Goal: Task Accomplishment & Management: Manage account settings

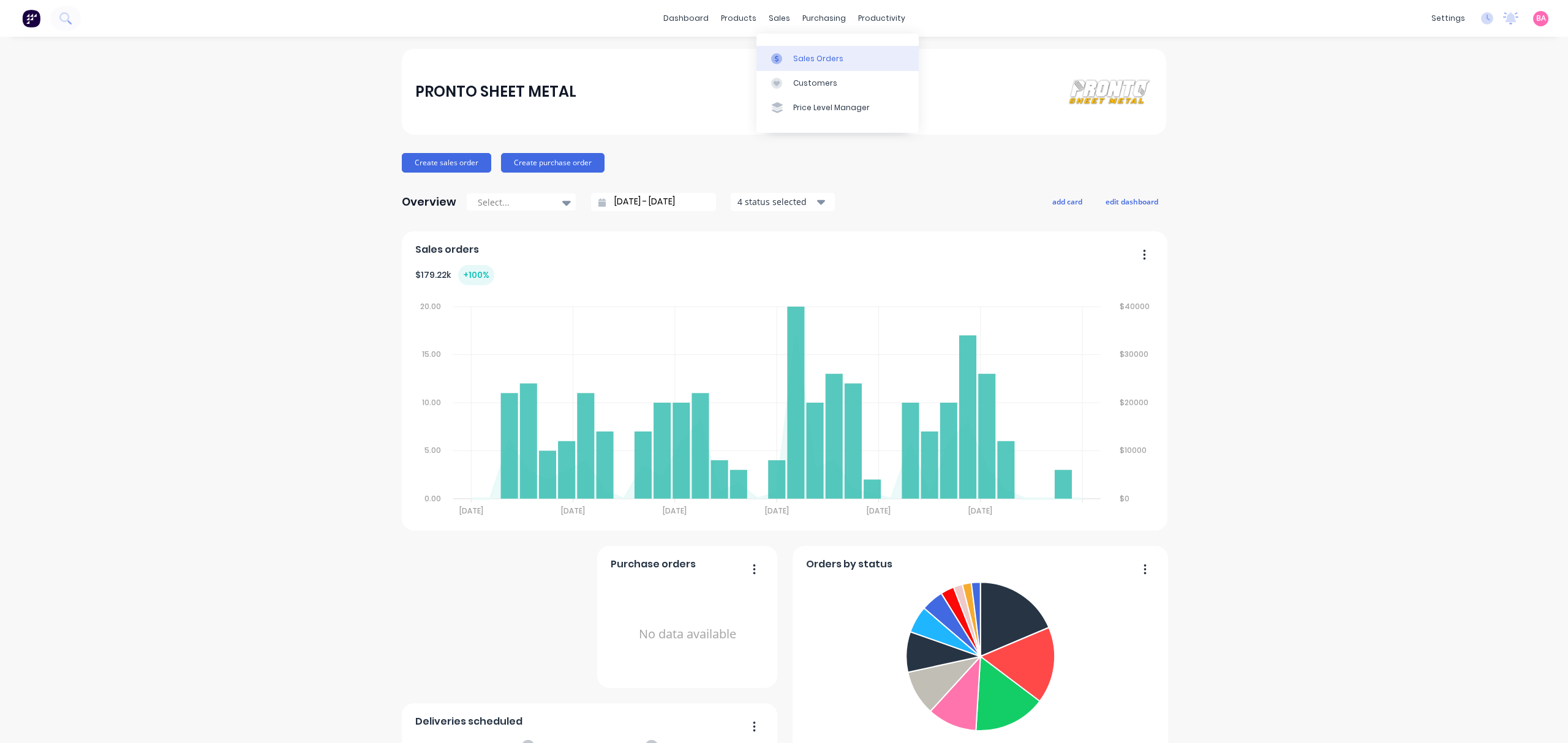
click at [792, 50] on link "Sales Orders" at bounding box center [838, 58] width 162 height 24
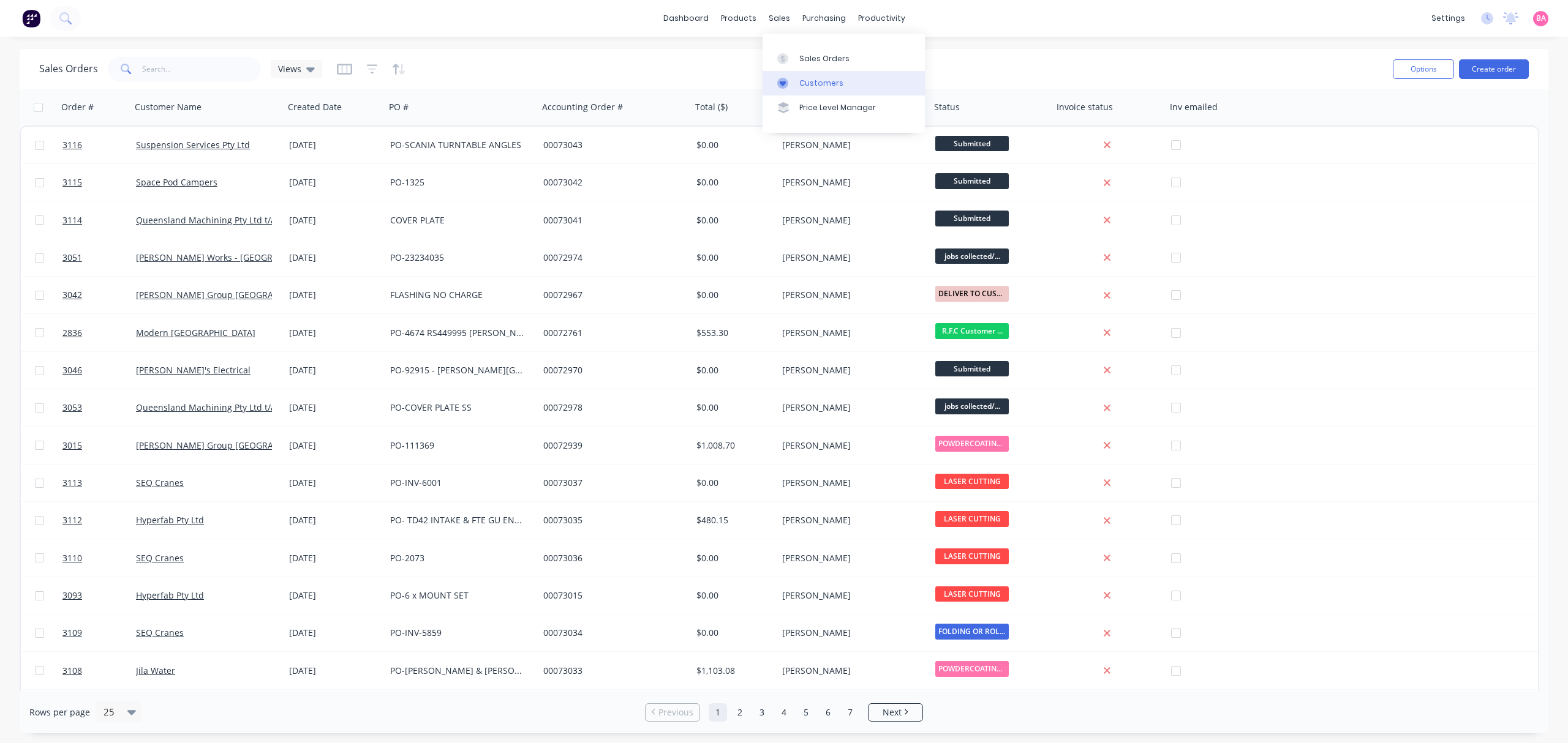
click at [792, 72] on link "Customers" at bounding box center [844, 83] width 162 height 24
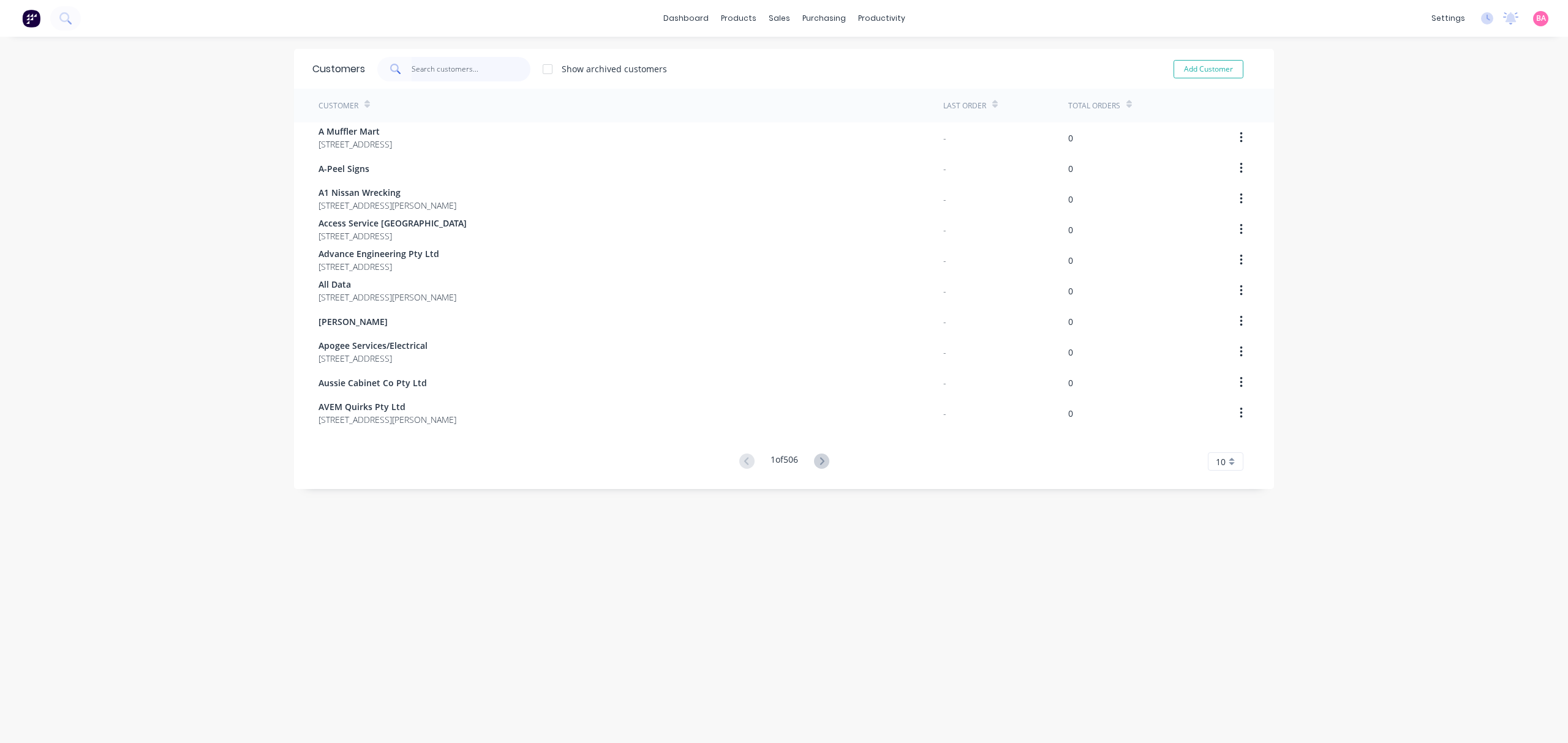
click at [419, 72] on input "text" at bounding box center [471, 69] width 120 height 24
click at [809, 461] on icon at bounding box center [817, 462] width 15 height 15
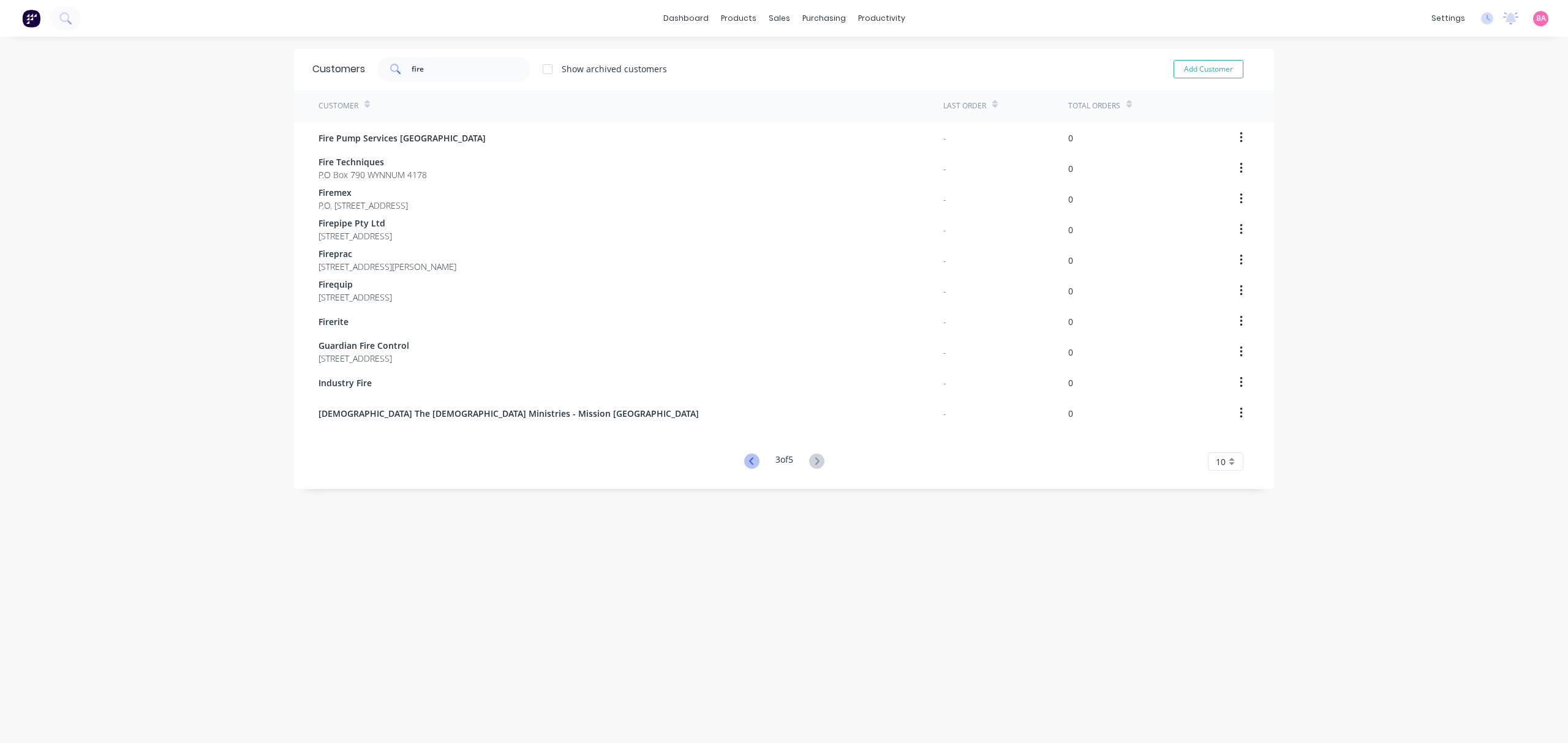
click at [744, 454] on icon at bounding box center [752, 462] width 15 height 15
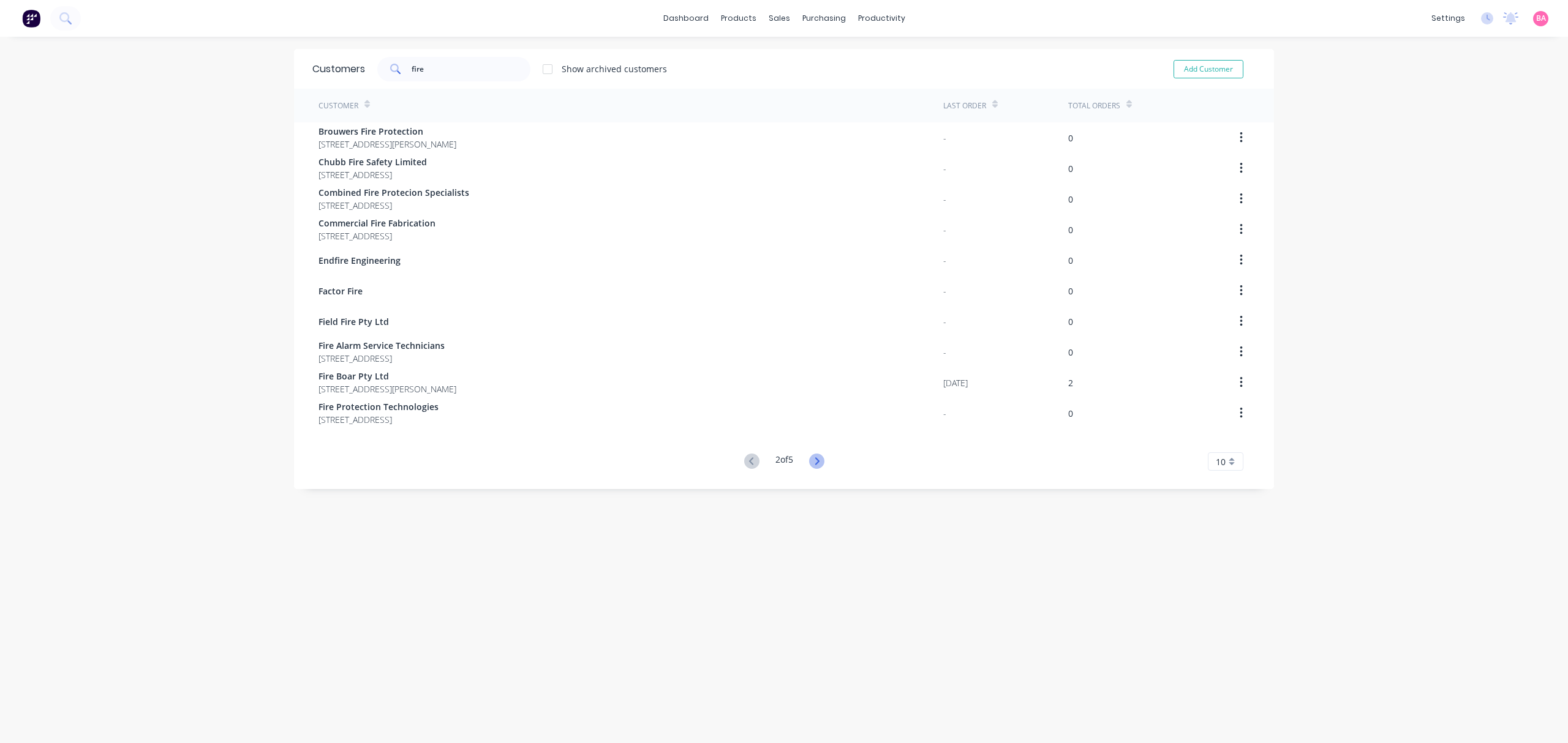
click at [809, 462] on icon at bounding box center [817, 462] width 15 height 15
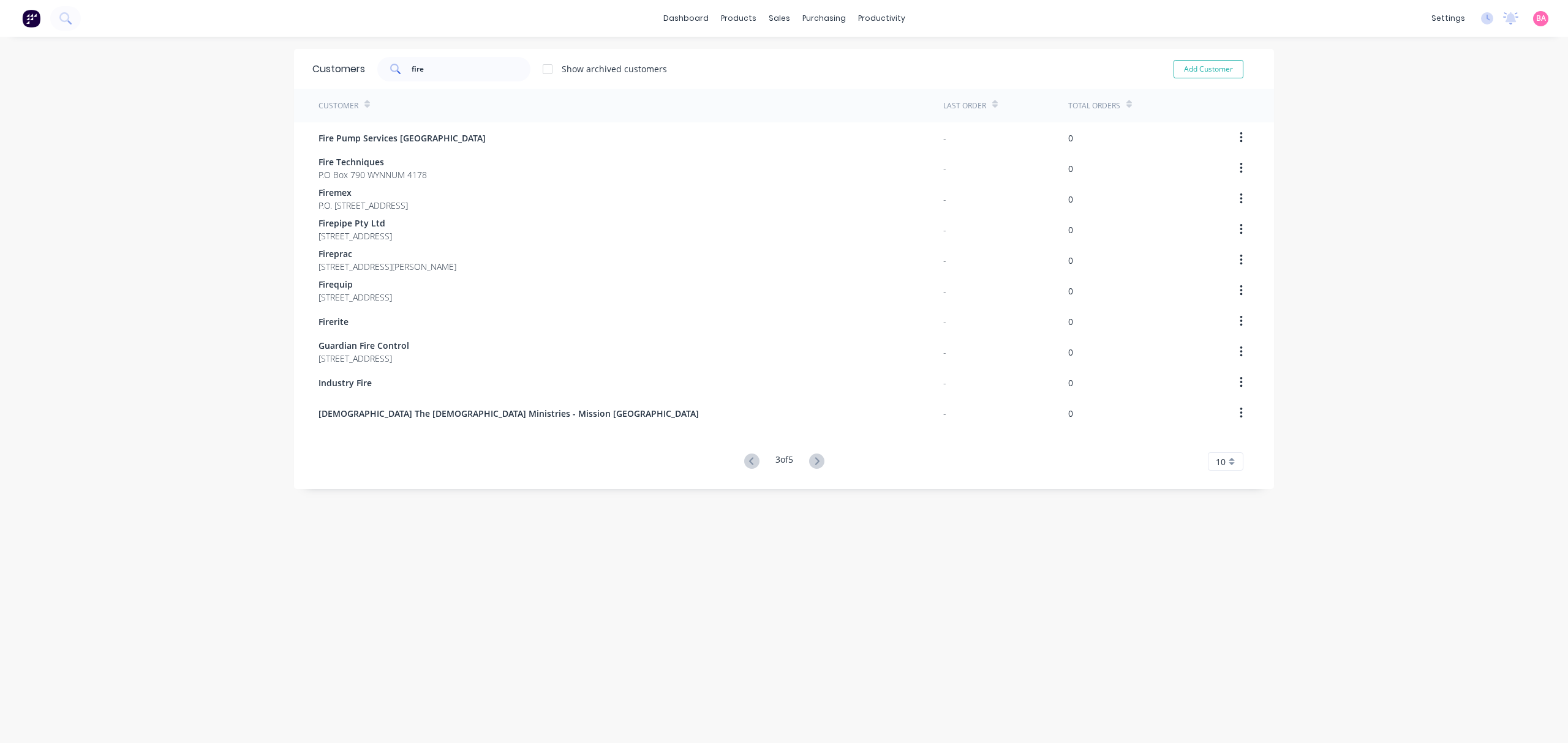
click at [809, 462] on icon at bounding box center [817, 462] width 15 height 15
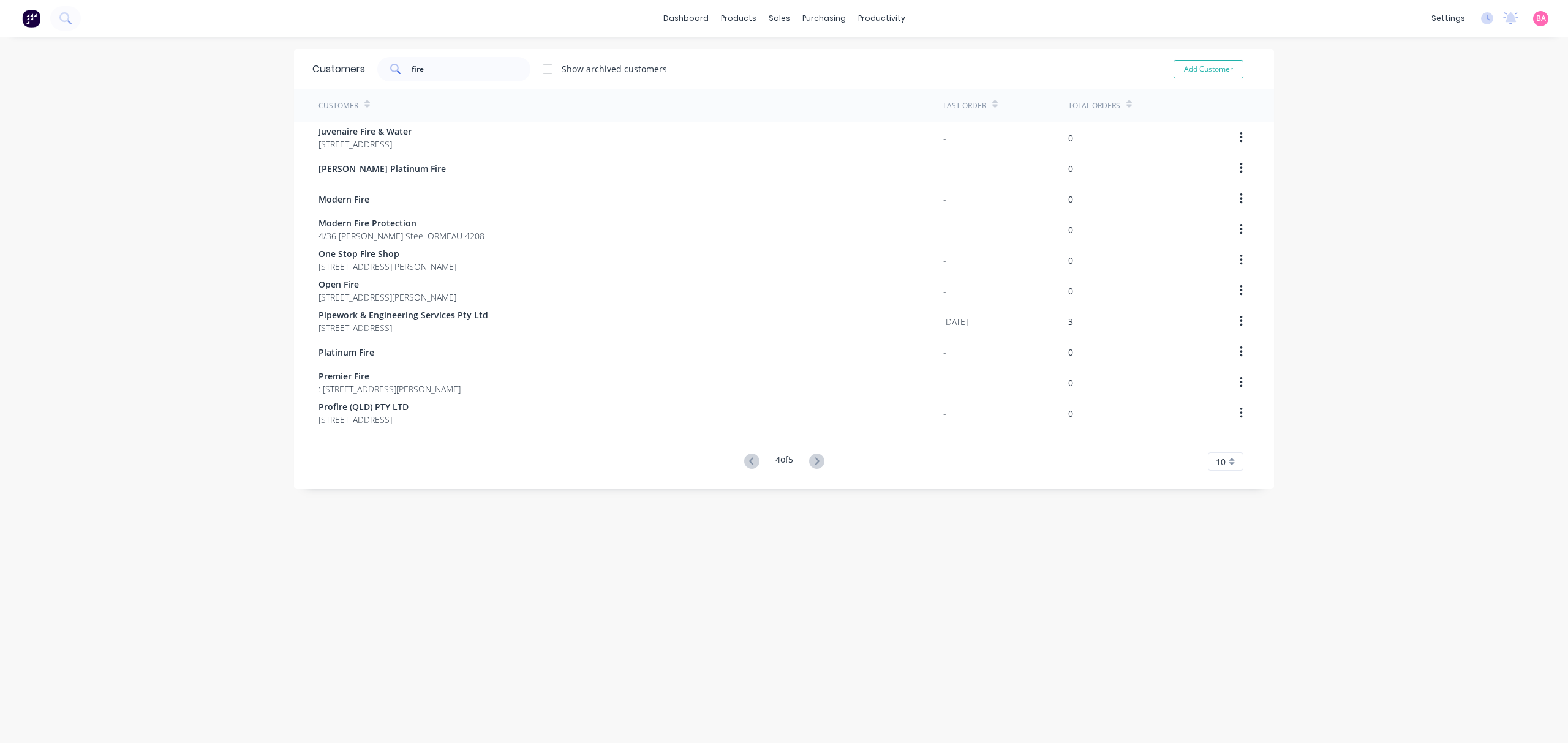
click at [809, 462] on icon at bounding box center [817, 462] width 15 height 15
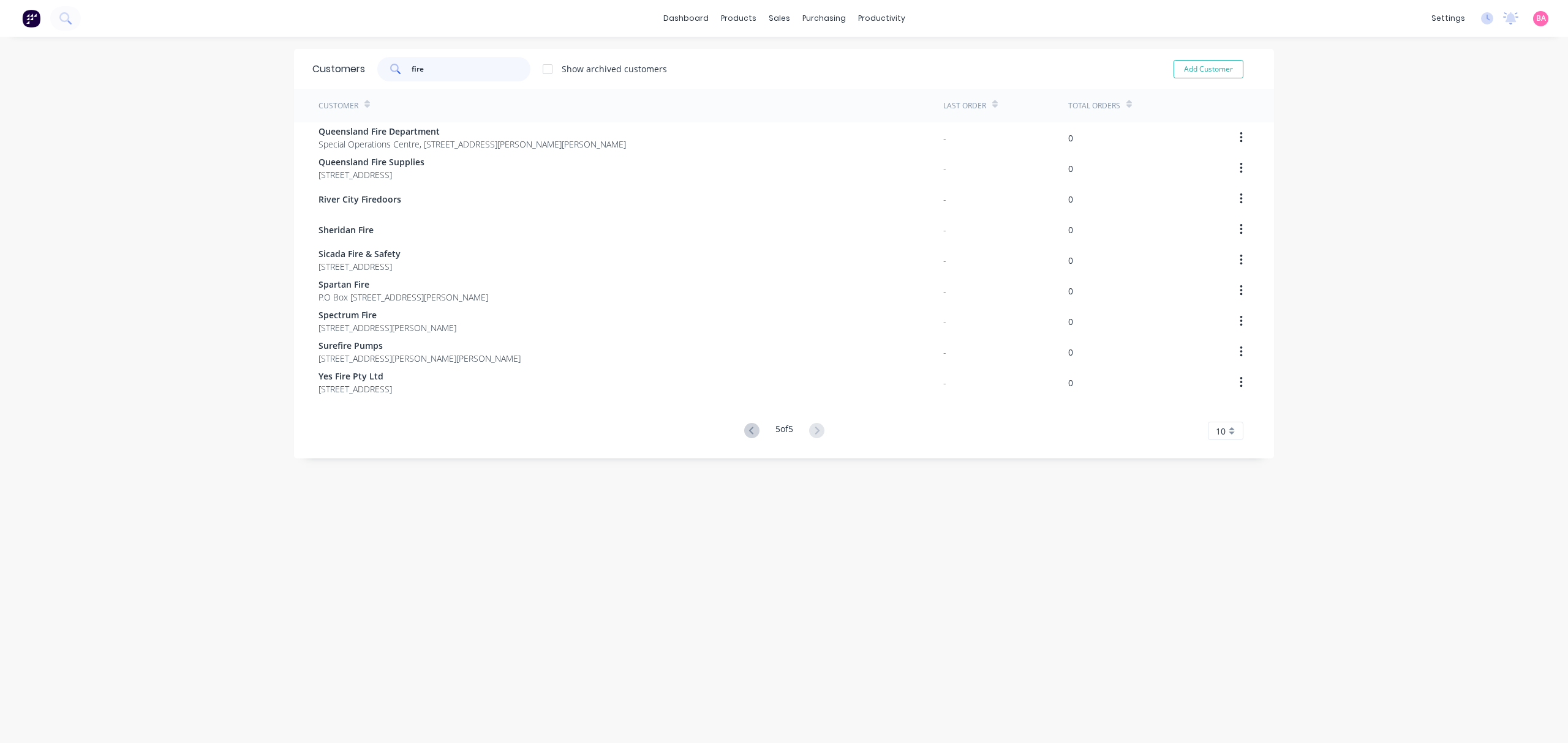
click at [436, 69] on input "fire" at bounding box center [471, 69] width 120 height 24
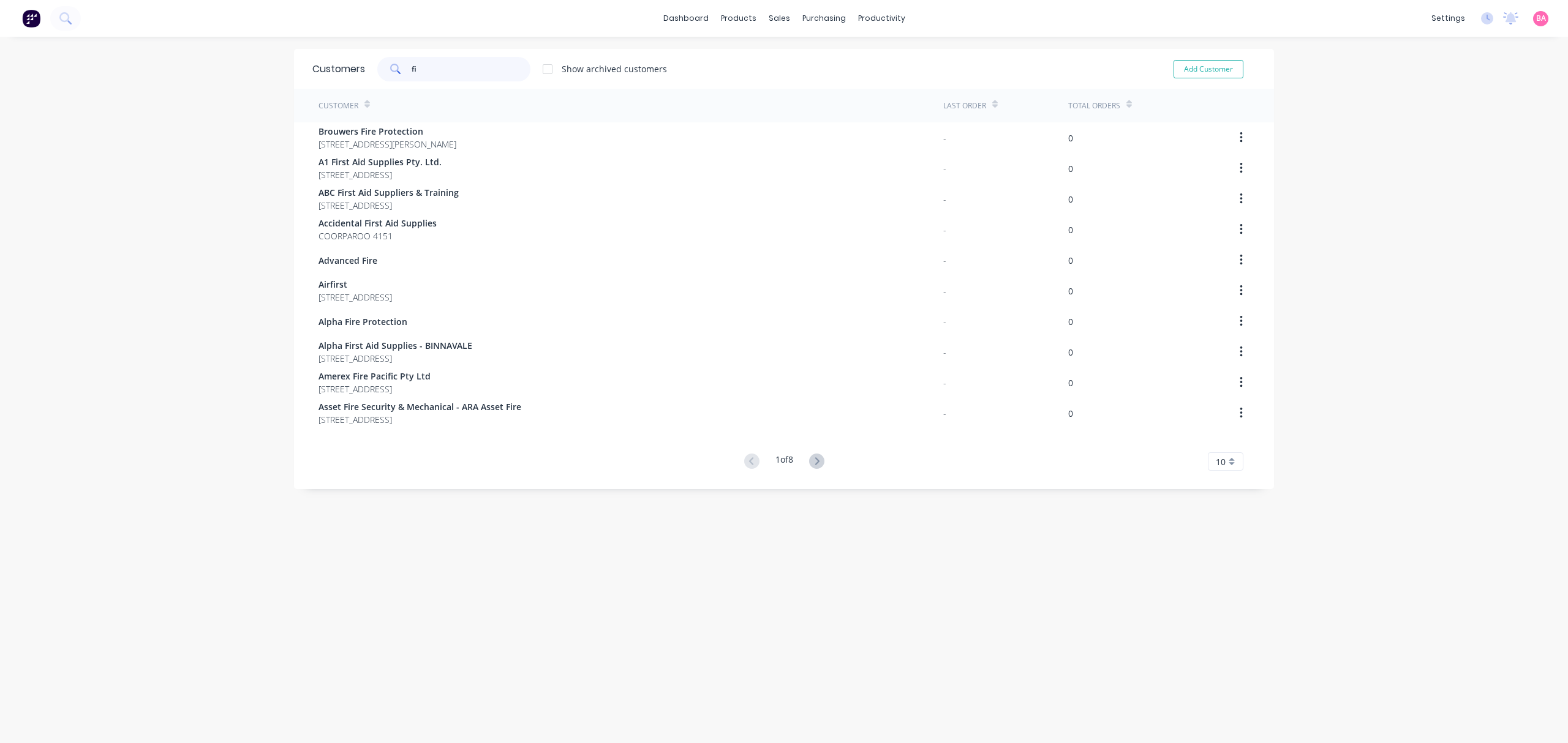
type input "f"
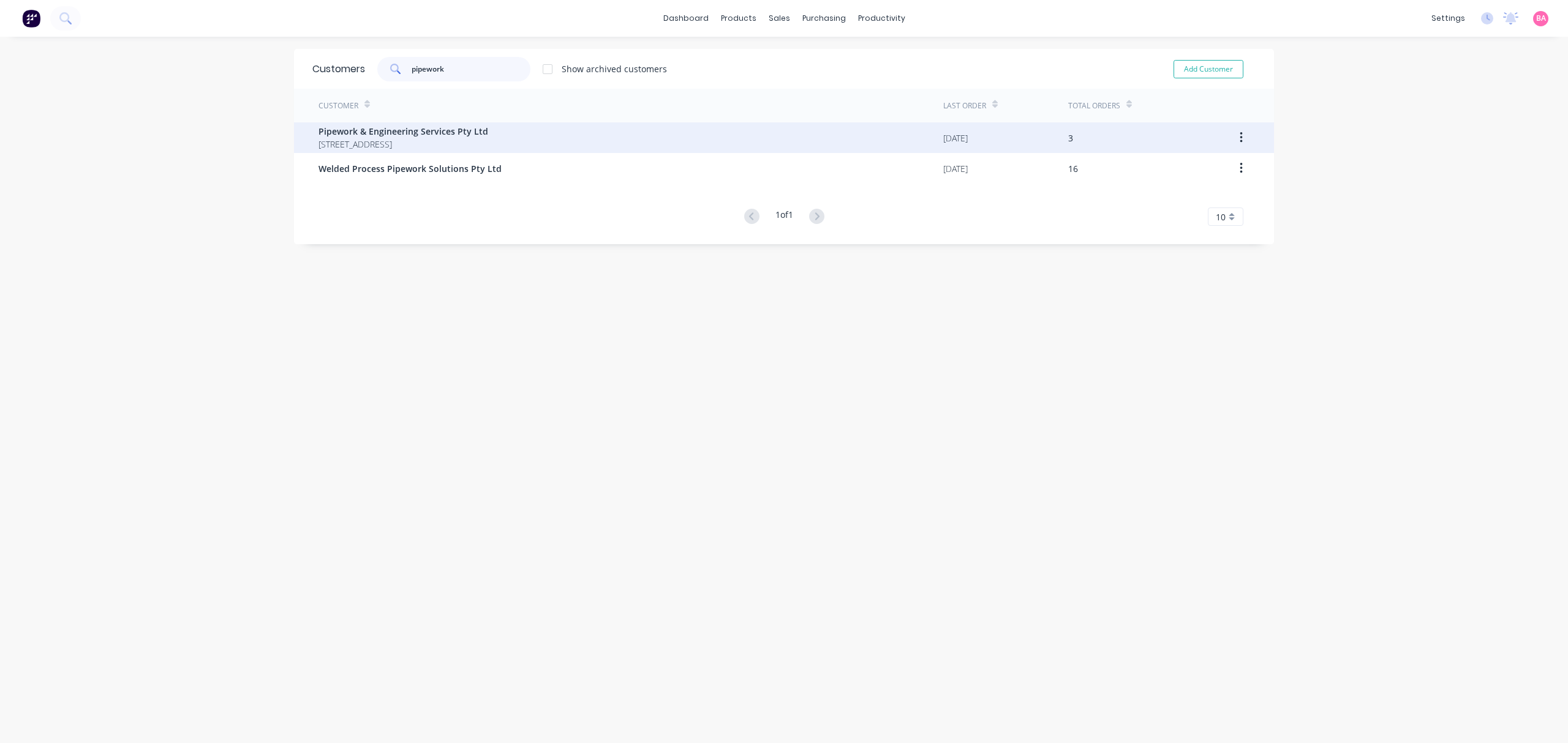
type input "pipework"
click at [503, 136] on div "Pipework & Engineering Services Pty Ltd PO BOX 741 ARCHERFIELD 4108" at bounding box center [631, 138] width 625 height 31
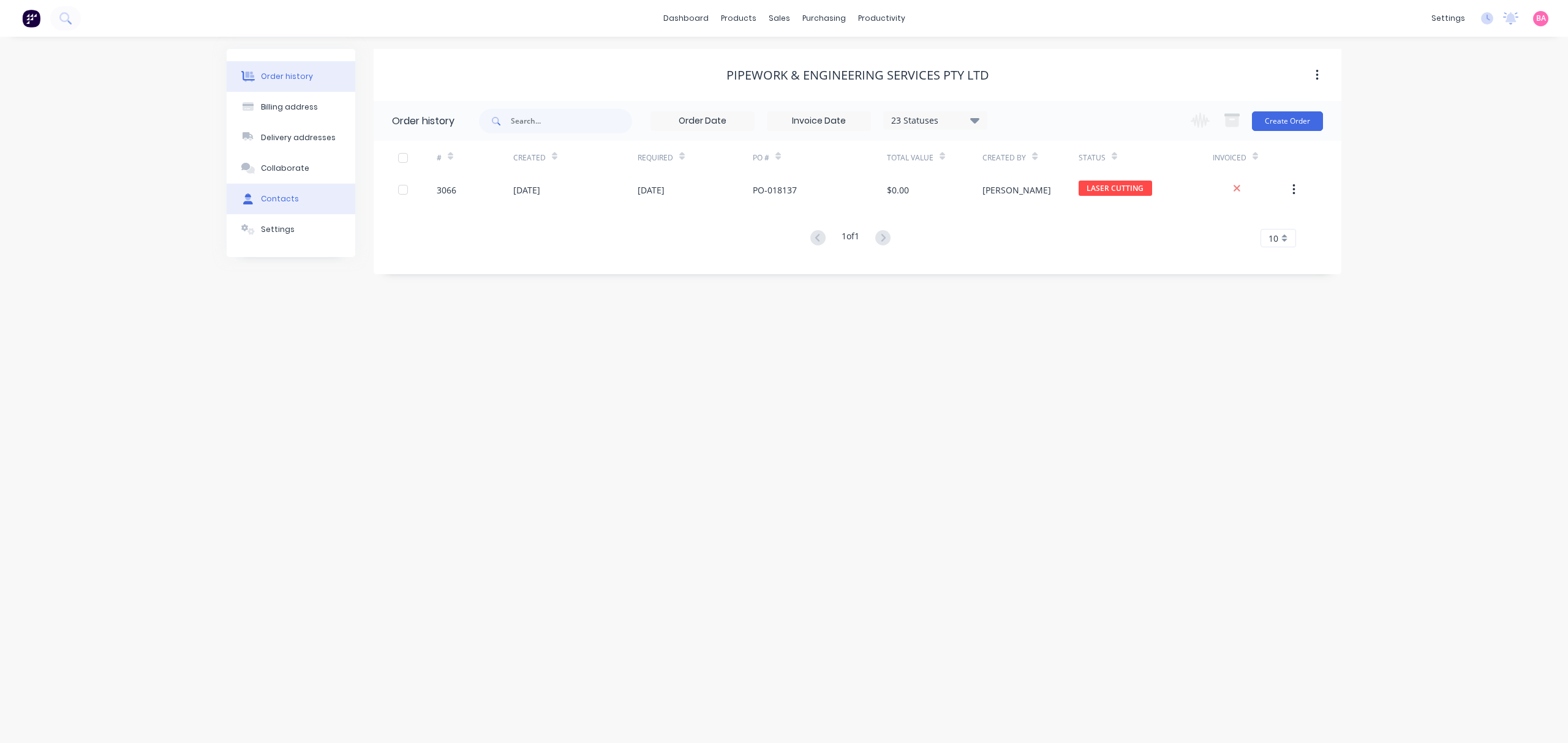
click at [314, 196] on button "Contacts" at bounding box center [291, 199] width 129 height 31
select select "AU"
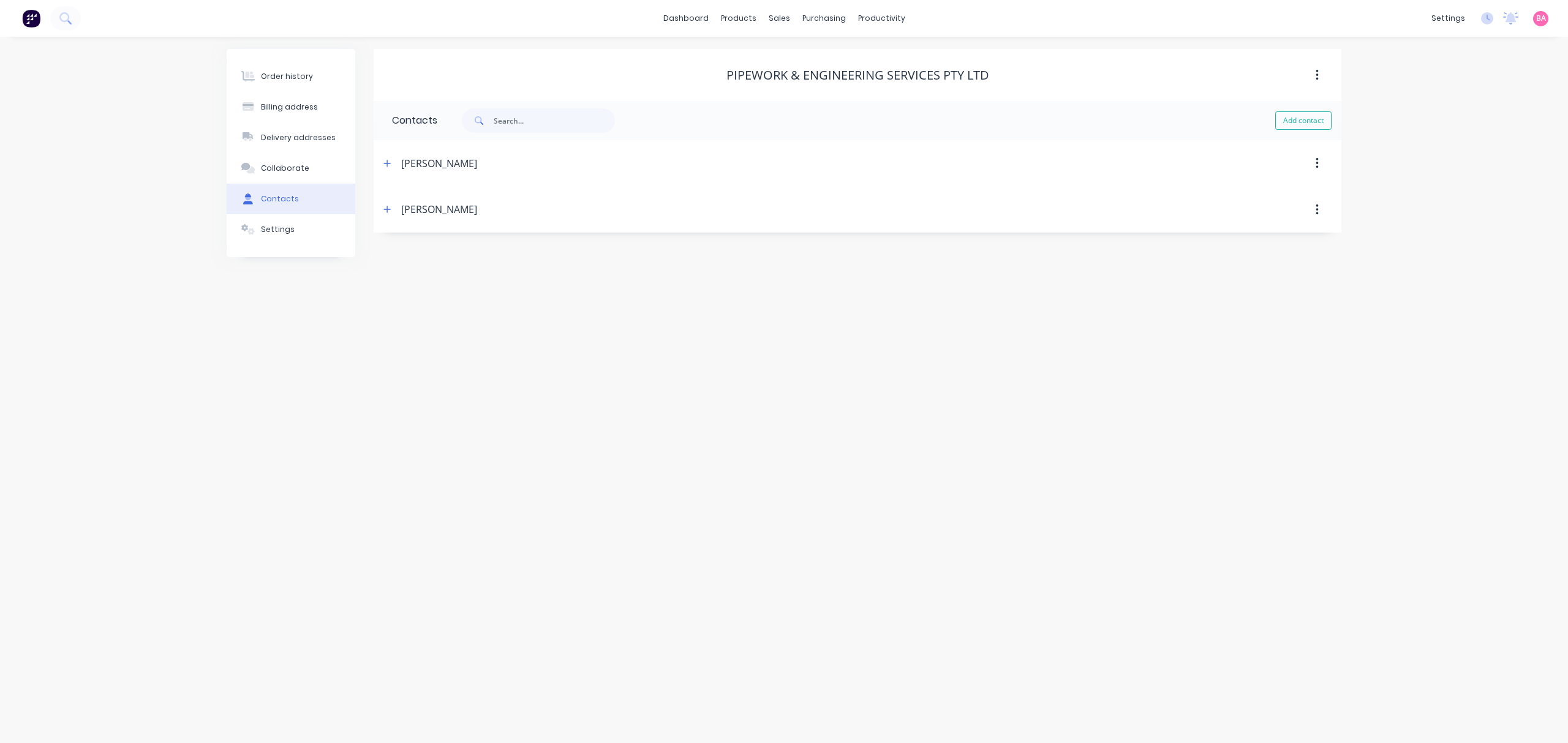
click at [410, 164] on div "DONNA" at bounding box center [439, 163] width 76 height 15
click at [384, 160] on icon "button" at bounding box center [387, 164] width 8 height 8
click at [387, 162] on icon "button" at bounding box center [387, 164] width 8 height 8
click at [388, 208] on icon "button" at bounding box center [387, 209] width 8 height 8
click at [286, 73] on div "Order history" at bounding box center [287, 77] width 52 height 11
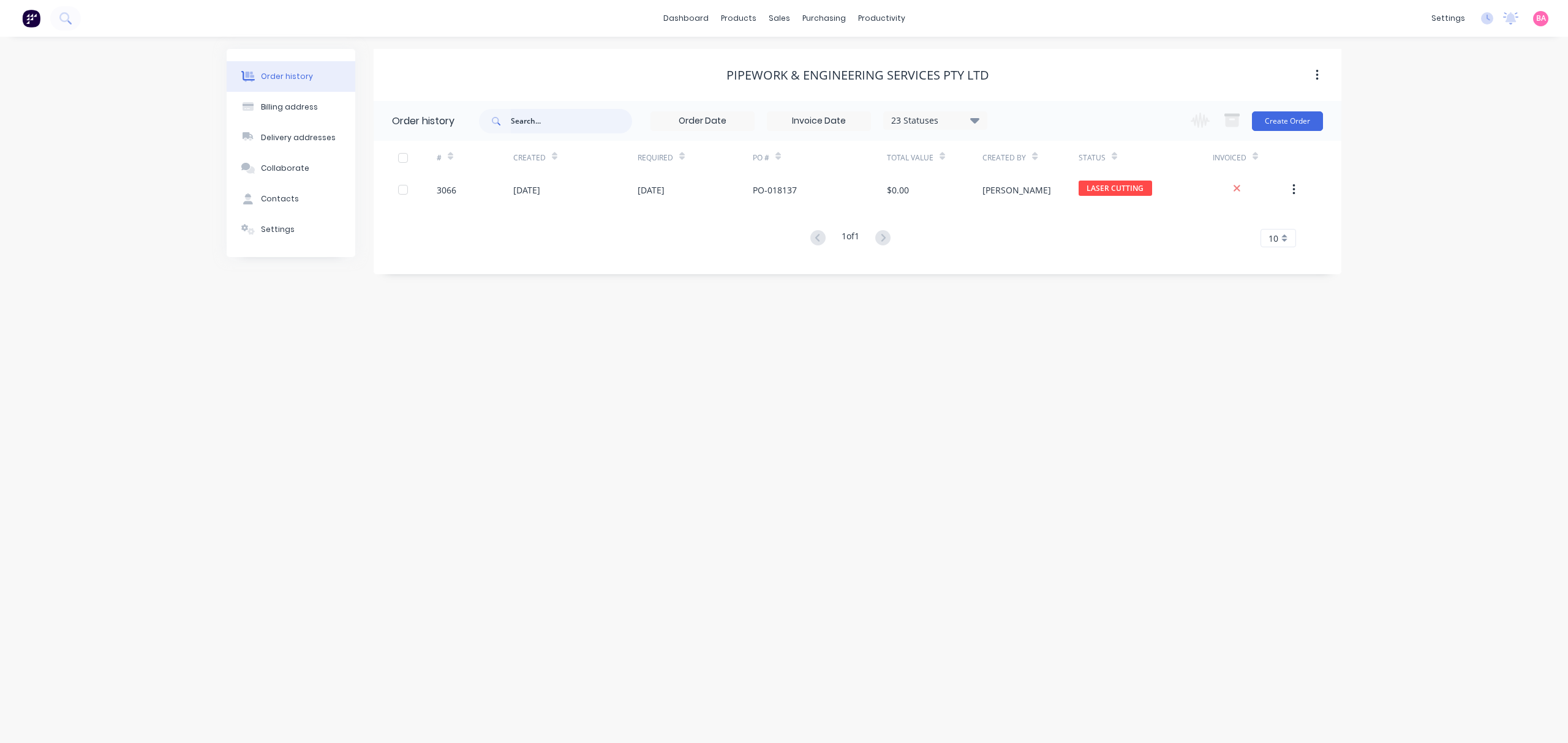
click at [536, 121] on input "text" at bounding box center [571, 121] width 121 height 24
click at [813, 88] on div "Customers" at bounding box center [821, 83] width 44 height 11
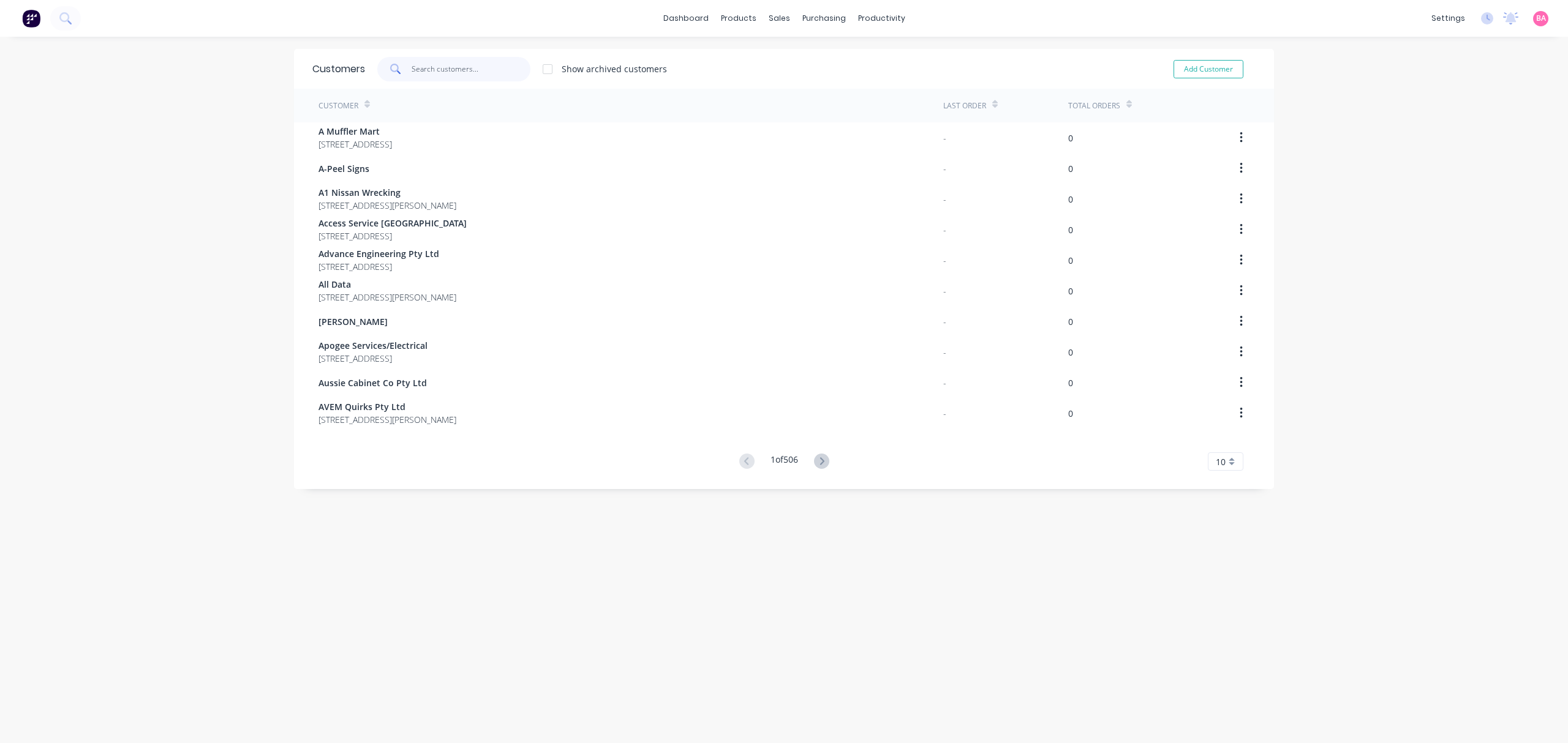
click at [456, 65] on input "text" at bounding box center [471, 69] width 120 height 24
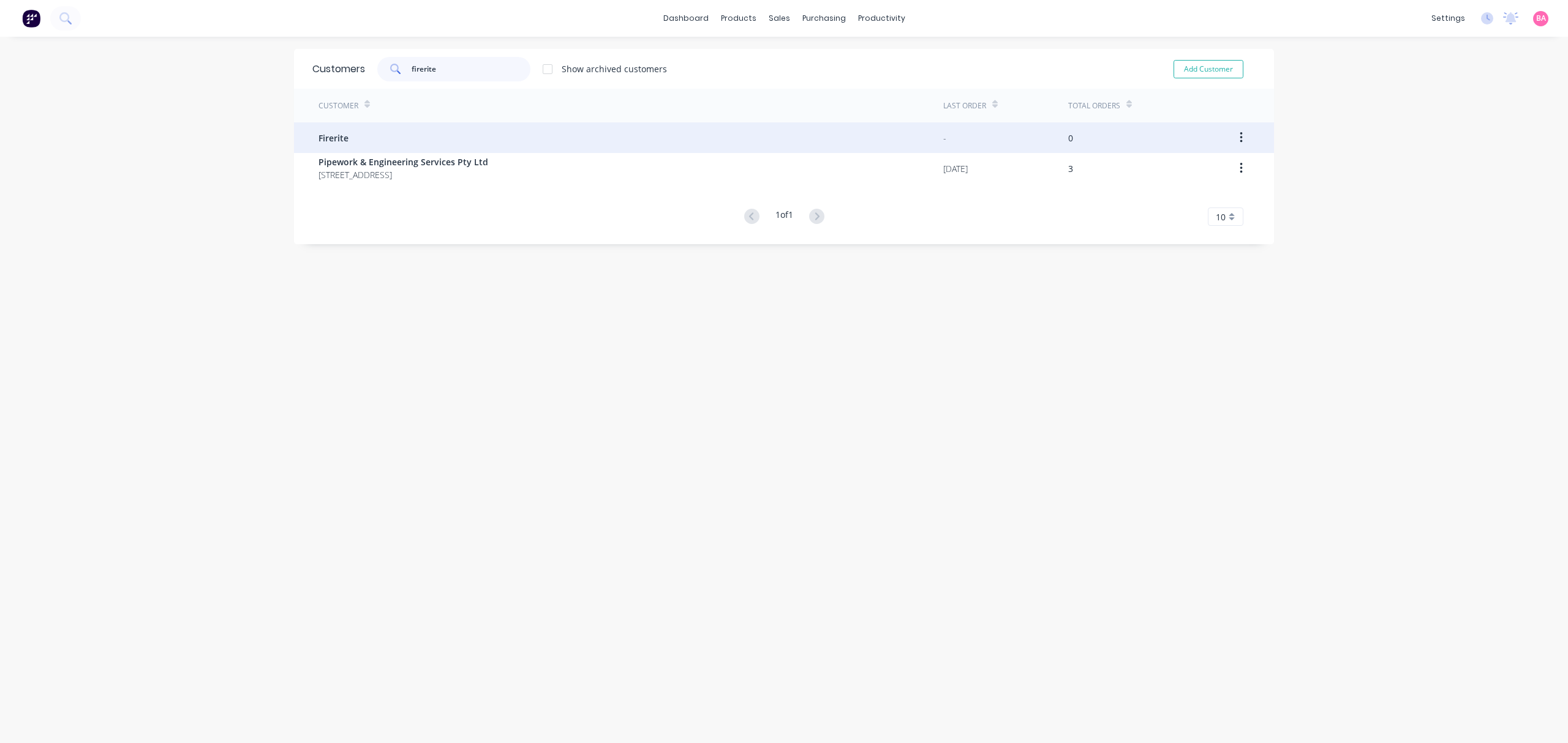
type input "firerite"
click at [417, 133] on div "Firerite" at bounding box center [631, 138] width 625 height 31
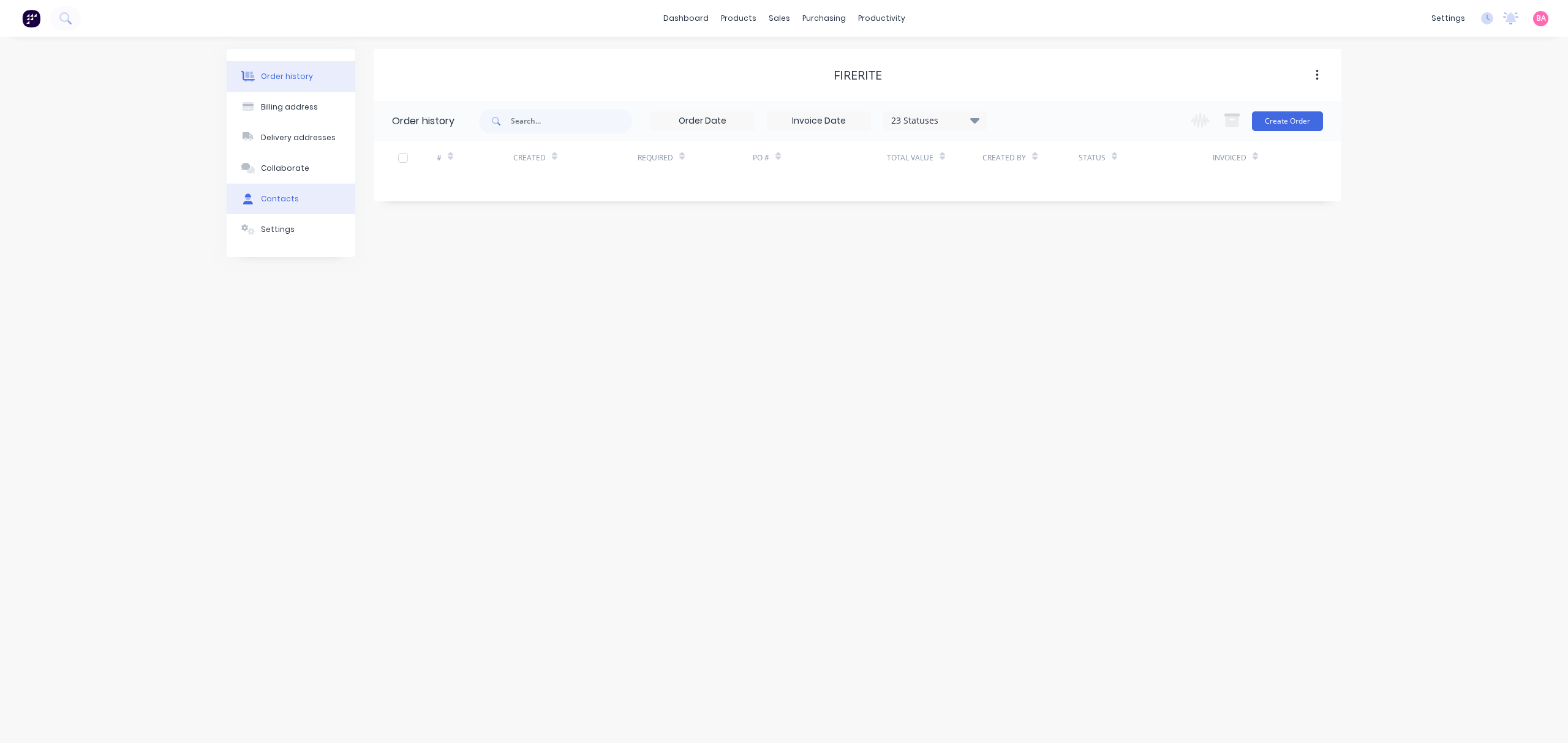
click at [318, 196] on button "Contacts" at bounding box center [291, 199] width 129 height 31
click at [407, 62] on div "Firerite" at bounding box center [858, 75] width 968 height 52
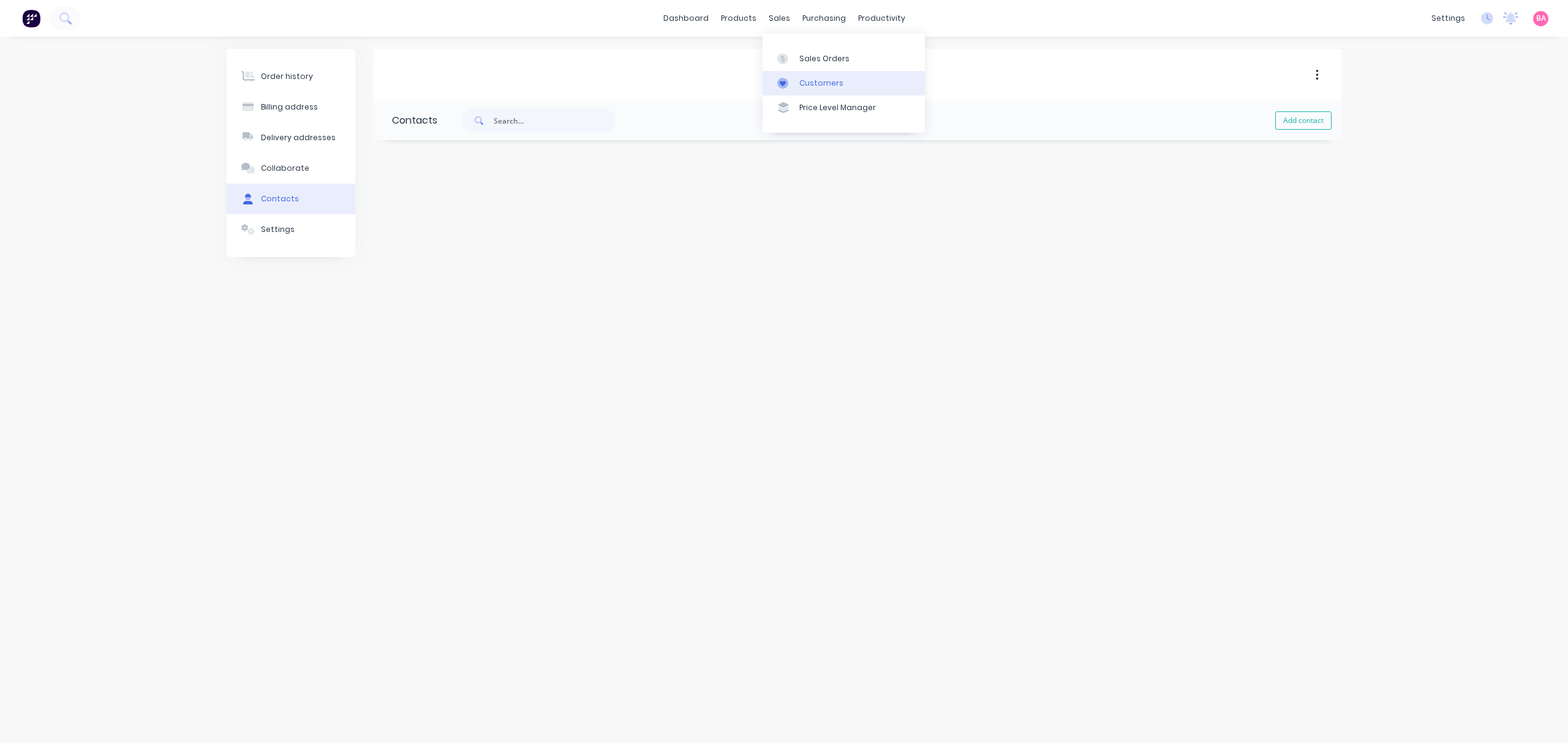
click at [790, 84] on div at bounding box center [787, 83] width 18 height 11
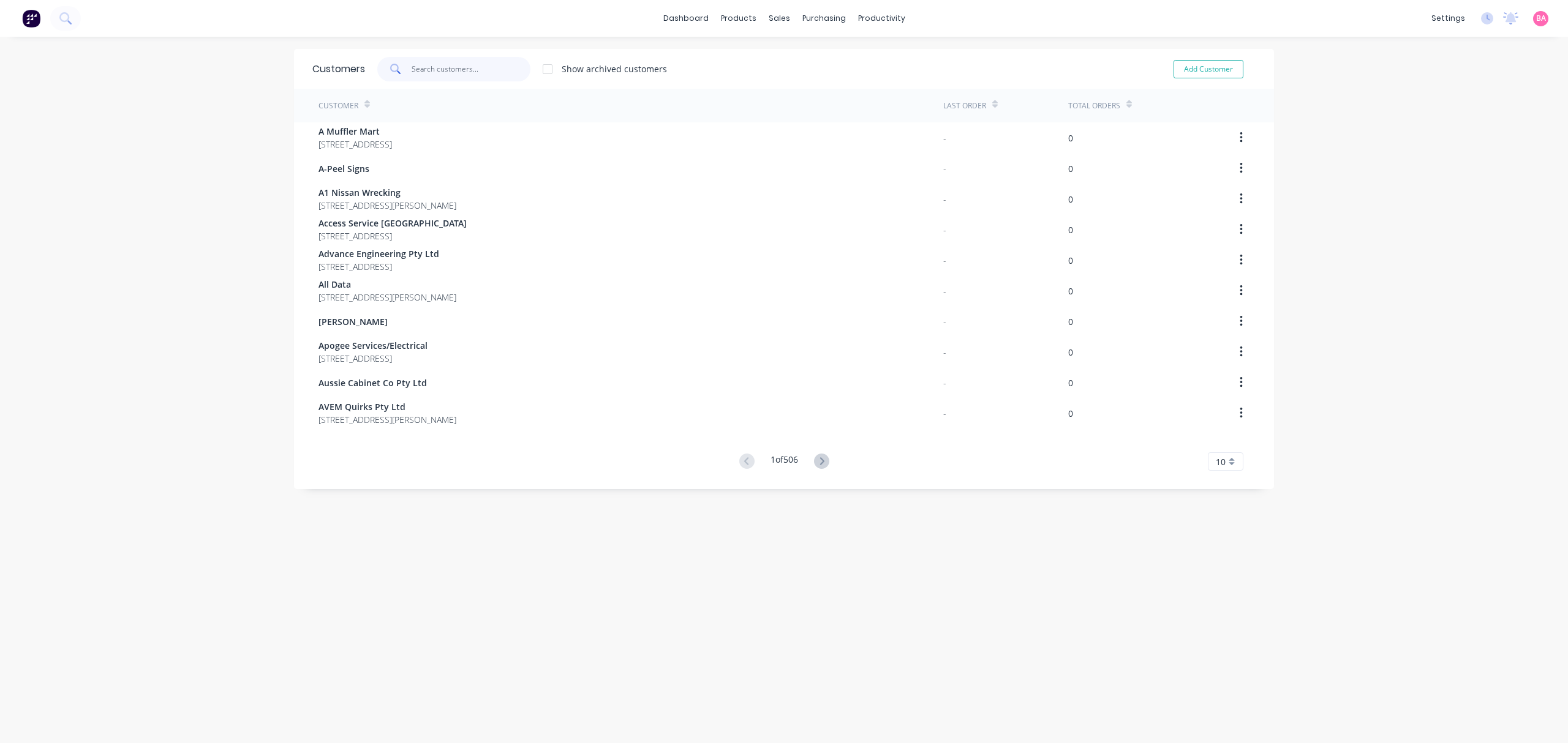
click at [449, 62] on input "text" at bounding box center [471, 69] width 120 height 24
click at [807, 55] on div "Sales Orders" at bounding box center [818, 59] width 50 height 11
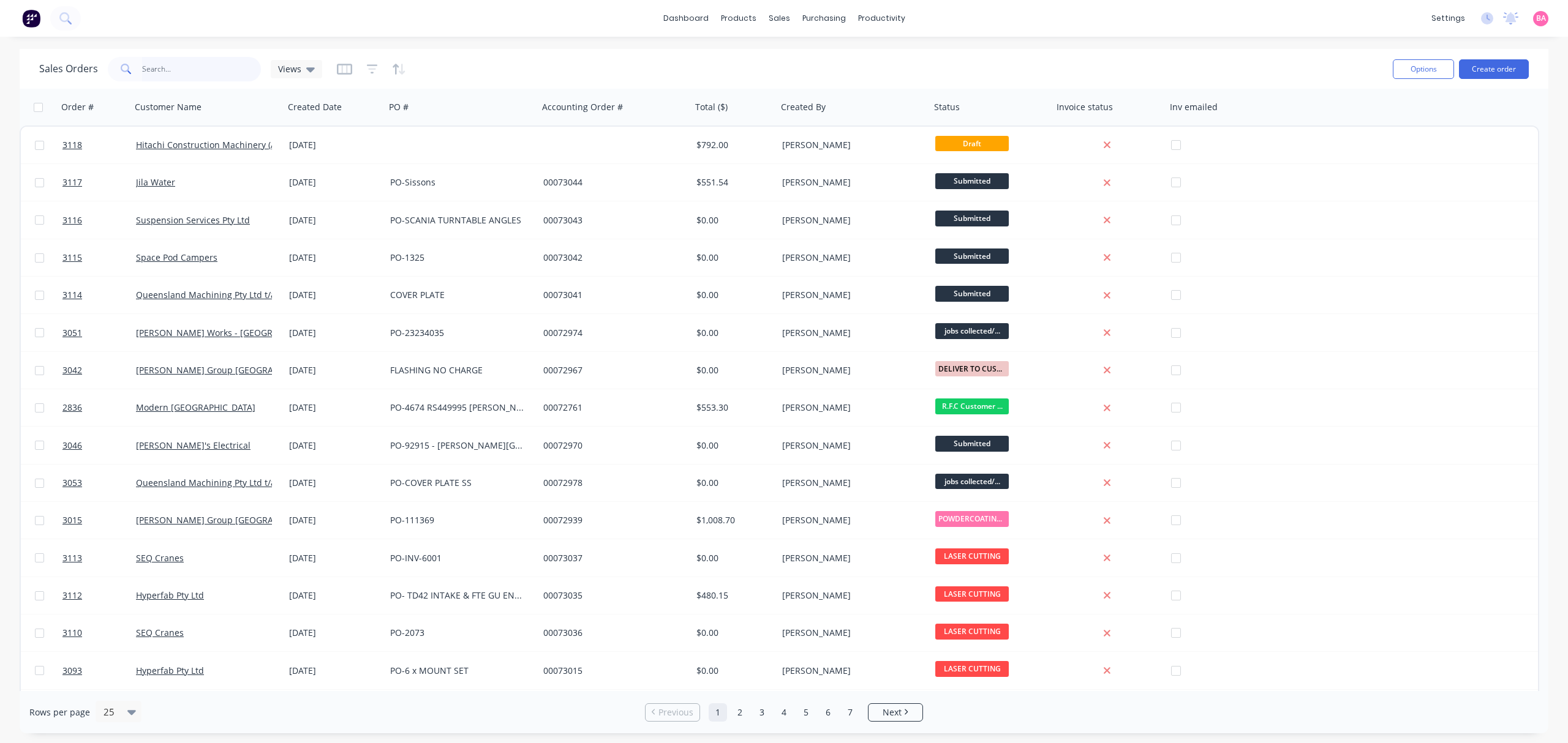
click at [175, 69] on input "text" at bounding box center [202, 69] width 120 height 24
type input "2647"
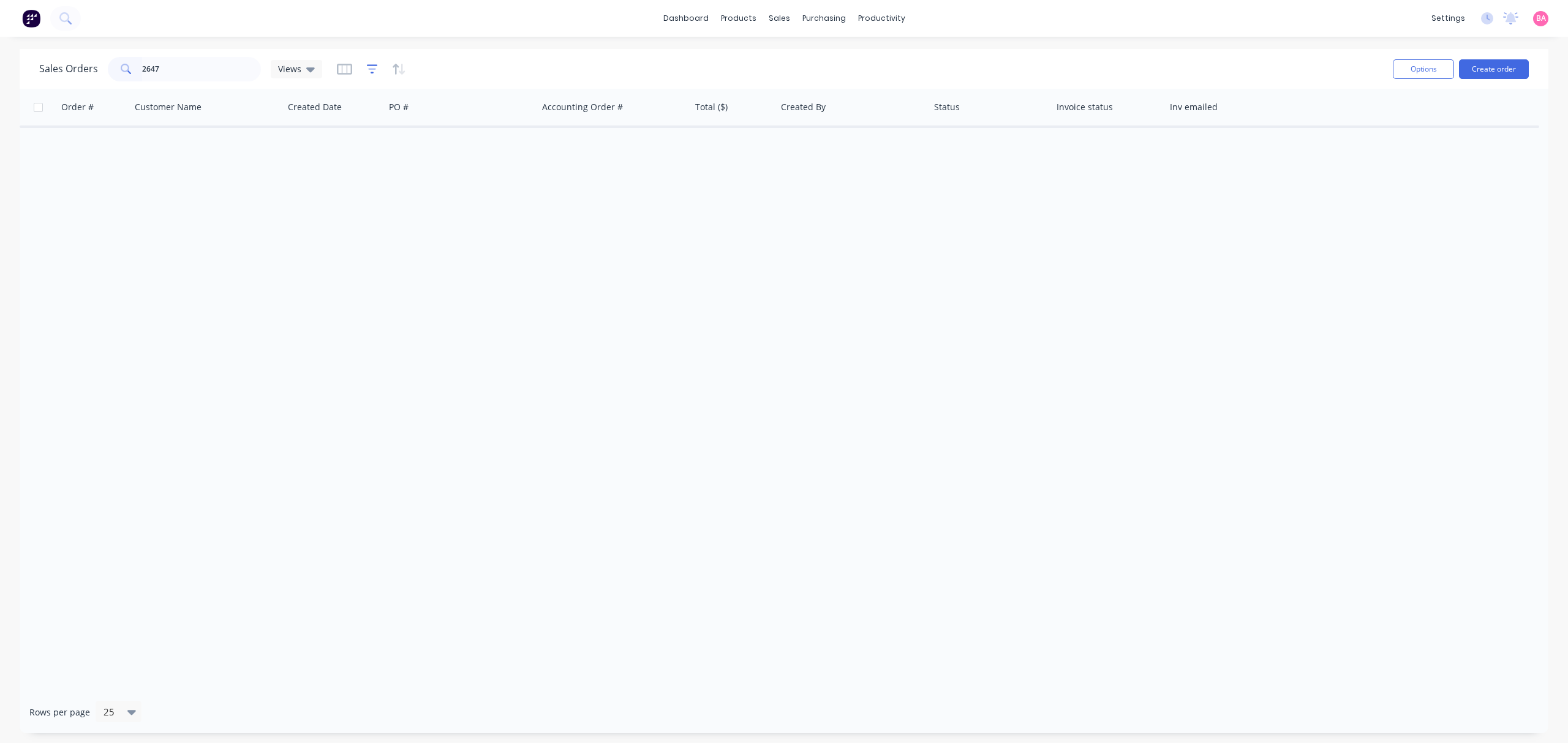
click at [369, 70] on icon "button" at bounding box center [372, 69] width 11 height 13
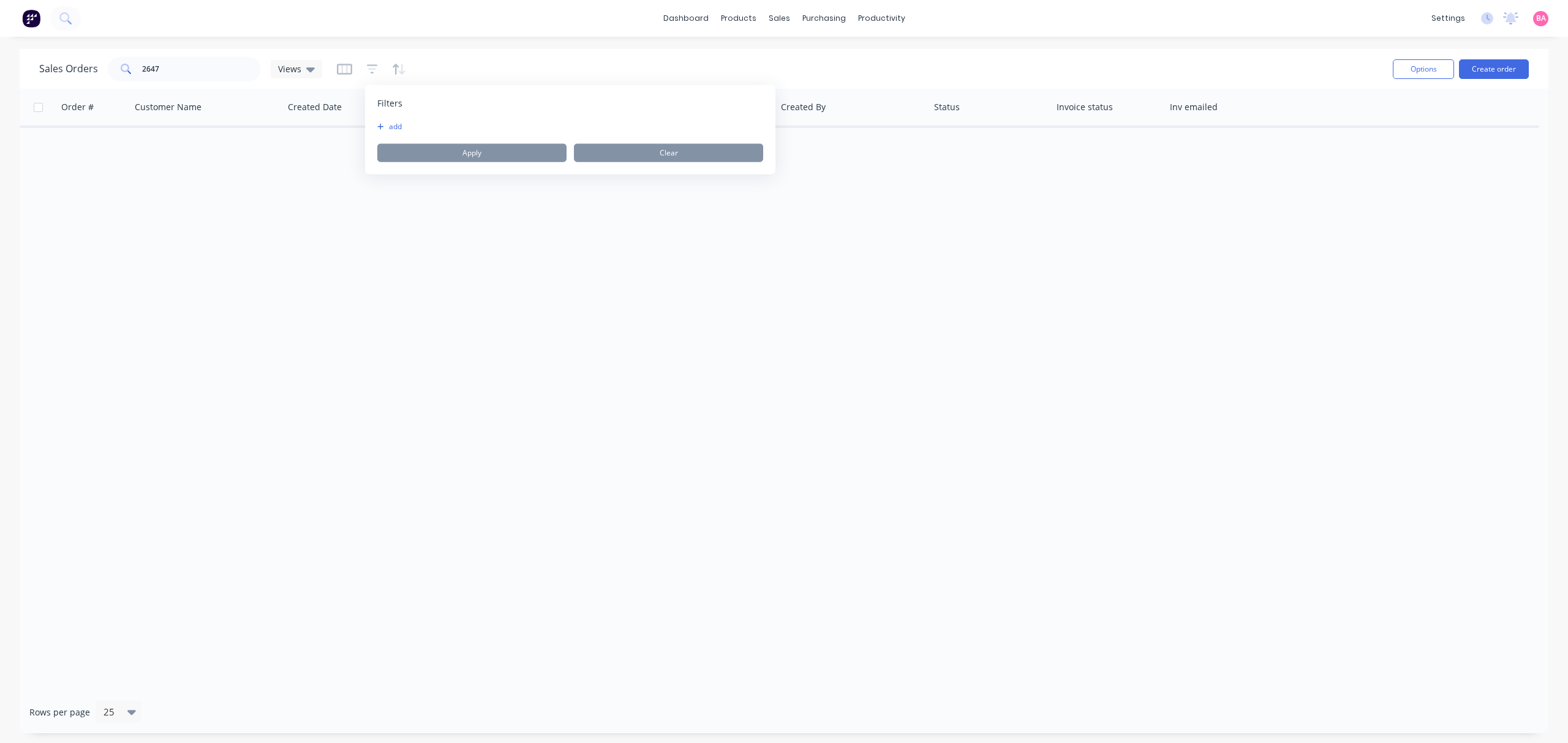
click at [390, 126] on button "add" at bounding box center [393, 127] width 31 height 10
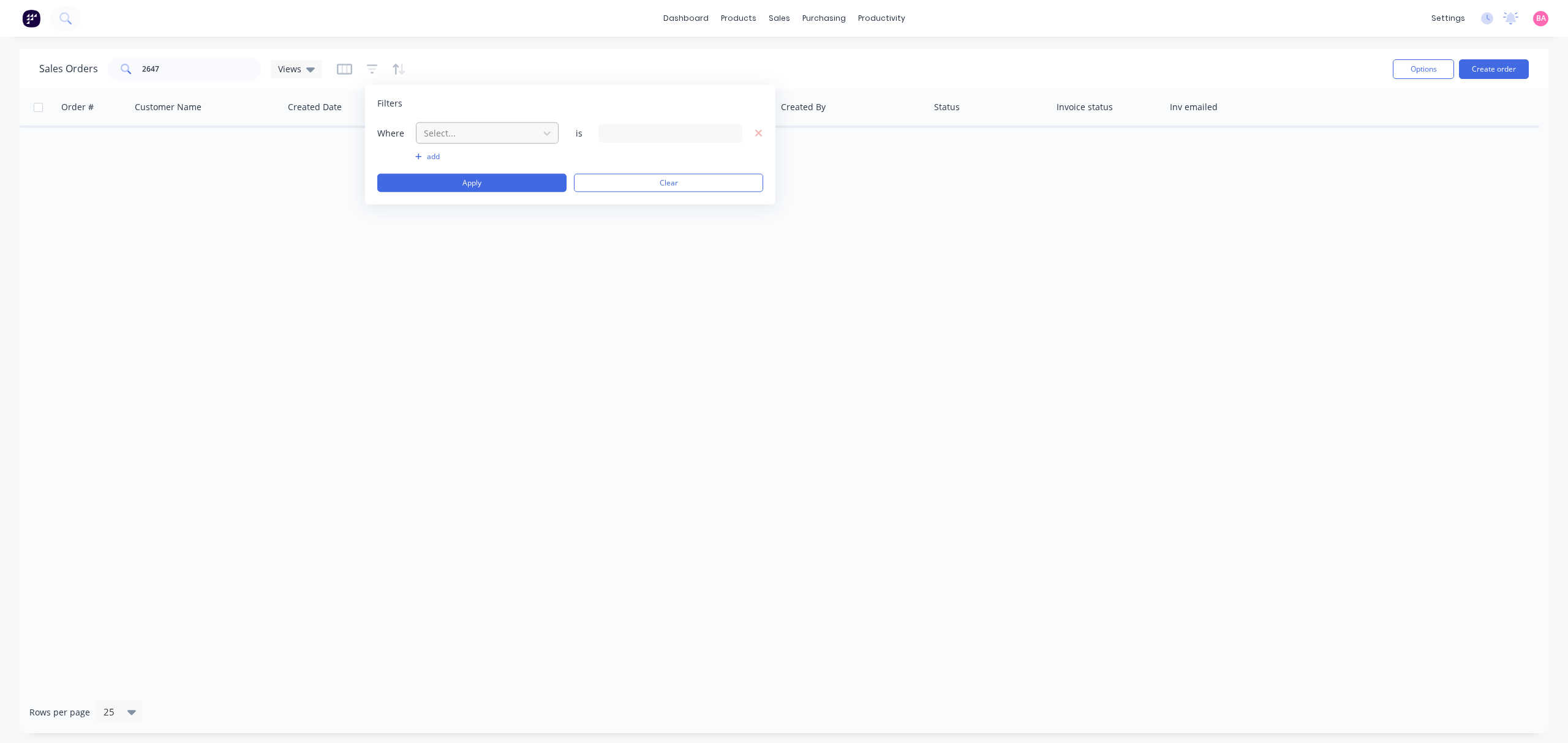
click at [467, 127] on div at bounding box center [477, 133] width 110 height 15
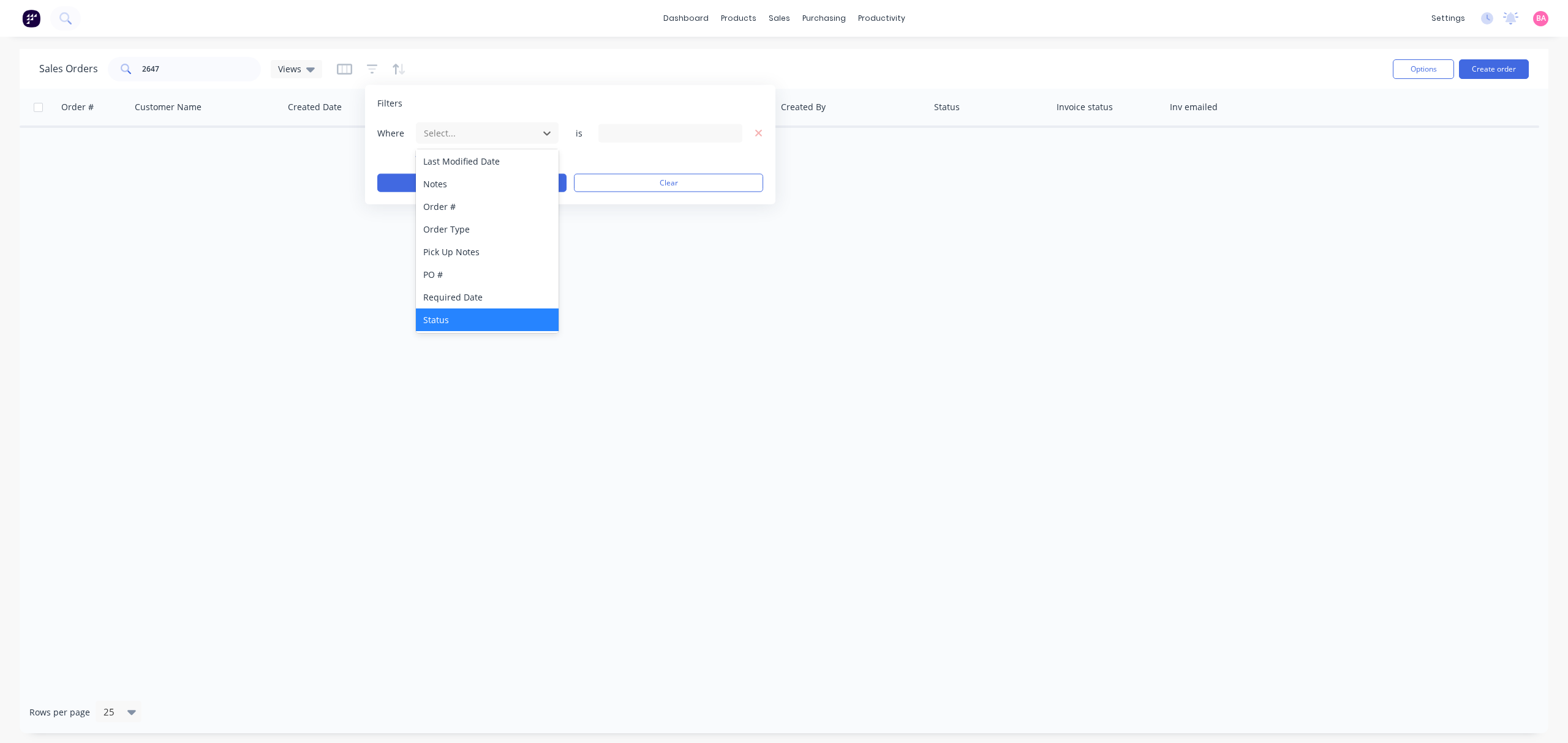
click at [452, 317] on div "Status" at bounding box center [486, 320] width 142 height 22
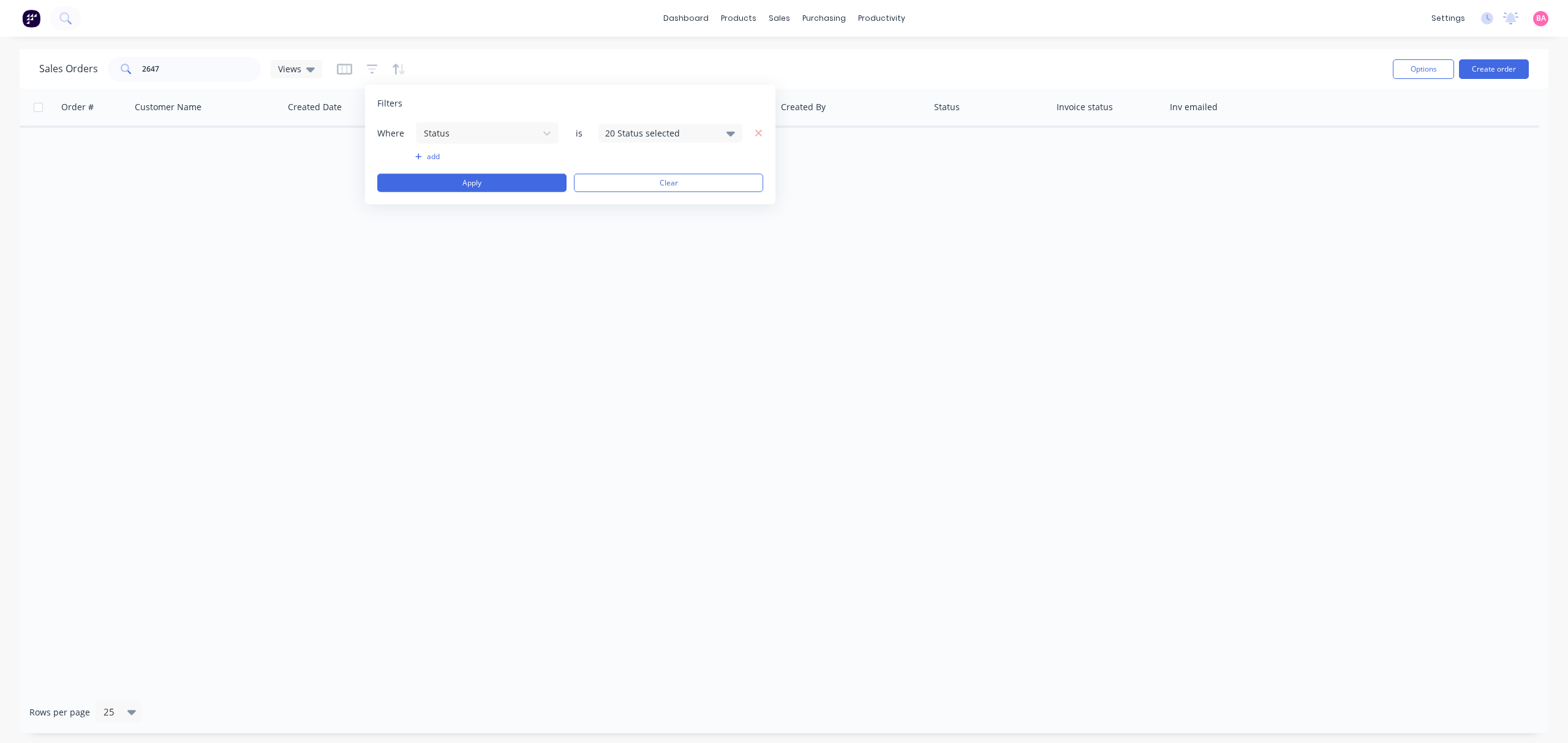
click at [730, 134] on icon at bounding box center [731, 133] width 8 height 5
click at [627, 199] on div at bounding box center [618, 200] width 24 height 24
click at [482, 182] on button "Apply" at bounding box center [472, 183] width 189 height 18
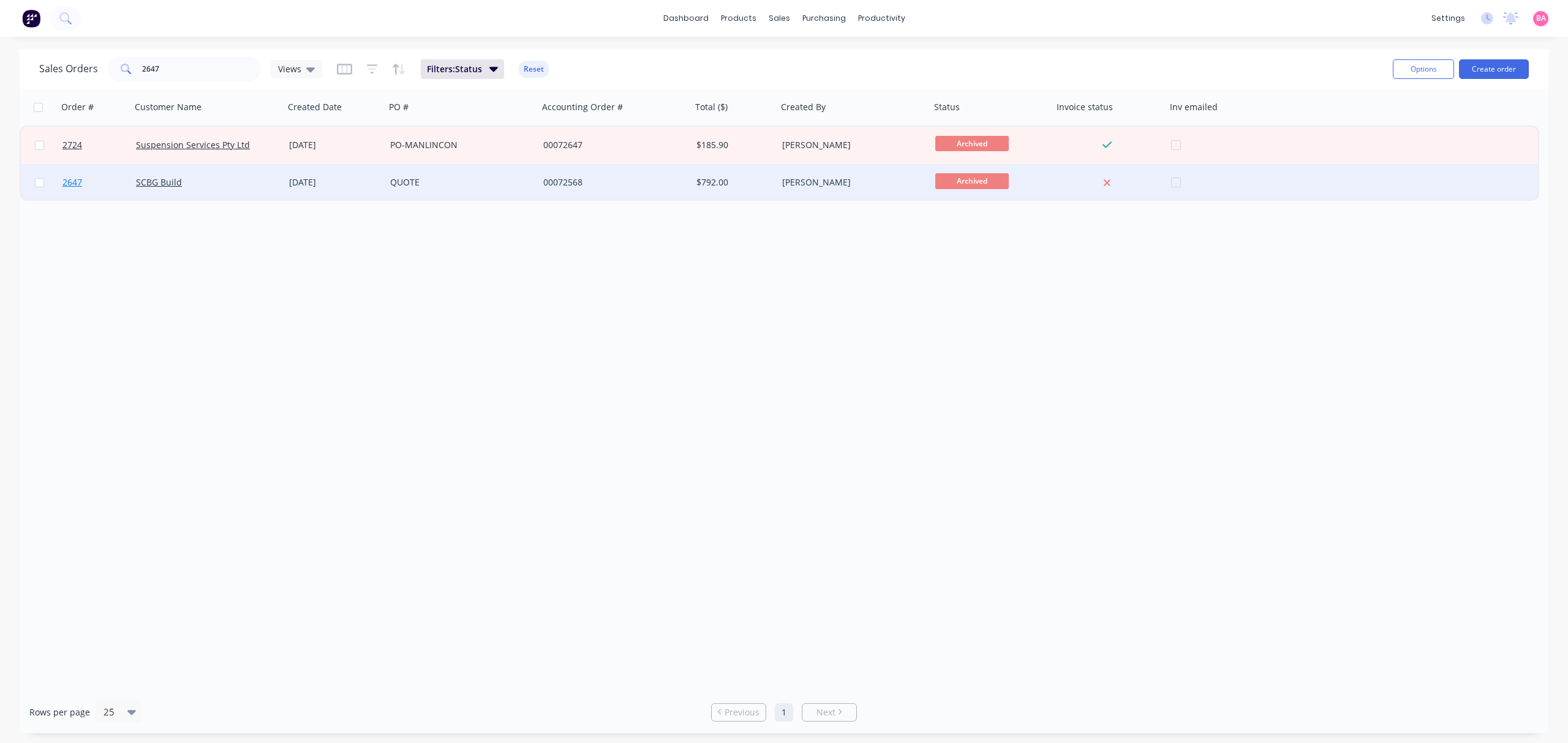
click at [69, 179] on span "2647" at bounding box center [72, 183] width 20 height 13
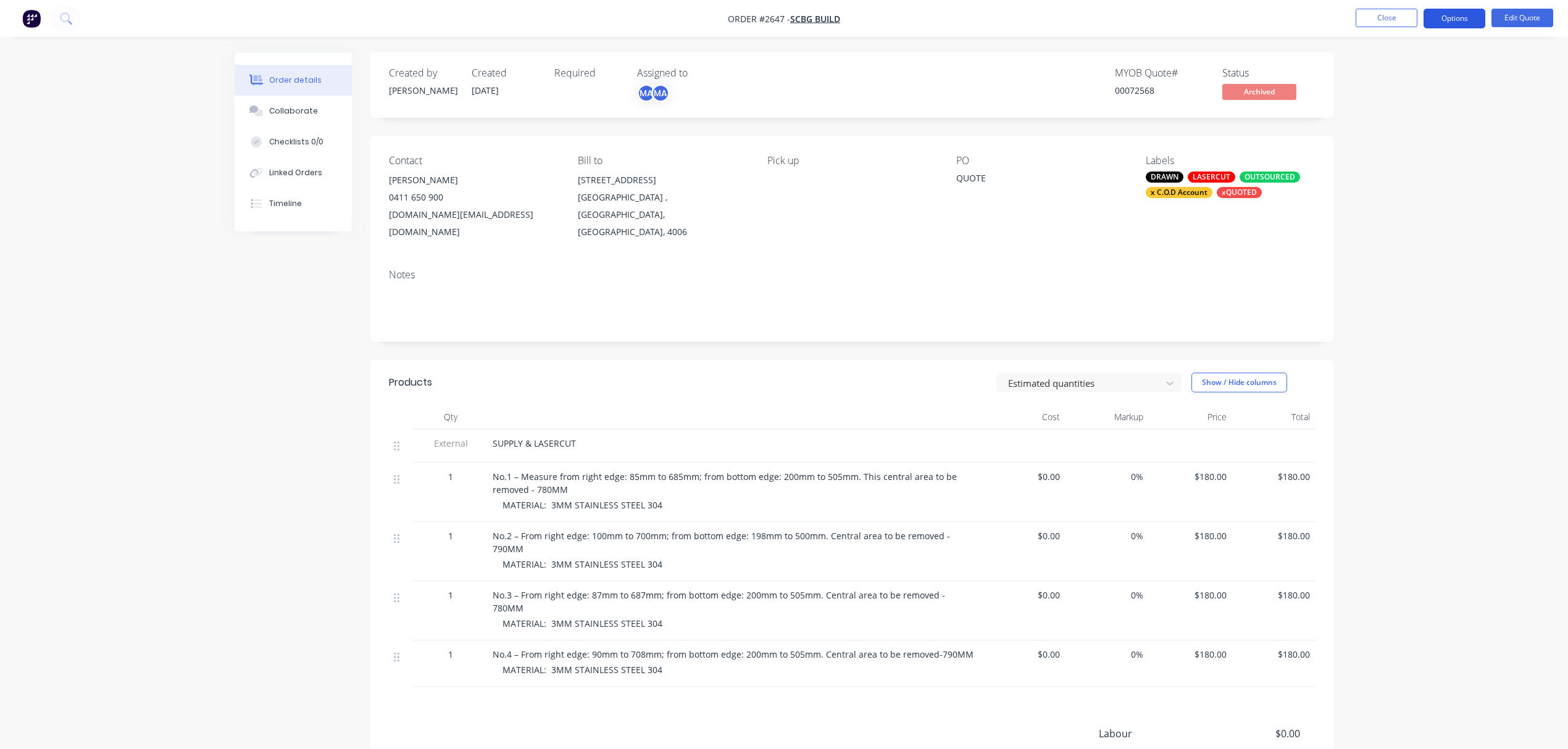
click at [1456, 13] on button "Options" at bounding box center [1454, 18] width 62 height 20
click at [1415, 148] on div "Convert to Order" at bounding box center [1417, 149] width 114 height 18
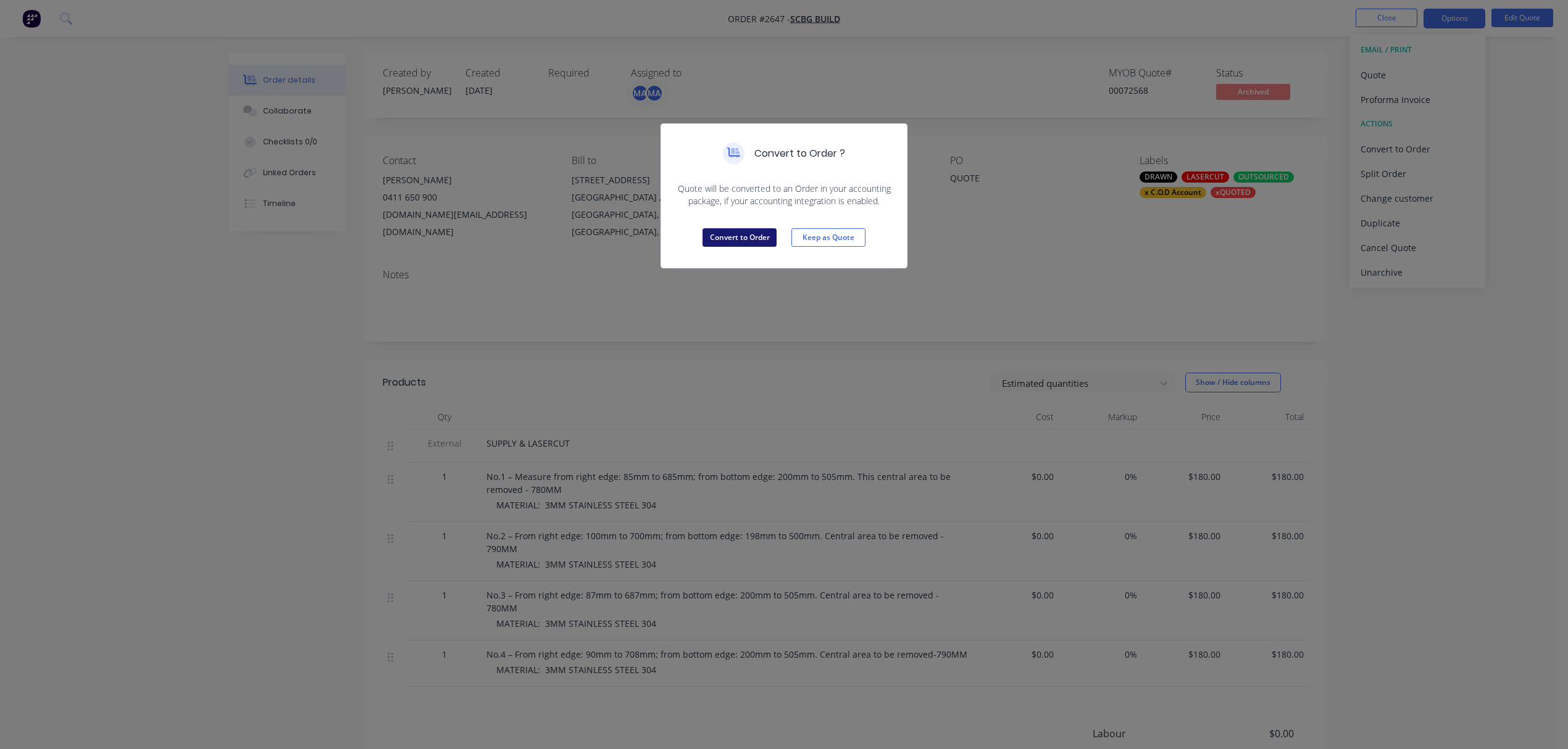
click at [737, 235] on button "Convert to Order" at bounding box center [739, 238] width 74 height 18
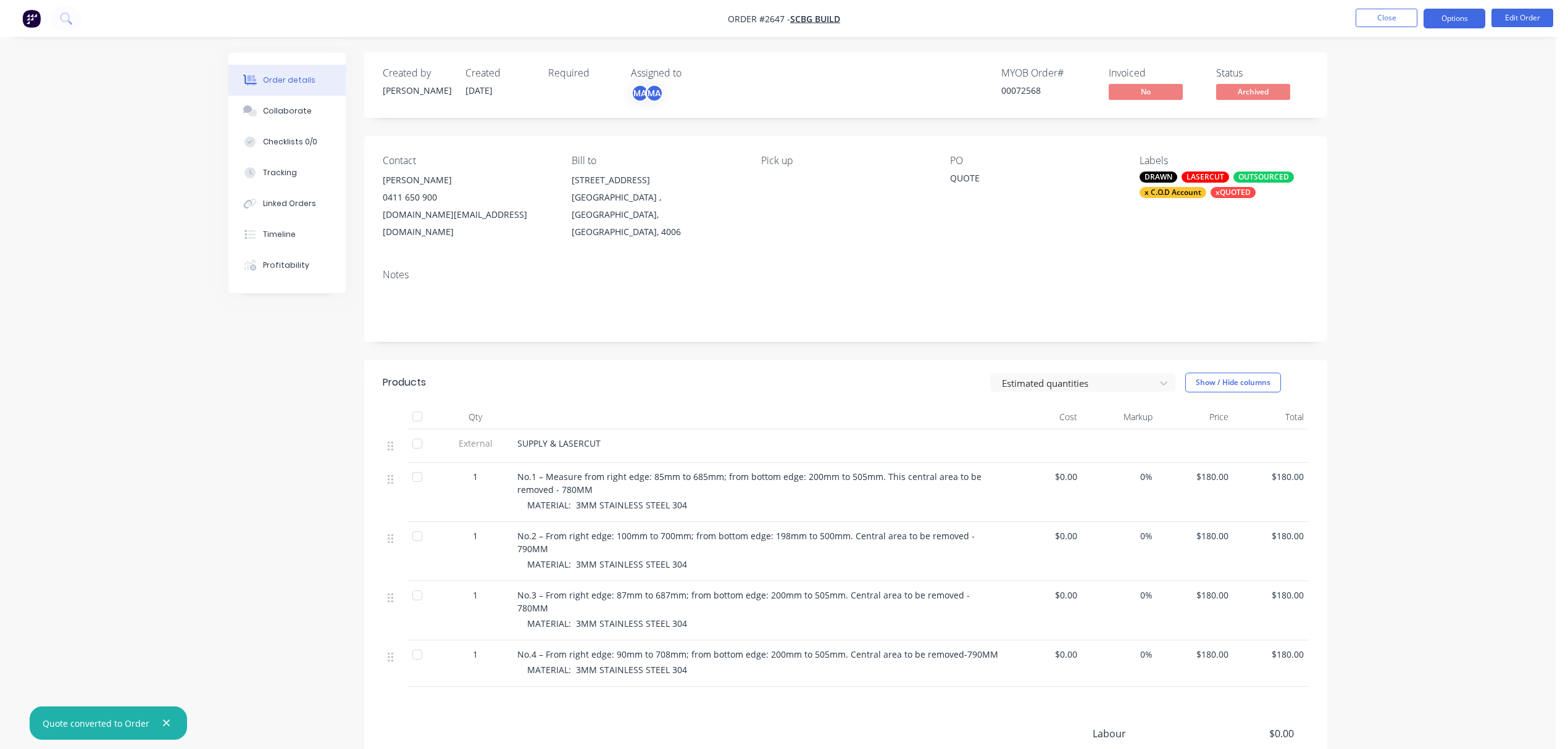
click at [1445, 18] on button "Options" at bounding box center [1454, 18] width 62 height 20
click at [1387, 322] on div "Unarchive" at bounding box center [1417, 327] width 114 height 18
click at [1450, 16] on button "Options" at bounding box center [1454, 18] width 62 height 20
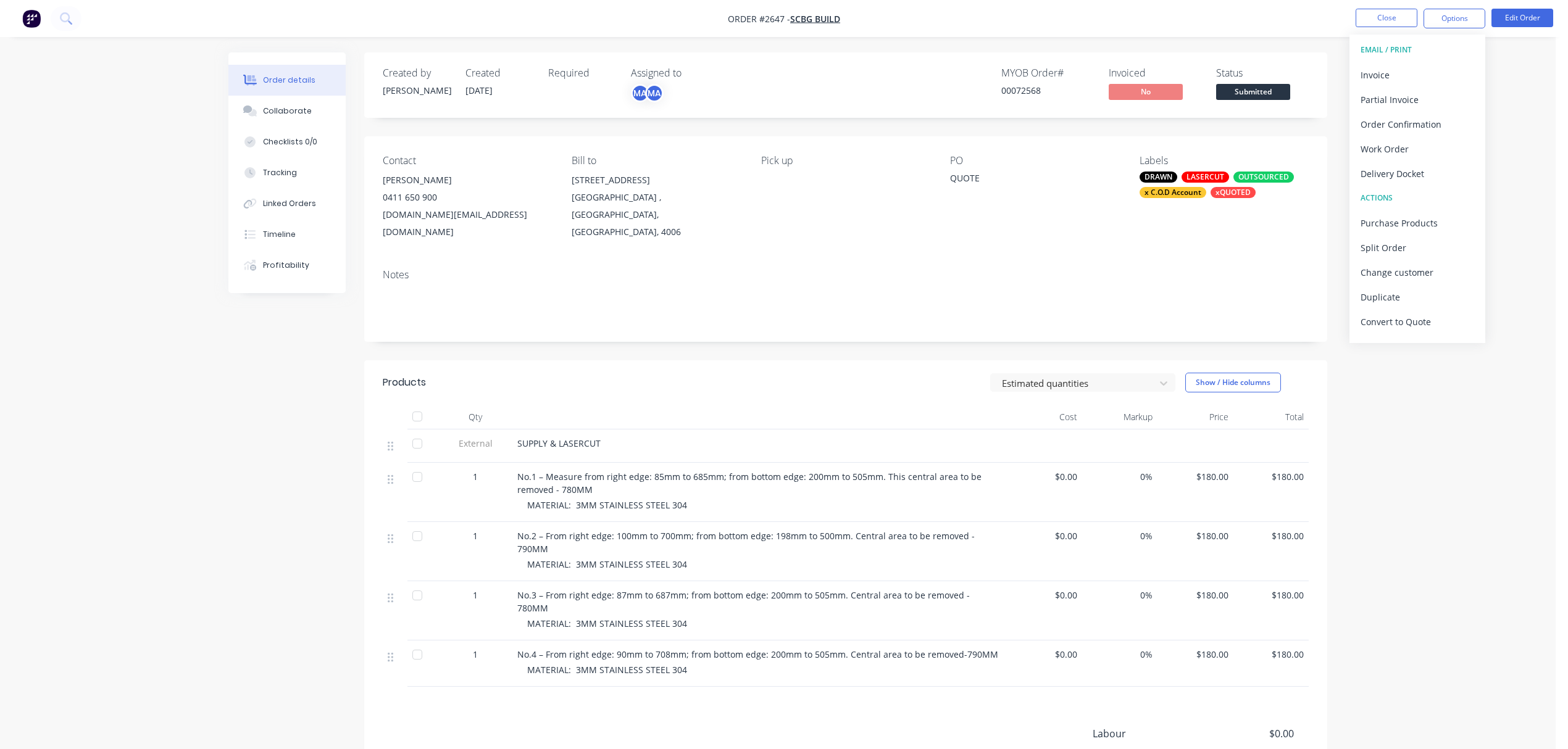
click at [895, 230] on div "Contact SAM CHUNG 0411 650 900 scbg.build@gmail.com Bill to 21 Longland Street …" at bounding box center [845, 197] width 963 height 123
click at [292, 109] on div "Collaborate" at bounding box center [287, 111] width 49 height 11
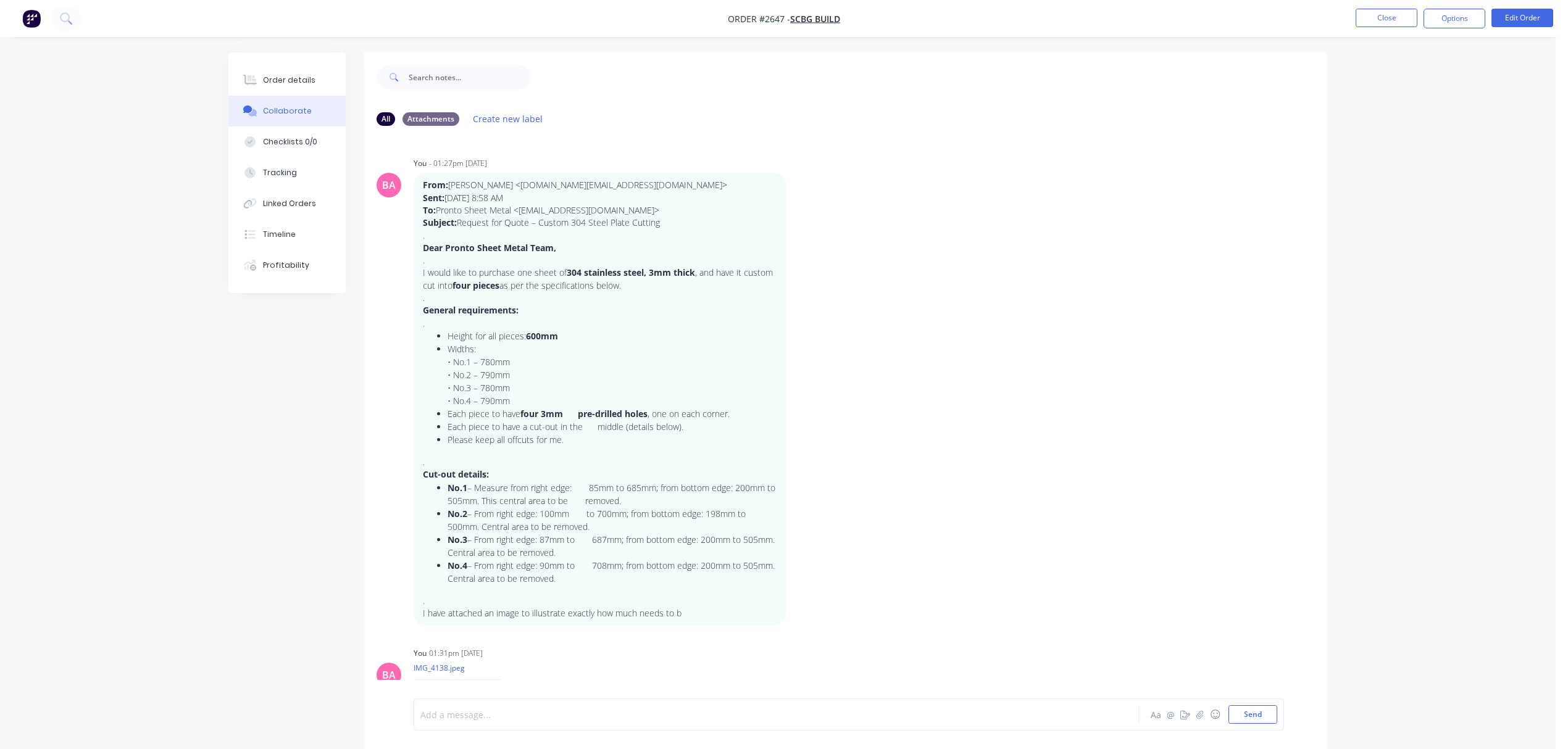
click at [559, 712] on div at bounding box center [742, 715] width 642 height 13
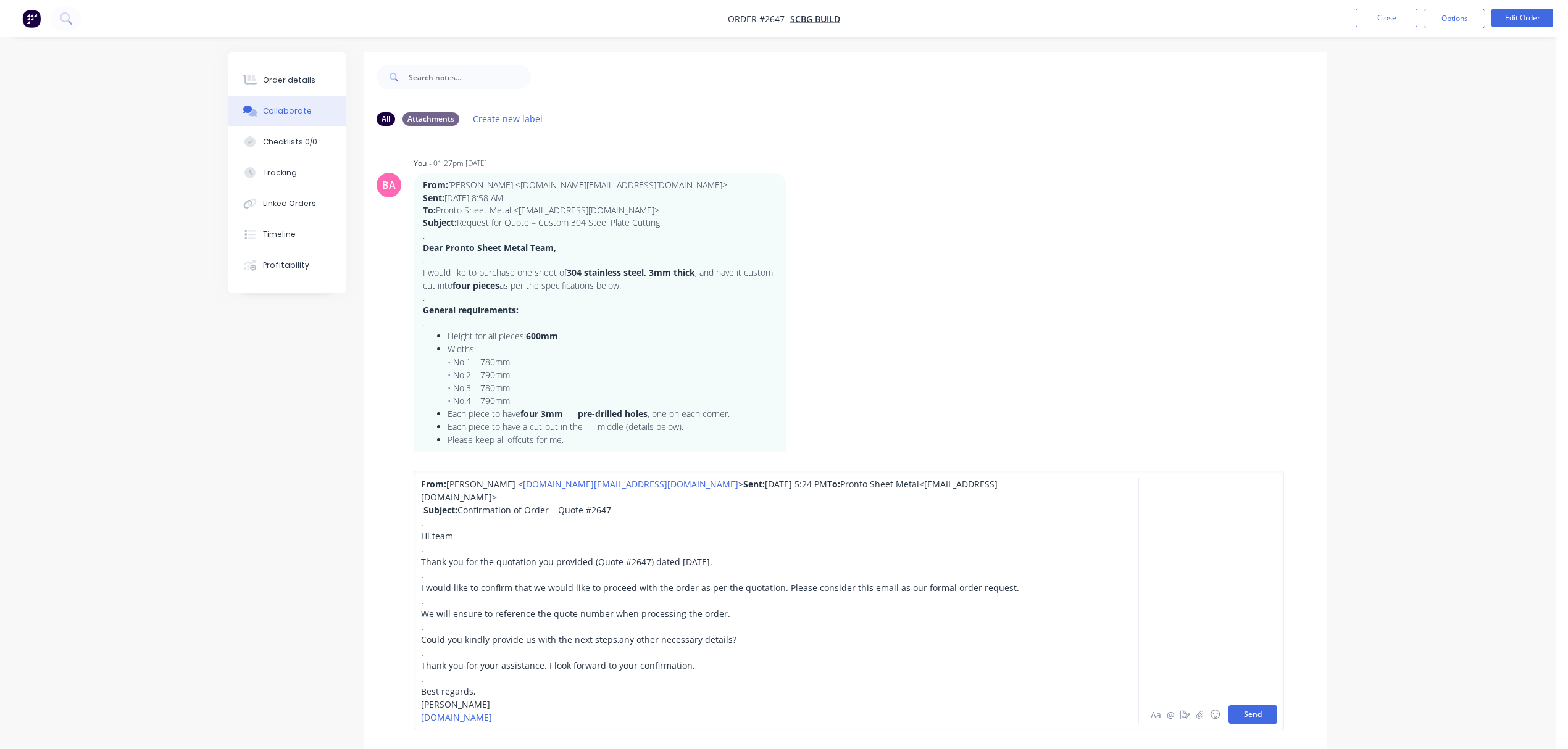
click at [1272, 712] on button "Send" at bounding box center [1253, 714] width 49 height 18
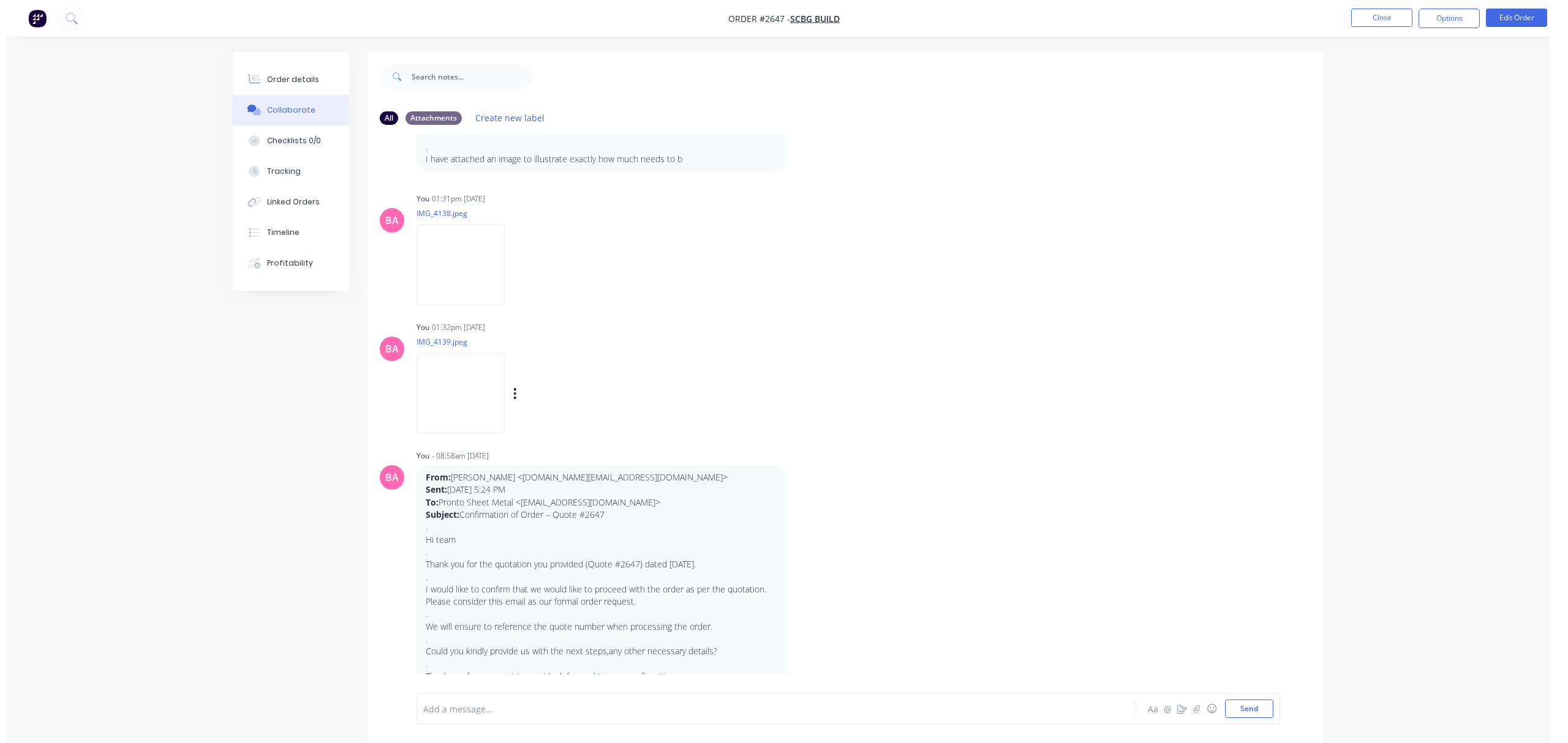
scroll to position [493, 0]
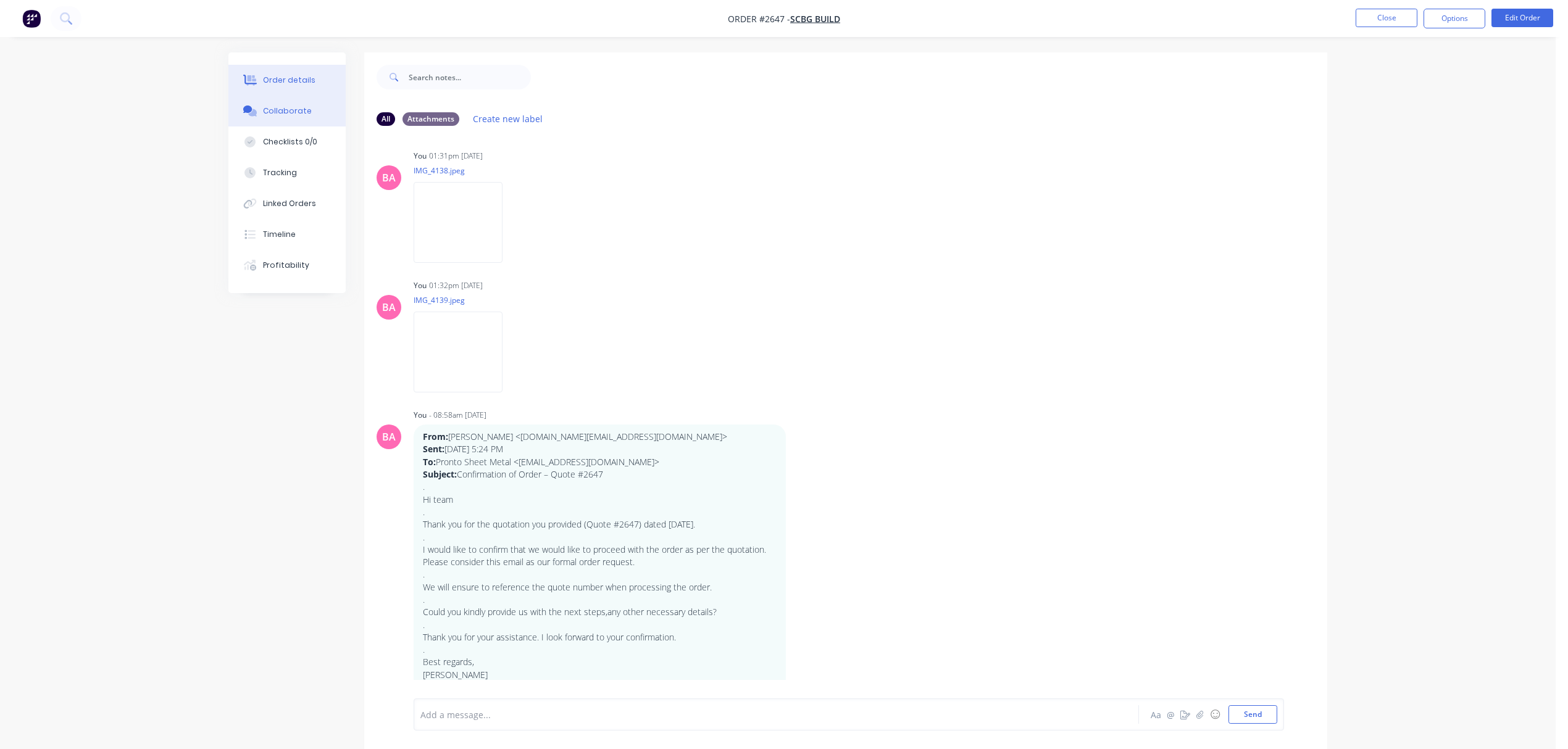
click at [293, 78] on div "Order details" at bounding box center [289, 80] width 52 height 11
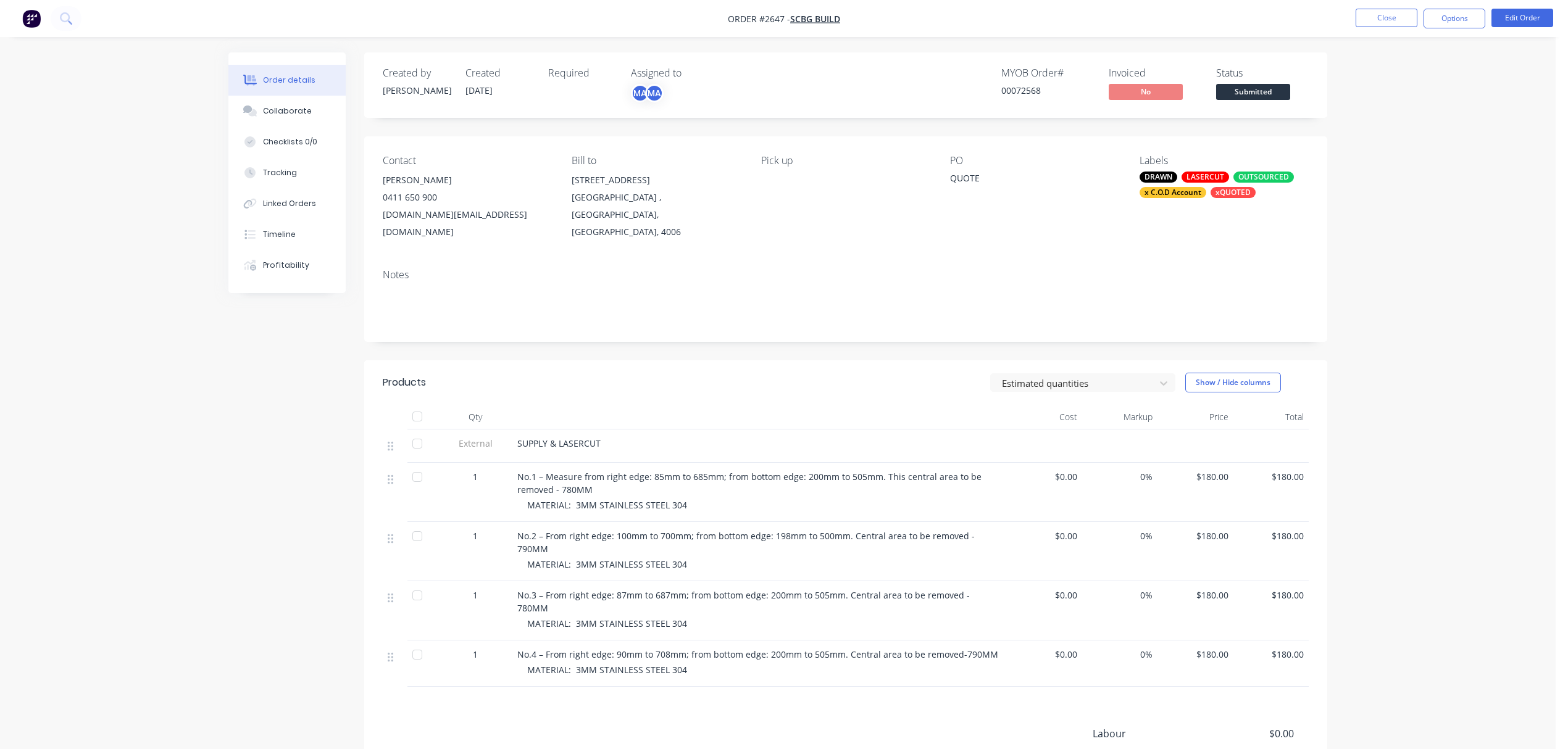
click at [976, 176] on div "QUOTE" at bounding box center [1027, 180] width 154 height 18
click at [979, 176] on div "QUOTE" at bounding box center [1027, 180] width 154 height 18
click at [1521, 13] on button "Edit Order" at bounding box center [1522, 18] width 62 height 18
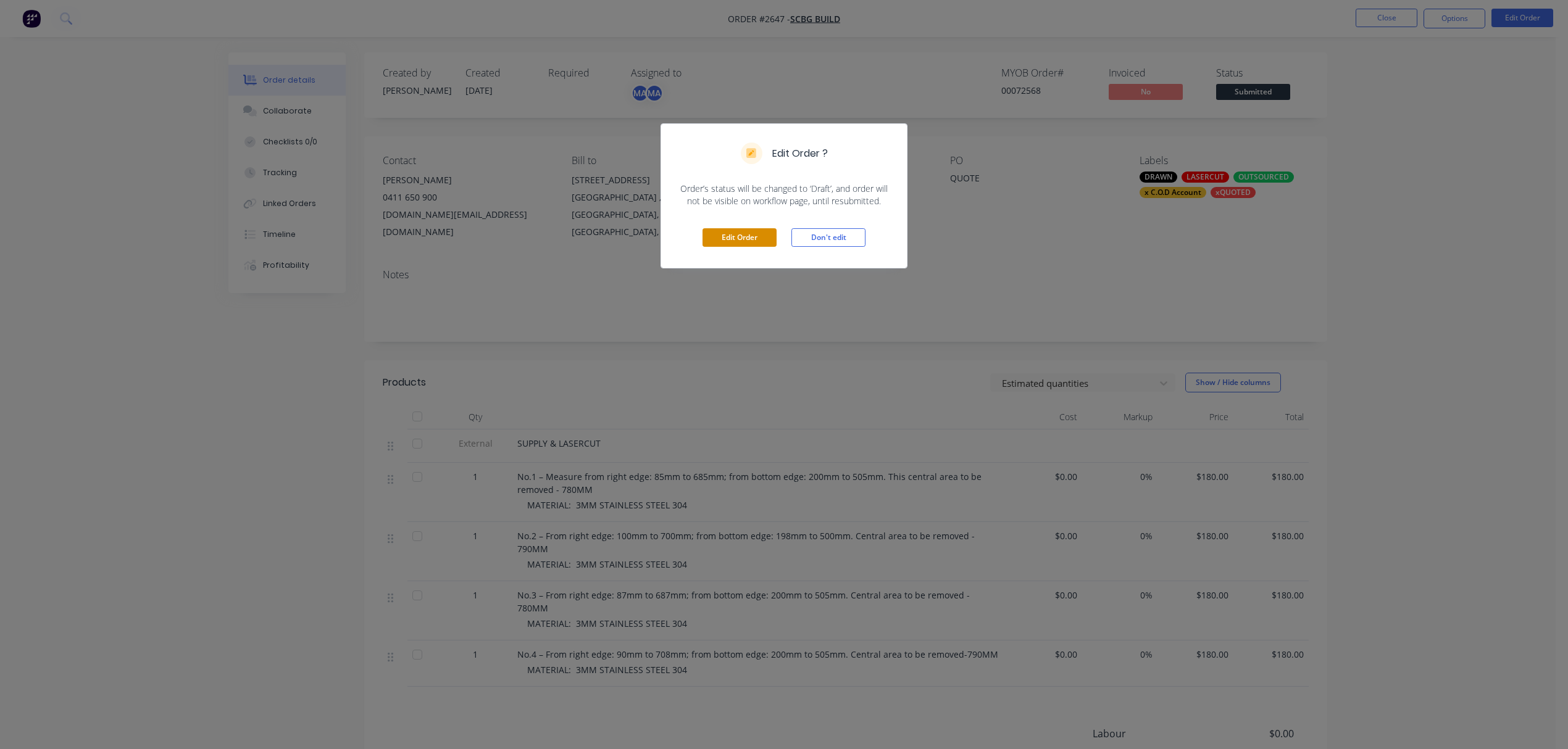
click at [755, 233] on button "Edit Order" at bounding box center [739, 238] width 74 height 18
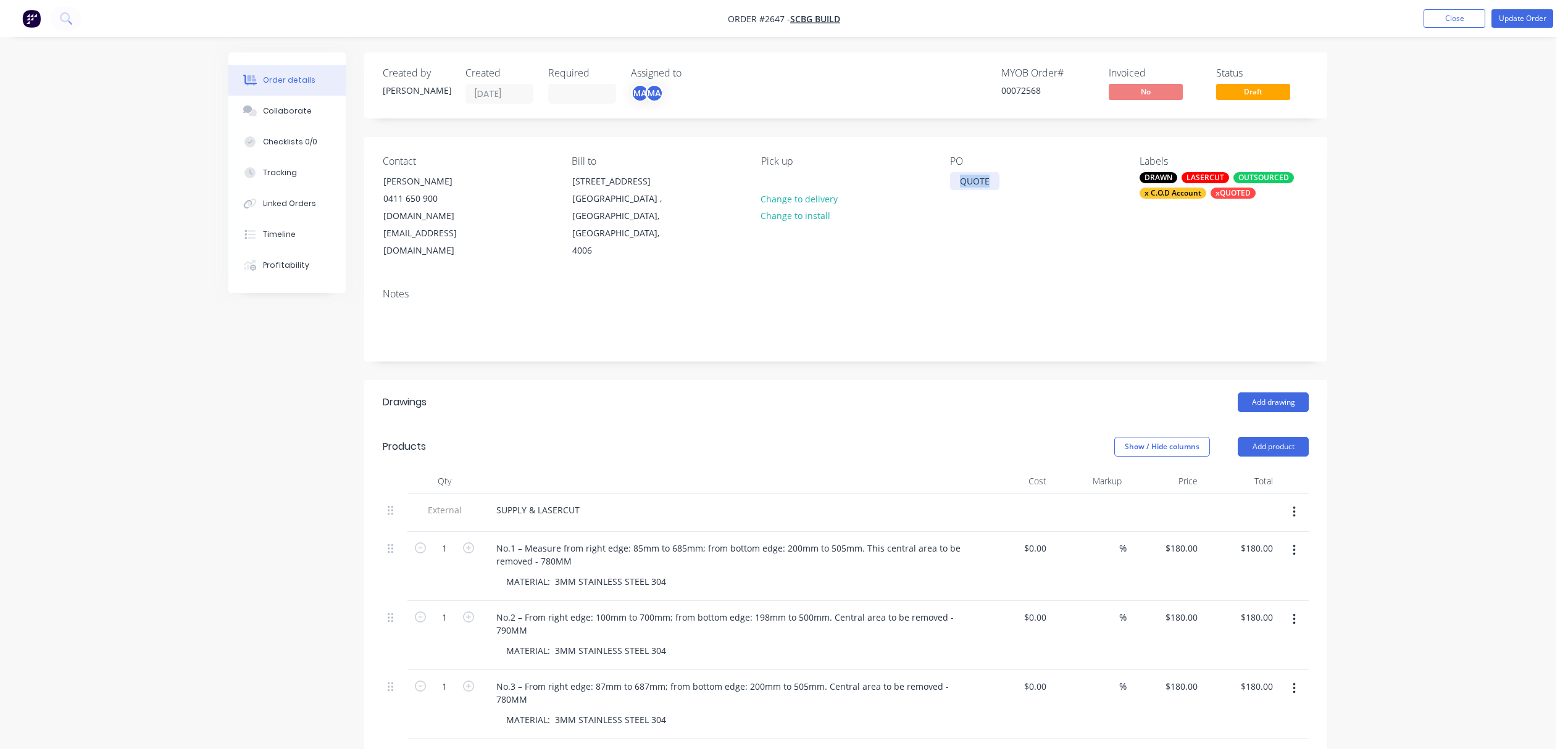
drag, startPoint x: 954, startPoint y: 181, endPoint x: 1022, endPoint y: 181, distance: 68.0
click at [1022, 181] on div "PO QUOTE" at bounding box center [1035, 208] width 169 height 104
click at [983, 178] on div "PO-" at bounding box center [967, 181] width 35 height 18
click at [1540, 18] on button "Update Order" at bounding box center [1522, 18] width 62 height 18
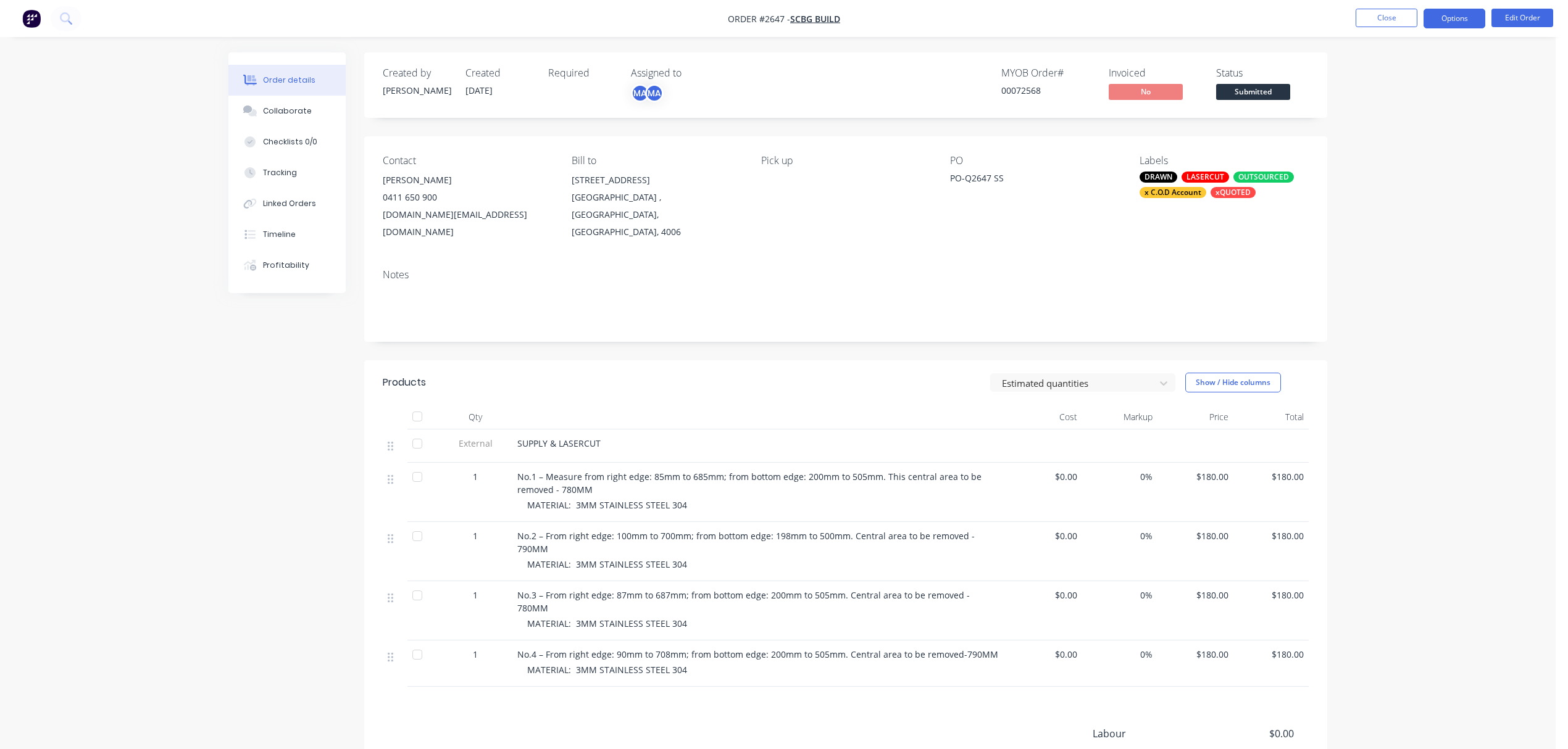
click at [1453, 15] on button "Options" at bounding box center [1454, 18] width 62 height 20
click at [1410, 114] on button "Order Confirmation" at bounding box center [1417, 123] width 136 height 25
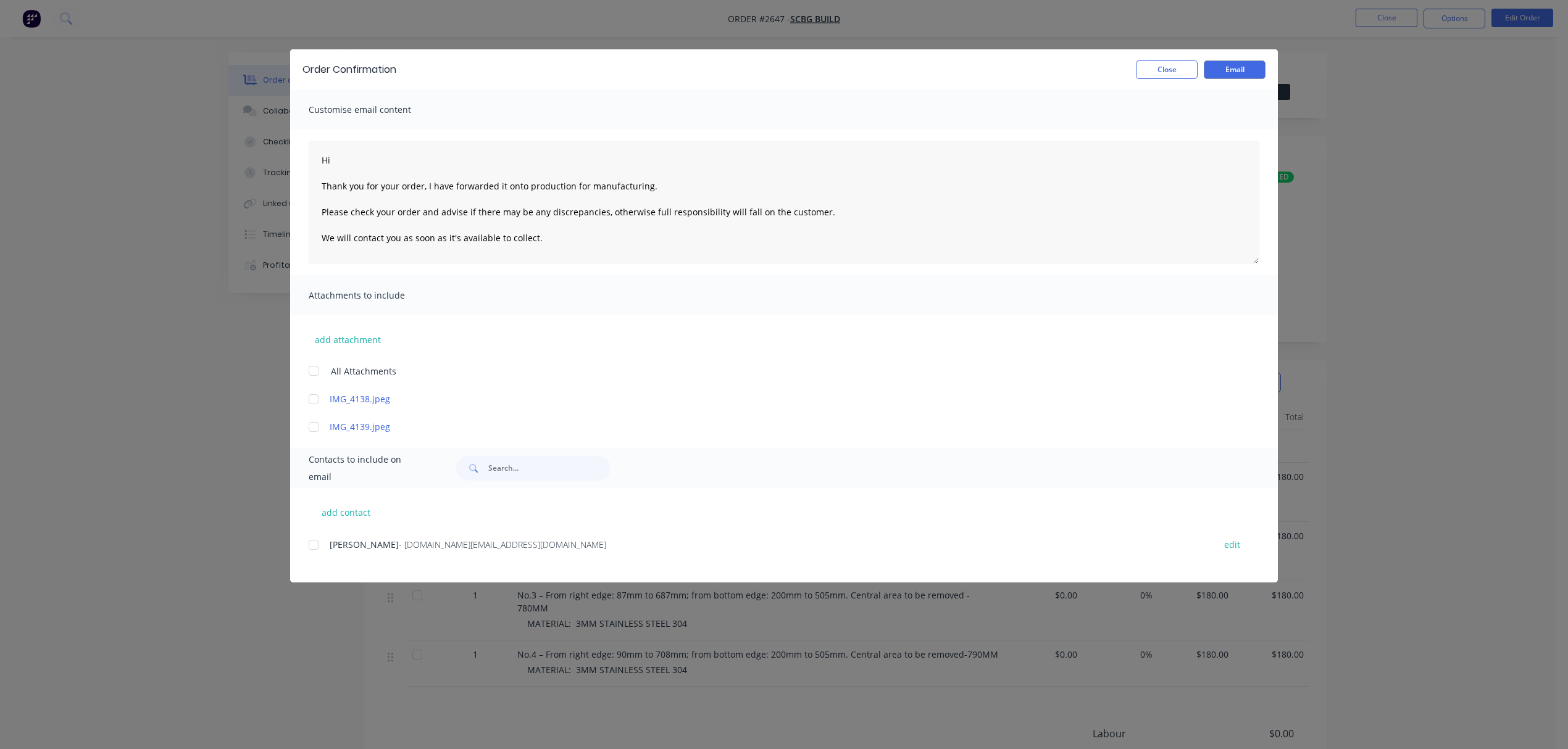
click at [312, 544] on div at bounding box center [313, 544] width 25 height 25
click at [351, 161] on textarea "Hi Thank you for your order, I have forwarded it onto production for manufactur…" at bounding box center [784, 202] width 951 height 123
type textarea "Hi Sam Thank you for your order, I have forwarded it onto production for manufa…"
click at [1241, 63] on button "Email" at bounding box center [1235, 70] width 62 height 18
click at [1165, 66] on button "Close" at bounding box center [1167, 70] width 62 height 18
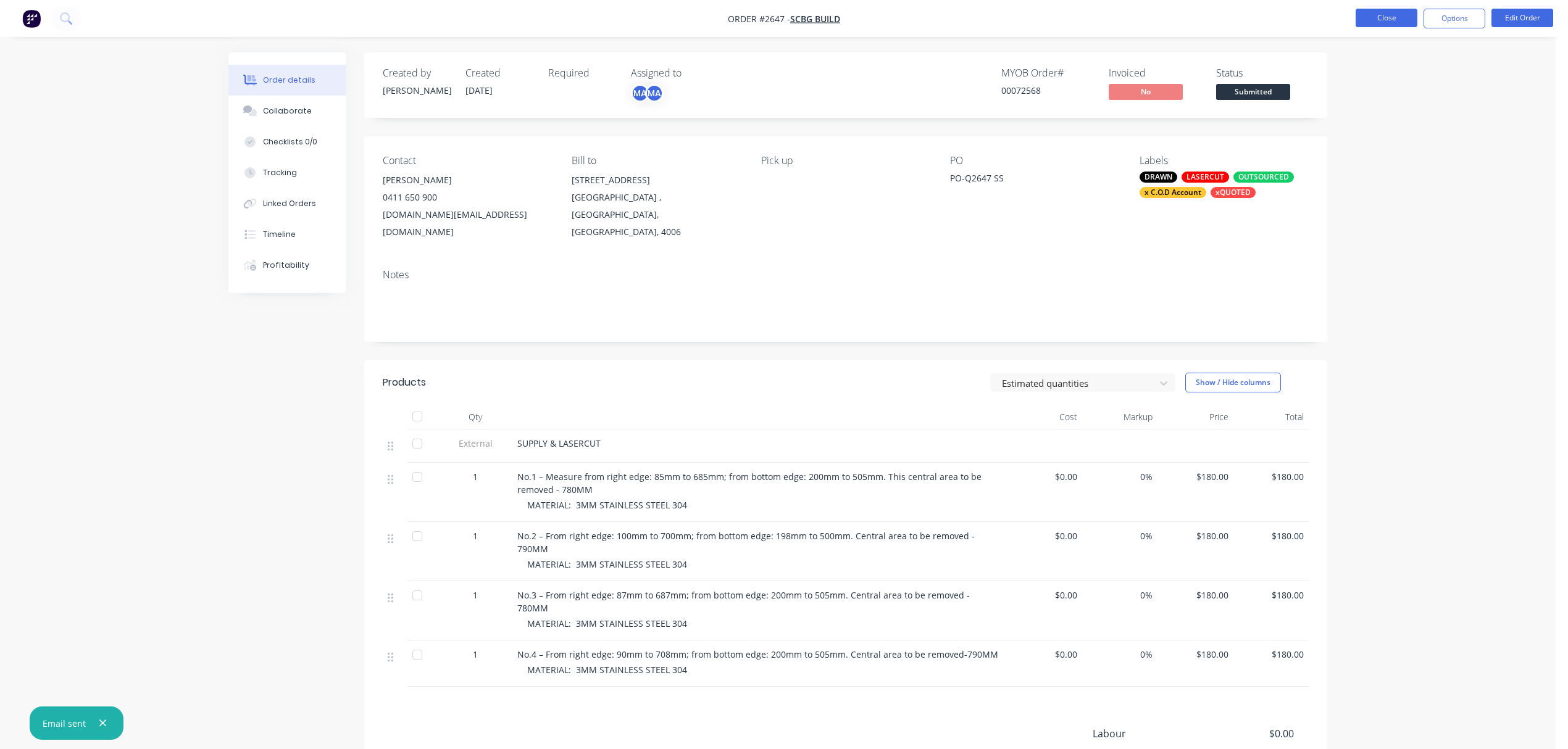
click at [1384, 18] on button "Close" at bounding box center [1387, 18] width 62 height 18
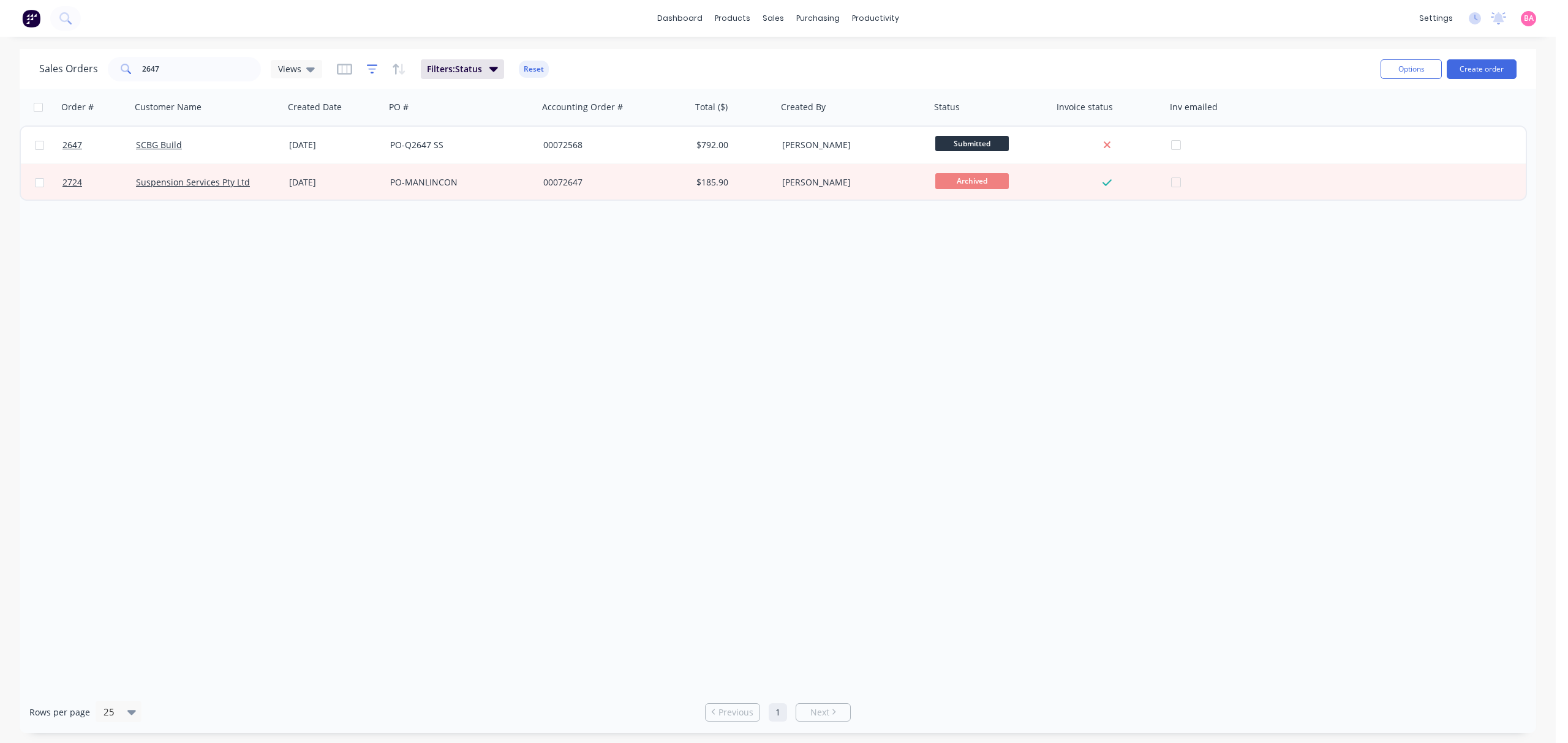
click at [373, 69] on icon "button" at bounding box center [372, 69] width 8 height 2
click at [307, 69] on icon at bounding box center [311, 69] width 8 height 13
click at [486, 69] on button "Filters: Status" at bounding box center [462, 69] width 83 height 20
click at [496, 370] on div "Order # Customer Name Created Date PO # Accounting Order # Total ($) Created By…" at bounding box center [778, 390] width 1517 height 602
click at [812, 55] on div "Sales Orders" at bounding box center [818, 59] width 50 height 11
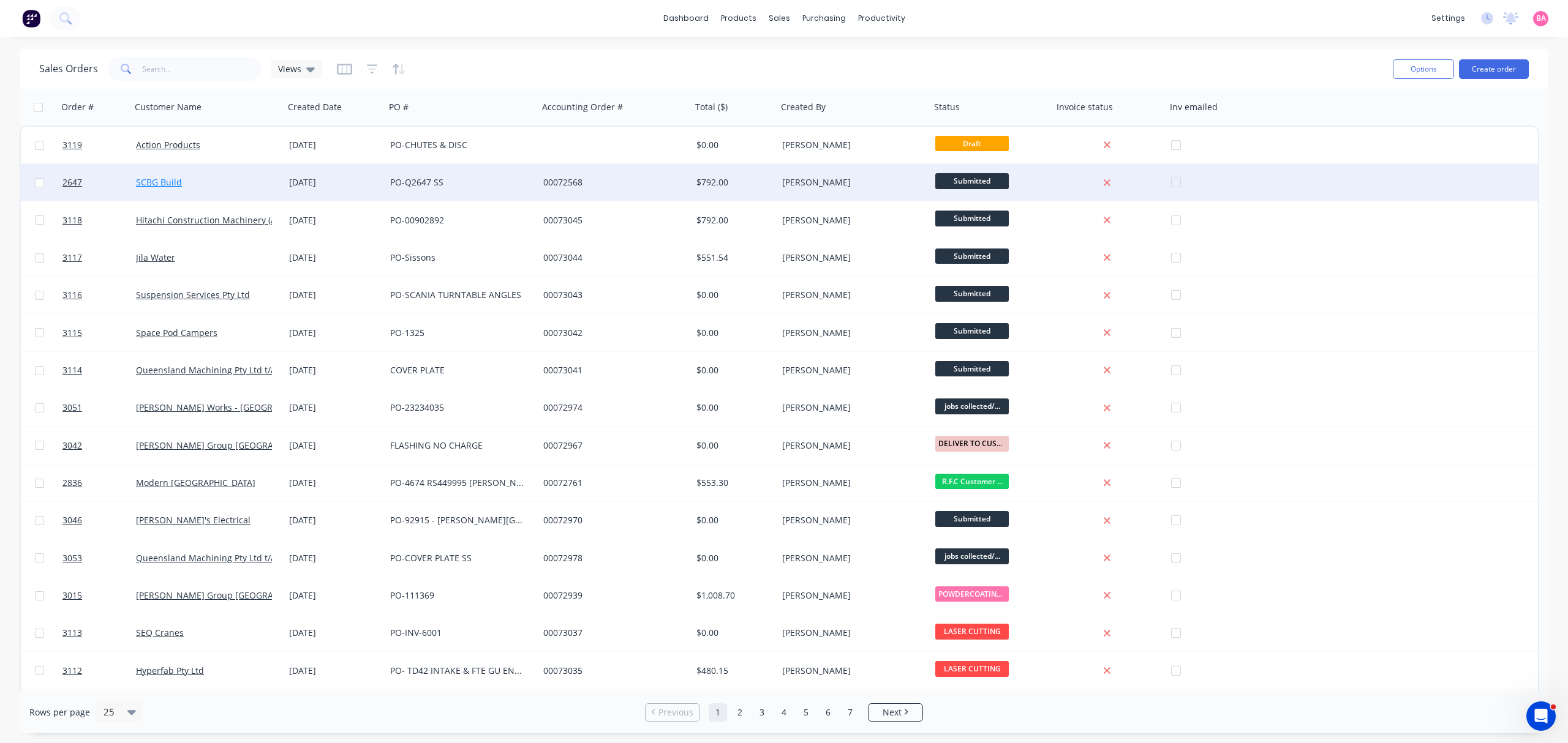
click at [155, 178] on link "SCBG Build" at bounding box center [159, 182] width 46 height 12
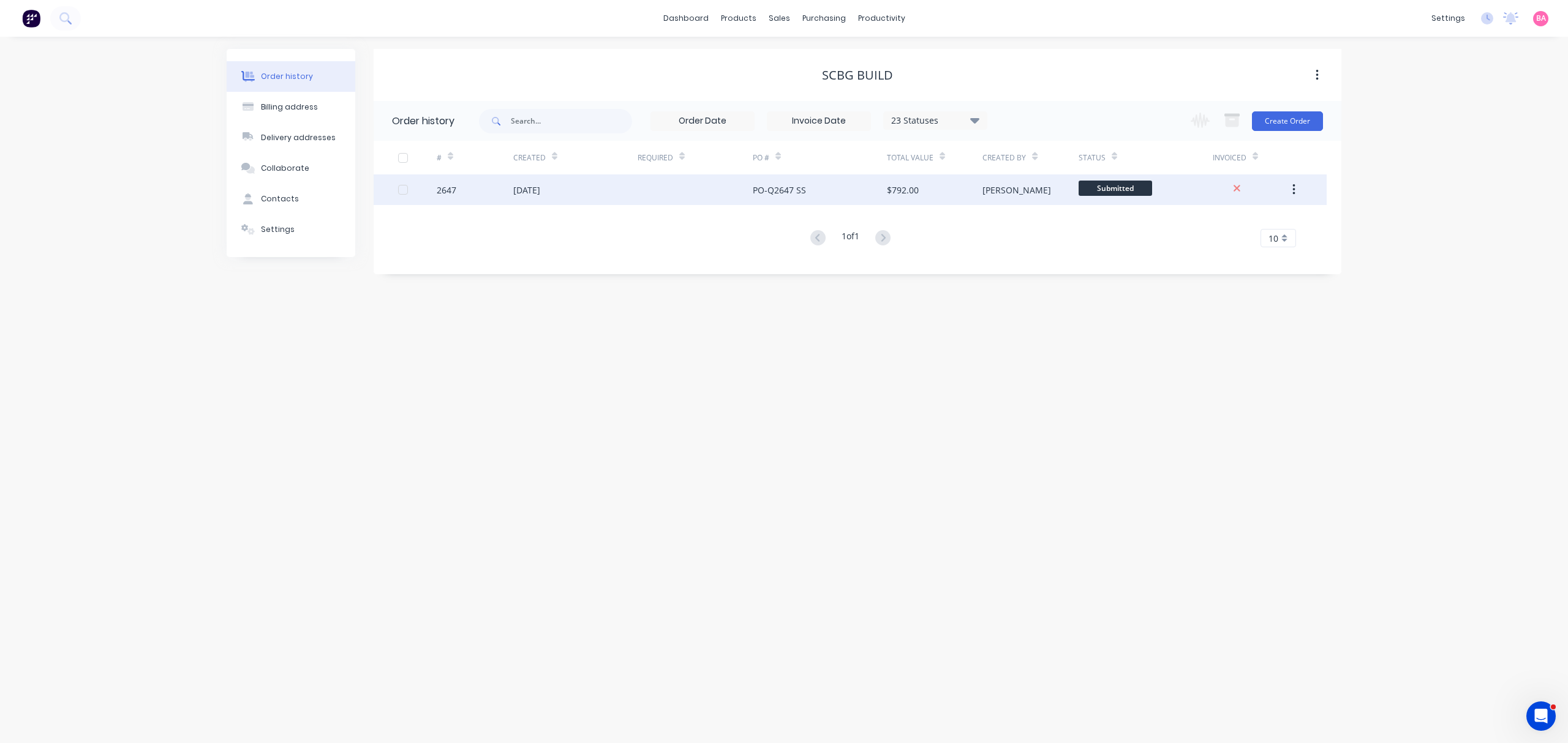
click at [540, 189] on div "[DATE]" at bounding box center [526, 190] width 27 height 13
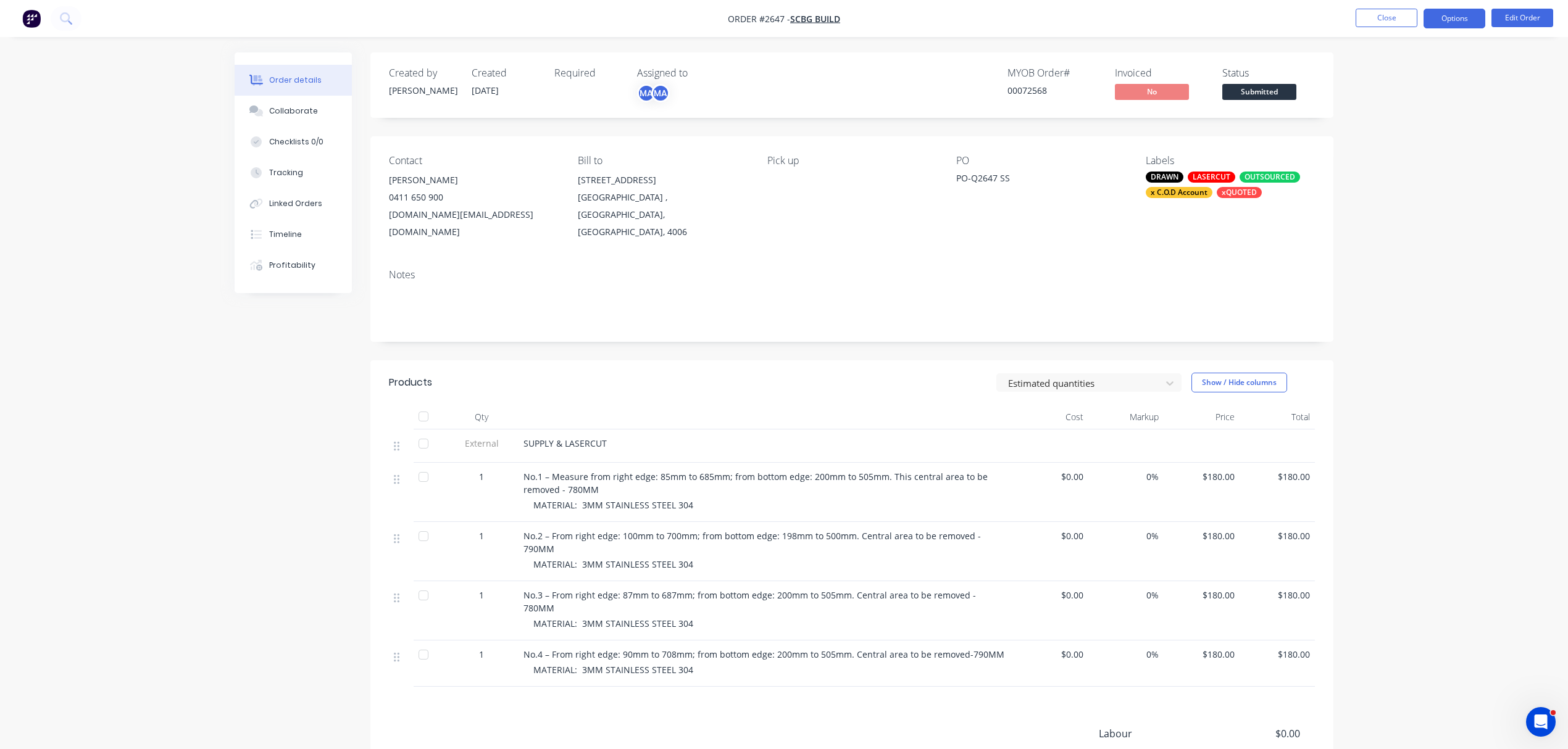
click at [1457, 18] on button "Options" at bounding box center [1454, 18] width 62 height 20
click at [1393, 147] on div "Work Order" at bounding box center [1417, 149] width 114 height 18
click at [1416, 116] on div "Without pricing" at bounding box center [1417, 124] width 114 height 18
click at [1389, 11] on button "Close" at bounding box center [1387, 18] width 62 height 18
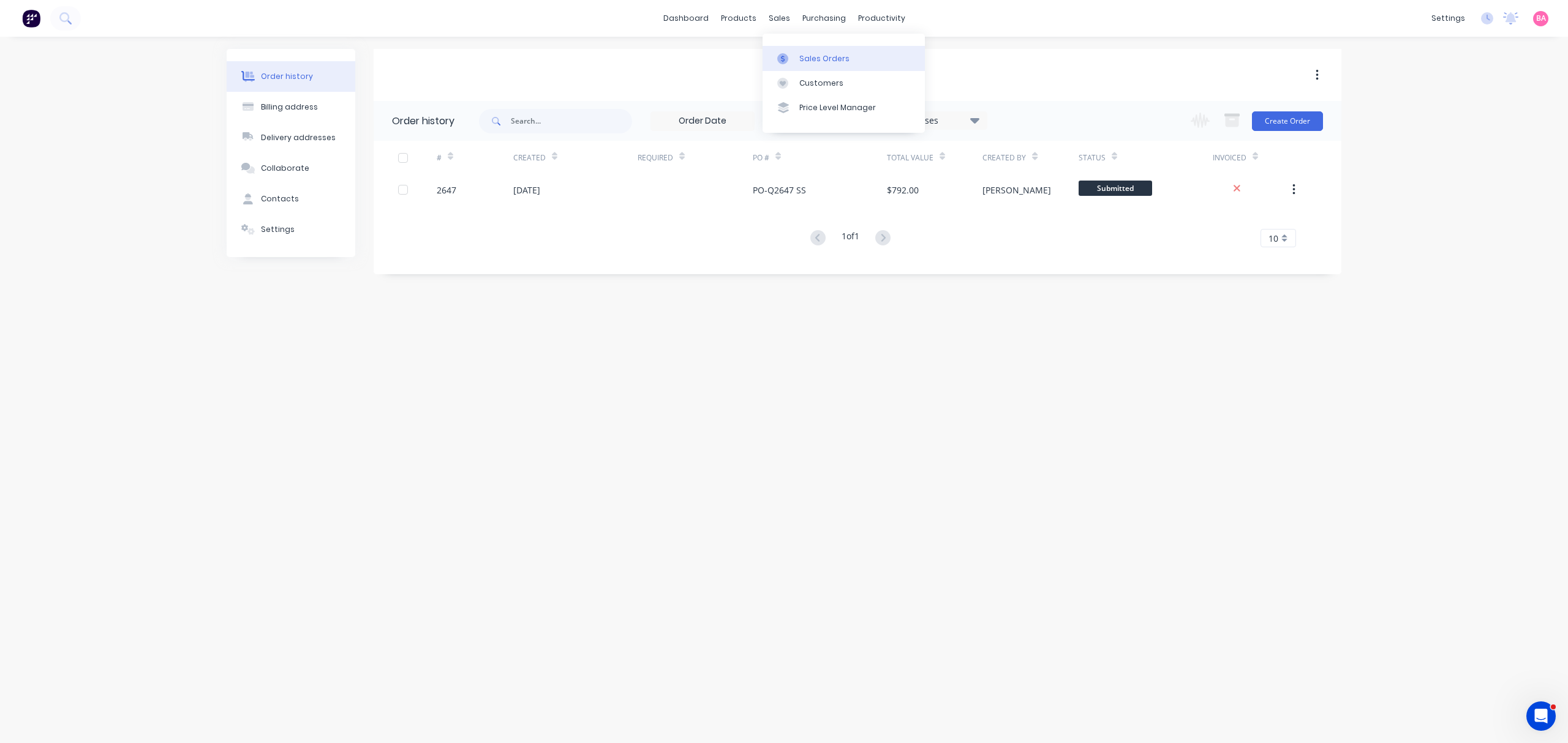
click at [813, 57] on div "Sales Orders" at bounding box center [825, 59] width 50 height 11
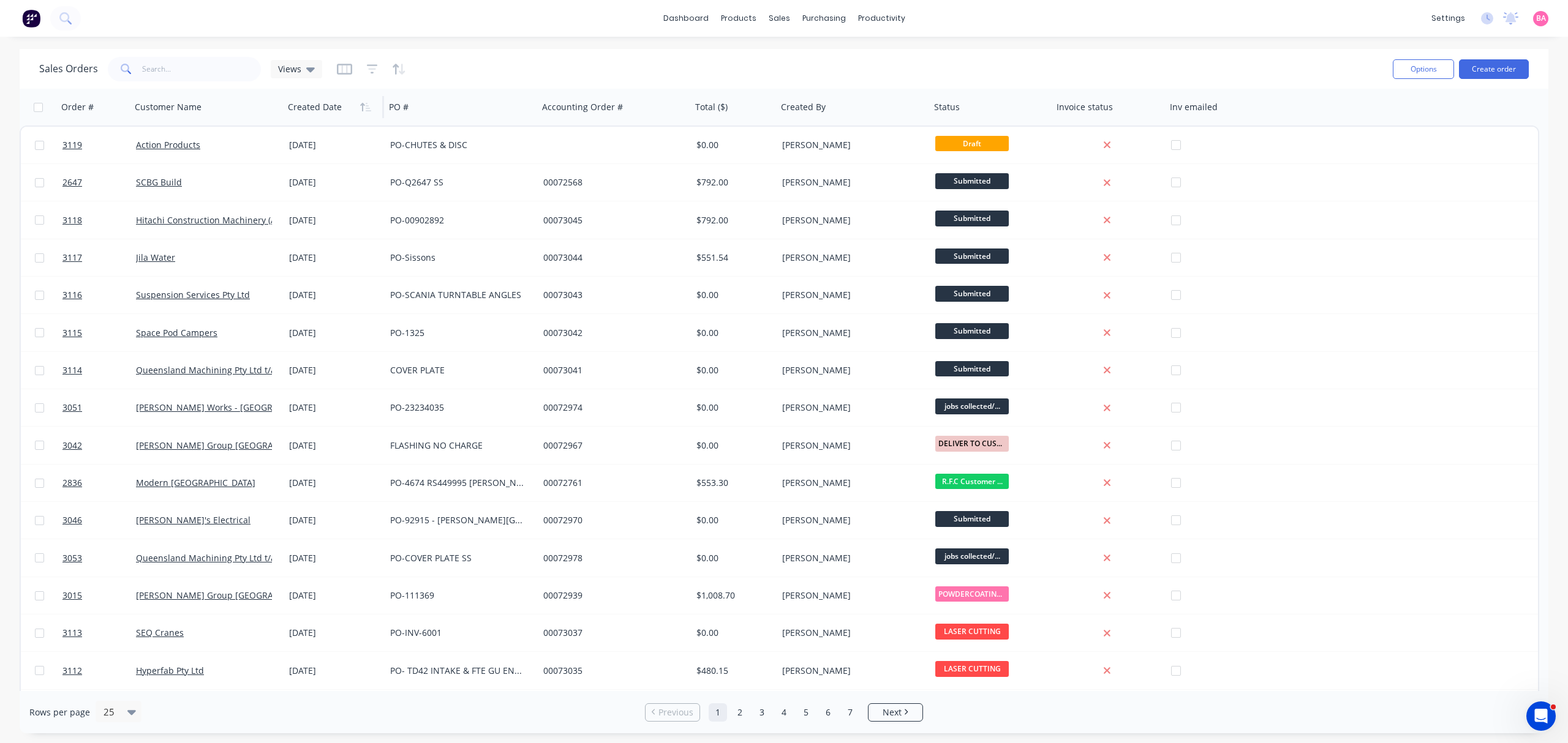
click at [322, 116] on div at bounding box center [331, 107] width 87 height 24
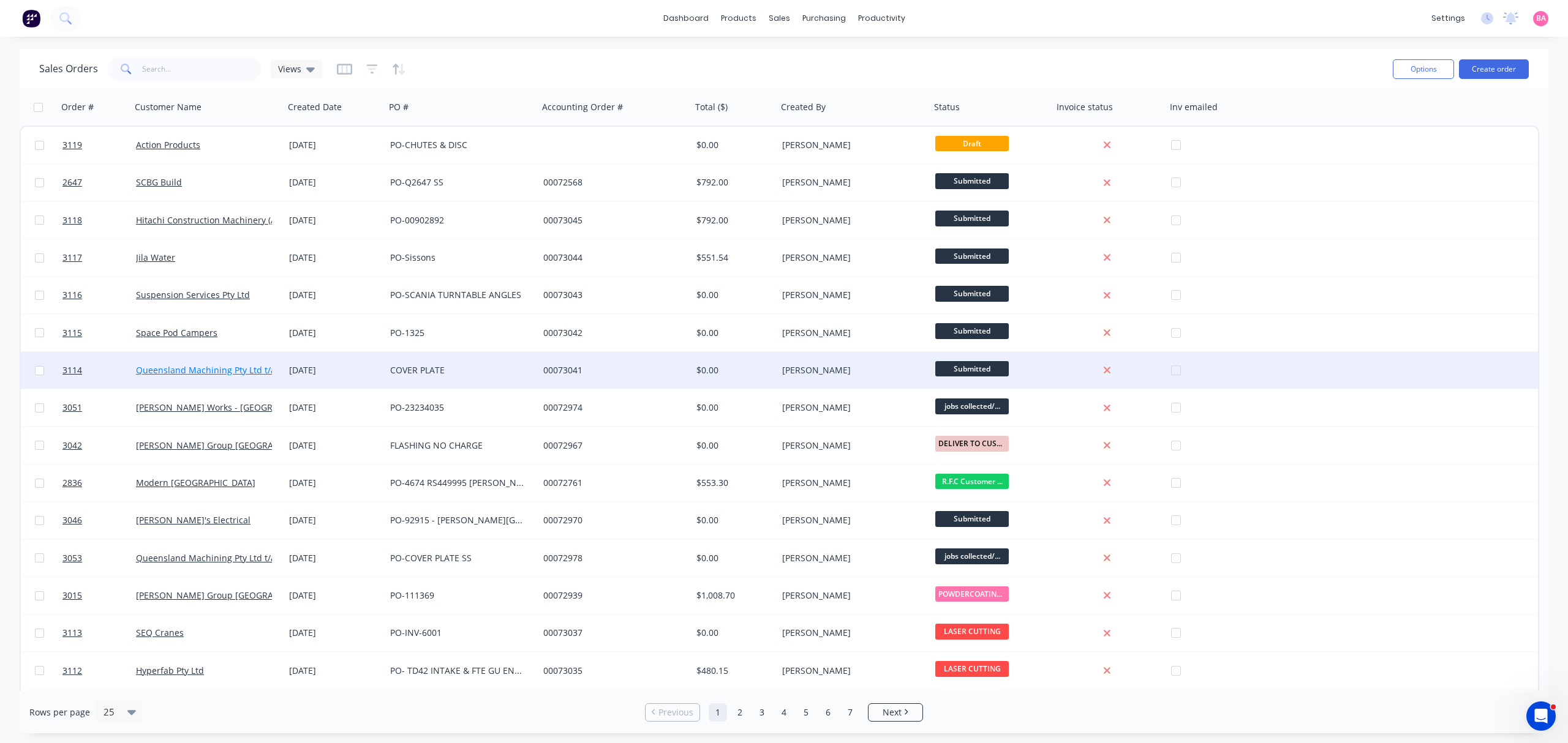
click at [197, 369] on link "Queensland Machining Pty Ltd t/a Abco" at bounding box center [217, 370] width 162 height 12
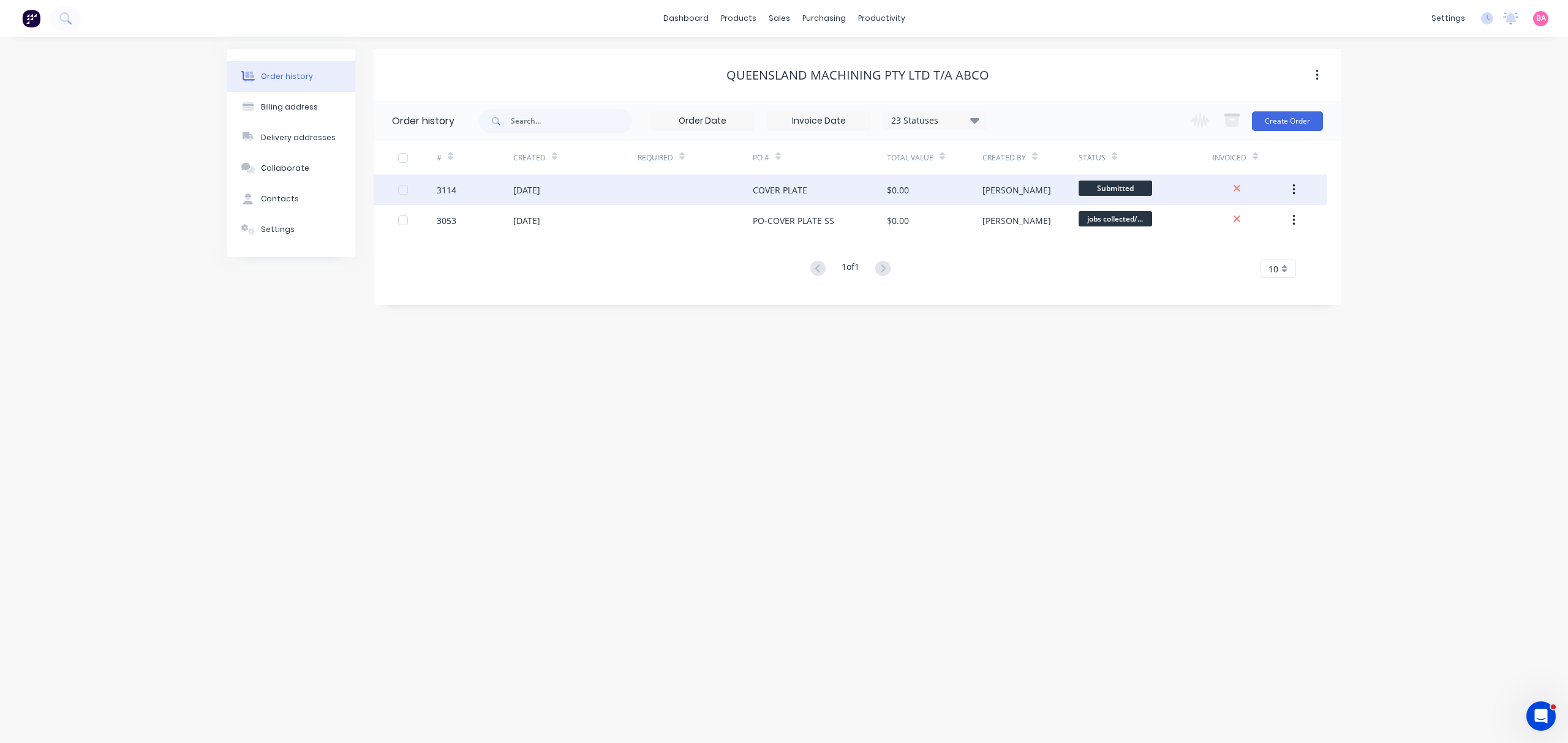
click at [454, 189] on div "3114" at bounding box center [447, 190] width 20 height 13
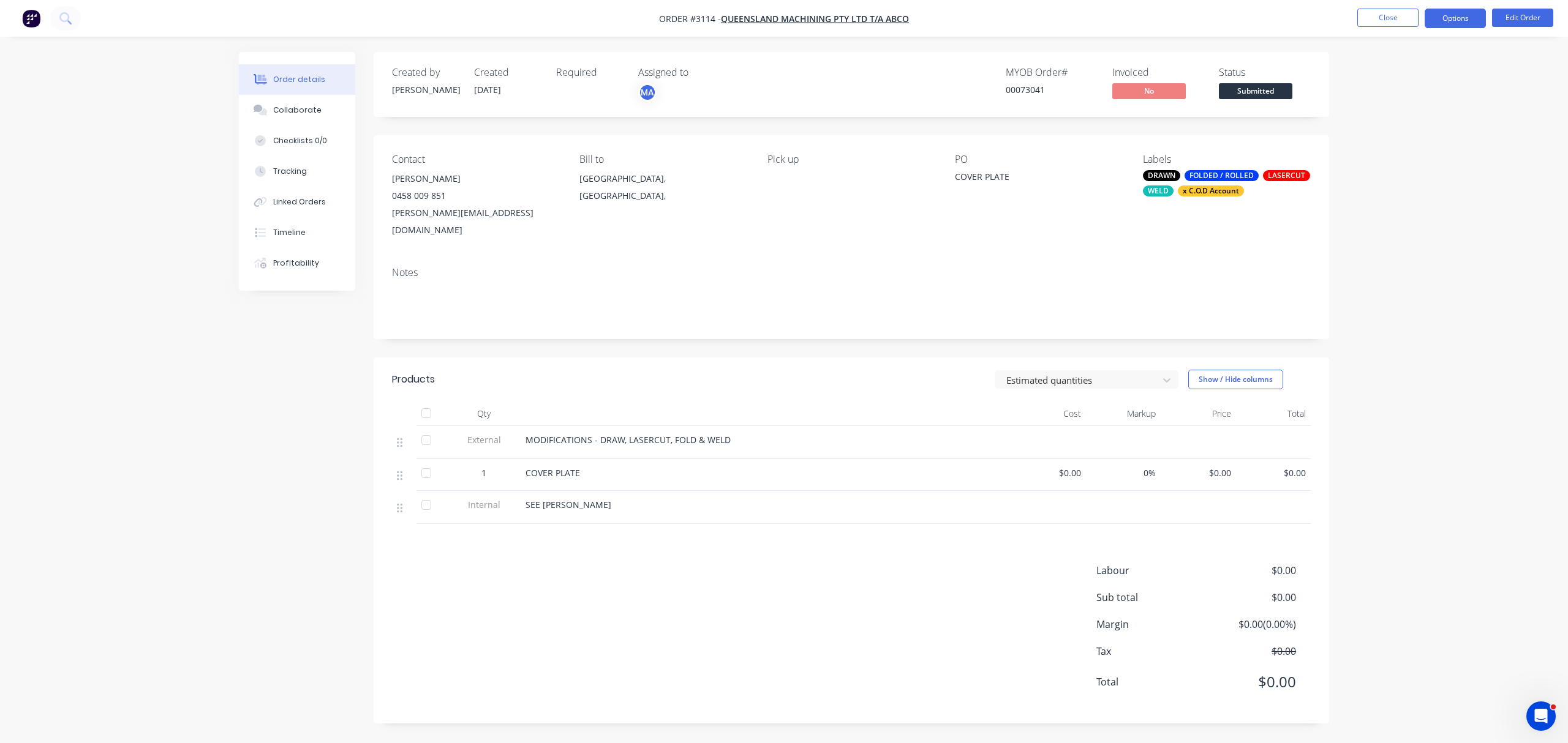
drag, startPoint x: 1458, startPoint y: 17, endPoint x: 1449, endPoint y: 26, distance: 12.7
click at [1457, 17] on button "Options" at bounding box center [1456, 18] width 62 height 20
click at [1401, 124] on div "Order Confirmation" at bounding box center [1418, 123] width 113 height 17
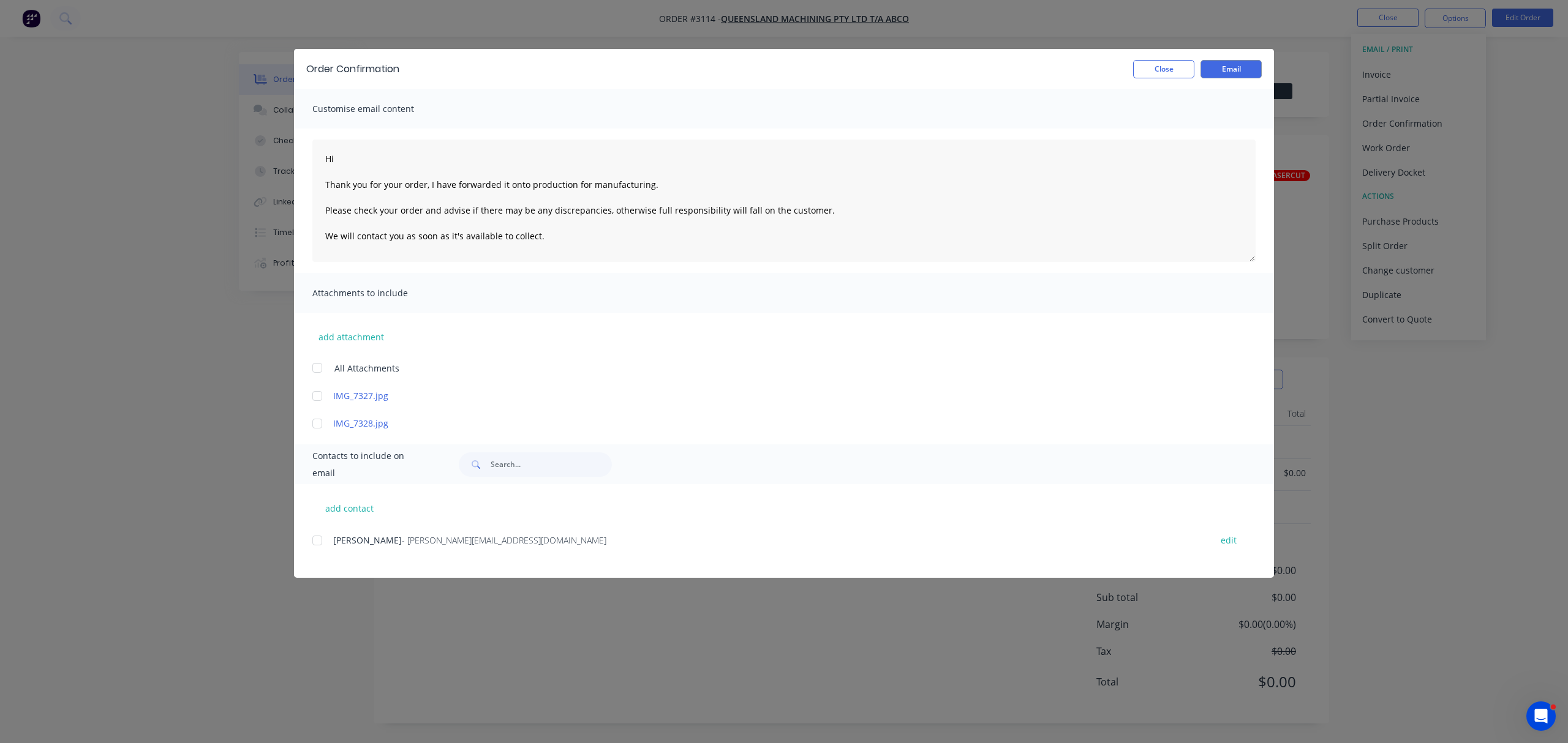
click at [317, 539] on div at bounding box center [317, 540] width 24 height 24
click at [370, 160] on textarea "Hi Thank you for your order, I have forwarded it onto production for manufactur…" at bounding box center [784, 201] width 944 height 122
type textarea "Hi Hannes Thank you for your order, I have forwarded it onto production for man…"
click at [1229, 65] on button "Email" at bounding box center [1231, 69] width 62 height 18
click at [1175, 64] on button "Close" at bounding box center [1164, 69] width 62 height 18
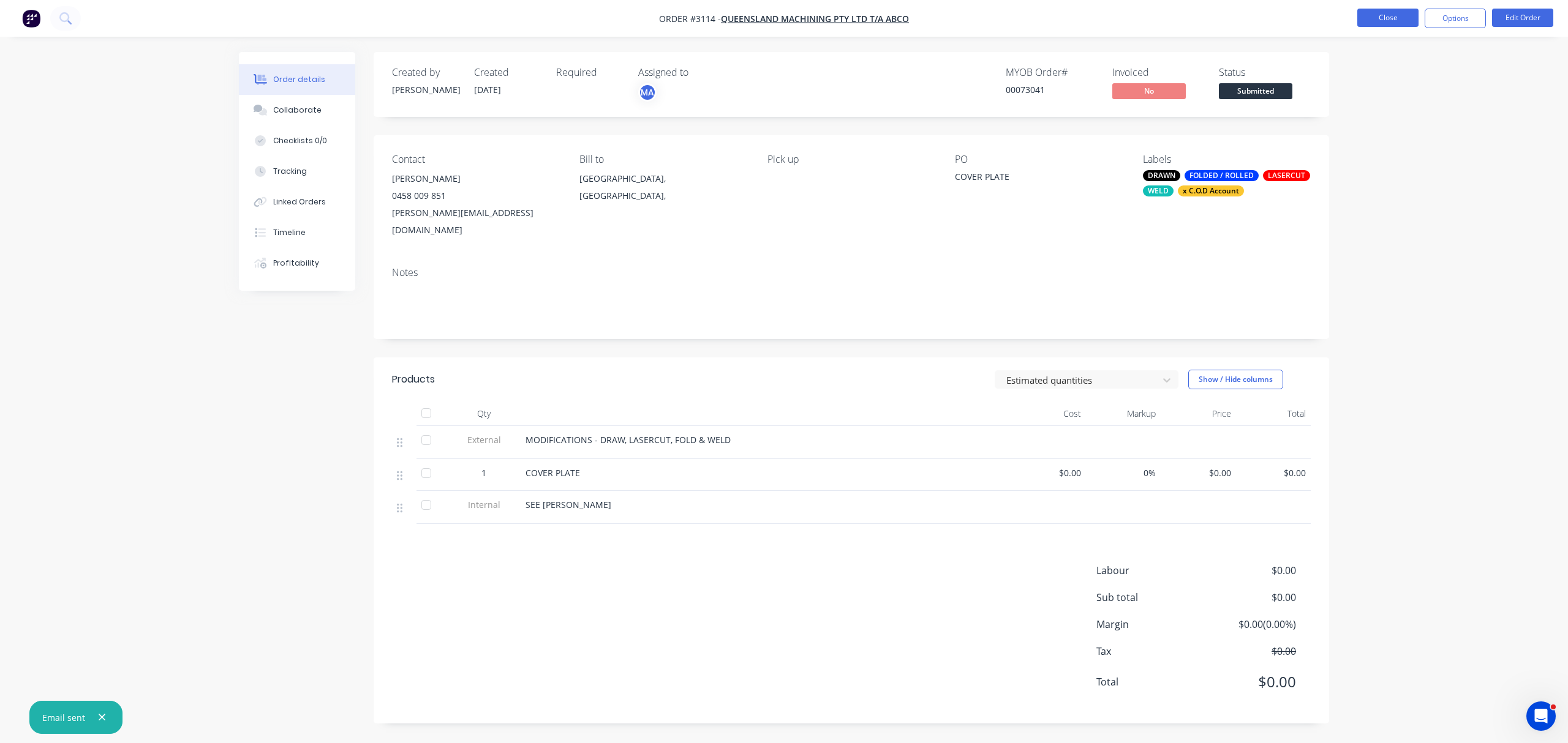
click at [1398, 15] on button "Close" at bounding box center [1388, 17] width 62 height 18
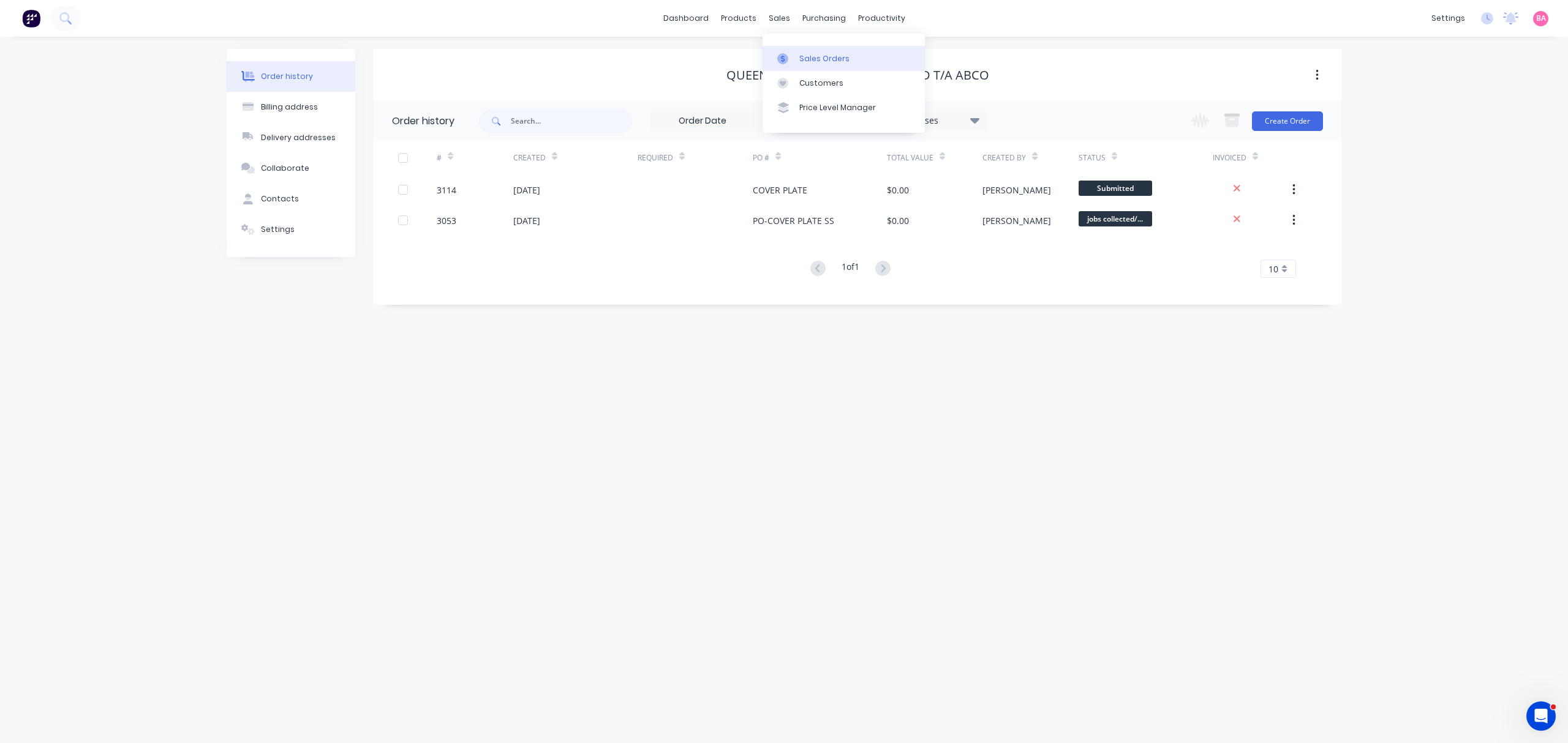
click at [827, 59] on div "Sales Orders" at bounding box center [825, 59] width 50 height 11
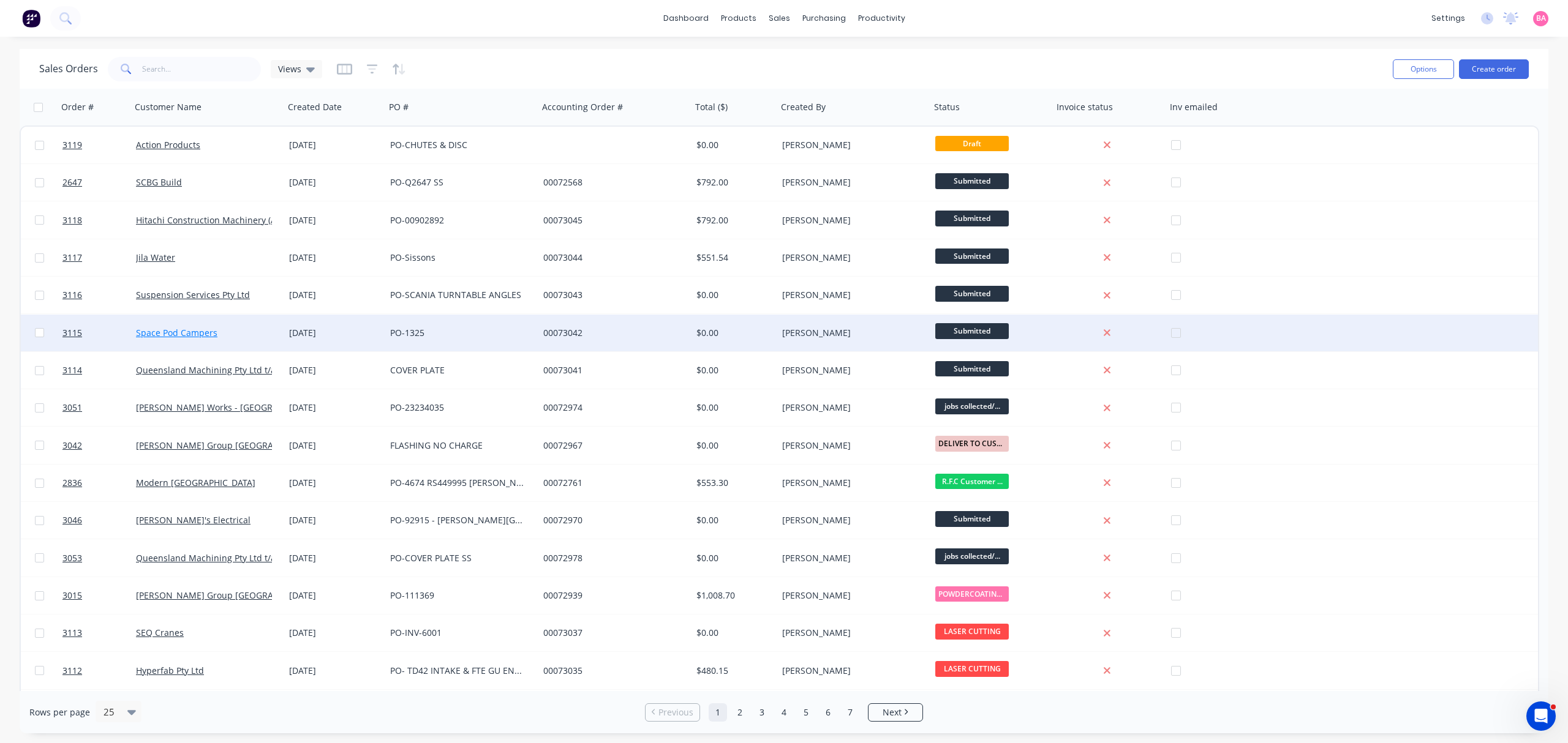
click at [179, 330] on link "Space Pod Campers" at bounding box center [176, 332] width 81 height 12
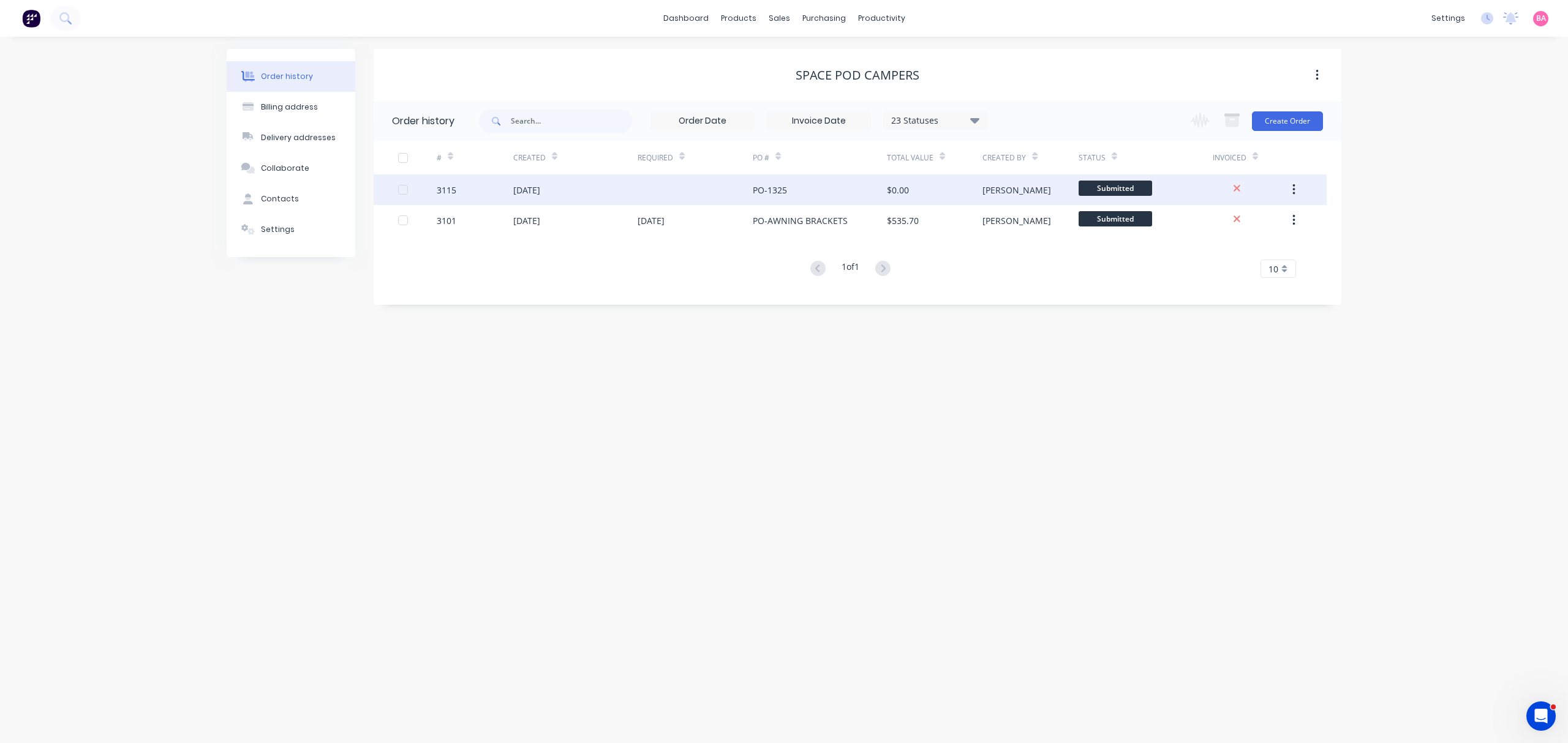
click at [446, 187] on div "3115" at bounding box center [447, 190] width 20 height 13
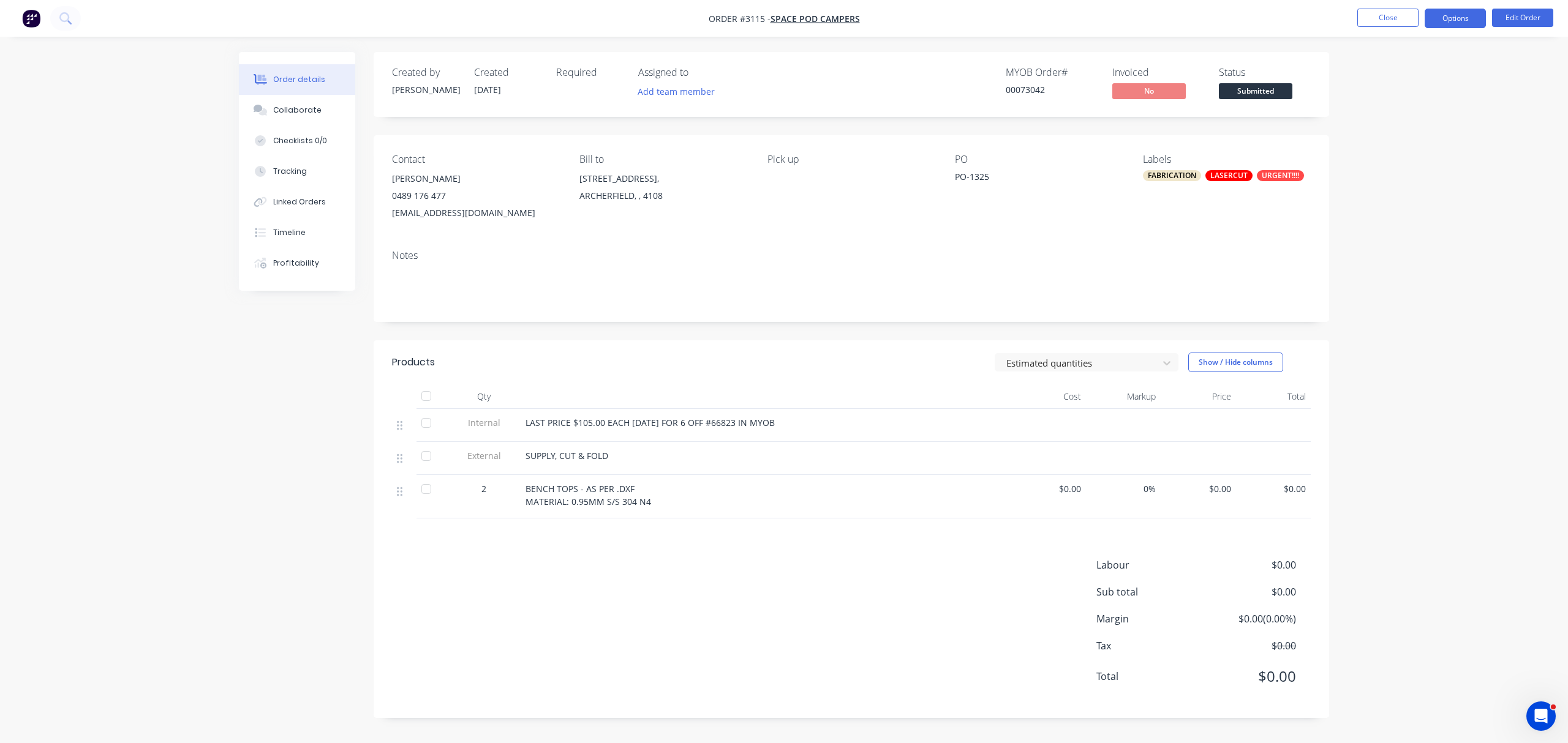
click at [1451, 13] on button "Options" at bounding box center [1456, 18] width 62 height 20
click at [1420, 118] on div "Order Confirmation" at bounding box center [1418, 123] width 113 height 17
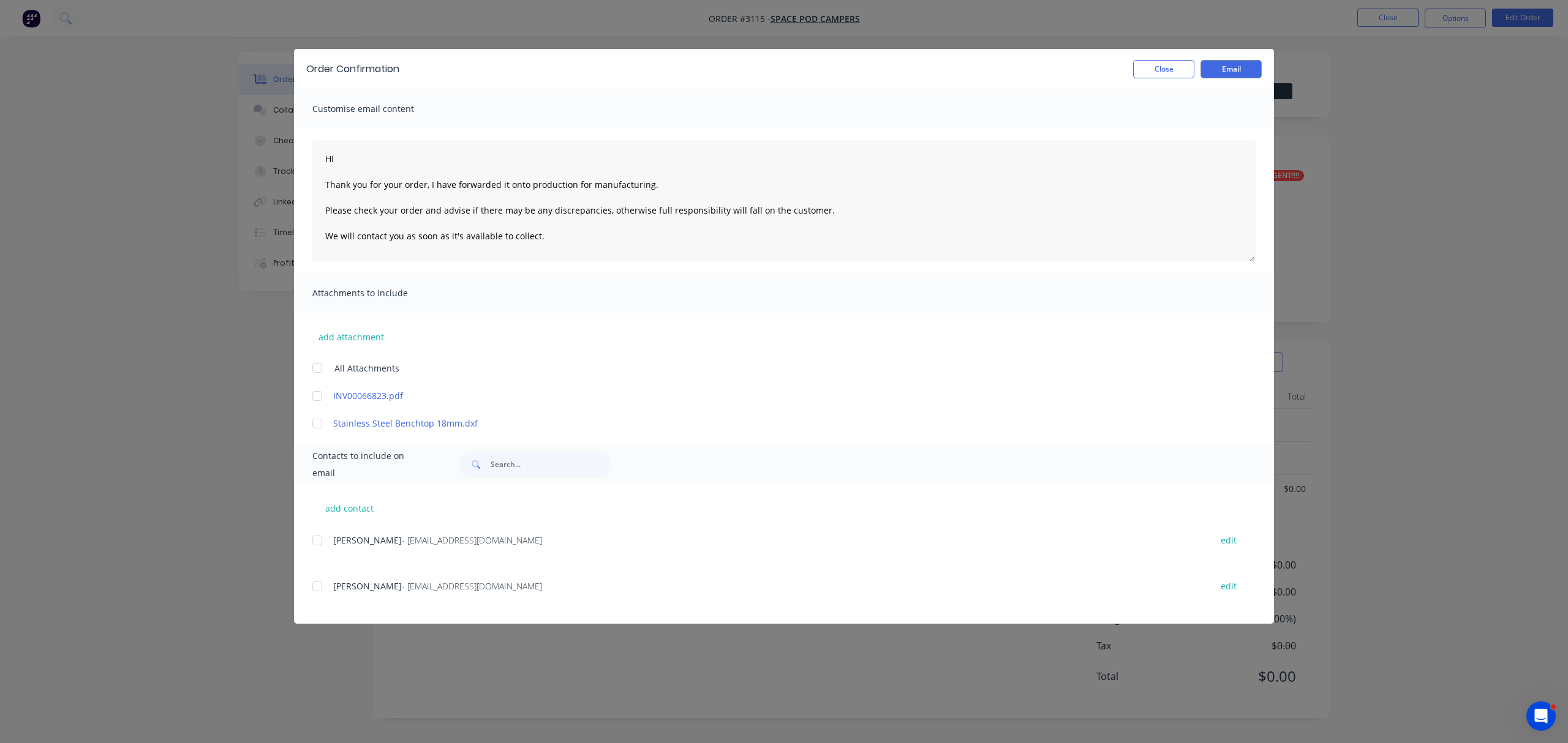
click at [321, 588] on div at bounding box center [317, 586] width 24 height 24
click at [366, 153] on textarea "Hi Thank you for your order, I have forwarded it onto production for manufactur…" at bounding box center [784, 201] width 944 height 122
type textarea "Hi Mark Thank you for your order, I have forwarded it onto production for manuf…"
click at [1239, 62] on button "Email" at bounding box center [1231, 69] width 62 height 18
click at [1394, 20] on div "Order Confirmation Close Email Customise email content Hi Mark Thank you for yo…" at bounding box center [784, 372] width 1568 height 743
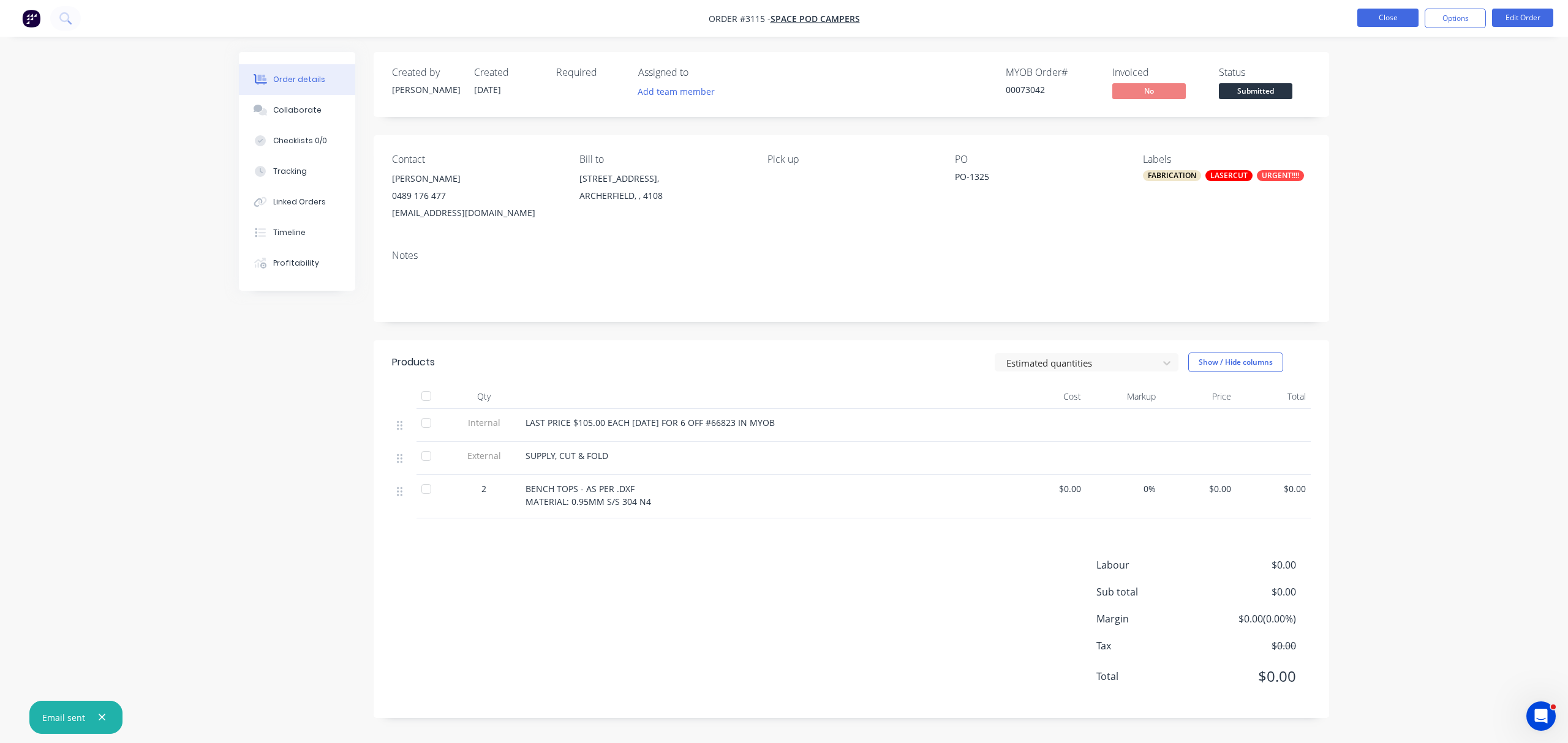
click at [1393, 17] on button "Close" at bounding box center [1388, 17] width 62 height 18
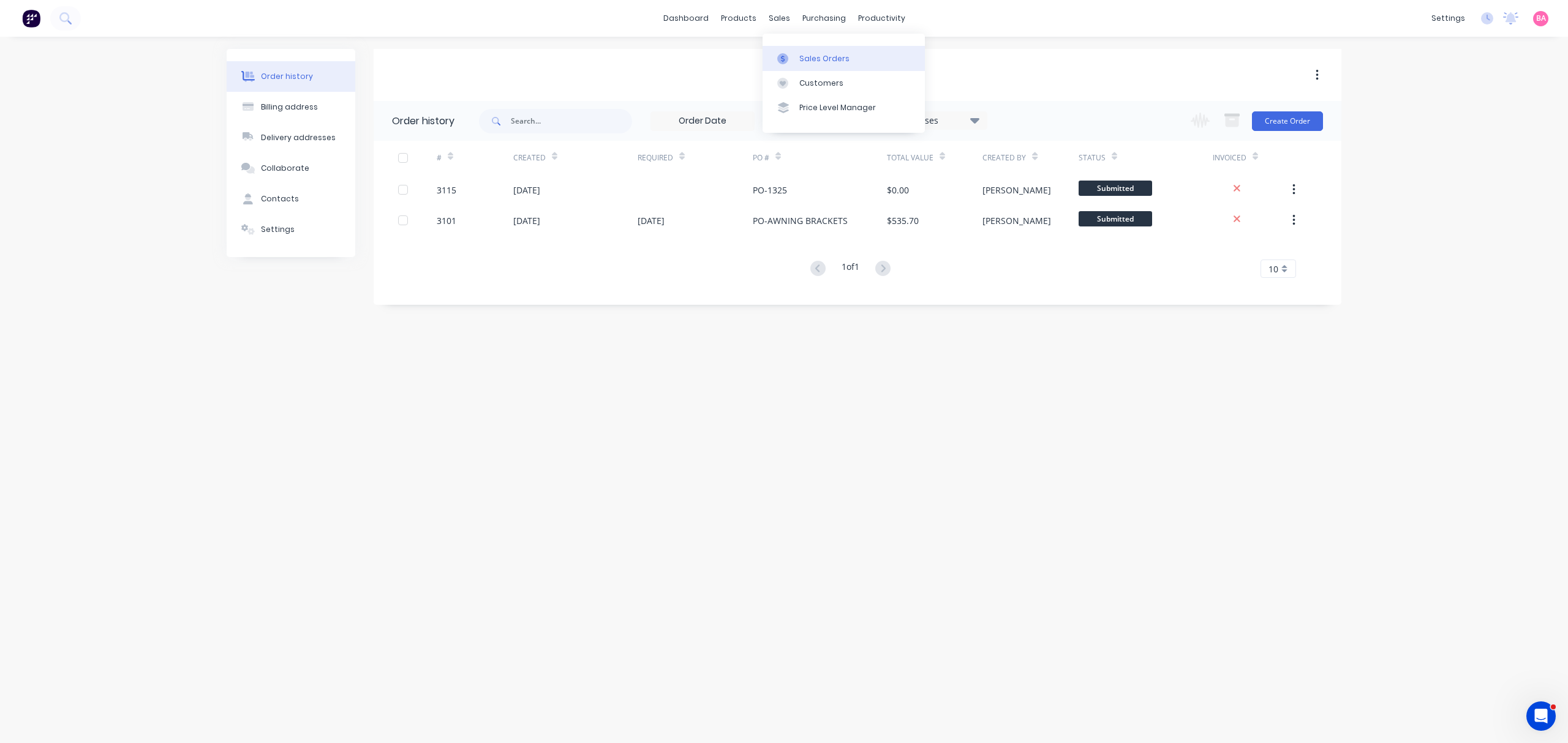
click at [826, 59] on div "Sales Orders" at bounding box center [825, 59] width 50 height 11
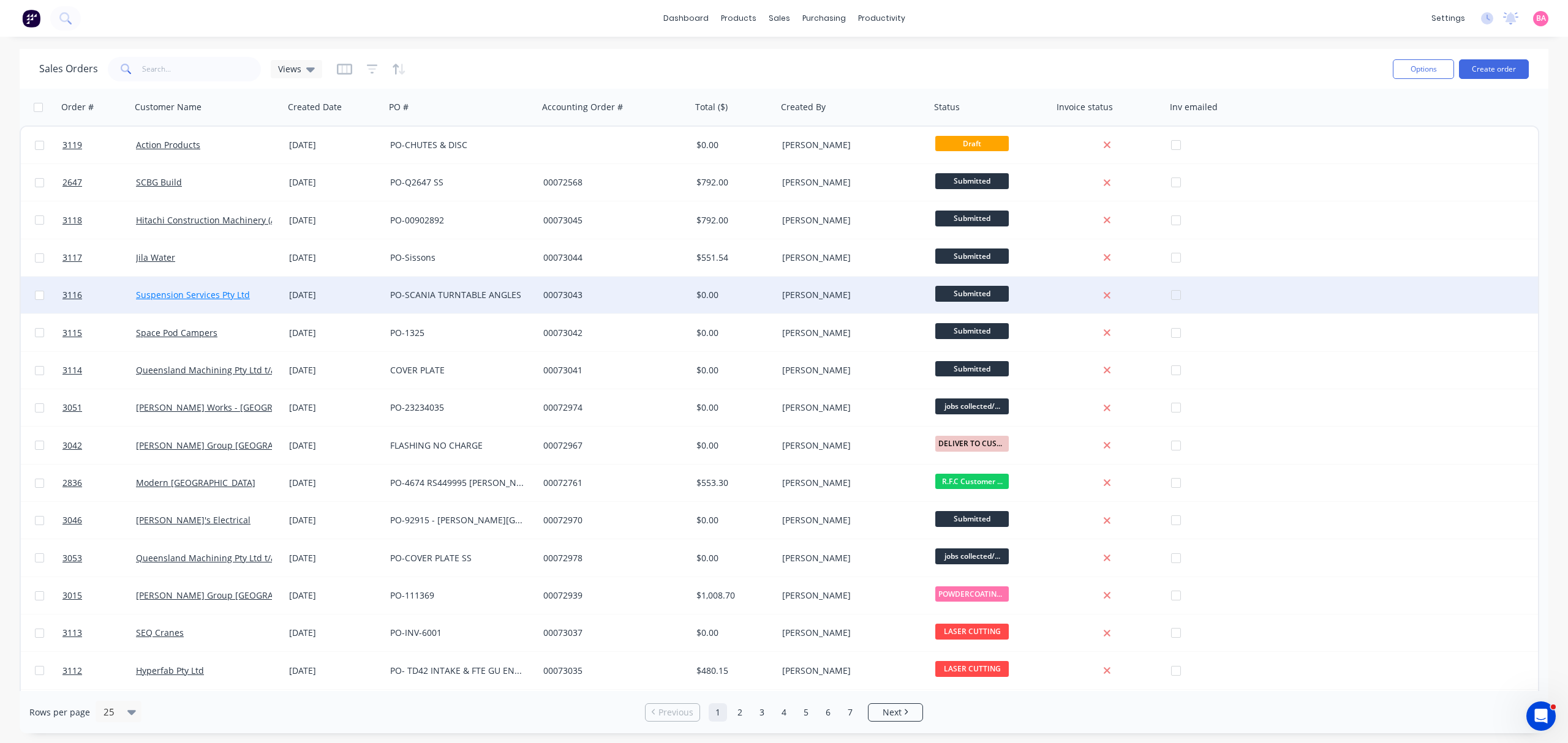
click at [211, 292] on link "Suspension Services Pty Ltd" at bounding box center [192, 295] width 114 height 12
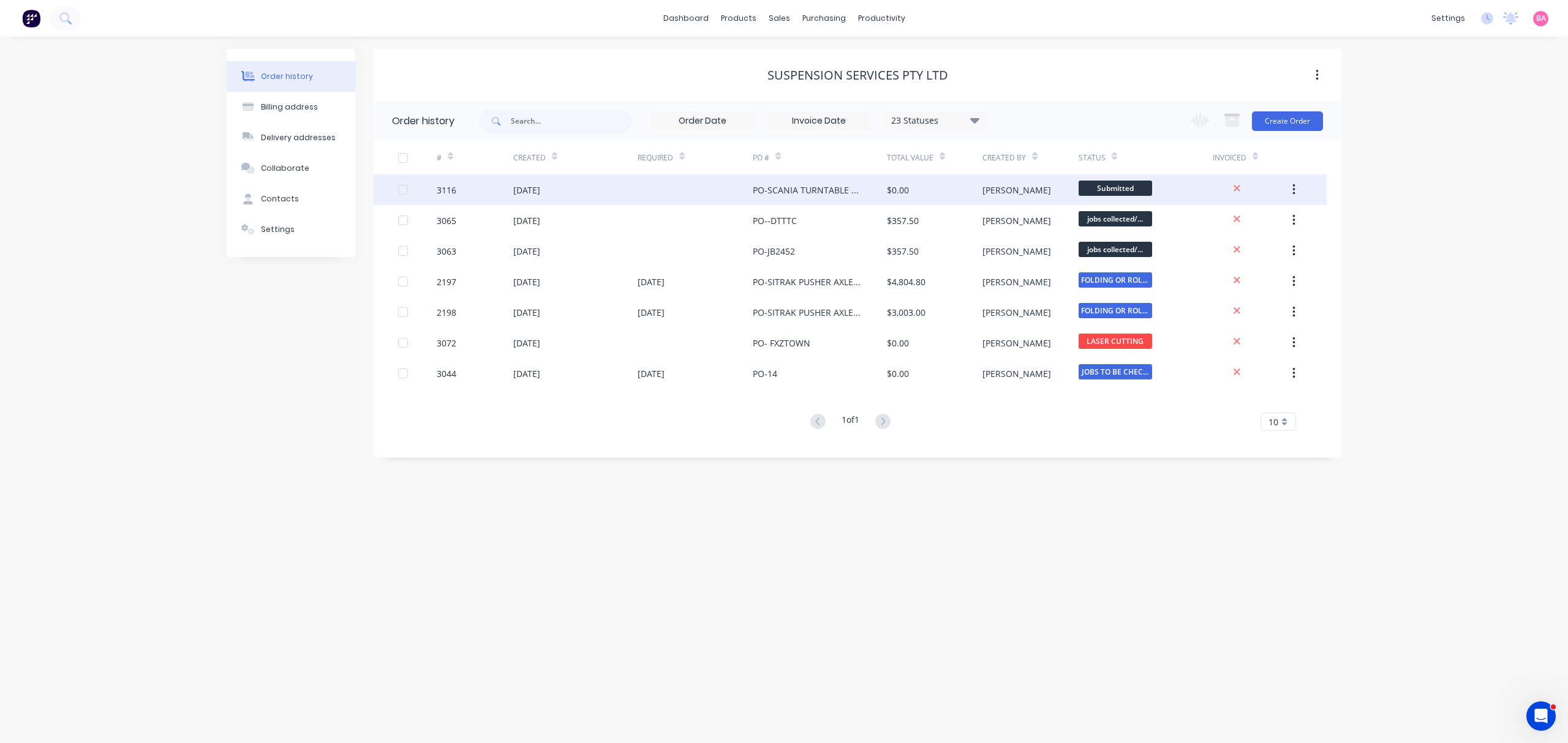
click at [446, 187] on div "3116" at bounding box center [447, 190] width 20 height 13
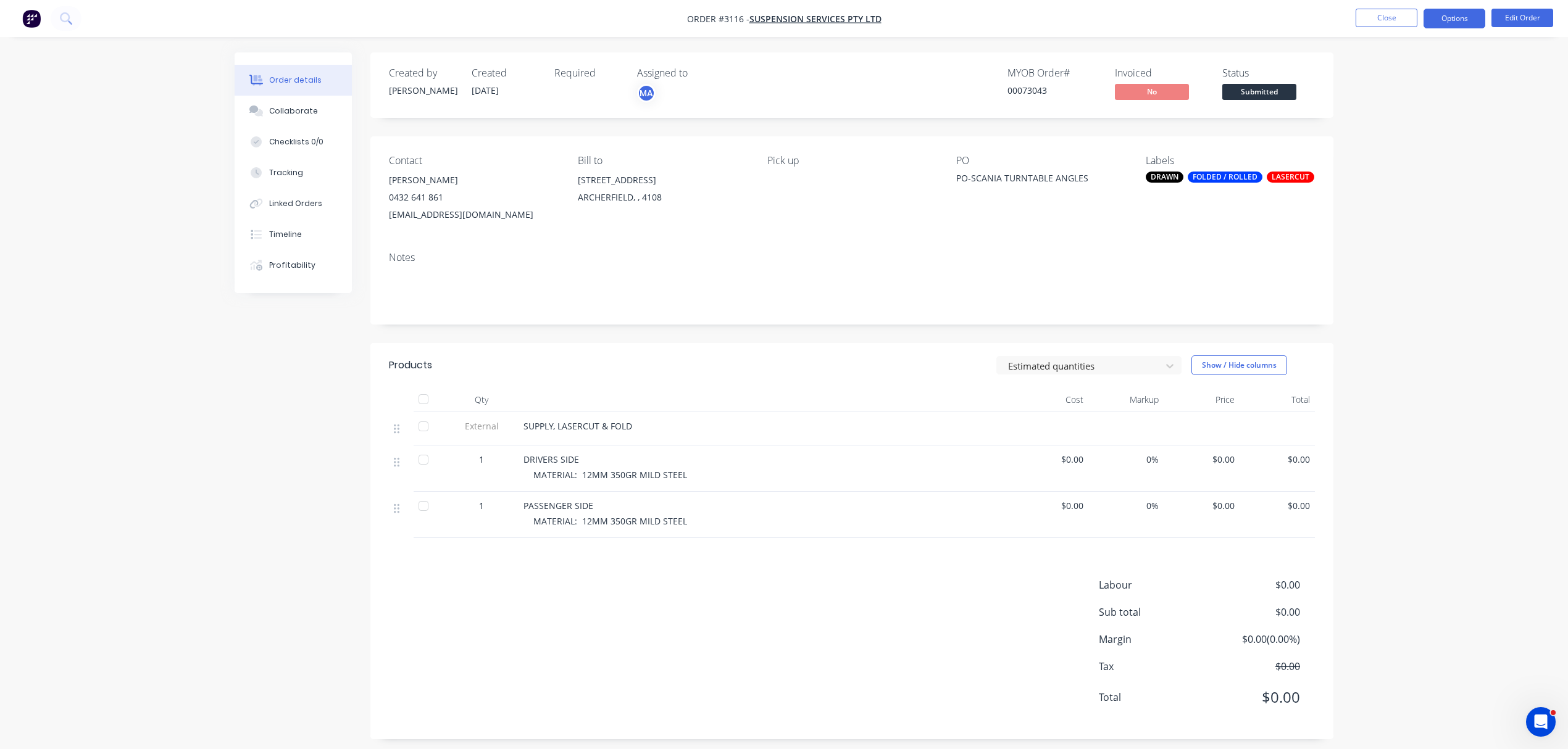
click at [1450, 18] on button "Options" at bounding box center [1454, 18] width 62 height 20
click at [1402, 124] on div "Order Confirmation" at bounding box center [1417, 124] width 114 height 18
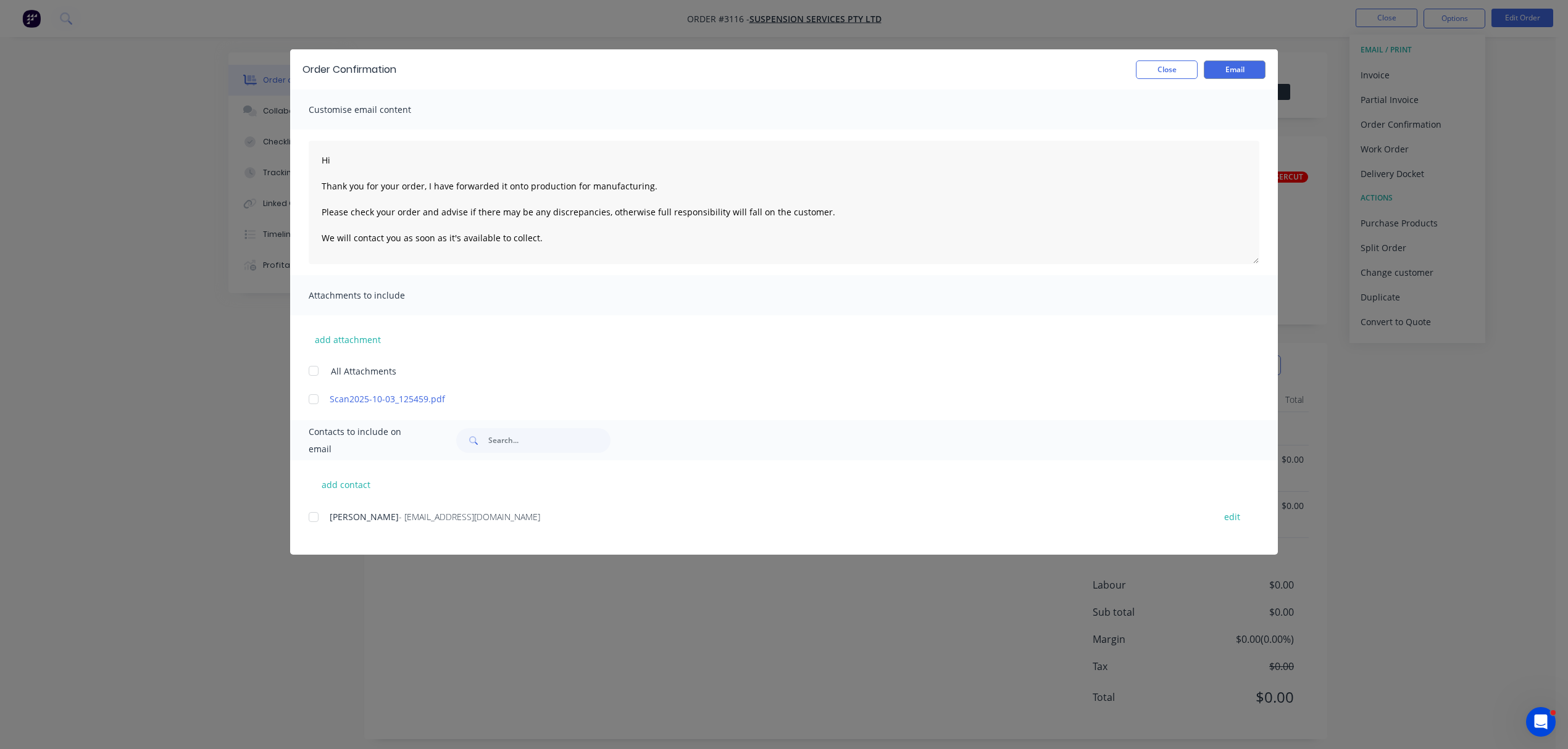
click at [315, 515] on div at bounding box center [313, 517] width 25 height 25
click at [354, 153] on textarea "Hi Thank you for your order, I have forwarded it onto production for manufactur…" at bounding box center [784, 202] width 951 height 123
type textarea "Hi Jo Thank you for your order, I have forwarded it onto production for manufac…"
click at [1228, 69] on button "Email" at bounding box center [1235, 70] width 62 height 18
click at [1154, 64] on button "Close" at bounding box center [1167, 70] width 62 height 18
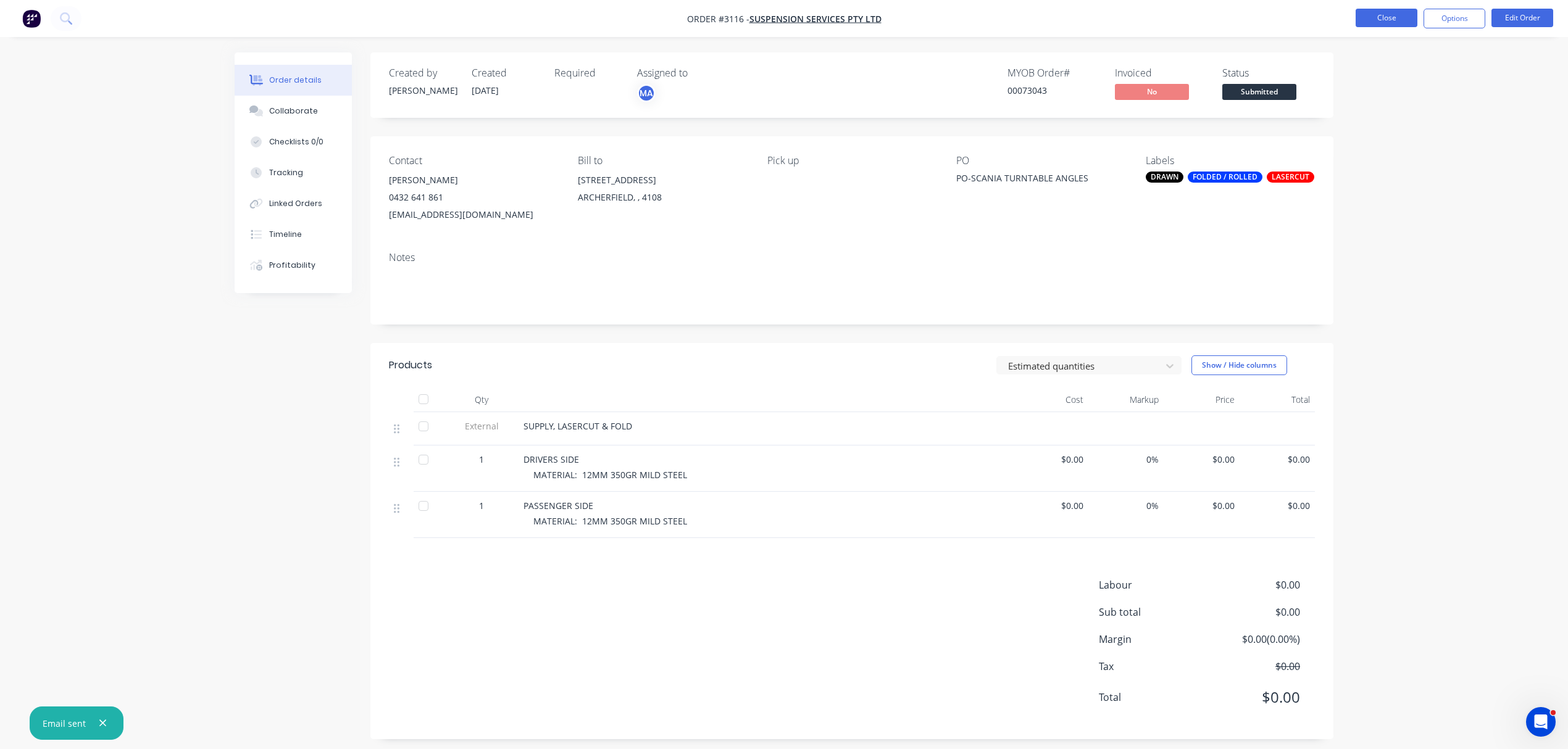
click at [1371, 16] on button "Close" at bounding box center [1387, 18] width 62 height 18
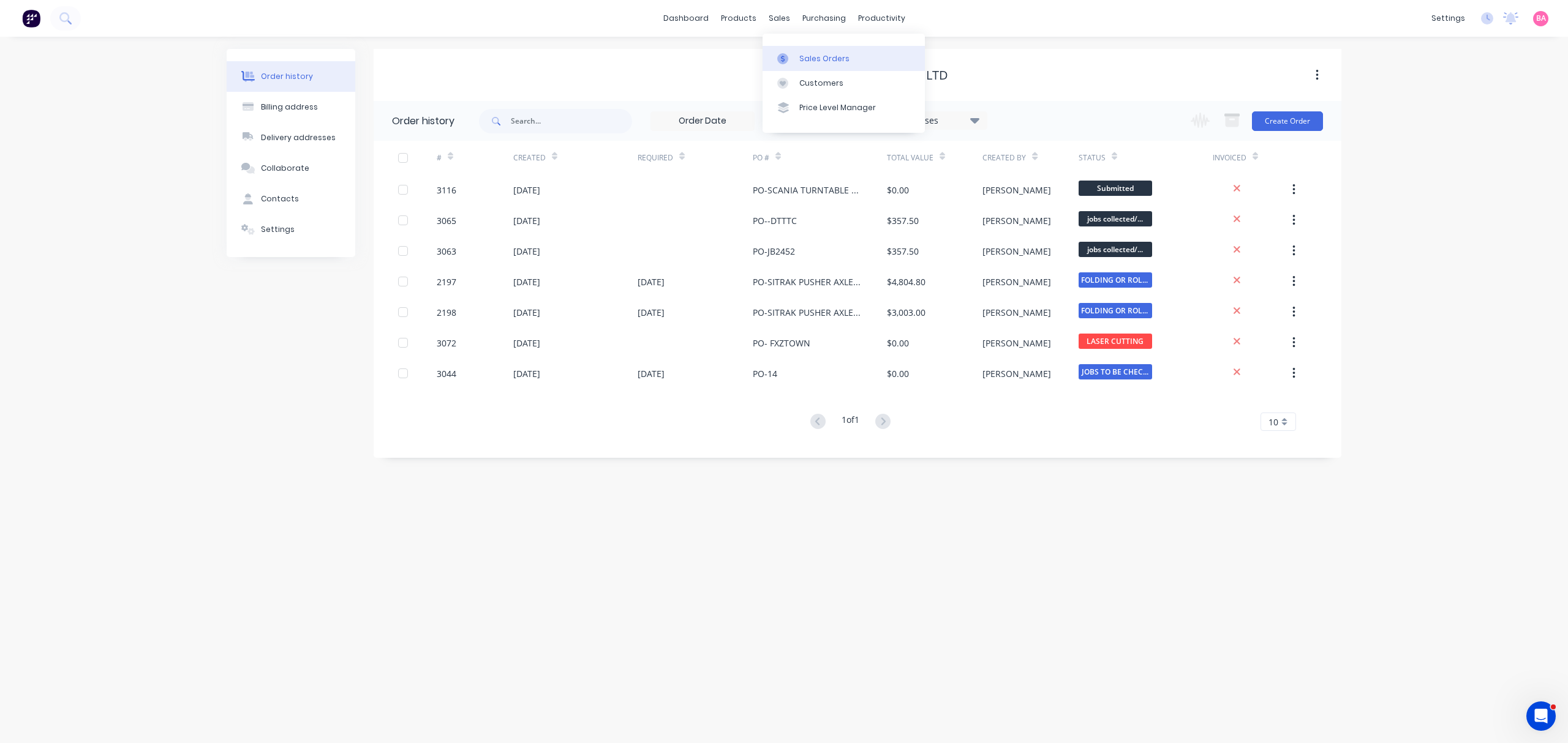
click at [812, 55] on div "Sales Orders" at bounding box center [825, 59] width 50 height 11
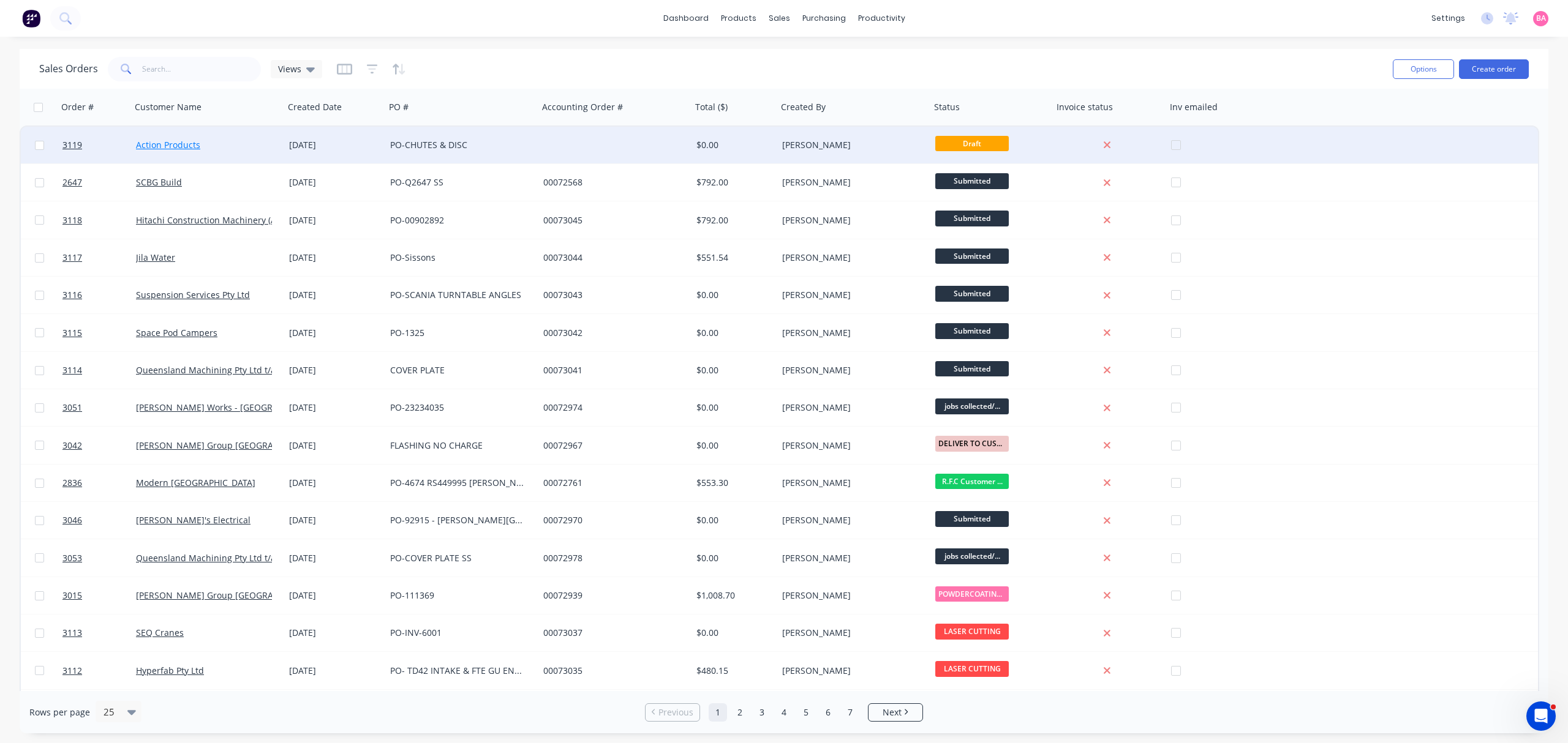
click at [163, 142] on link "Action Products" at bounding box center [168, 145] width 64 height 12
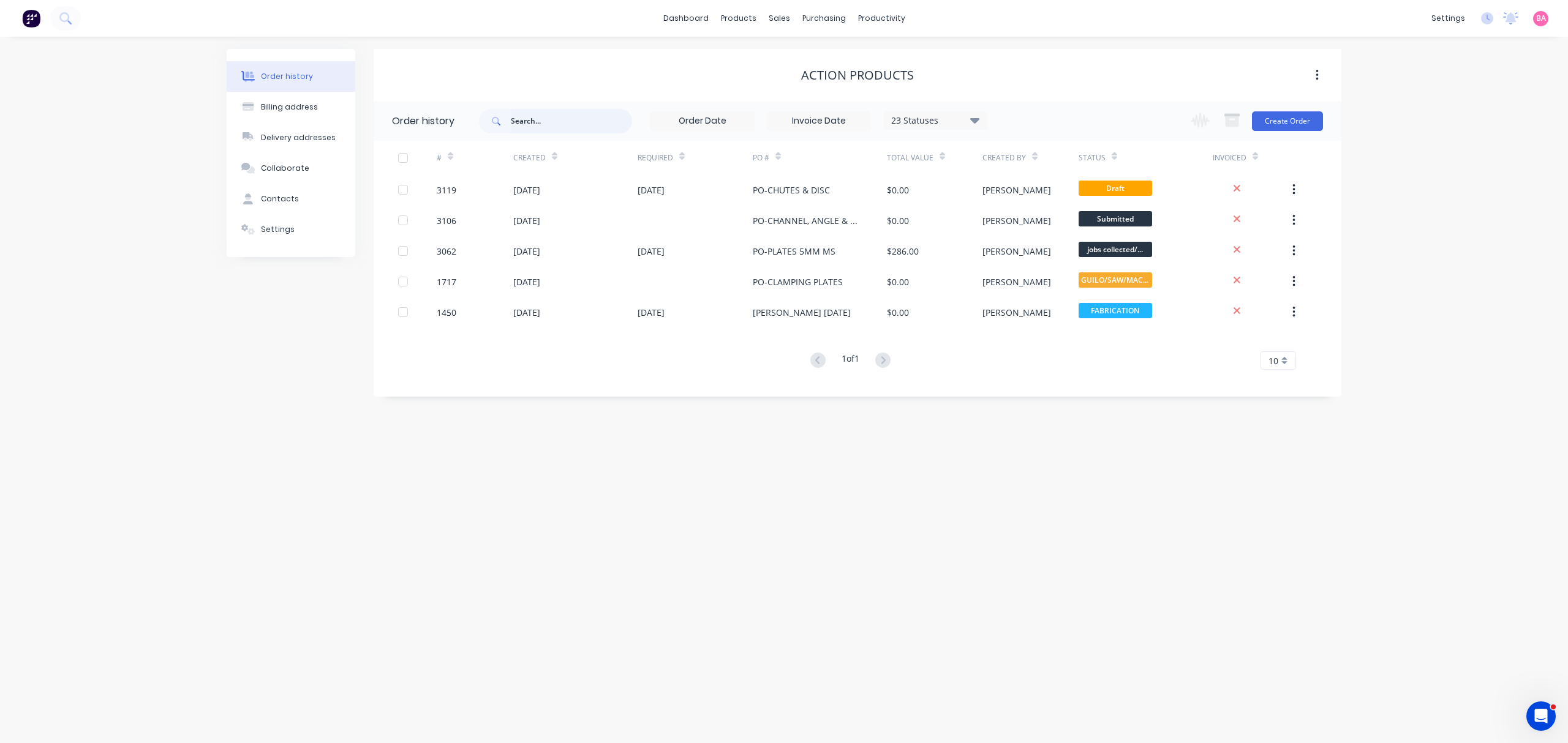
click at [574, 125] on input "text" at bounding box center [571, 121] width 121 height 24
click at [815, 57] on div "Sales Orders" at bounding box center [825, 59] width 50 height 11
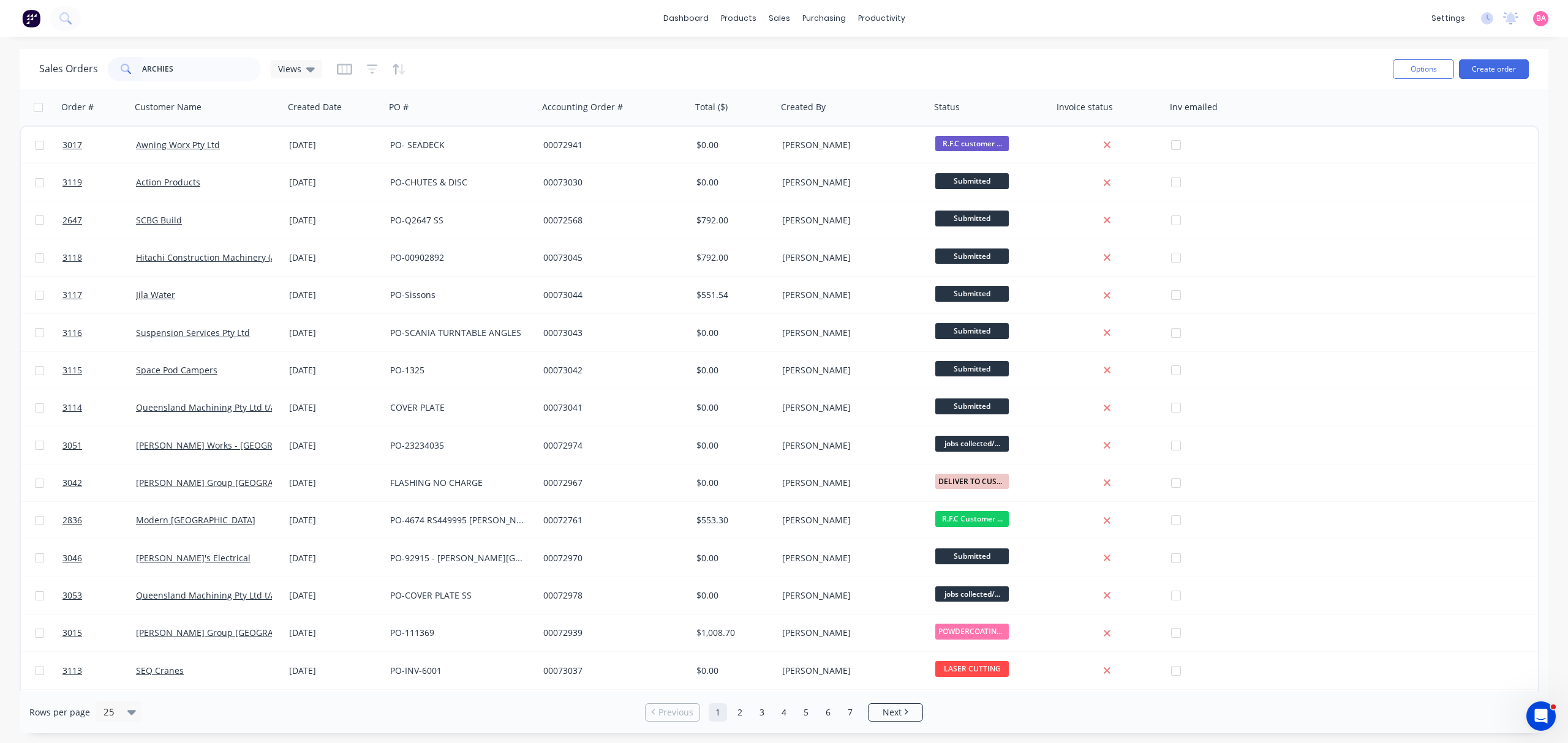
type input "ARCHIES"
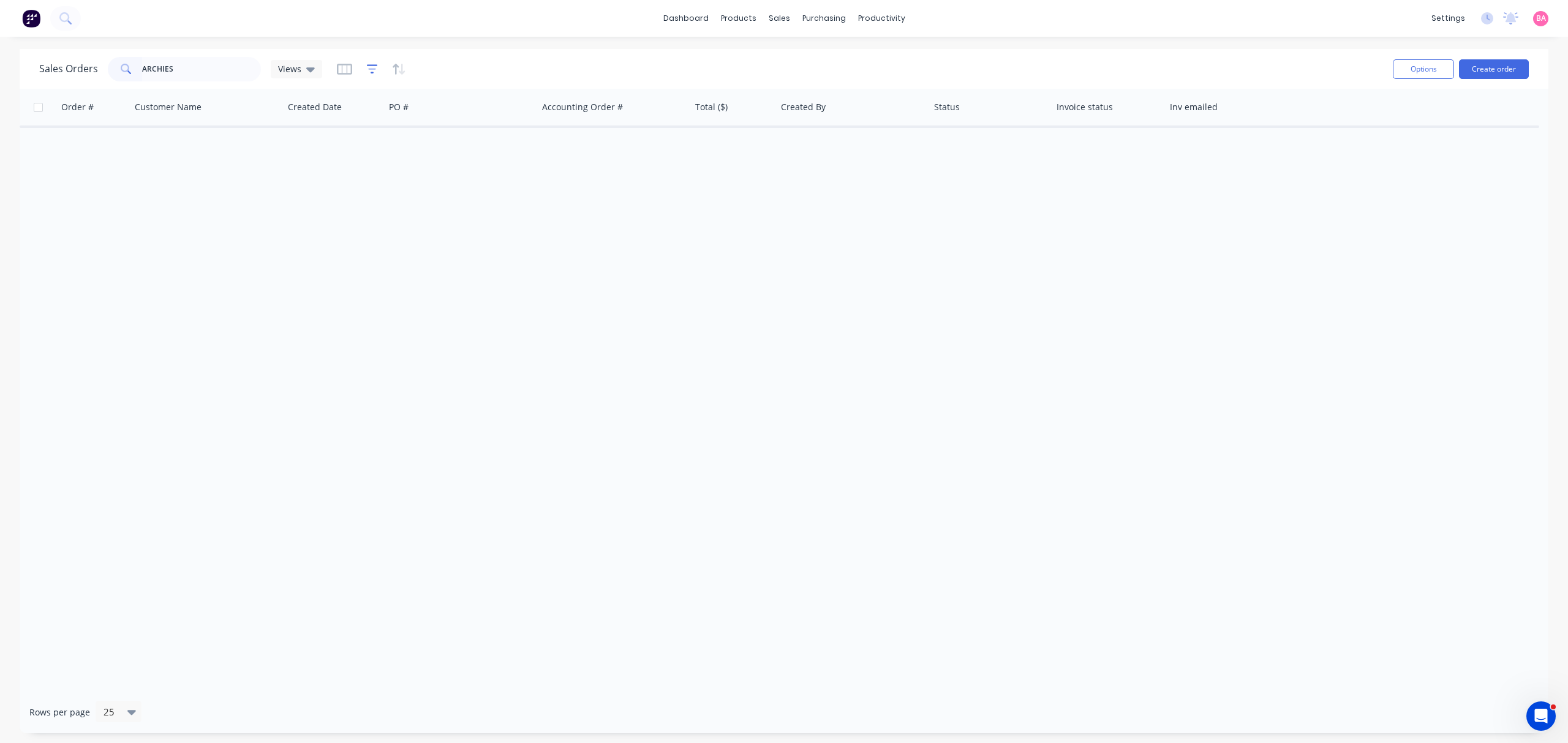
click at [367, 69] on icon "button" at bounding box center [372, 69] width 11 height 13
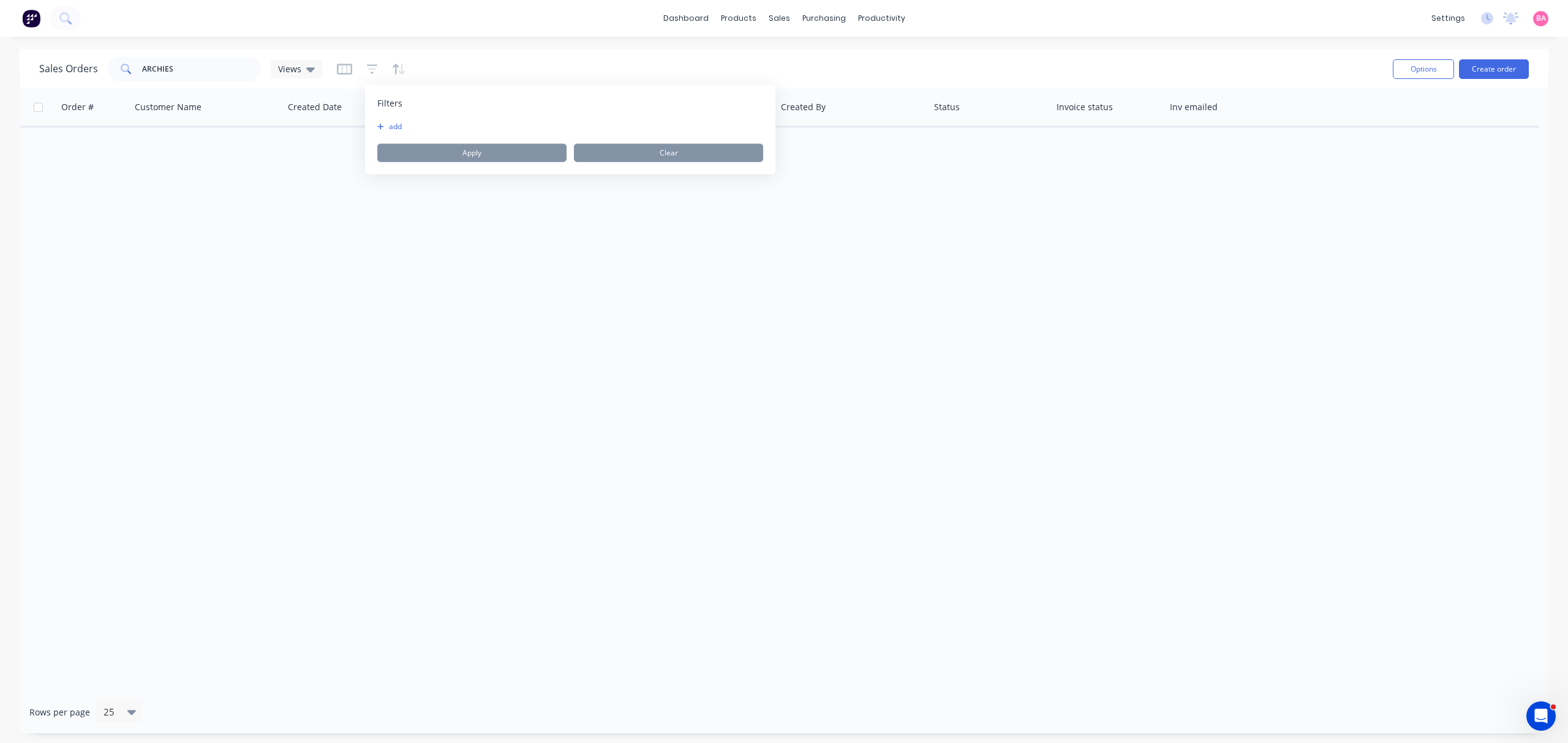
click at [397, 128] on button "add" at bounding box center [393, 127] width 31 height 10
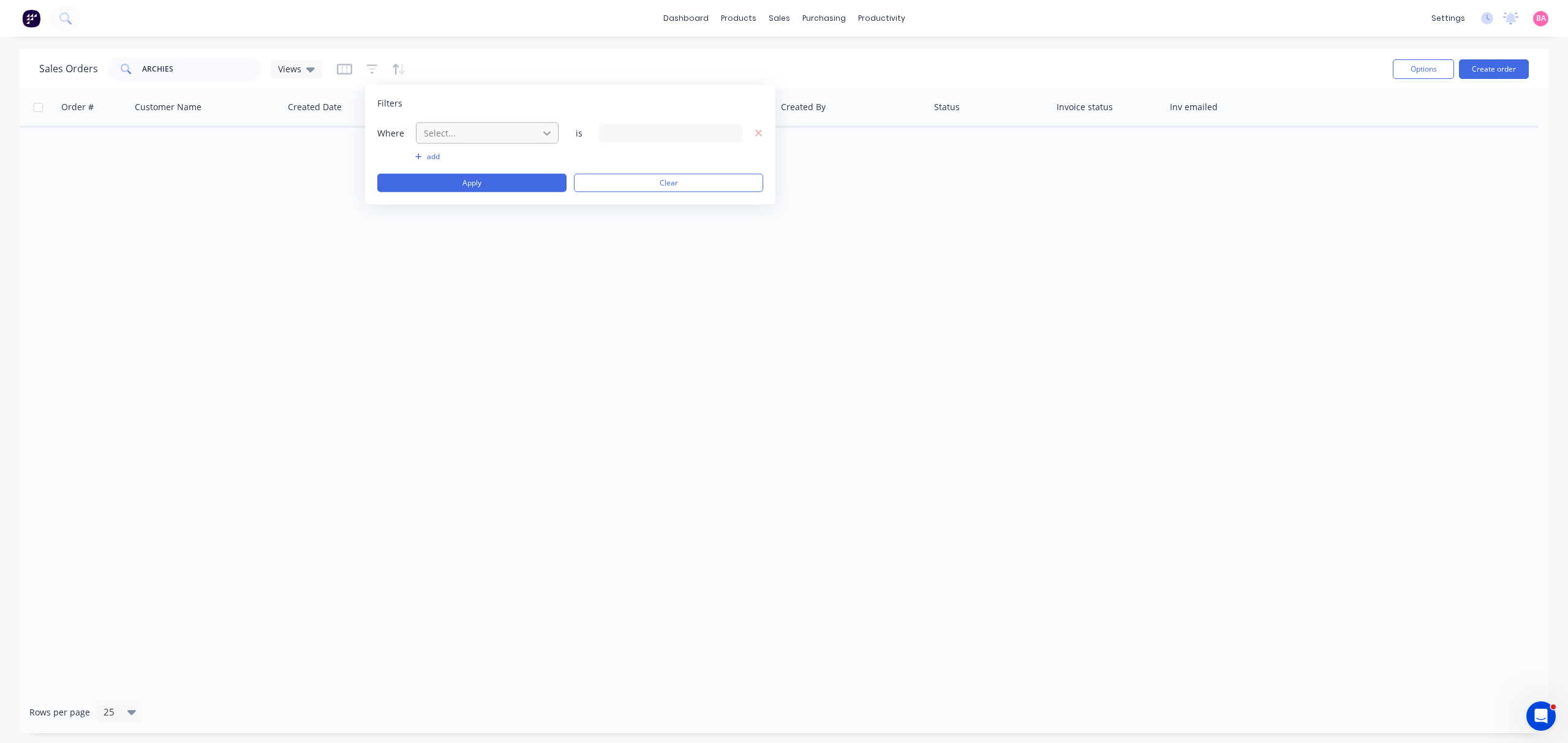
click at [552, 132] on icon at bounding box center [547, 133] width 13 height 13
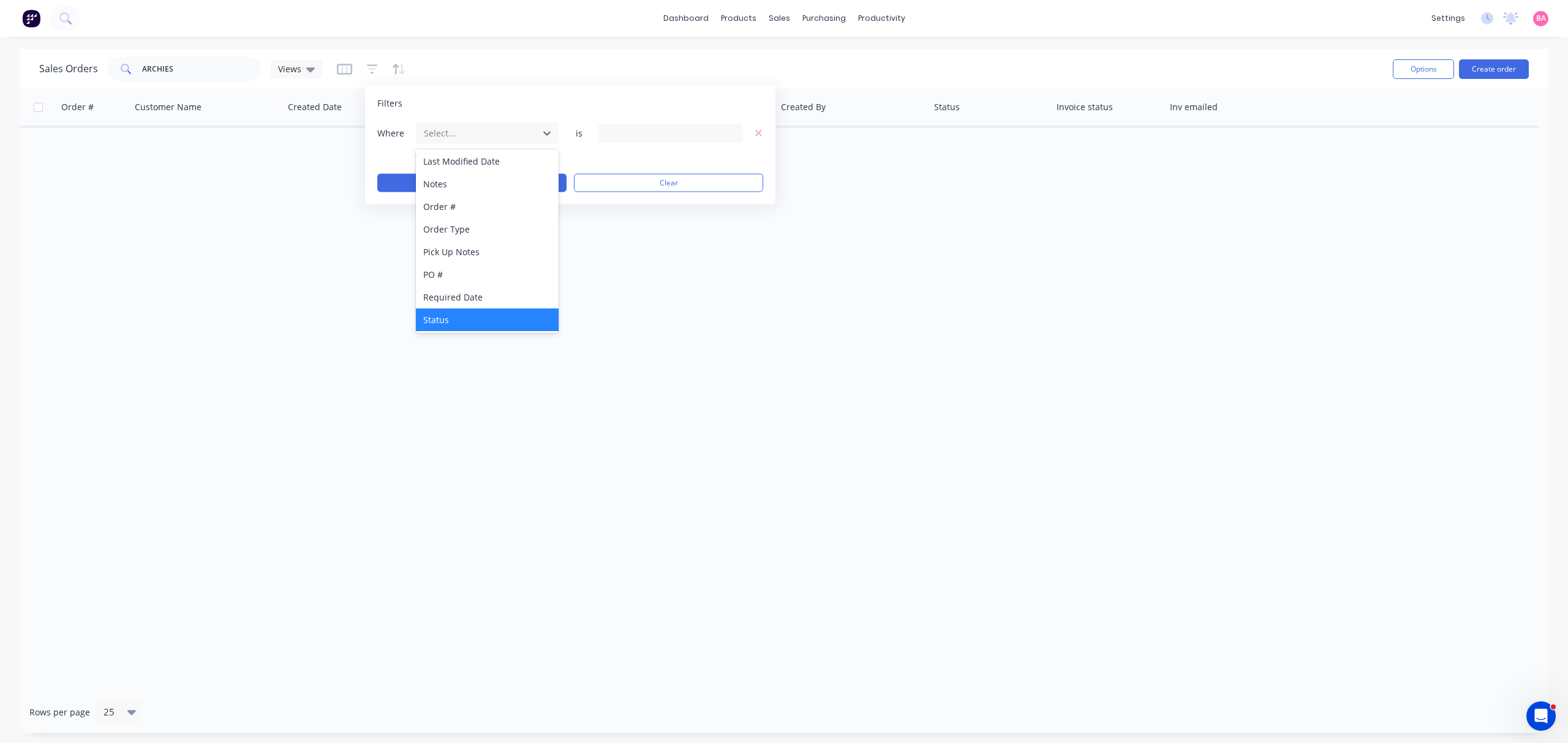
click at [456, 321] on div "Status" at bounding box center [486, 320] width 142 height 22
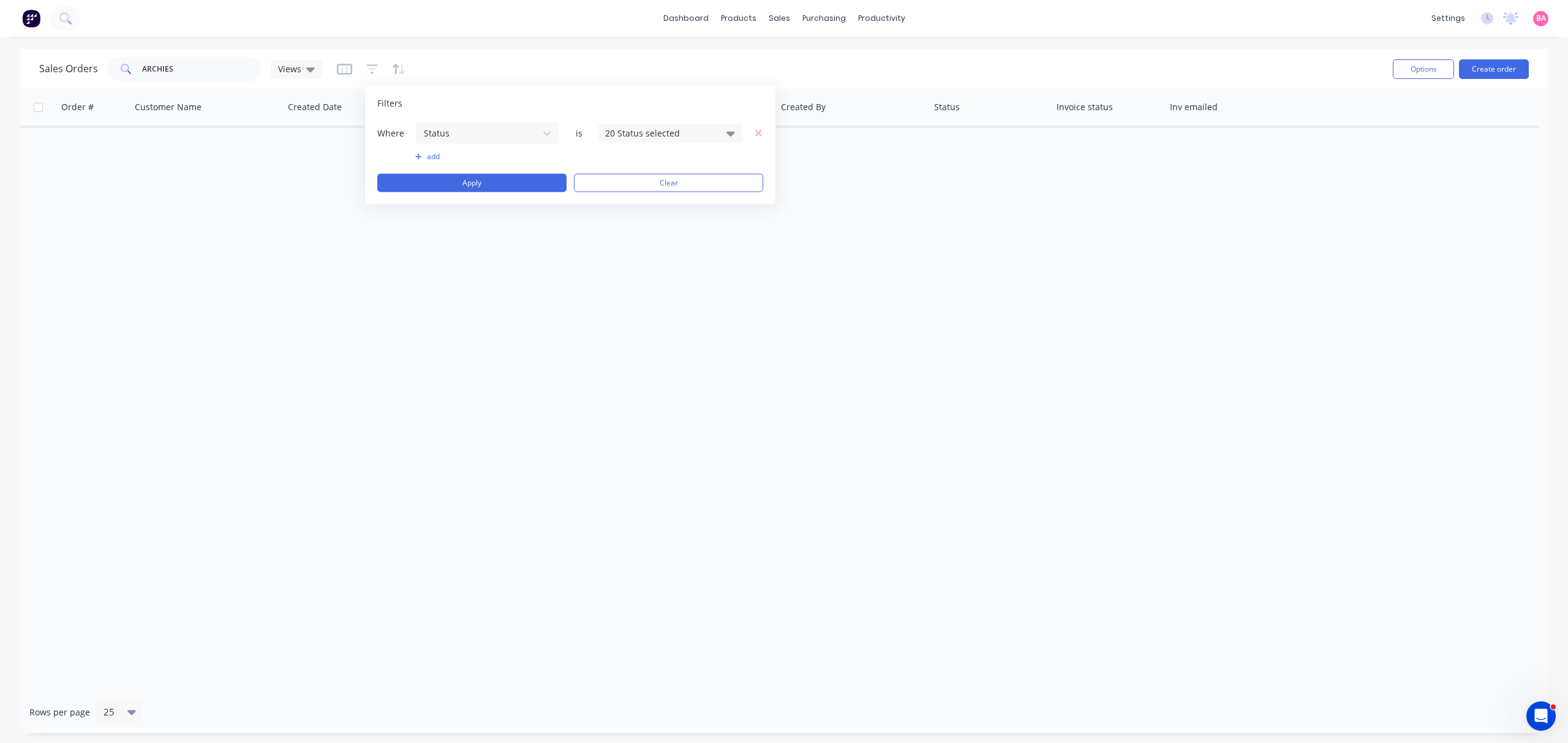
click at [729, 135] on icon at bounding box center [731, 133] width 8 height 5
click at [621, 201] on div at bounding box center [618, 200] width 24 height 24
click at [475, 181] on button "Apply" at bounding box center [472, 183] width 189 height 18
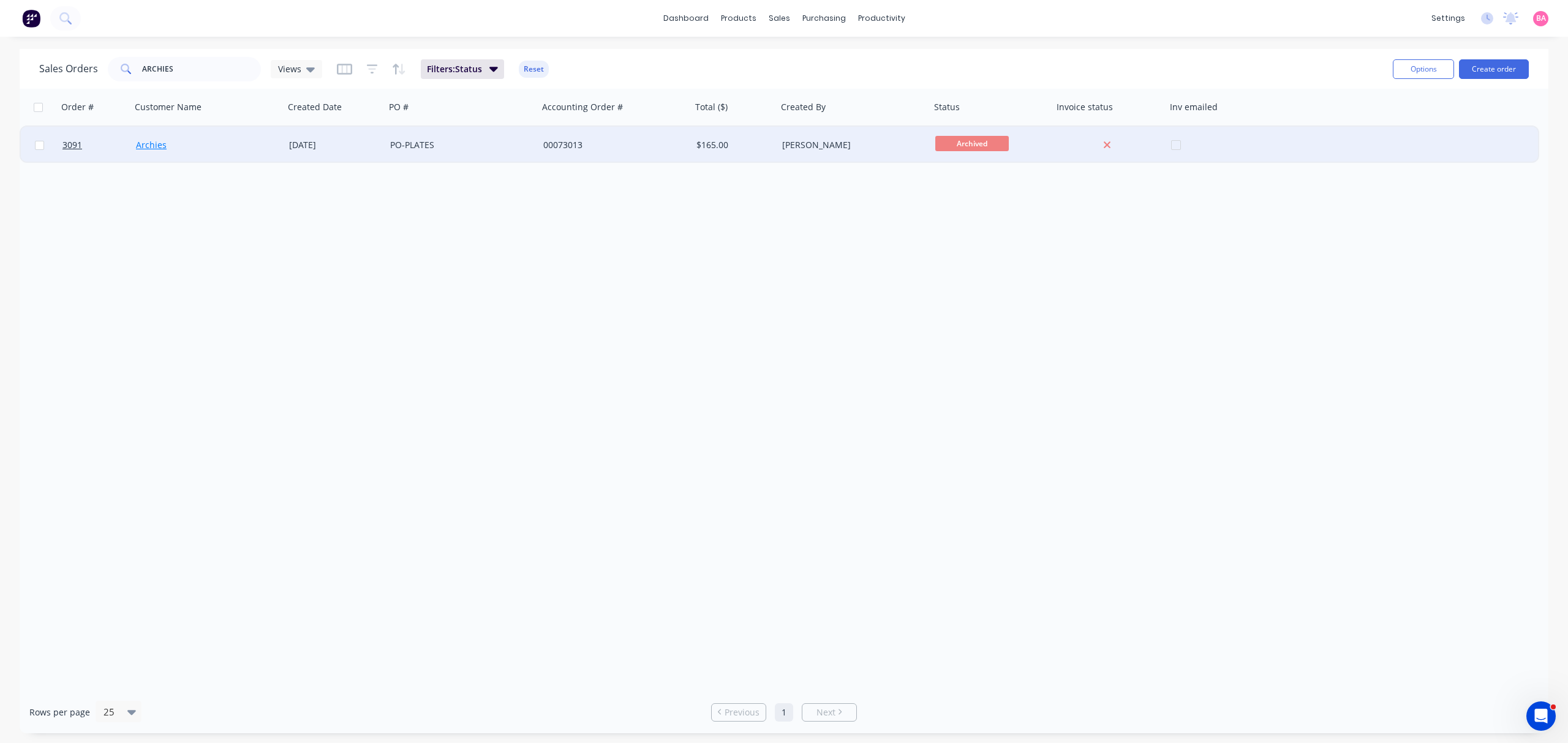
click at [150, 145] on link "Archies" at bounding box center [151, 145] width 31 height 12
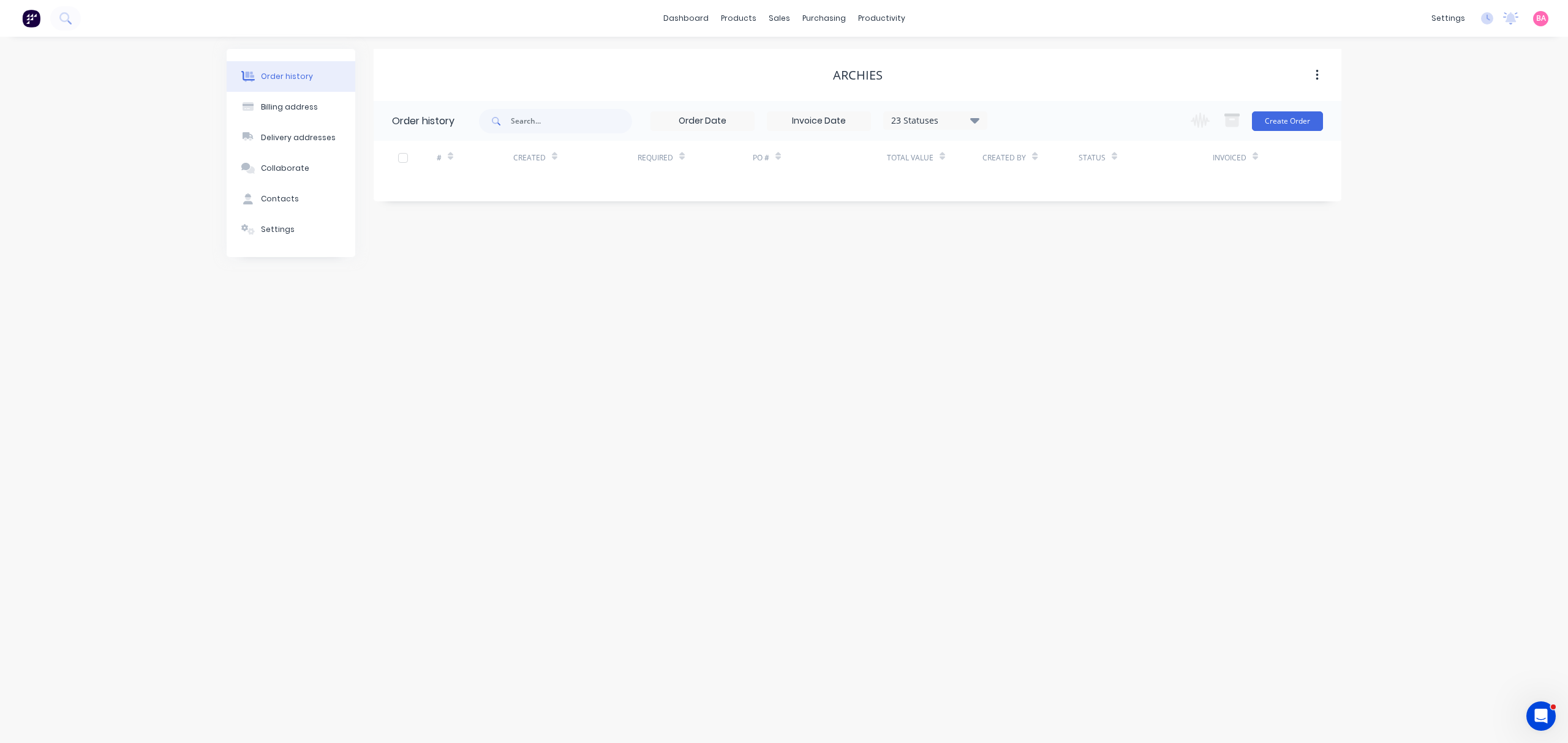
click at [979, 118] on icon at bounding box center [974, 120] width 9 height 15
click at [1037, 262] on label at bounding box center [1037, 262] width 0 height 0
click at [1037, 267] on input "checkbox" at bounding box center [1042, 267] width 10 height 12
checkbox input "true"
click at [1037, 286] on label at bounding box center [1037, 286] width 0 height 0
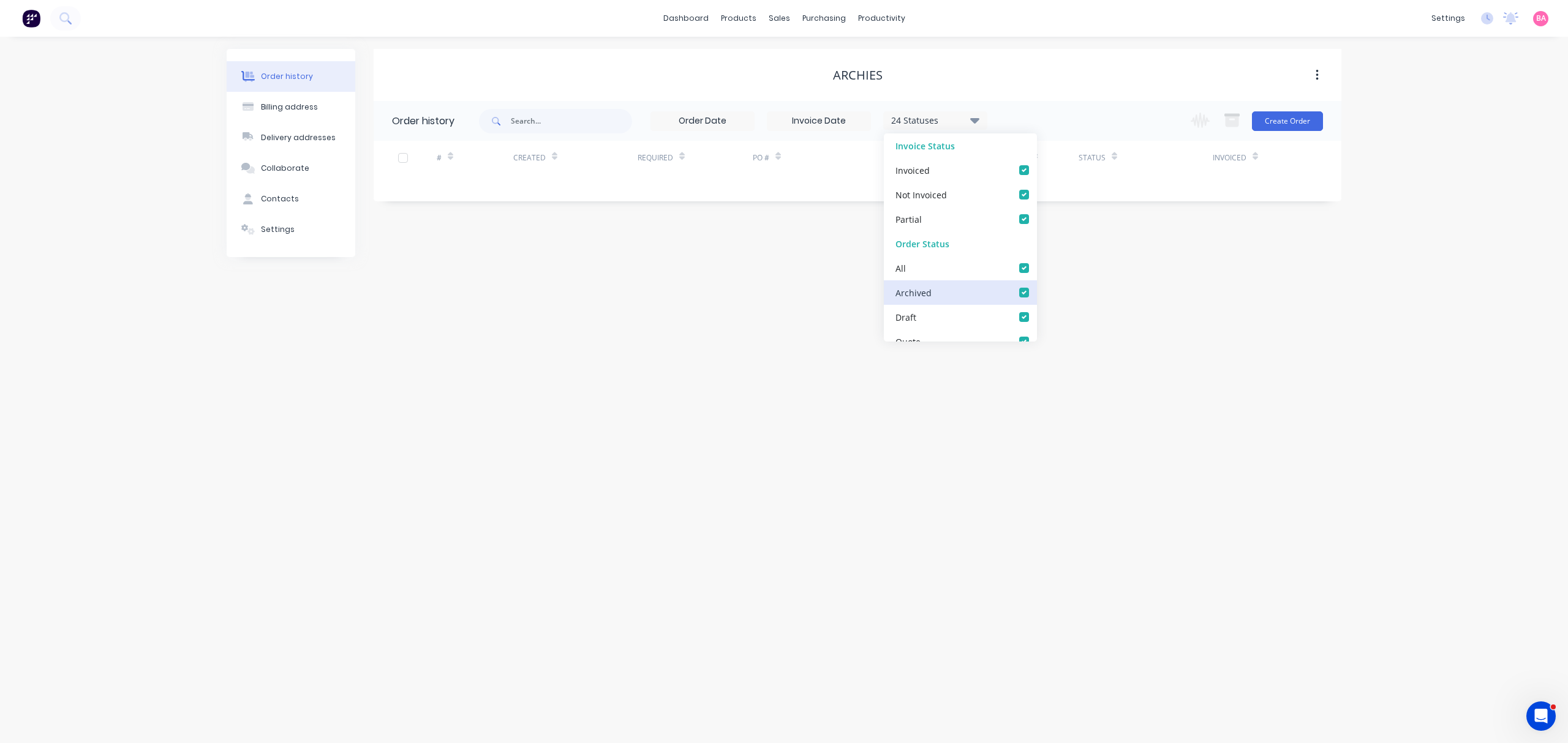
click at [1037, 289] on input "checkbox" at bounding box center [1042, 292] width 10 height 12
checkbox input "false"
click at [1037, 286] on label at bounding box center [1037, 286] width 0 height 0
click at [1037, 290] on input "checkbox" at bounding box center [1042, 292] width 10 height 12
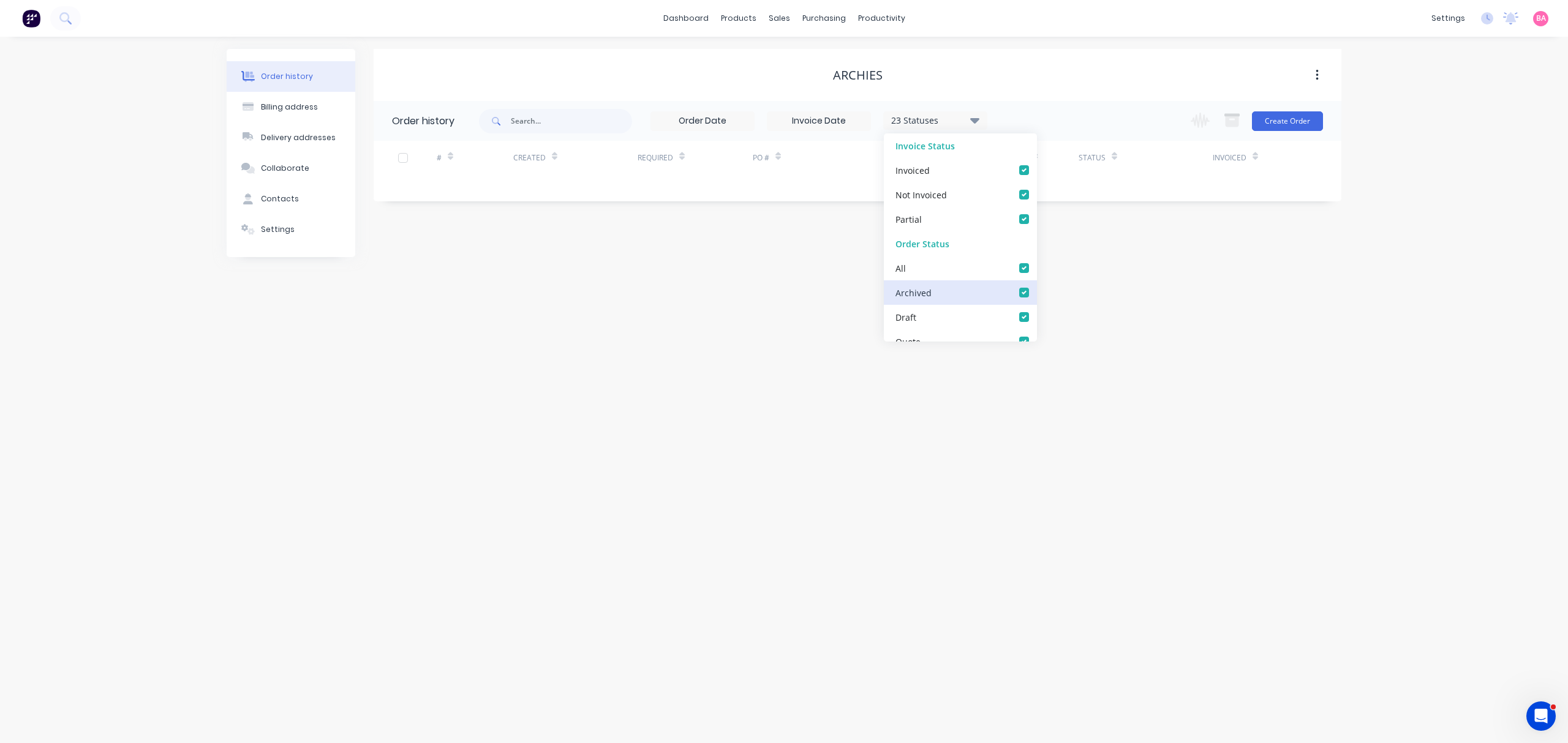
checkbox input "true"
click at [826, 282] on div "Order history Billing address Delivery addresses Collaborate Contacts Settings …" at bounding box center [784, 390] width 1568 height 707
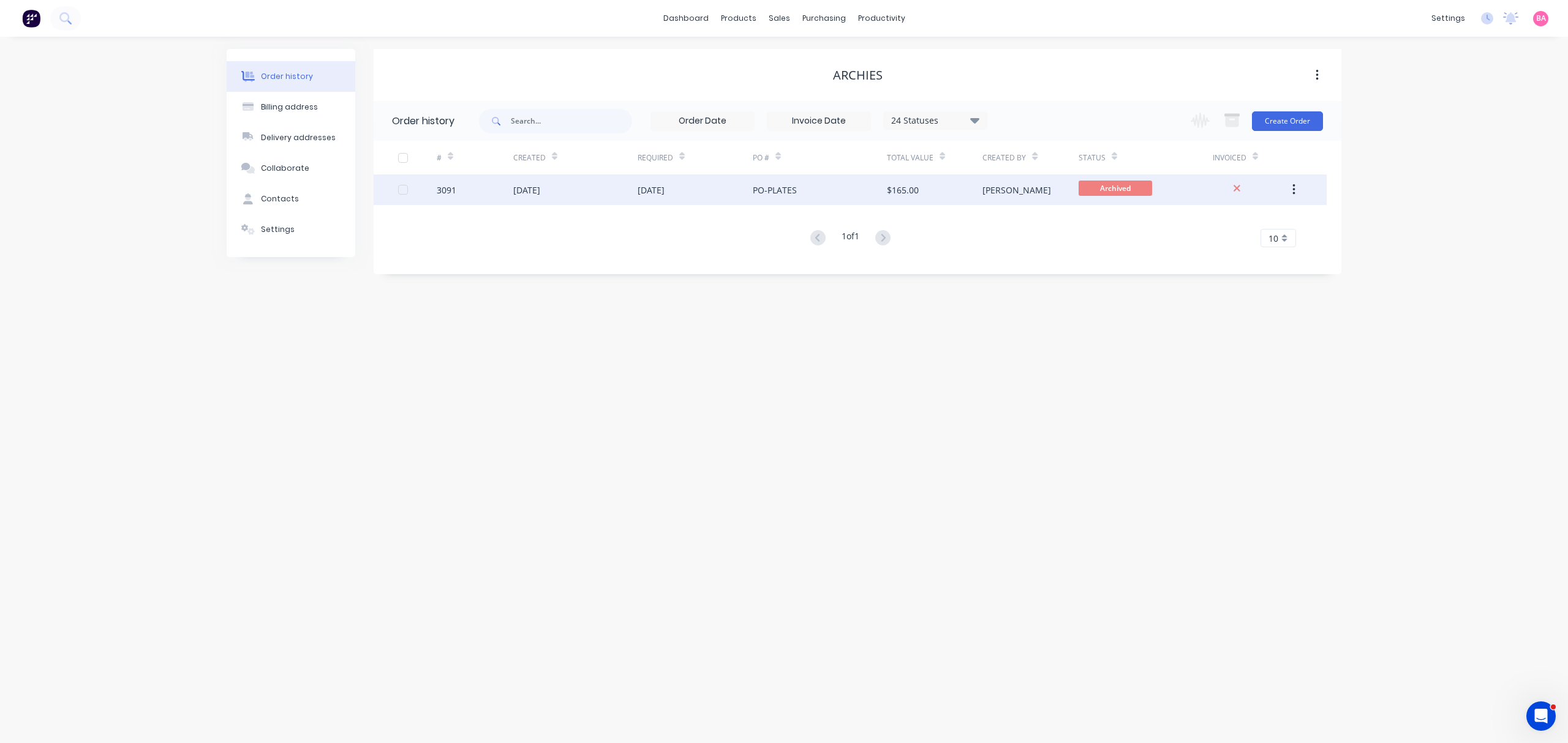
click at [456, 187] on div "3091" at bounding box center [475, 190] width 76 height 31
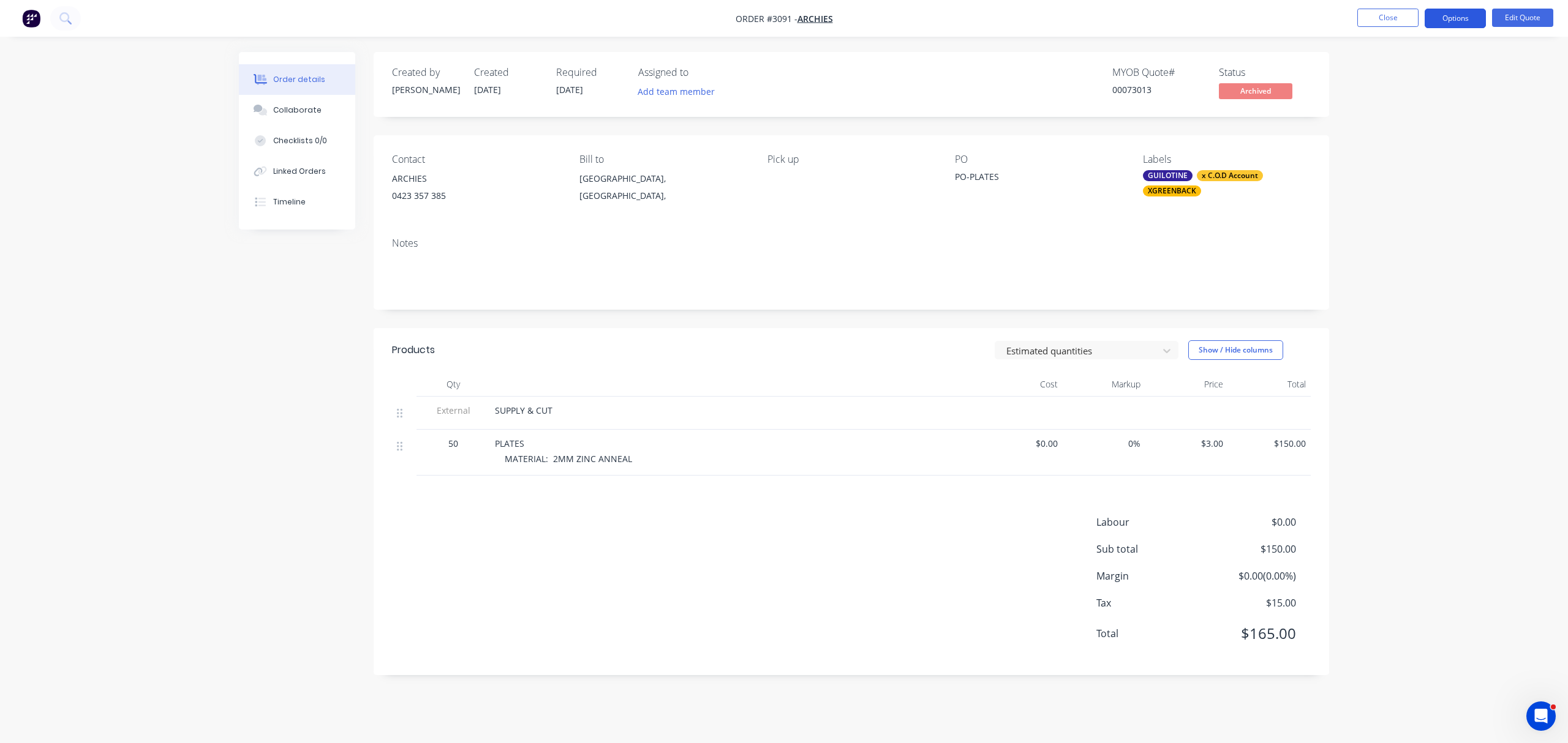
click at [1455, 16] on button "Options" at bounding box center [1456, 18] width 62 height 20
click at [1406, 98] on div "Proforma Invoice" at bounding box center [1418, 99] width 113 height 17
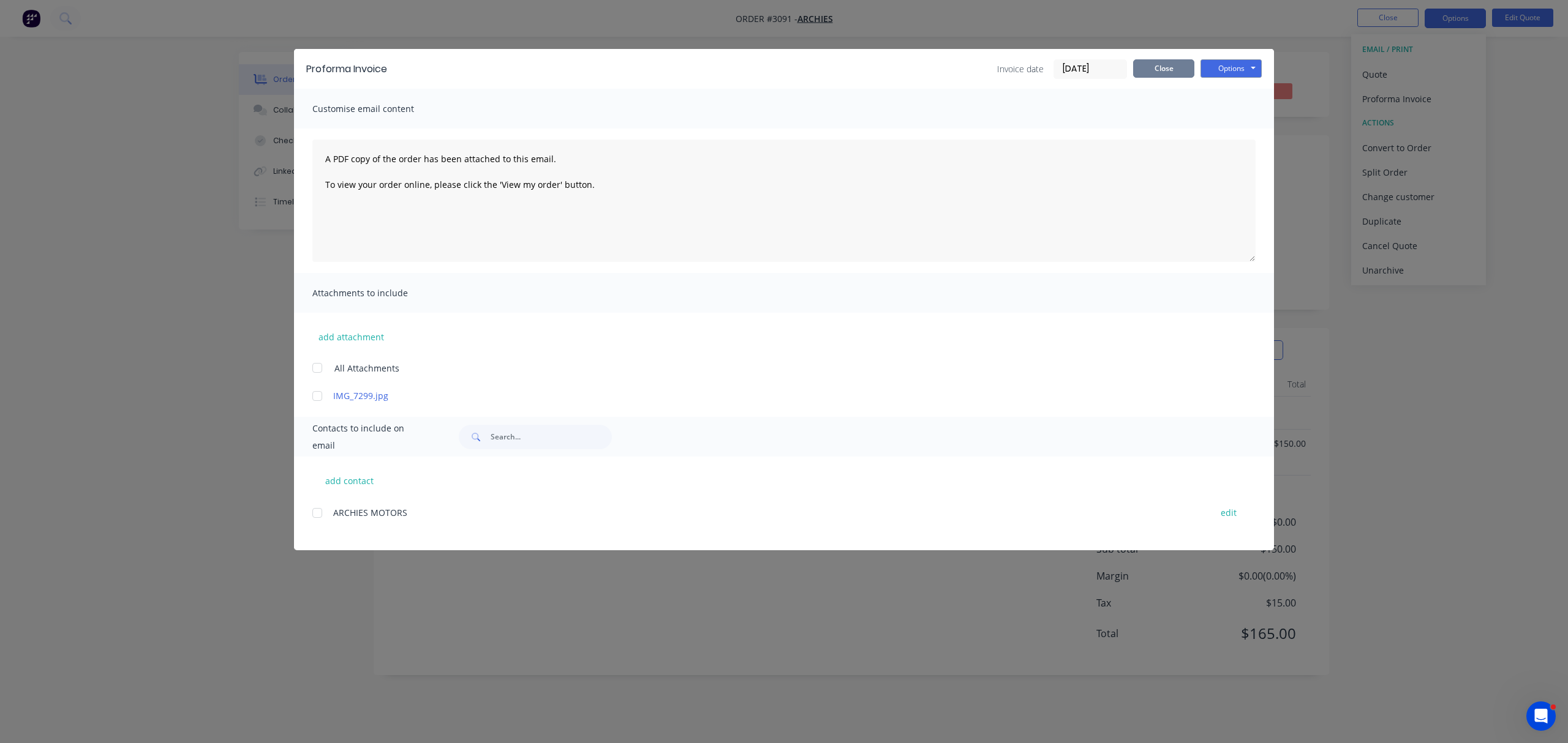
click at [1179, 62] on button "Close" at bounding box center [1164, 69] width 62 height 18
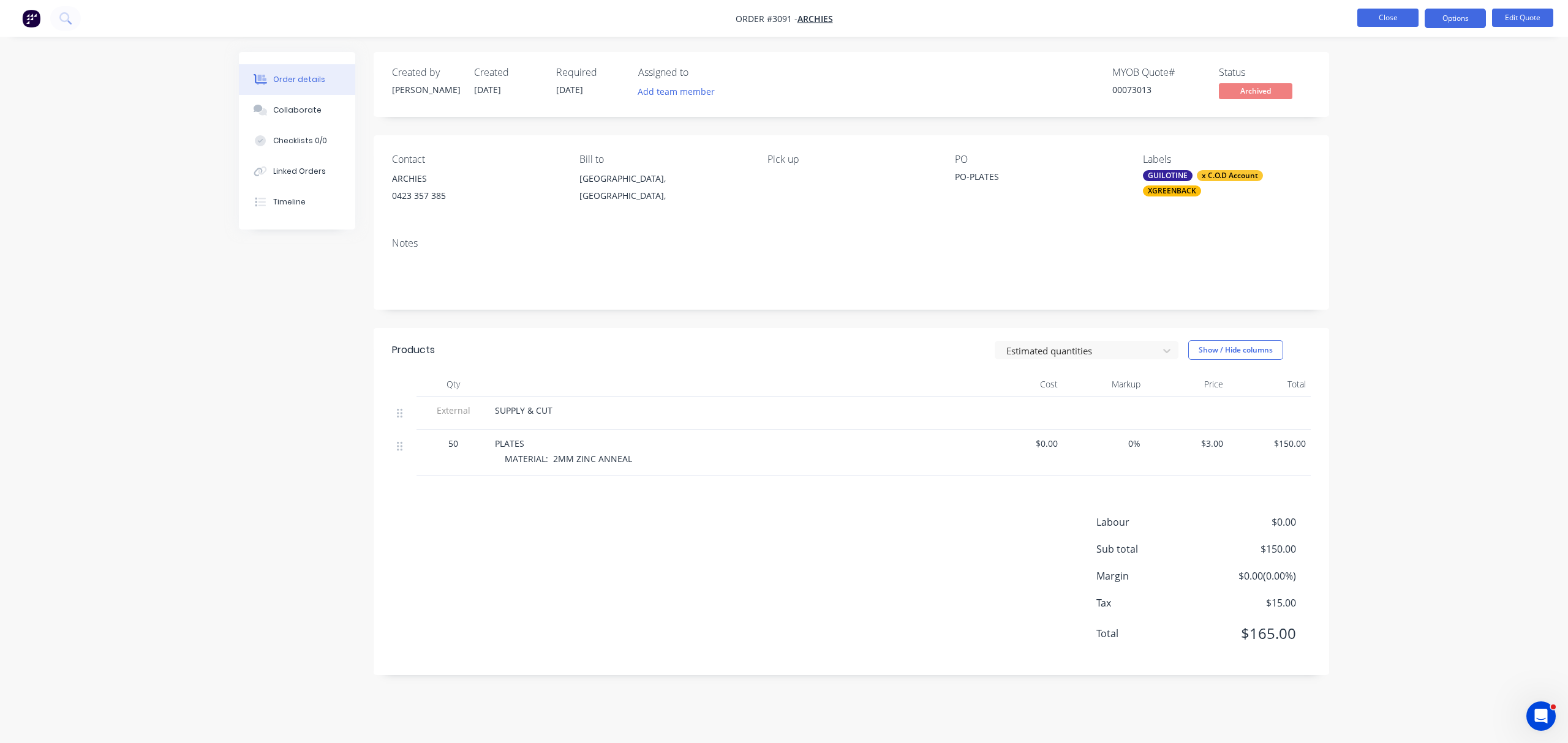
click at [1387, 17] on button "Close" at bounding box center [1388, 17] width 62 height 18
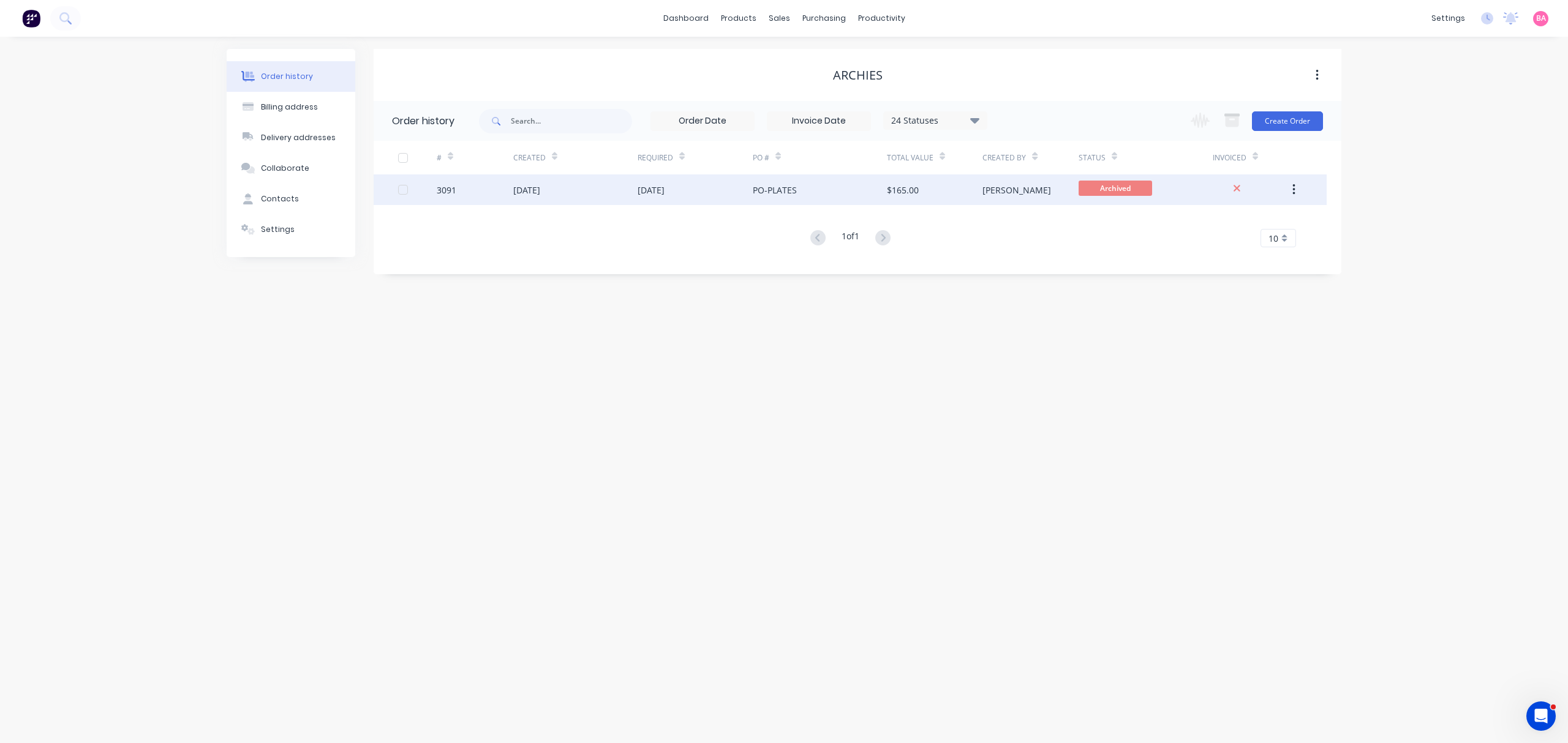
click at [440, 184] on div "3091" at bounding box center [447, 190] width 20 height 13
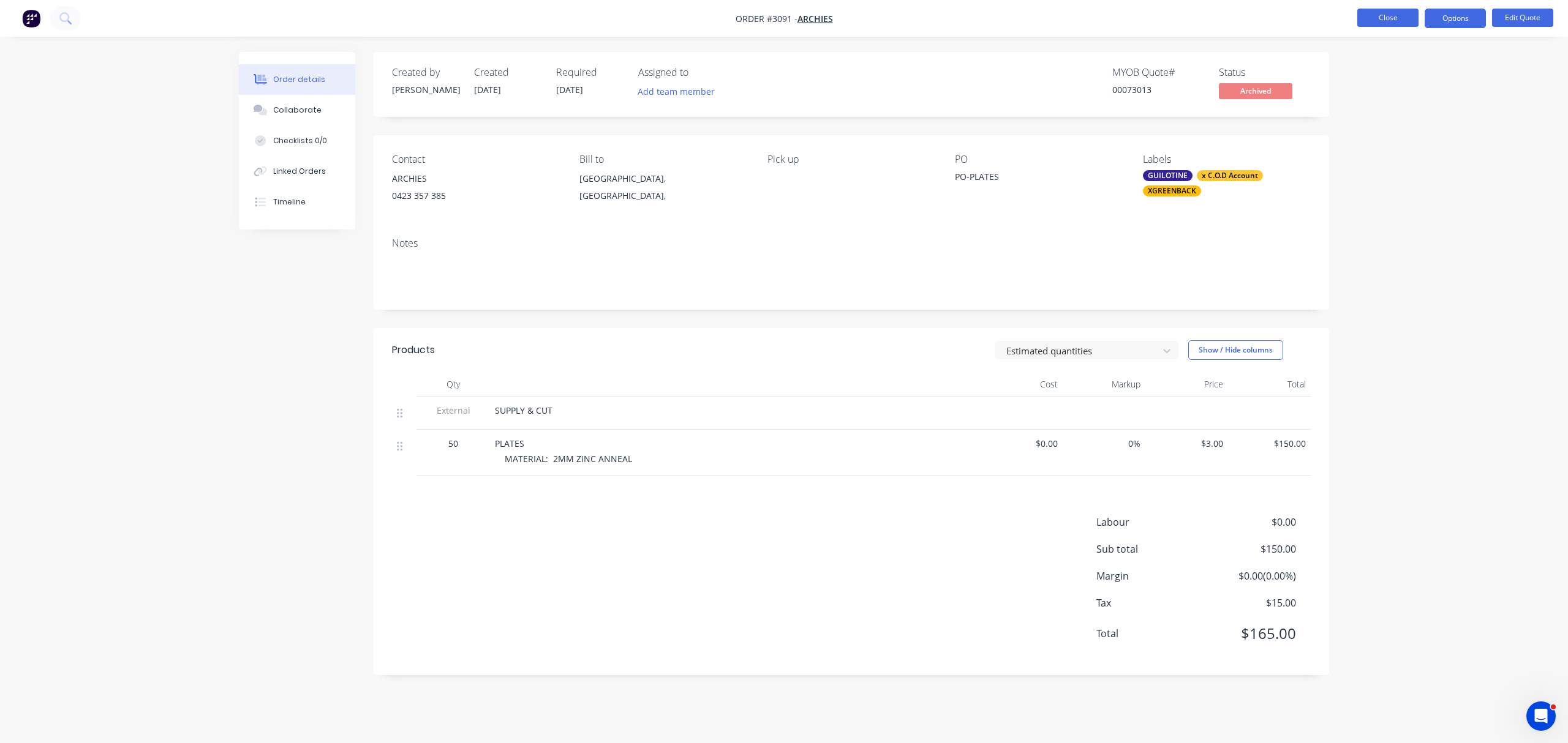
click at [1376, 16] on button "Close" at bounding box center [1388, 17] width 62 height 18
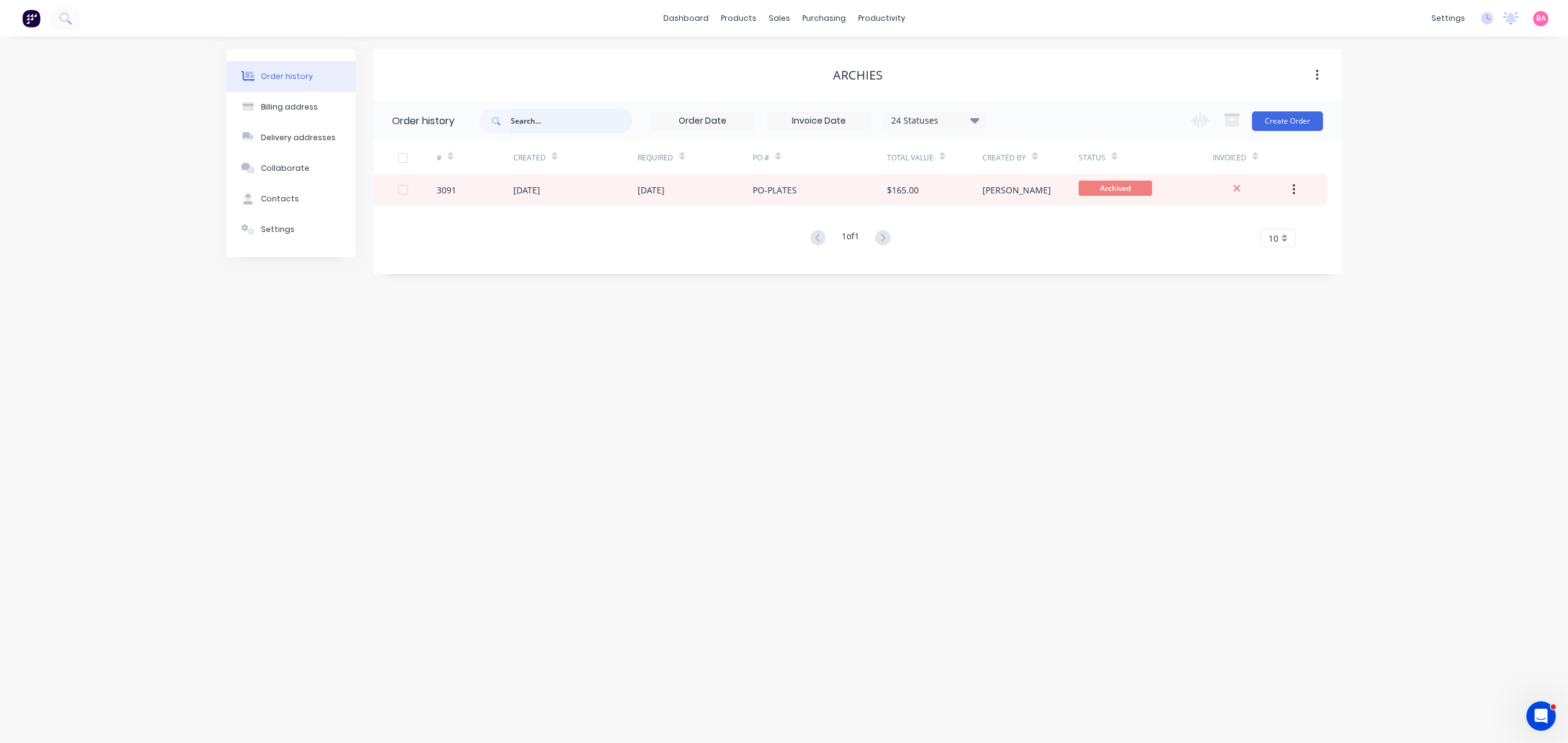
click at [550, 121] on input "text" at bounding box center [571, 121] width 121 height 24
type input "3043"
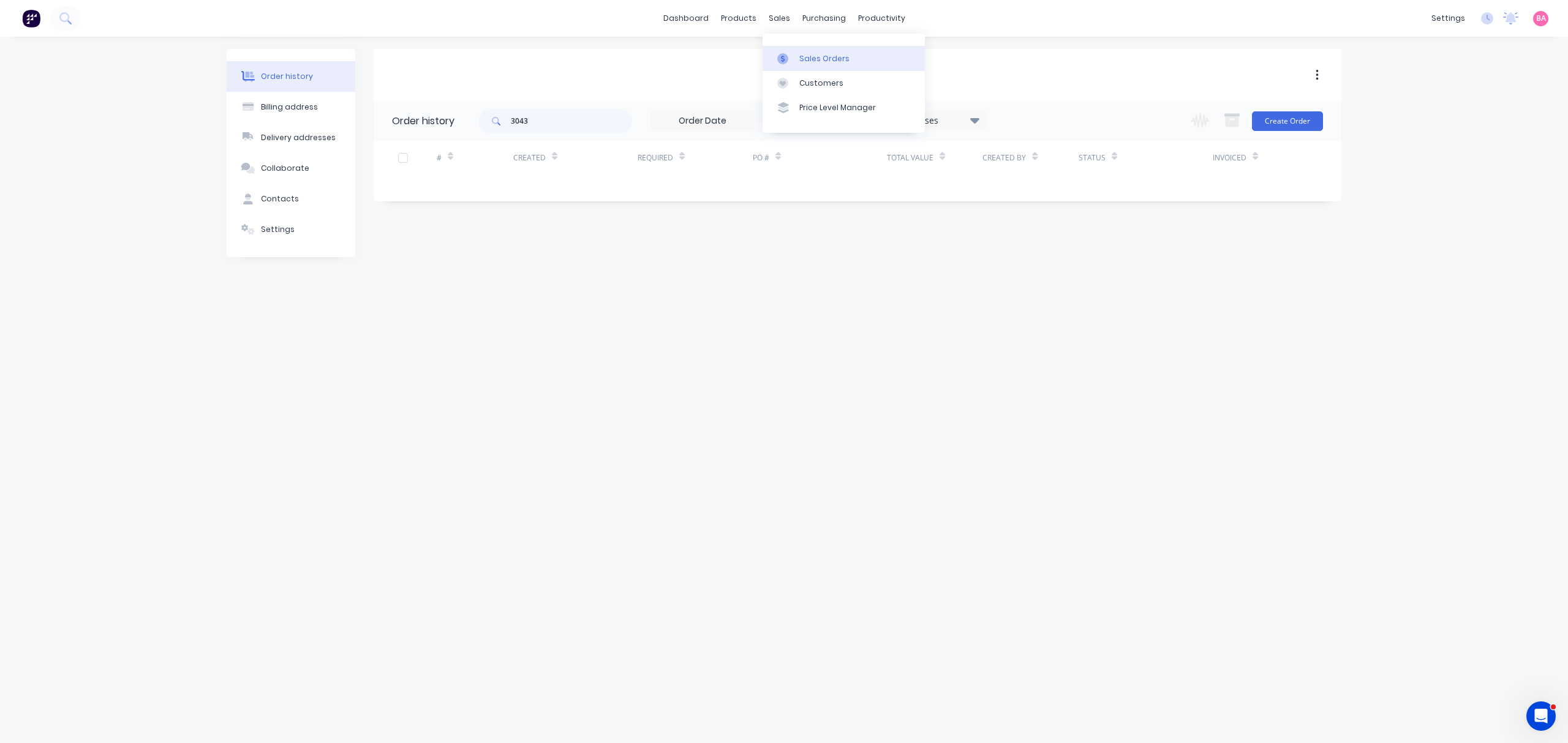
click at [818, 57] on div "Sales Orders" at bounding box center [825, 59] width 50 height 11
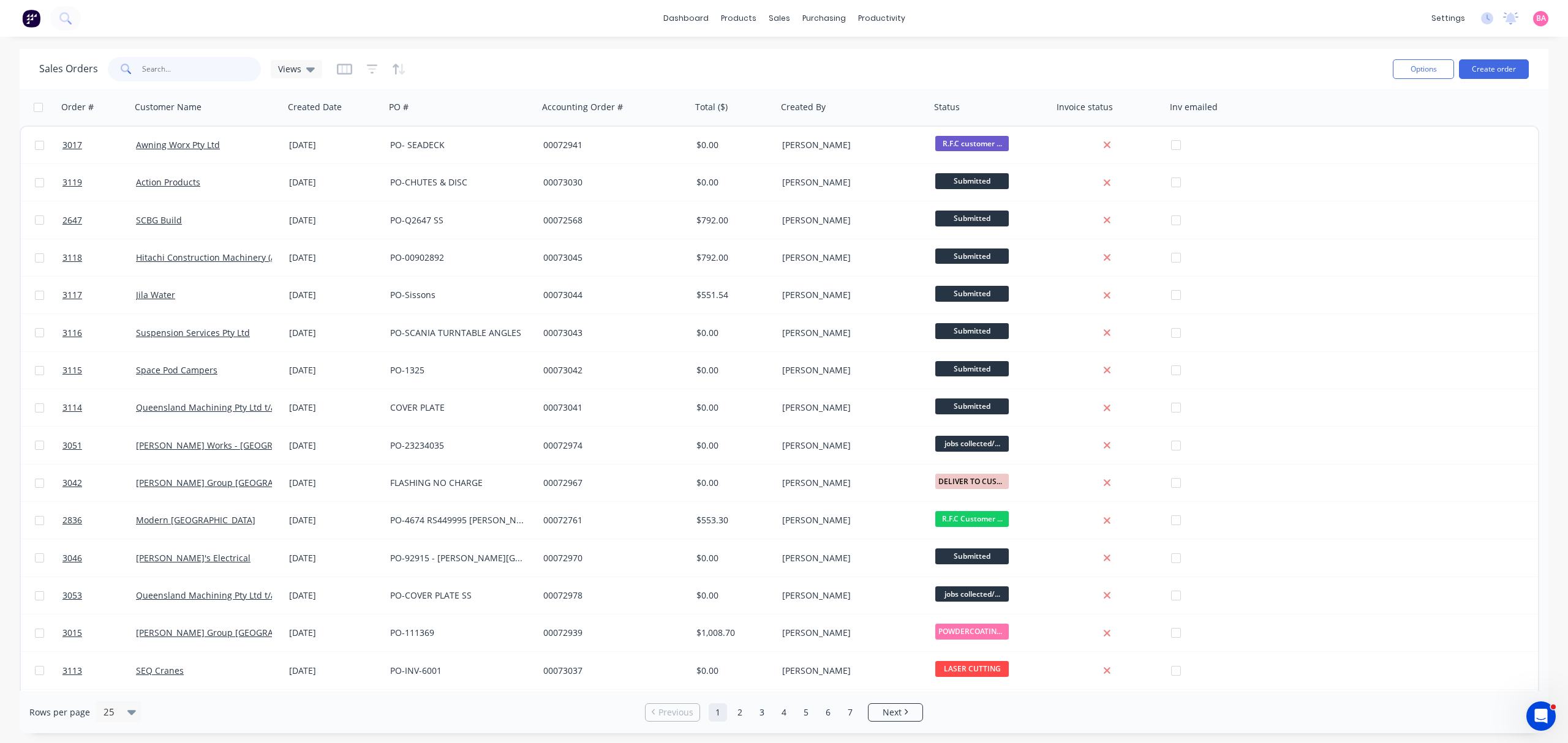
click at [179, 66] on input "text" at bounding box center [202, 69] width 120 height 24
type input "3043"
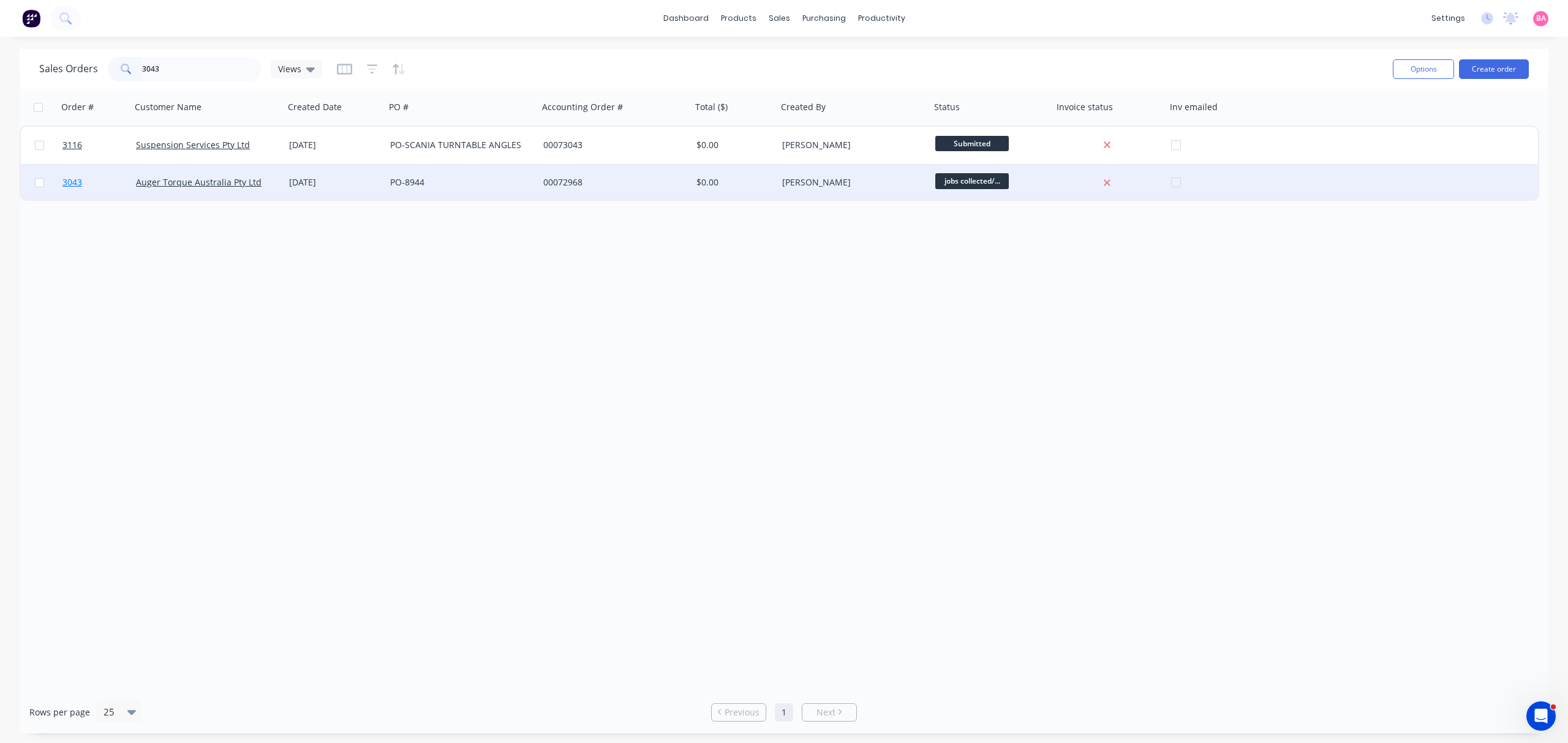
click at [66, 180] on span "3043" at bounding box center [72, 183] width 20 height 13
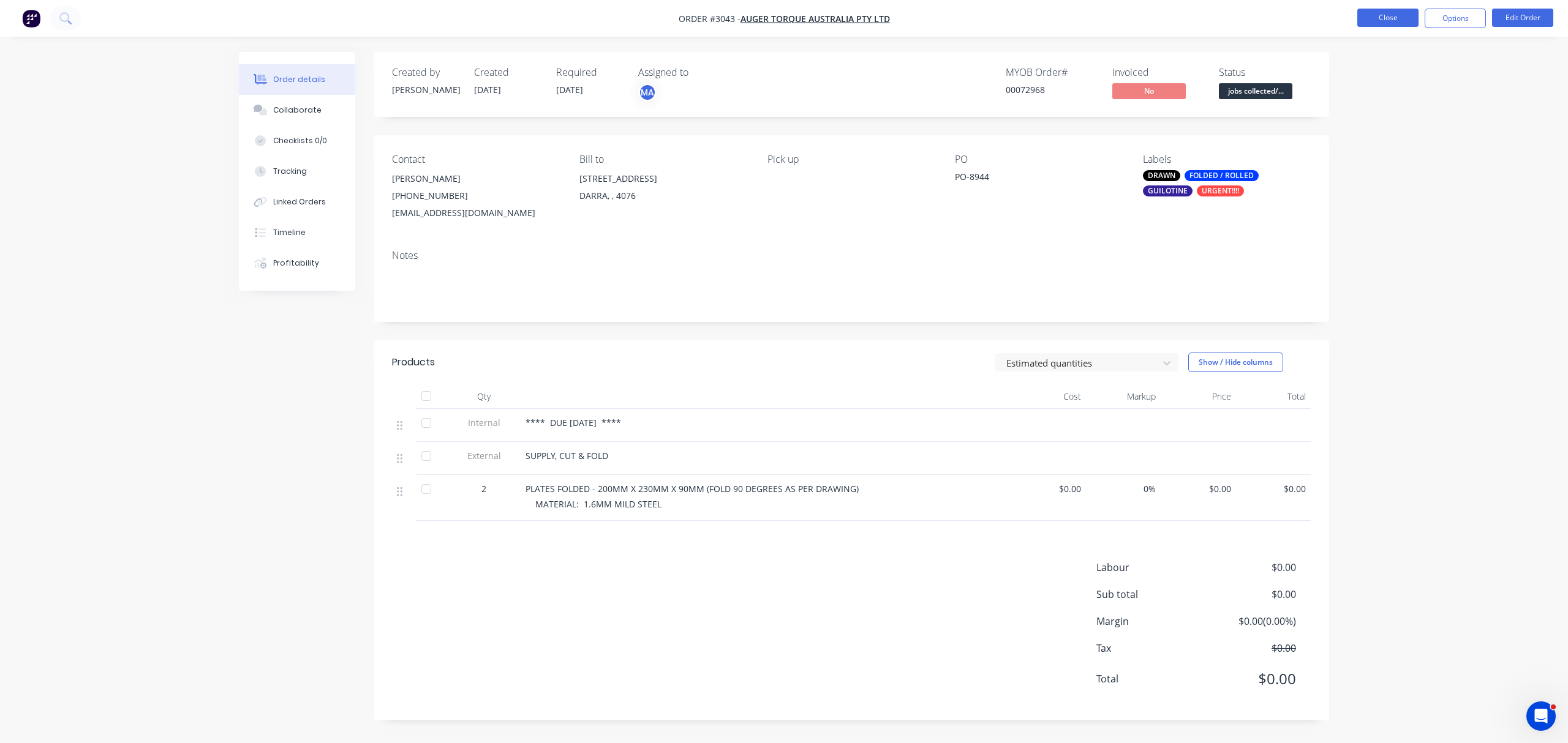
click at [1382, 17] on button "Close" at bounding box center [1388, 17] width 62 height 18
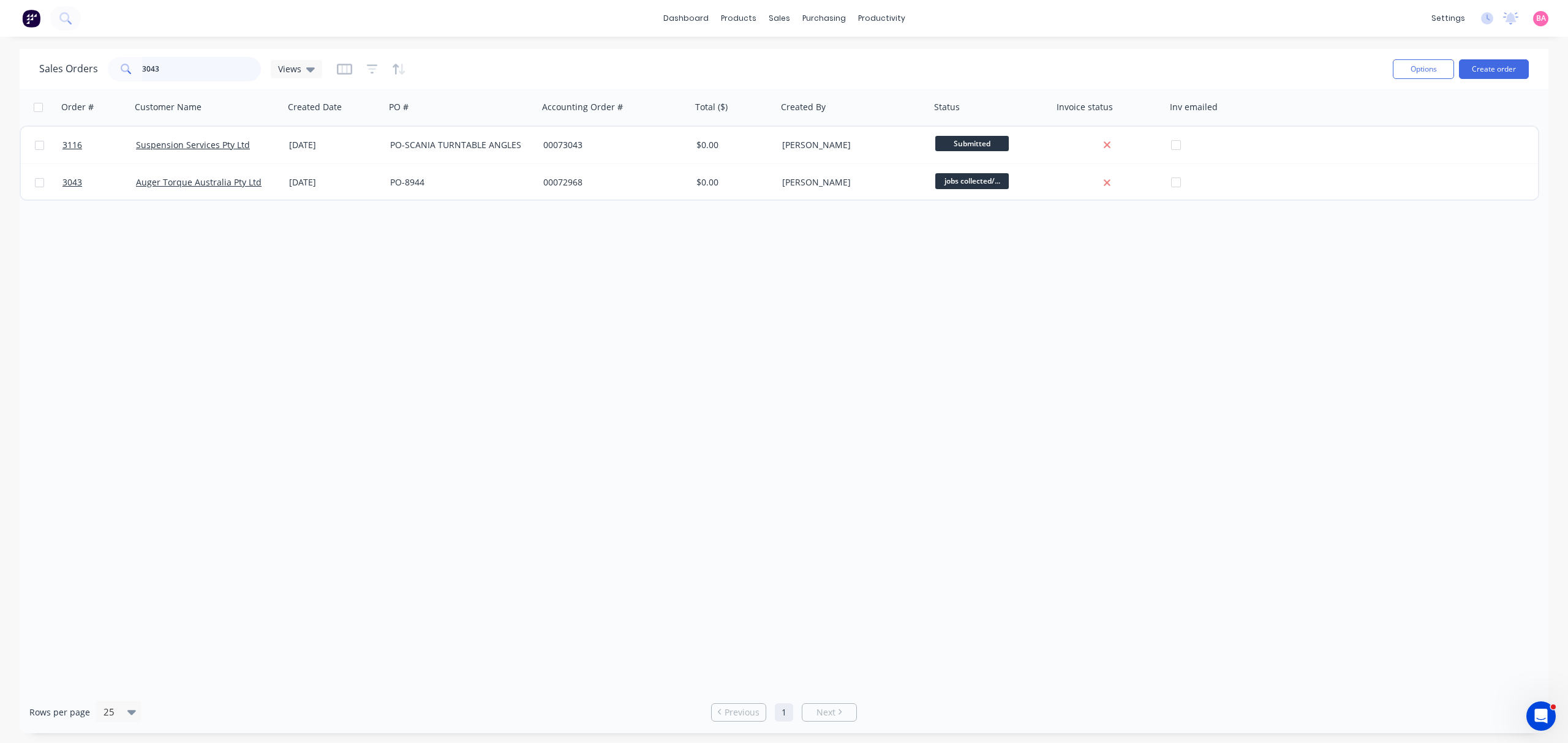
drag, startPoint x: 176, startPoint y: 71, endPoint x: 59, endPoint y: 55, distance: 118.1
click at [59, 55] on div "Sales Orders 3043 Views" at bounding box center [711, 69] width 1344 height 30
drag, startPoint x: 178, startPoint y: 69, endPoint x: 16, endPoint y: 47, distance: 163.5
click at [16, 47] on div "dashboard products sales purchasing productivity dashboard products Product Cat…" at bounding box center [784, 372] width 1568 height 743
type input "3098"
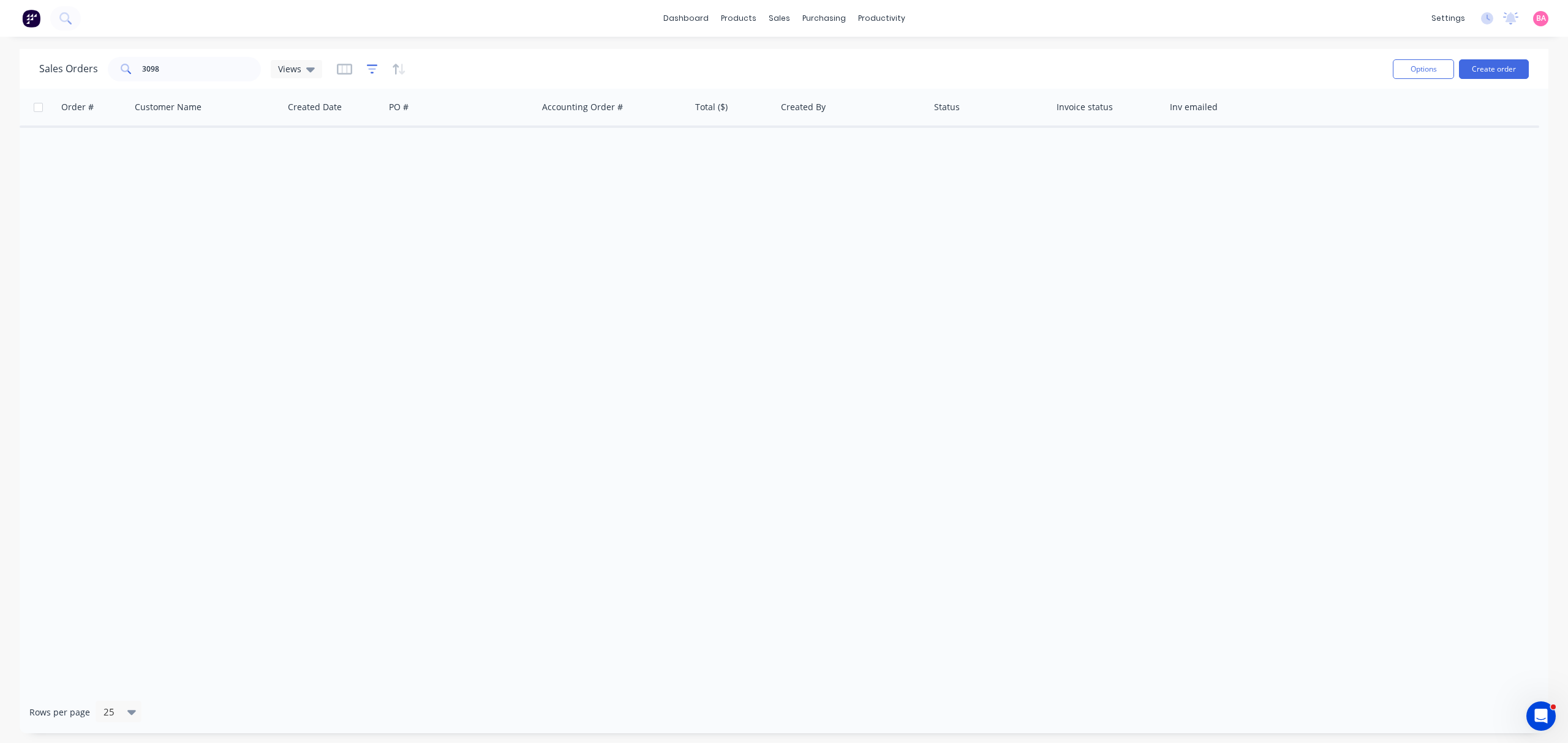
click at [369, 67] on icon "button" at bounding box center [372, 69] width 11 height 13
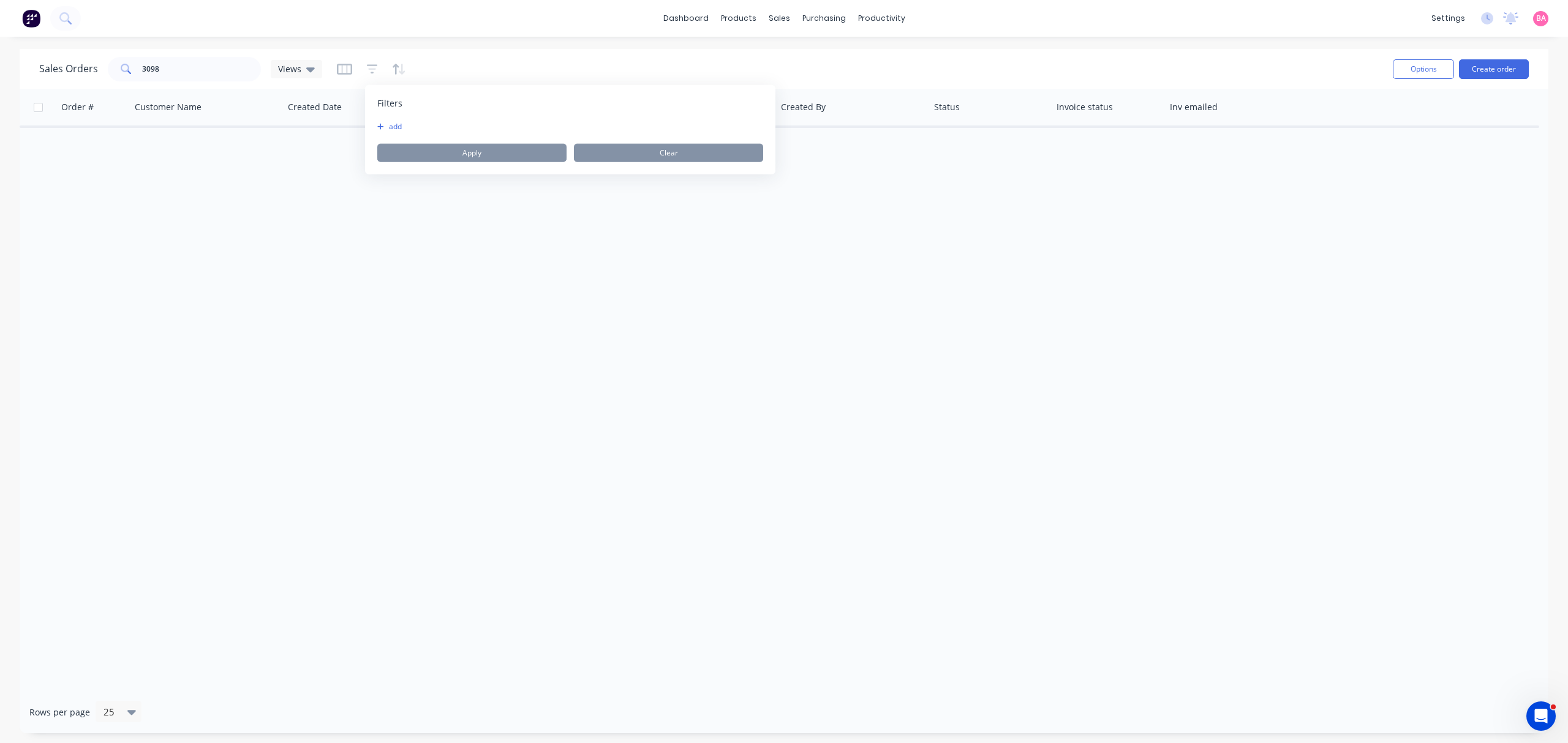
click at [396, 124] on button "add" at bounding box center [393, 127] width 31 height 10
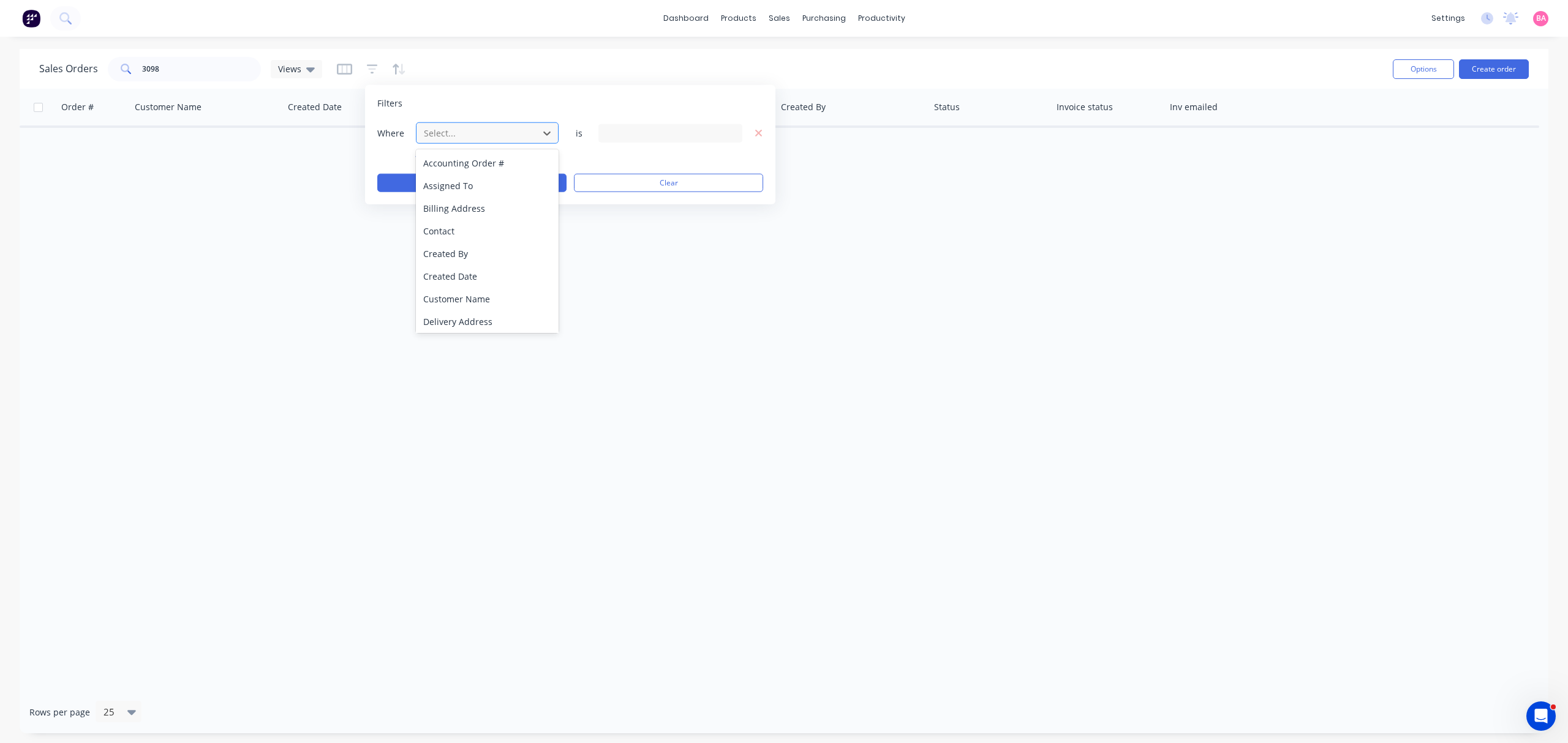
click at [498, 135] on div at bounding box center [477, 133] width 110 height 15
click at [433, 311] on div "Status" at bounding box center [486, 320] width 142 height 22
click at [725, 132] on div "20 Status selected" at bounding box center [671, 133] width 144 height 18
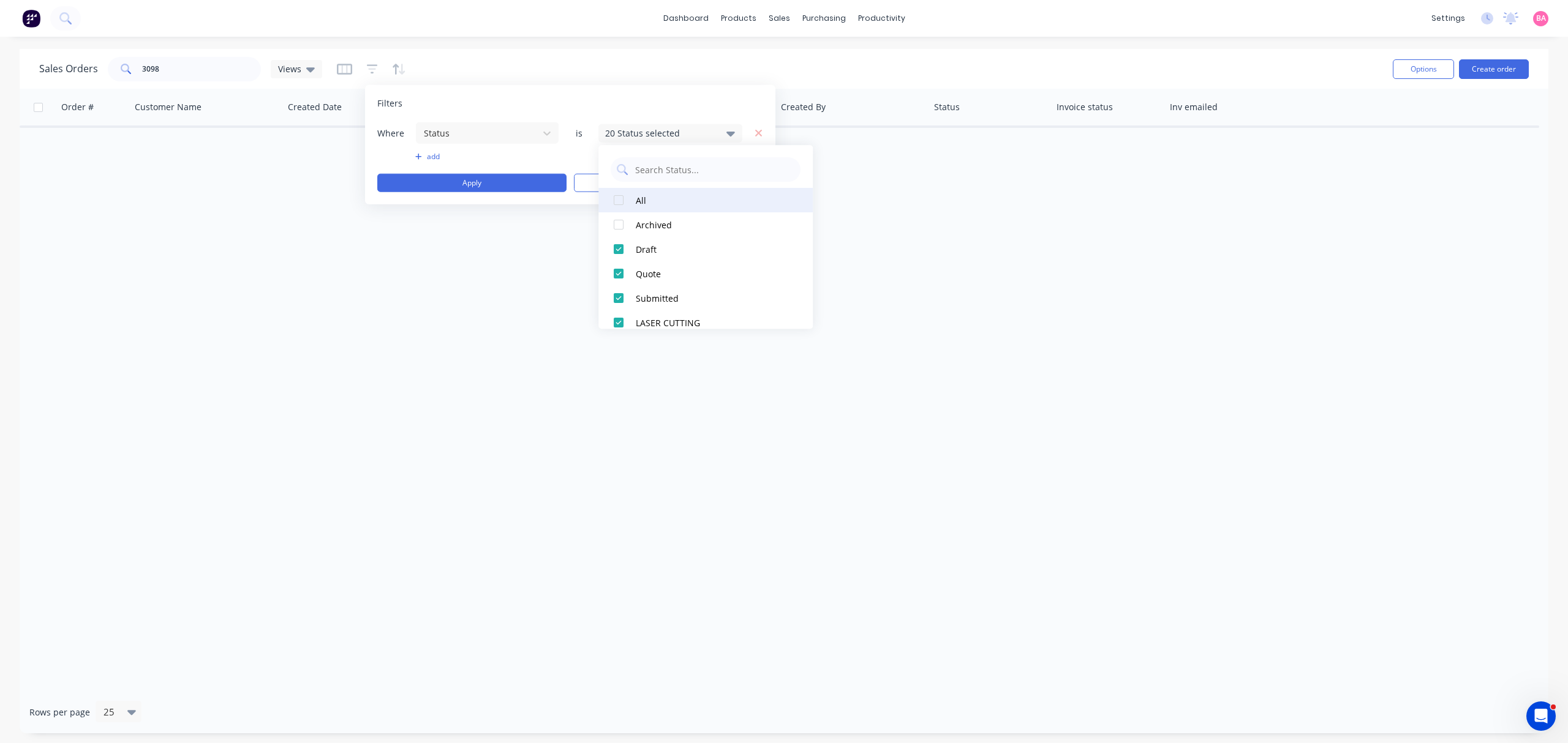
click at [613, 201] on div at bounding box center [618, 200] width 24 height 24
click at [488, 182] on button "Apply" at bounding box center [472, 183] width 189 height 18
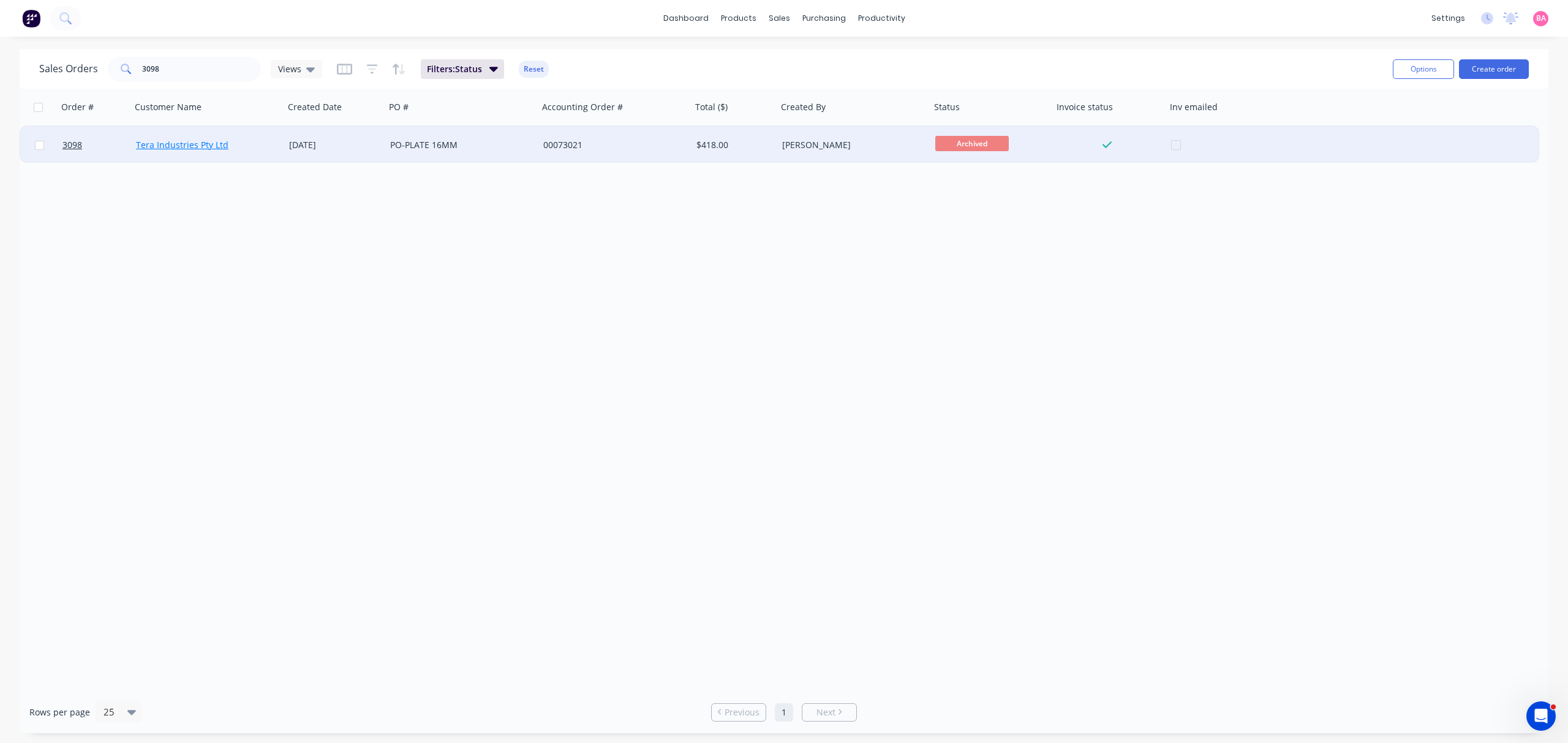
click at [174, 140] on link "Tera Industries Pty Ltd" at bounding box center [182, 145] width 92 height 12
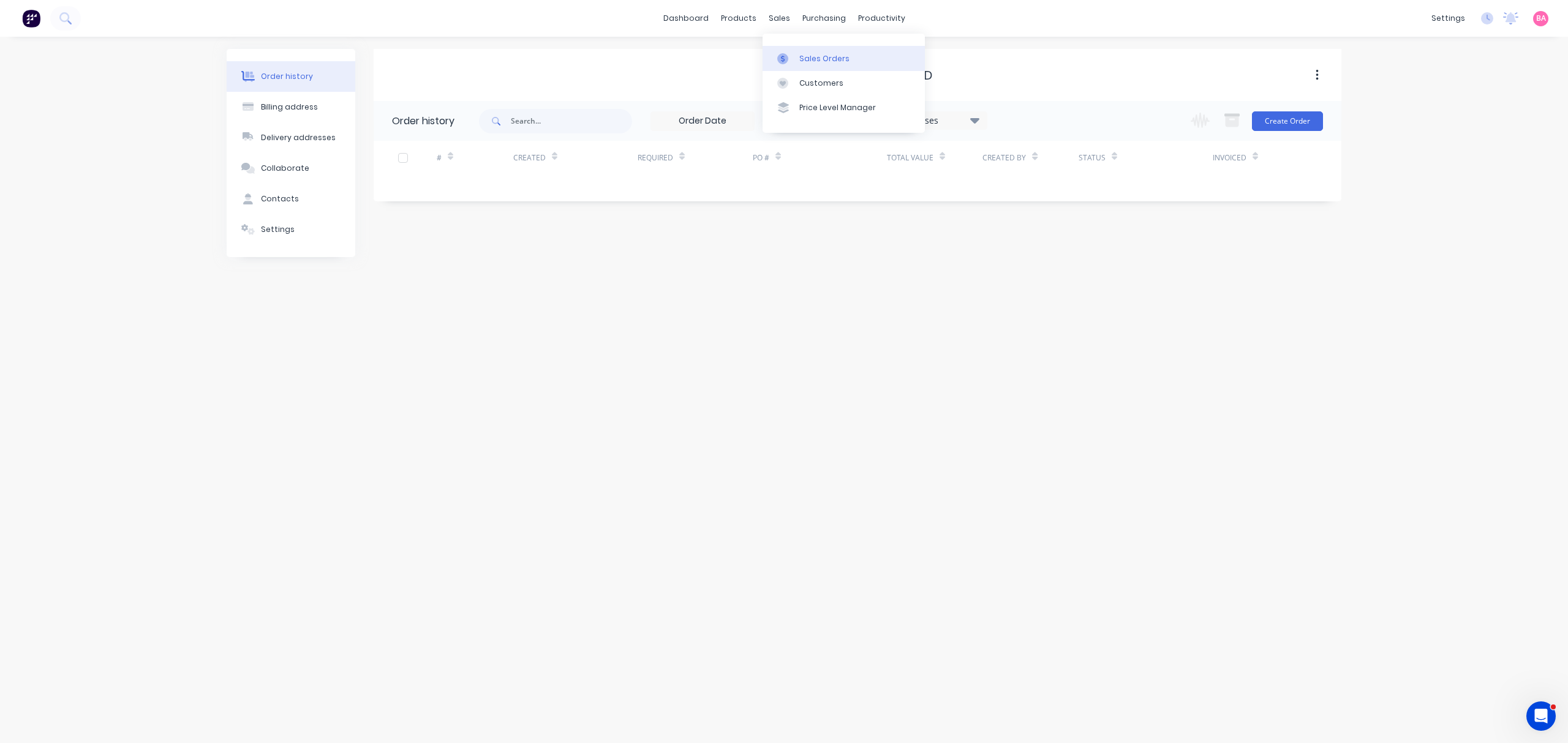
click at [814, 57] on div "Sales Orders" at bounding box center [825, 59] width 50 height 11
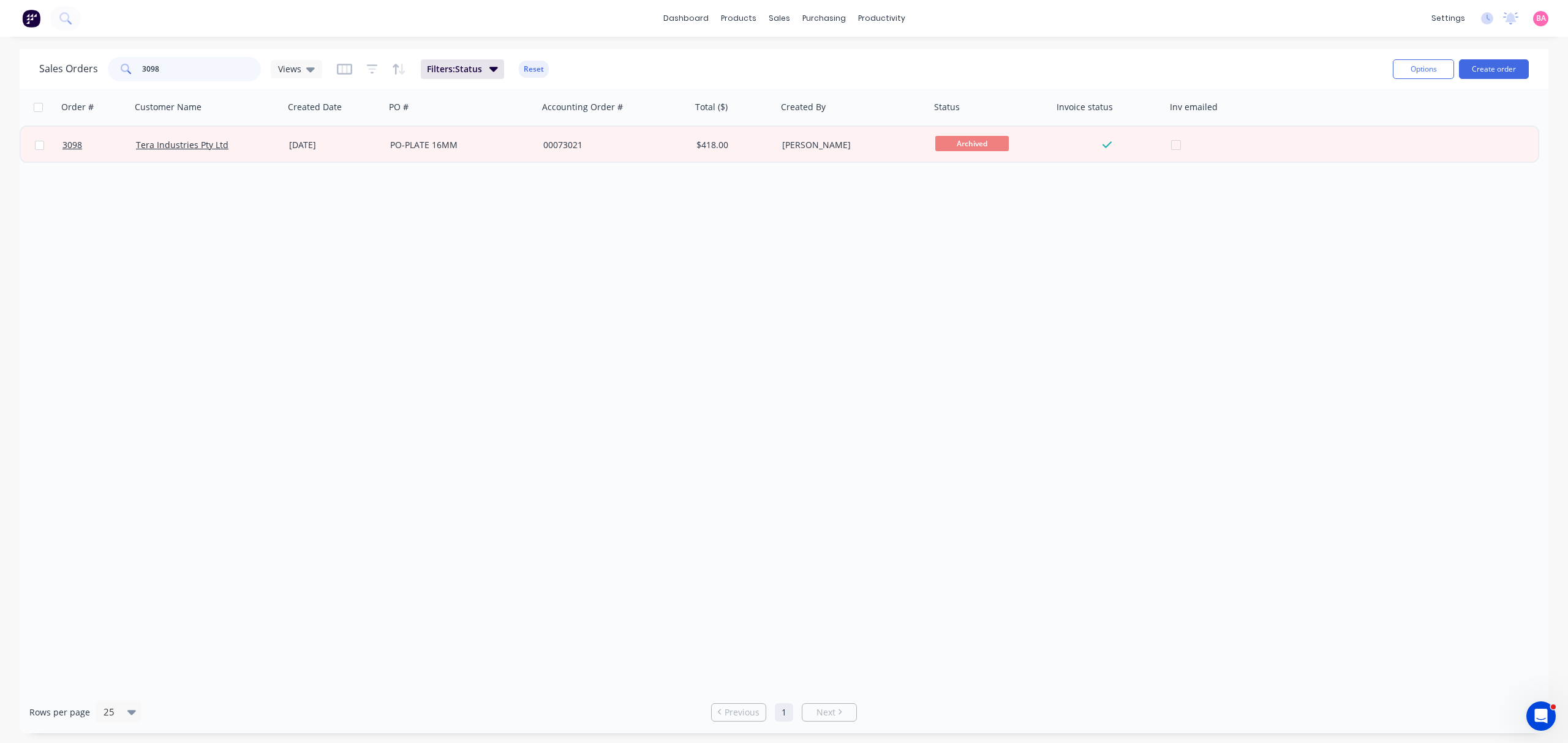
drag, startPoint x: 176, startPoint y: 59, endPoint x: 22, endPoint y: 66, distance: 154.2
click at [22, 66] on div "Sales Orders 3098 Views Filters: Status Reset Options Create order" at bounding box center [784, 69] width 1529 height 40
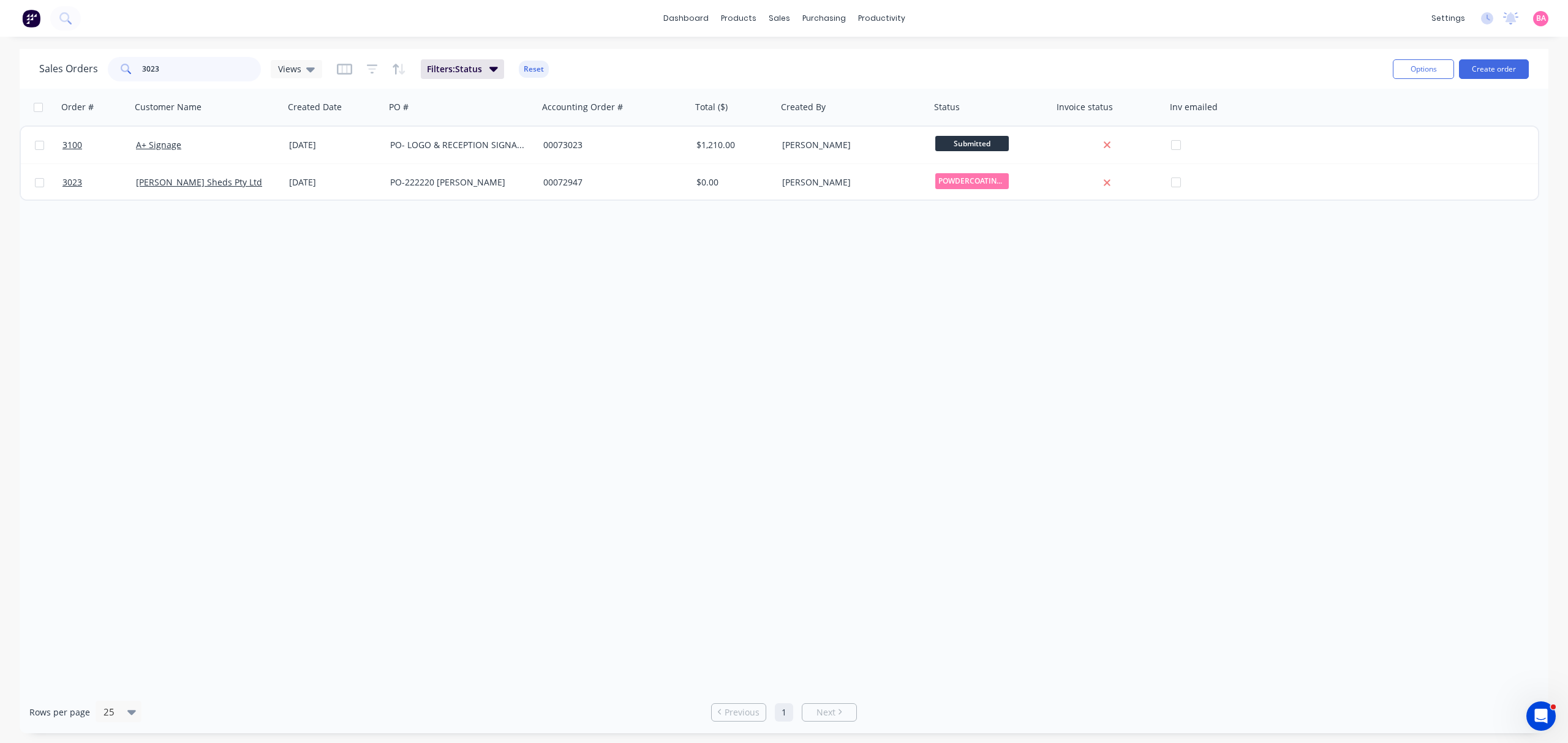
drag, startPoint x: 189, startPoint y: 73, endPoint x: 47, endPoint y: 69, distance: 142.1
click at [47, 69] on div "Sales Orders 3023 Views" at bounding box center [181, 69] width 283 height 24
drag, startPoint x: 173, startPoint y: 66, endPoint x: 3, endPoint y: 36, distance: 172.6
click at [3, 36] on div "dashboard products sales purchasing productivity dashboard products Product Cat…" at bounding box center [784, 372] width 1568 height 743
drag, startPoint x: 187, startPoint y: 66, endPoint x: -31, endPoint y: 47, distance: 218.8
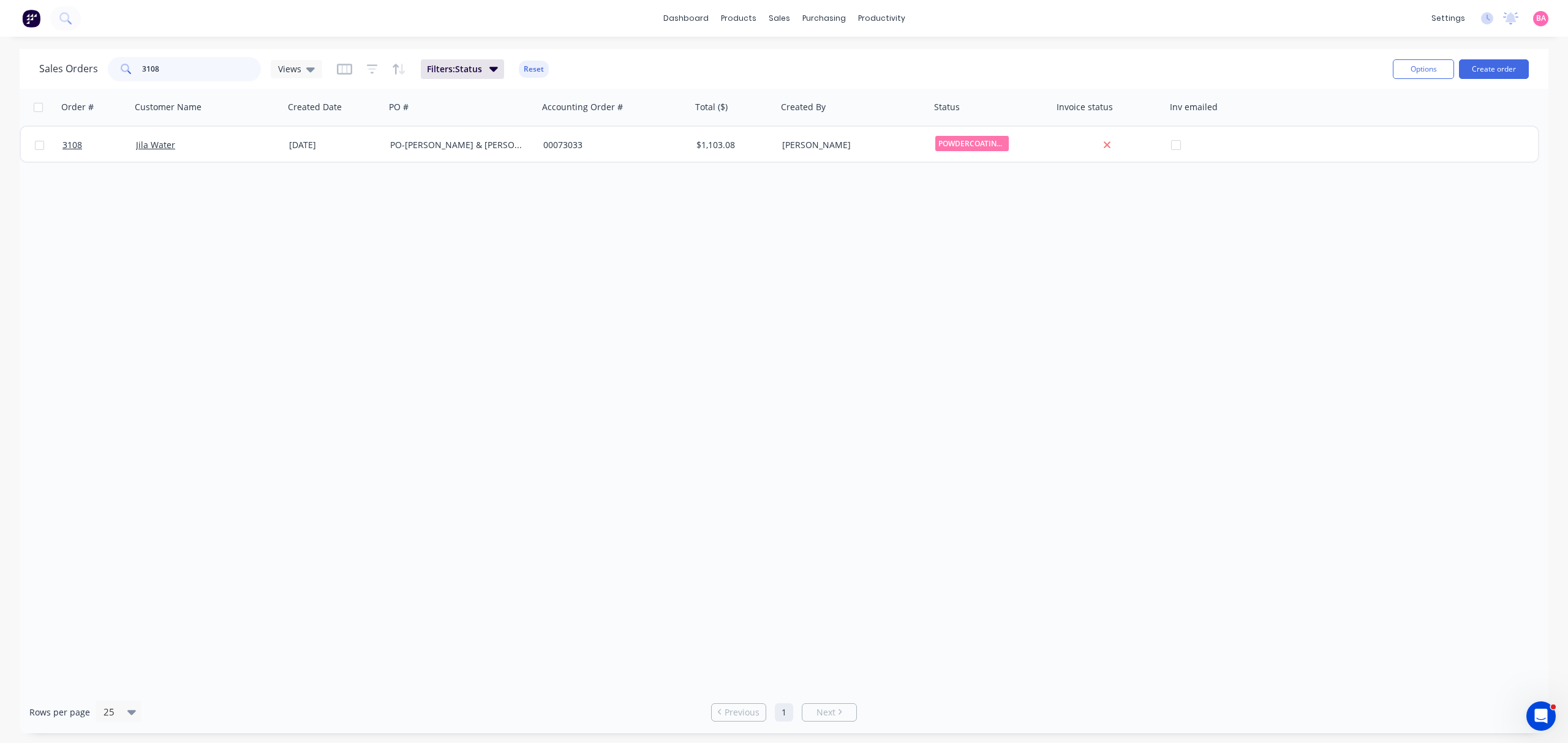
click at [0, 47] on html "dashboard products sales purchasing productivity dashboard products Product Cat…" at bounding box center [784, 372] width 1568 height 743
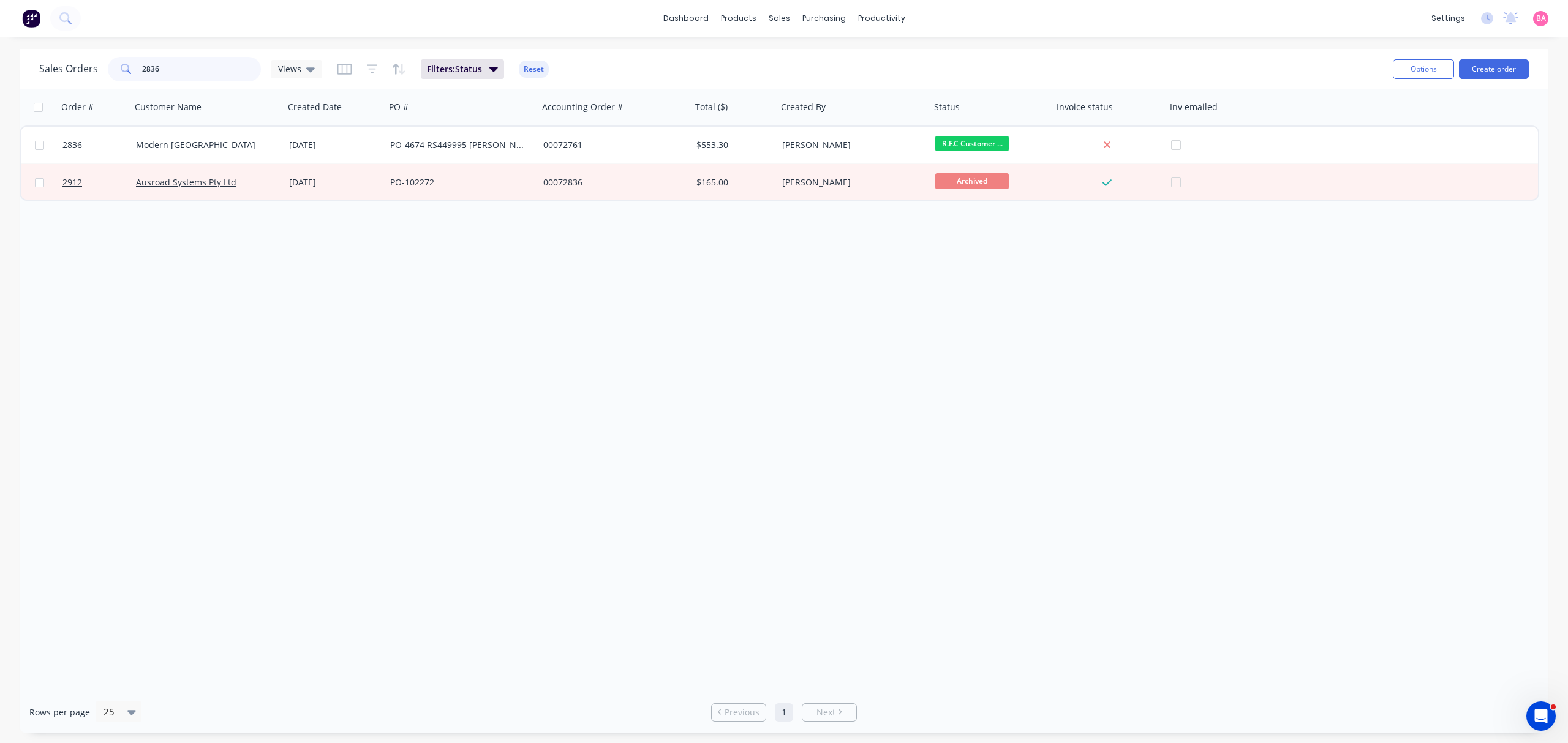
drag, startPoint x: 206, startPoint y: 71, endPoint x: -49, endPoint y: 44, distance: 256.4
click at [0, 44] on html "dashboard products sales purchasing productivity dashboard products Product Cat…" at bounding box center [784, 372] width 1568 height 743
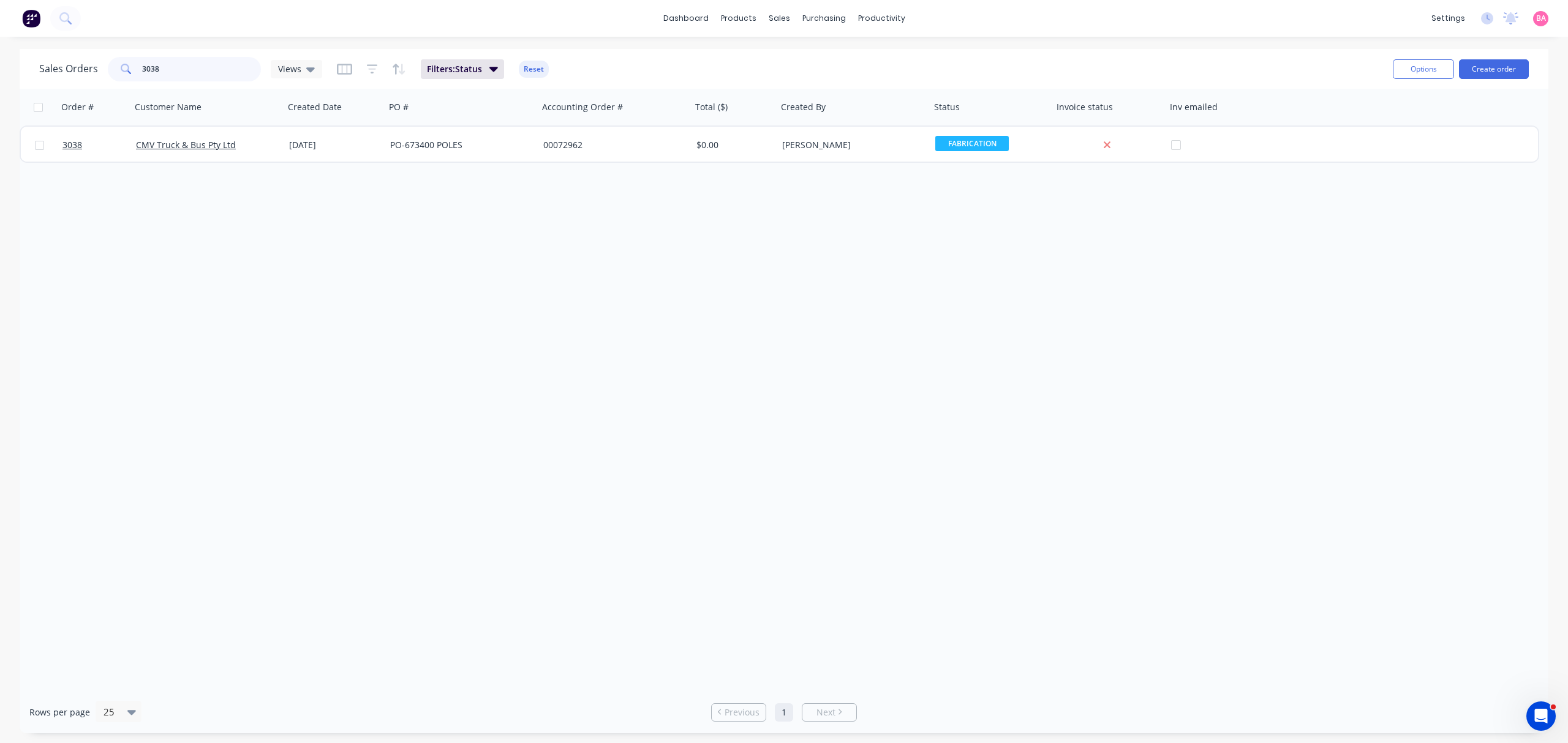
drag, startPoint x: 207, startPoint y: 67, endPoint x: -90, endPoint y: 38, distance: 298.4
click at [0, 38] on html "dashboard products sales purchasing productivity dashboard products Product Cat…" at bounding box center [784, 372] width 1568 height 743
type input "2906"
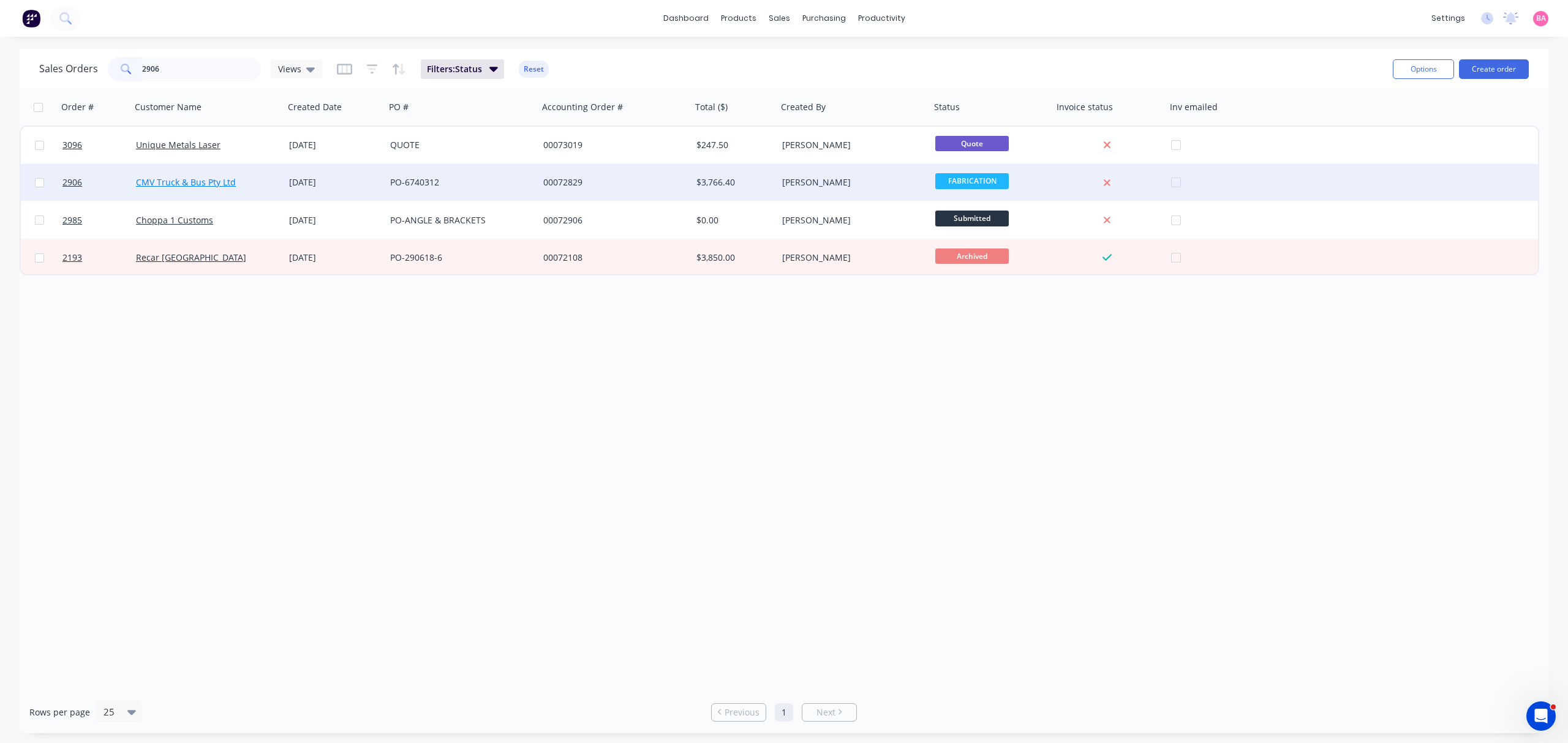
click at [163, 180] on link "CMV Truck & Bus Pty Ltd" at bounding box center [186, 182] width 100 height 12
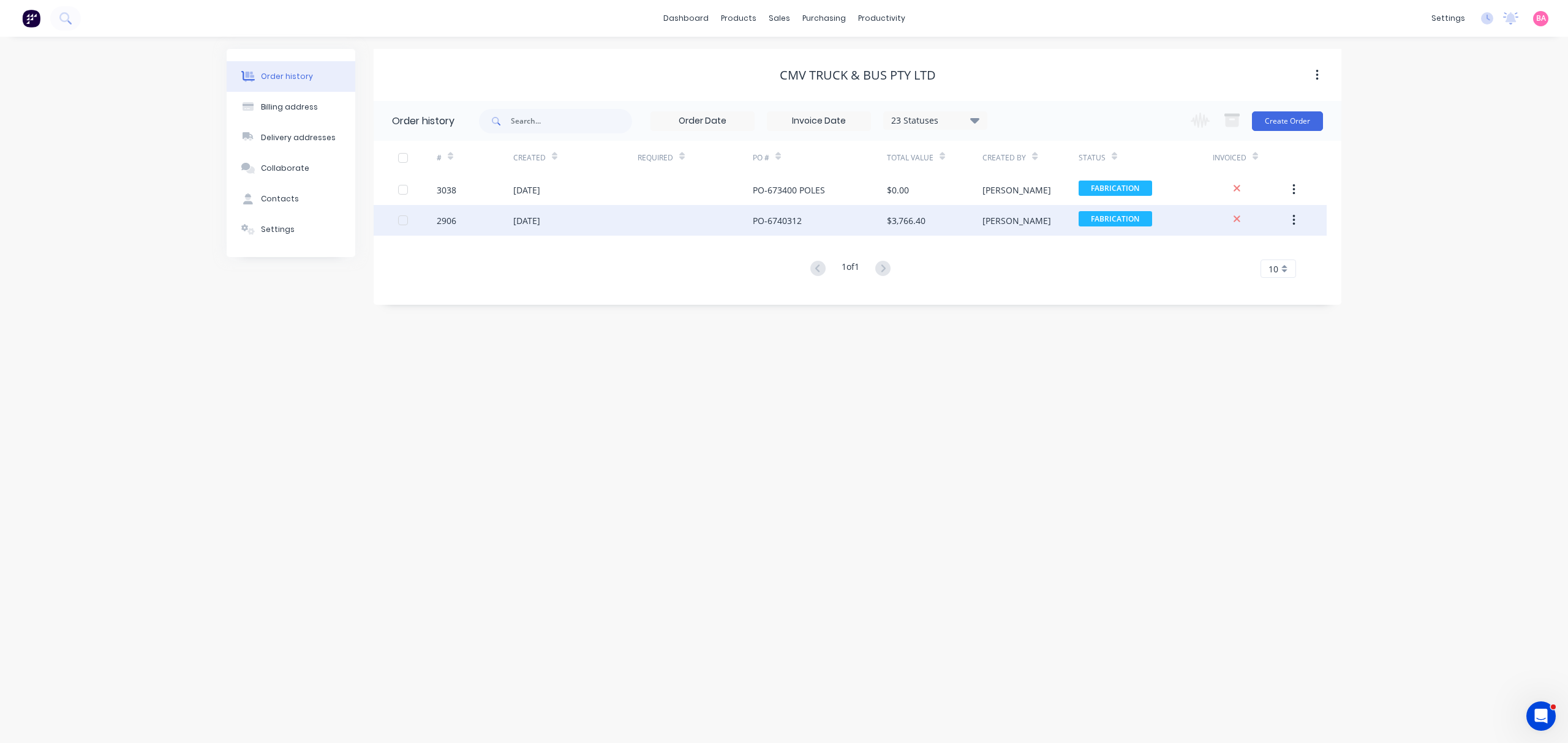
click at [444, 219] on div "2906" at bounding box center [447, 220] width 20 height 13
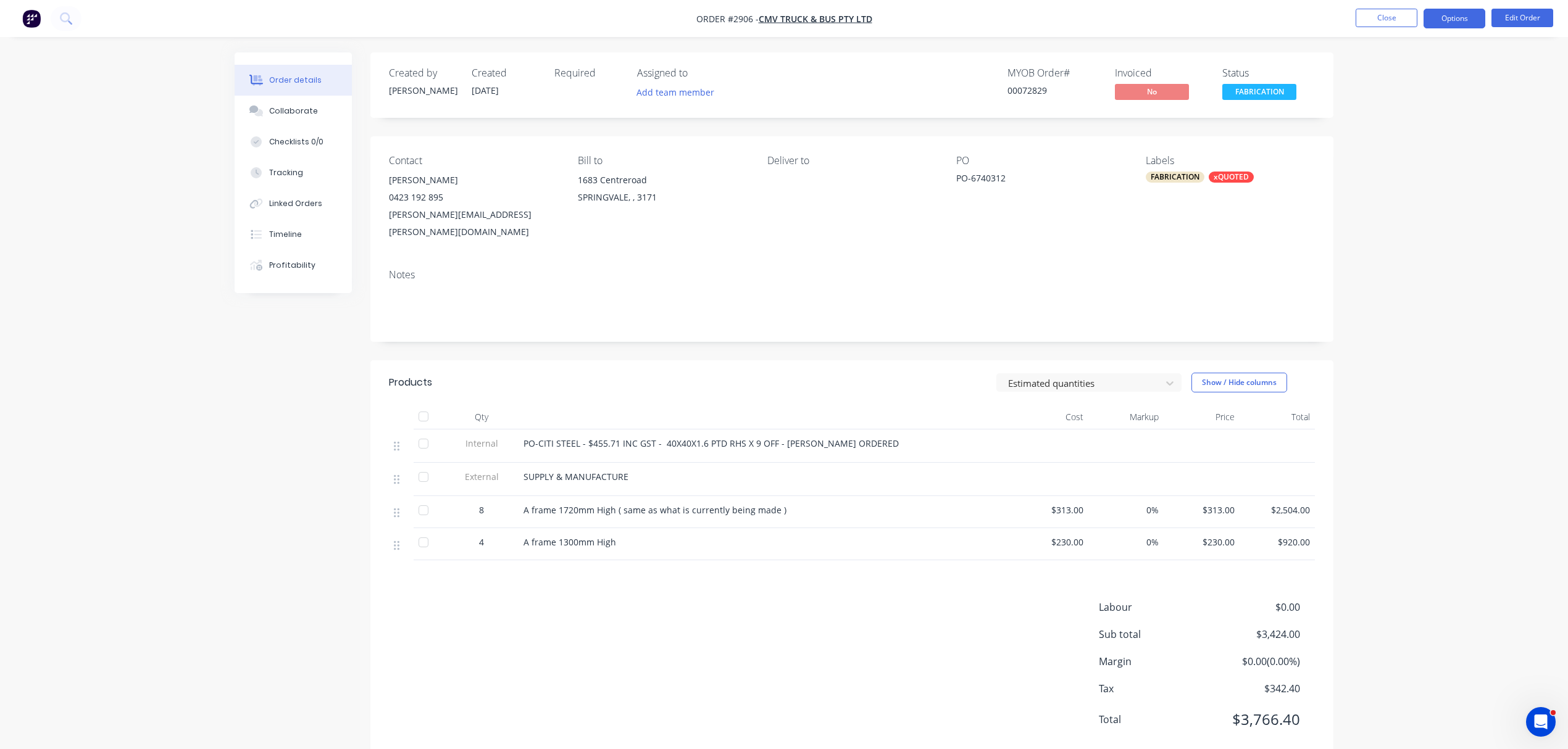
click at [1457, 16] on button "Options" at bounding box center [1454, 18] width 62 height 20
click at [1387, 146] on div "Work Order" at bounding box center [1417, 149] width 114 height 18
click at [1404, 119] on div "Without pricing" at bounding box center [1417, 124] width 114 height 18
click at [1397, 11] on button "Close" at bounding box center [1387, 18] width 62 height 18
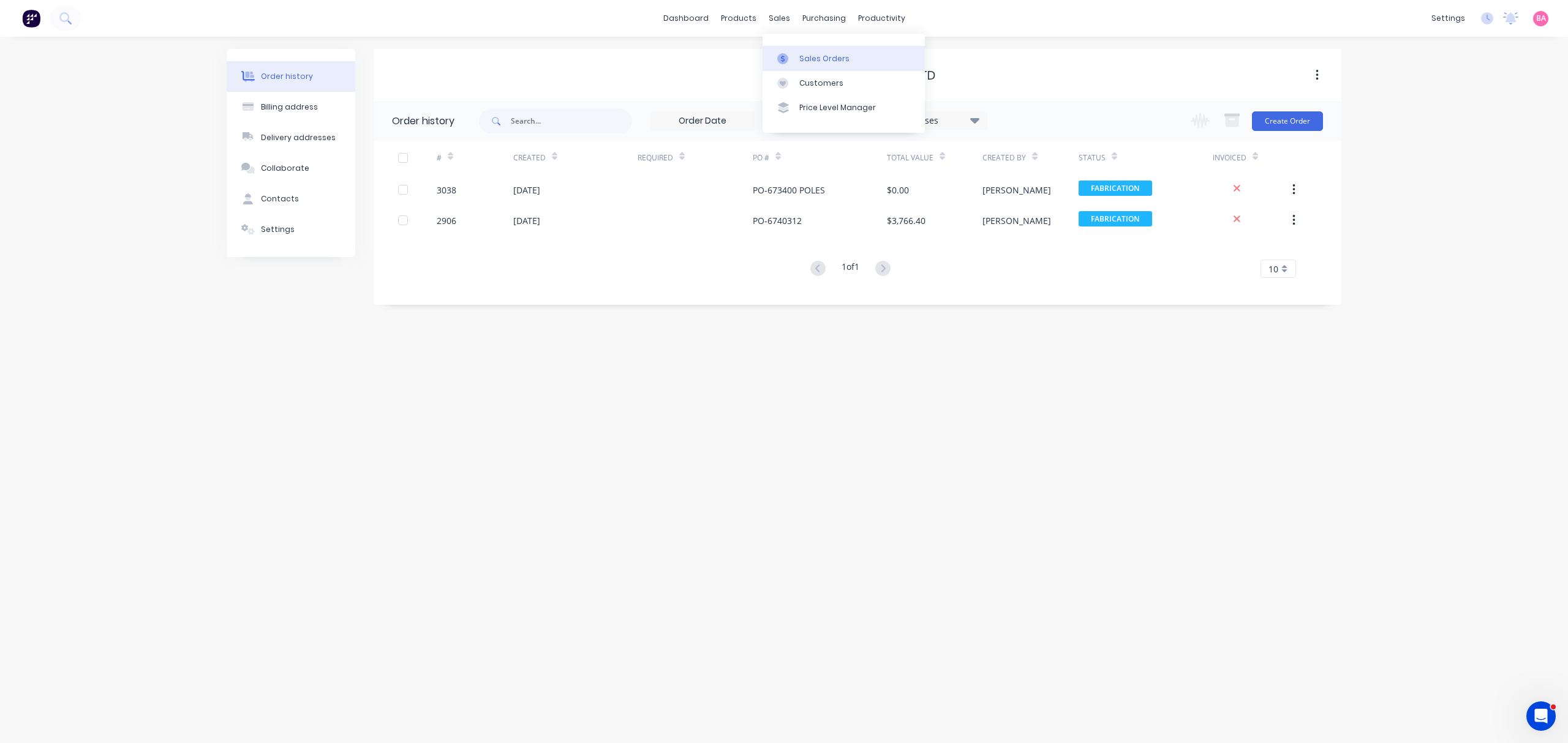
click at [813, 57] on div "Sales Orders" at bounding box center [825, 59] width 50 height 11
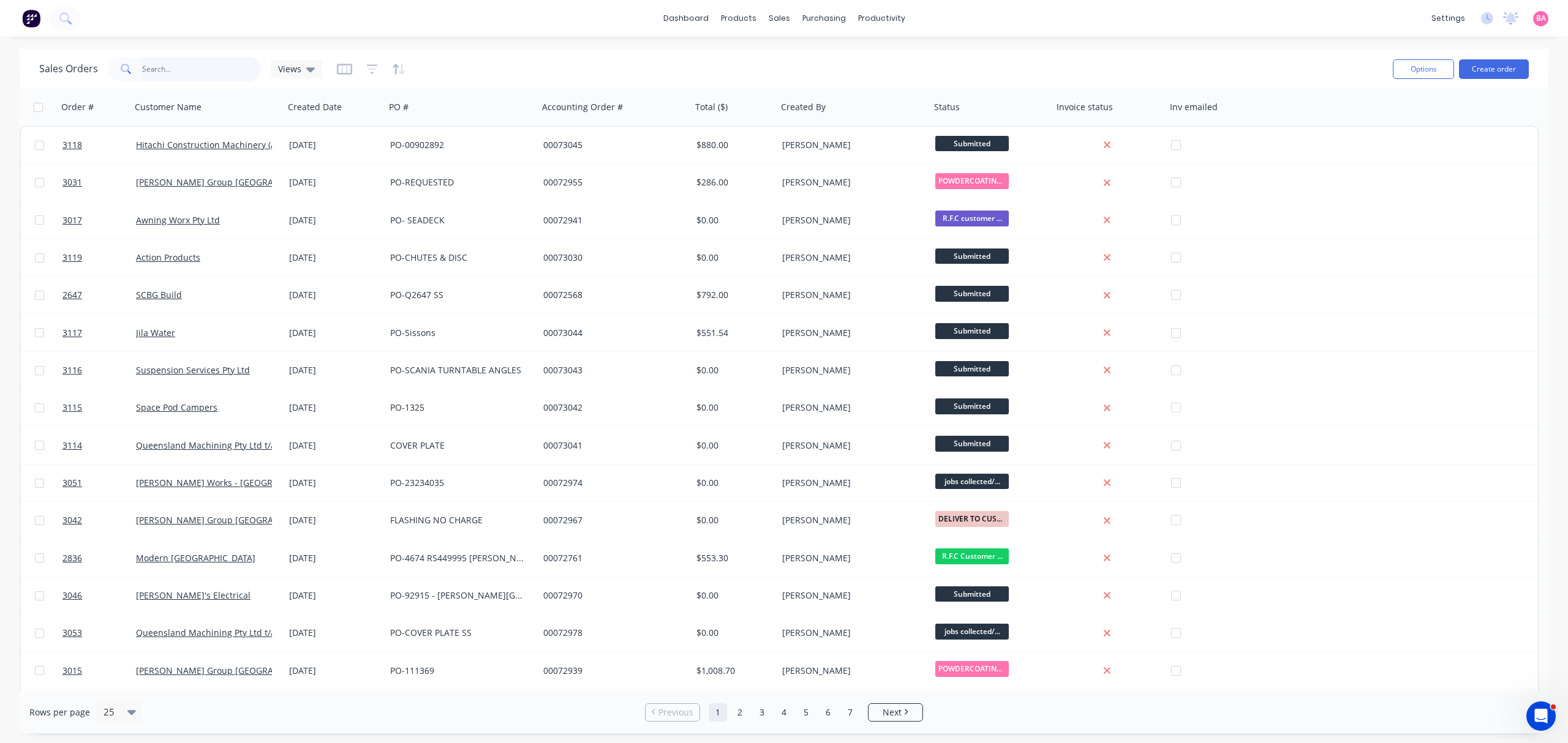
click at [184, 69] on input "text" at bounding box center [202, 69] width 120 height 24
click at [192, 66] on input "text" at bounding box center [202, 69] width 120 height 24
type input "3074"
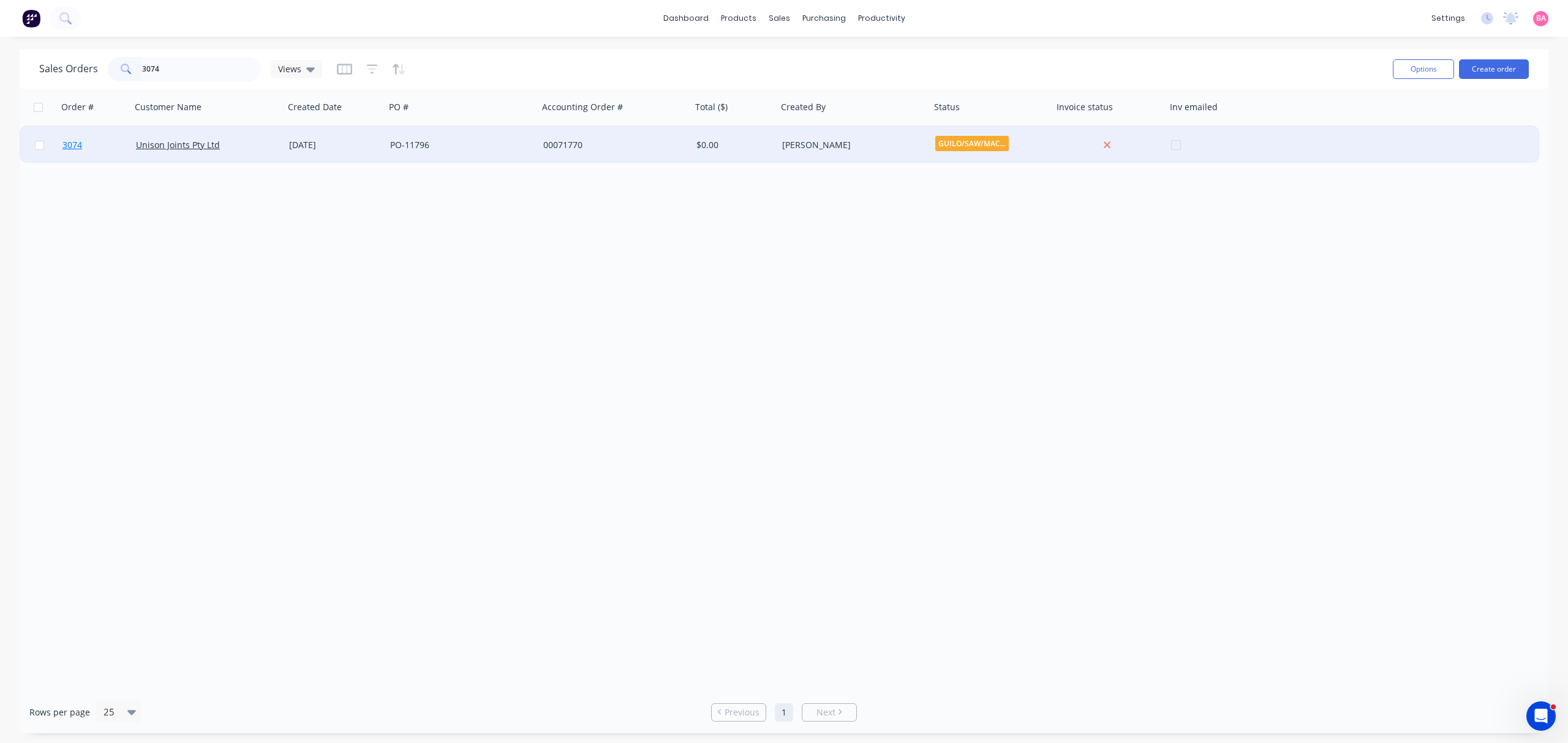
click at [69, 143] on span "3074" at bounding box center [72, 146] width 20 height 13
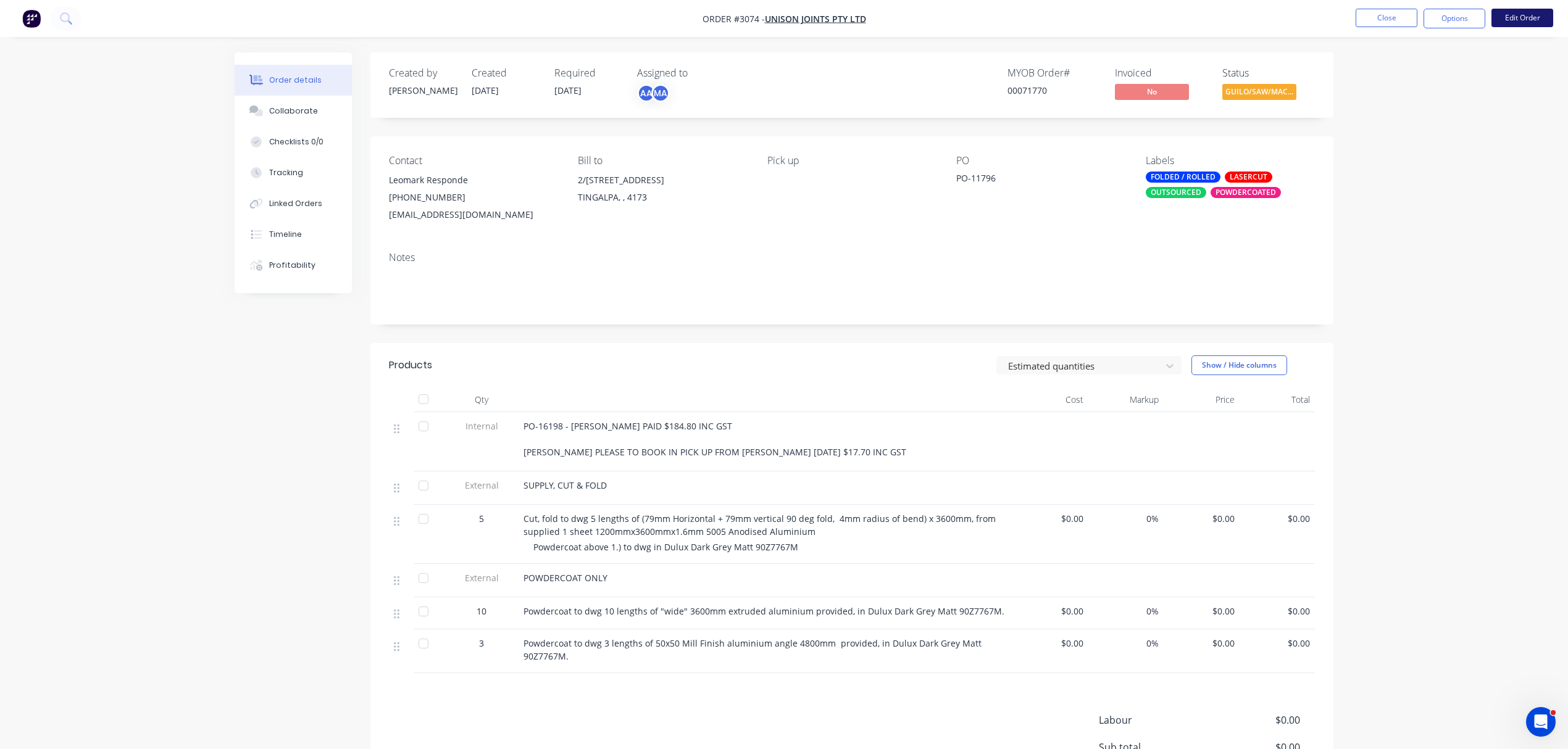
click at [1522, 15] on button "Edit Order" at bounding box center [1522, 18] width 62 height 18
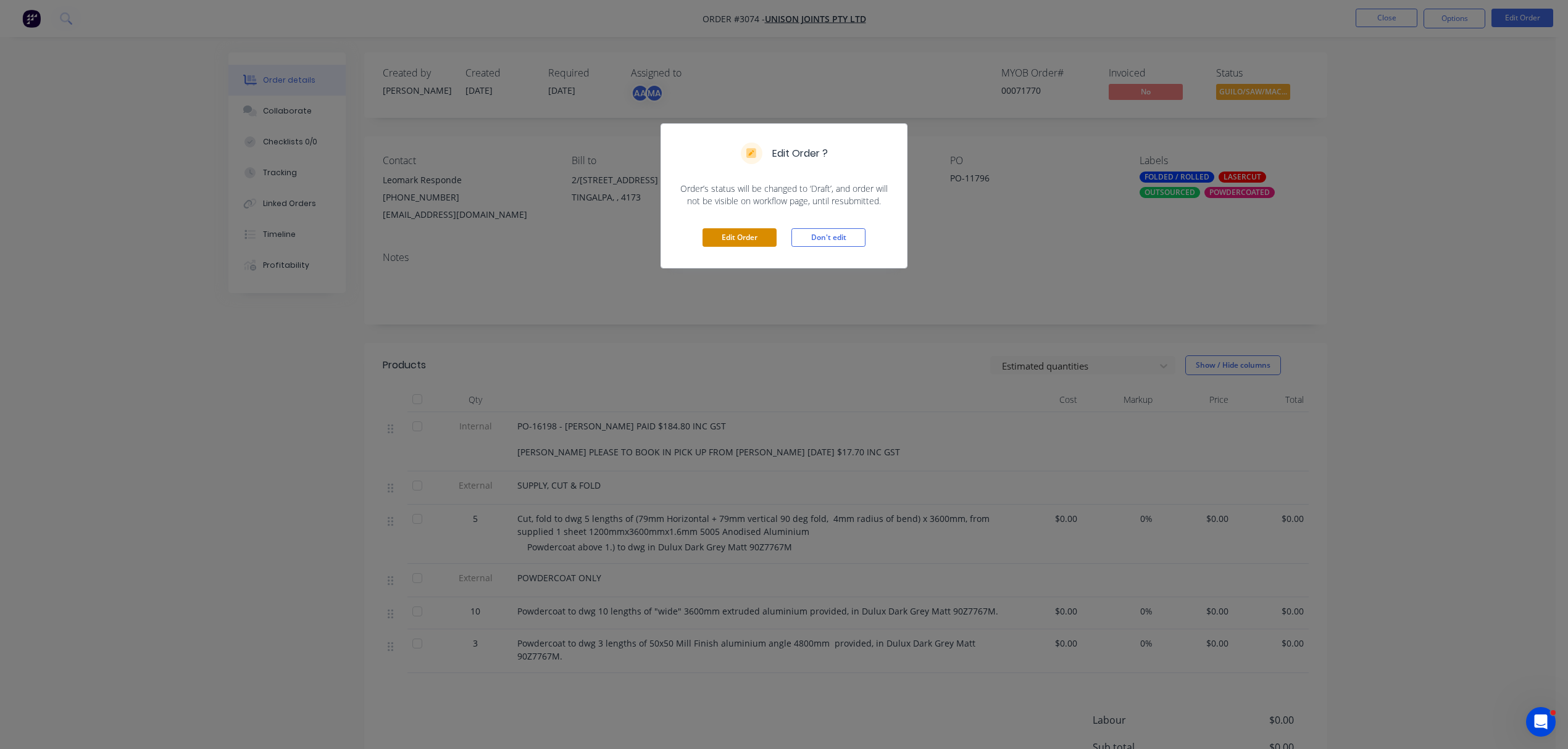
click at [744, 231] on button "Edit Order" at bounding box center [739, 238] width 74 height 18
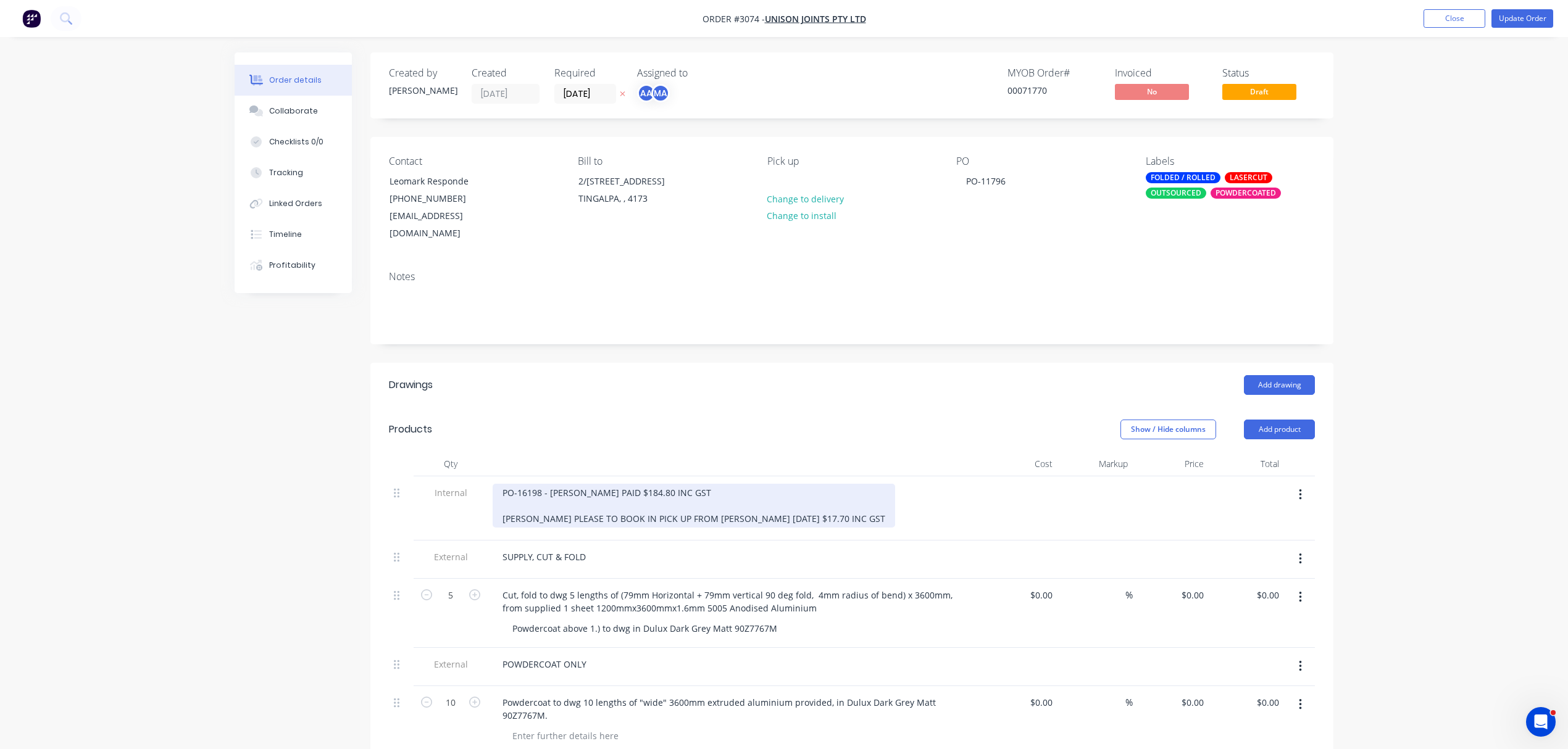
click at [685, 484] on div "PO-16198 - YATES PAID $184.80 INC GST COURIERS PLEASE TO BOOK IN PICK UP FROM Y…" at bounding box center [693, 506] width 403 height 44
click at [502, 484] on div "PO-16198 - YATES PAID $184.80 INC GST COURIERS PLEASE TO BOOK IN PICK UP FROM Y…" at bounding box center [693, 506] width 403 height 44
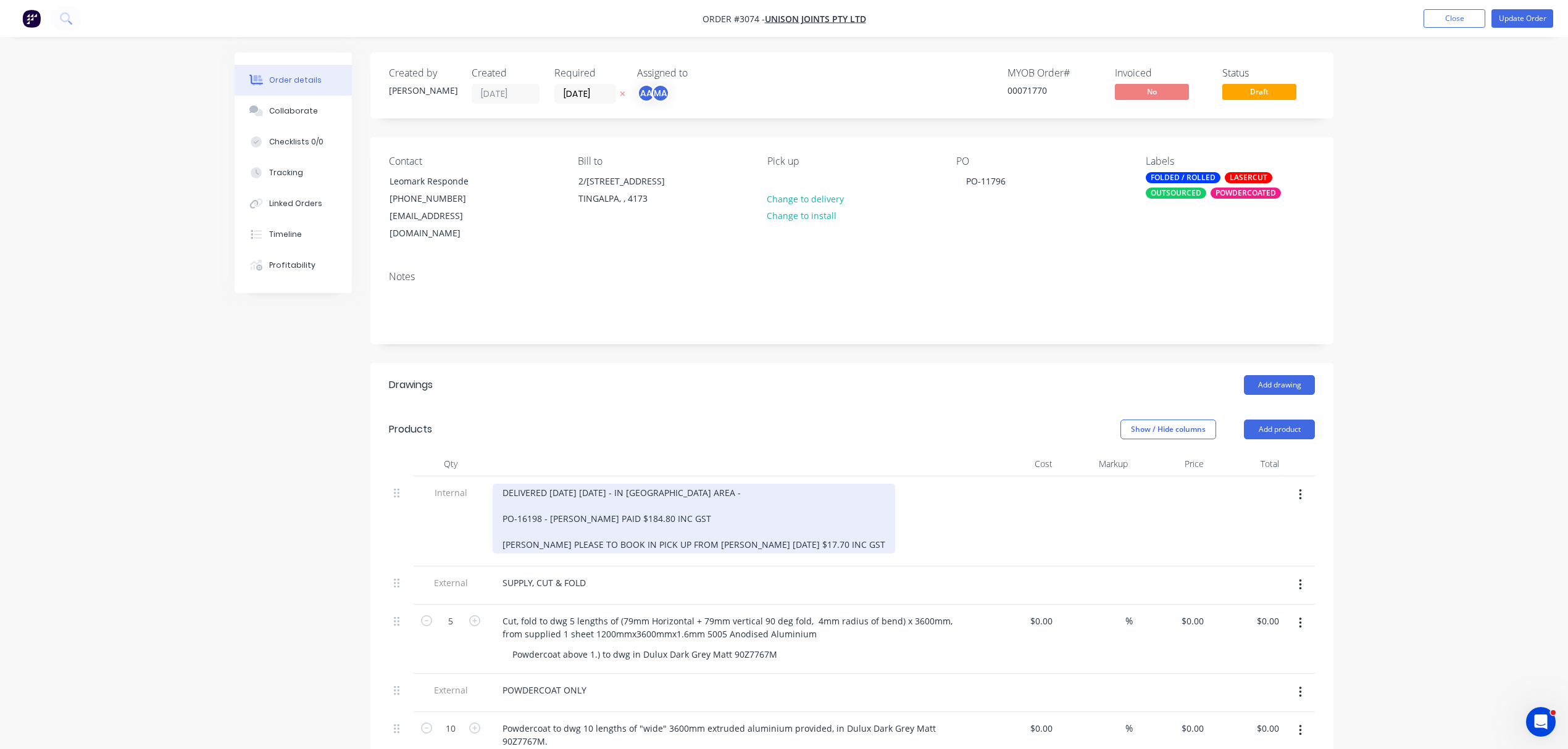
click at [685, 484] on div "DELIVERED TODAY 7.10.2025 - IN PC AREA - PO-16198 - YATES PAID $184.80 INC GST …" at bounding box center [693, 518] width 403 height 70
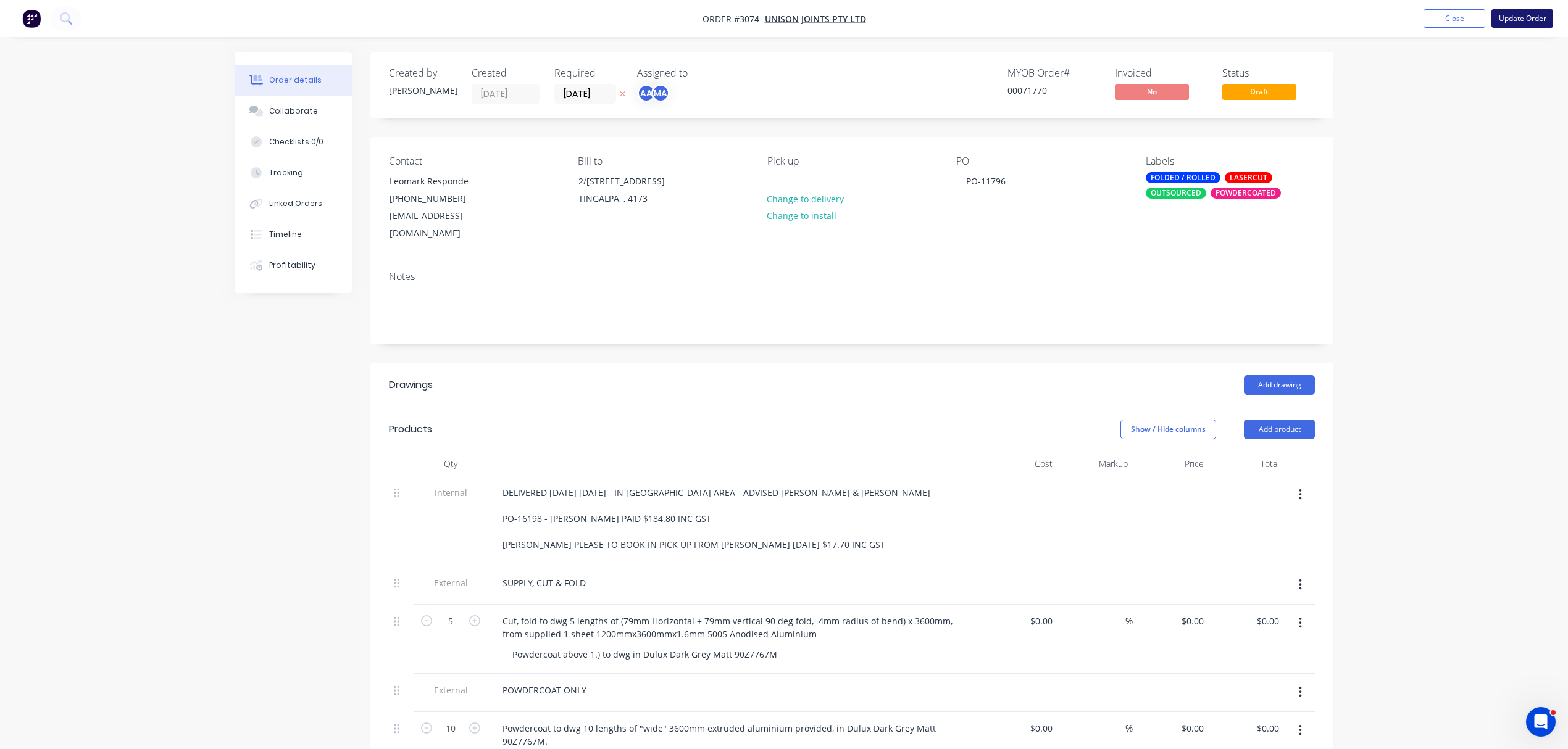
click at [1531, 13] on button "Update Order" at bounding box center [1522, 18] width 62 height 18
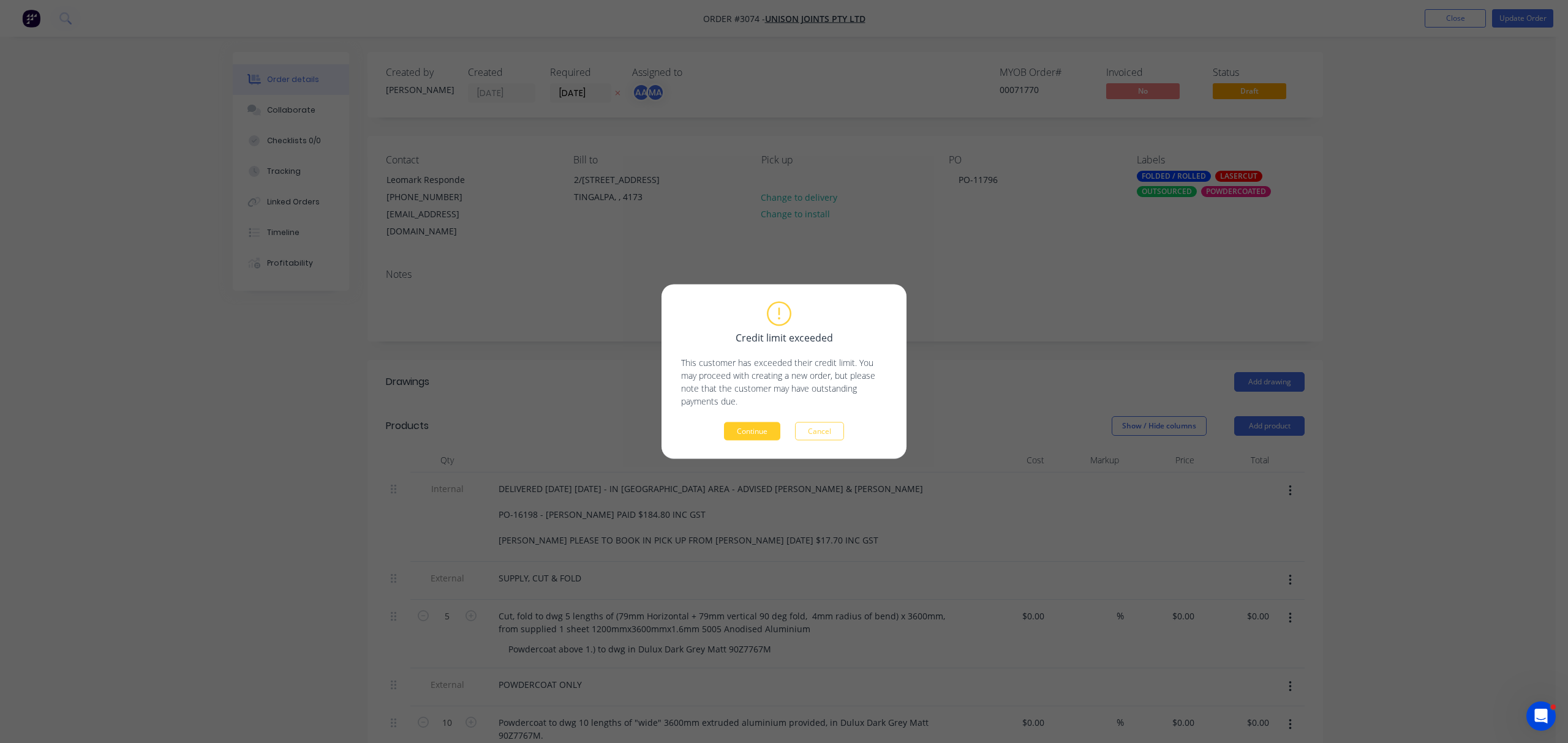
click at [757, 429] on button "Continue" at bounding box center [752, 432] width 57 height 18
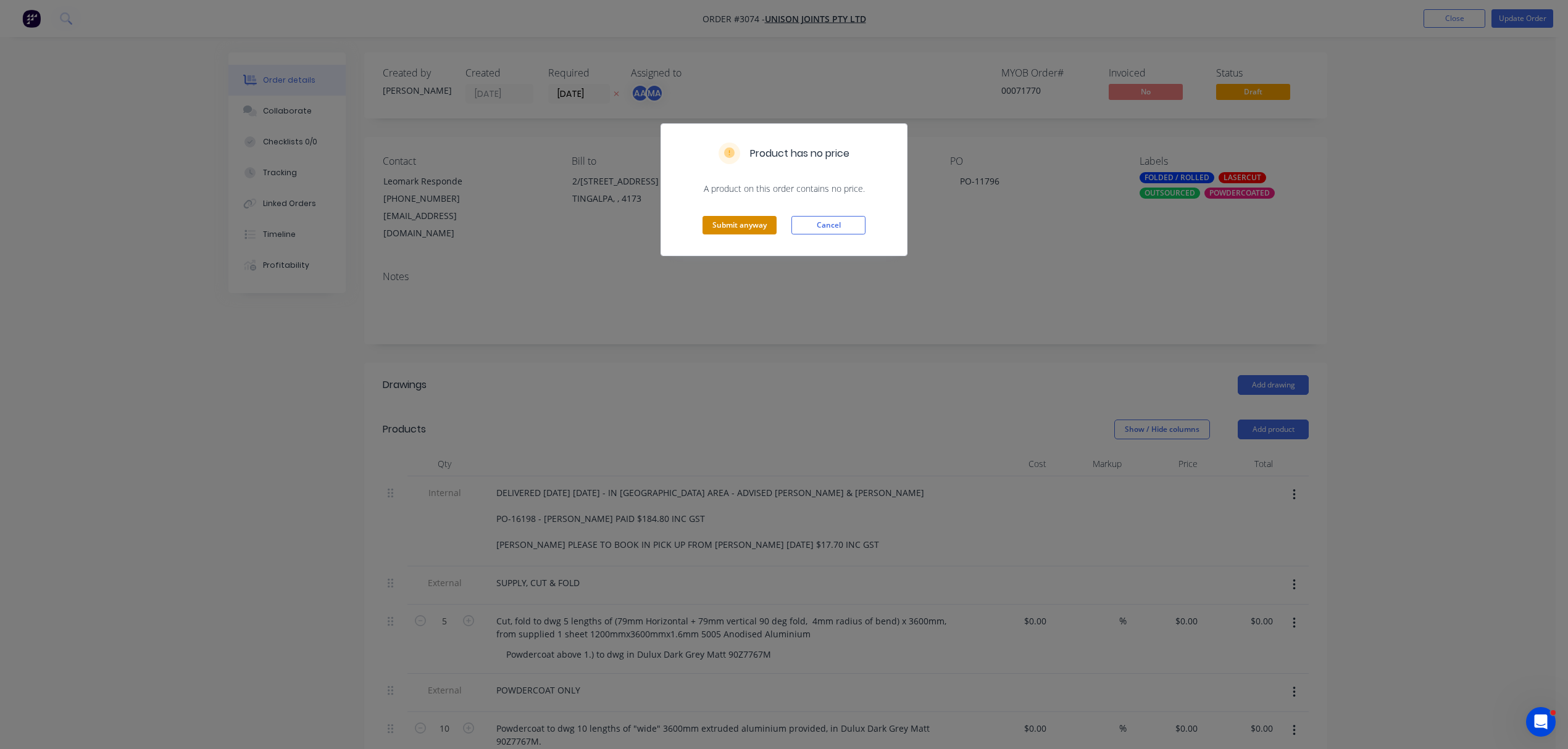
click at [746, 229] on button "Submit anyway" at bounding box center [739, 225] width 74 height 18
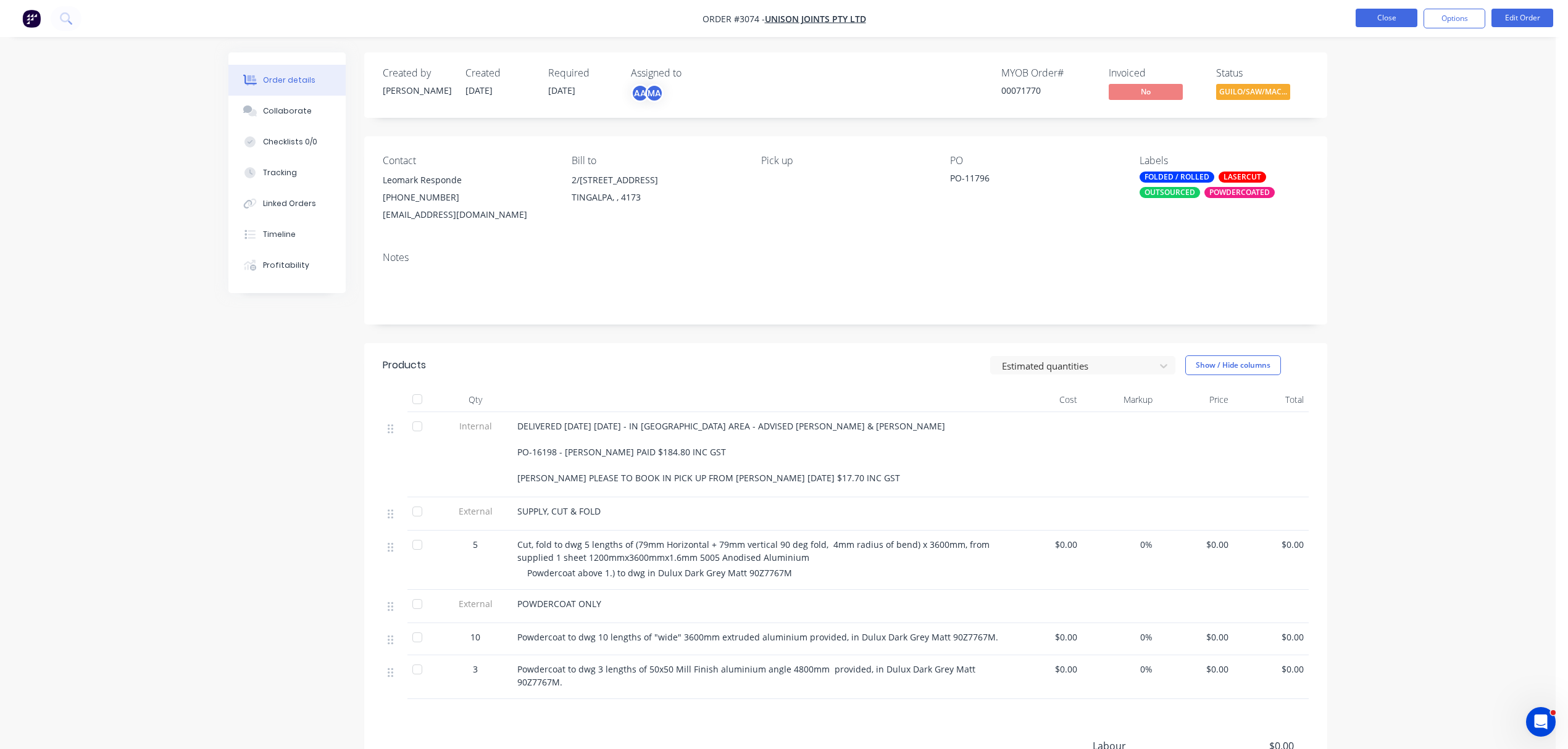
click at [1393, 18] on button "Close" at bounding box center [1387, 18] width 62 height 18
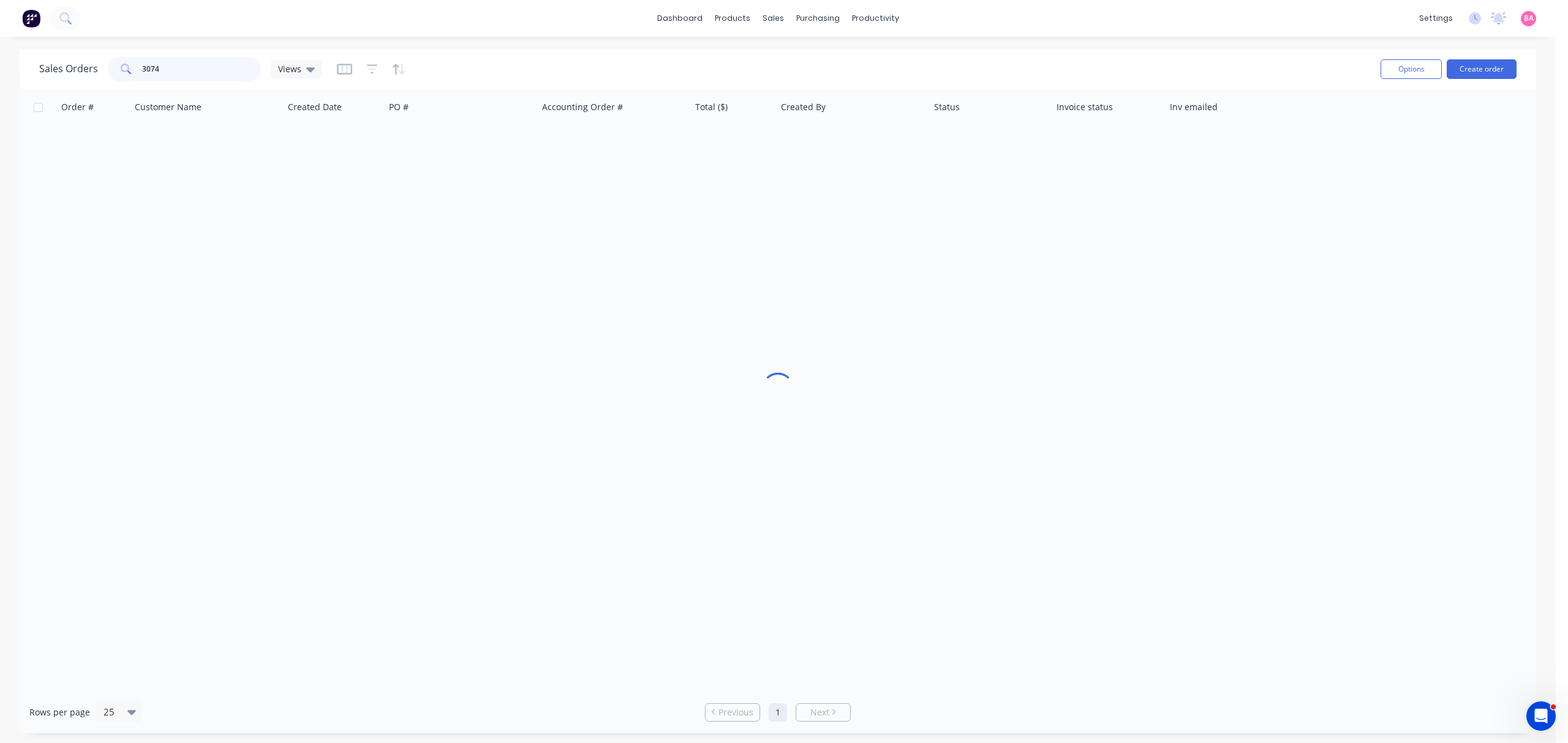
drag, startPoint x: 140, startPoint y: 59, endPoint x: -15, endPoint y: 50, distance: 155.3
click at [0, 50] on html "dashboard products sales purchasing productivity dashboard products Product Cat…" at bounding box center [784, 372] width 1568 height 743
type input "3046"
click at [816, 60] on div "Sales Orders" at bounding box center [818, 59] width 50 height 11
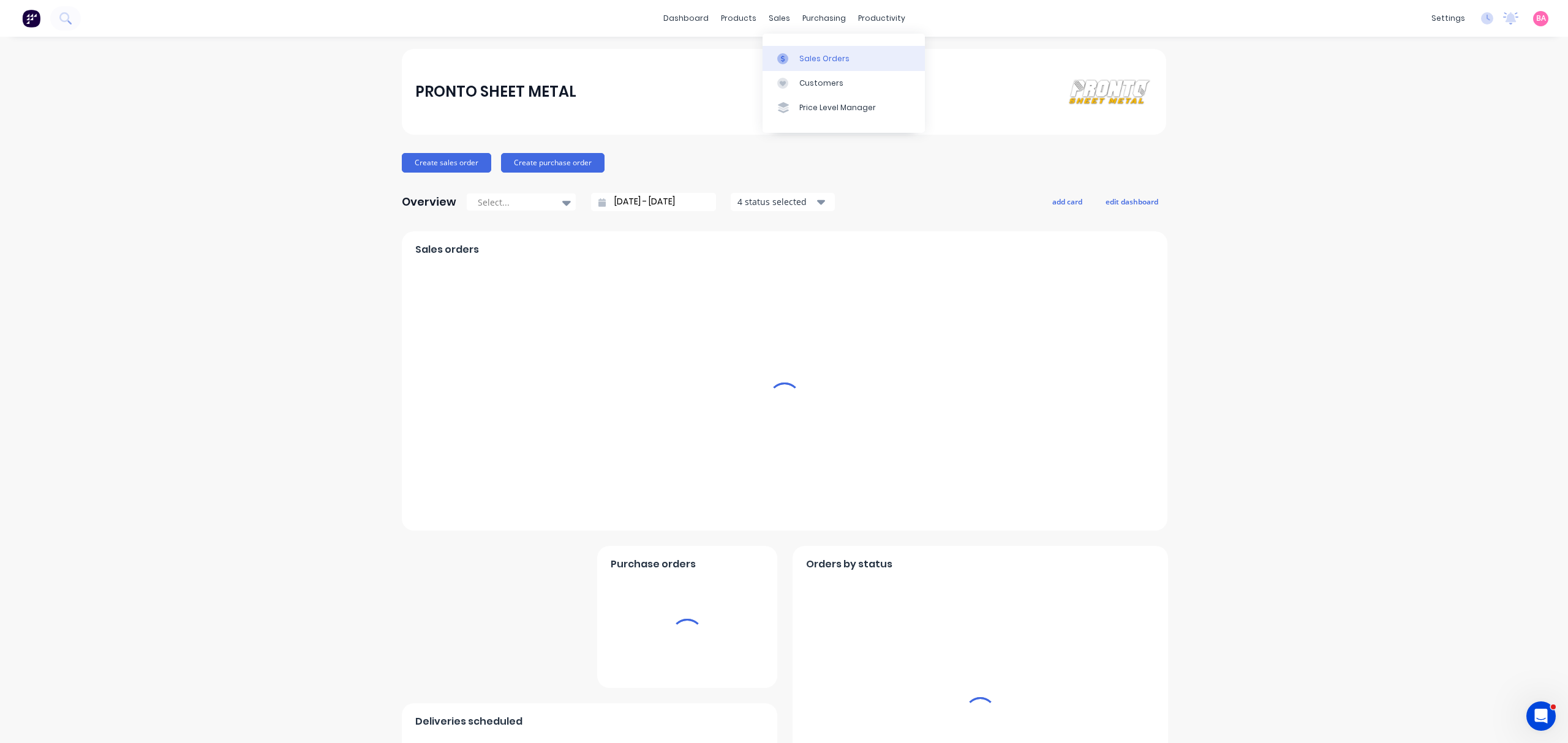
click at [817, 55] on div "Sales Orders" at bounding box center [825, 59] width 50 height 11
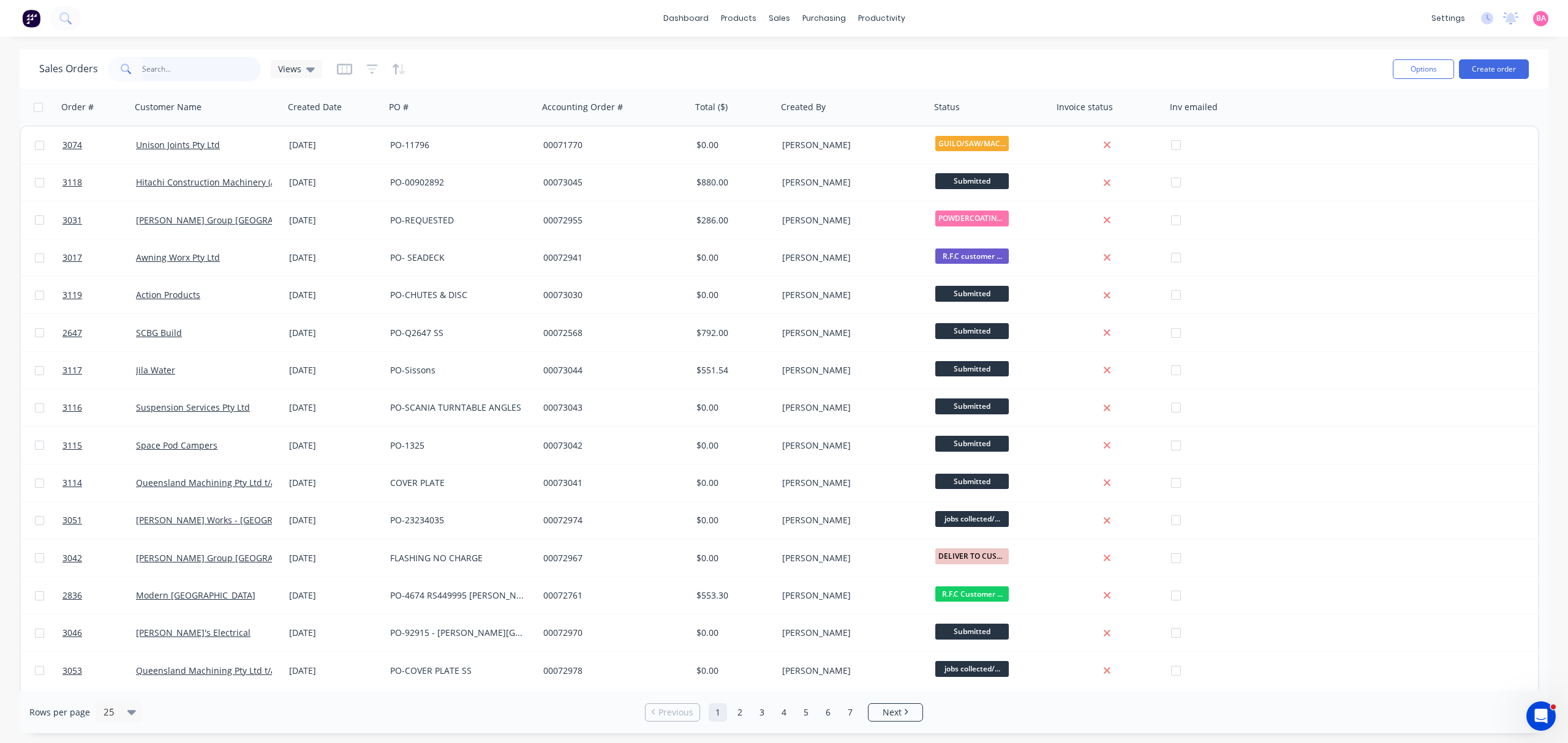
click at [185, 66] on input "text" at bounding box center [202, 69] width 120 height 24
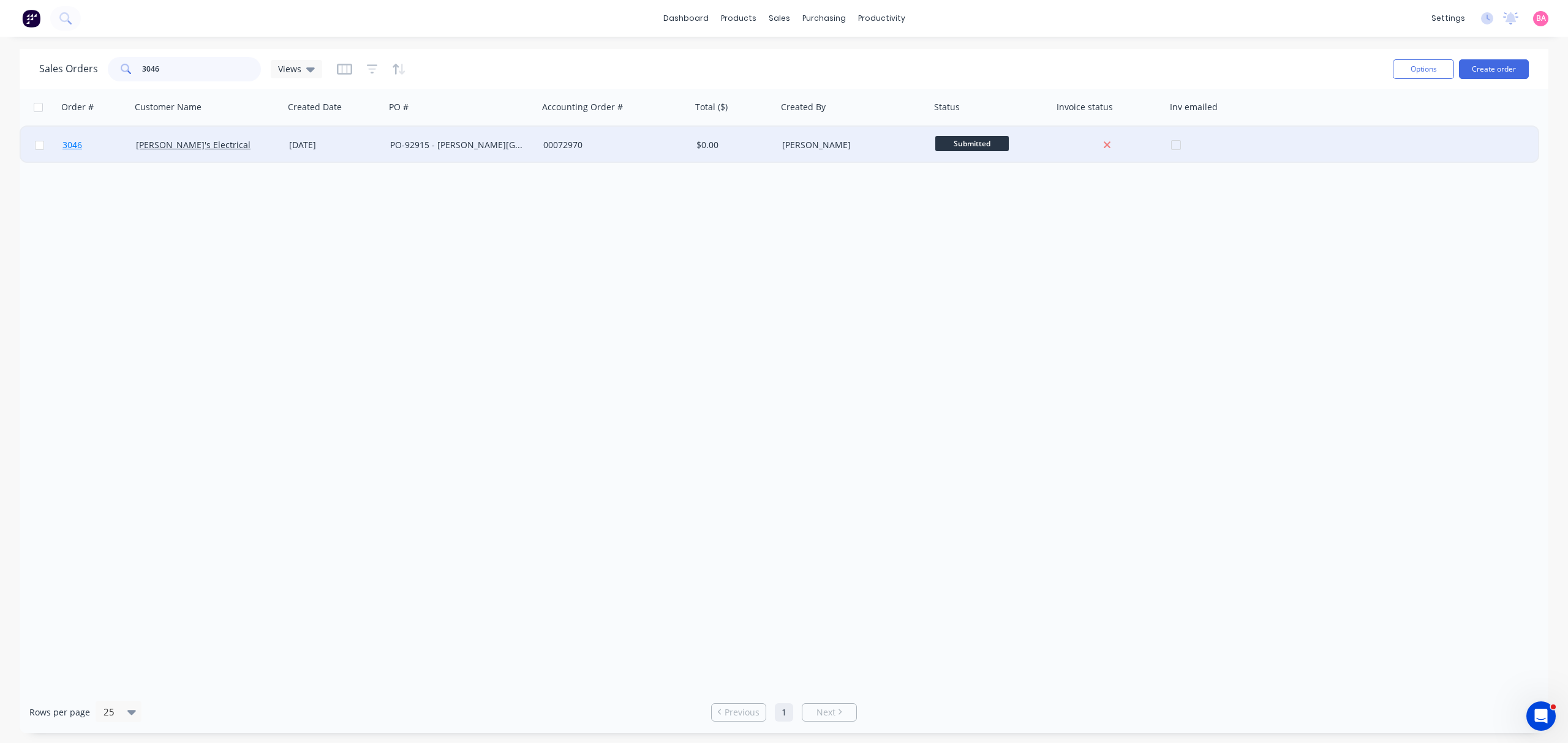
type input "3046"
click at [69, 143] on span "3046" at bounding box center [72, 146] width 20 height 13
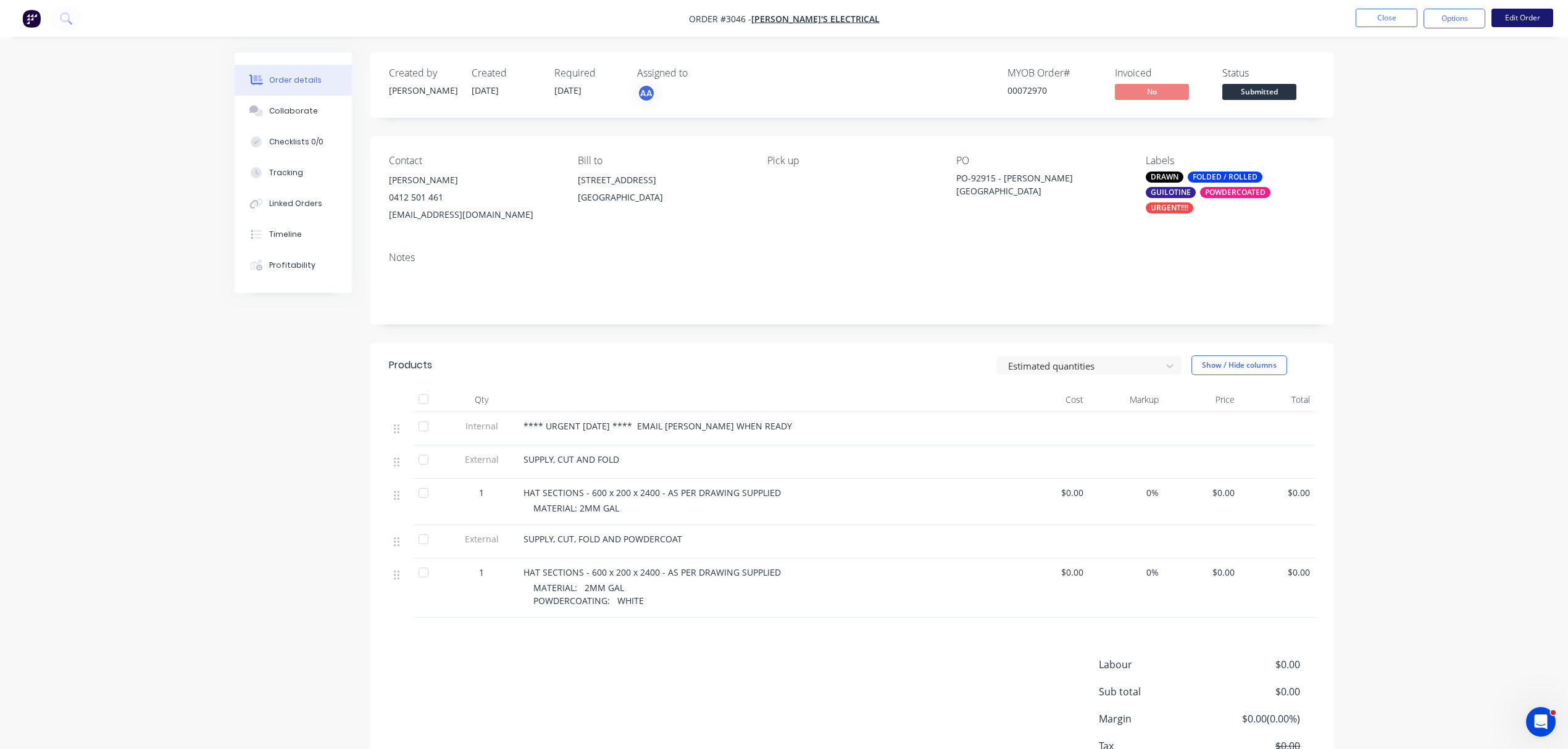
click at [1524, 18] on button "Edit Order" at bounding box center [1522, 18] width 62 height 18
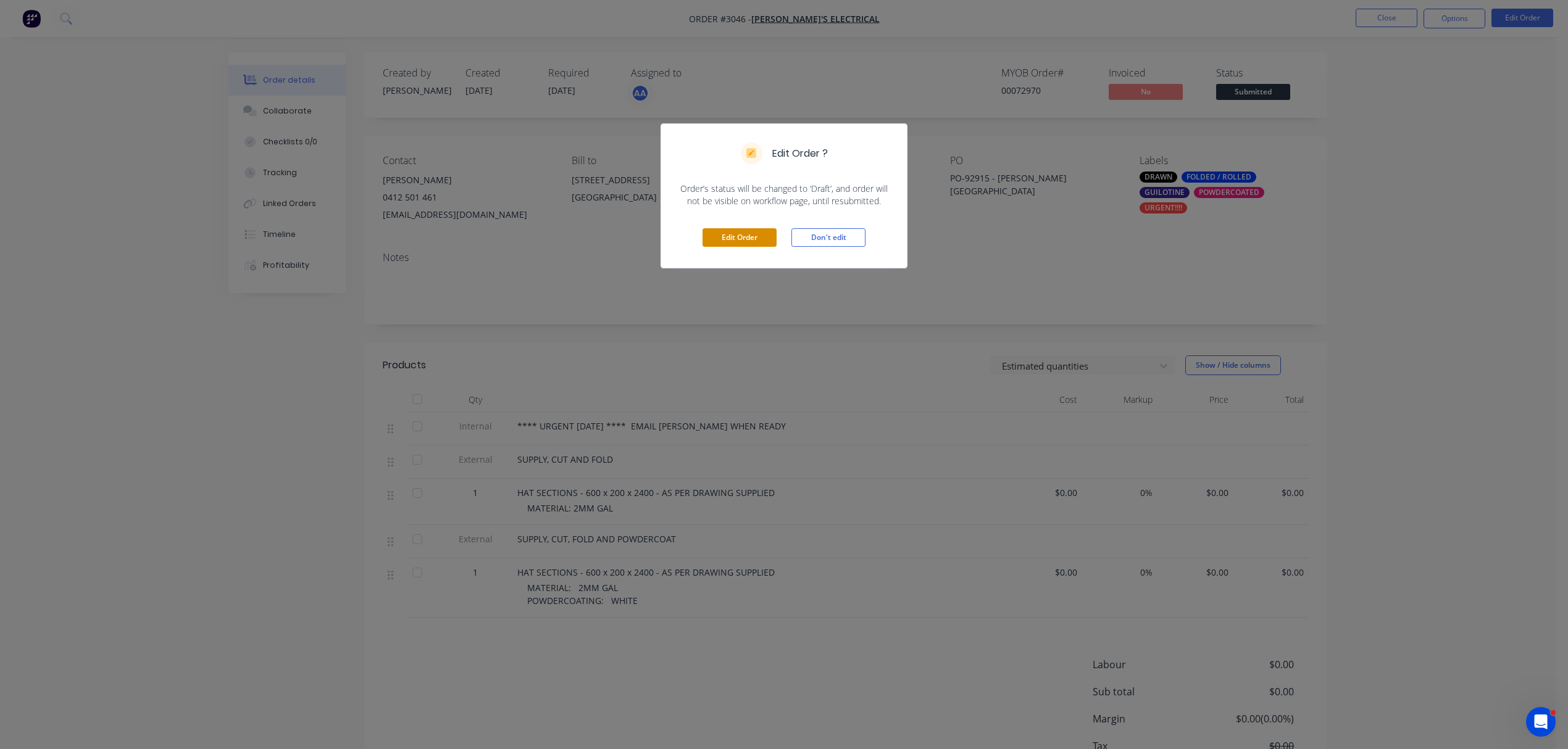
click at [741, 238] on button "Edit Order" at bounding box center [739, 238] width 74 height 18
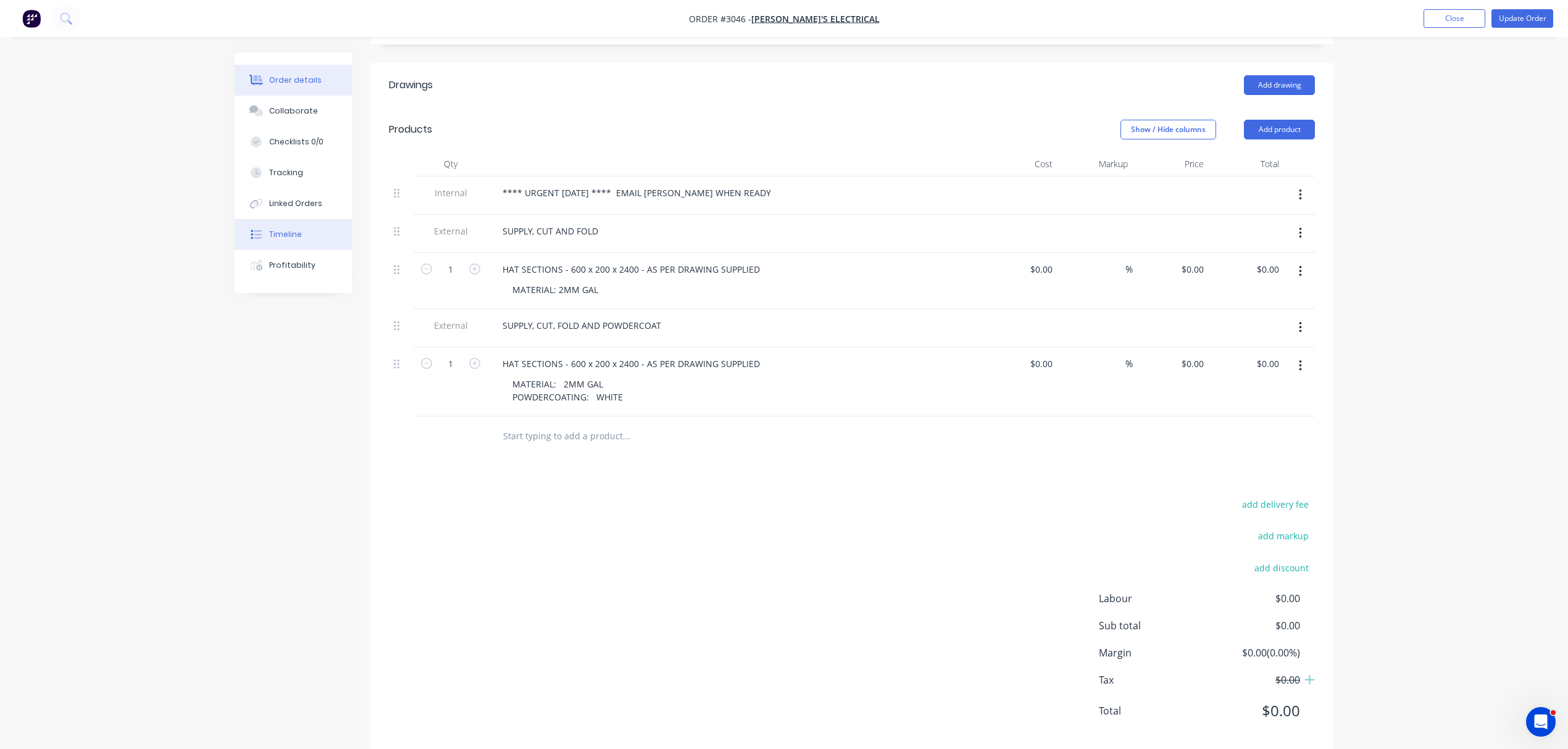
scroll to position [302, 0]
click at [294, 107] on div "Collaborate" at bounding box center [293, 111] width 49 height 11
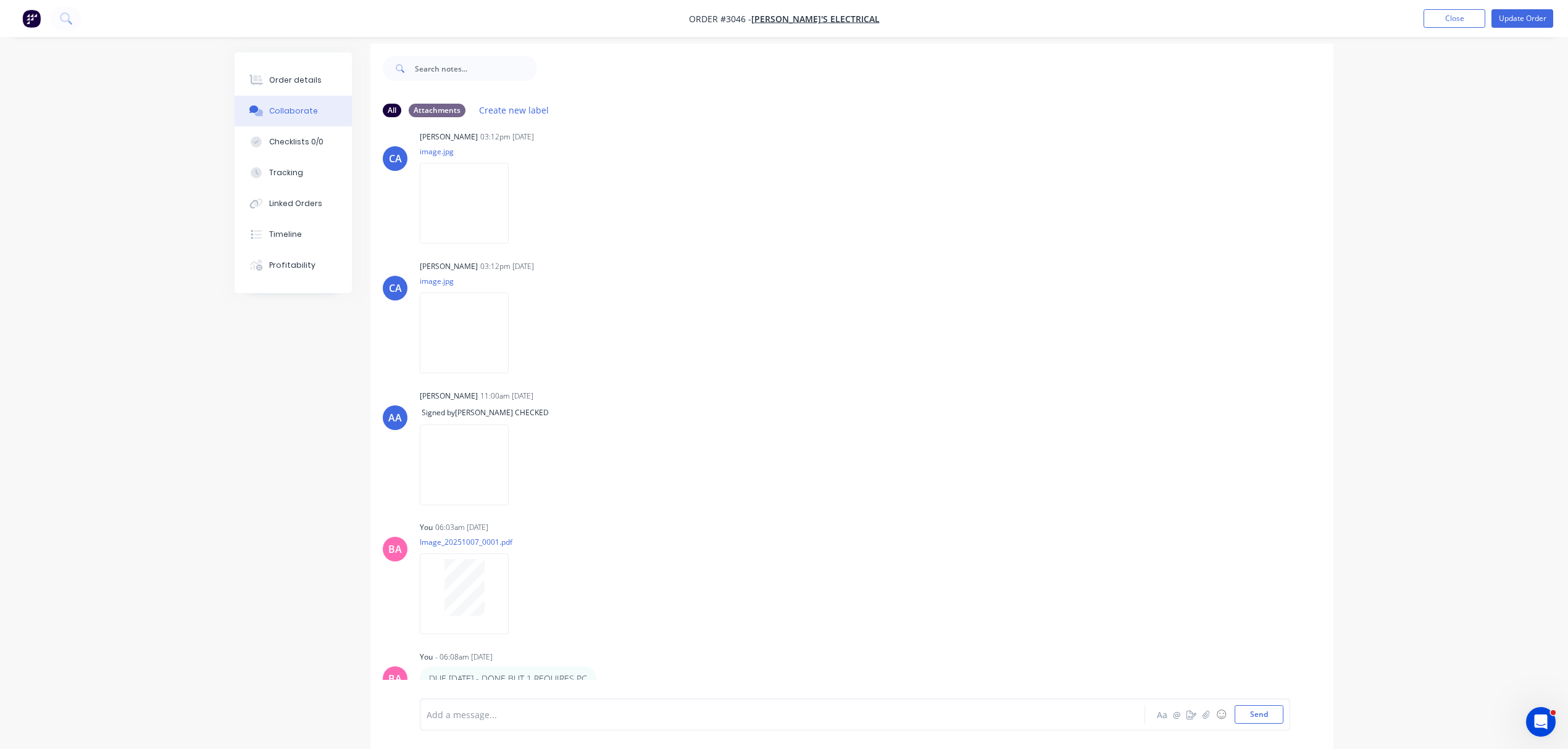
scroll to position [20, 0]
drag, startPoint x: 502, startPoint y: 719, endPoint x: 502, endPoint y: 705, distance: 14.0
click at [502, 716] on div at bounding box center [748, 715] width 642 height 13
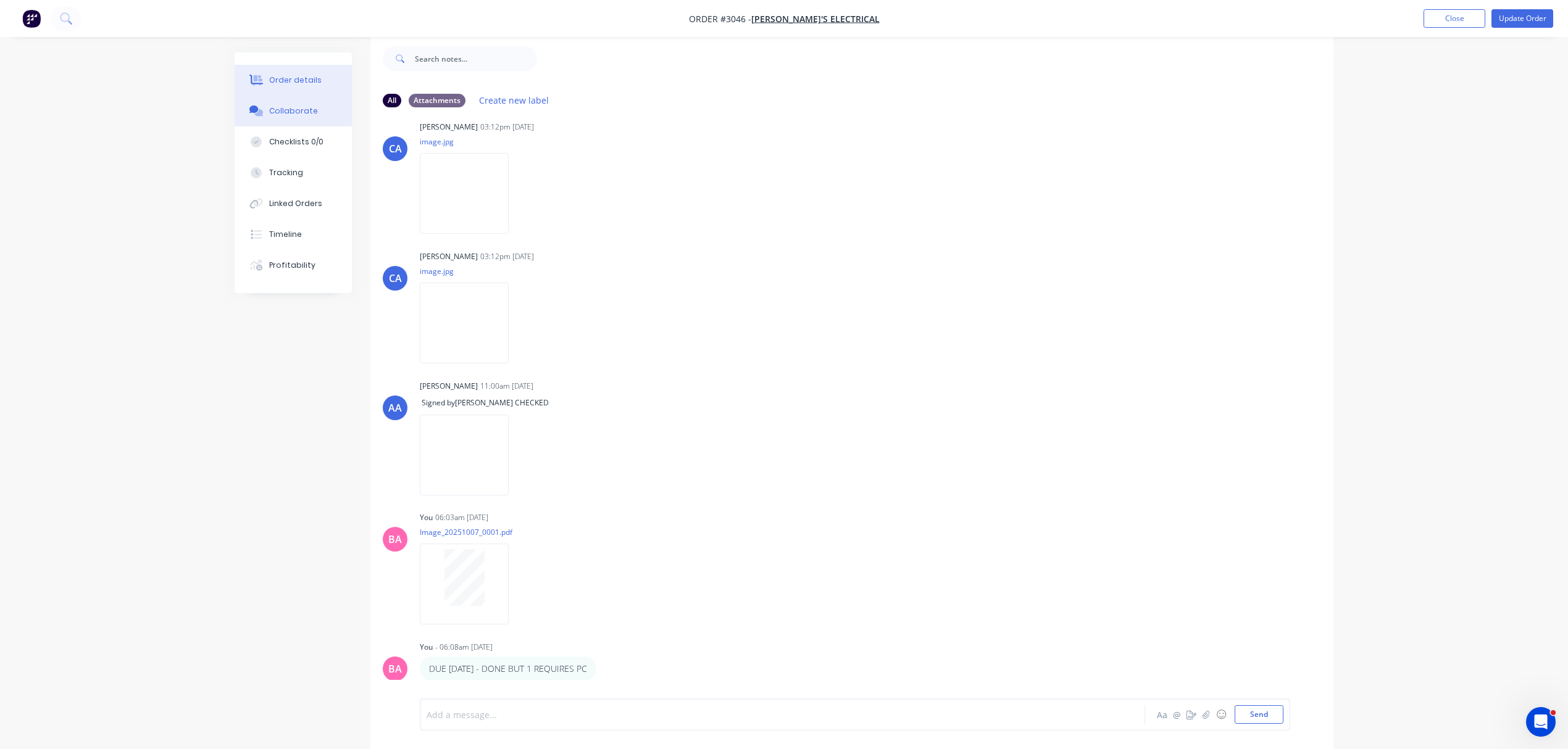
click at [303, 82] on div "Order details" at bounding box center [296, 80] width 52 height 11
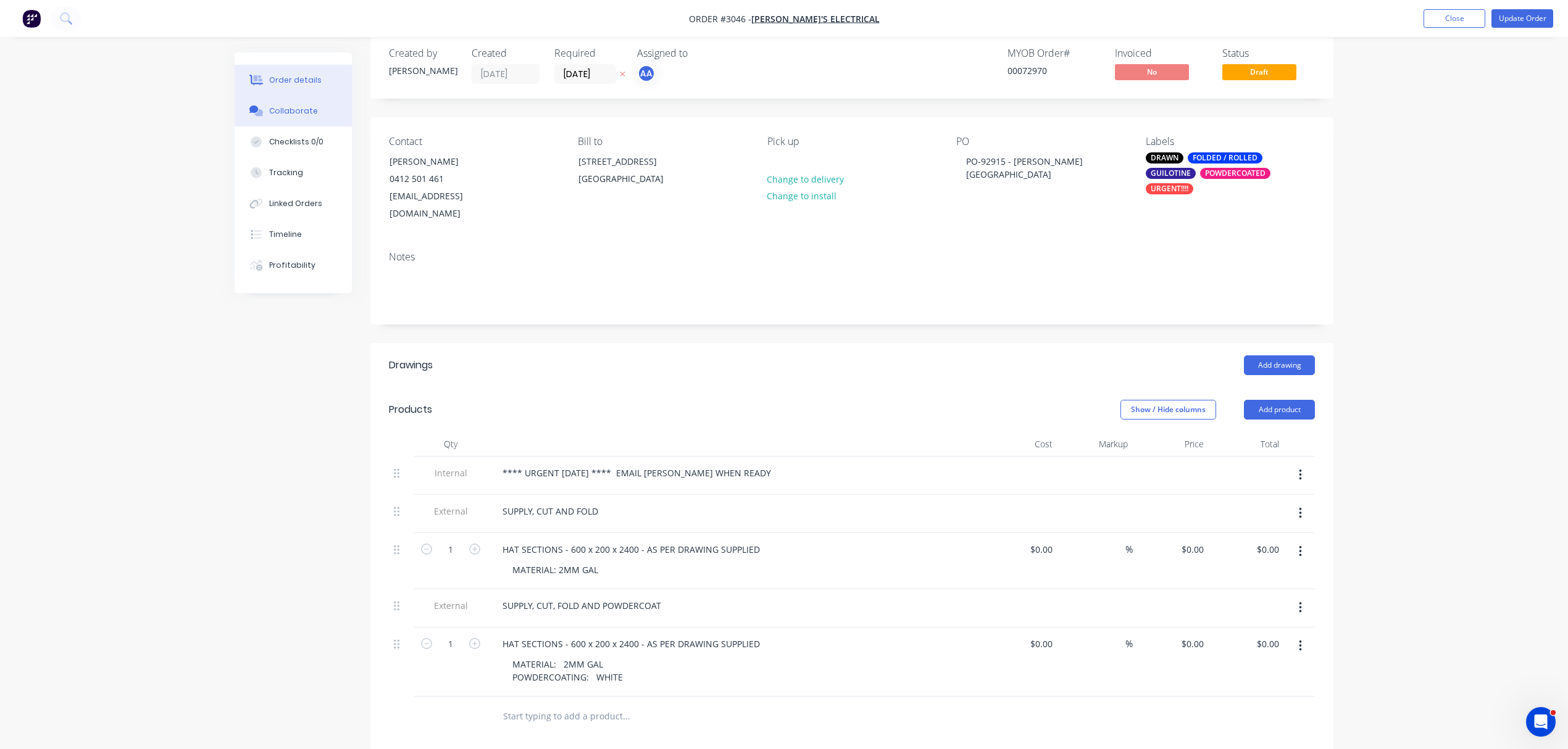
click at [306, 109] on div "Collaborate" at bounding box center [293, 111] width 49 height 11
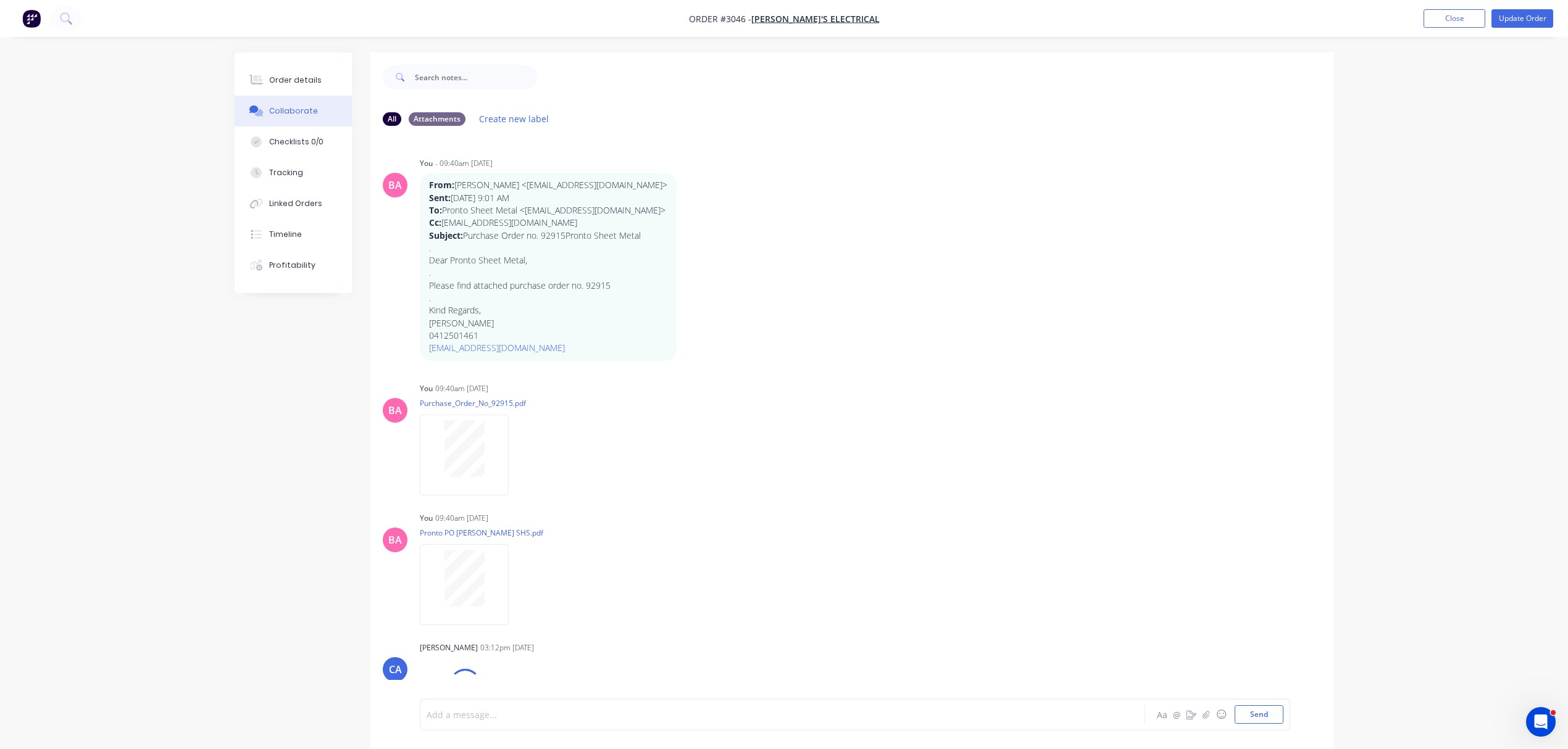
click at [497, 714] on div at bounding box center [748, 715] width 642 height 13
click at [1265, 709] on button "Send" at bounding box center [1258, 714] width 49 height 18
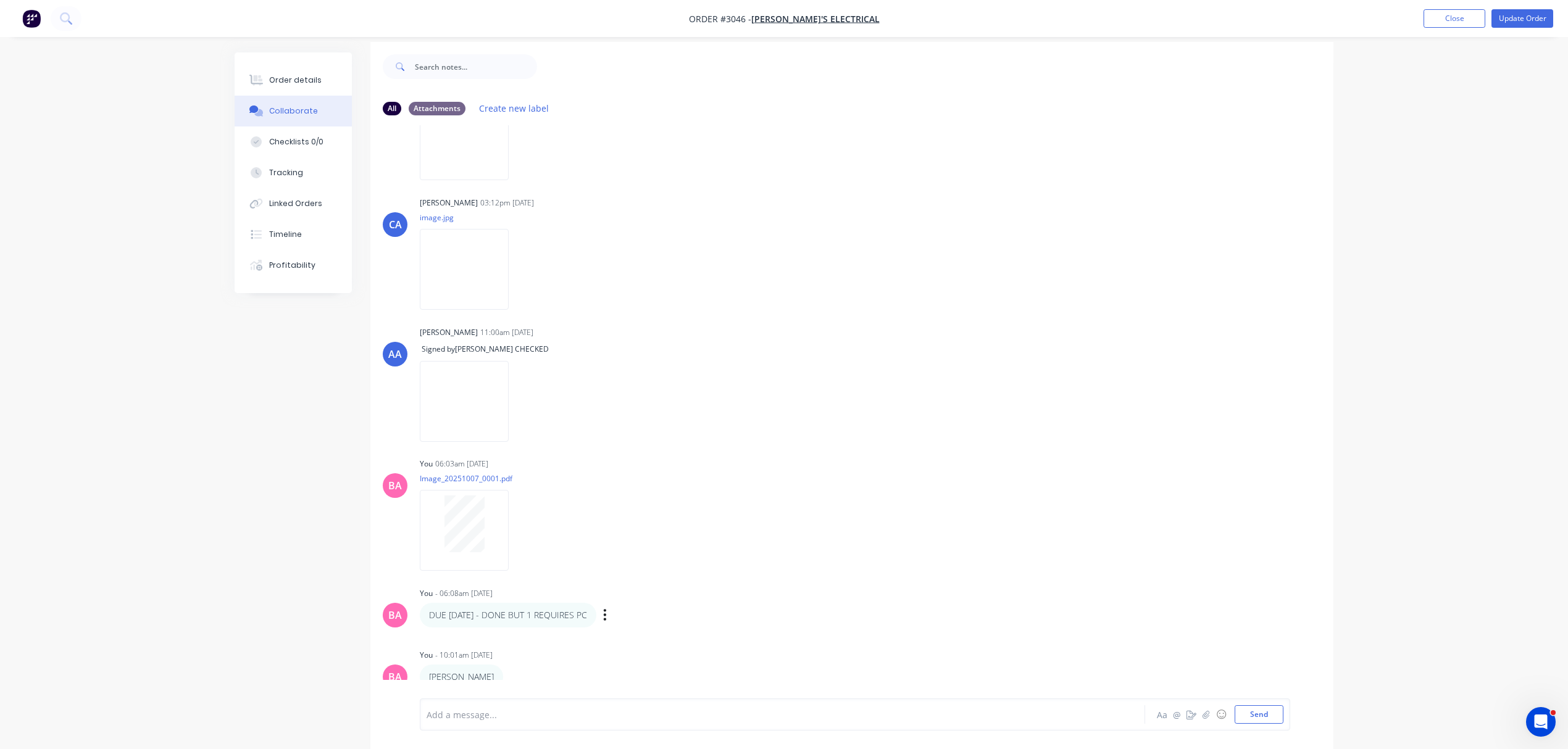
scroll to position [20, 0]
click at [492, 717] on div at bounding box center [748, 715] width 642 height 13
click at [509, 668] on div "TOM BRANAGAN Labels Edit Delete" at bounding box center [612, 669] width 386 height 25
click at [511, 665] on icon "button" at bounding box center [511, 669] width 4 height 14
click at [539, 662] on button "Delete" at bounding box center [557, 666] width 78 height 20
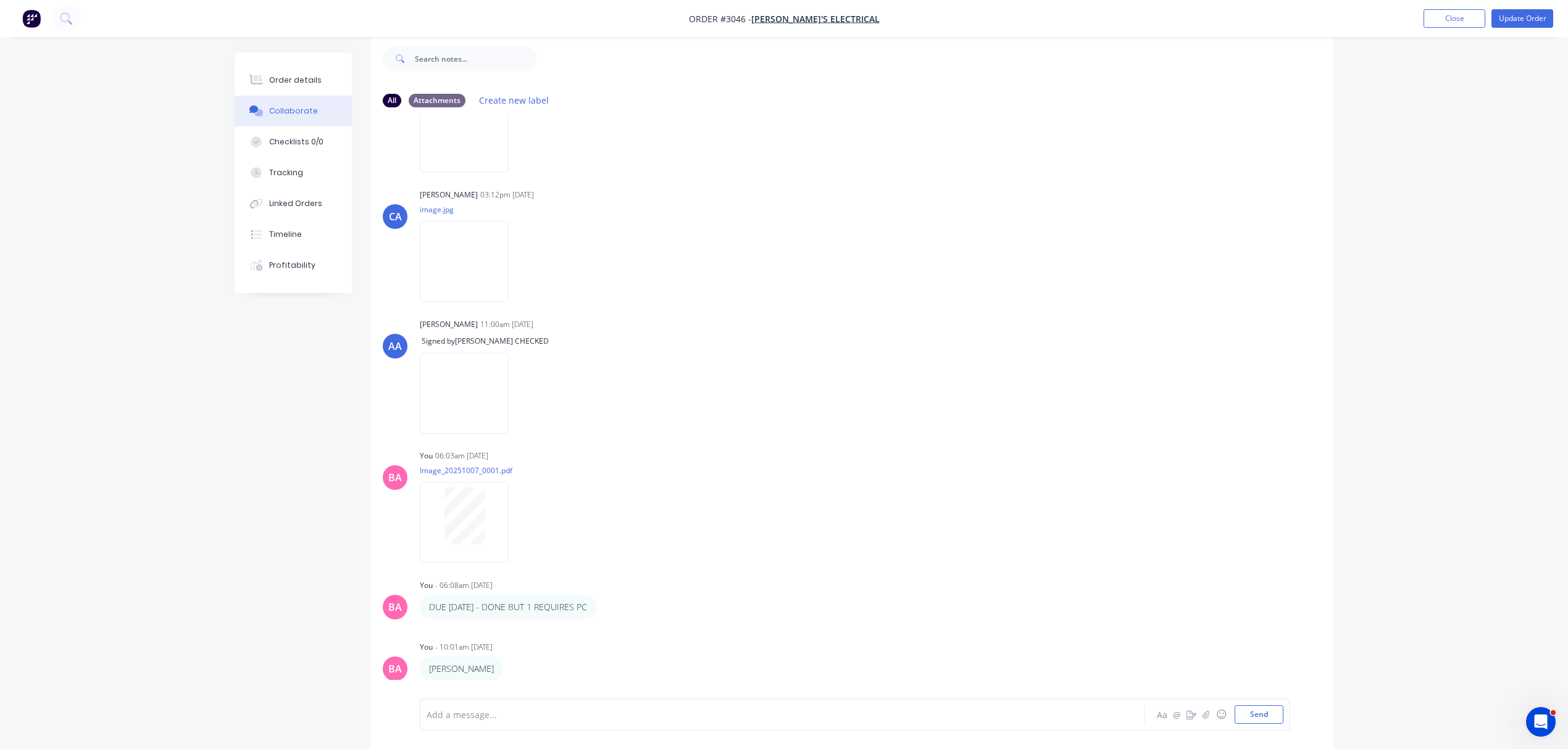
scroll to position [502, 0]
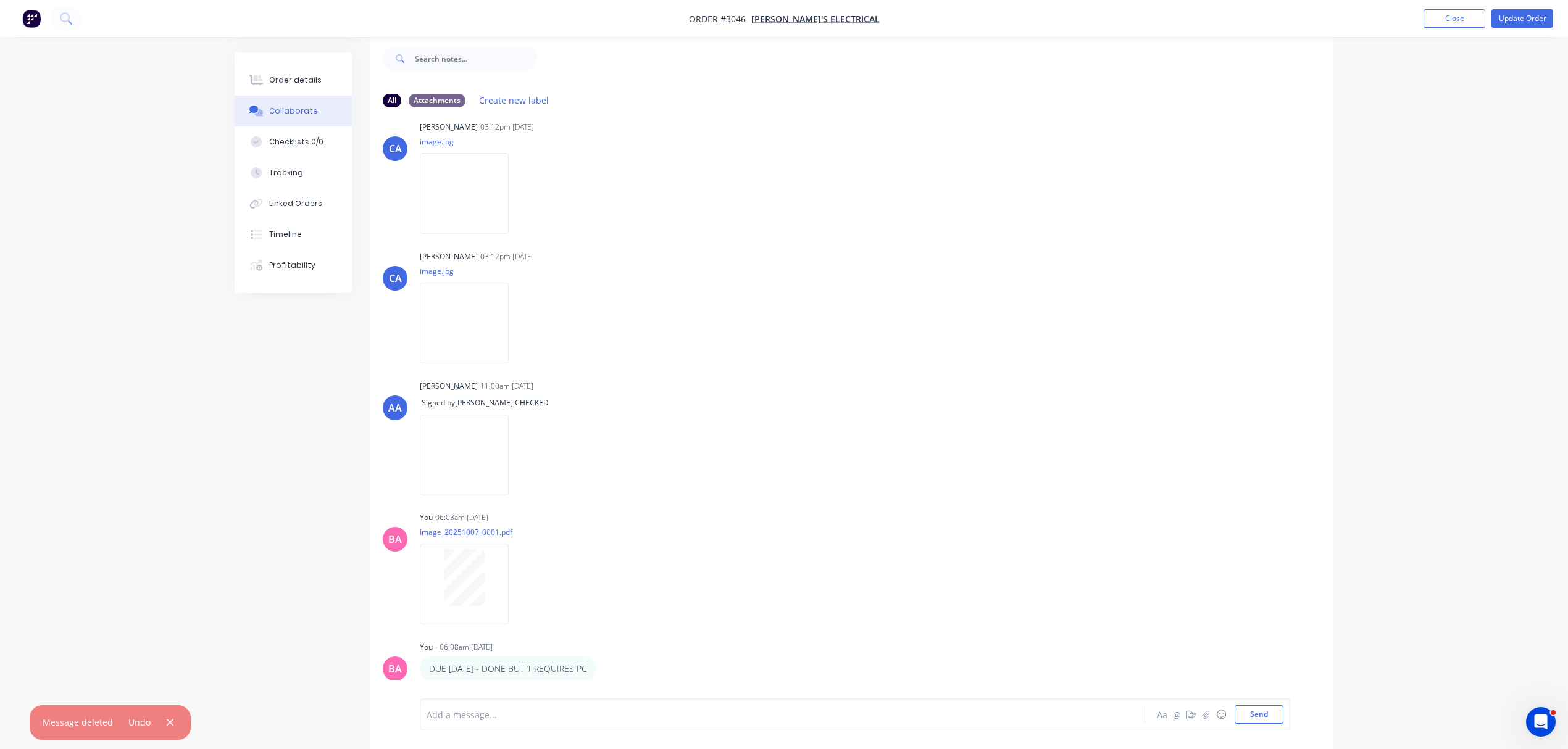
click at [478, 717] on div at bounding box center [748, 715] width 642 height 13
click at [1260, 712] on button "Send" at bounding box center [1258, 714] width 49 height 18
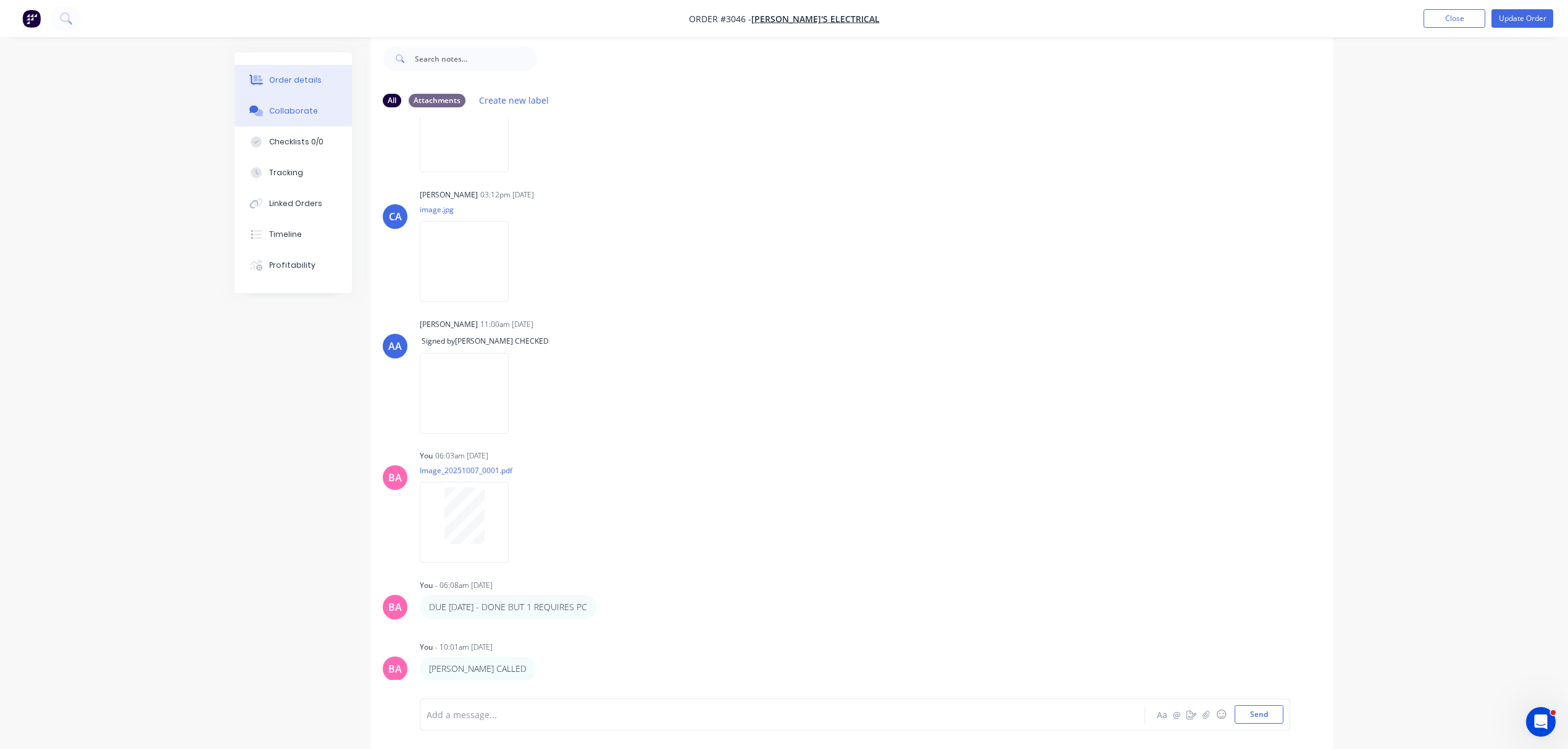
click at [304, 84] on div "Order details" at bounding box center [296, 80] width 52 height 11
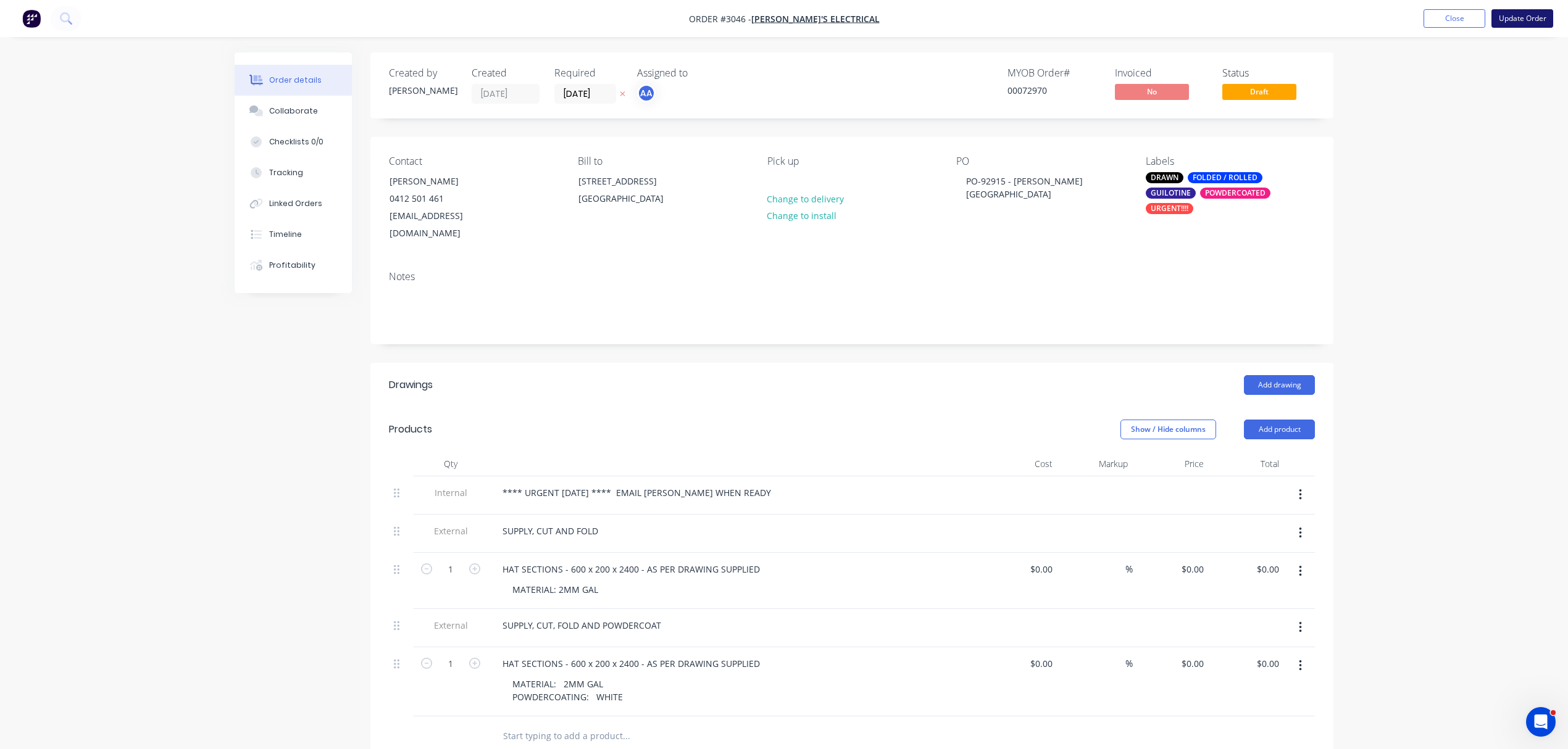
click at [1522, 13] on button "Update Order" at bounding box center [1522, 18] width 62 height 18
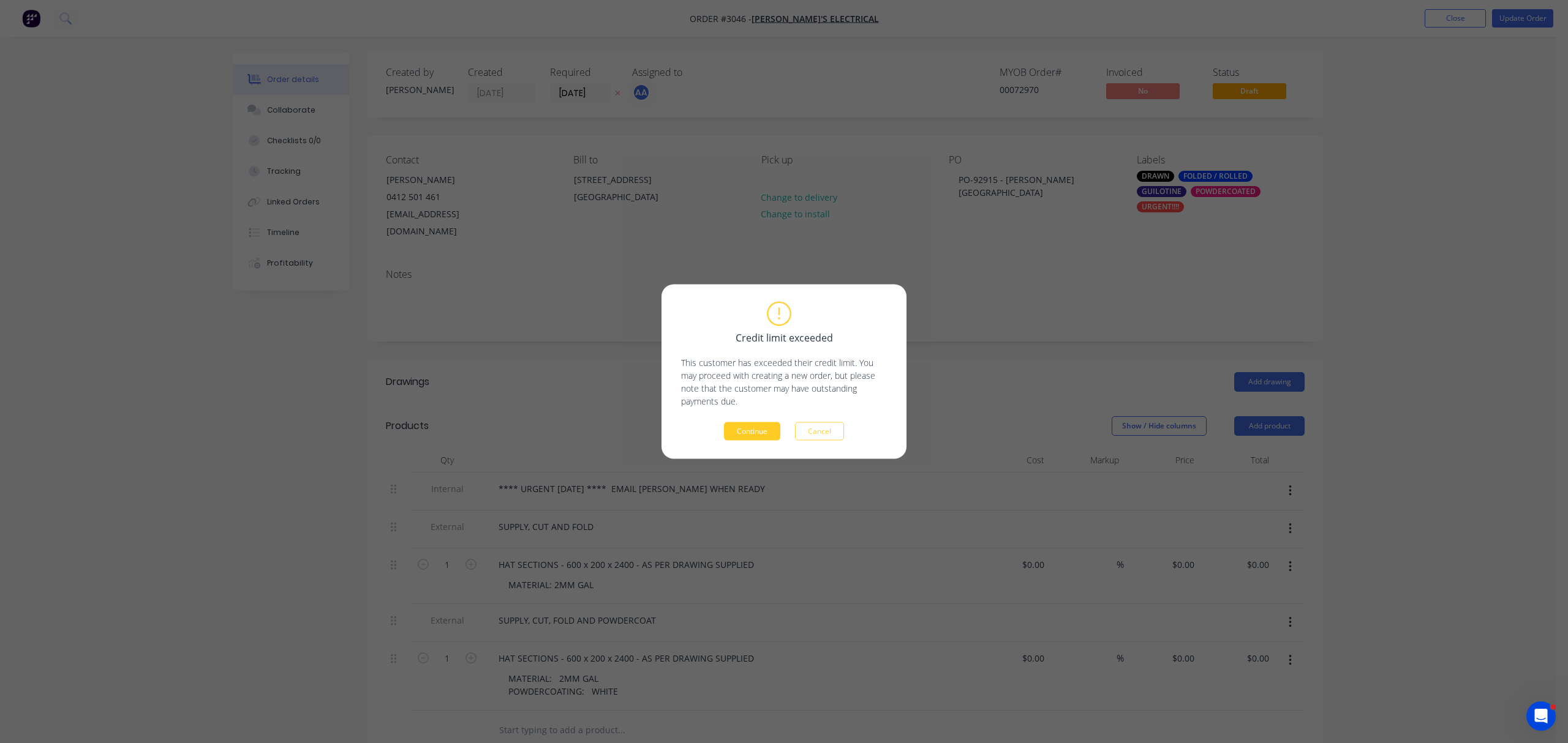
click at [756, 434] on button "Continue" at bounding box center [752, 432] width 57 height 18
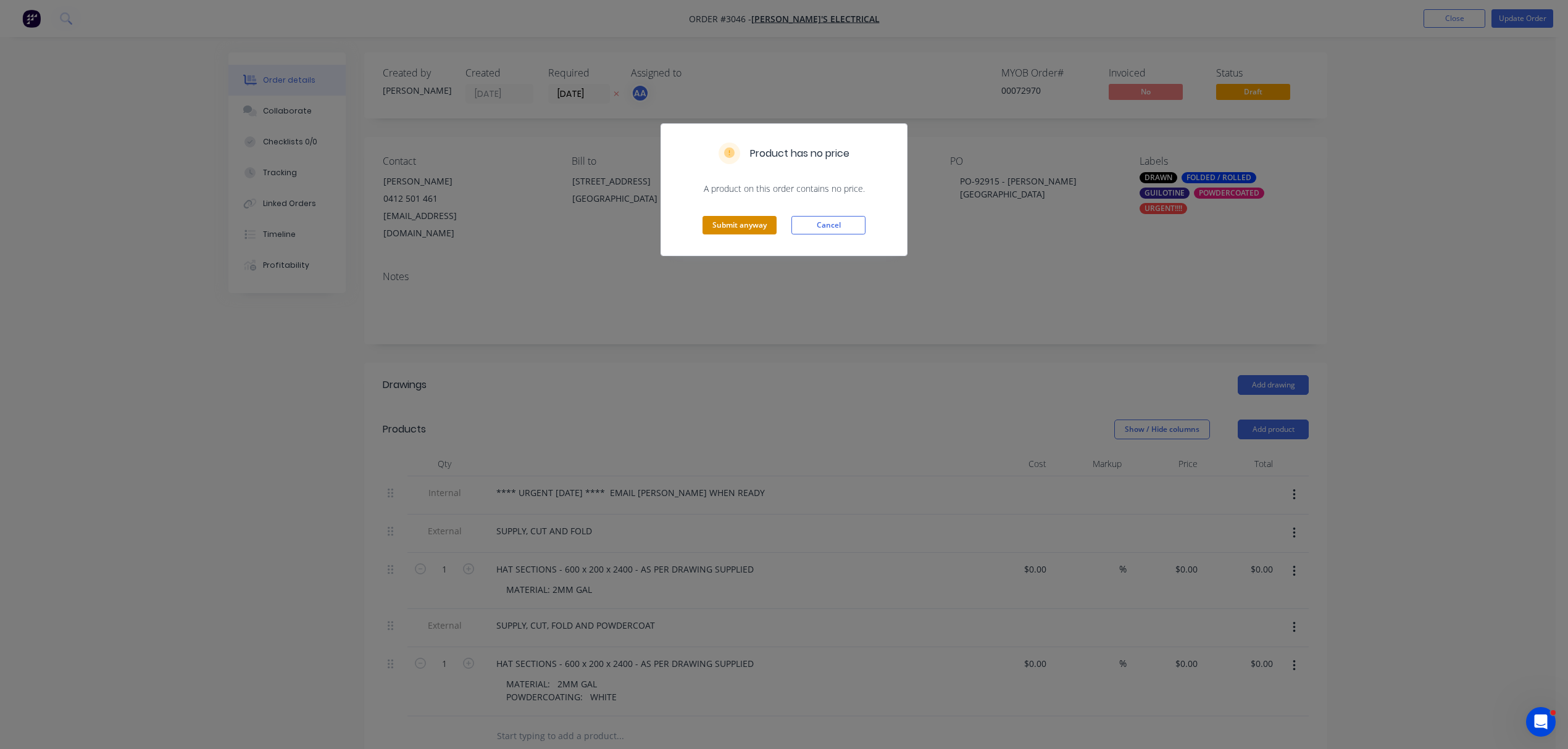
click at [744, 218] on button "Submit anyway" at bounding box center [739, 225] width 74 height 18
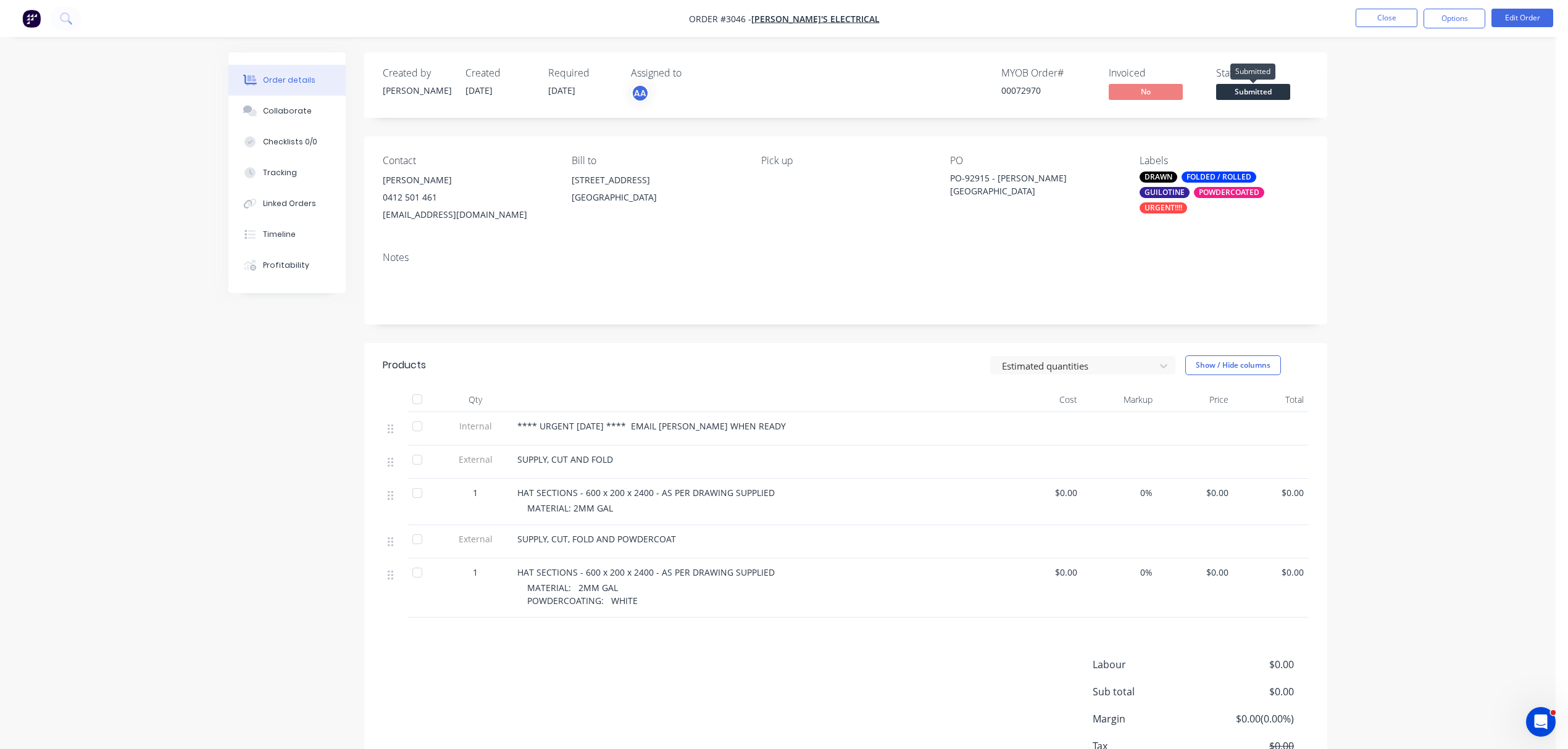
click at [1255, 87] on span "Submitted" at bounding box center [1253, 92] width 74 height 16
click at [1430, 111] on div "Order details Collaborate Checklists 0/0 Tracking Linked Orders Timeline Profit…" at bounding box center [777, 419] width 1555 height 838
click at [1257, 90] on span "Submitted" at bounding box center [1253, 92] width 74 height 16
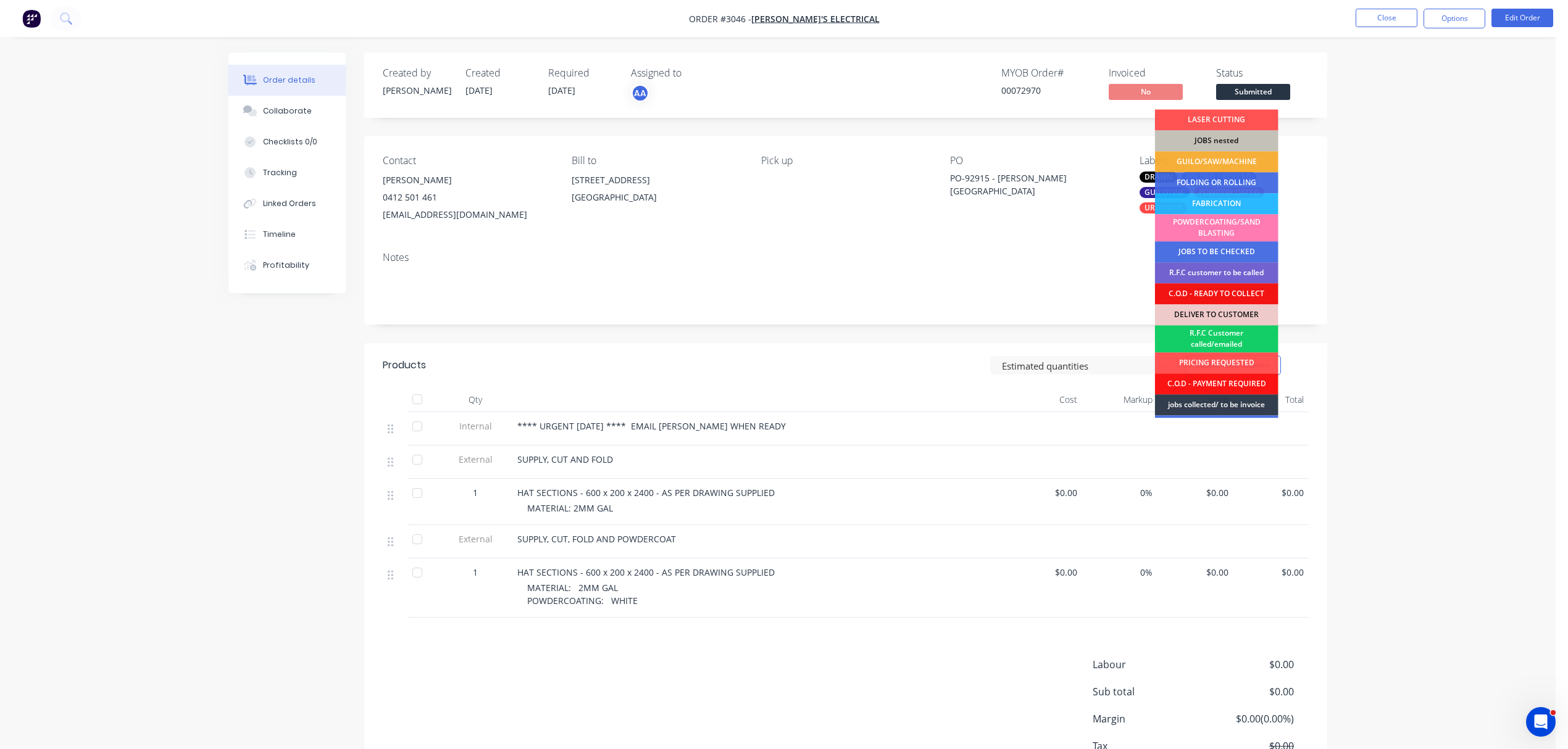
click at [1235, 336] on div "R.F.C Customer called/emailed" at bounding box center [1216, 339] width 123 height 28
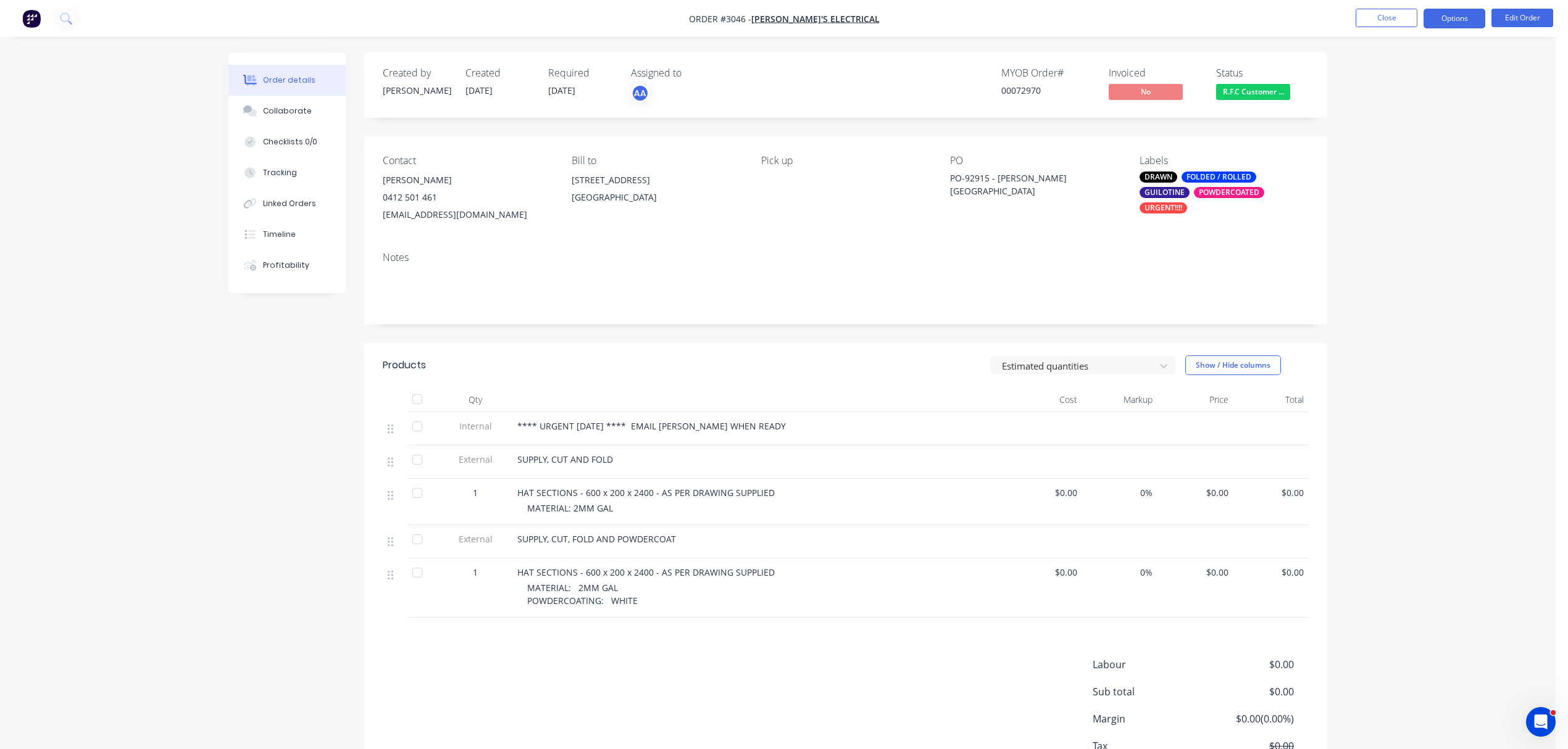
click at [1455, 18] on button "Options" at bounding box center [1454, 18] width 62 height 20
click at [1395, 171] on div "Delivery Docket" at bounding box center [1417, 173] width 114 height 18
click at [1398, 119] on div "Without pricing" at bounding box center [1417, 124] width 114 height 18
click at [1385, 15] on button "Close" at bounding box center [1387, 18] width 62 height 18
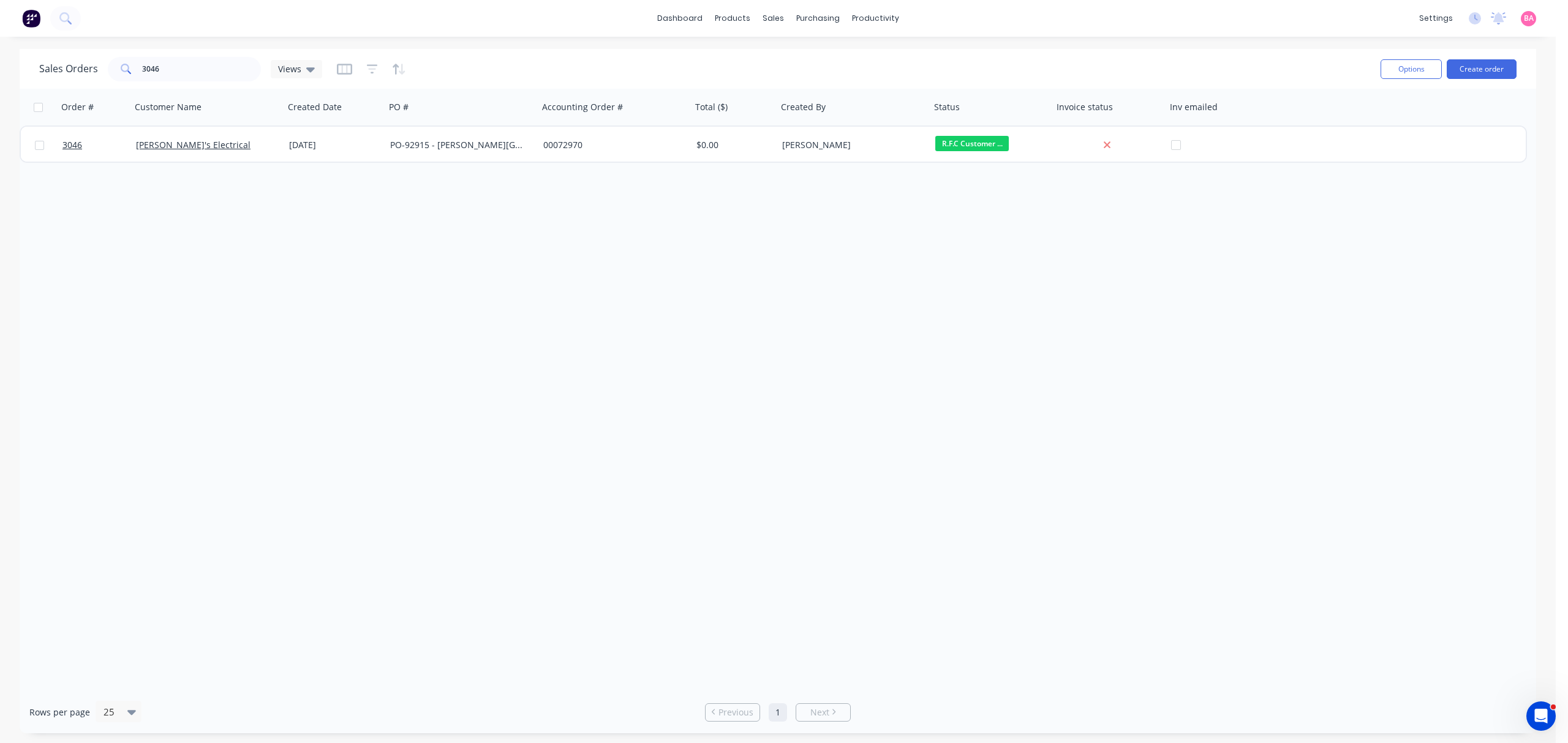
drag, startPoint x: 172, startPoint y: 55, endPoint x: 172, endPoint y: 65, distance: 10.0
click at [172, 65] on div "Sales Orders 3046 Views" at bounding box center [705, 69] width 1332 height 30
drag, startPoint x: 172, startPoint y: 65, endPoint x: 50, endPoint y: 62, distance: 122.0
click at [50, 62] on div "Sales Orders 3046 Views" at bounding box center [181, 69] width 283 height 24
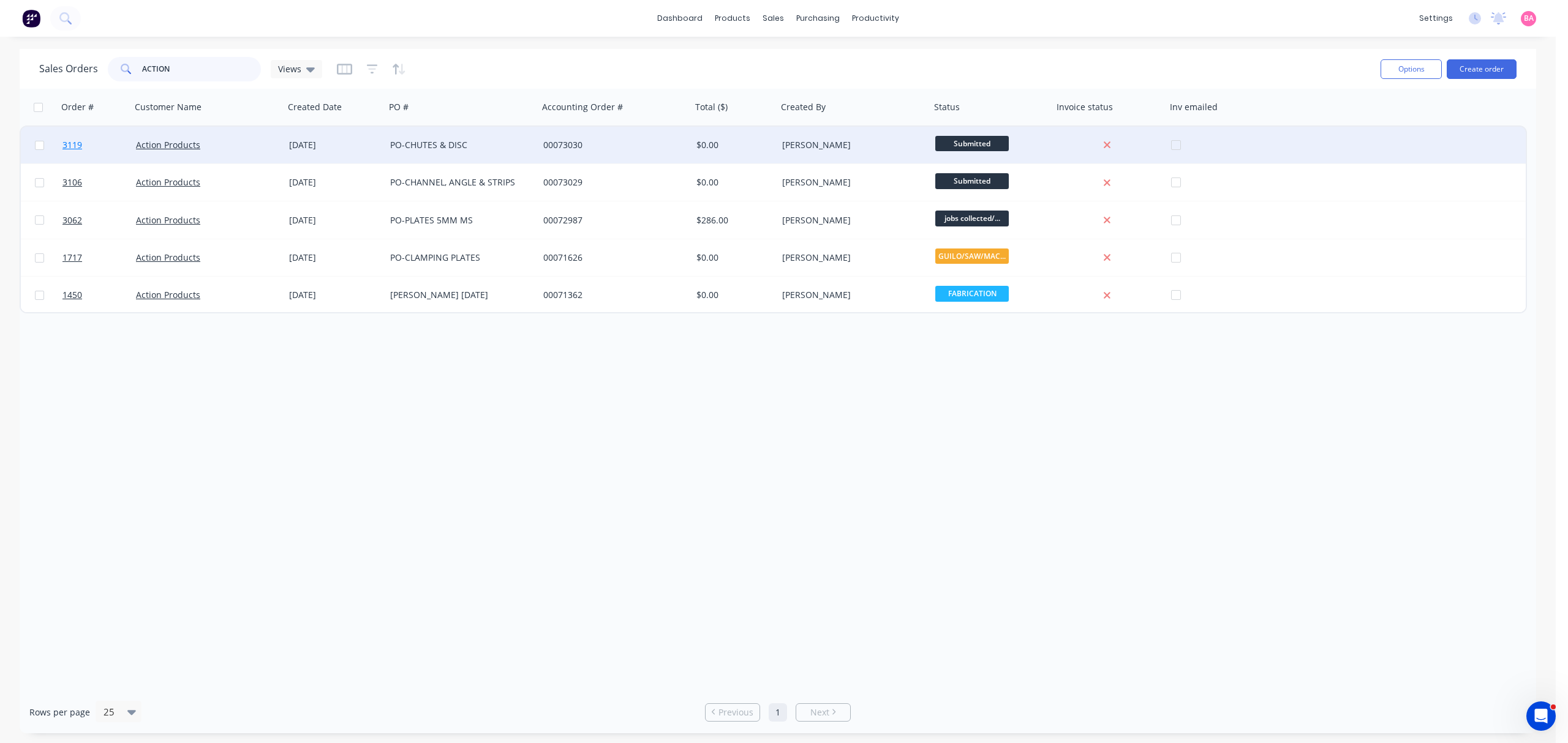
type input "ACTION"
click at [71, 145] on span "3119" at bounding box center [72, 146] width 20 height 13
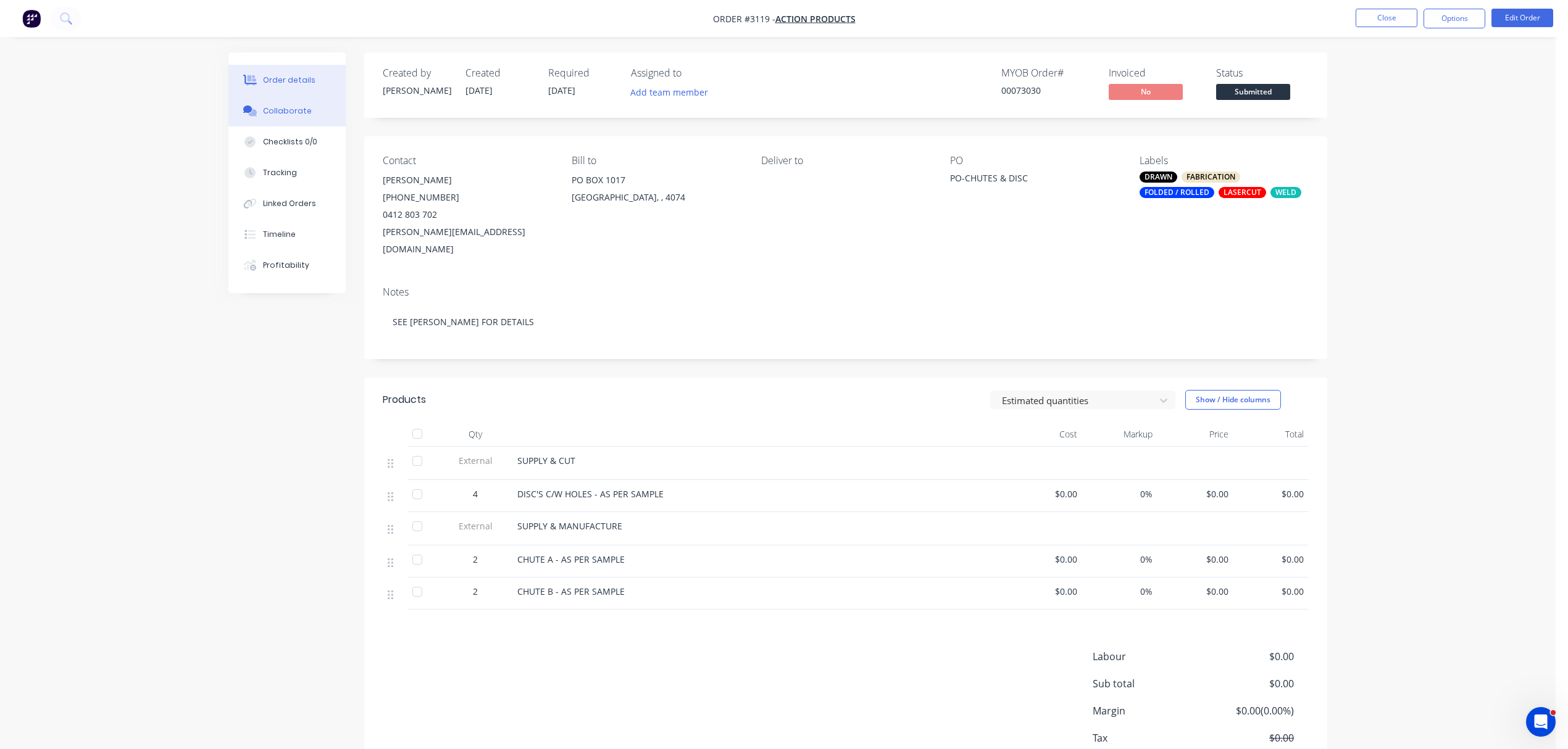
click at [295, 104] on button "Collaborate" at bounding box center [287, 111] width 117 height 31
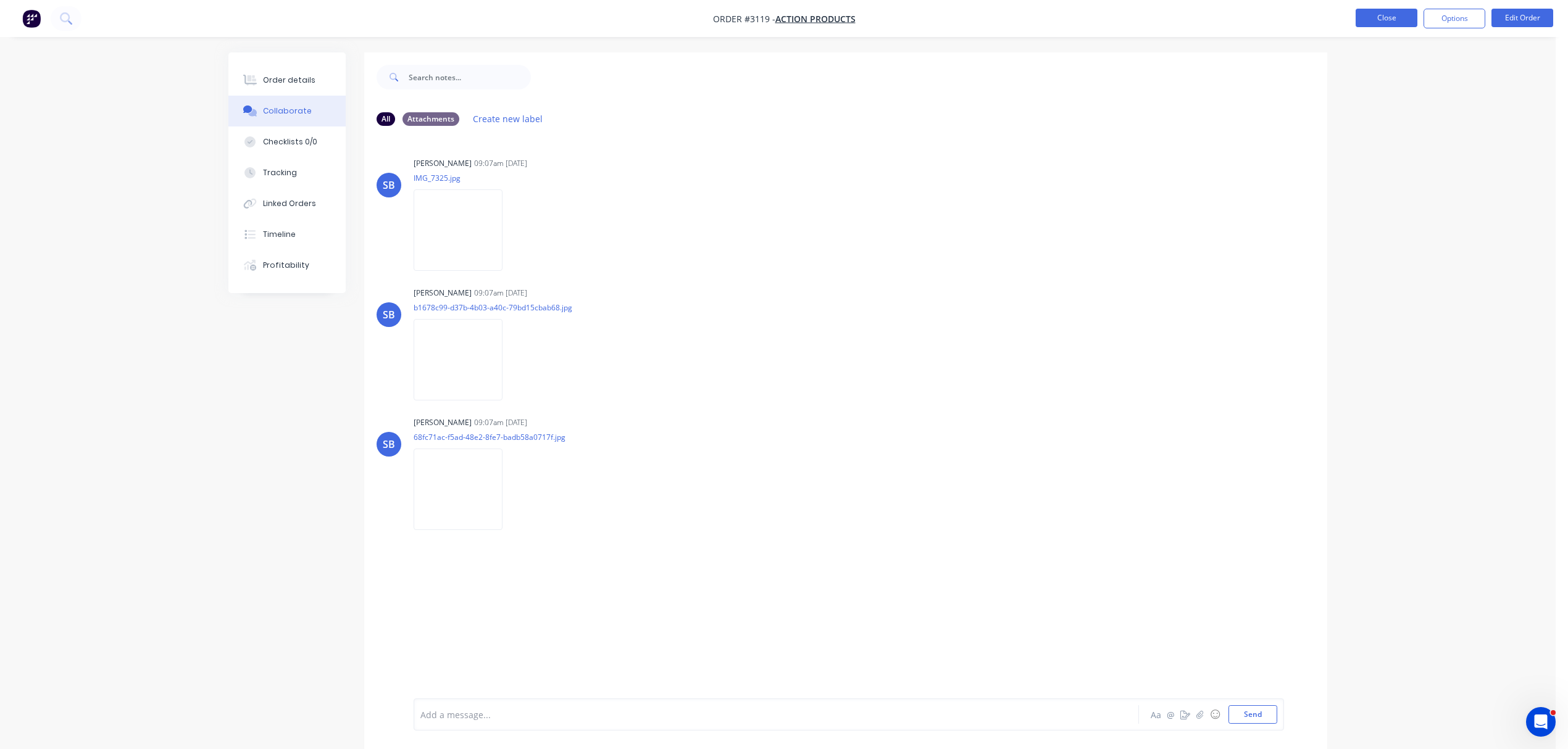
click at [1391, 16] on button "Close" at bounding box center [1387, 18] width 62 height 18
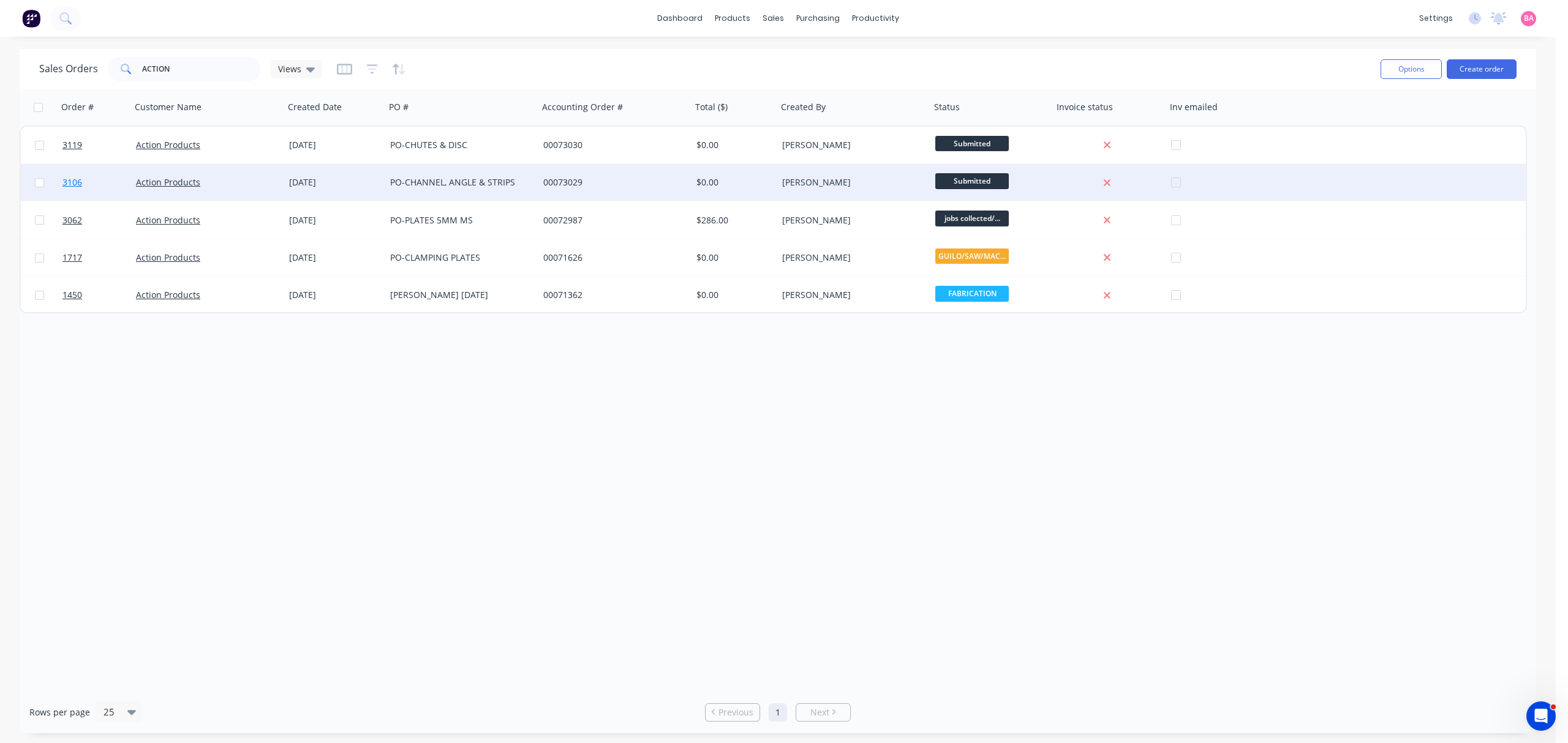
click at [74, 183] on span "3106" at bounding box center [72, 183] width 20 height 13
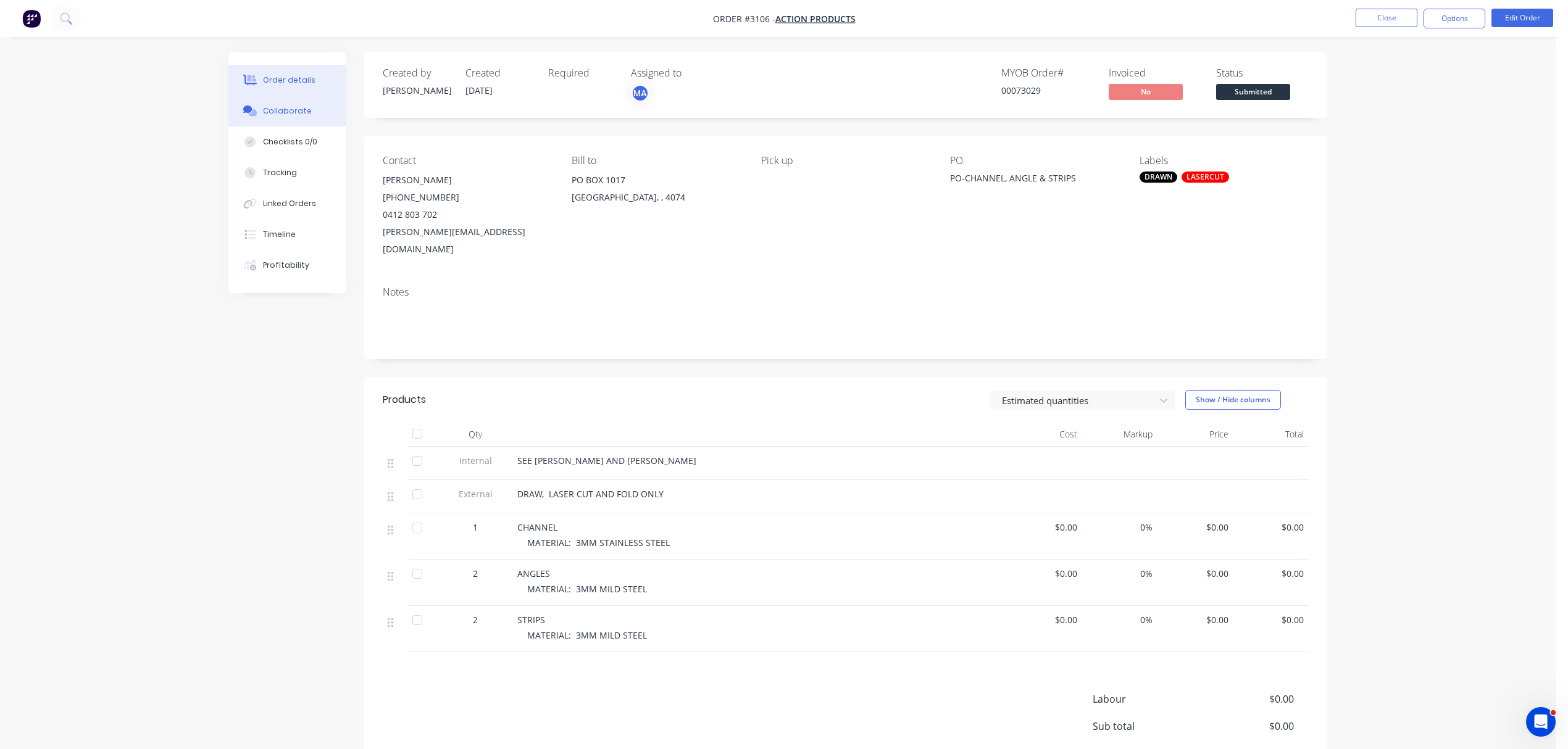
click at [276, 104] on button "Collaborate" at bounding box center [287, 111] width 117 height 31
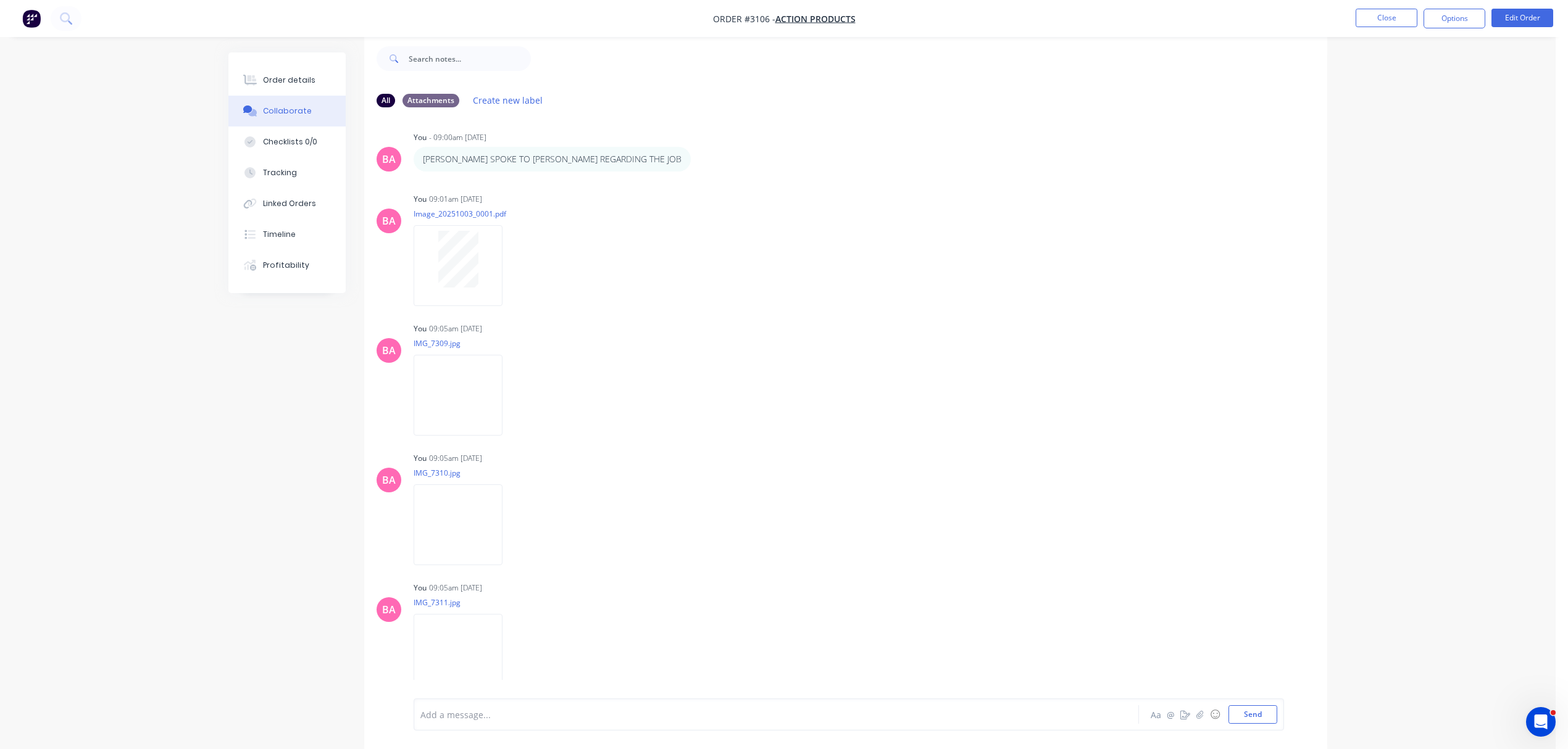
scroll to position [30, 0]
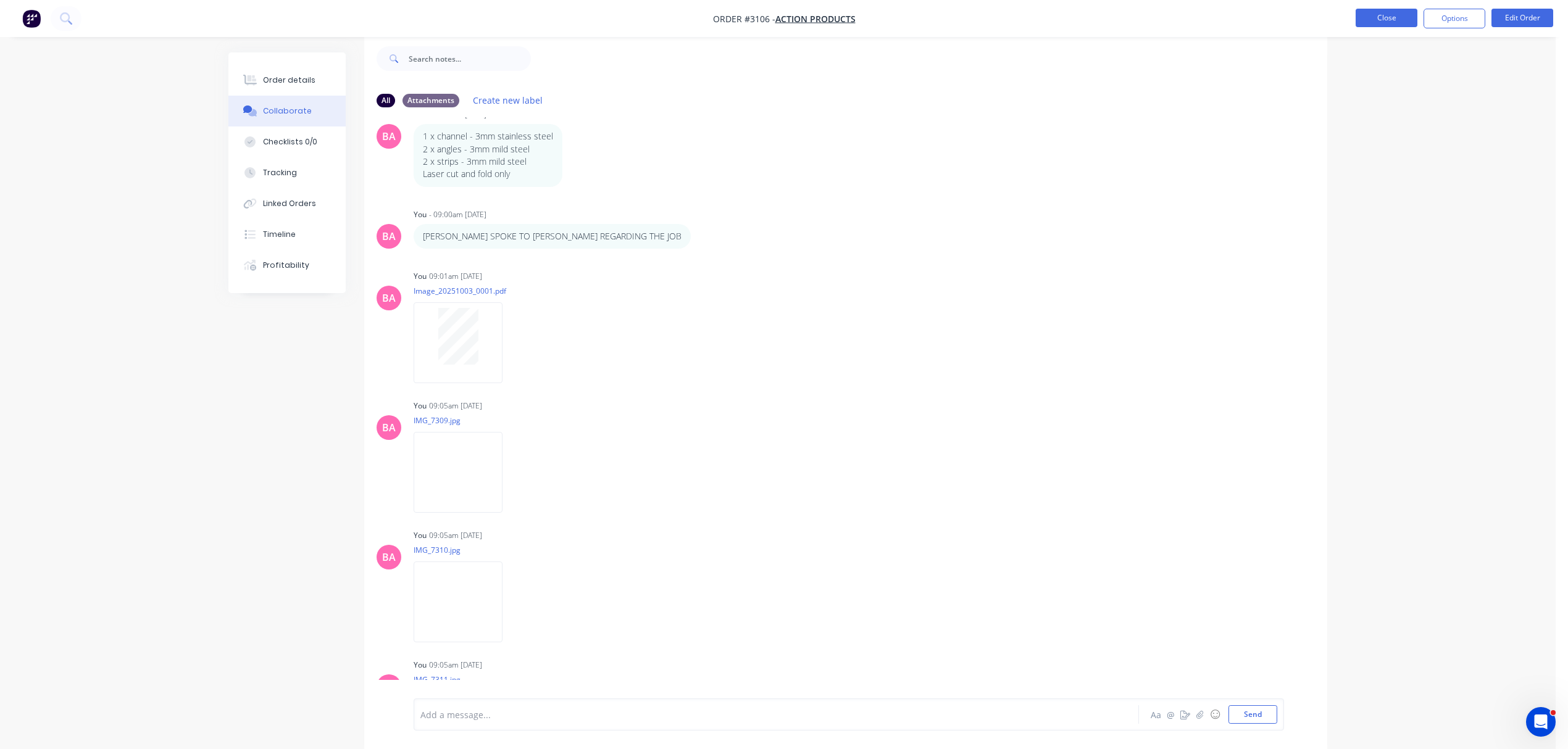
click at [1399, 18] on button "Close" at bounding box center [1387, 18] width 62 height 18
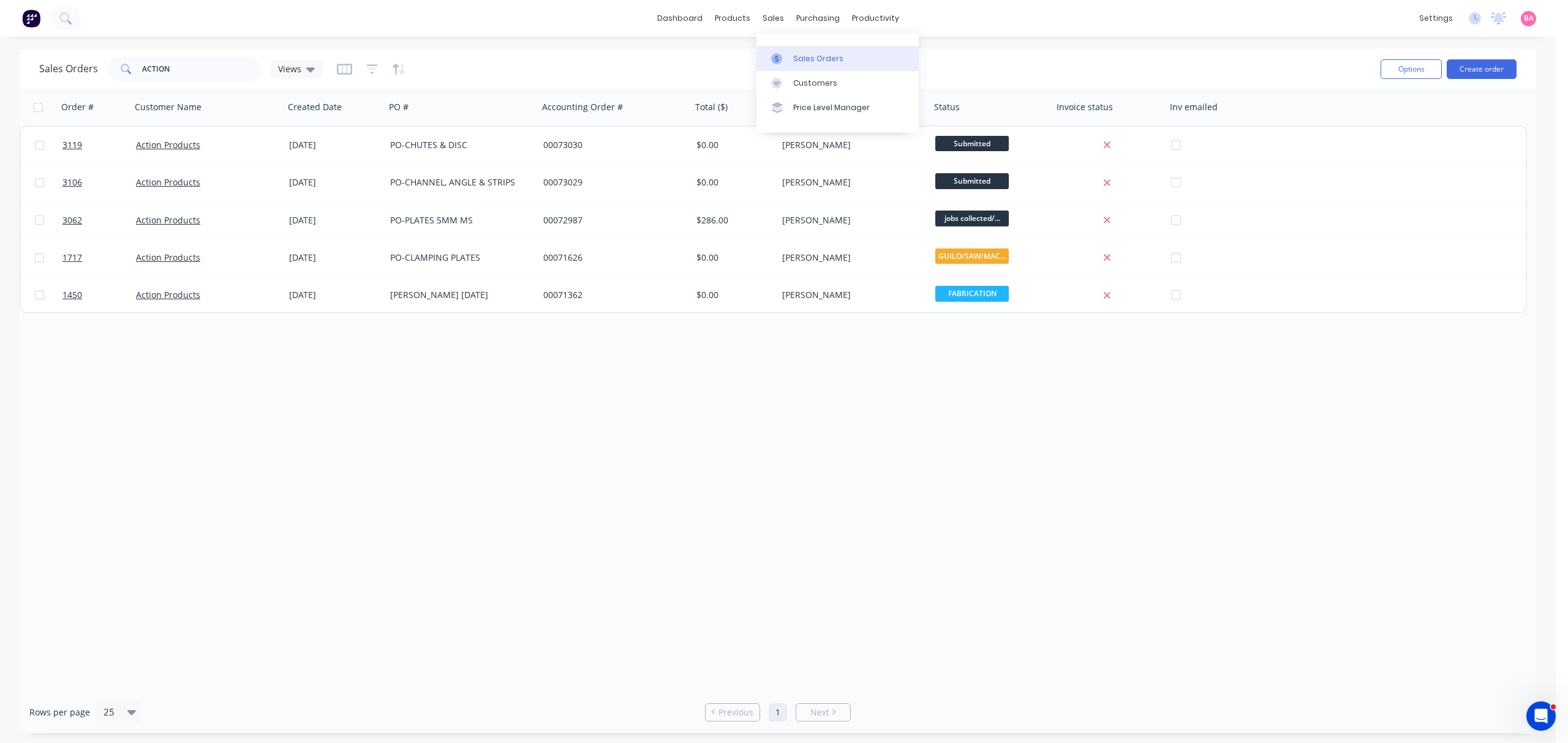
click at [809, 57] on div "Sales Orders" at bounding box center [818, 59] width 50 height 11
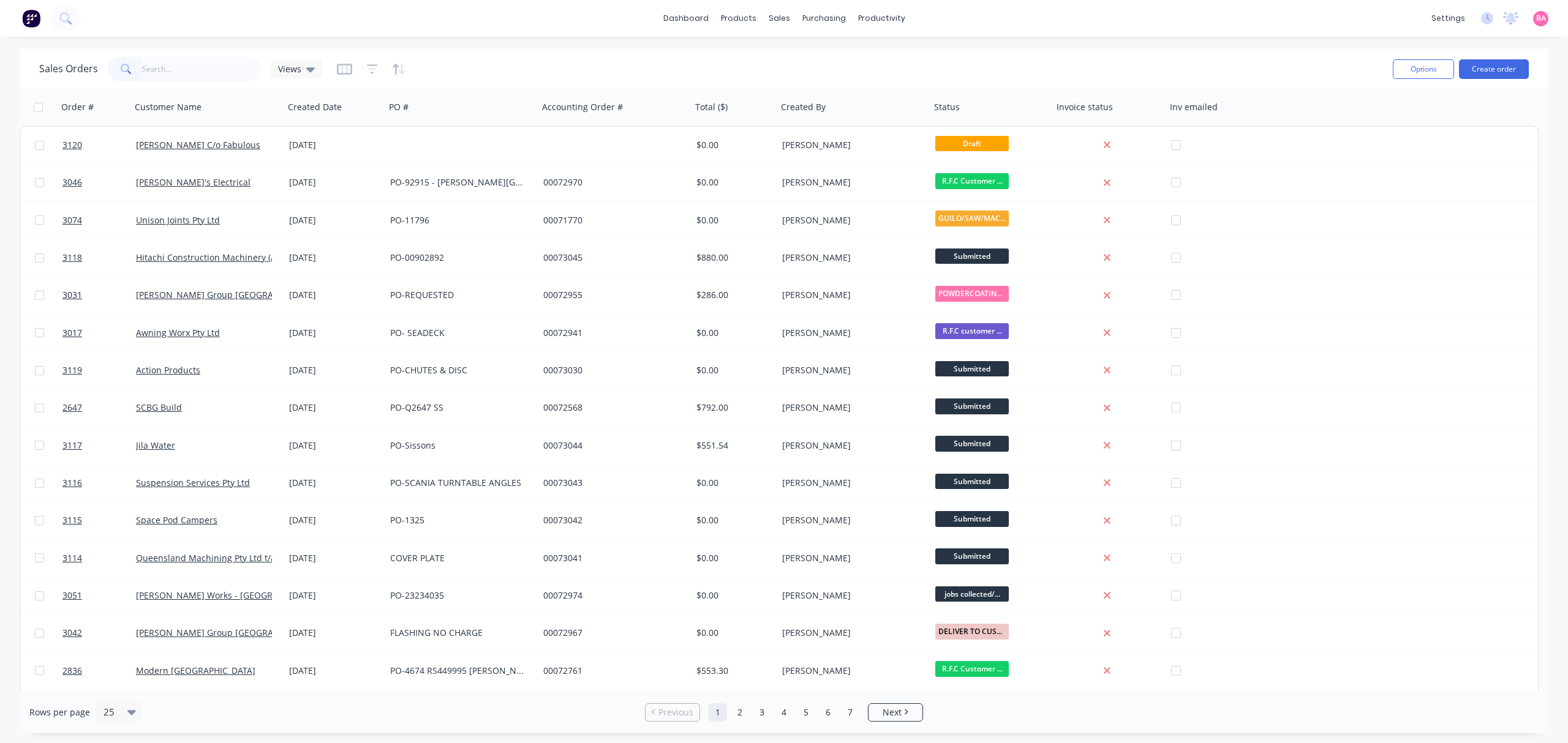
click at [201, 64] on input "text" at bounding box center [202, 69] width 120 height 24
type input "AUSTRALIAN"
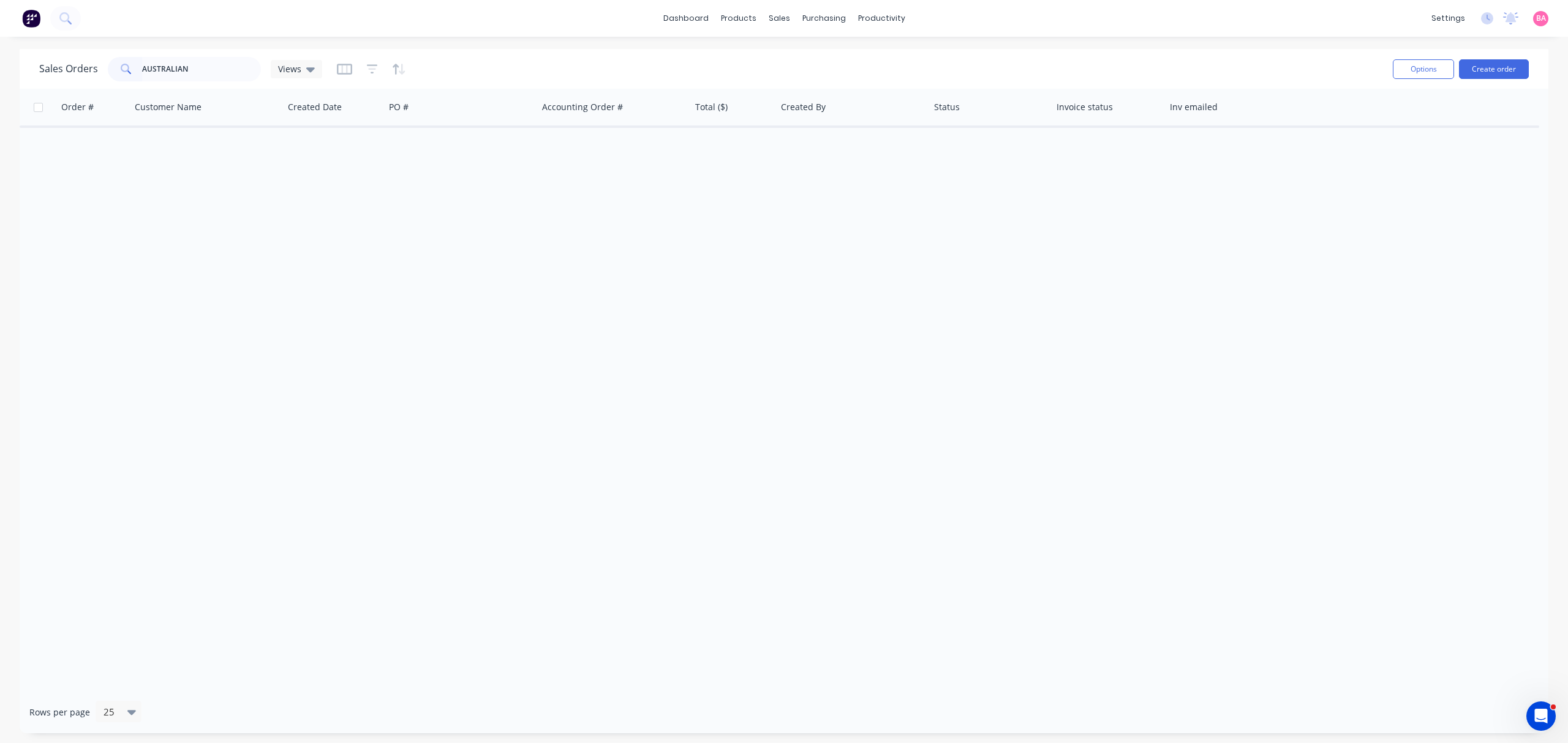
drag, startPoint x: 0, startPoint y: 0, endPoint x: 128, endPoint y: 64, distance: 143.1
click at [128, 64] on div "AUSTRALIAN" at bounding box center [184, 69] width 153 height 24
click at [888, 20] on div "productivity" at bounding box center [881, 18] width 59 height 18
click at [896, 62] on div "Workflow" at bounding box center [903, 59] width 37 height 11
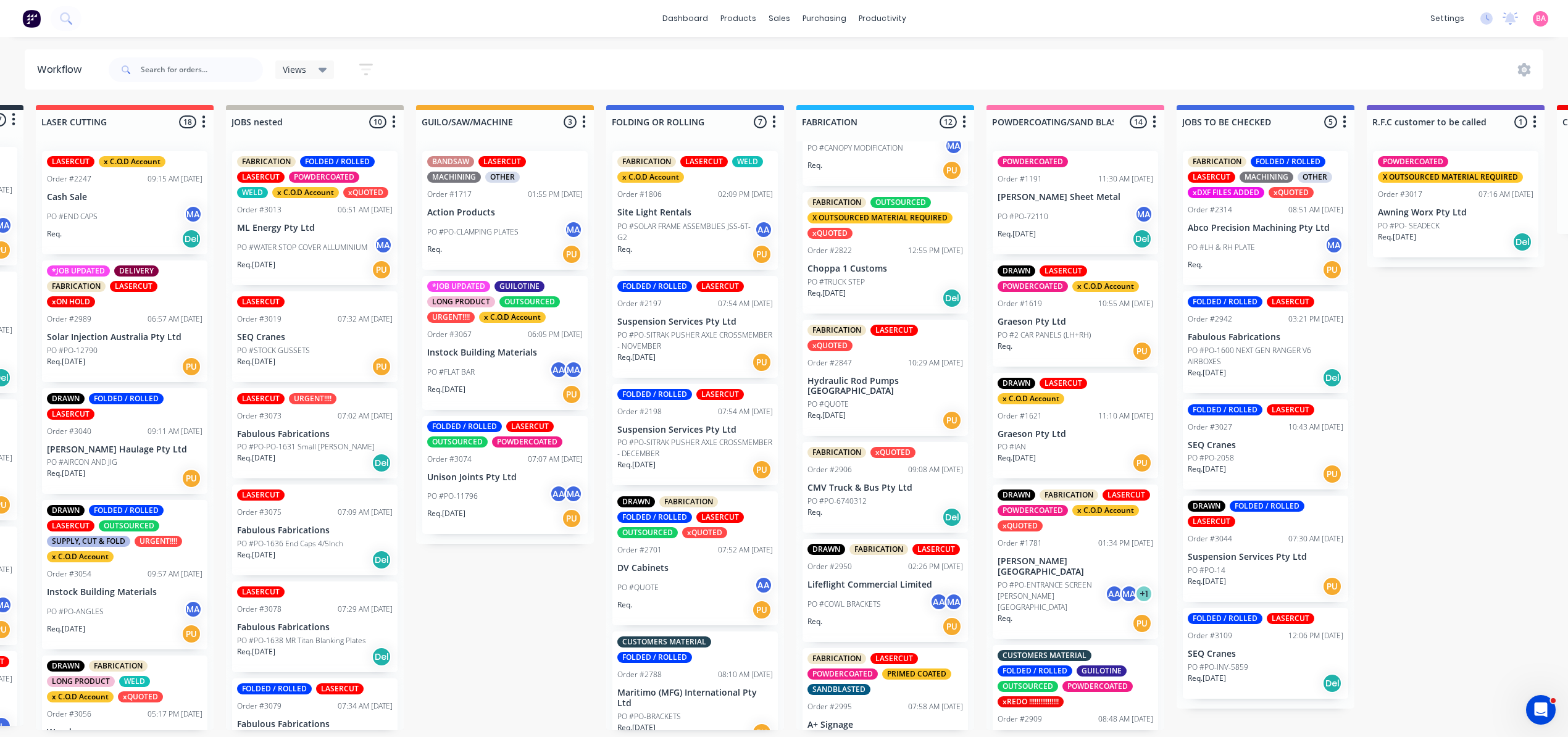
scroll to position [685, 0]
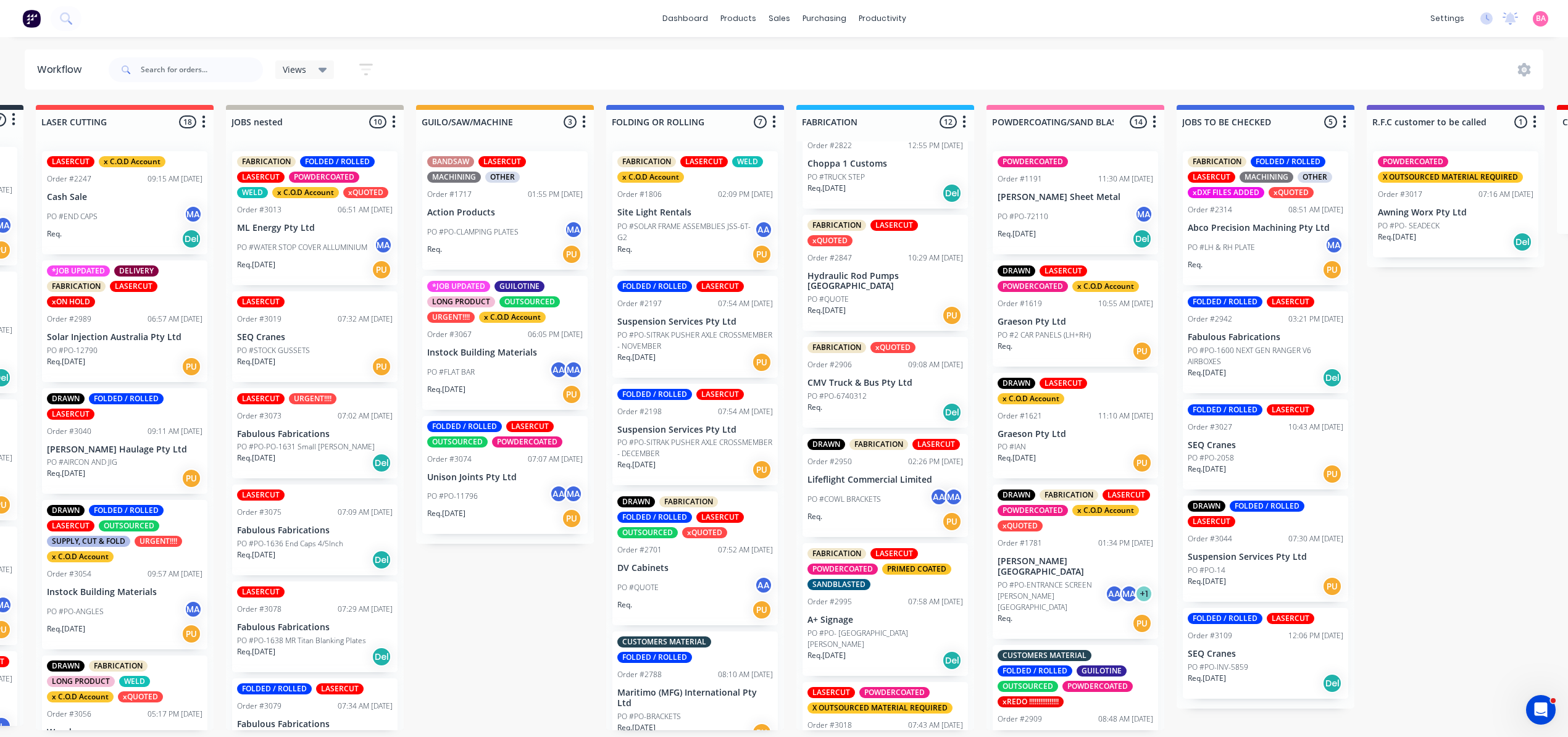
click at [887, 302] on div "PO #QUOTE" at bounding box center [885, 300] width 156 height 11
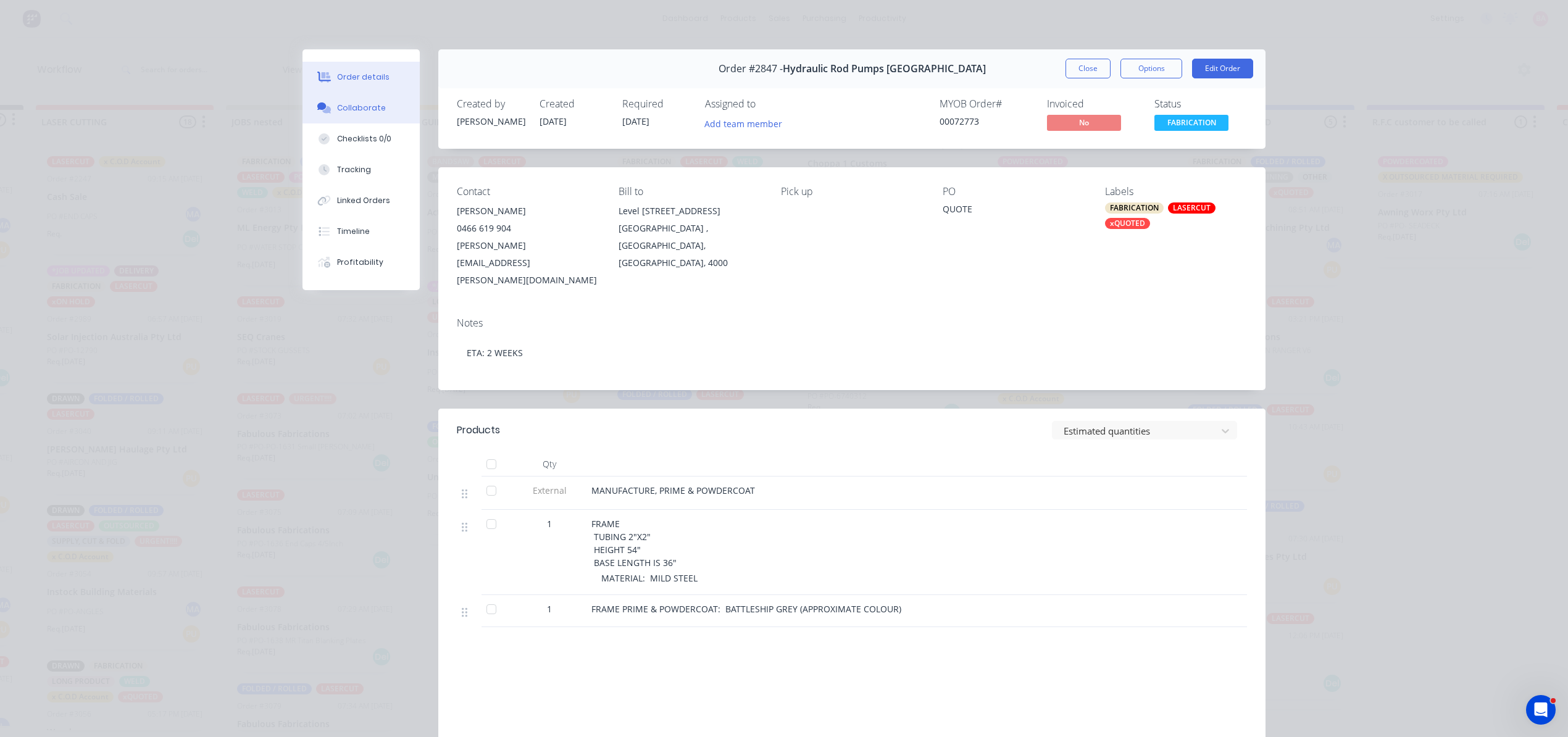
click at [387, 106] on button "Collaborate" at bounding box center [361, 108] width 117 height 31
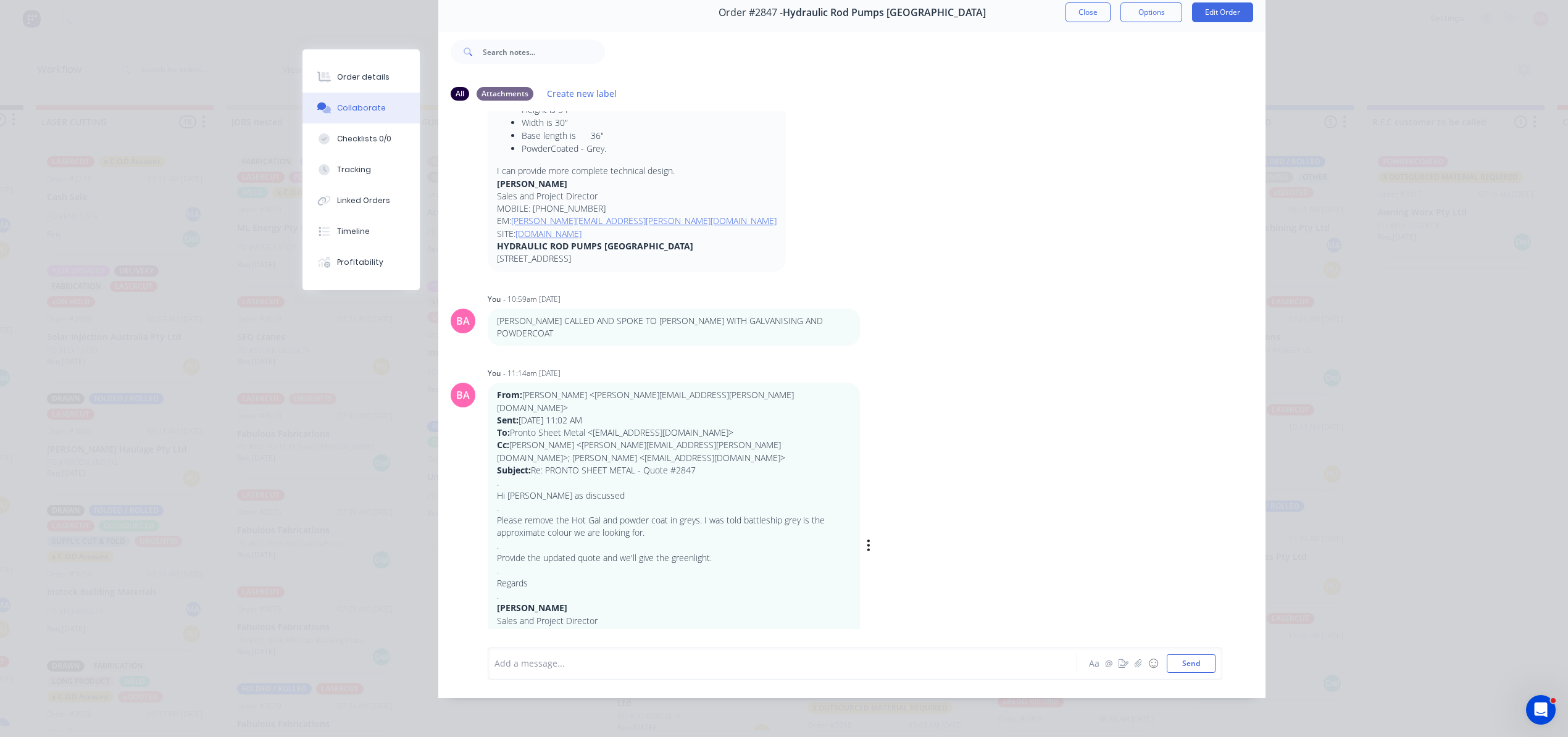
scroll to position [494, 0]
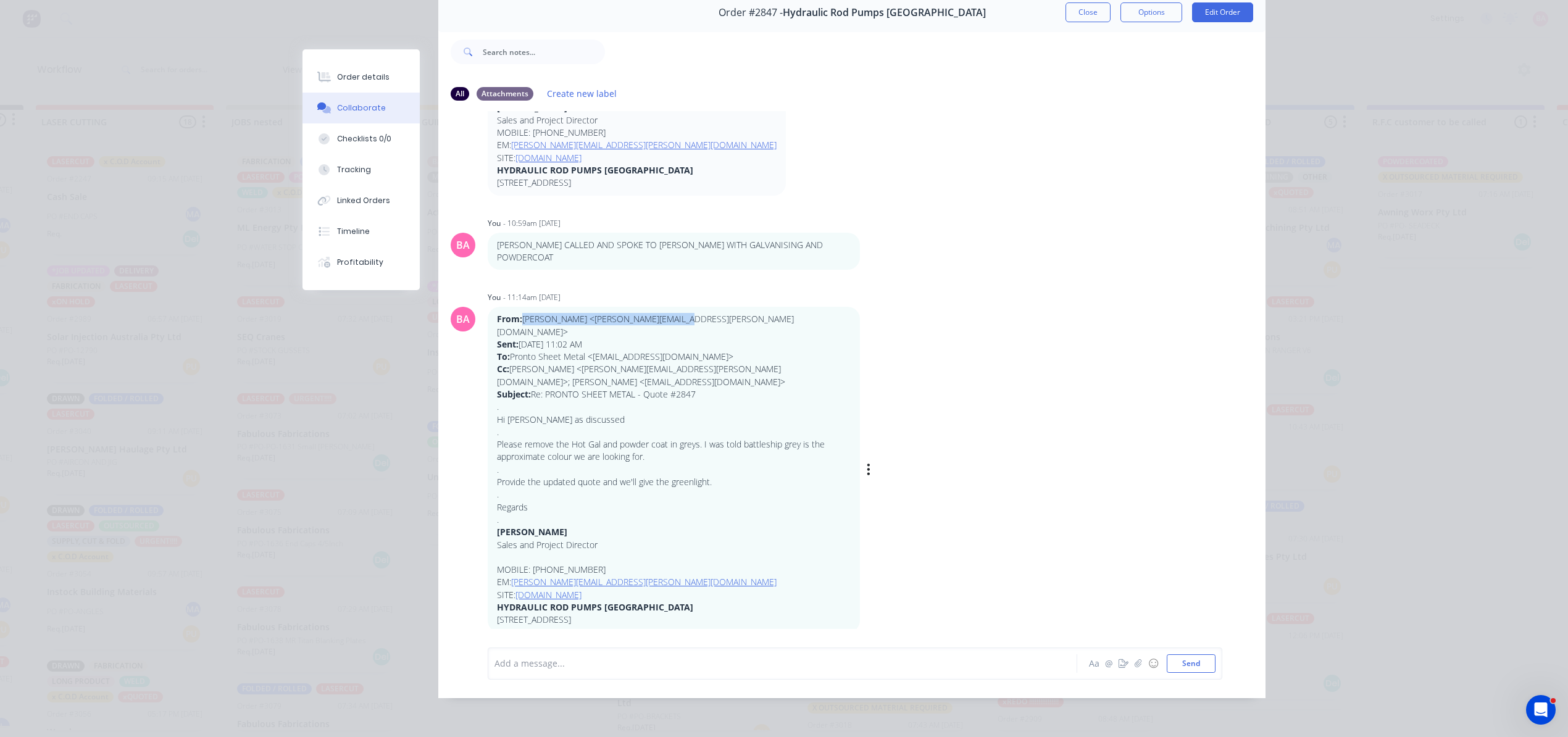
drag, startPoint x: 667, startPoint y: 278, endPoint x: 520, endPoint y: 282, distance: 147.1
click at [517, 313] on p "From: Paul Ramirez <Paul.Ramirez@hrpi.com> Sent: Thursday, 18 September 2025 11…" at bounding box center [674, 357] width 353 height 87
copy p "Paul Ramirez <Paul.Ramirez@hrpi.com"
click at [1364, 173] on div "Order details Collaborate Checklists 0/0 Tracking Linked Orders Timeline Profit…" at bounding box center [784, 368] width 1568 height 737
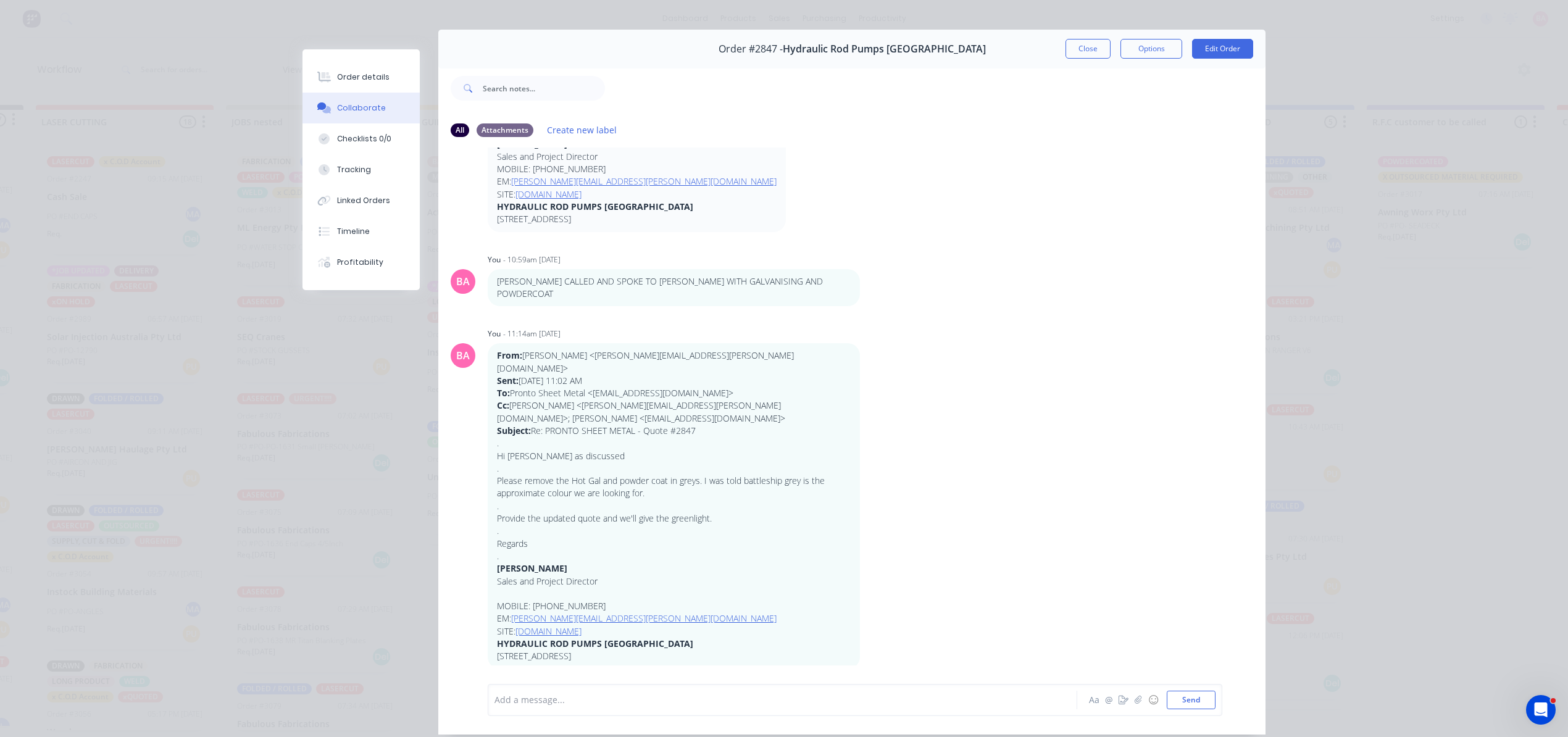
scroll to position [0, 0]
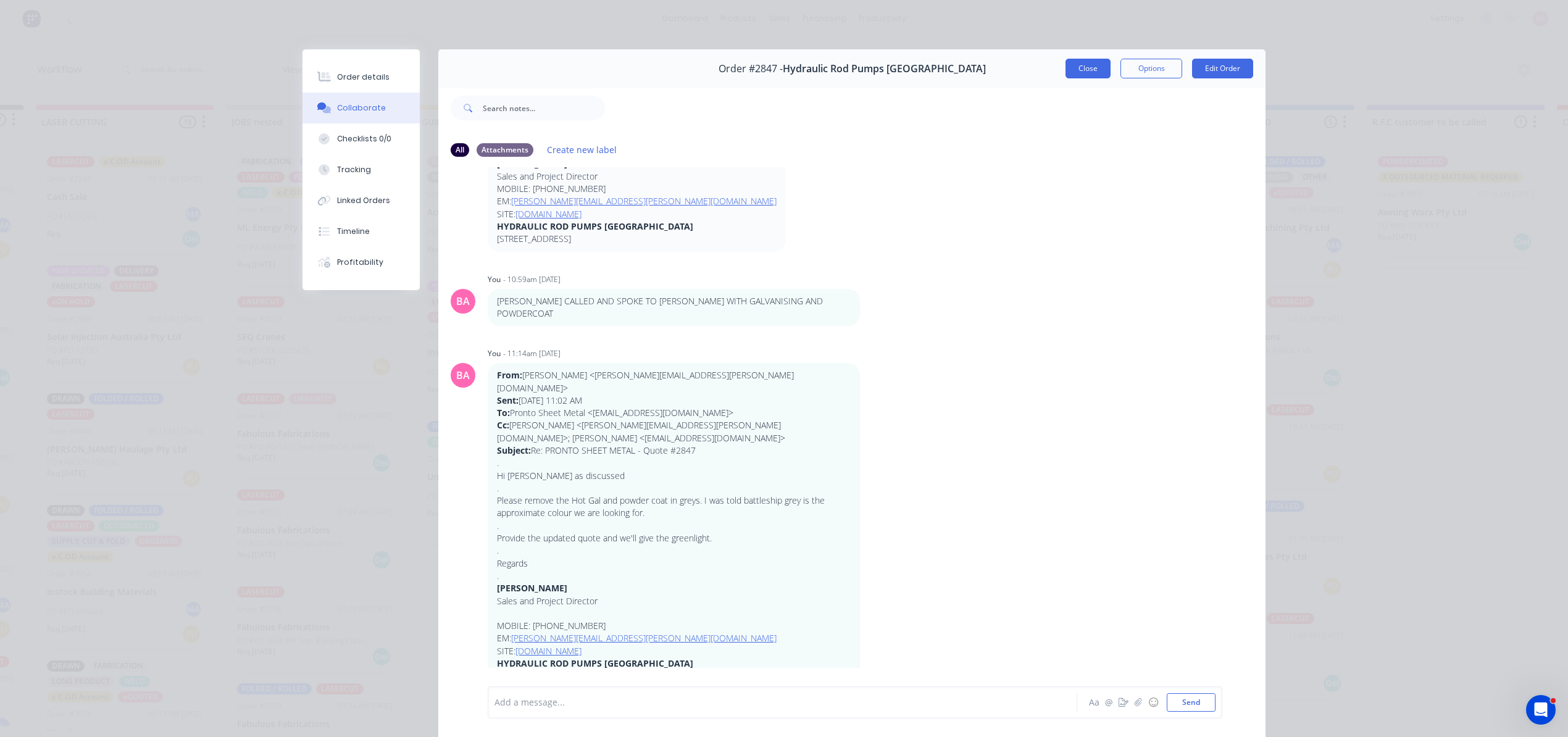
click at [1067, 67] on button "Close" at bounding box center [1088, 68] width 45 height 20
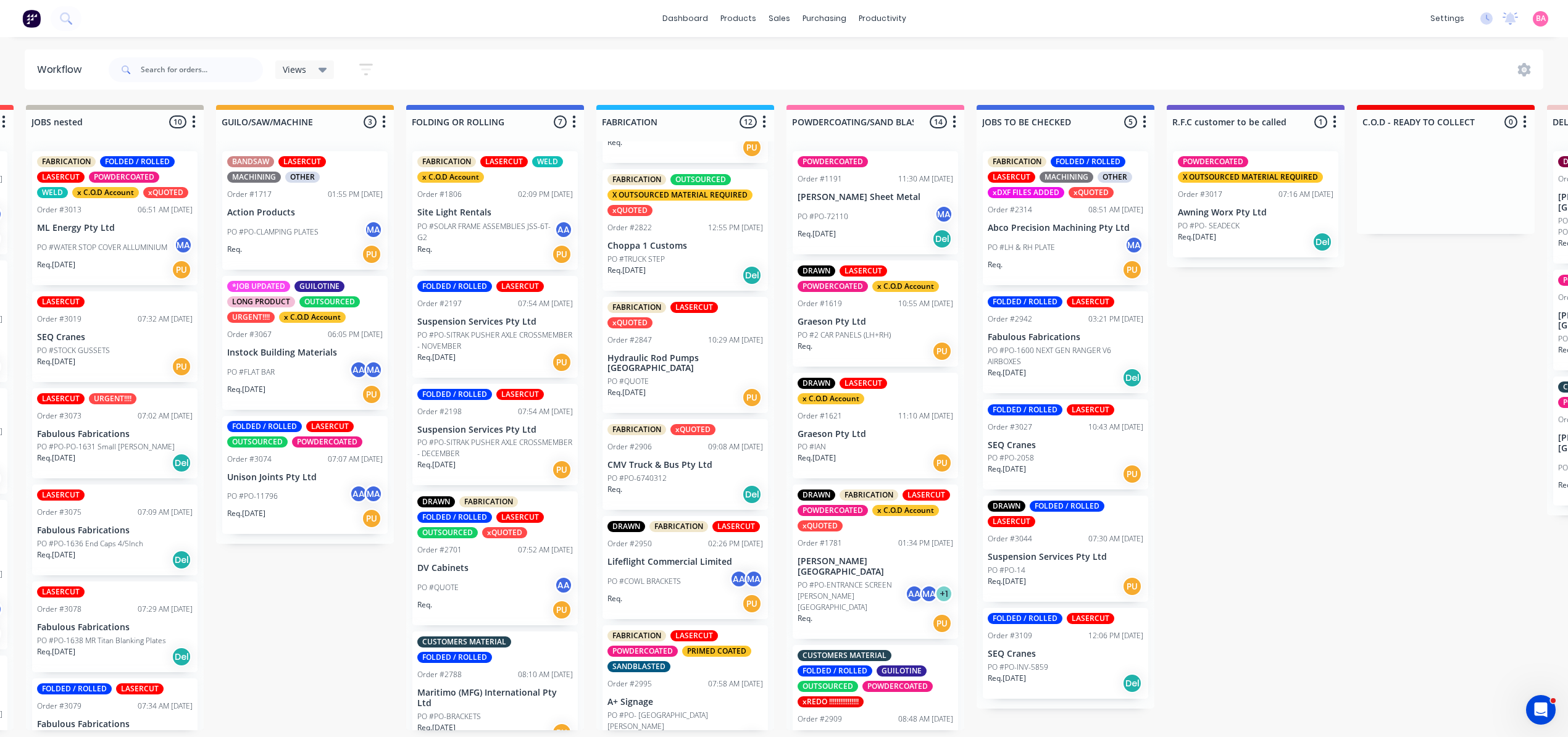
scroll to position [6, 356]
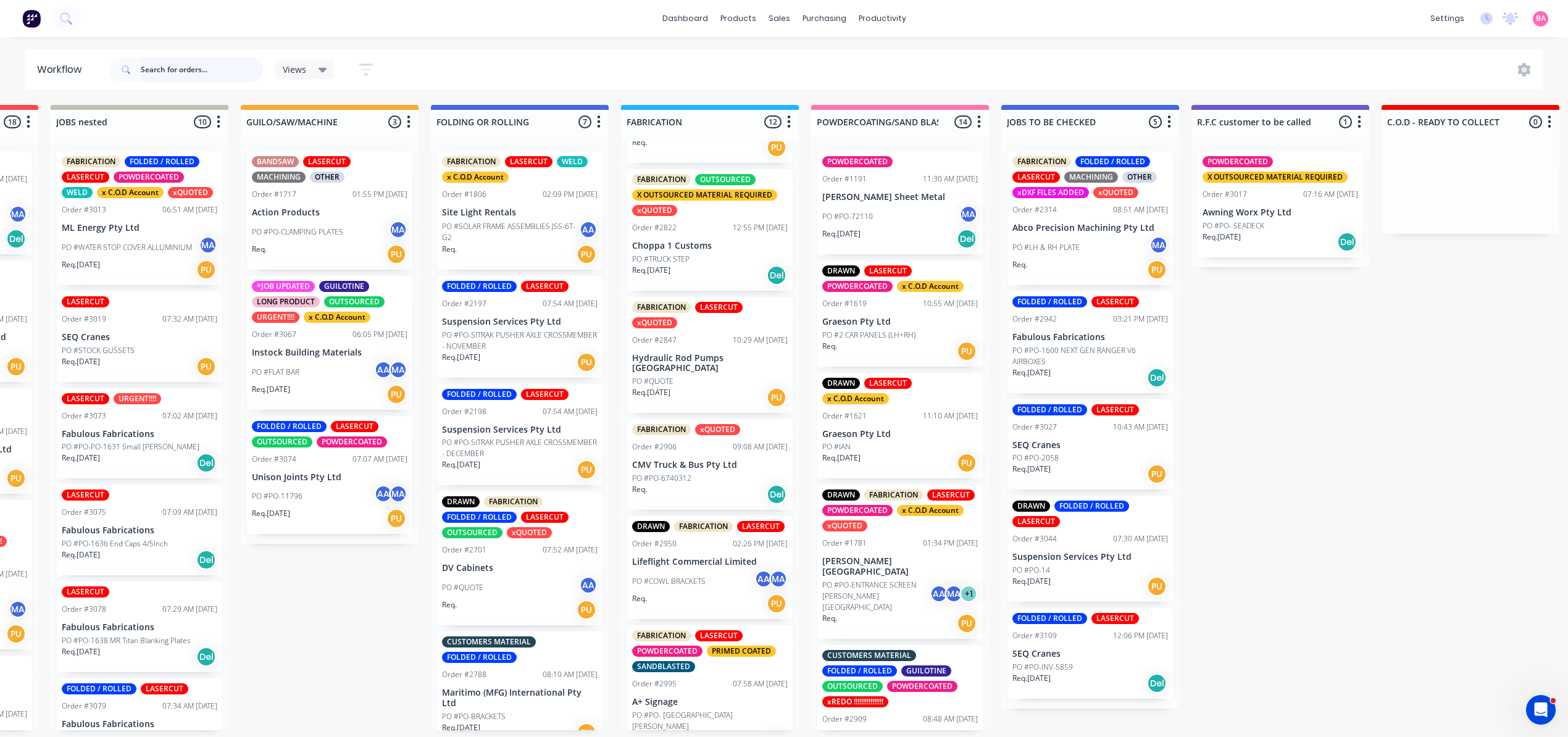
click at [209, 67] on input "text" at bounding box center [202, 69] width 122 height 25
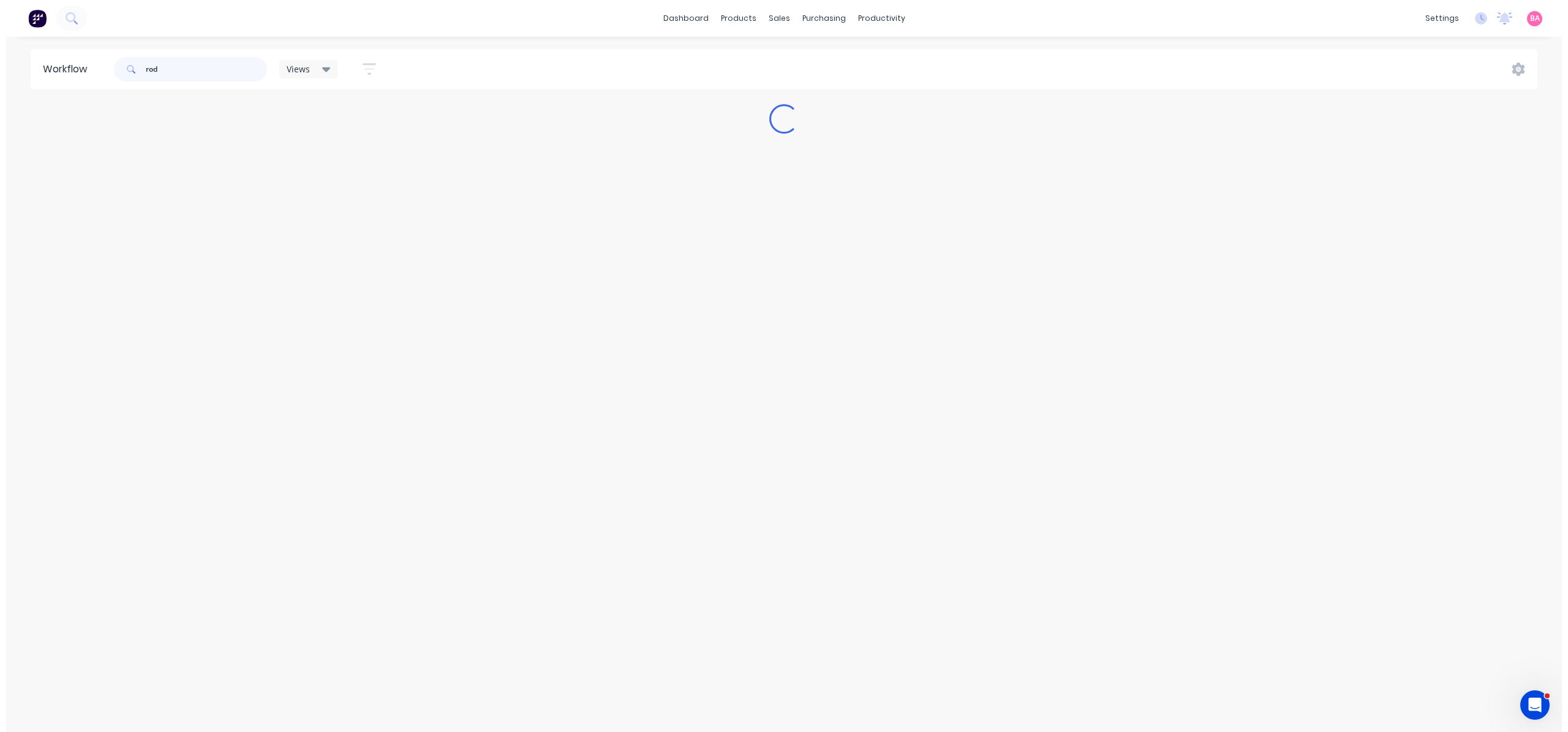
scroll to position [0, 0]
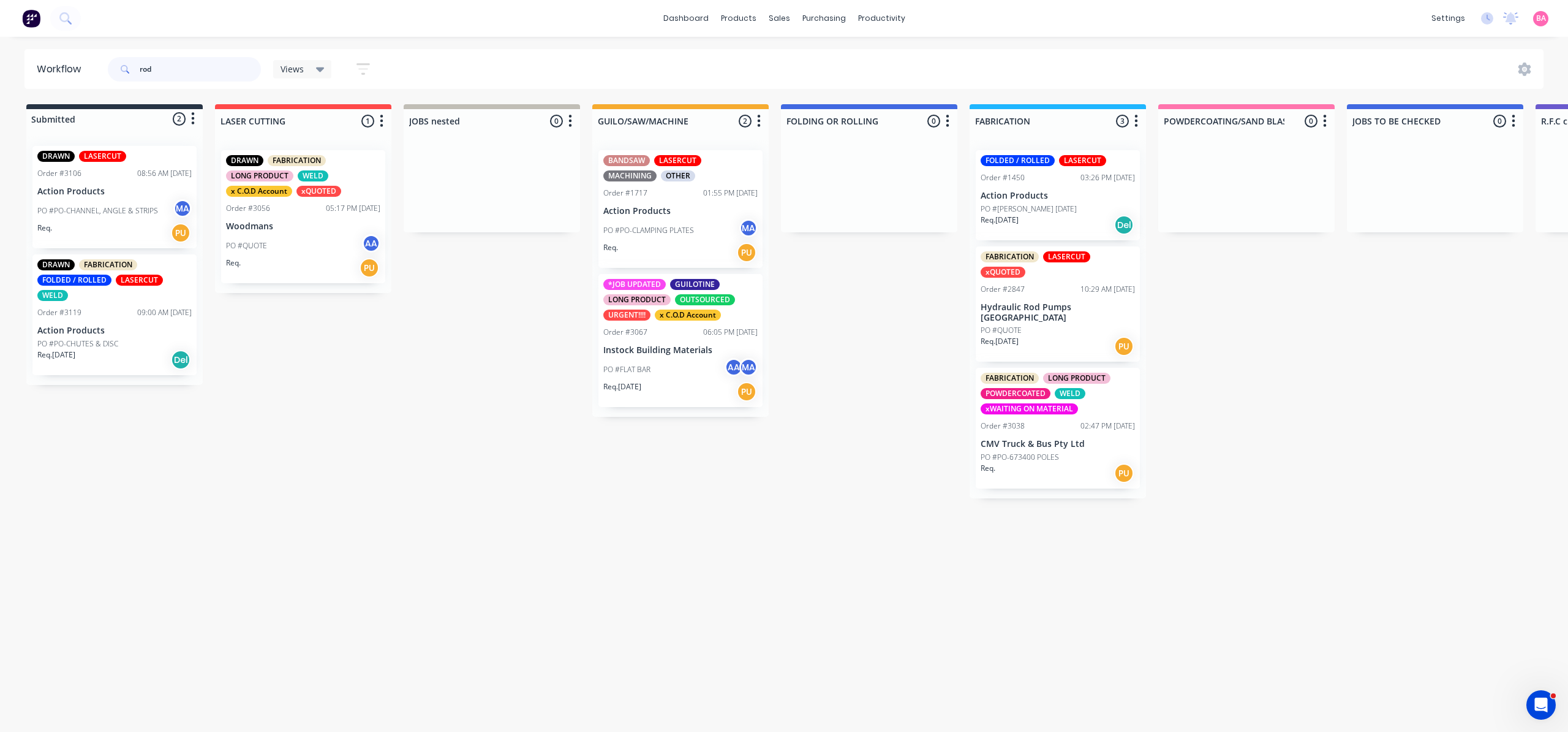
drag, startPoint x: 160, startPoint y: 67, endPoint x: 121, endPoint y: 69, distance: 39.1
click at [121, 69] on div "rod" at bounding box center [184, 69] width 153 height 25
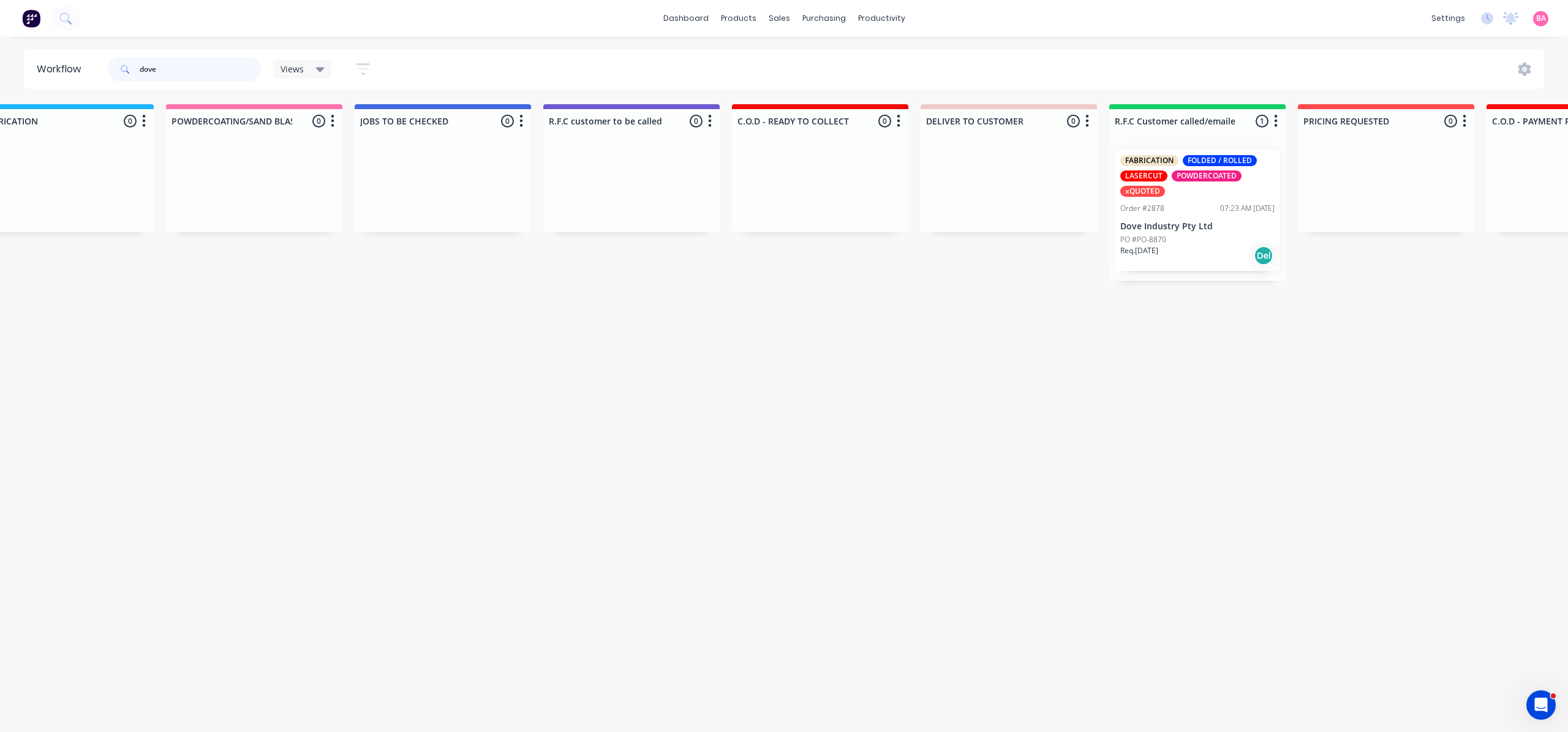
scroll to position [0, 1167]
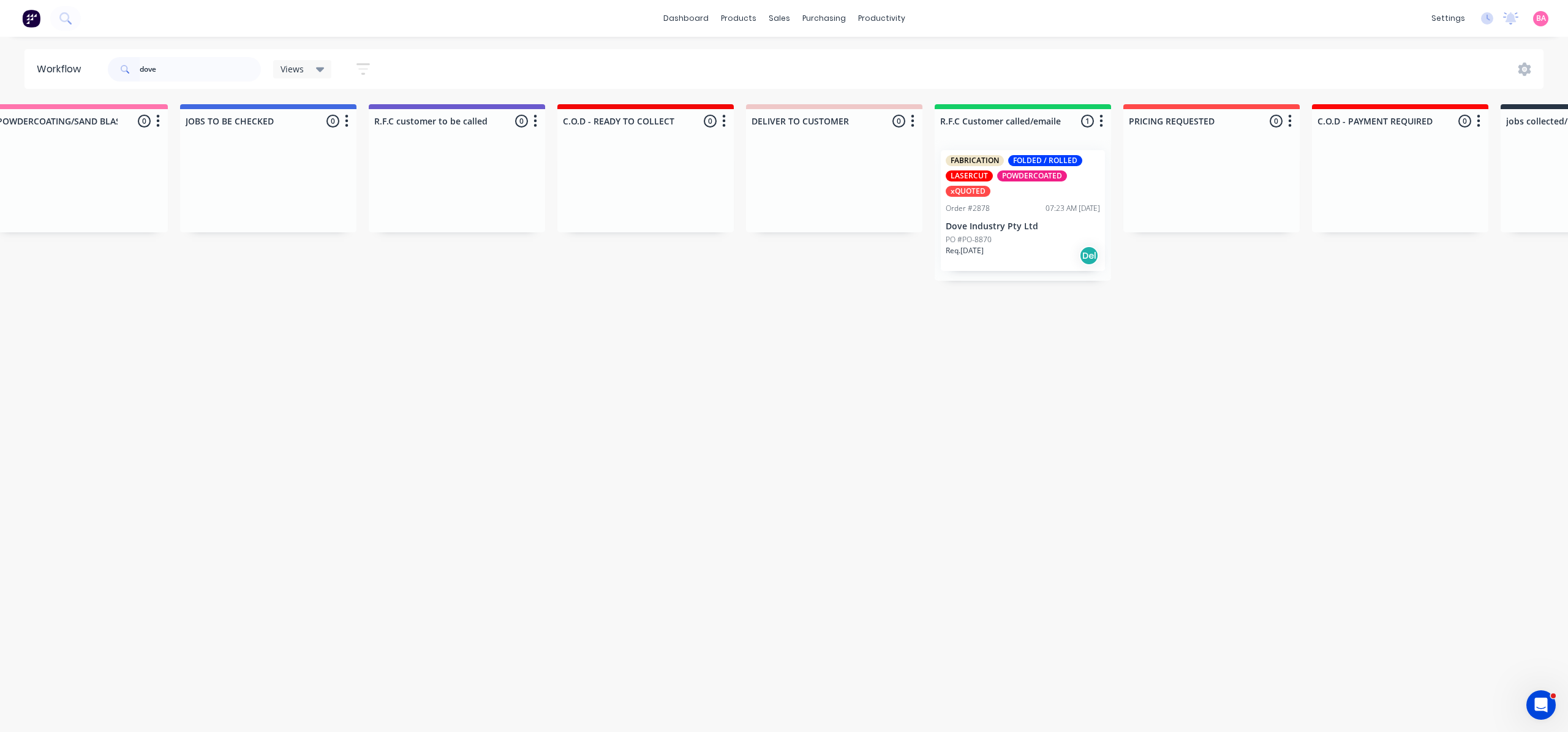
click at [1017, 223] on p "Dove Industry Pty Ltd" at bounding box center [1023, 226] width 155 height 11
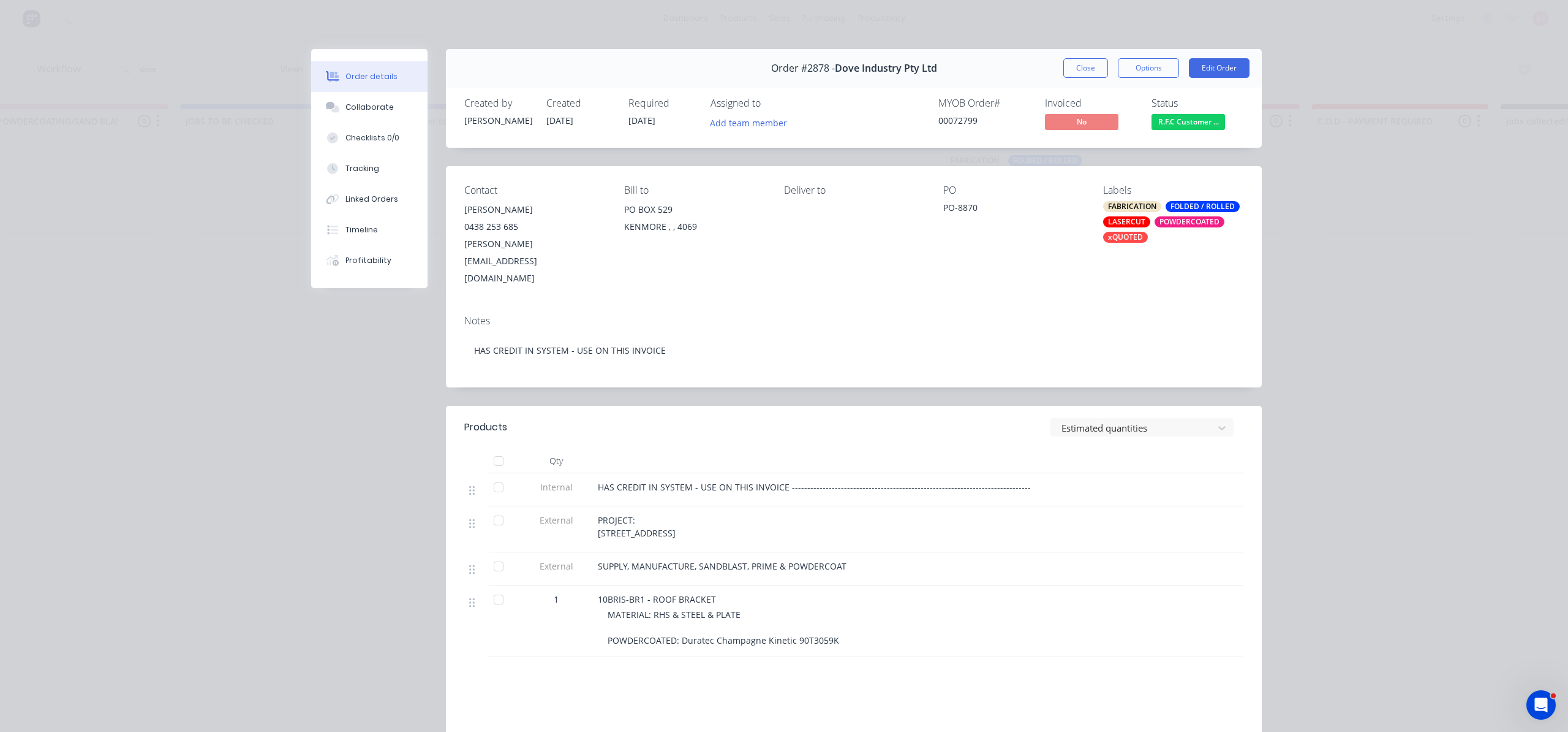
click at [1079, 65] on button "Close" at bounding box center [1086, 68] width 45 height 20
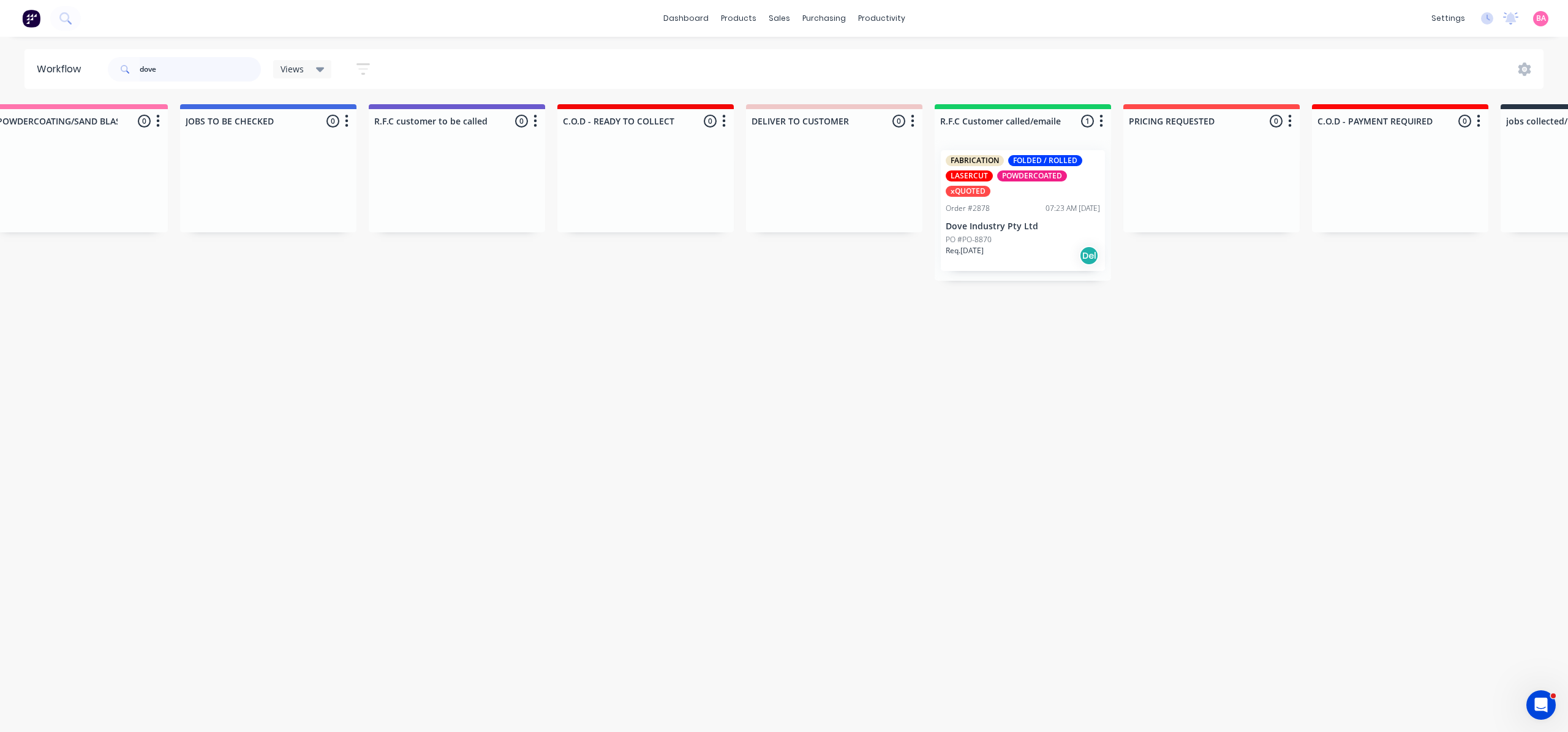
click at [172, 64] on input "dove" at bounding box center [200, 69] width 121 height 25
drag, startPoint x: 172, startPoint y: 64, endPoint x: 40, endPoint y: 62, distance: 132.0
click at [40, 62] on header "Workflow dove Views Save new view None (Default) edit Show/Hide statuses Show l…" at bounding box center [784, 69] width 1520 height 40
type input "2669"
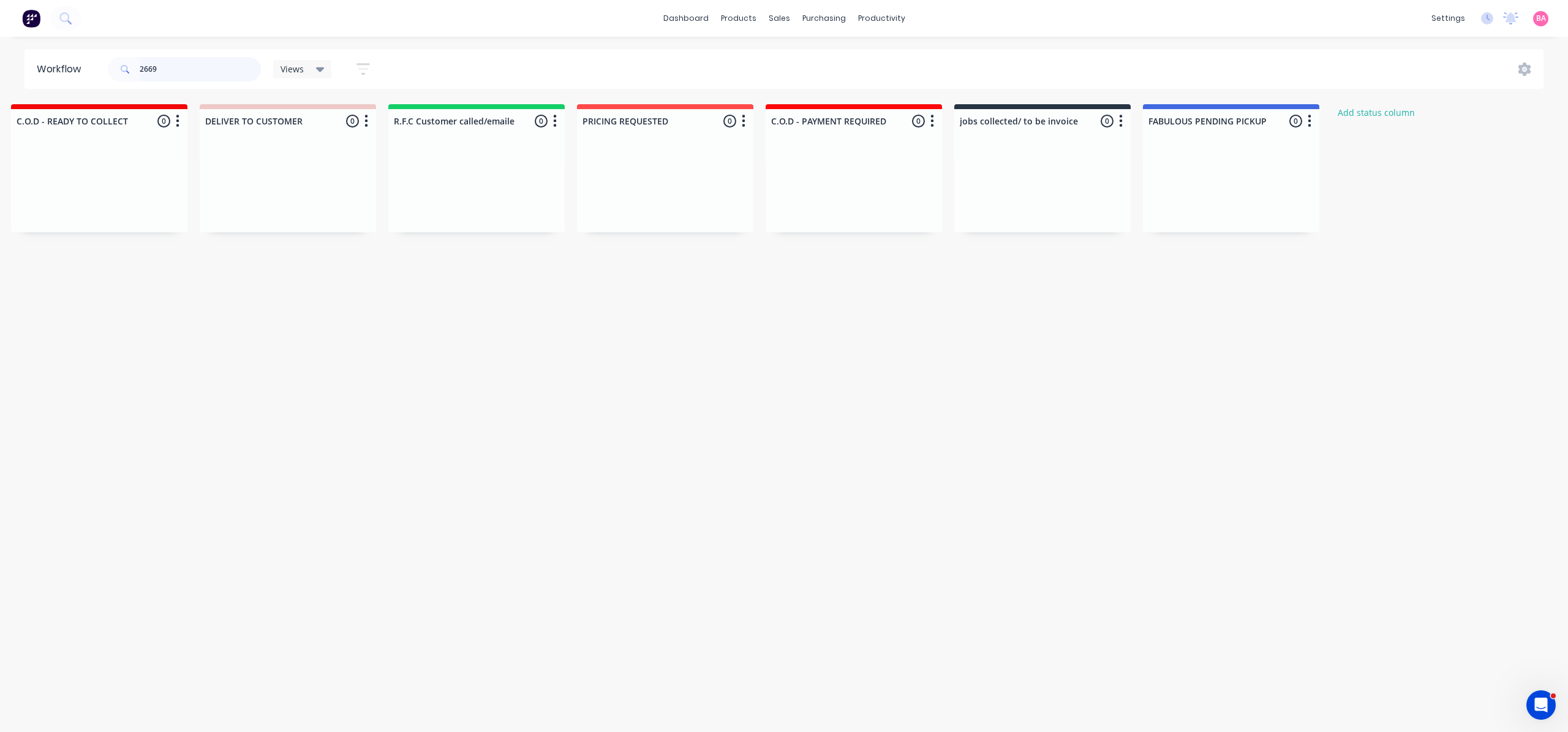
scroll to position [0, 1718]
click at [802, 62] on div "Sales Orders" at bounding box center [825, 59] width 50 height 11
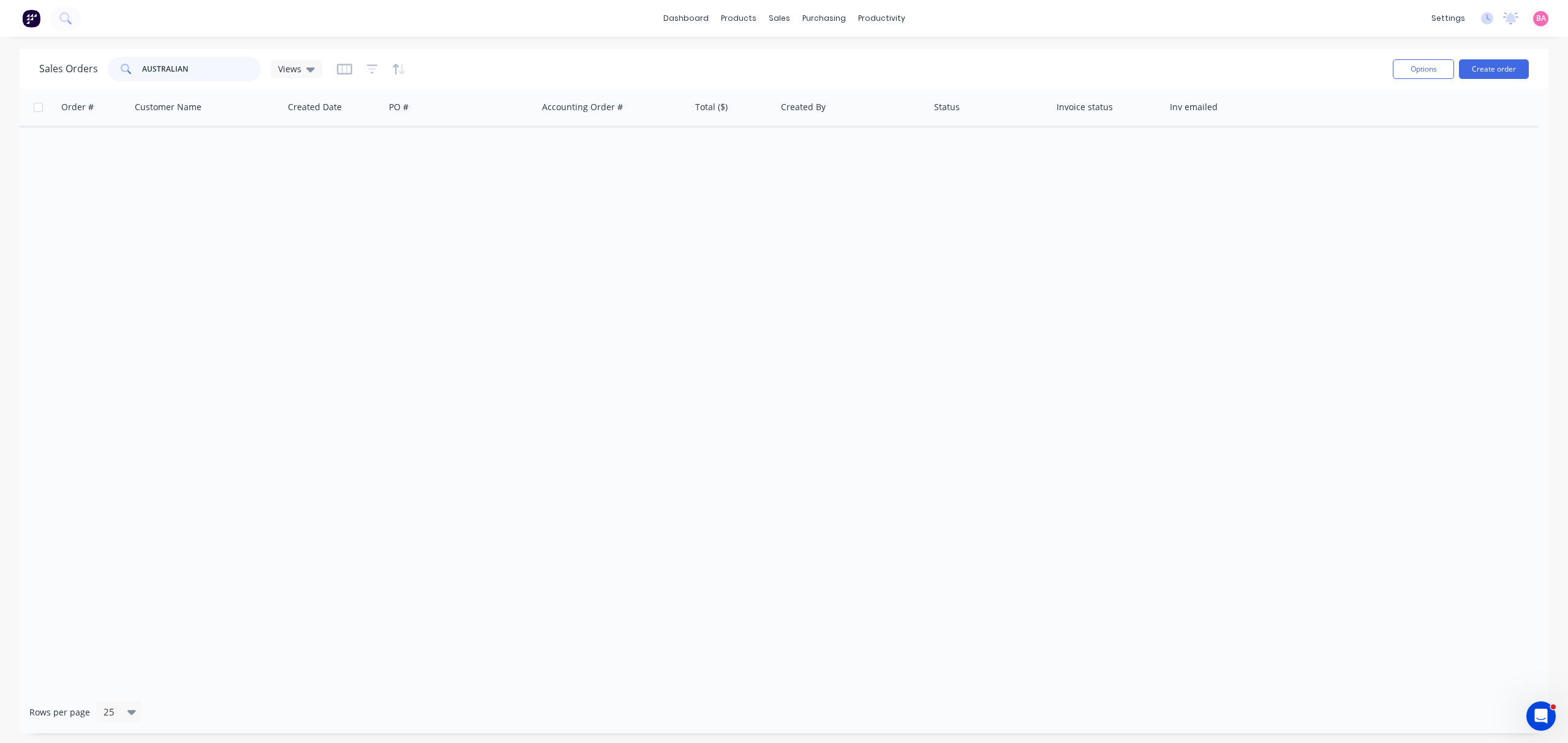
drag, startPoint x: 201, startPoint y: 67, endPoint x: 86, endPoint y: 69, distance: 115.0
click at [86, 69] on div "Sales Orders AUSTRALIAN Views" at bounding box center [181, 69] width 283 height 24
type input "2669"
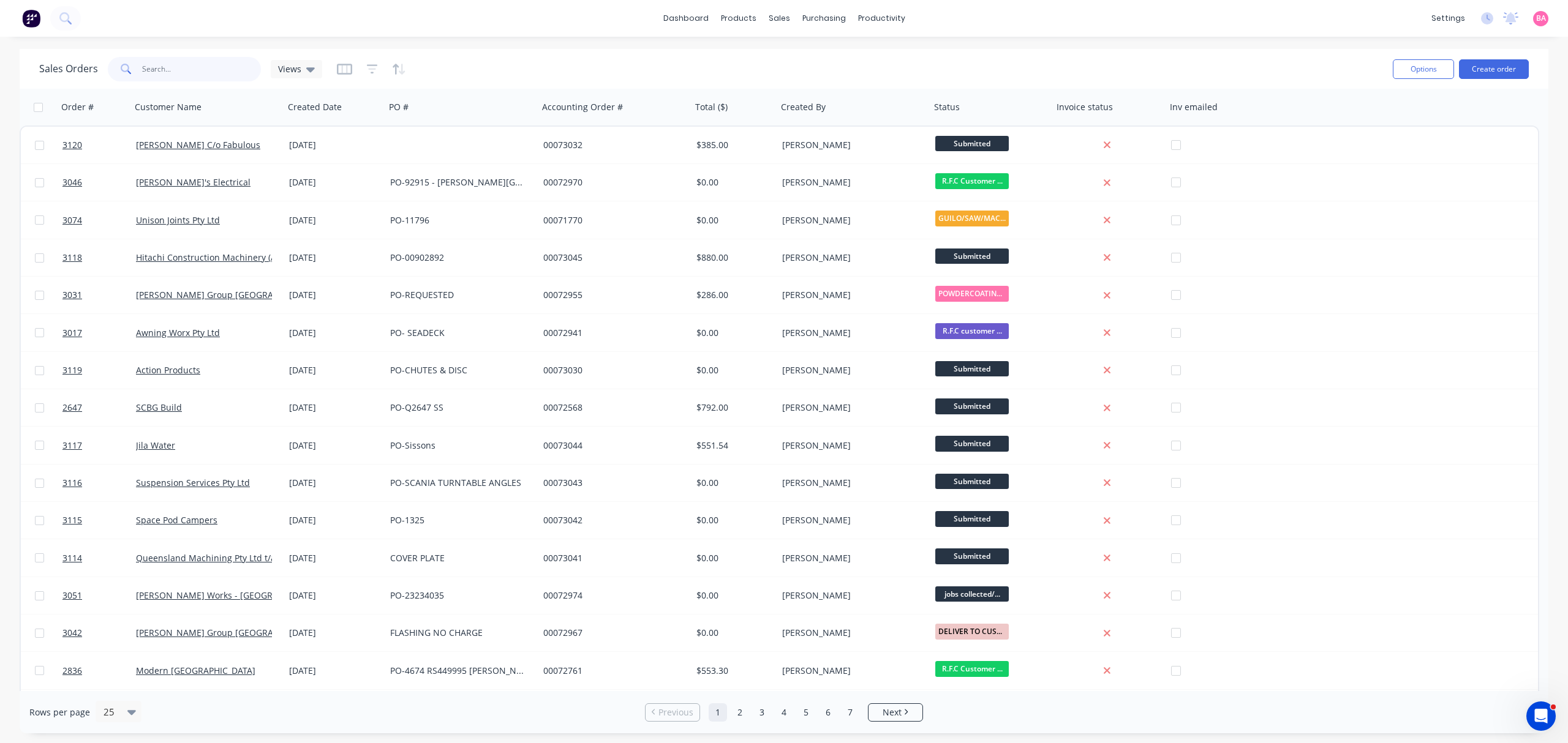
click at [167, 62] on input "text" at bounding box center [202, 69] width 120 height 24
type input "2669"
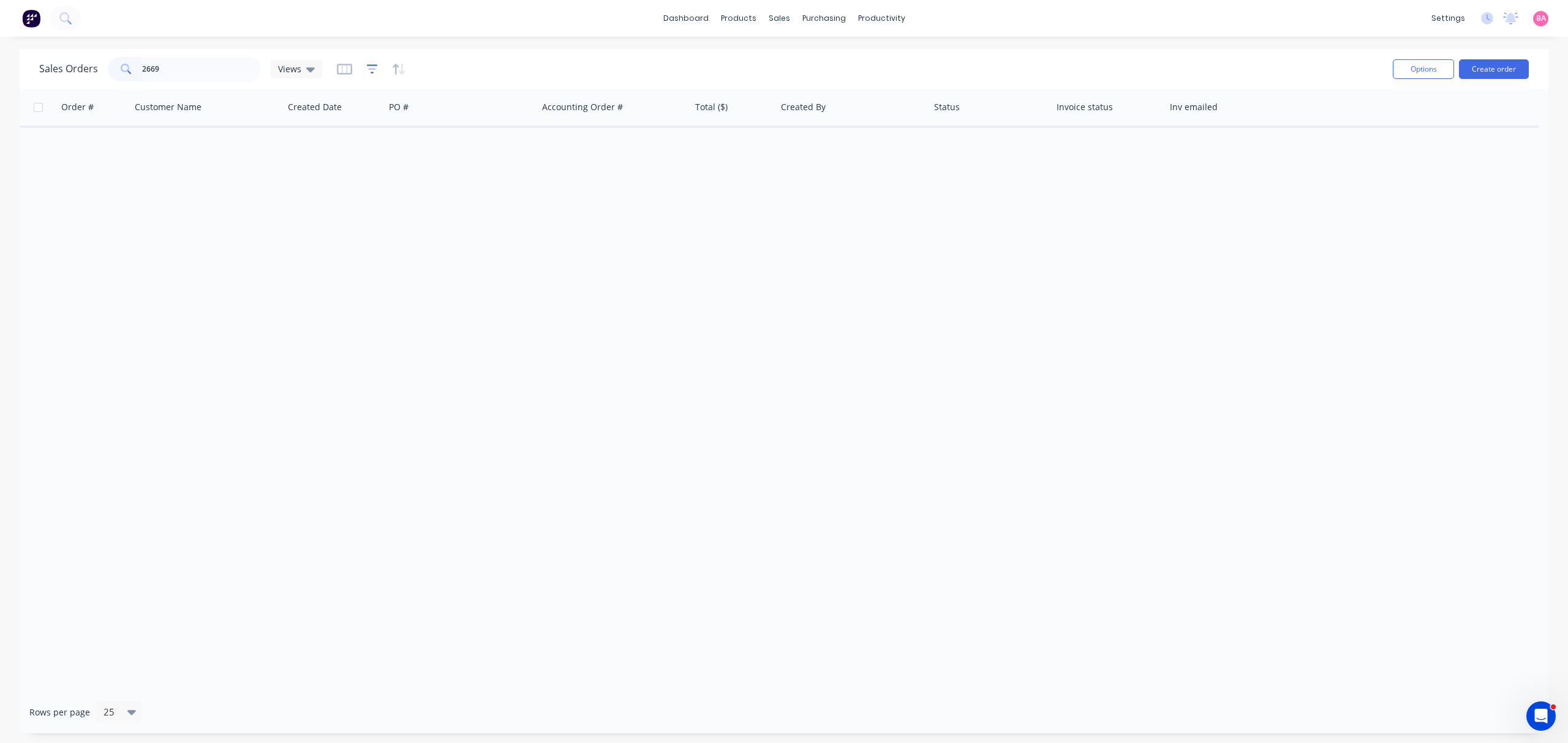
click at [372, 64] on icon "button" at bounding box center [372, 69] width 11 height 9
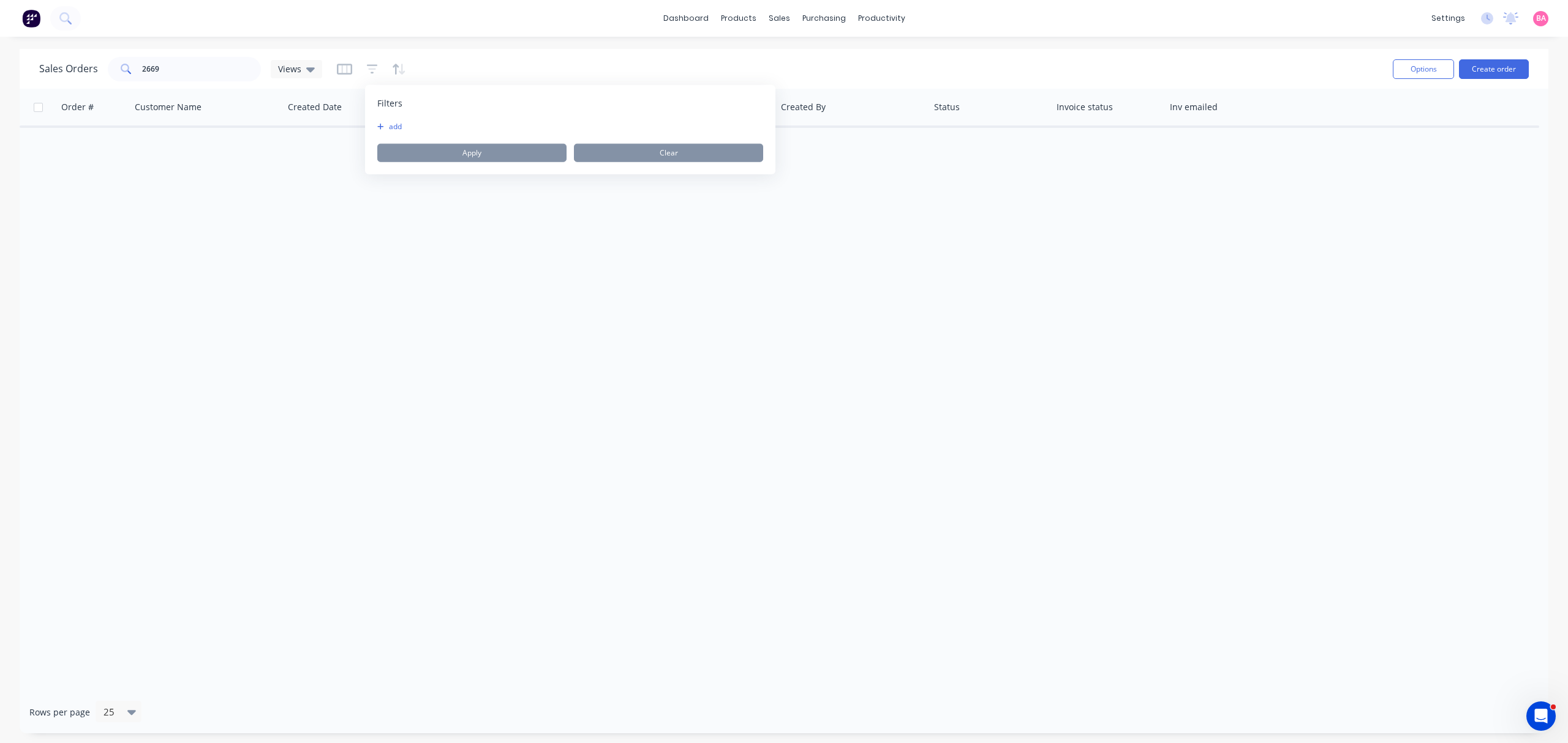
click at [388, 127] on button "add" at bounding box center [393, 127] width 31 height 10
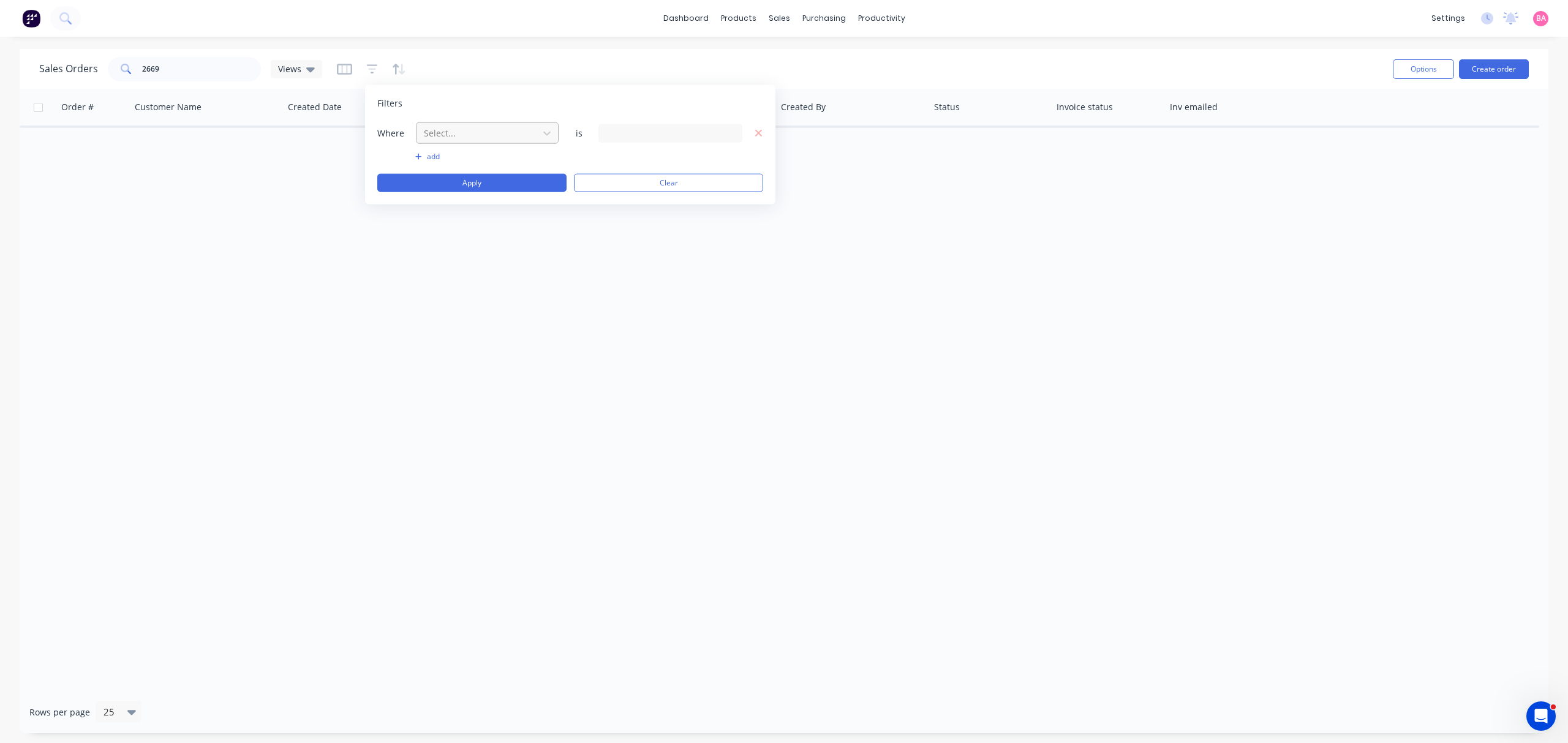
click at [482, 133] on div at bounding box center [477, 133] width 110 height 15
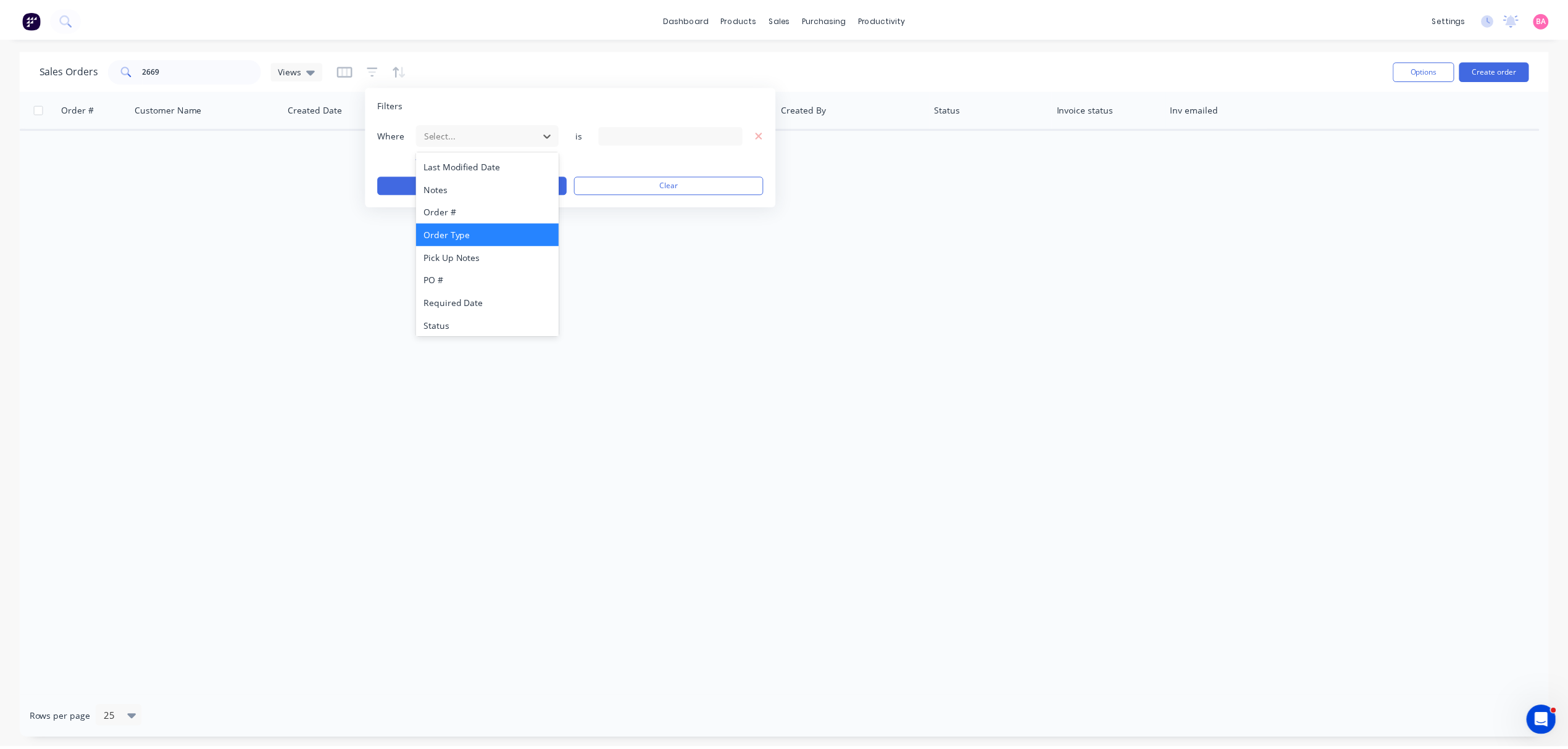
scroll to position [322, 0]
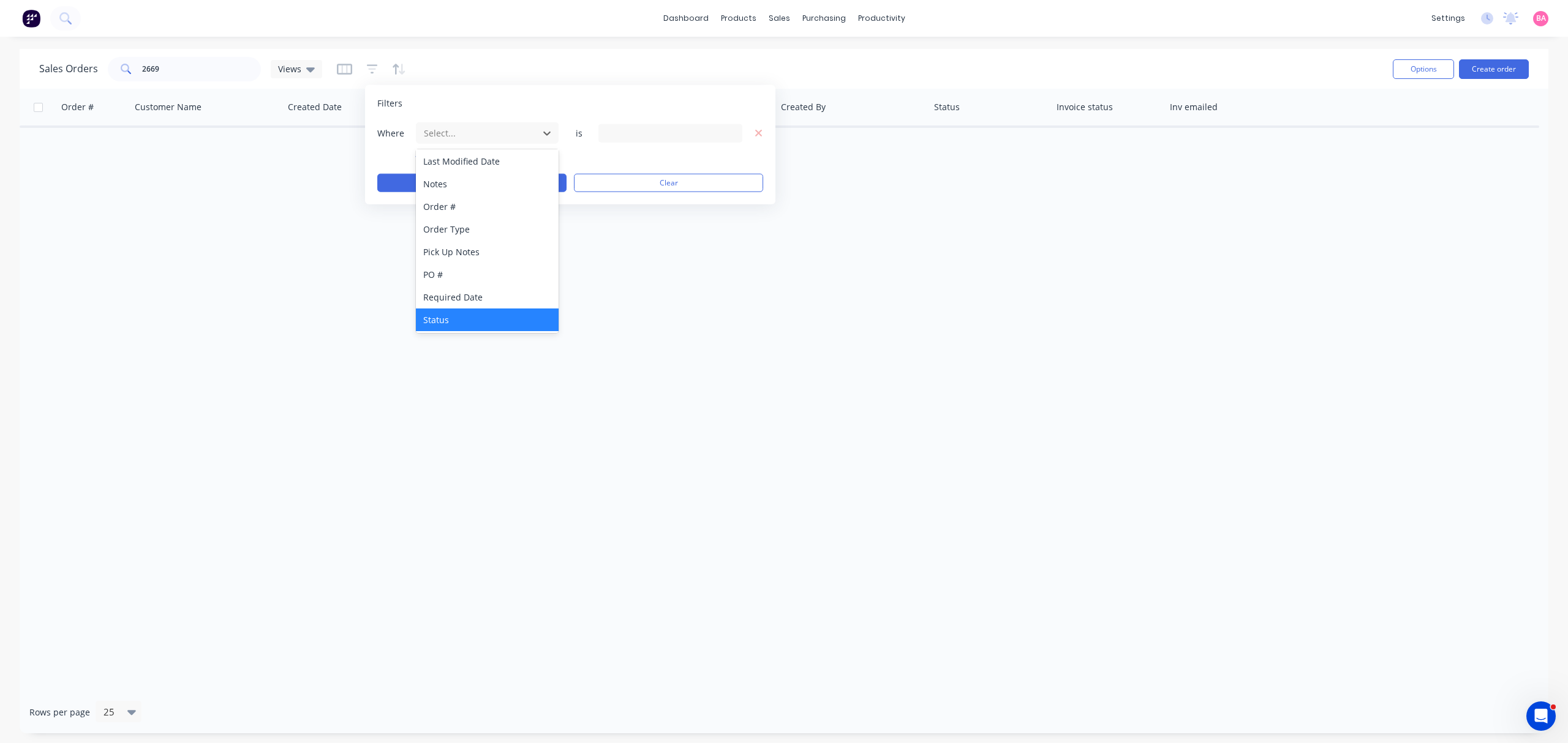
drag, startPoint x: 444, startPoint y: 317, endPoint x: 449, endPoint y: 322, distance: 7.1
click at [444, 318] on div "Status" at bounding box center [486, 320] width 142 height 22
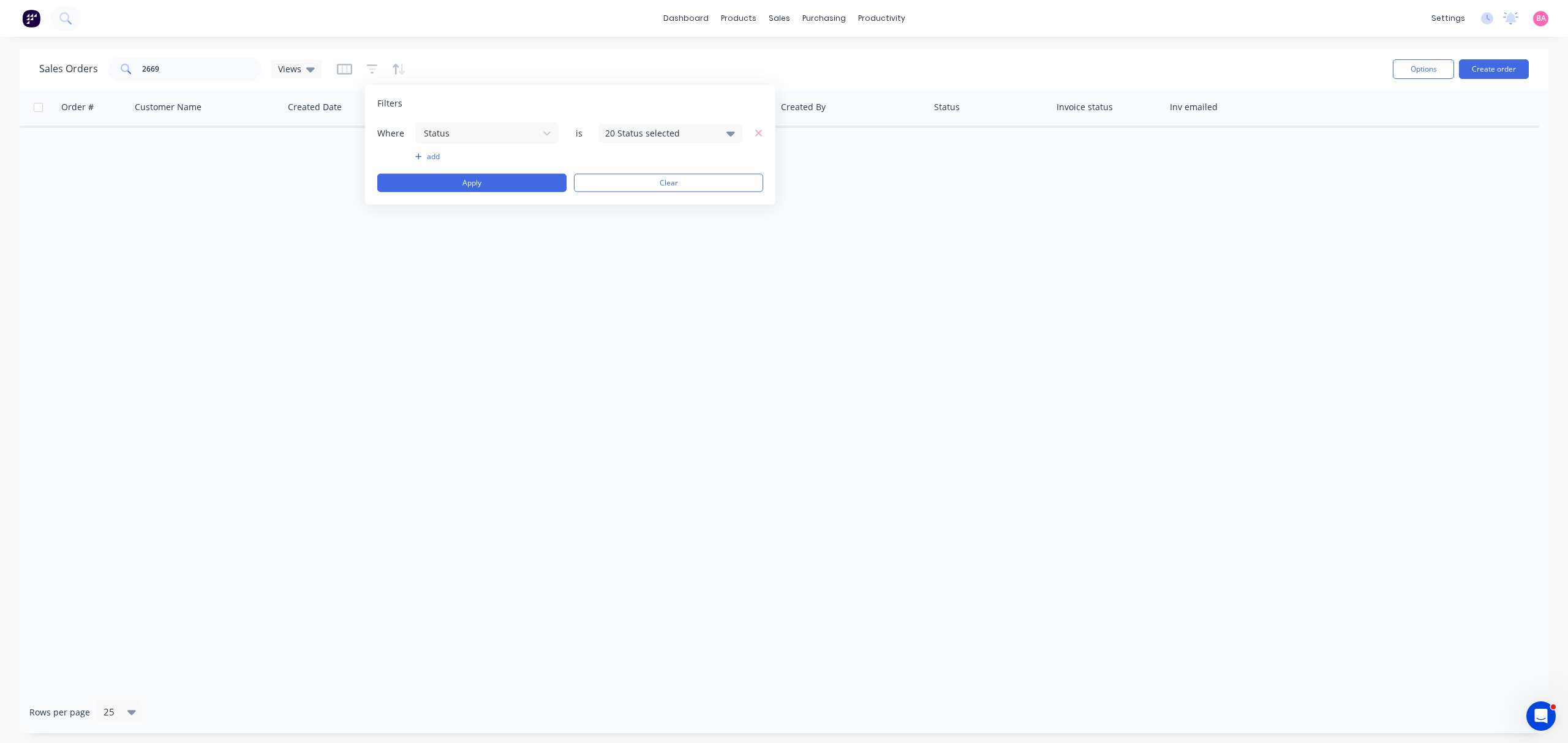
click at [731, 130] on icon at bounding box center [731, 132] width 8 height 13
click at [627, 199] on div at bounding box center [618, 200] width 24 height 24
click at [444, 181] on button "Apply" at bounding box center [472, 183] width 189 height 18
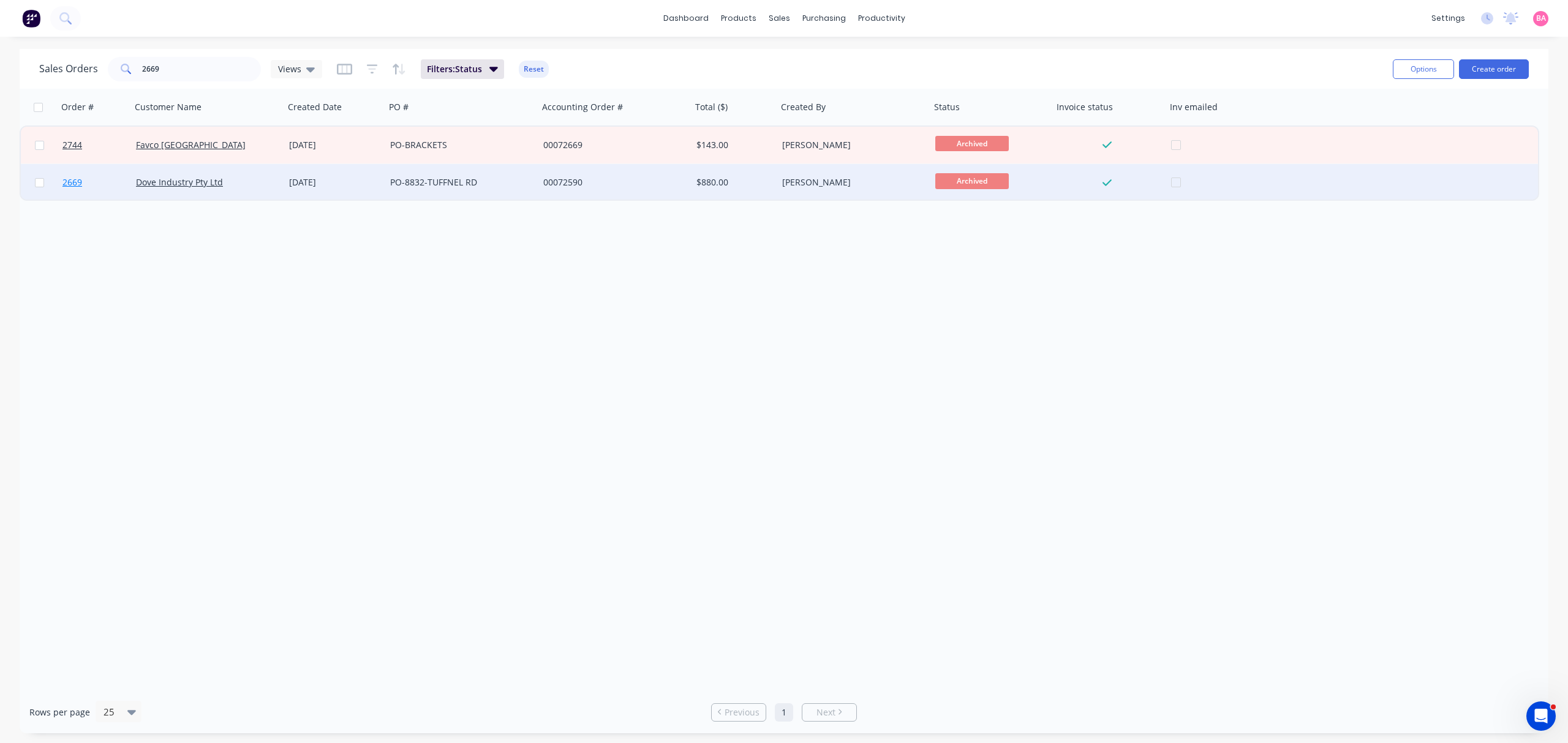
click at [75, 180] on span "2669" at bounding box center [72, 183] width 20 height 13
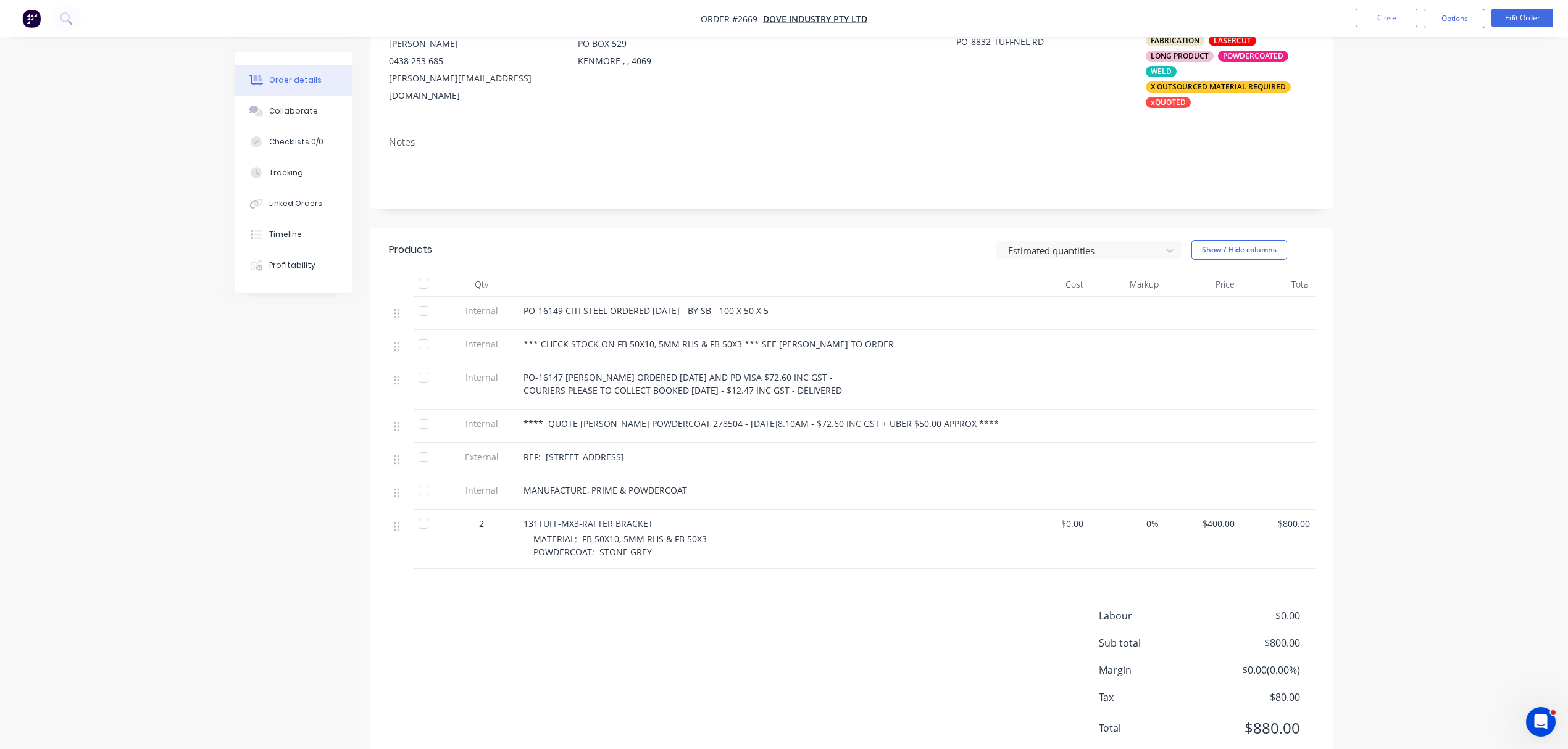
scroll to position [137, 0]
click at [298, 106] on div "Collaborate" at bounding box center [293, 111] width 49 height 11
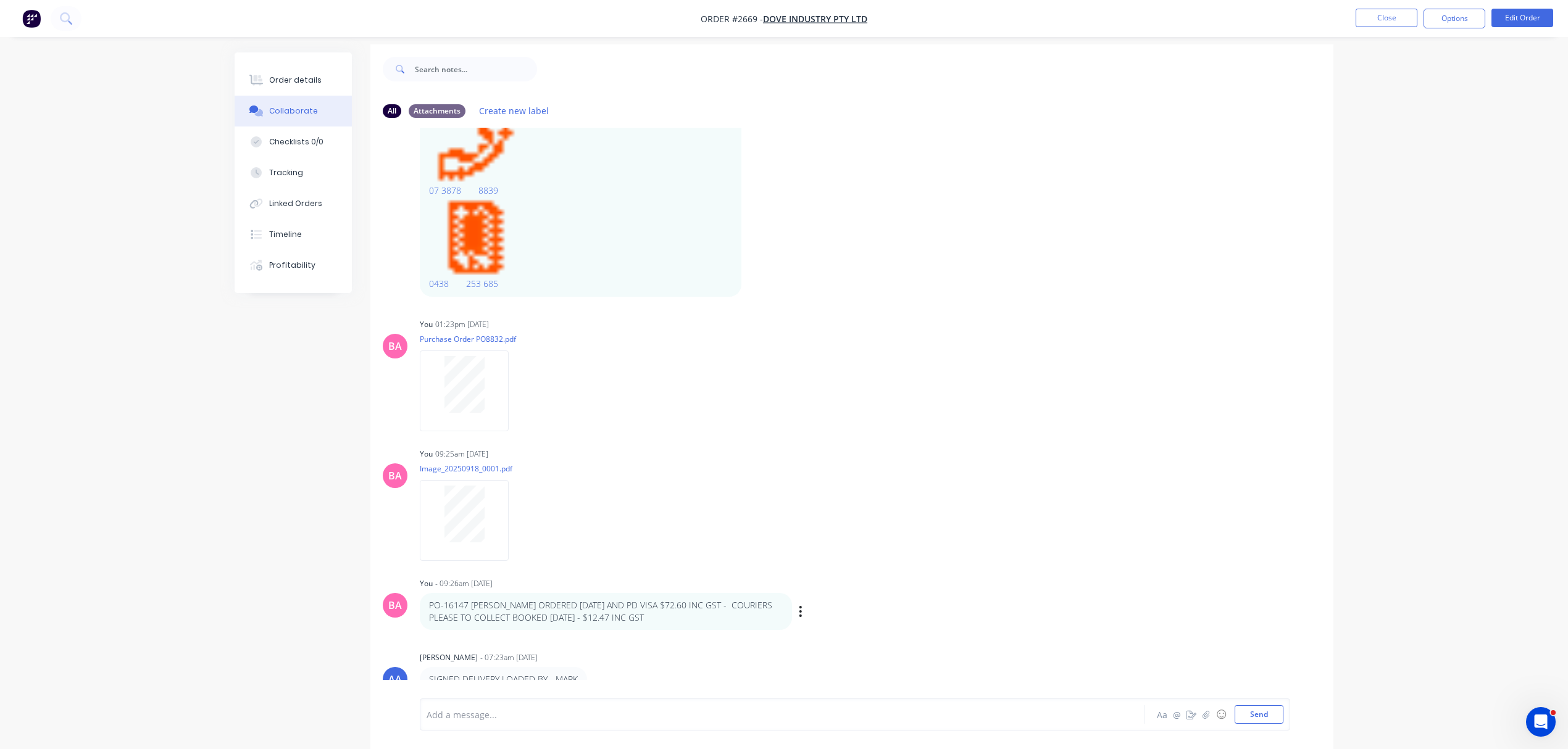
scroll to position [20, 0]
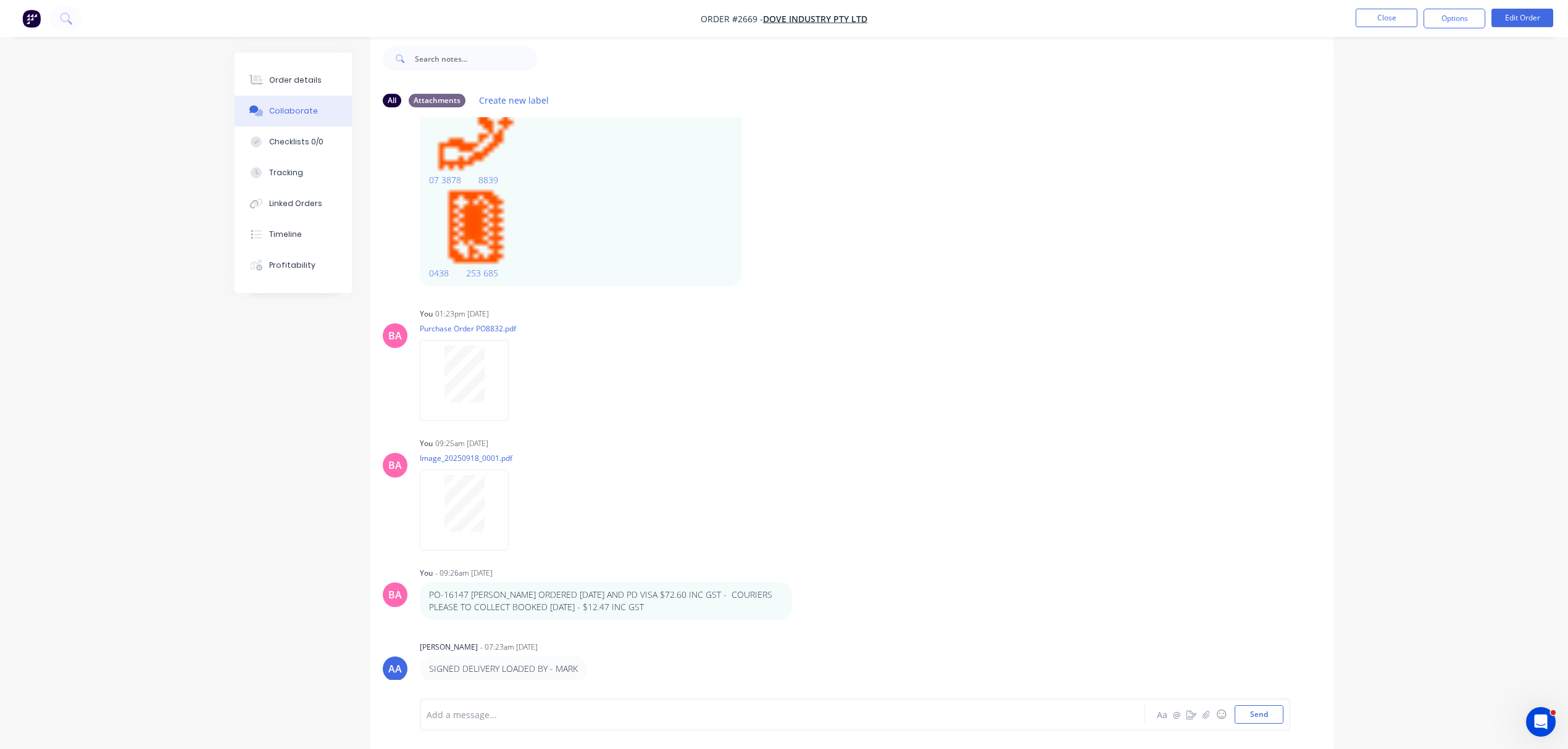
click at [517, 726] on div "Add a message... Aa @ ☺ Send" at bounding box center [855, 715] width 870 height 32
click at [495, 714] on div at bounding box center [748, 715] width 642 height 13
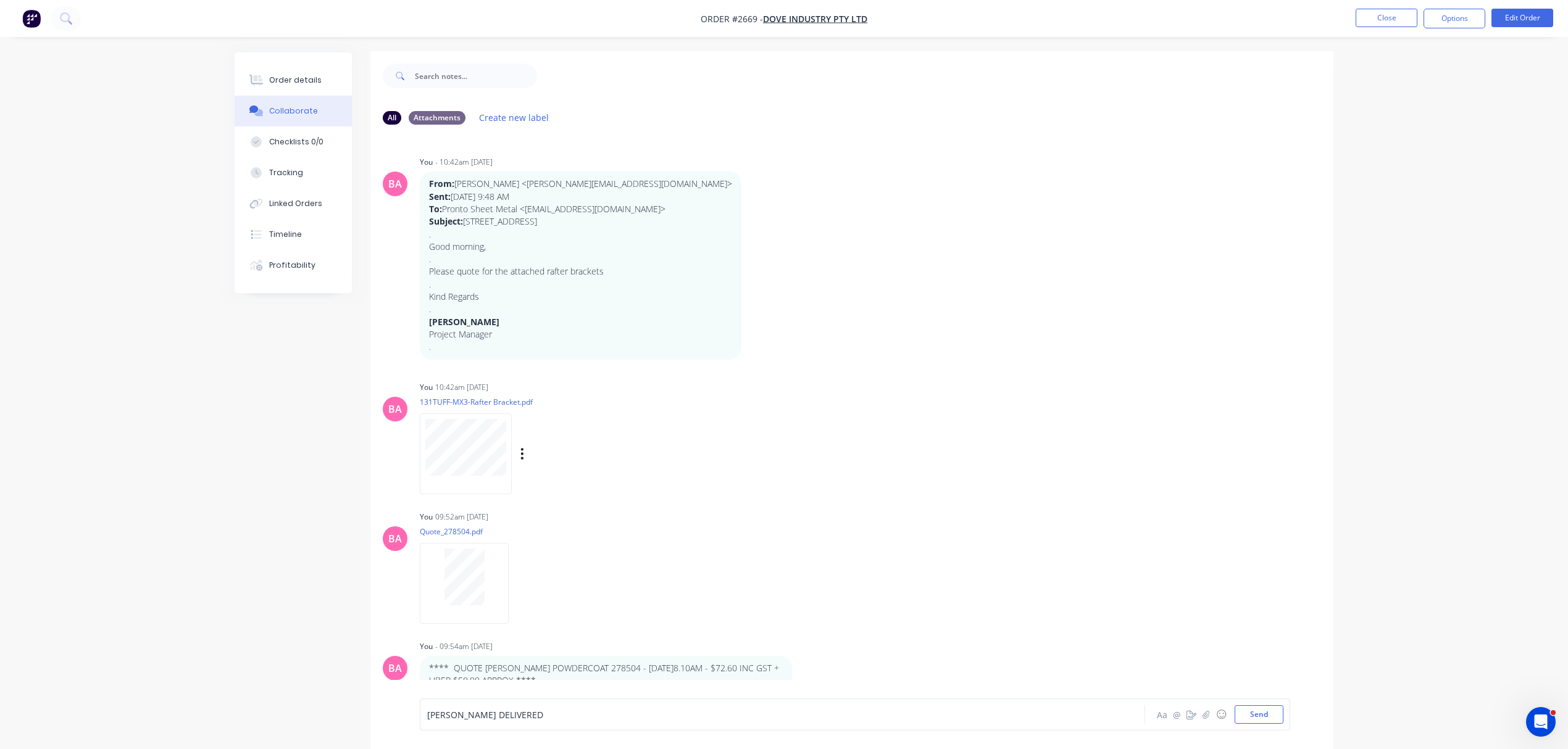
scroll to position [0, 0]
click at [296, 77] on div "Order details" at bounding box center [296, 80] width 52 height 11
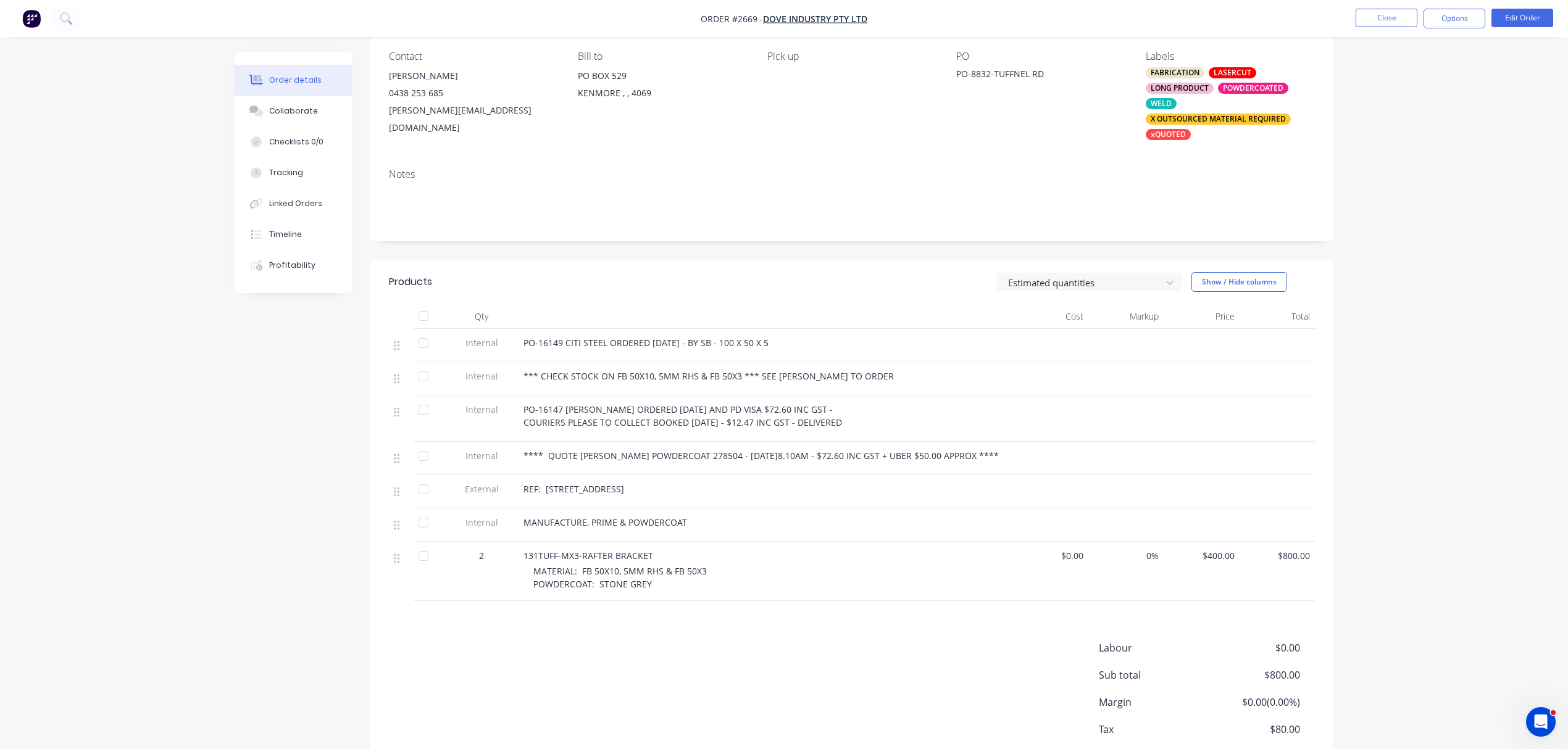
scroll to position [109, 0]
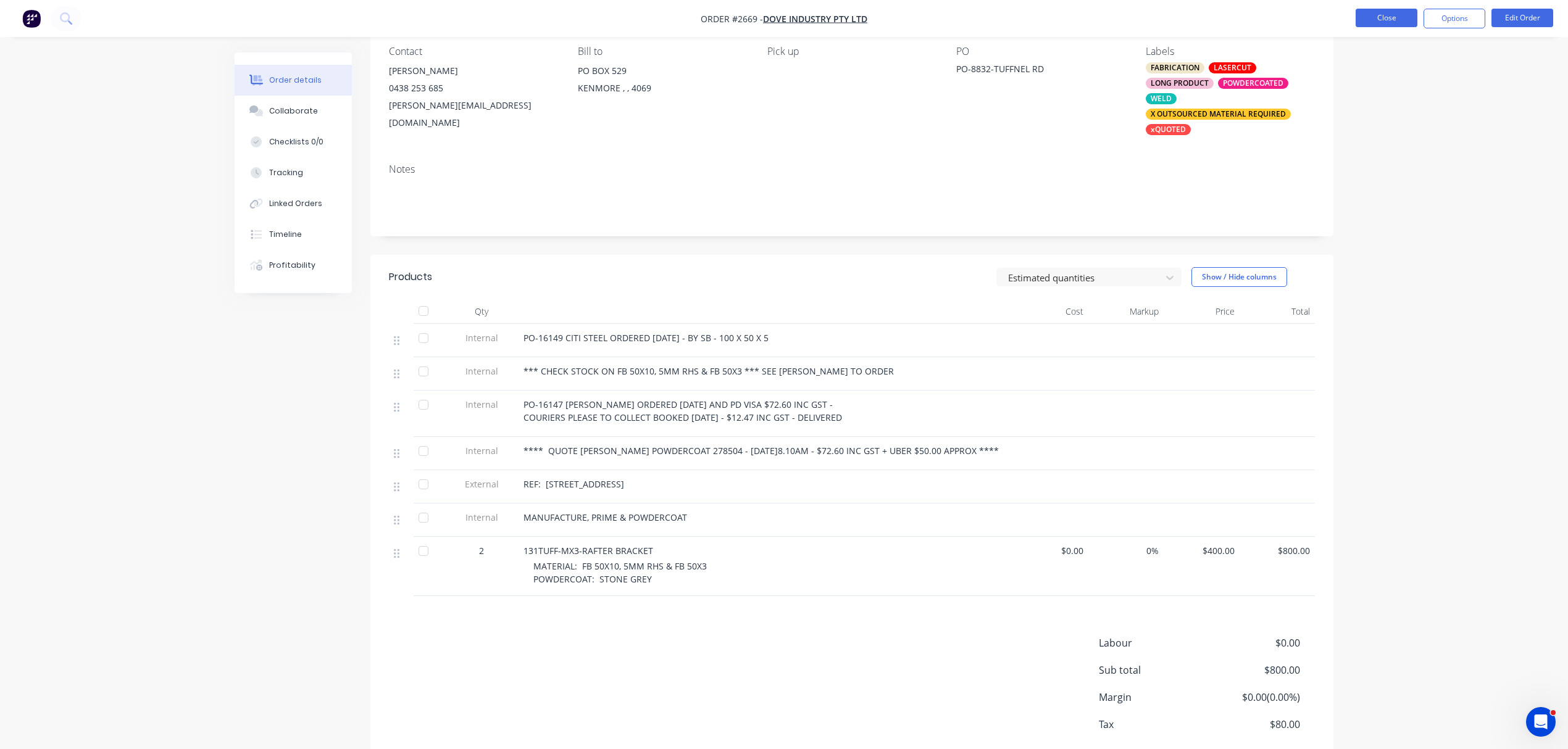
click at [1388, 18] on button "Close" at bounding box center [1387, 18] width 62 height 18
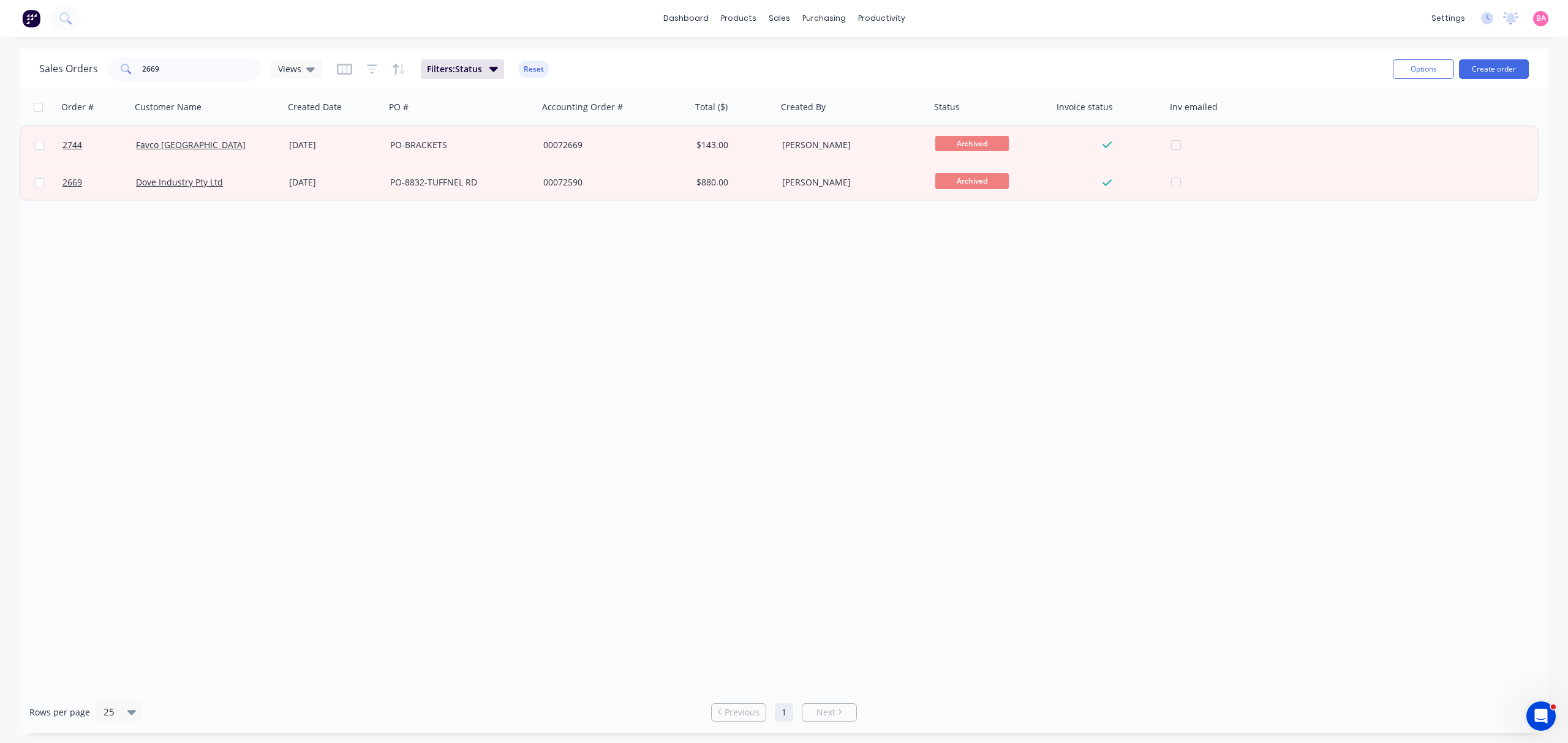
click at [207, 304] on div "Order # Customer Name Created Date PO # Accounting Order # Total ($) Created By…" at bounding box center [784, 390] width 1529 height 602
click at [829, 59] on div "Sales Orders" at bounding box center [825, 59] width 50 height 11
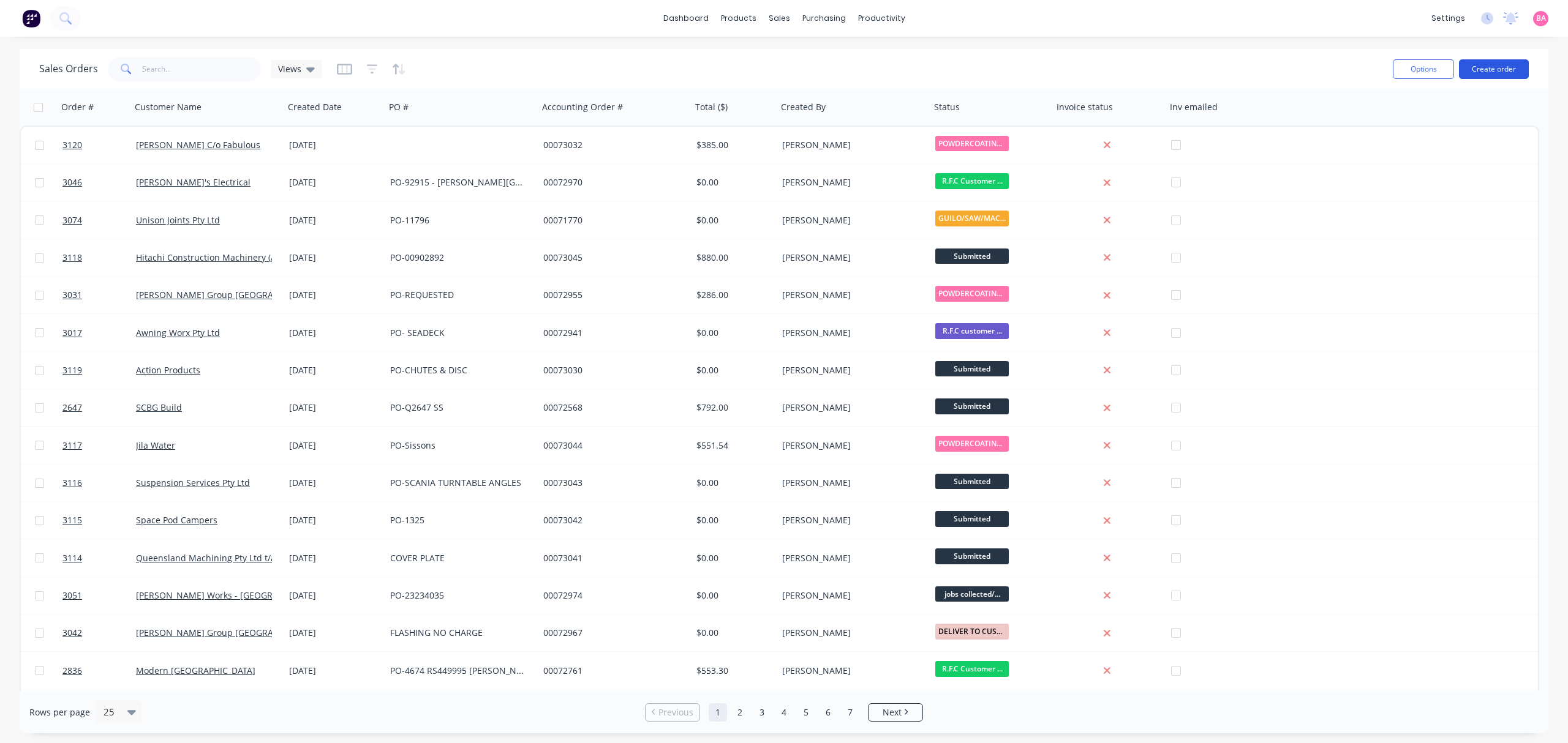
click at [1492, 70] on button "Create order" at bounding box center [1494, 69] width 70 height 20
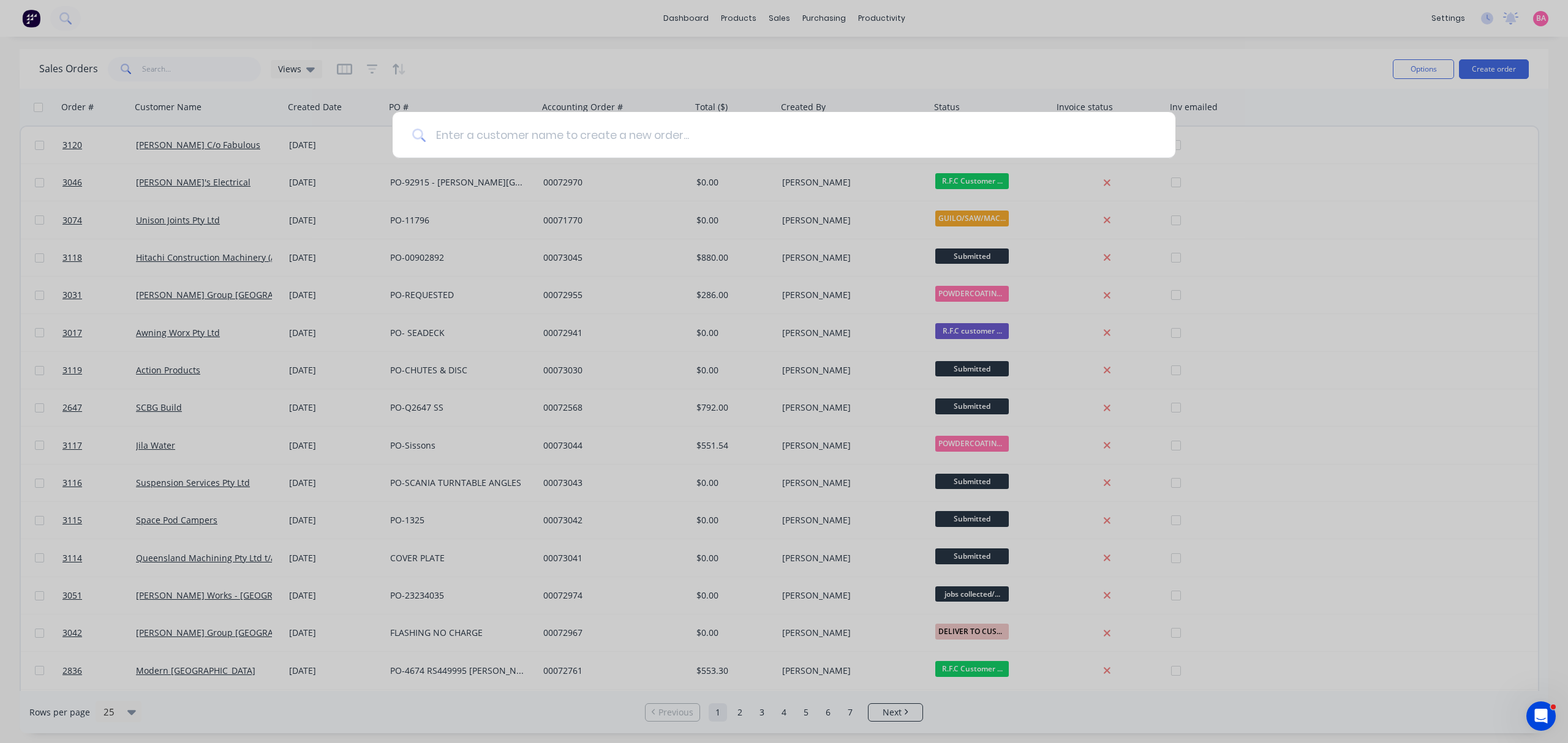
click at [616, 138] on input at bounding box center [790, 135] width 730 height 46
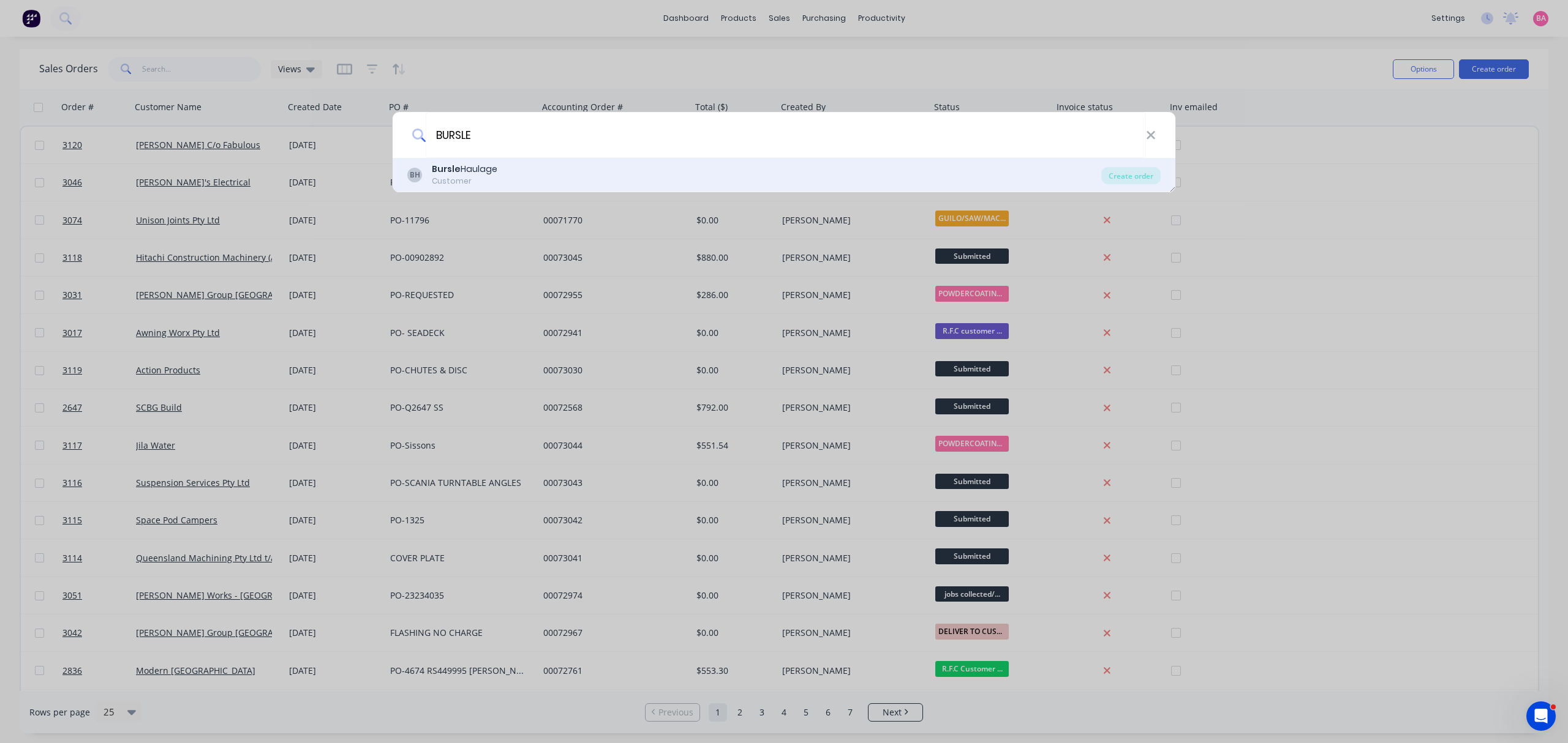
type input "BURSLE"
click at [464, 173] on div "Bursle Haulage" at bounding box center [465, 169] width 66 height 13
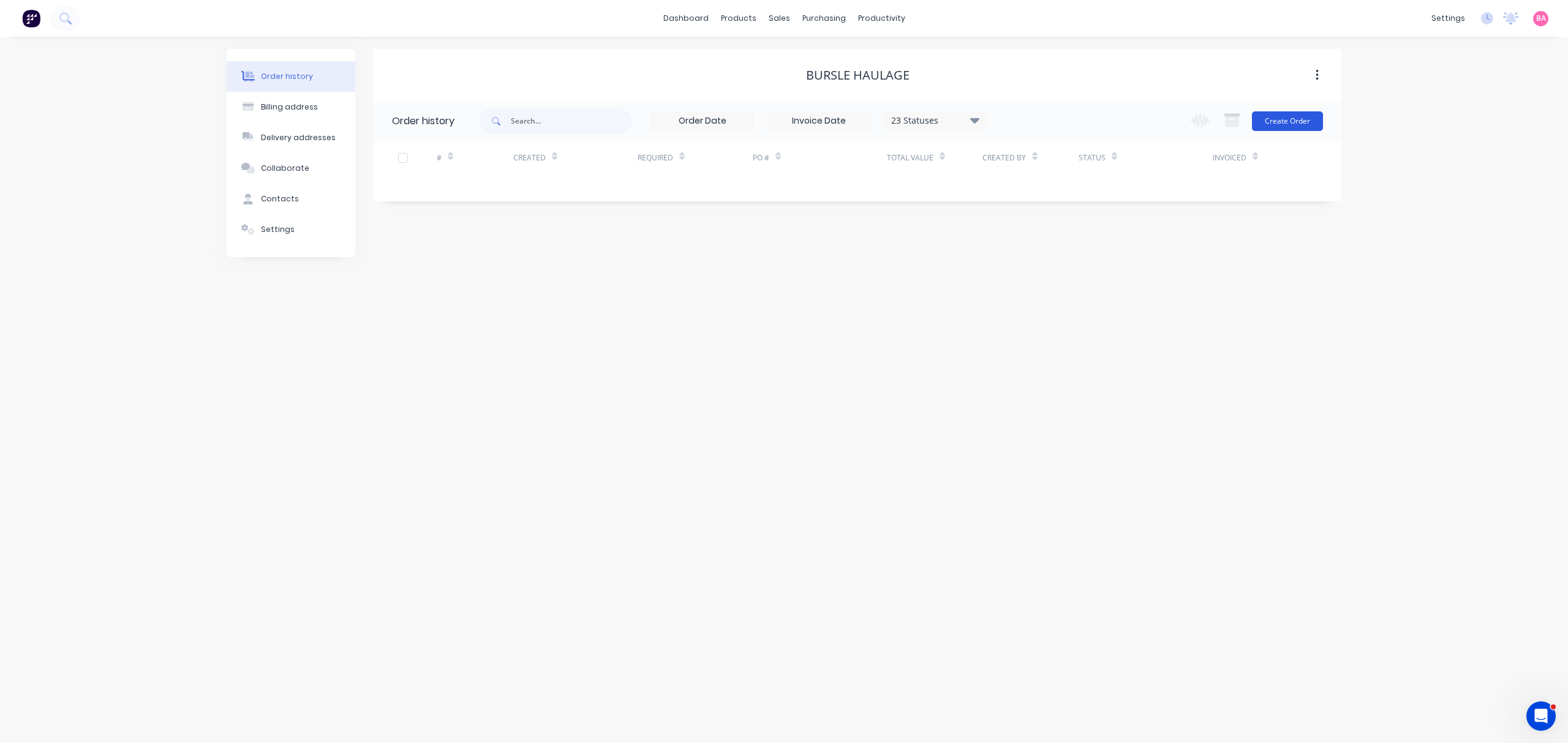
click at [1308, 118] on button "Create Order" at bounding box center [1288, 121] width 71 height 20
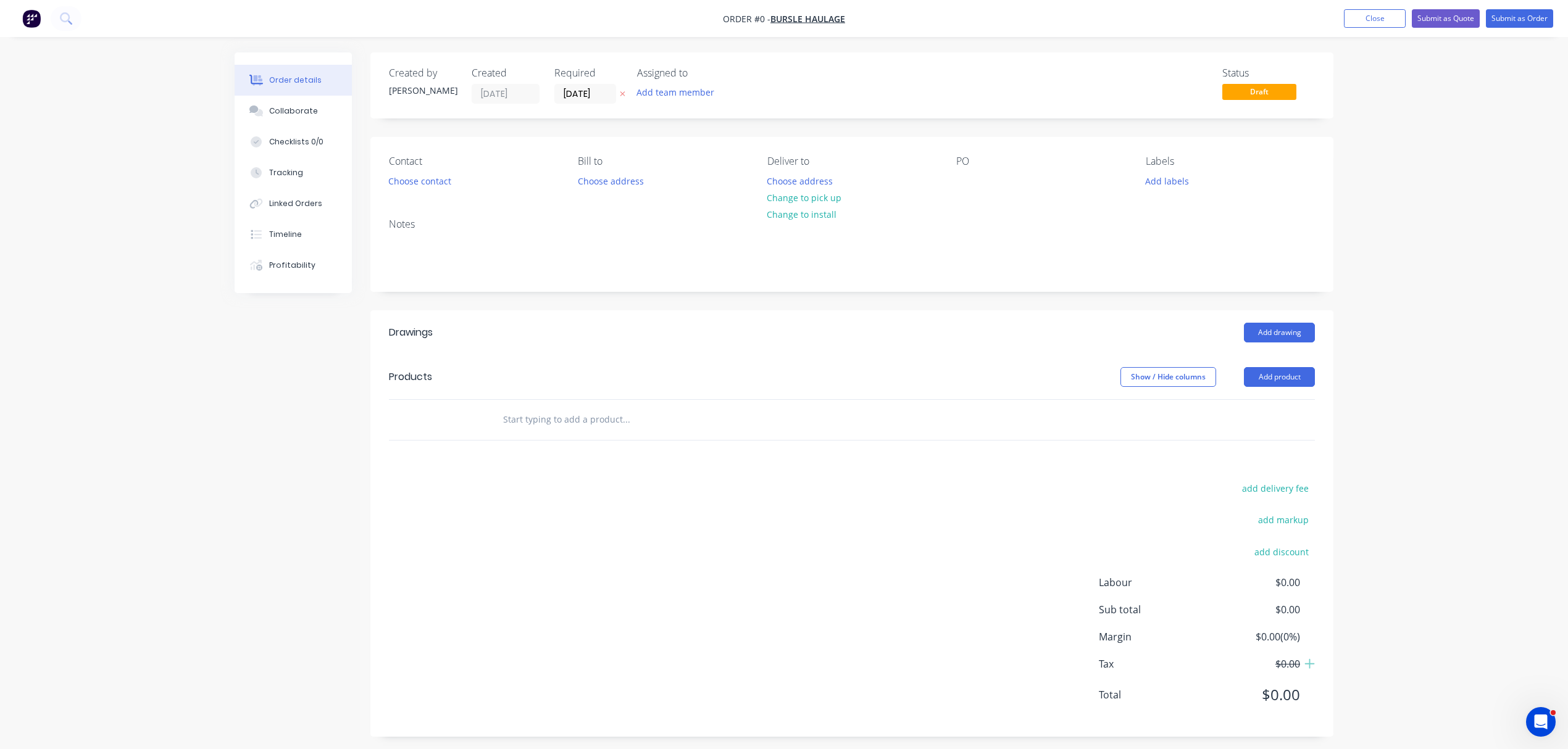
click at [619, 94] on button "button" at bounding box center [622, 94] width 13 height 14
click at [677, 90] on button "Add team member" at bounding box center [676, 92] width 91 height 17
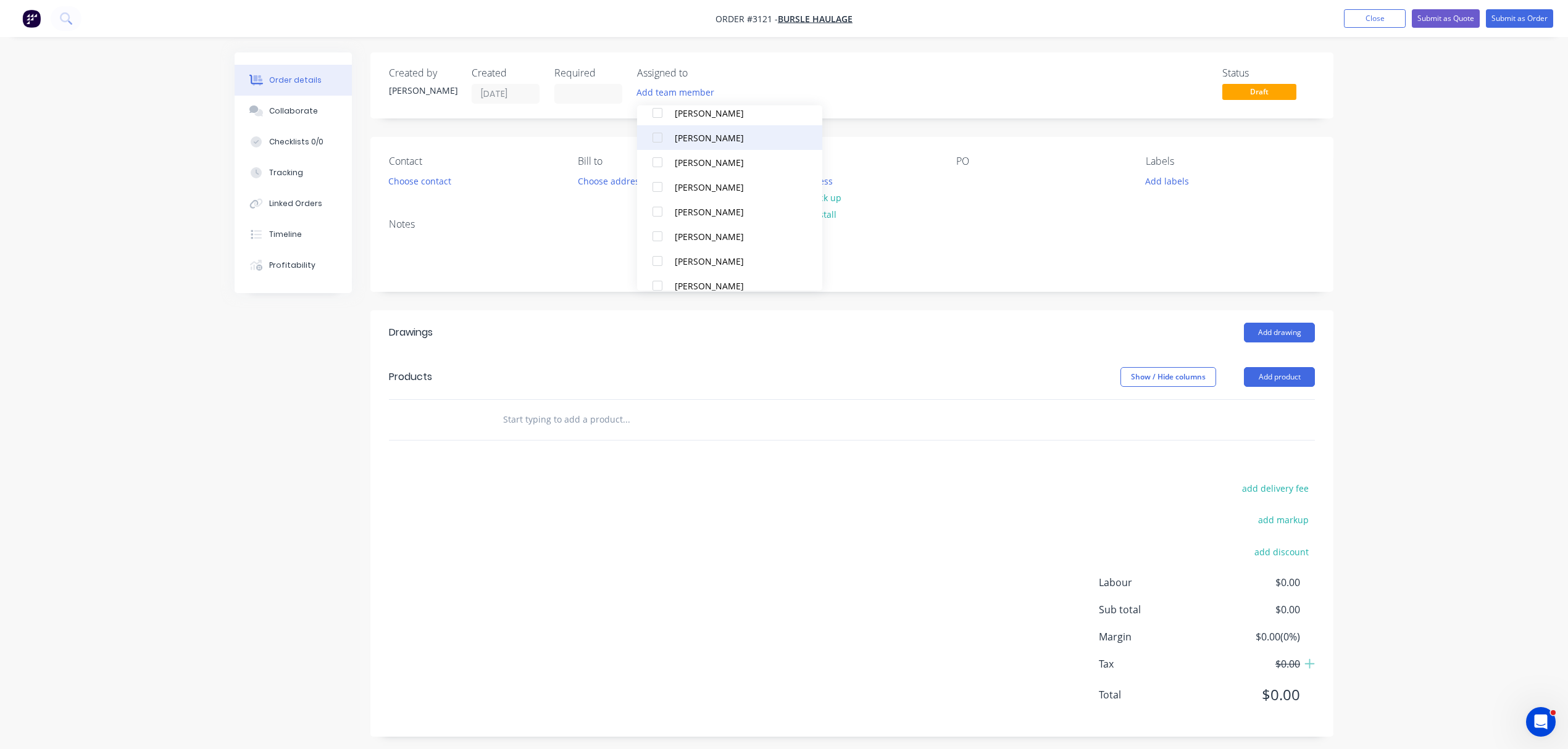
scroll to position [111, 0]
click at [657, 243] on div at bounding box center [657, 247] width 25 height 25
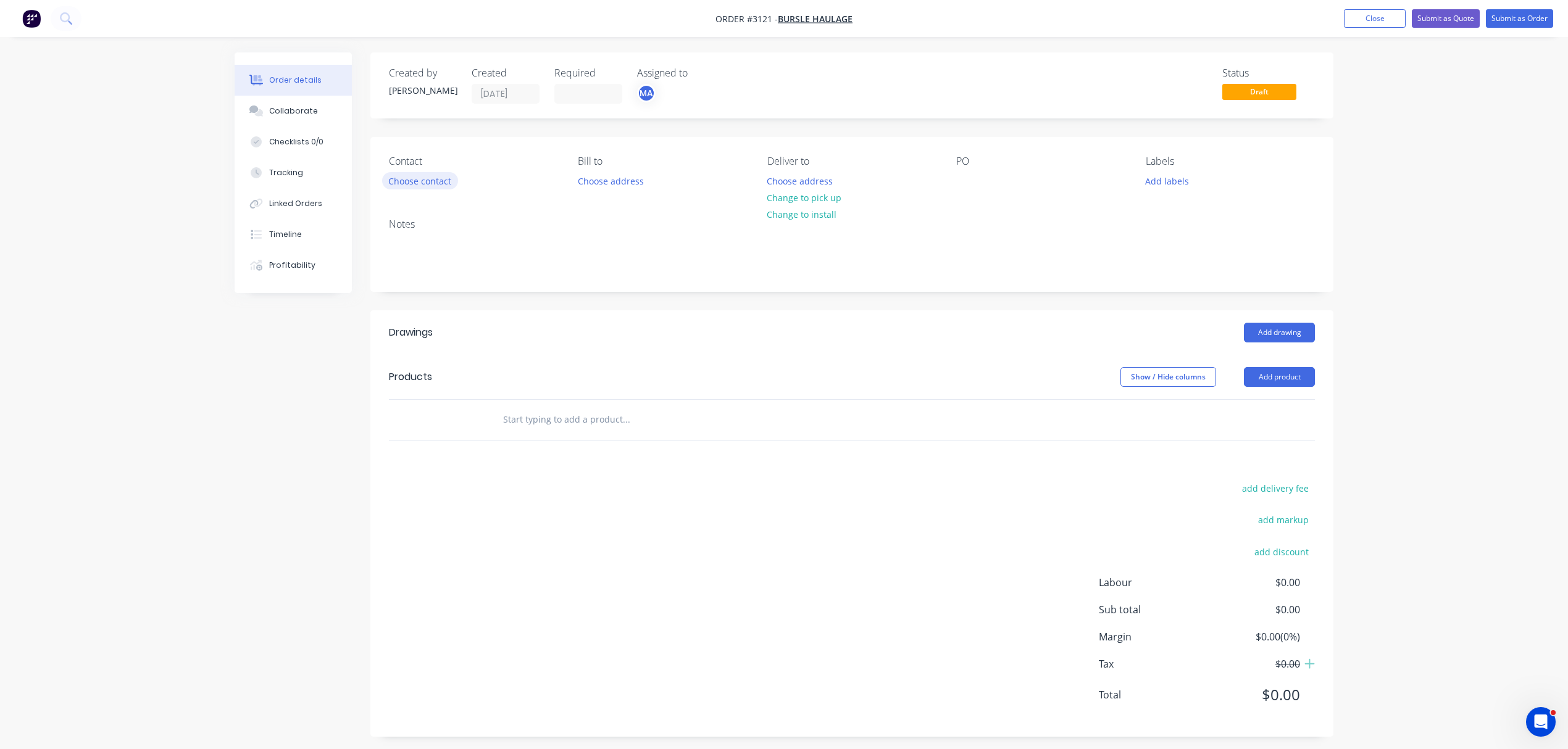
click at [430, 179] on button "Choose contact" at bounding box center [420, 181] width 76 height 17
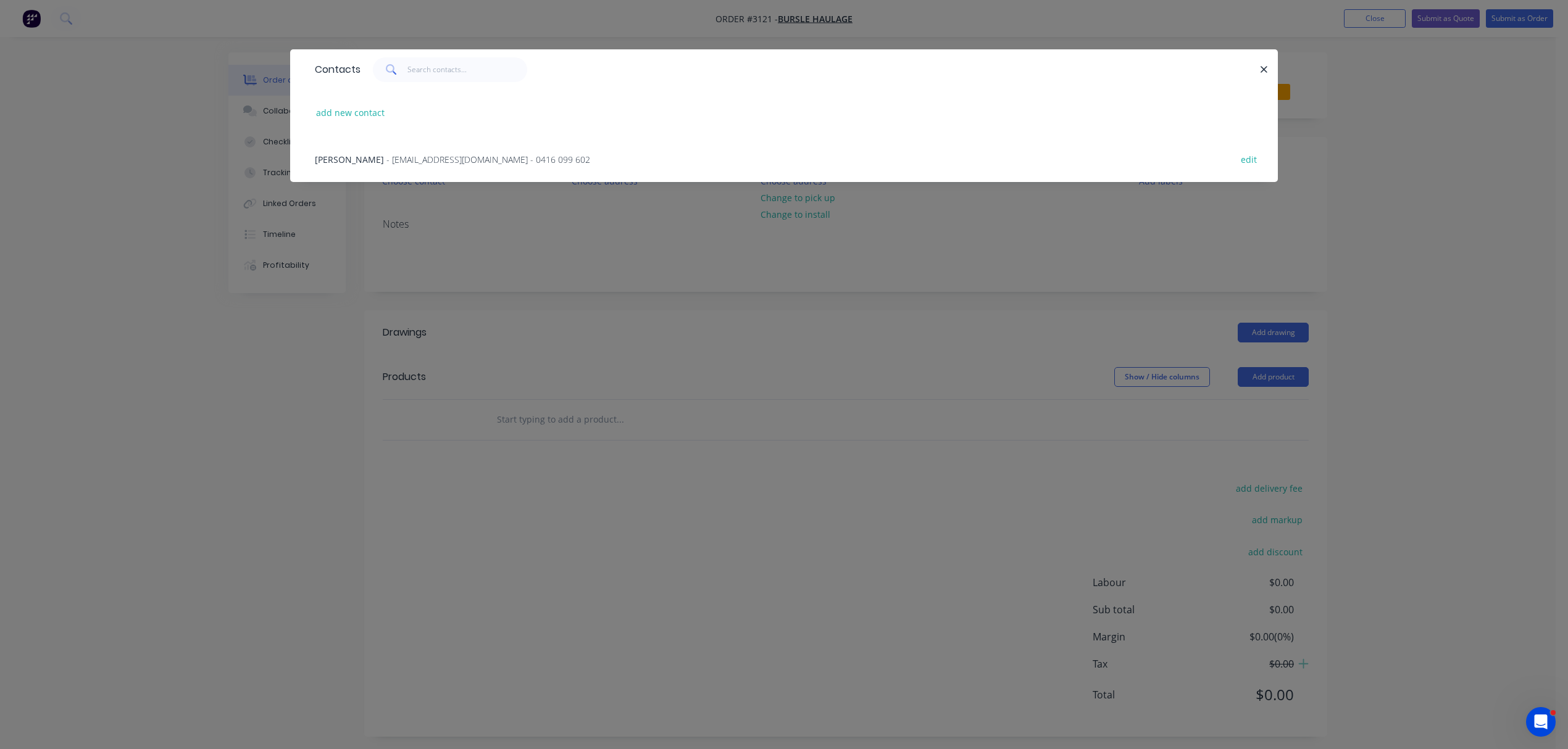
click at [387, 154] on span "- carlbursle@gmail.com - 0416 099 602" at bounding box center [488, 159] width 204 height 12
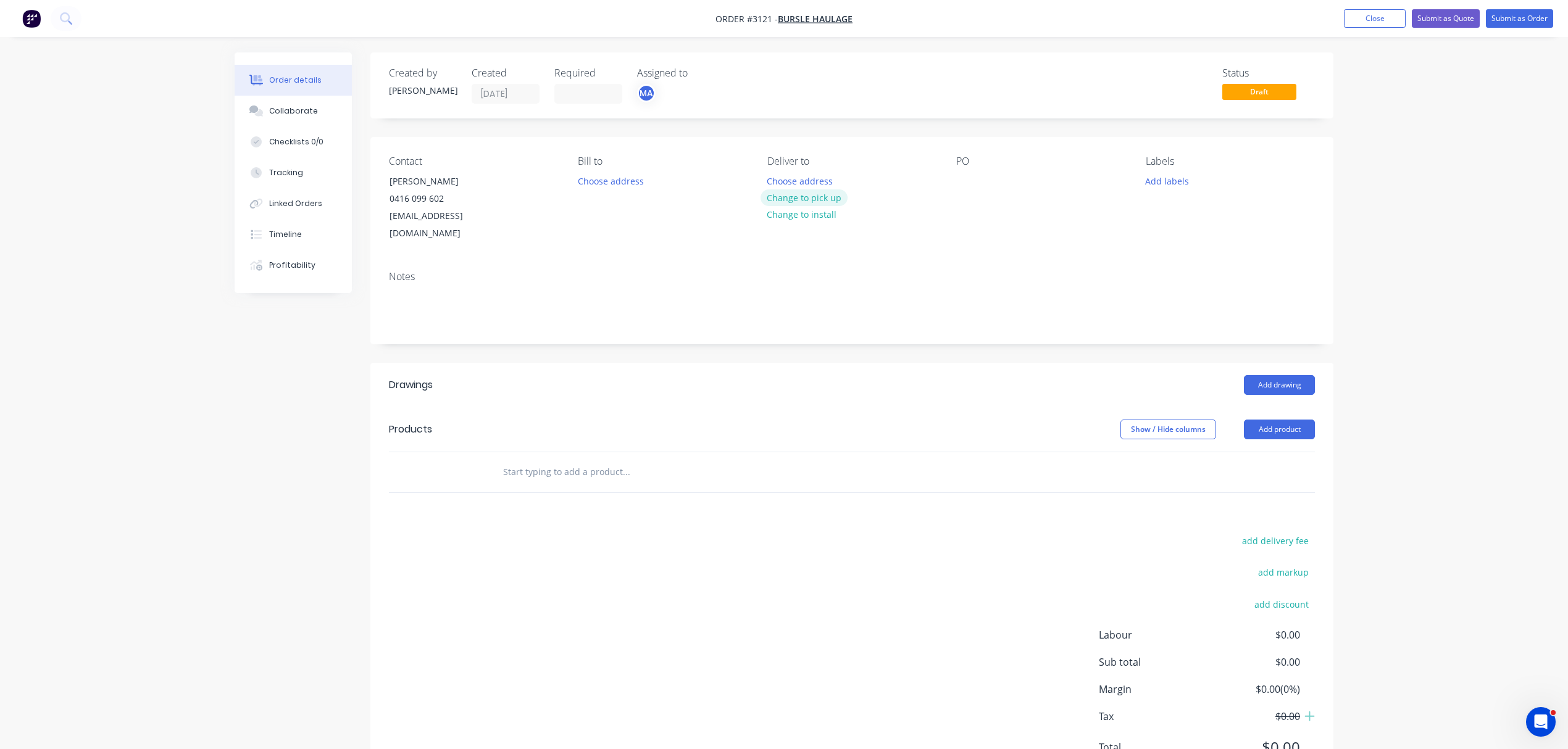
click at [820, 197] on button "Change to pick up" at bounding box center [804, 198] width 87 height 17
click at [959, 176] on div at bounding box center [966, 181] width 20 height 18
click at [1166, 181] on button "Add labels" at bounding box center [1167, 181] width 57 height 17
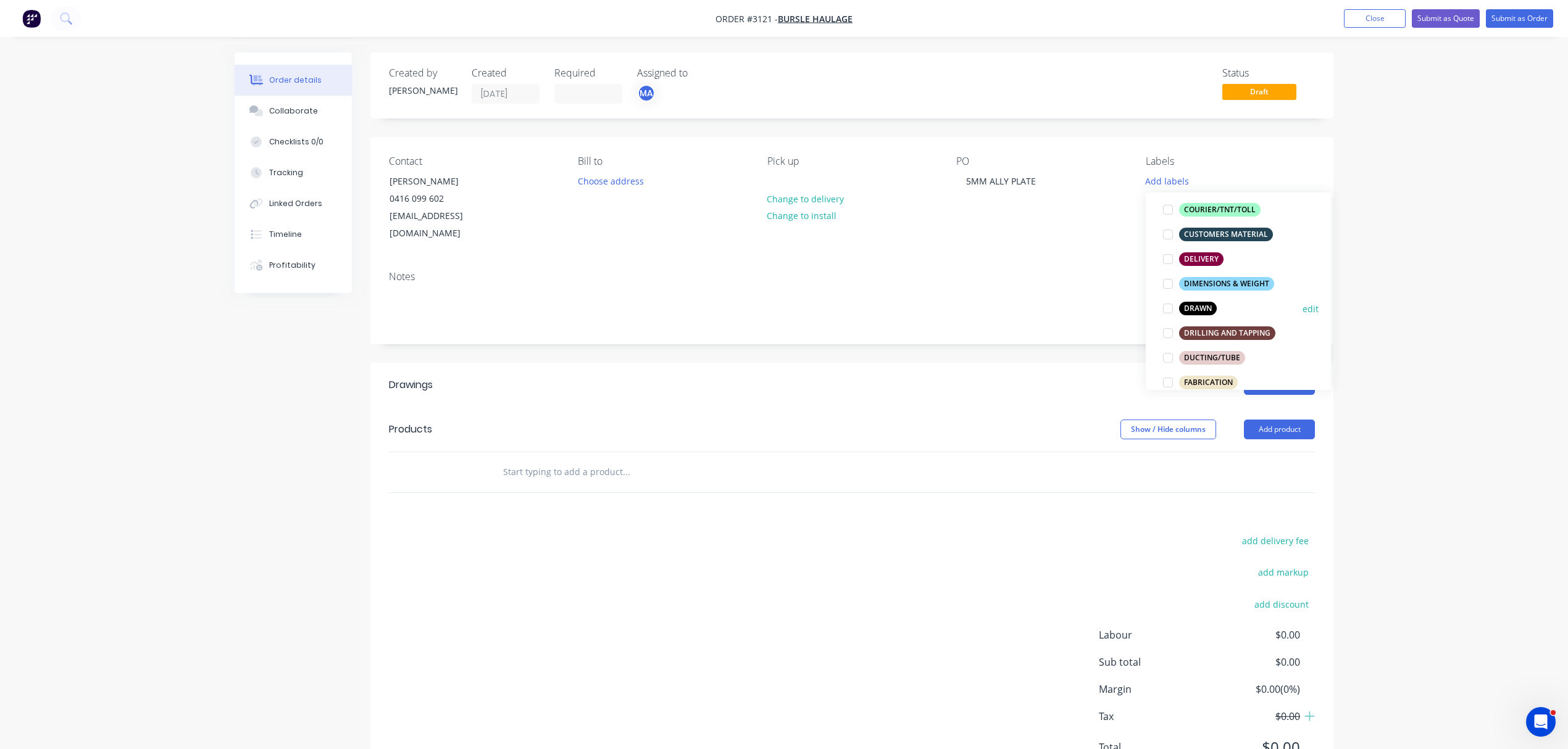
scroll to position [181, 0]
click at [1165, 307] on div at bounding box center [1167, 307] width 25 height 25
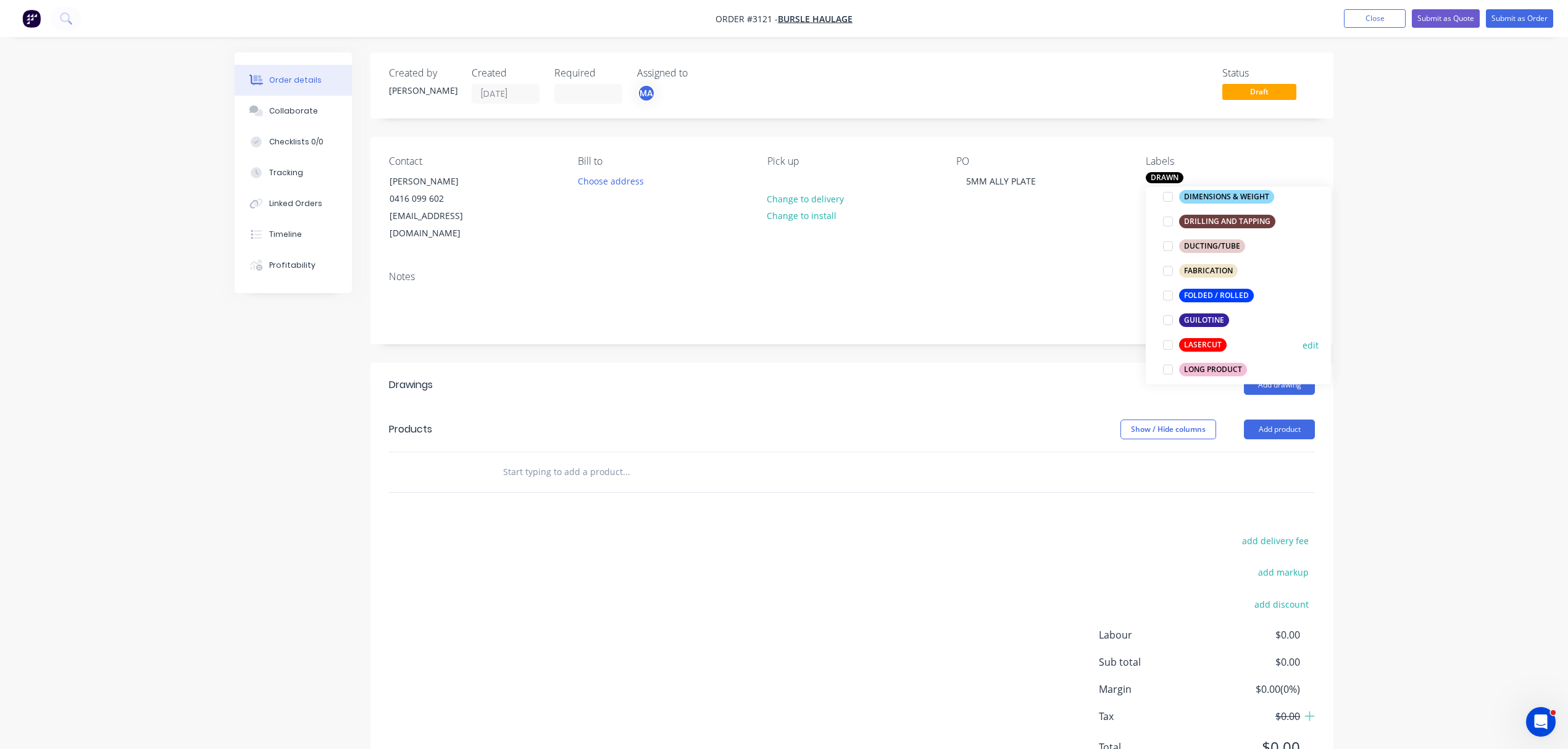
scroll to position [302, 0]
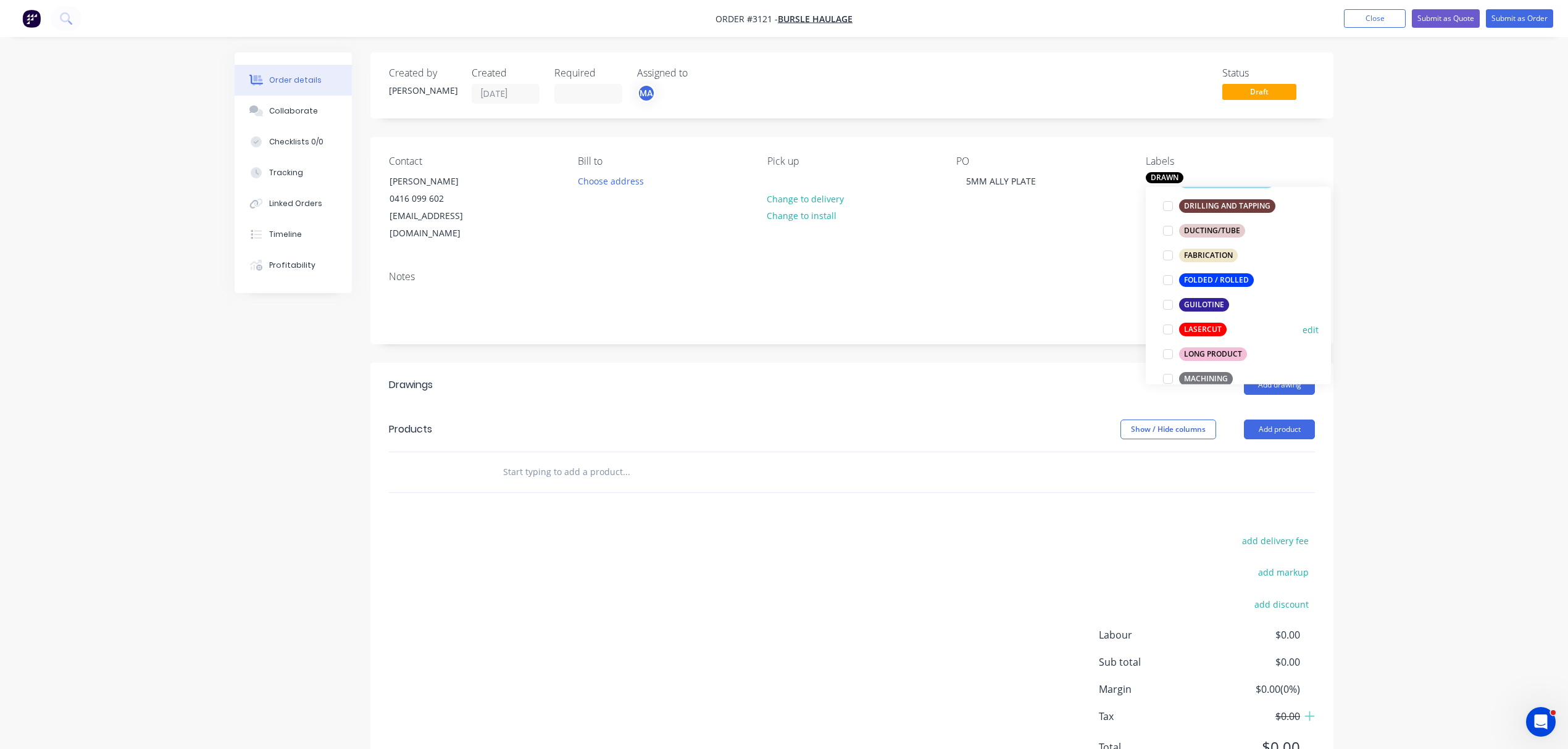
click at [1211, 329] on div "LASERCUT" at bounding box center [1203, 329] width 47 height 13
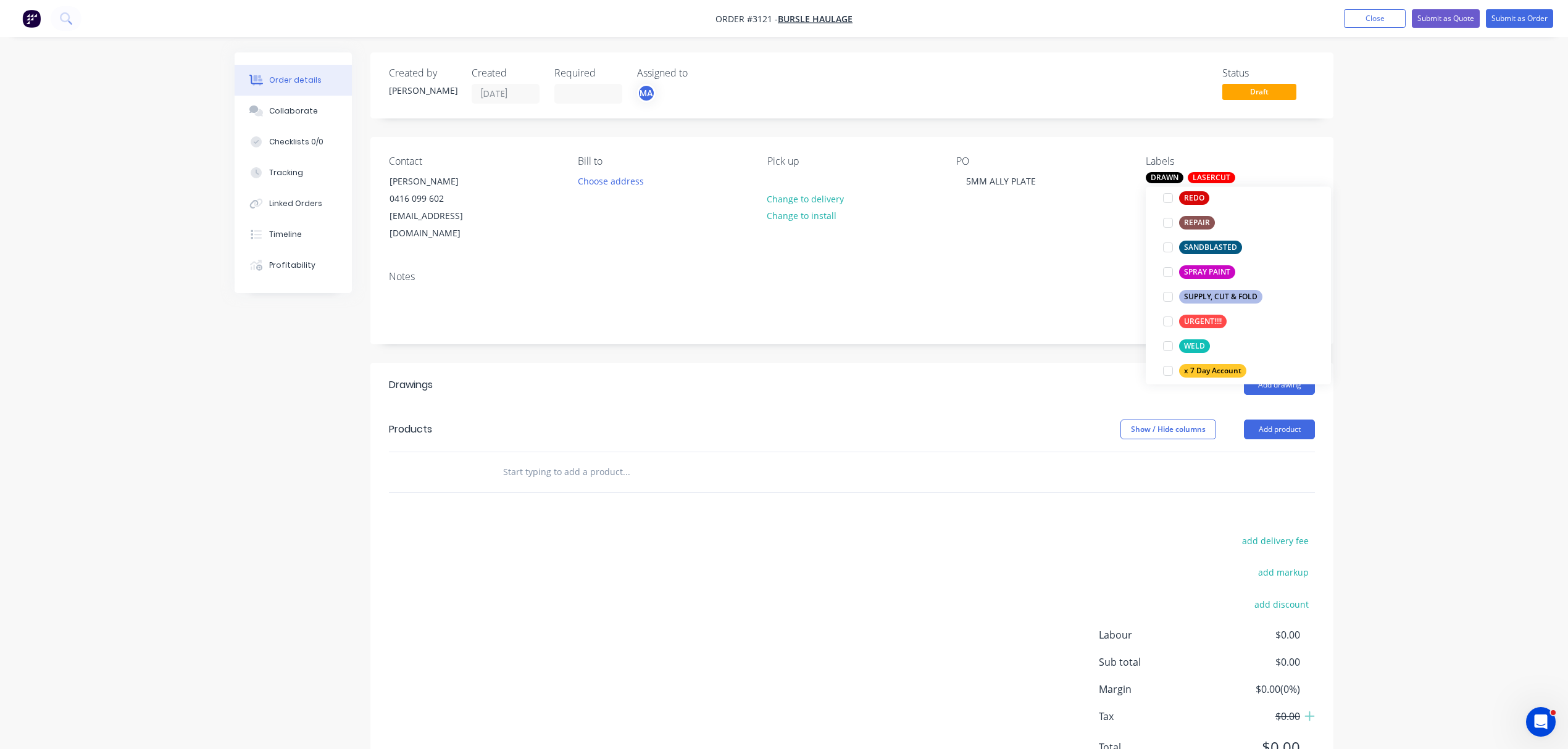
scroll to position [658, 0]
click at [616, 460] on input "text" at bounding box center [626, 472] width 247 height 25
click at [1272, 420] on button "Add product" at bounding box center [1279, 430] width 71 height 20
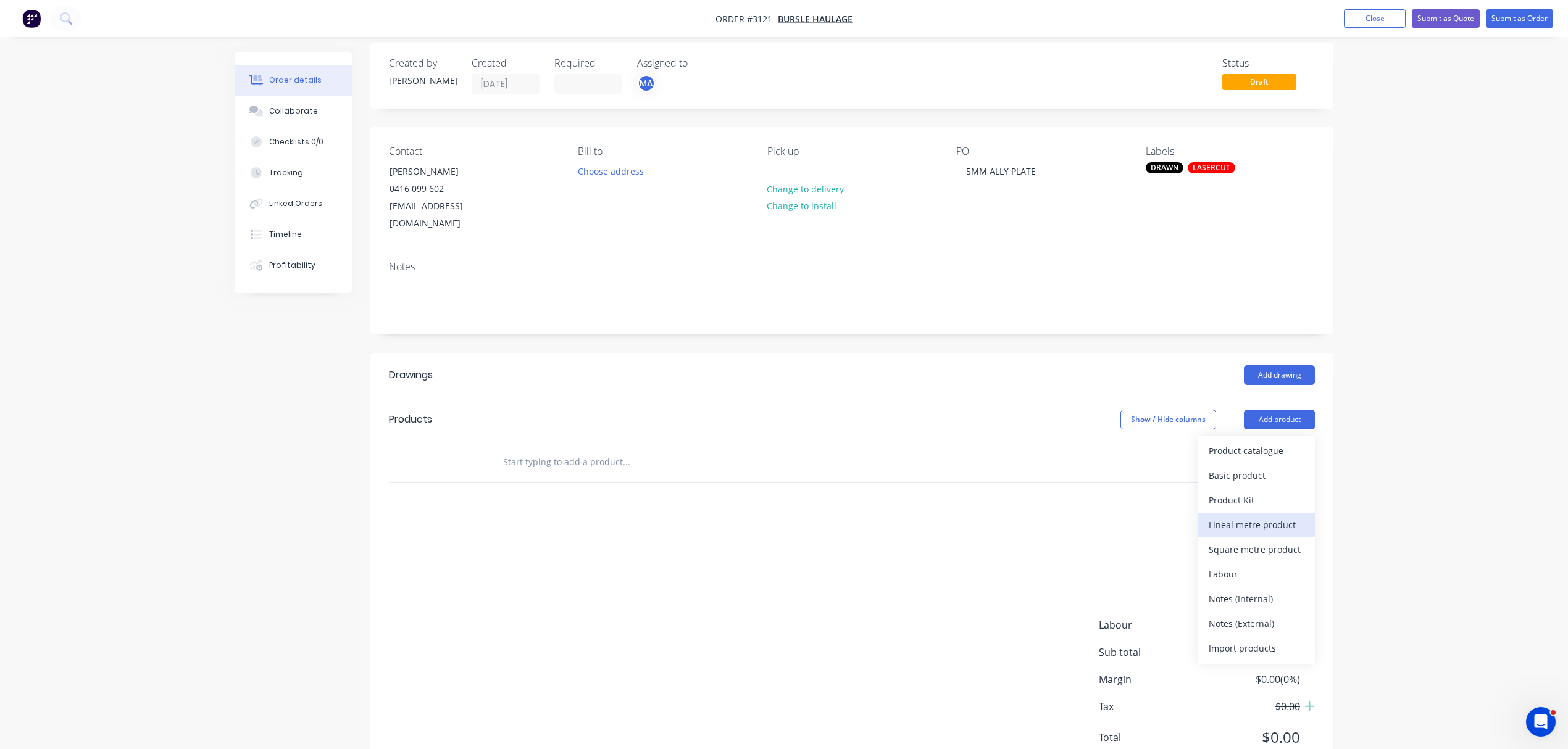
scroll to position [42, 0]
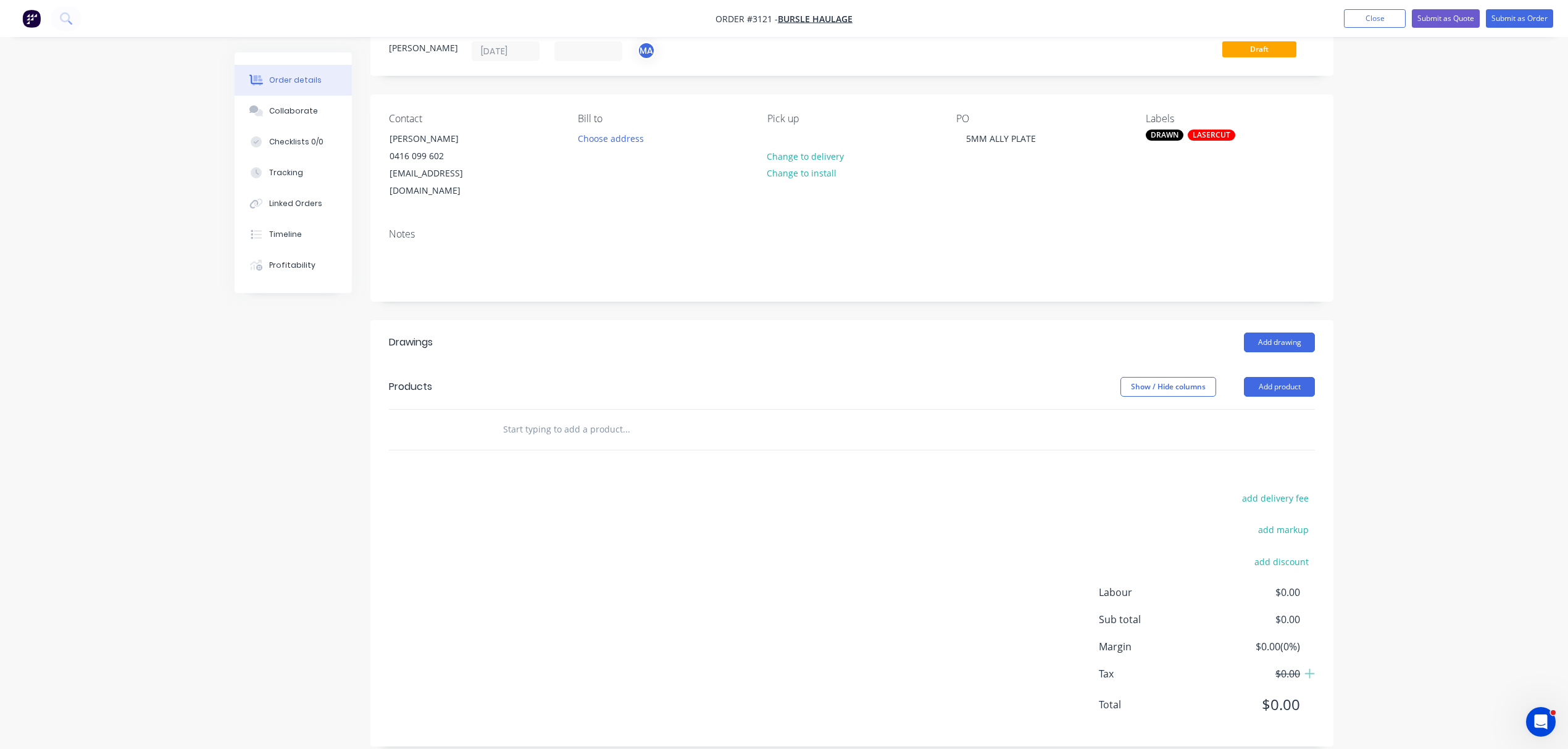
click at [596, 420] on input "text" at bounding box center [626, 430] width 247 height 25
click at [1303, 377] on button "Add product" at bounding box center [1279, 387] width 71 height 20
click at [1255, 582] on div "Notes (External)" at bounding box center [1256, 590] width 95 height 18
click at [547, 442] on div at bounding box center [537, 450] width 89 height 18
click at [558, 482] on input "text" at bounding box center [626, 492] width 247 height 25
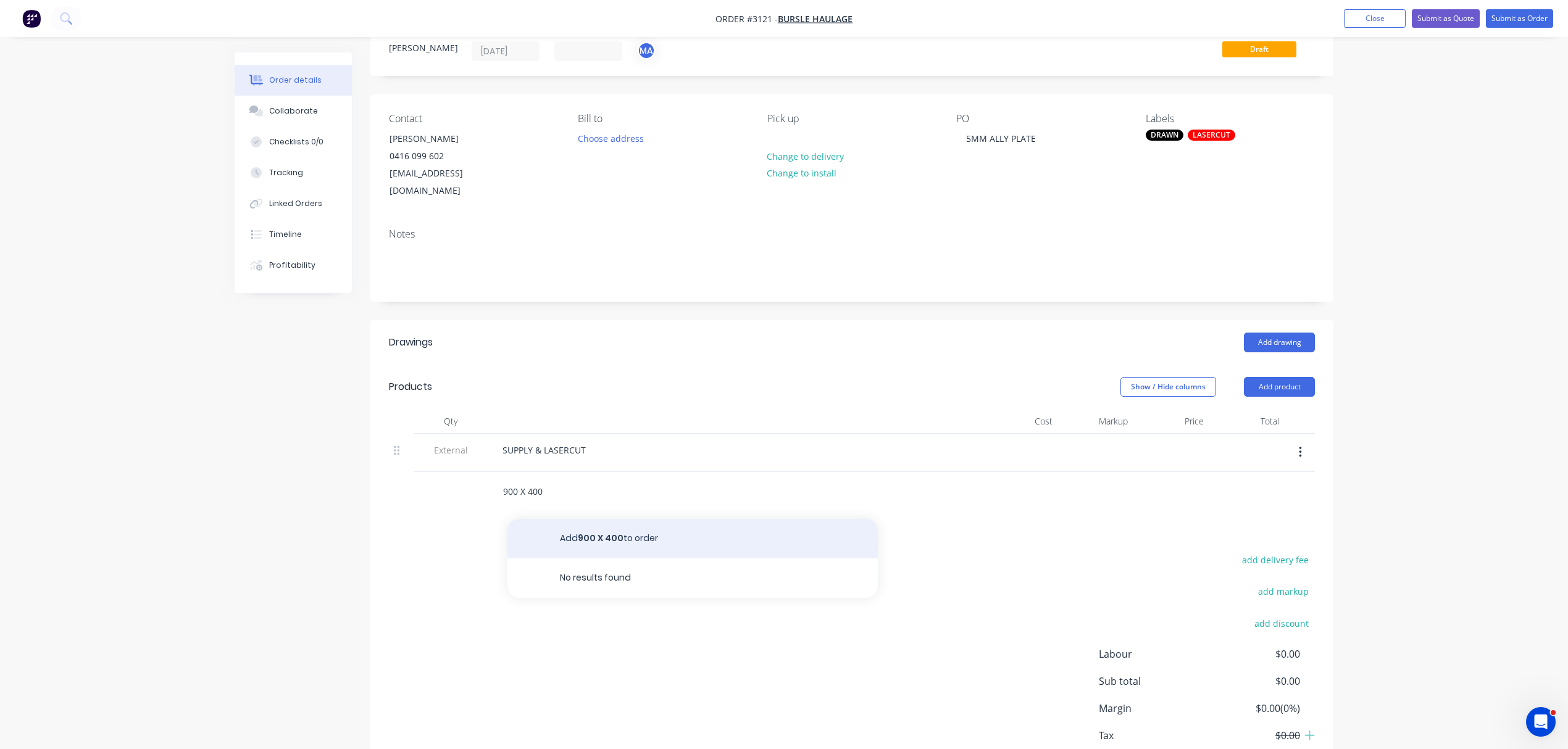
type input "900 X 400"
click at [591, 519] on button "Add 900 X 400 to order" at bounding box center [692, 539] width 370 height 39
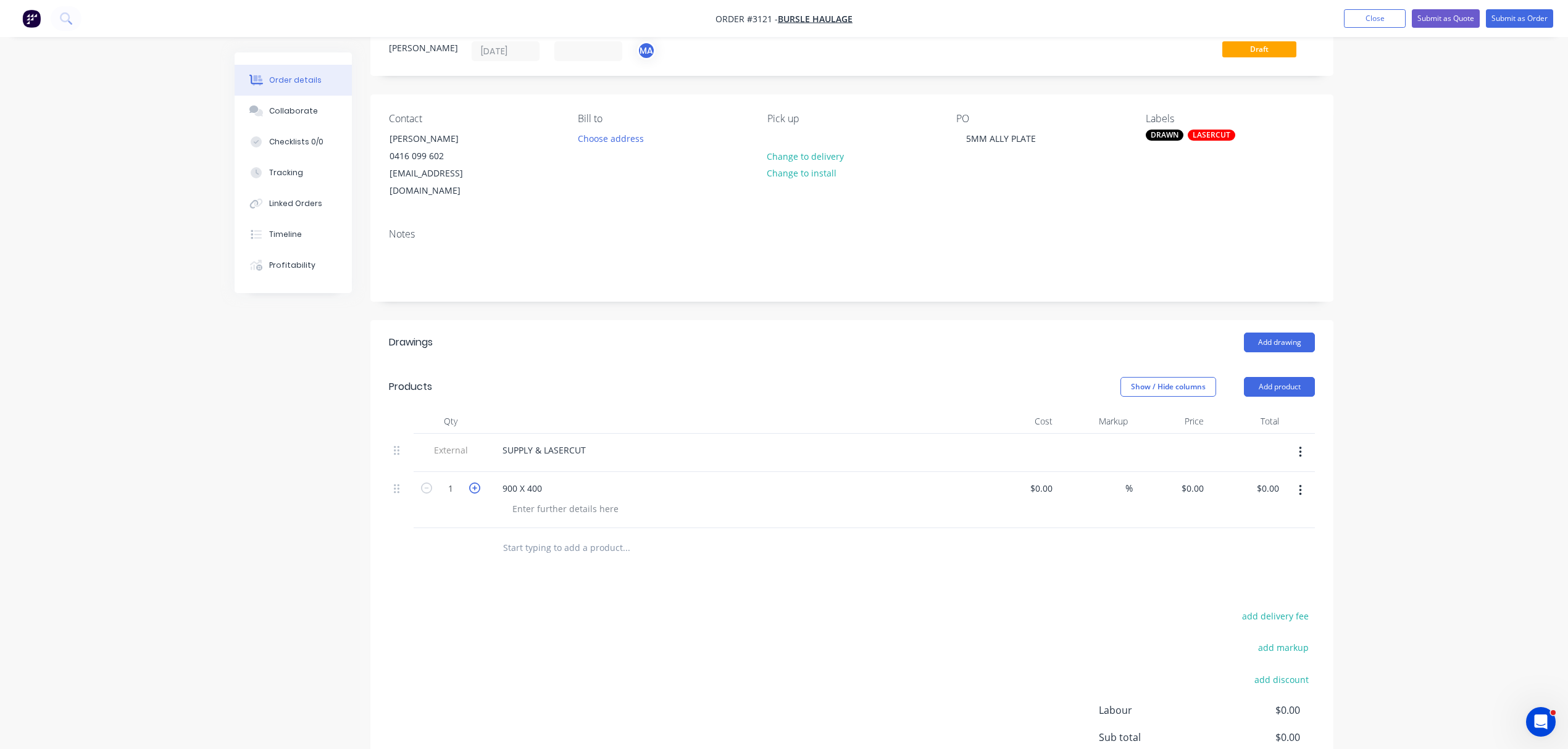
click at [479, 482] on icon "button" at bounding box center [475, 488] width 11 height 11
type input "4"
click at [540, 500] on div at bounding box center [565, 509] width 126 height 18
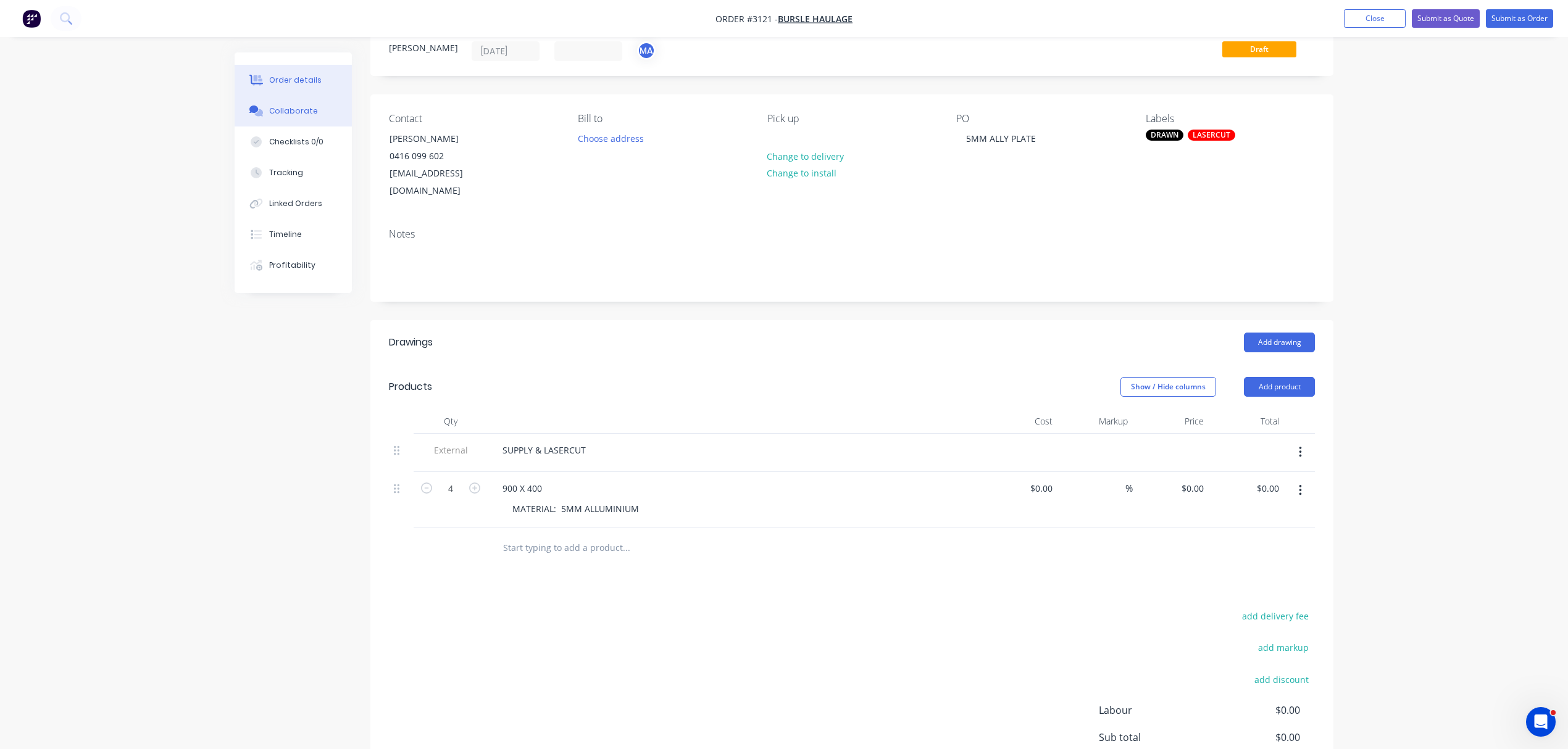
click at [304, 100] on button "Collaborate" at bounding box center [293, 111] width 117 height 31
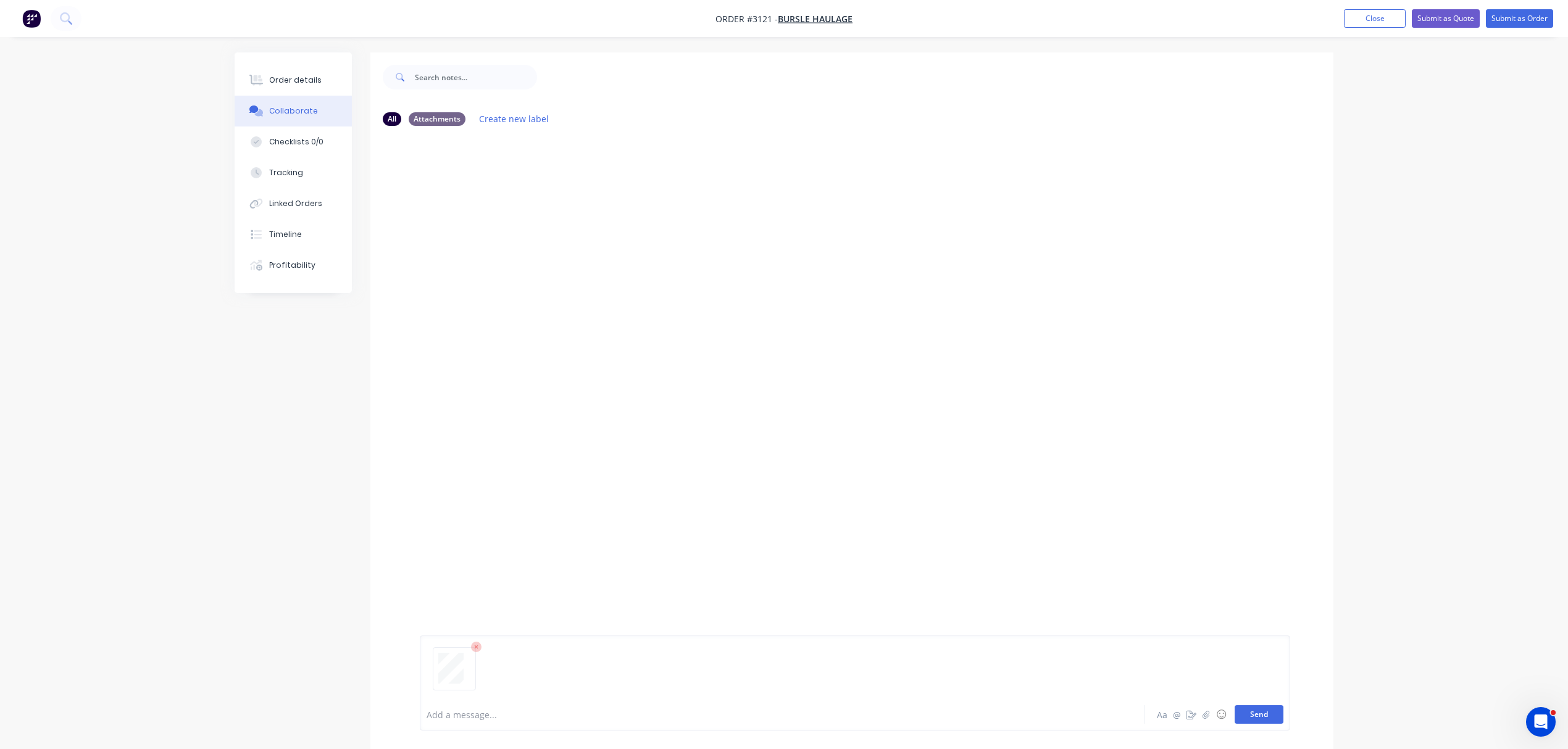
click at [1265, 712] on button "Send" at bounding box center [1258, 714] width 49 height 18
click at [292, 77] on div "Order details" at bounding box center [296, 80] width 52 height 11
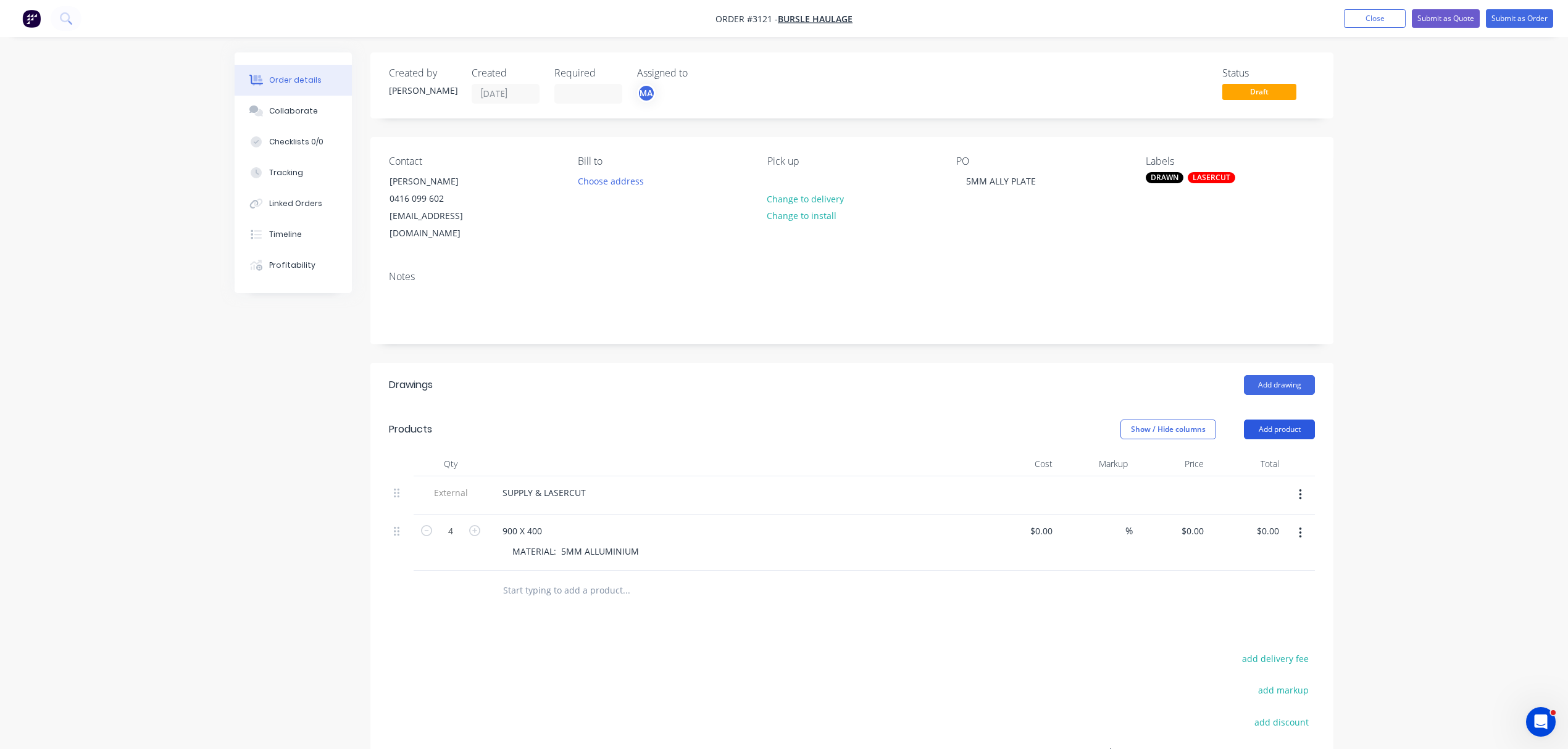
click at [1289, 420] on button "Add product" at bounding box center [1279, 430] width 71 height 20
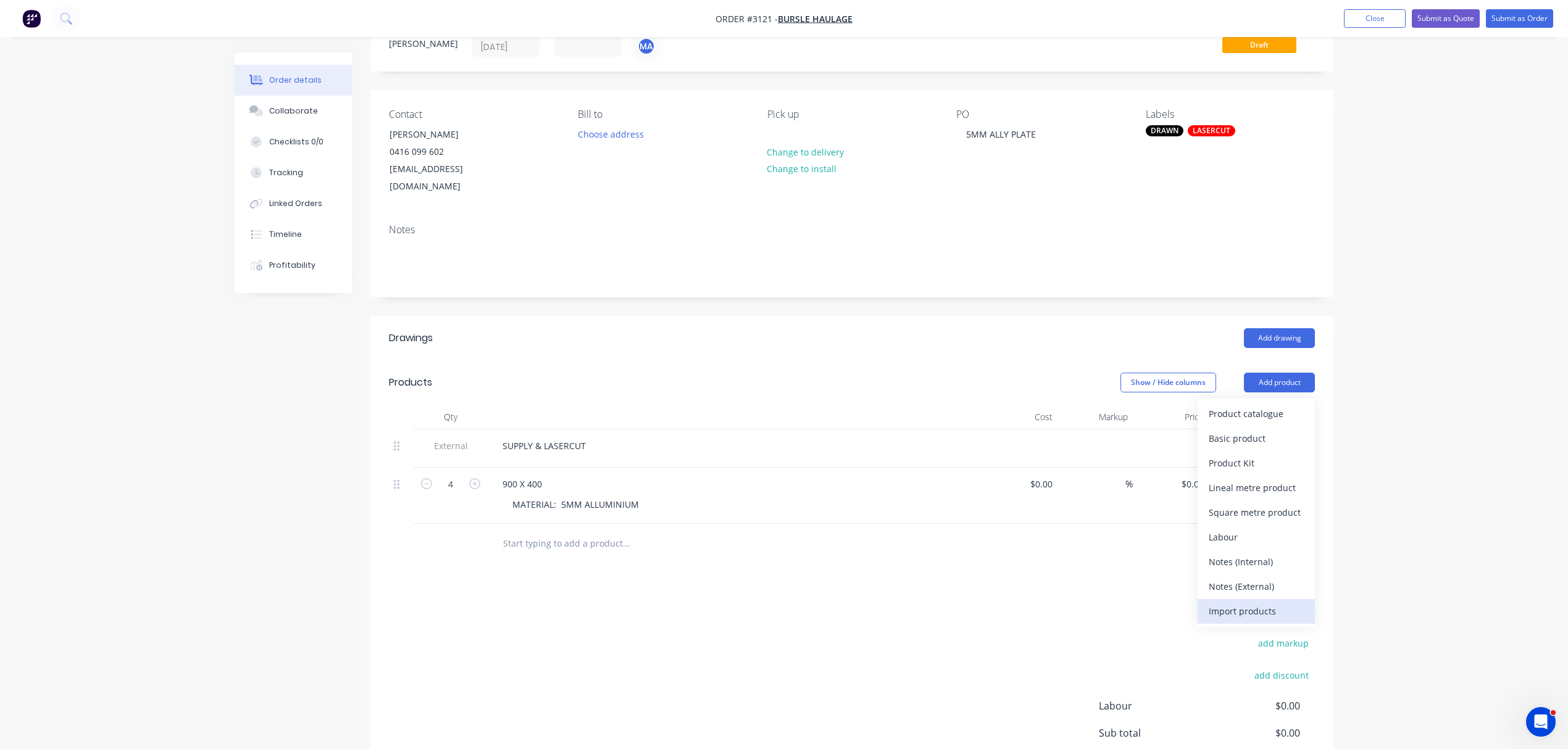
scroll to position [55, 0]
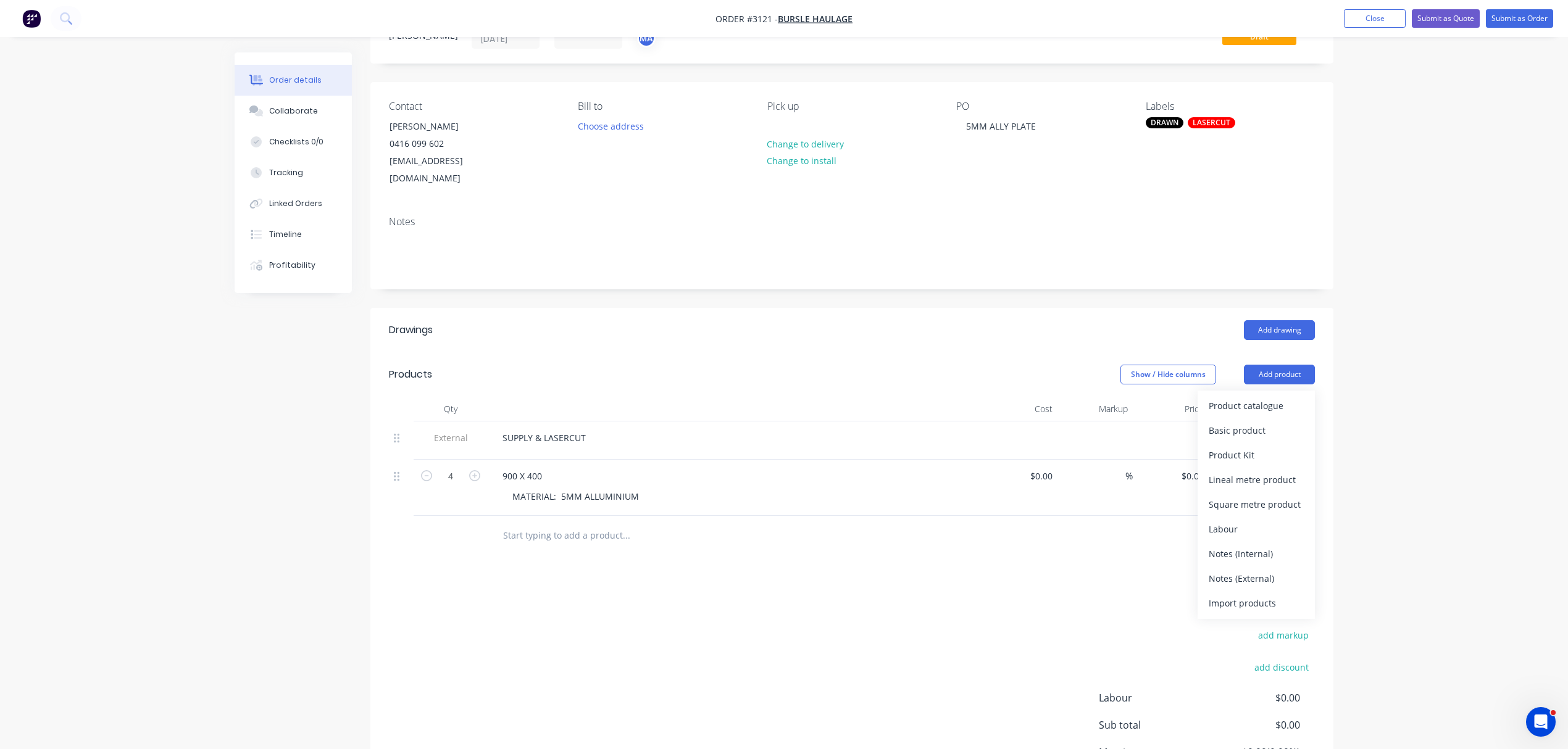
drag, startPoint x: 1258, startPoint y: 534, endPoint x: 918, endPoint y: 547, distance: 340.2
click at [1258, 545] on div "Notes (Internal)" at bounding box center [1256, 554] width 95 height 18
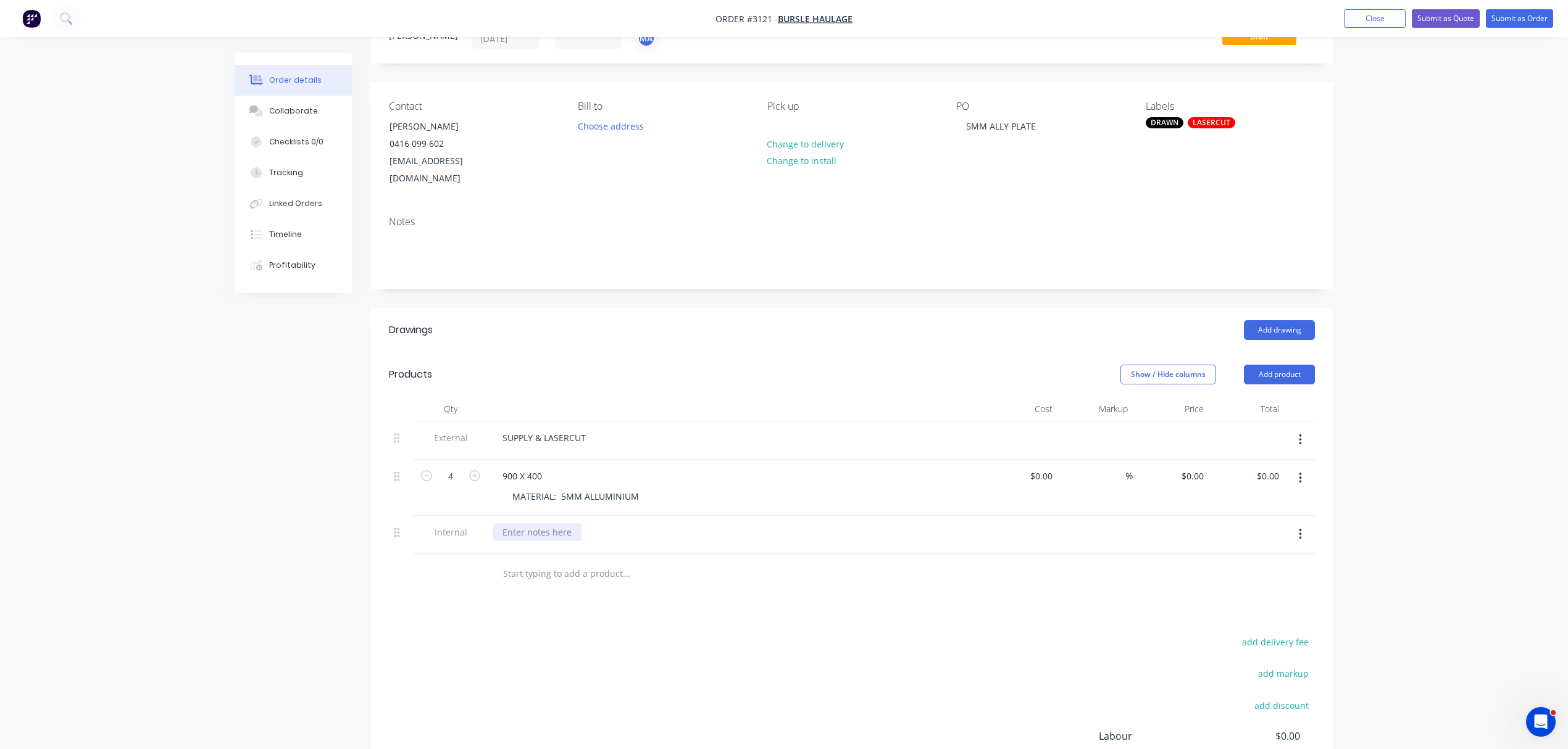
click at [530, 523] on div at bounding box center [537, 532] width 89 height 18
drag, startPoint x: 398, startPoint y: 517, endPoint x: 405, endPoint y: 413, distance: 104.2
click at [405, 422] on div "External SUPPLY & LASERCUT 4 900 X 400 MATERIAL: 5MM ALLUMINIUM $0.00 $0.00 % $…" at bounding box center [851, 488] width 926 height 133
click at [297, 102] on button "Collaborate" at bounding box center [293, 111] width 117 height 31
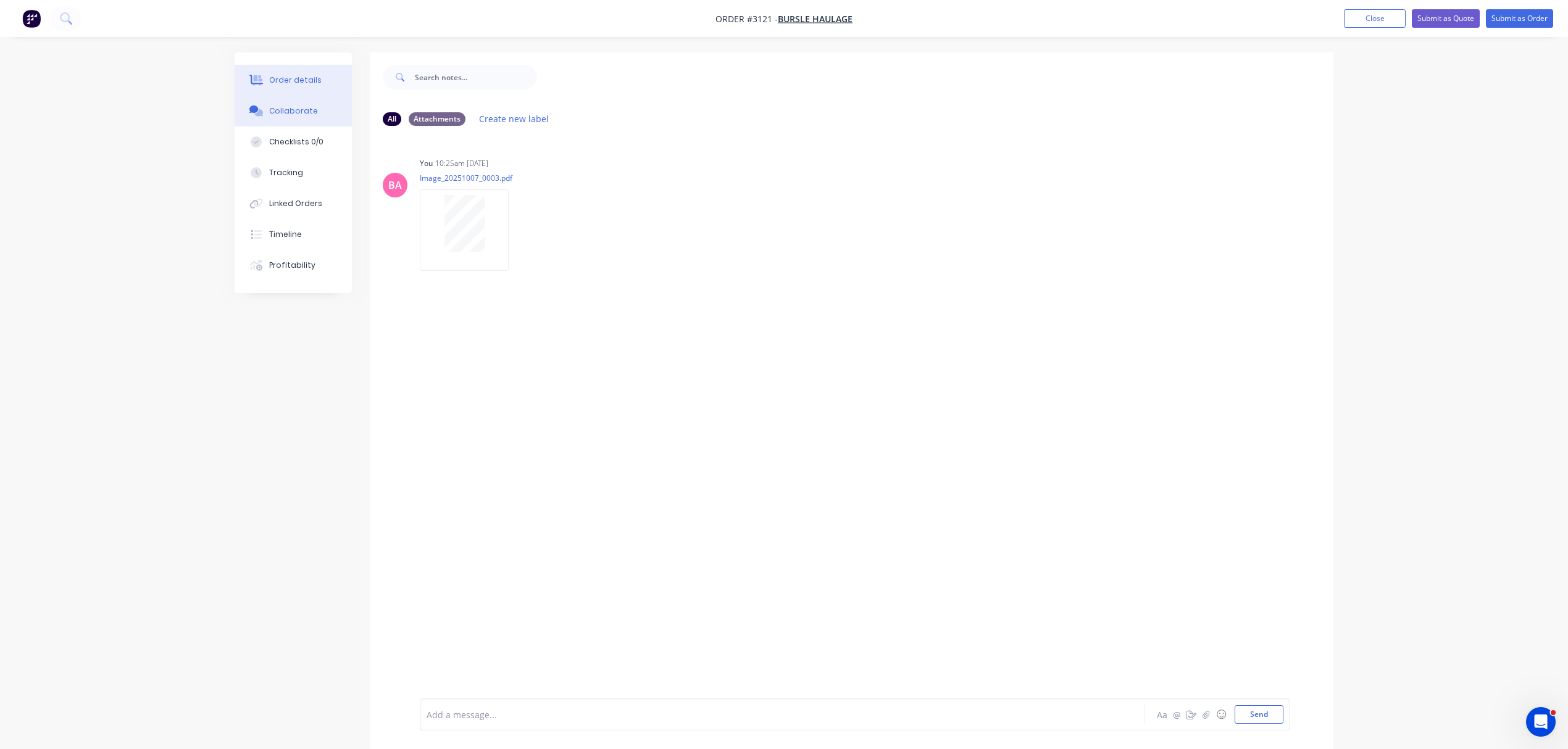
click at [304, 72] on button "Order details" at bounding box center [293, 80] width 117 height 31
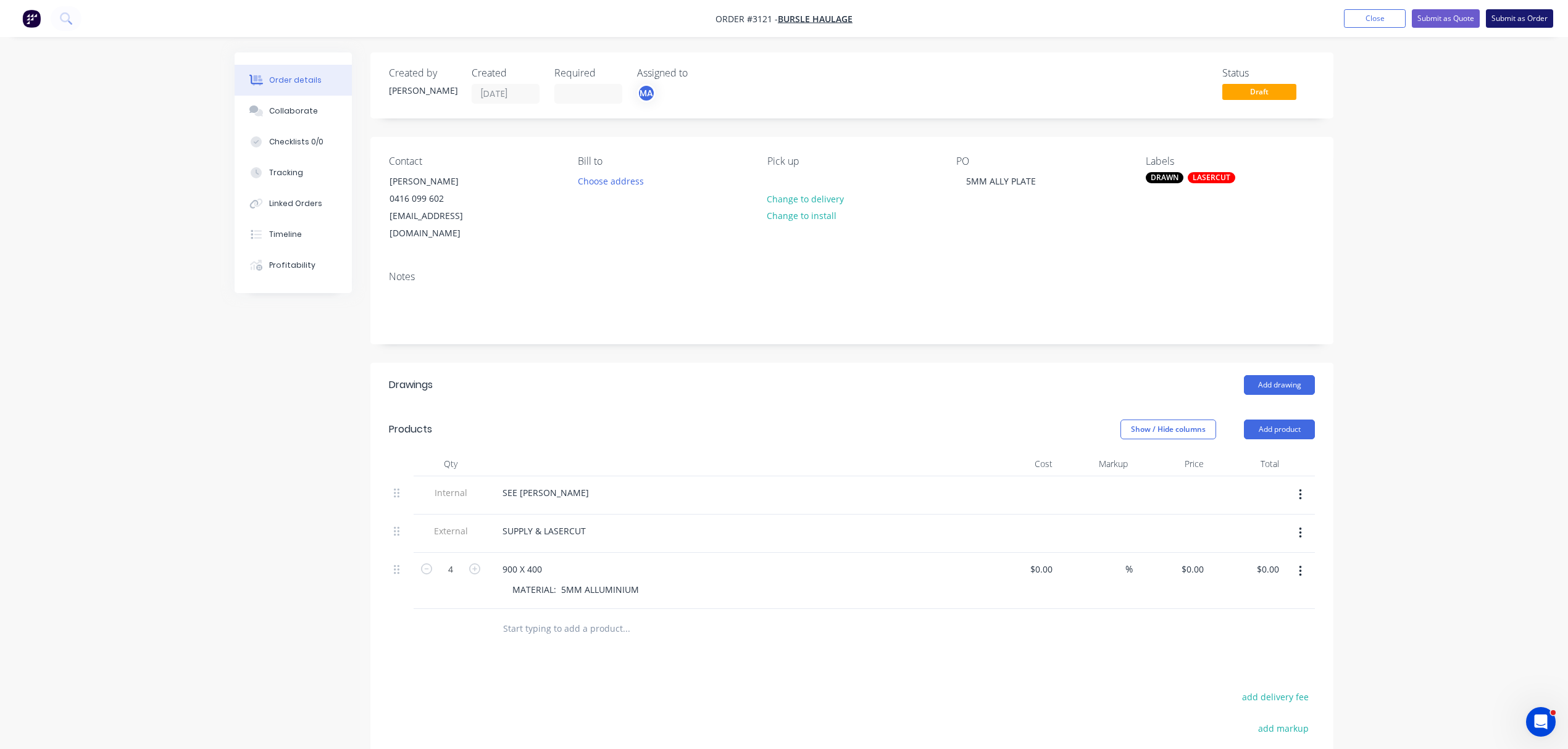
click at [1519, 18] on button "Submit as Order" at bounding box center [1519, 18] width 67 height 18
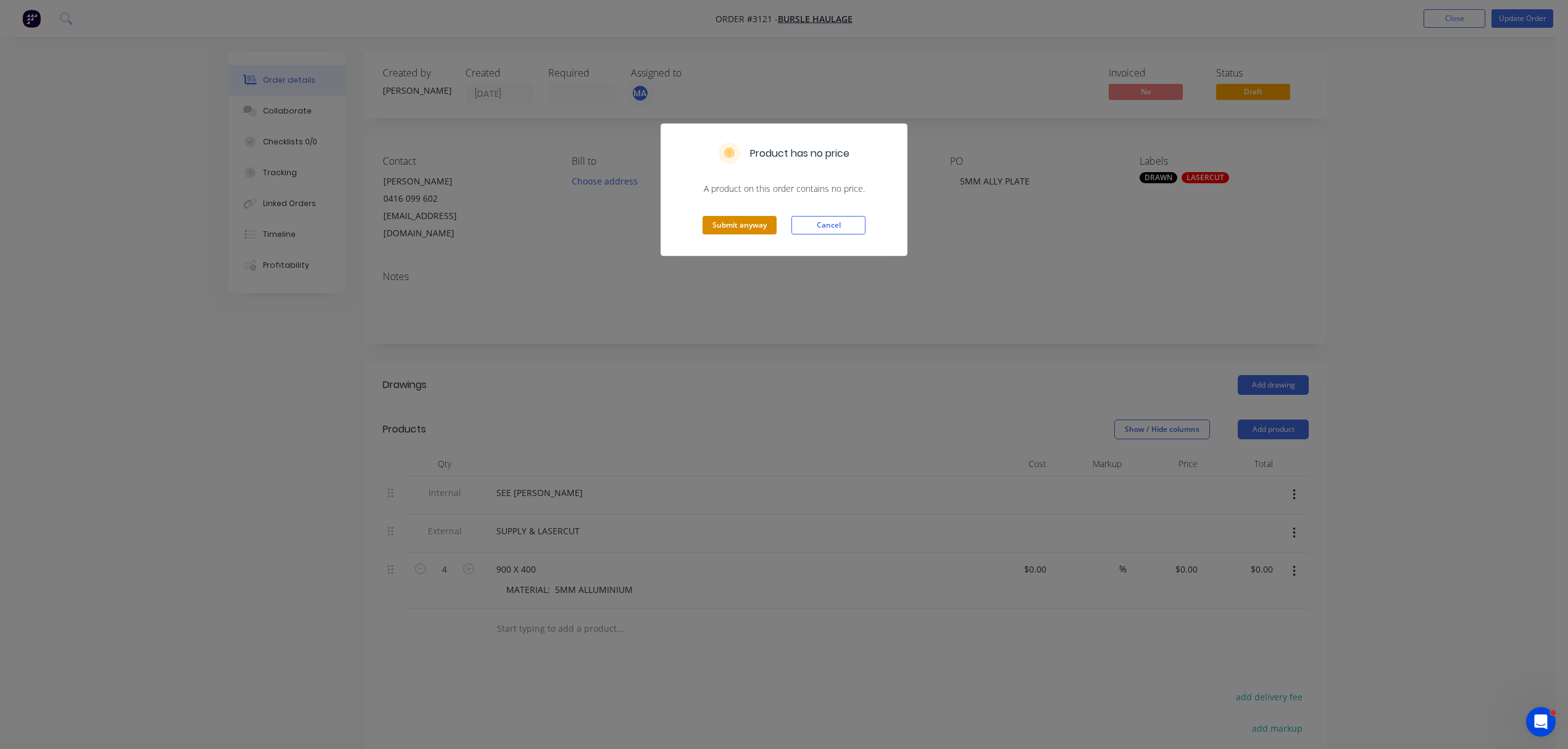
click at [739, 231] on button "Submit anyway" at bounding box center [739, 225] width 74 height 18
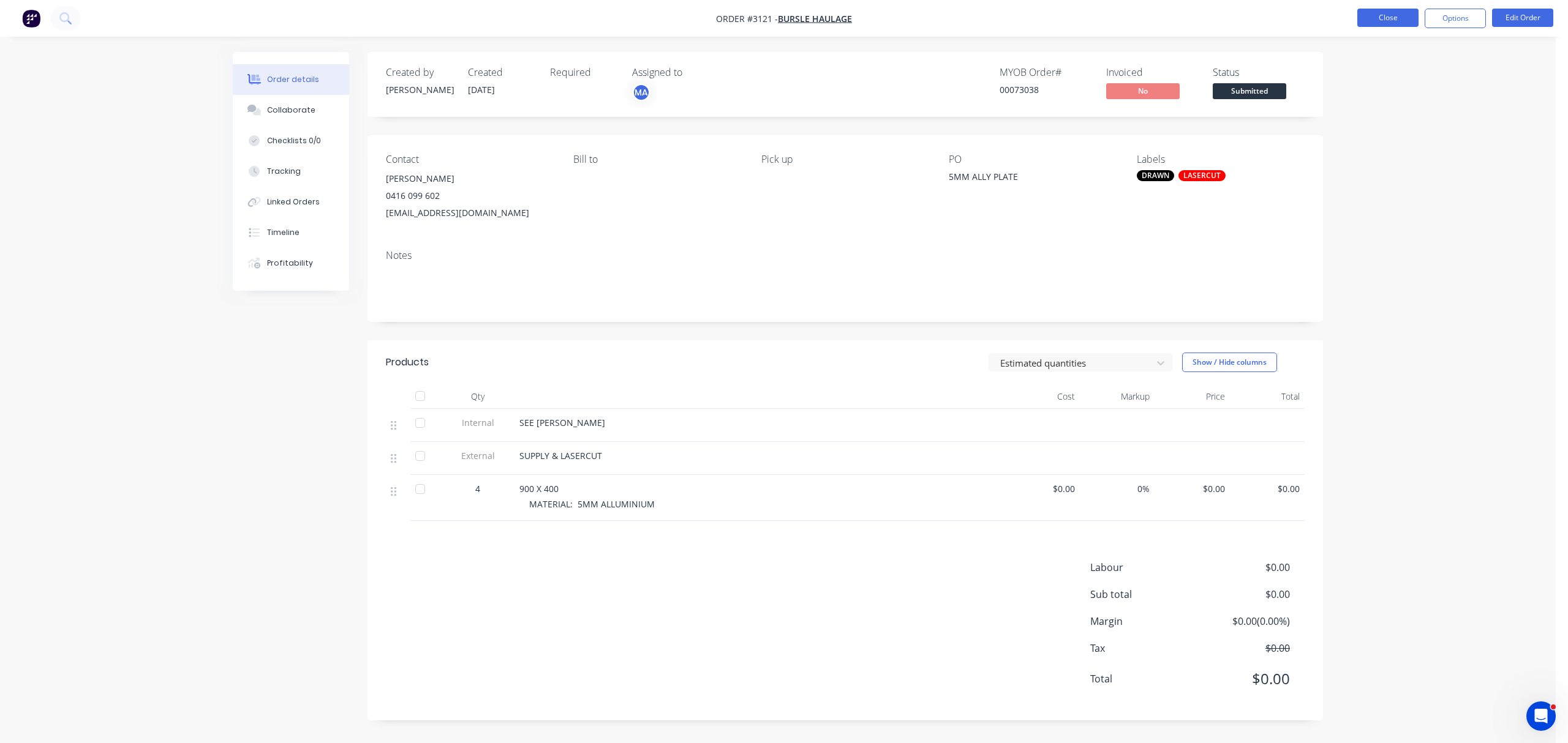
click at [1385, 8] on button "Close" at bounding box center [1388, 17] width 62 height 18
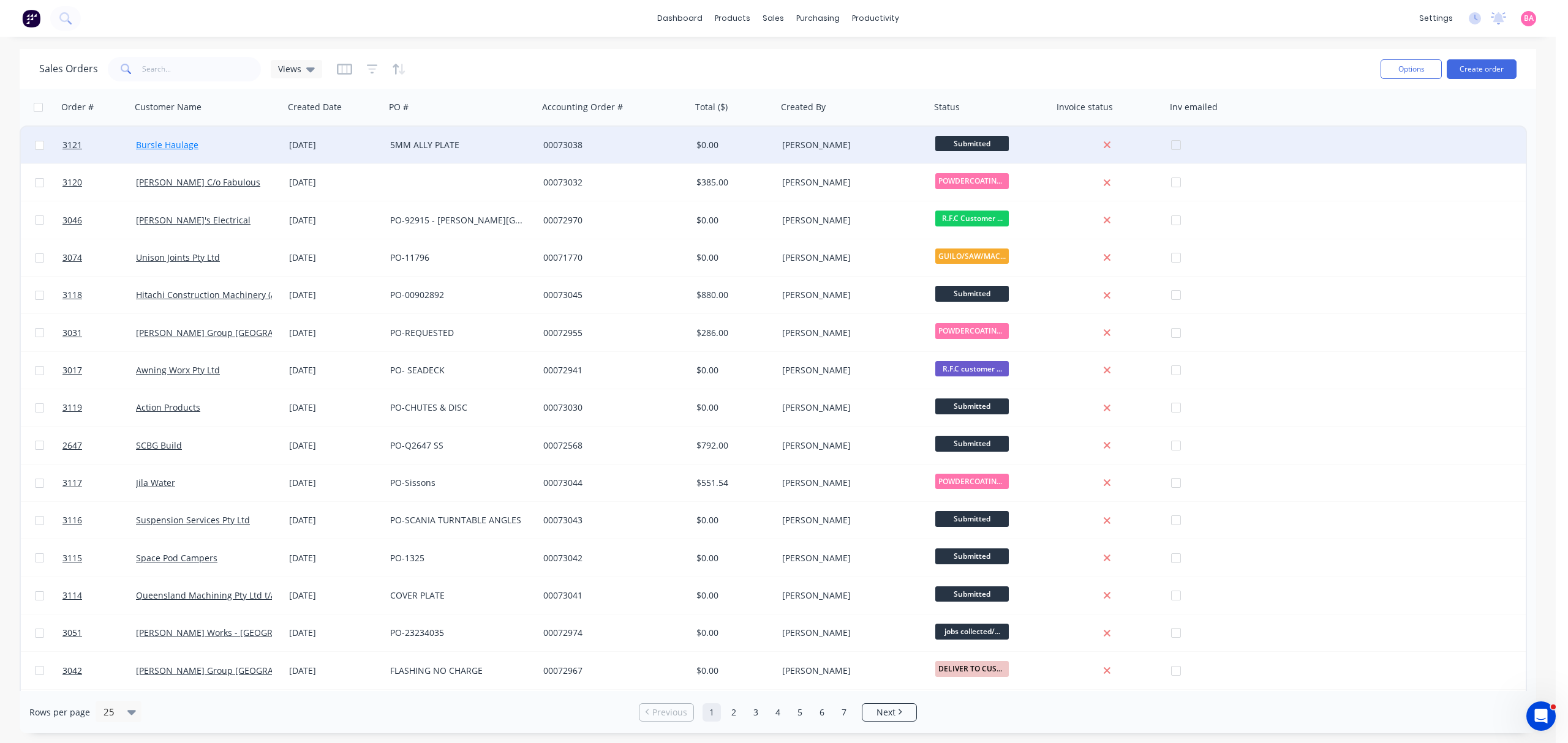
click at [160, 145] on link "Bursle Haulage" at bounding box center [167, 145] width 62 height 12
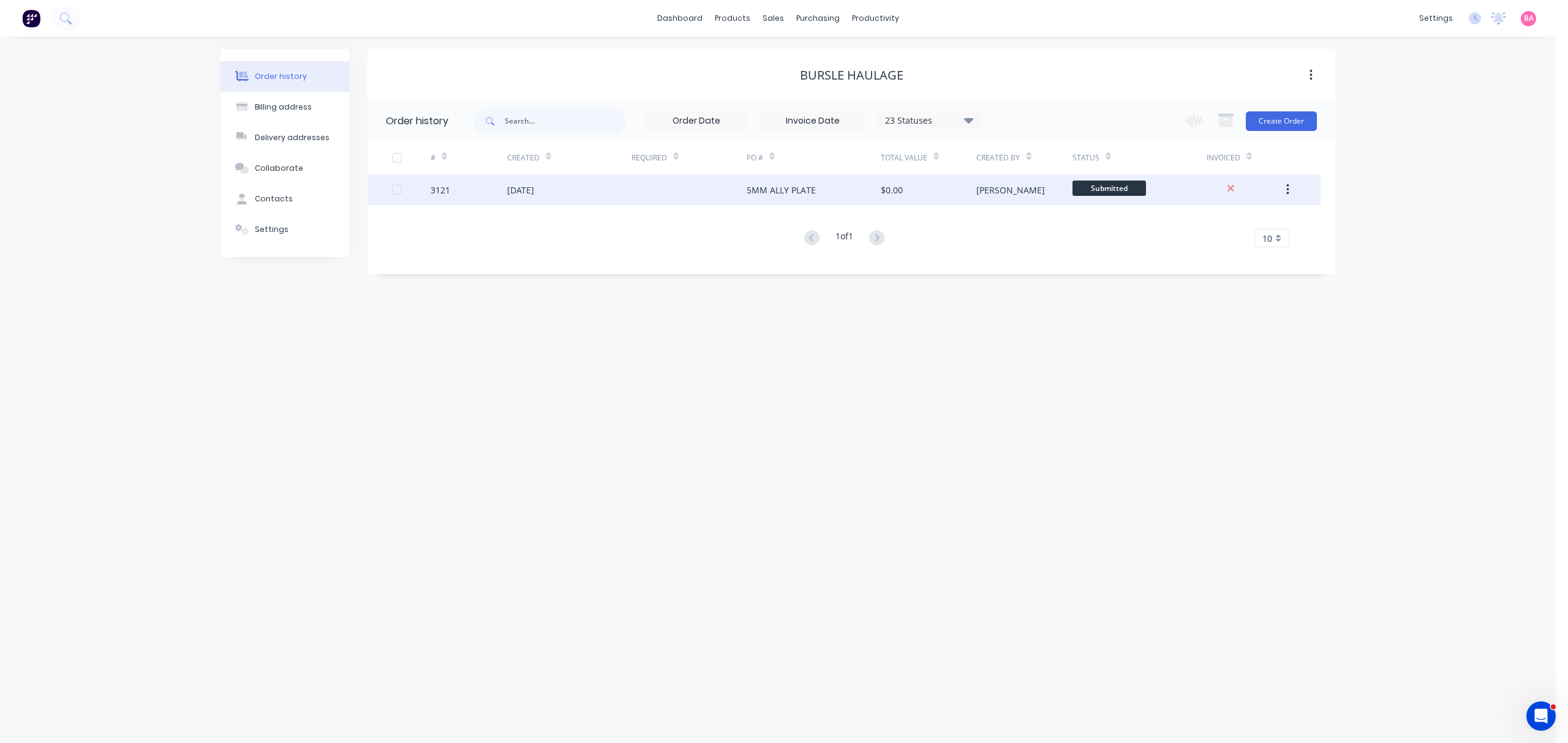
click at [995, 191] on div "Brenda" at bounding box center [1011, 190] width 69 height 13
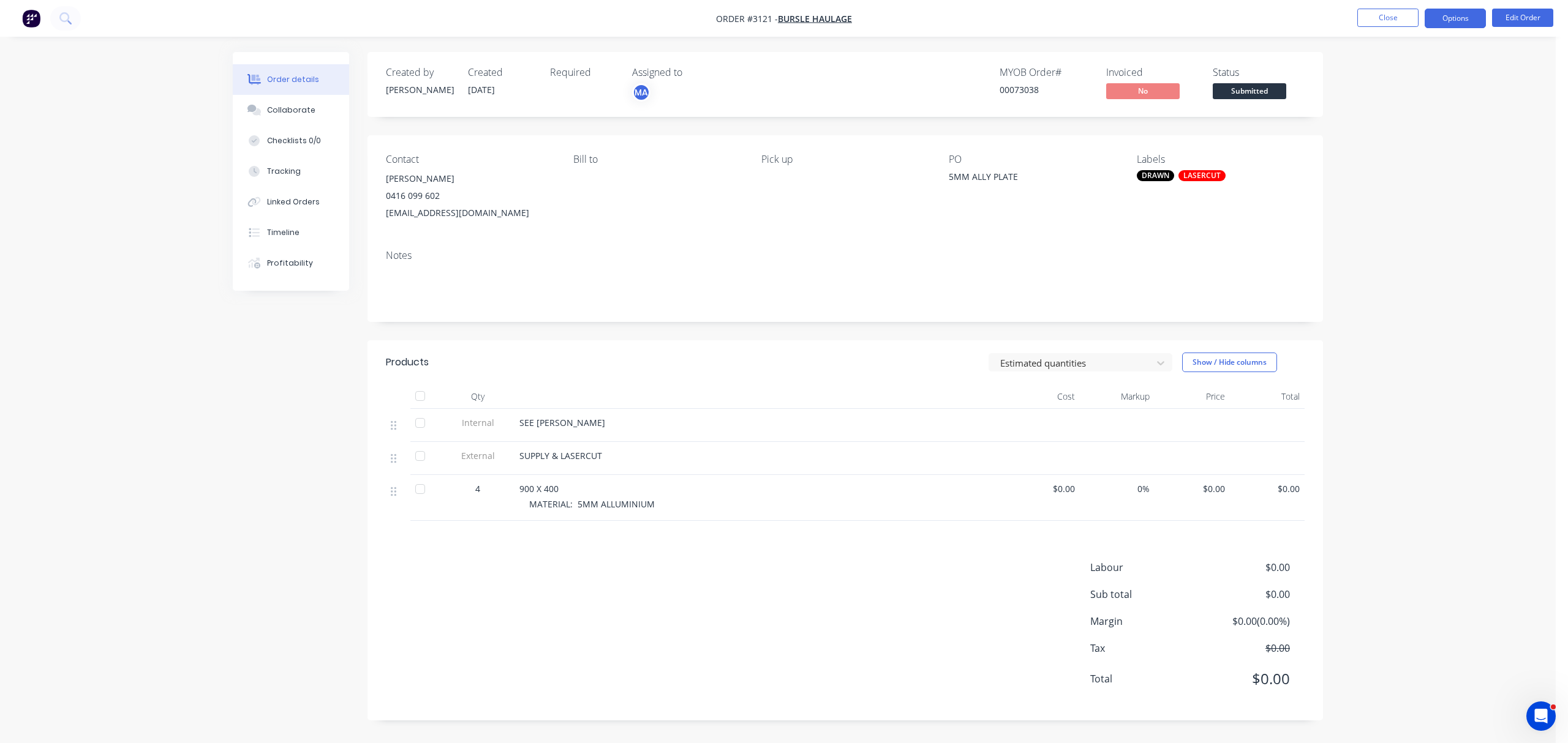
click at [1441, 18] on button "Options" at bounding box center [1456, 18] width 62 height 20
click at [1406, 123] on div "Order Confirmation" at bounding box center [1418, 123] width 113 height 17
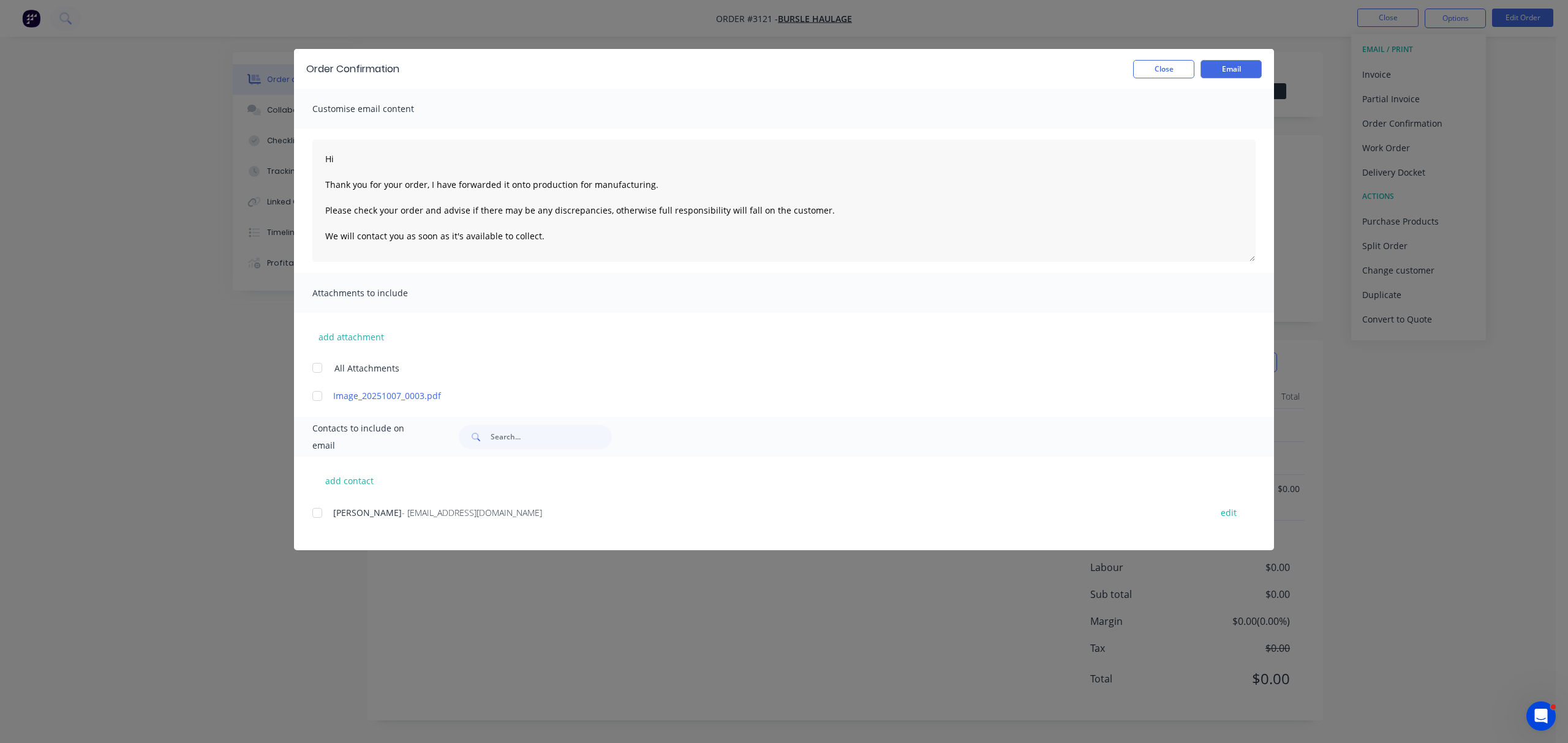
click at [319, 518] on div at bounding box center [317, 513] width 24 height 24
click at [351, 153] on textarea "Hi Thank you for your order, I have forwarded it onto production for manufactur…" at bounding box center [784, 201] width 944 height 122
type textarea "Hi Carl Thank you for your order, I have forwarded it onto production for manuf…"
click at [1236, 73] on button "Email" at bounding box center [1231, 69] width 62 height 18
click at [1170, 69] on button "Close" at bounding box center [1164, 69] width 62 height 18
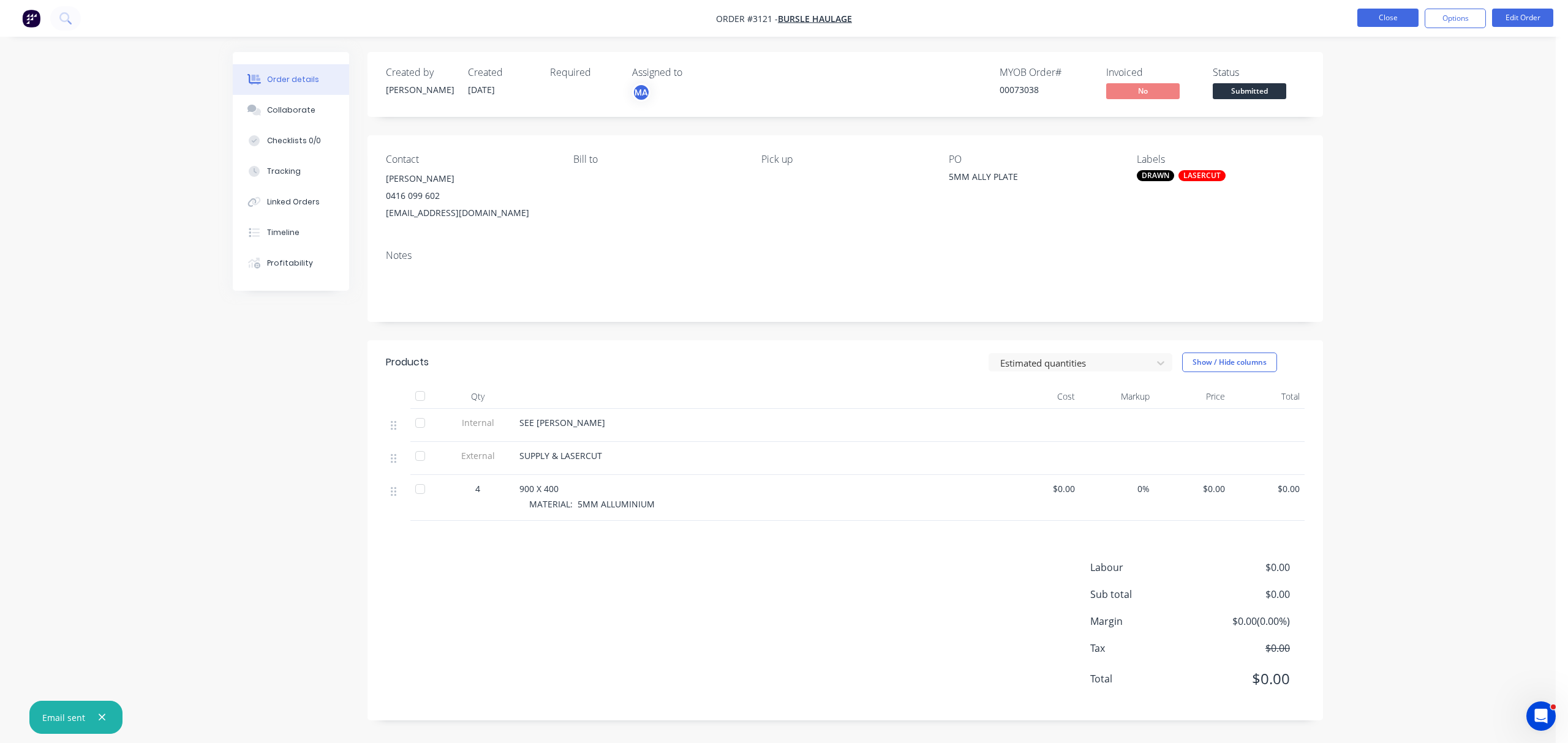
click at [1393, 13] on button "Close" at bounding box center [1388, 17] width 62 height 18
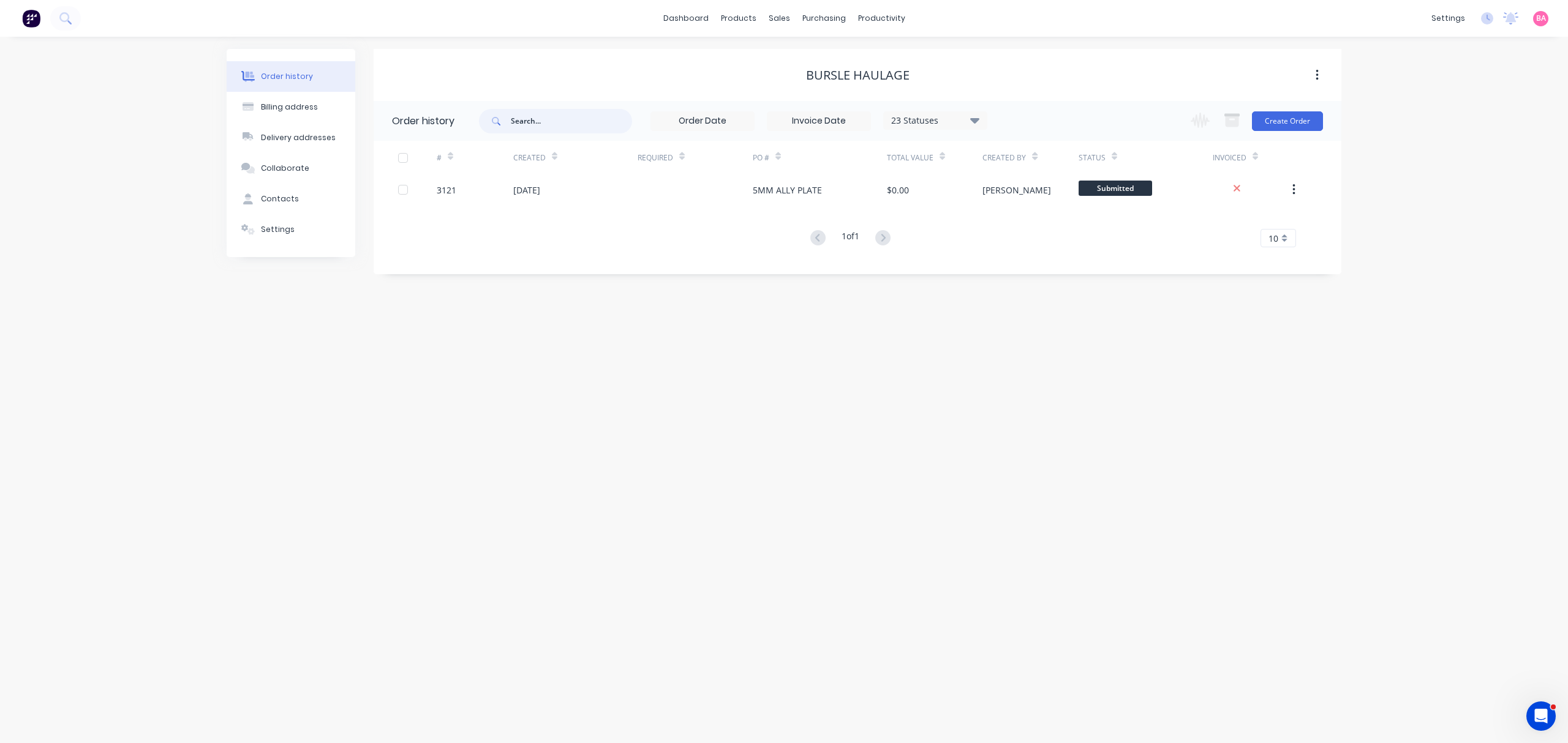
click at [561, 123] on input "text" at bounding box center [571, 121] width 121 height 24
click at [822, 55] on div "Sales Orders" at bounding box center [825, 59] width 50 height 11
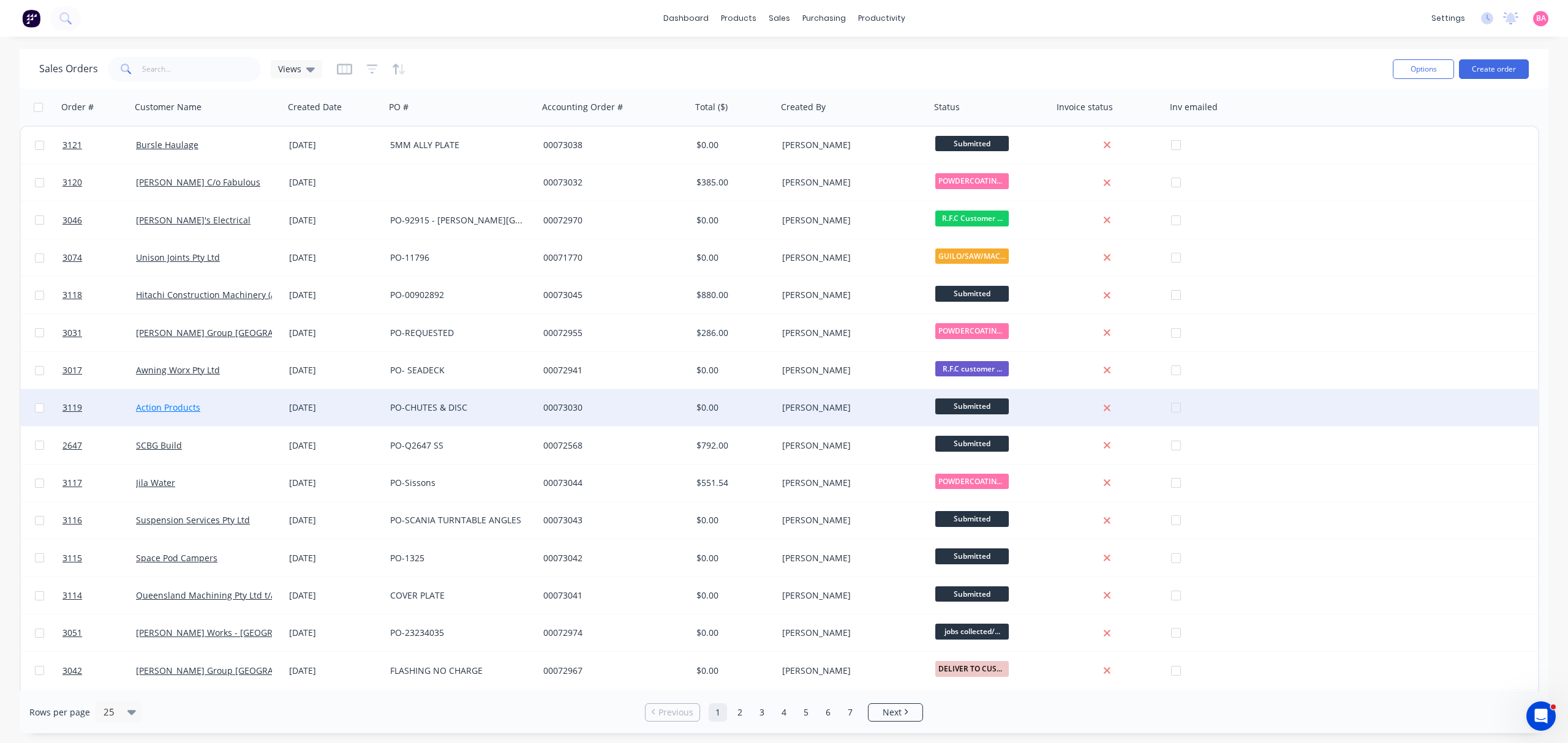
click at [174, 403] on link "Action Products" at bounding box center [168, 407] width 64 height 12
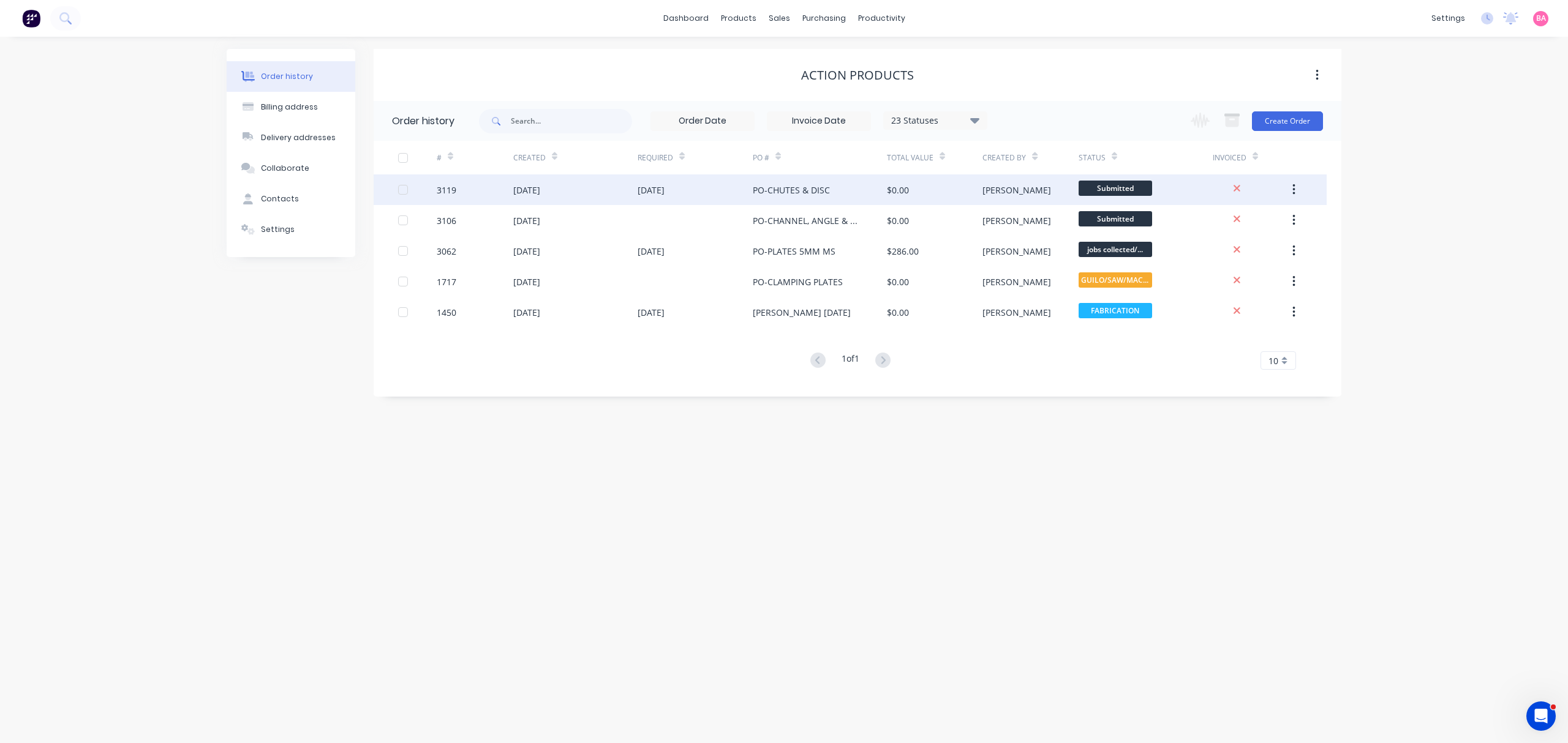
click at [442, 184] on div "3119" at bounding box center [447, 190] width 20 height 13
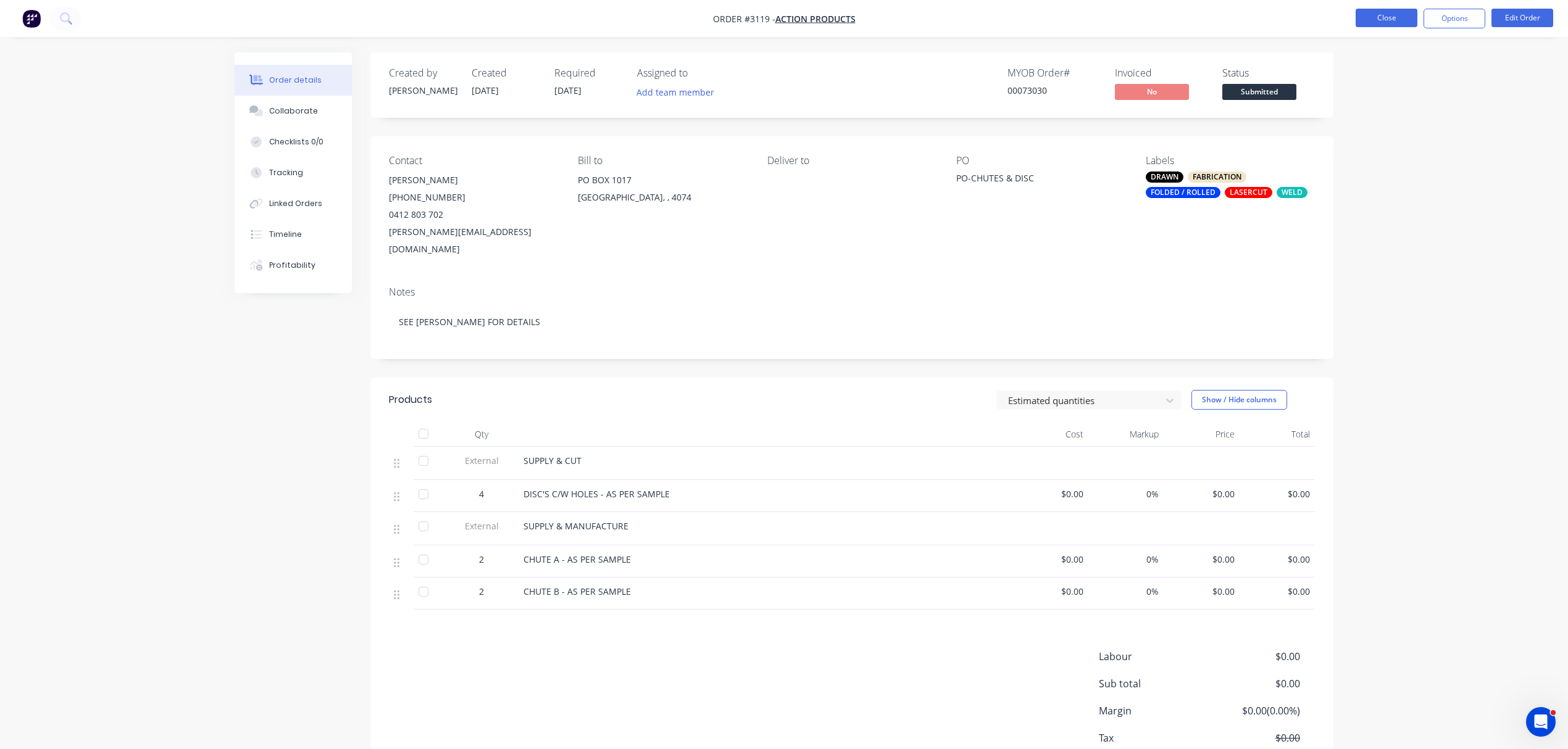
click at [1382, 18] on button "Close" at bounding box center [1387, 18] width 62 height 18
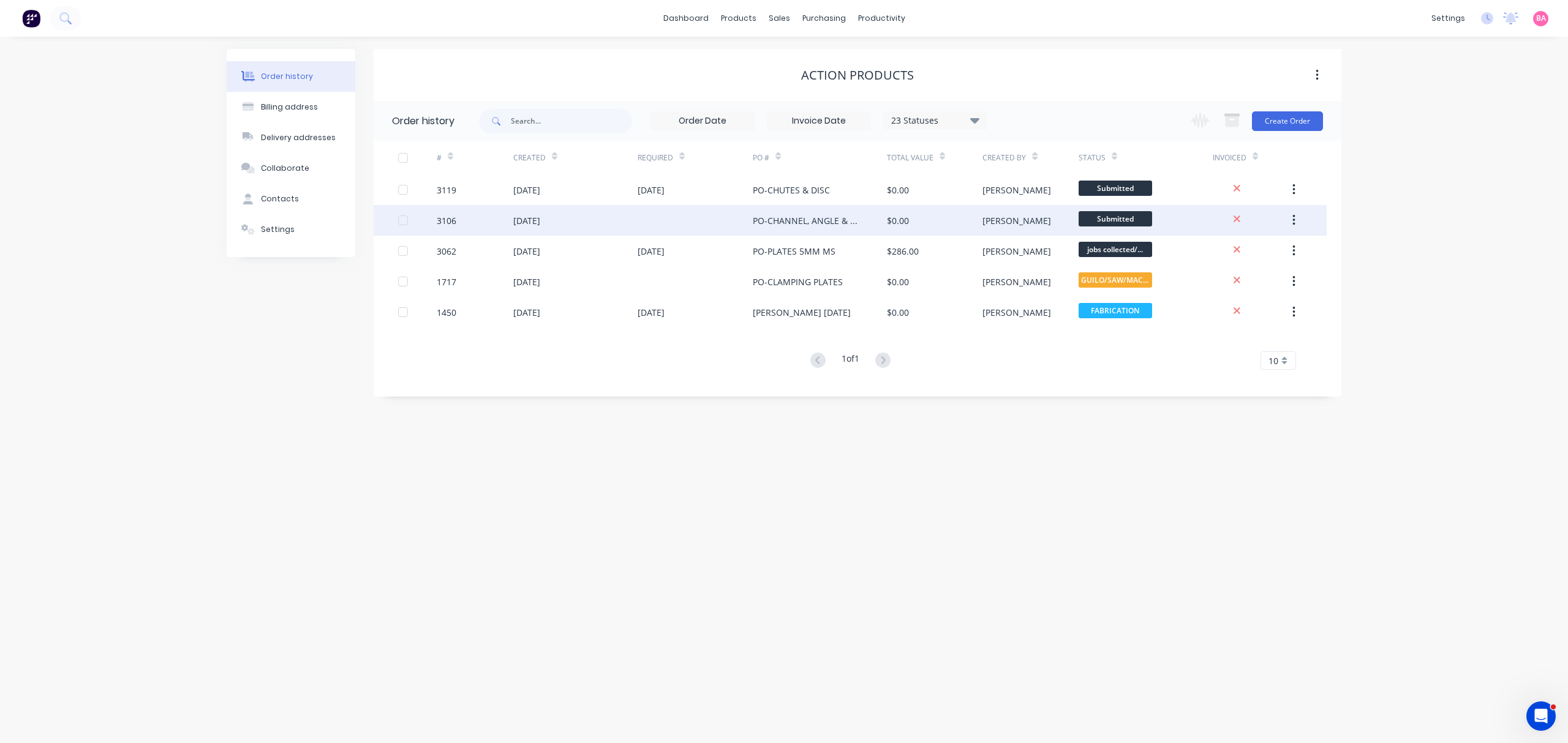
click at [529, 217] on div "[DATE]" at bounding box center [526, 220] width 27 height 13
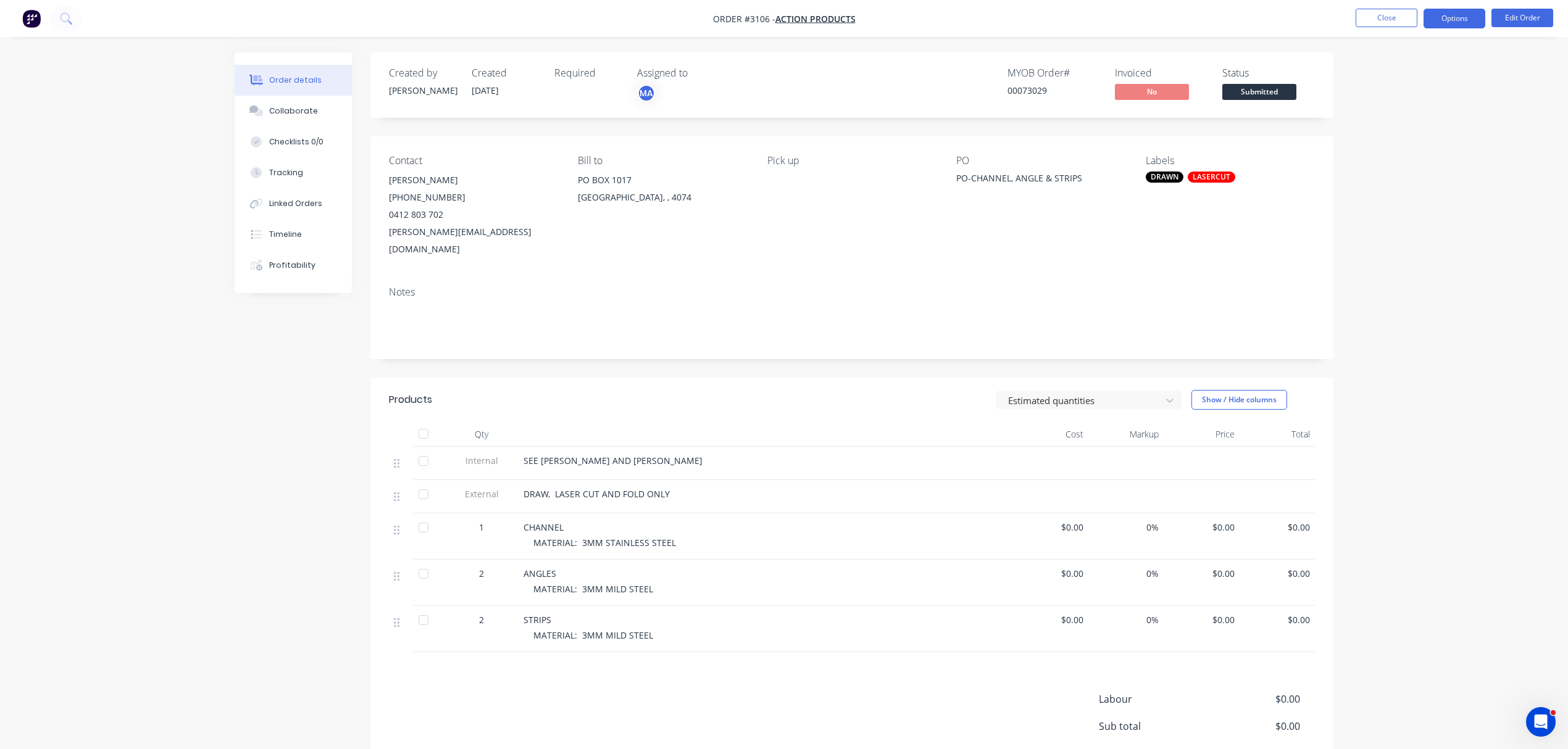
click at [1456, 21] on button "Options" at bounding box center [1454, 18] width 62 height 20
click at [1379, 147] on div "Work Order" at bounding box center [1417, 149] width 114 height 18
click at [1392, 121] on div "Without pricing" at bounding box center [1417, 124] width 114 height 18
click at [1180, 173] on div "DRAWN" at bounding box center [1164, 177] width 37 height 11
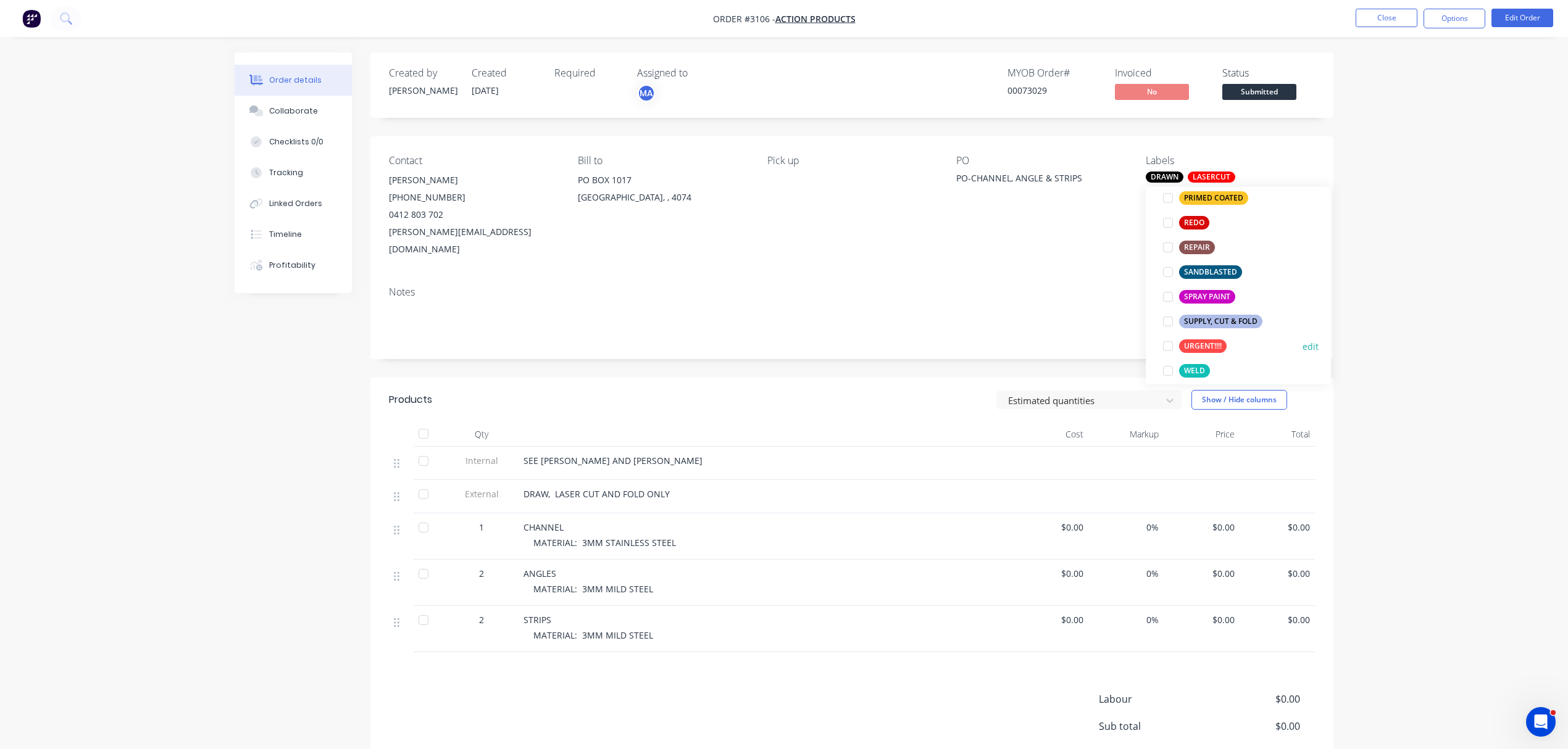
click at [1162, 346] on div at bounding box center [1167, 346] width 25 height 25
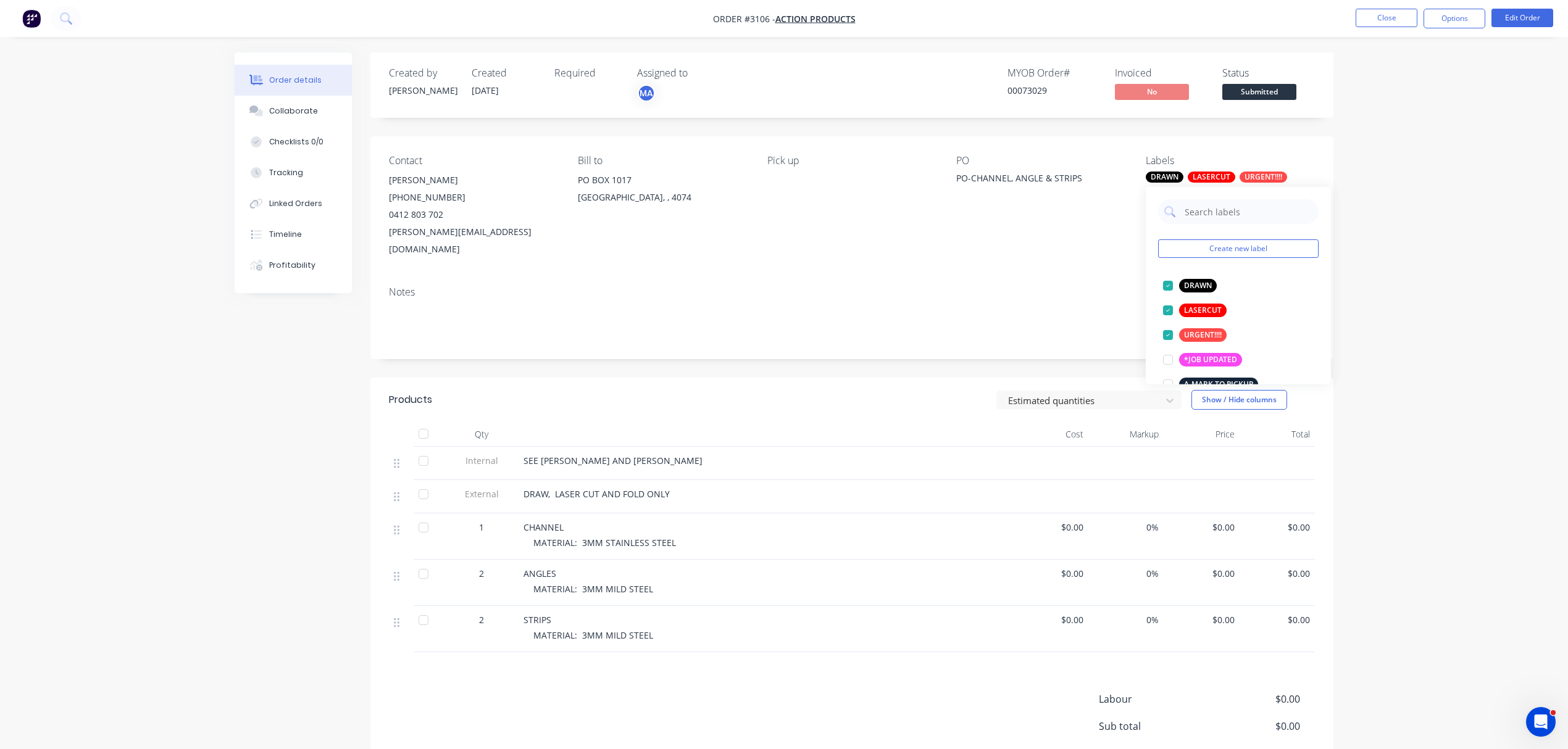
click at [1210, 178] on div "LASERCUT" at bounding box center [1211, 177] width 47 height 11
click at [1387, 18] on button "Close" at bounding box center [1387, 18] width 62 height 18
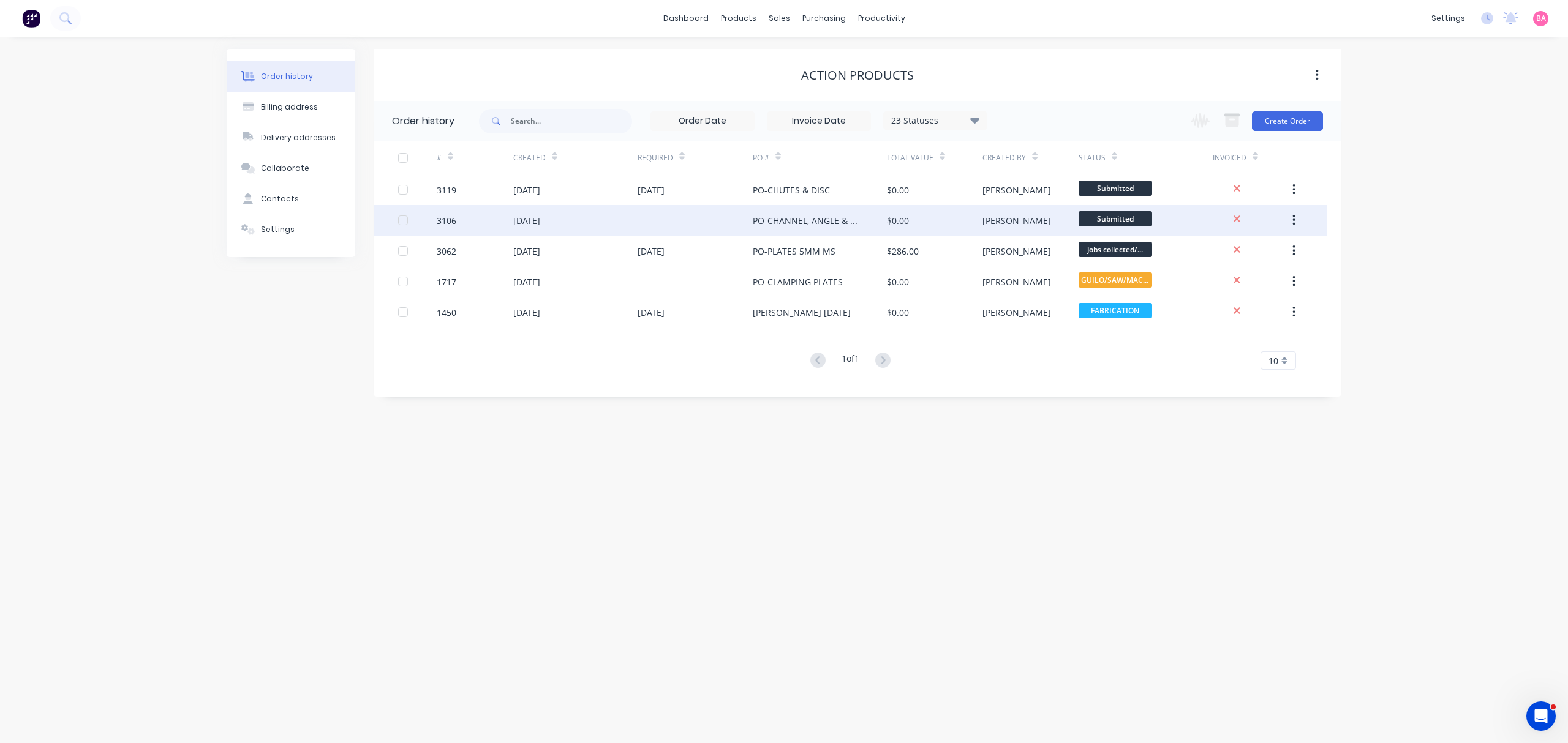
click at [456, 218] on div "3106" at bounding box center [447, 220] width 20 height 13
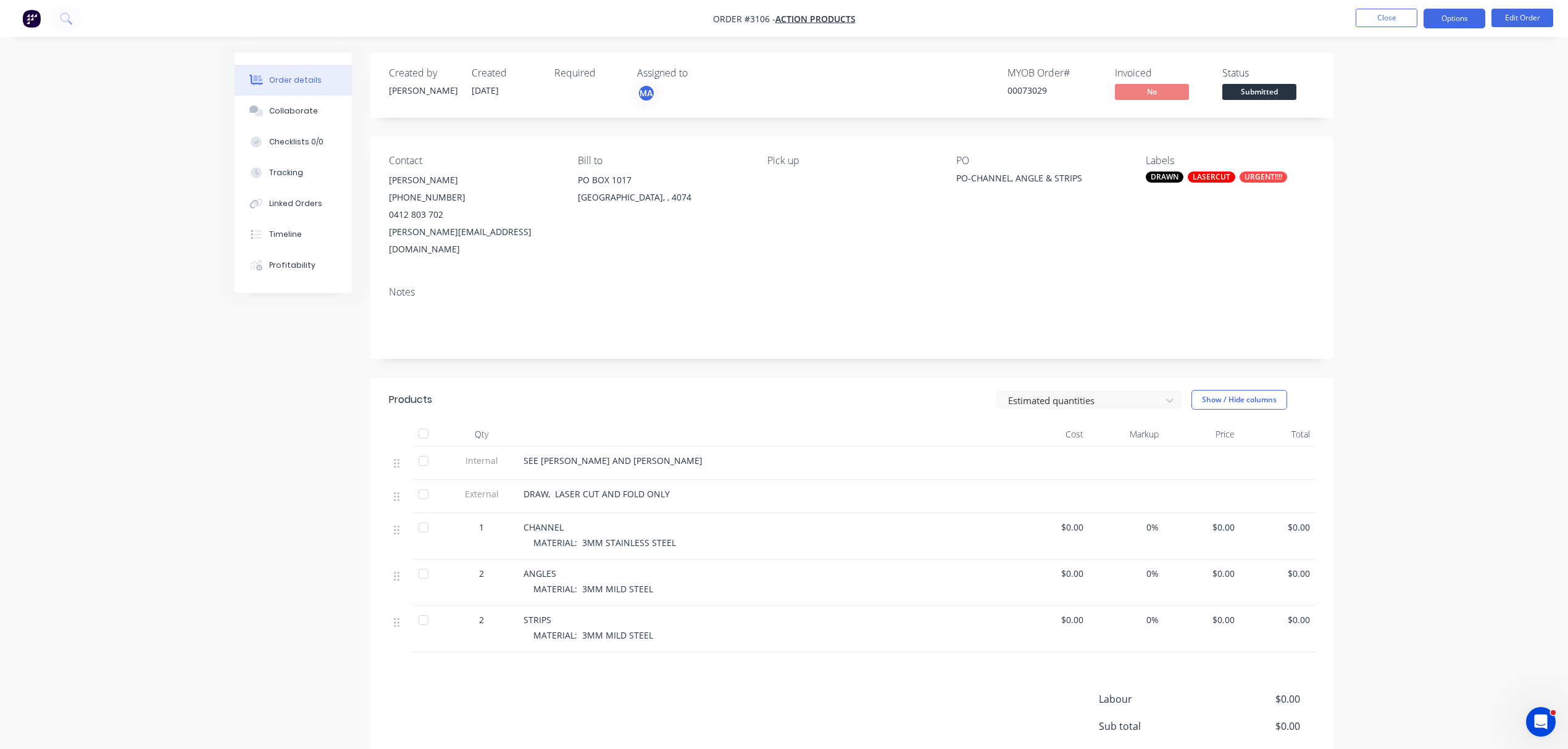
click at [1461, 21] on button "Options" at bounding box center [1454, 18] width 62 height 20
click at [1406, 117] on div "Order Confirmation" at bounding box center [1417, 124] width 114 height 18
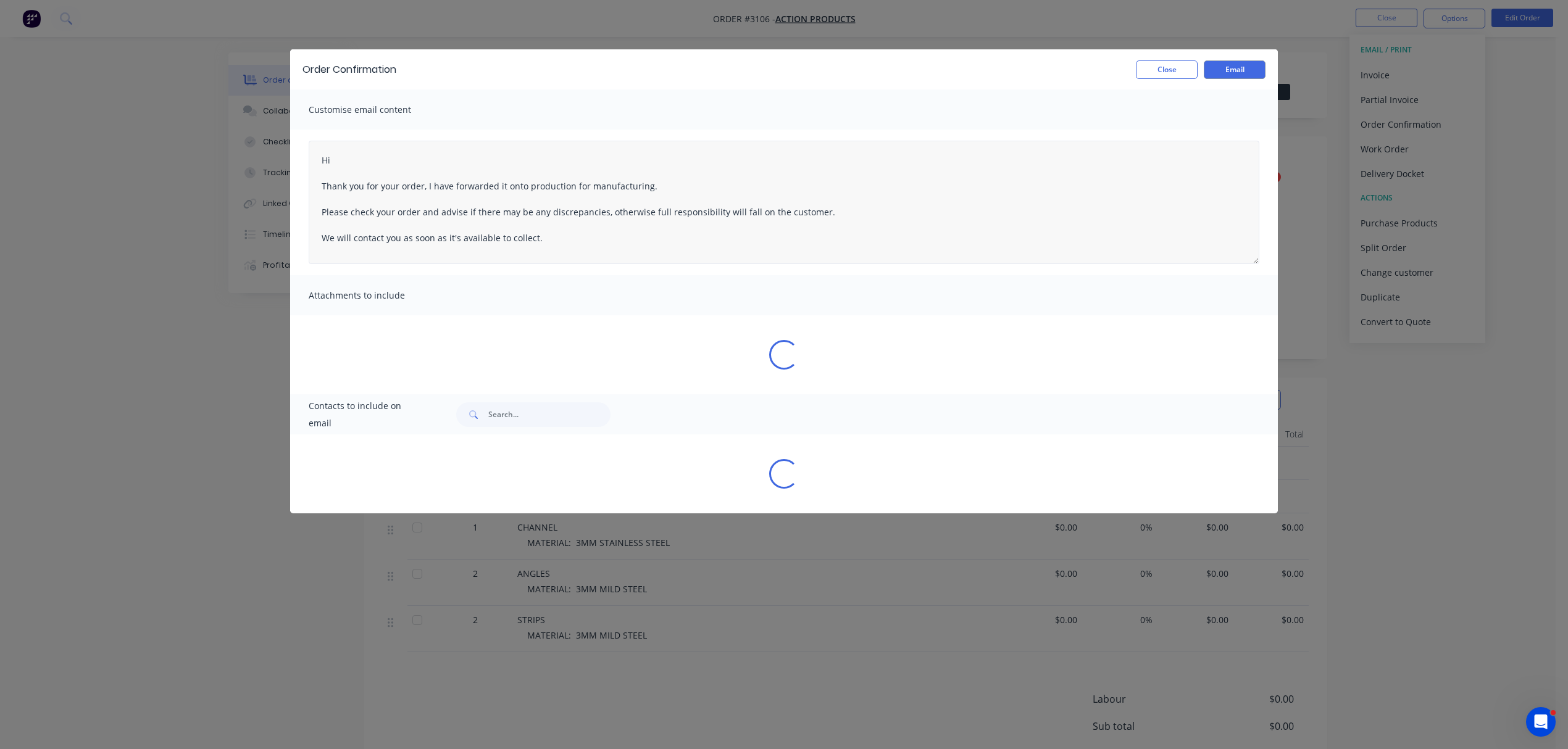
type textarea "Hi Thank you for your order, I have forwarded it onto production for manufactur…"
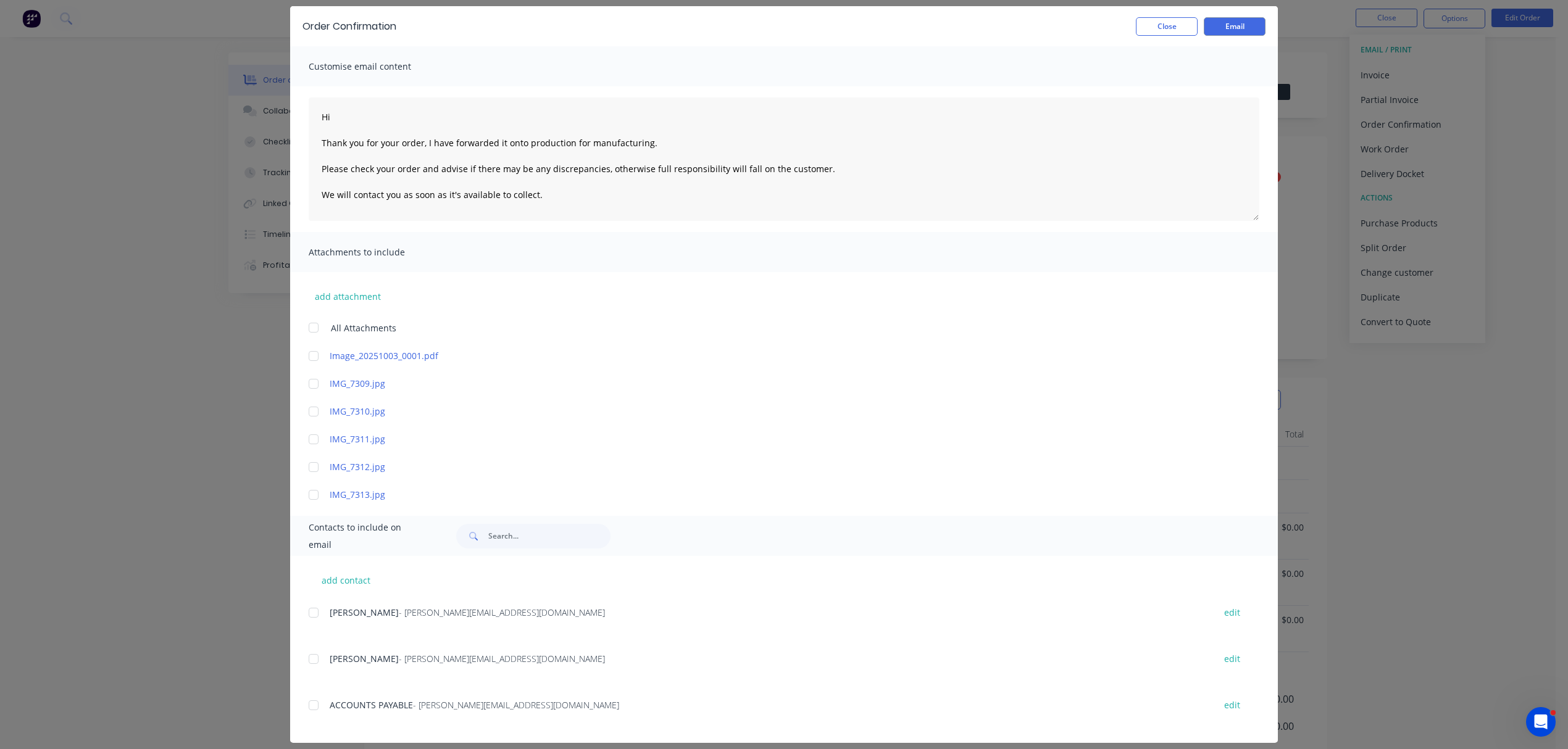
scroll to position [54, 0]
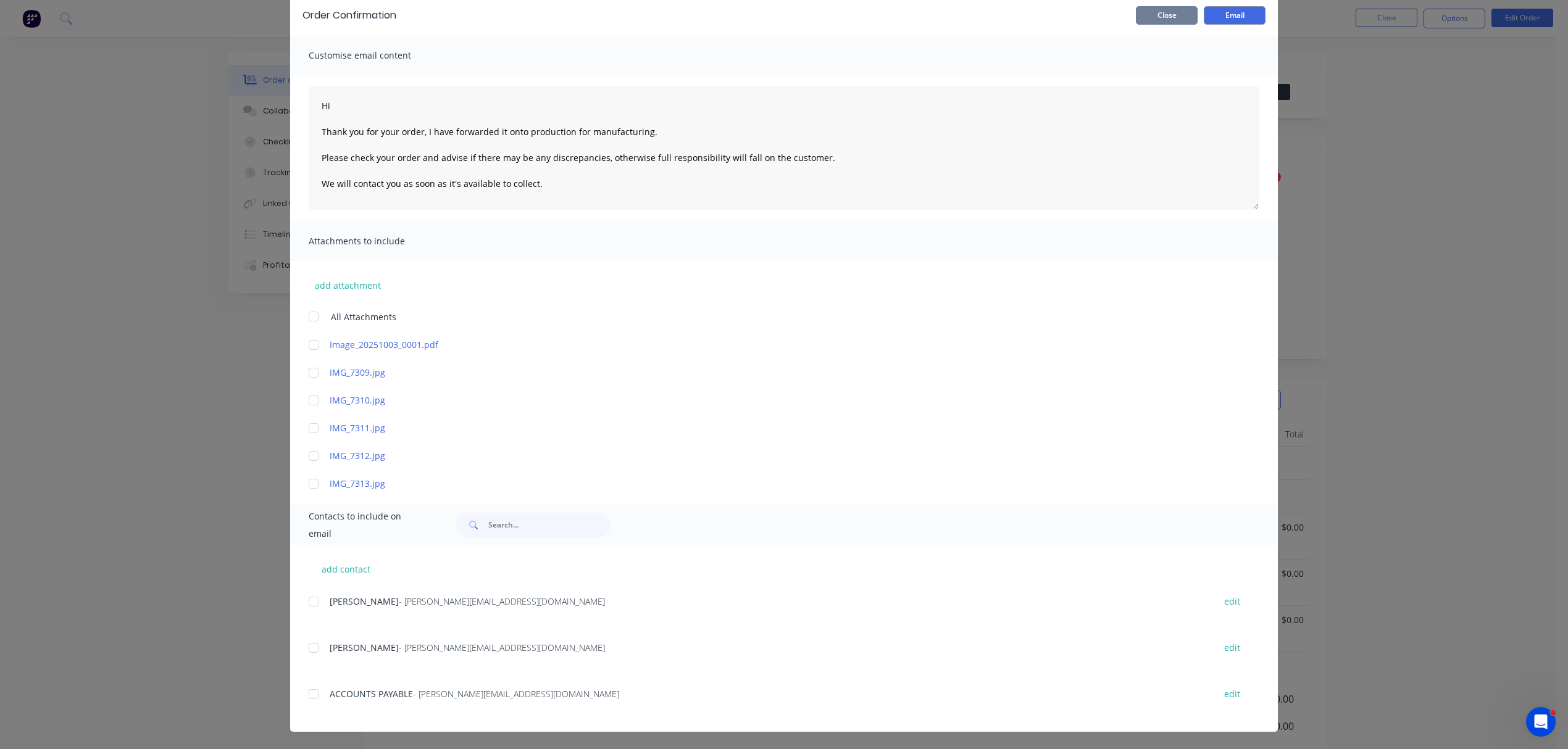
click at [1158, 13] on button "Close" at bounding box center [1167, 16] width 62 height 18
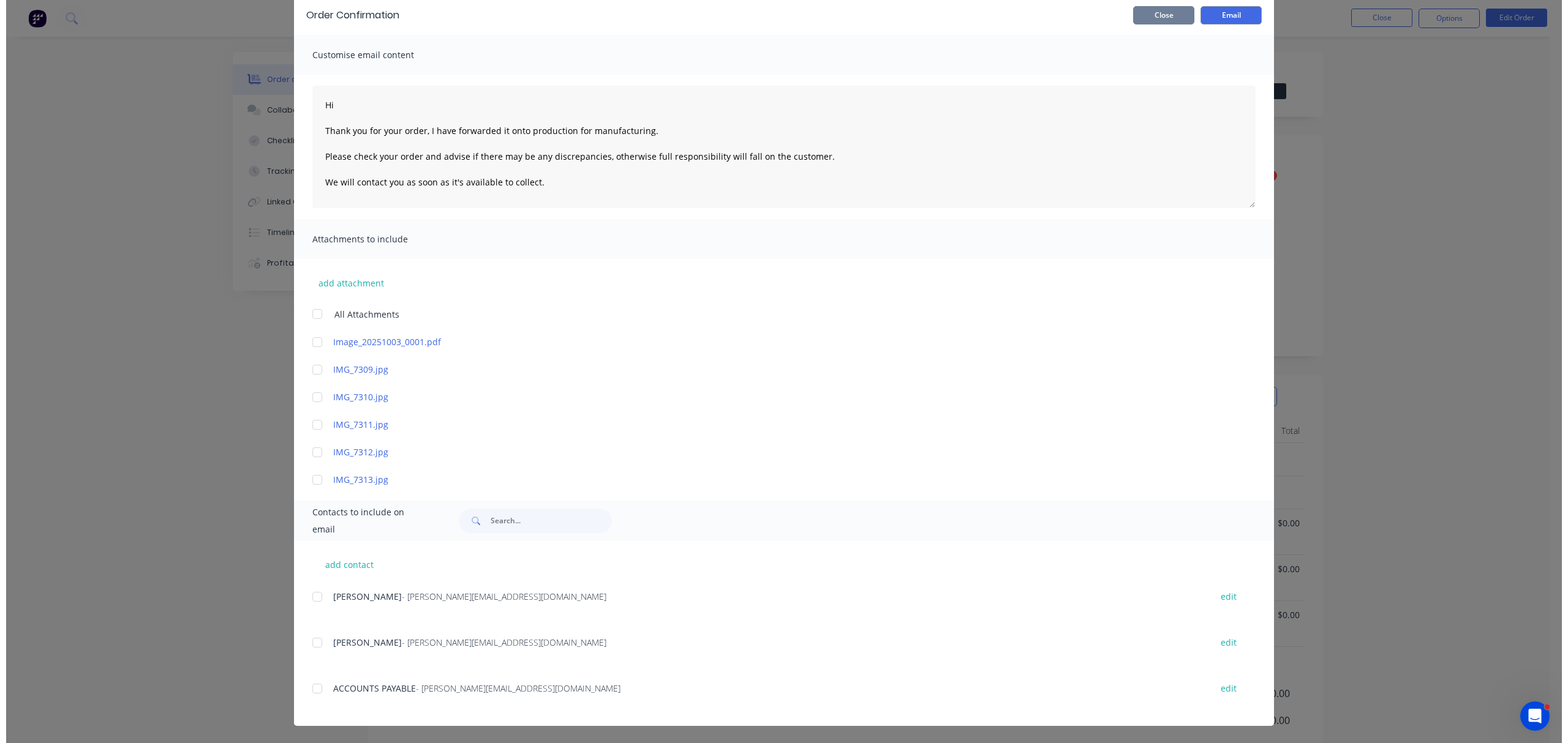
scroll to position [0, 0]
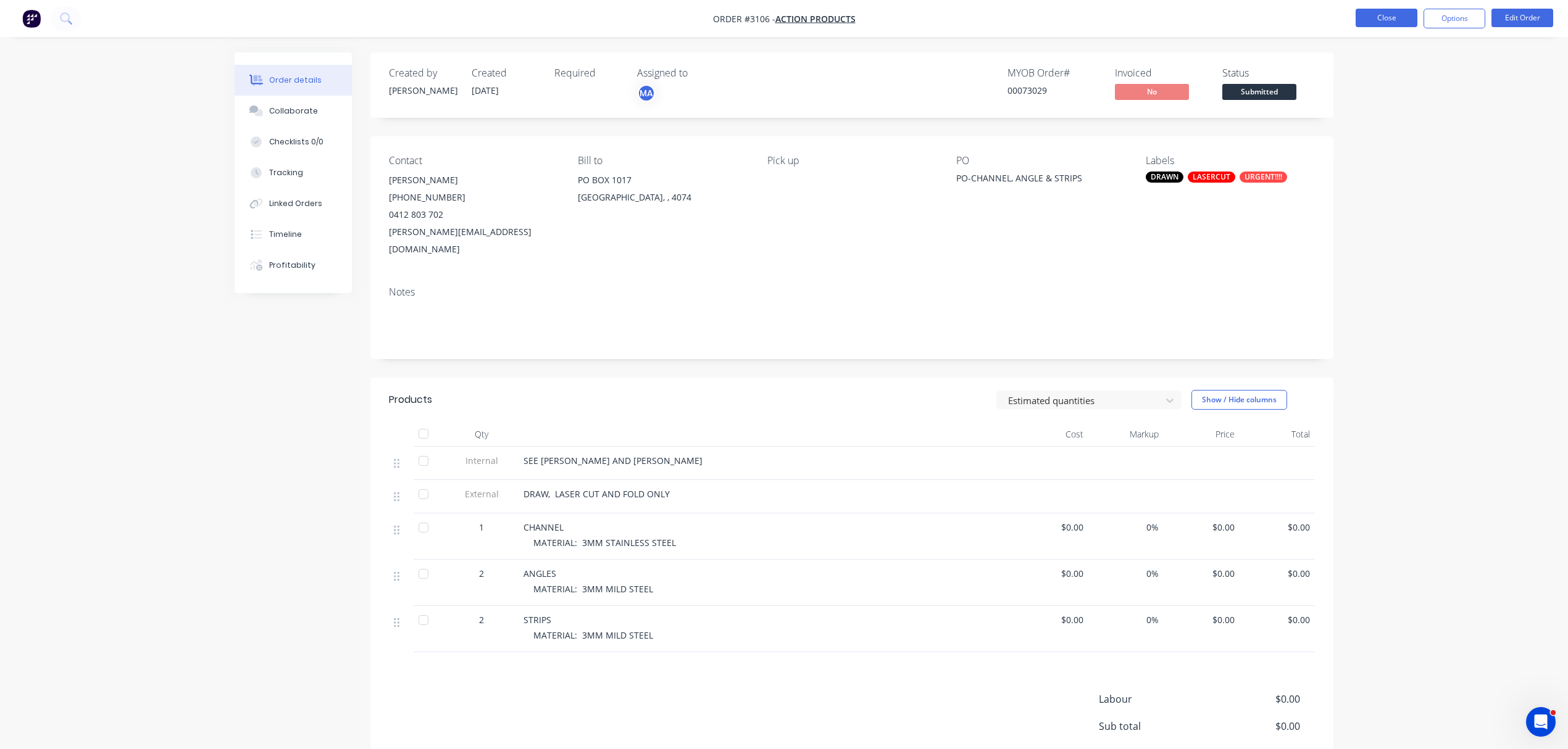
click at [1390, 18] on button "Close" at bounding box center [1387, 18] width 62 height 18
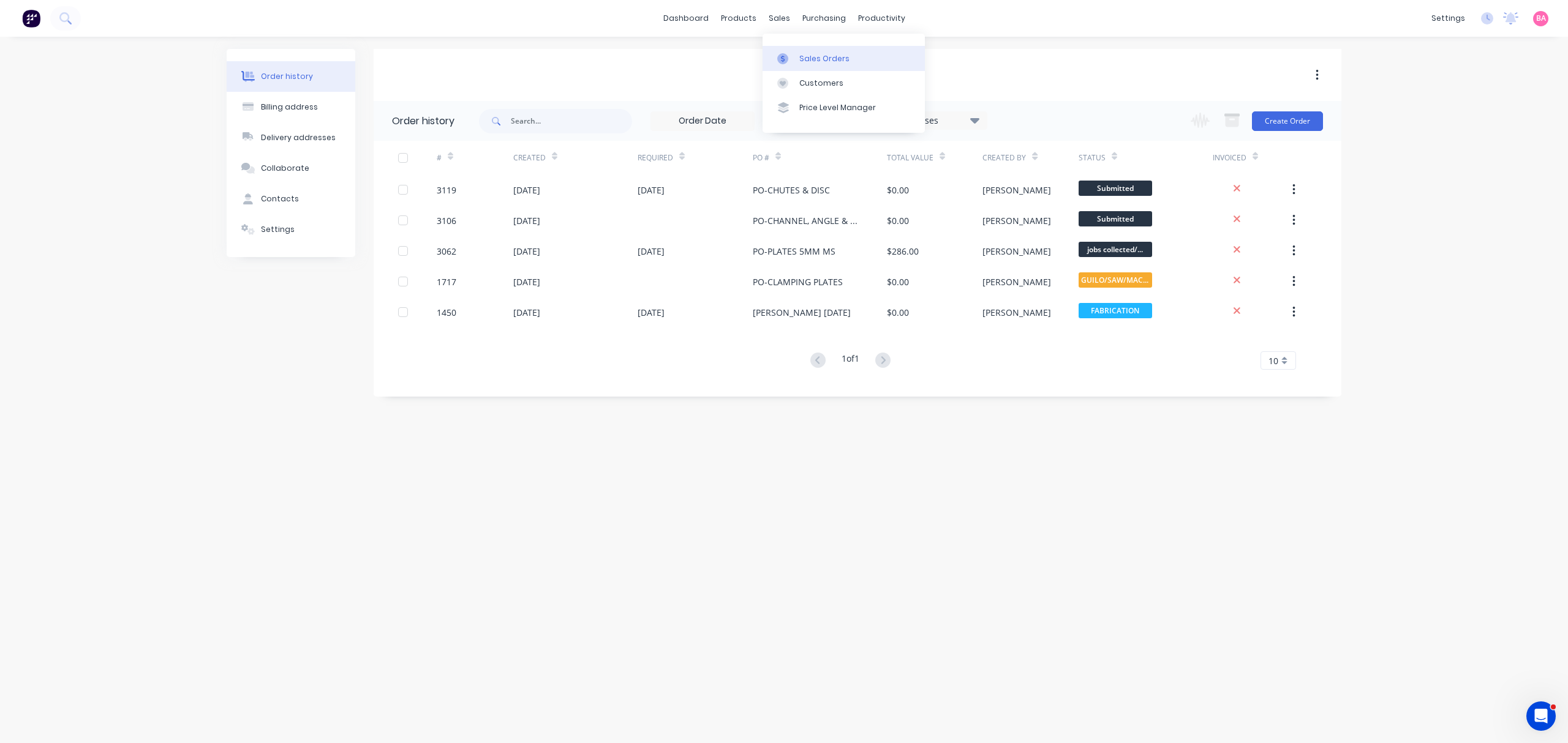
click at [804, 53] on div "Sales Orders" at bounding box center [825, 59] width 50 height 11
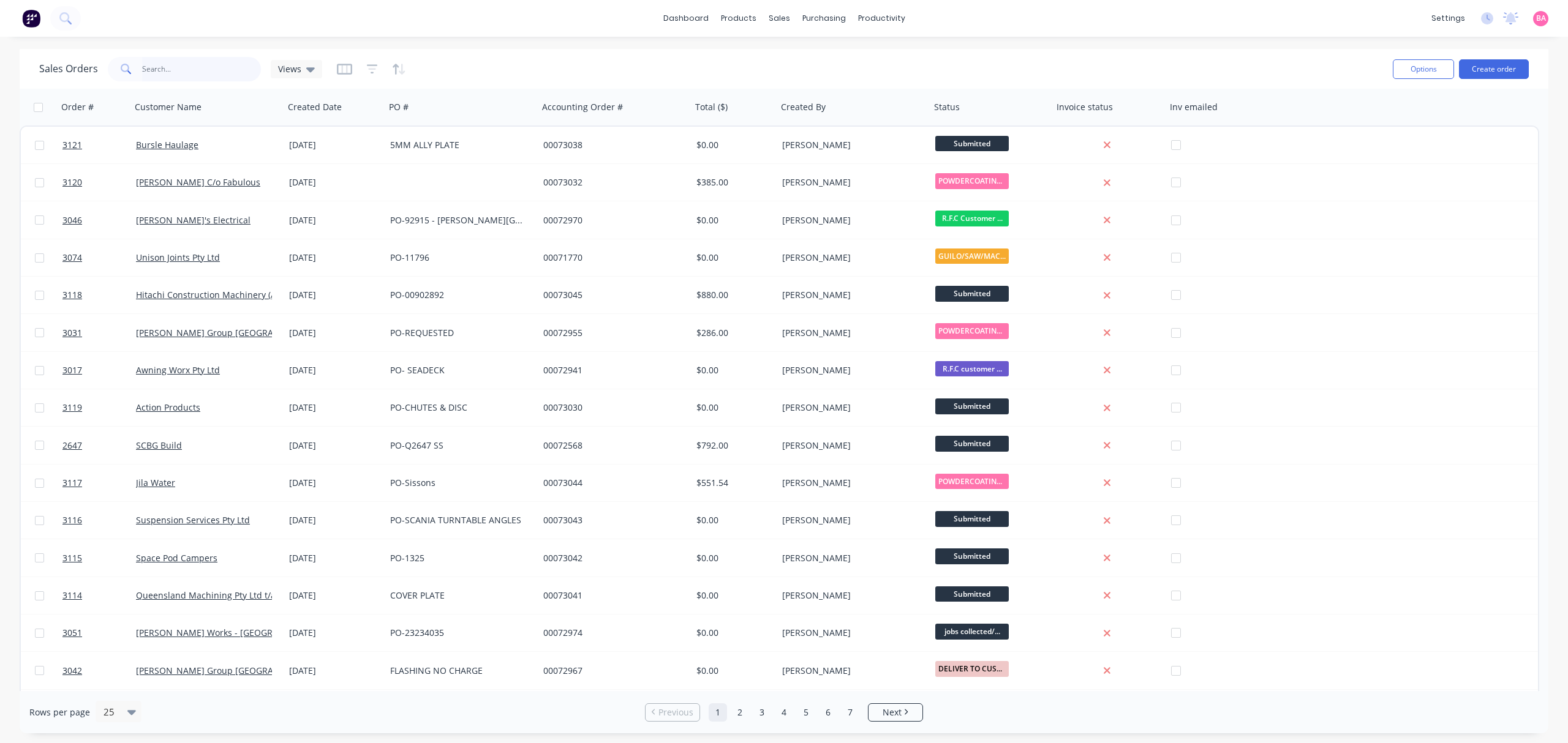
click at [180, 66] on input "text" at bounding box center [202, 69] width 120 height 24
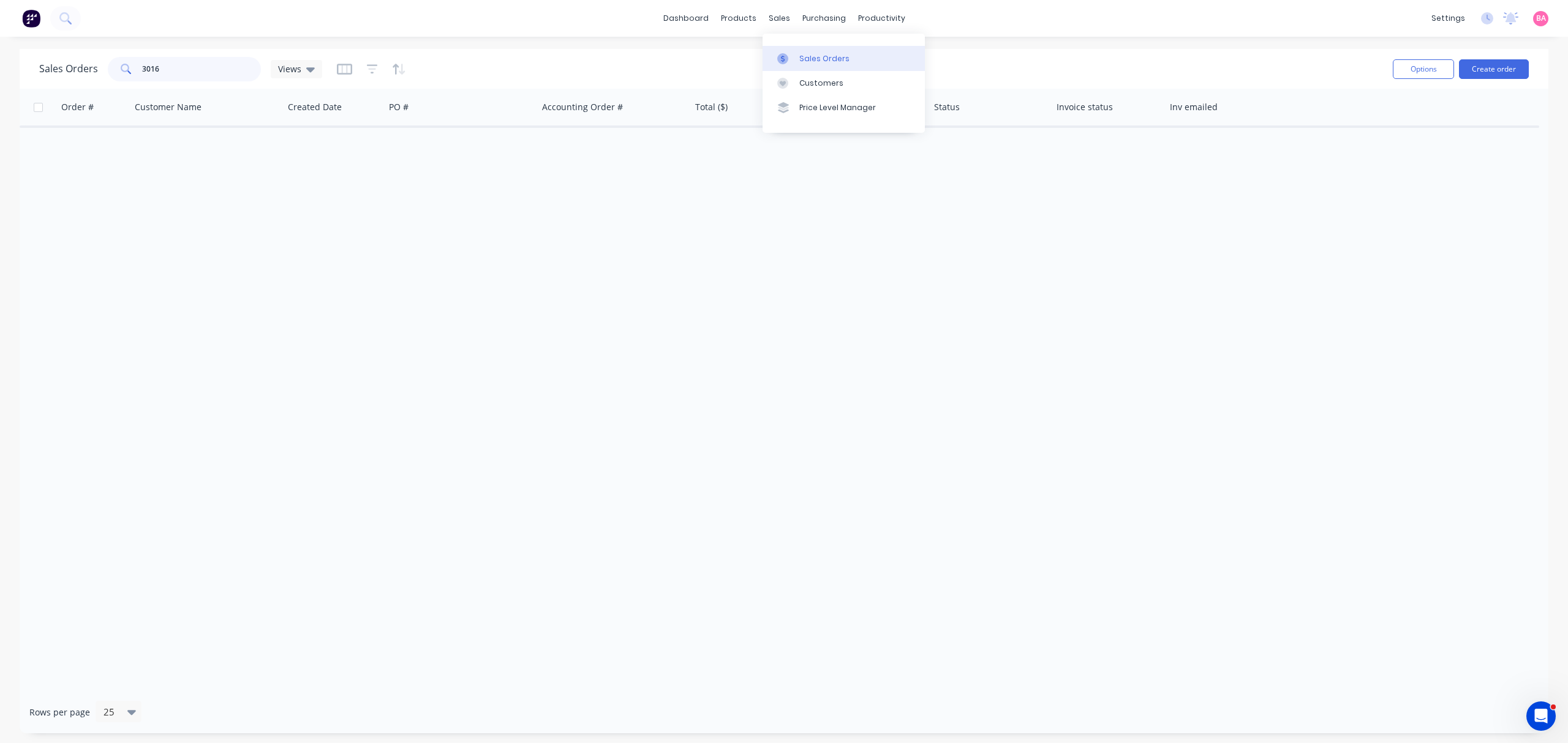
type input "3016"
click at [841, 65] on link "Sales Orders" at bounding box center [844, 58] width 162 height 24
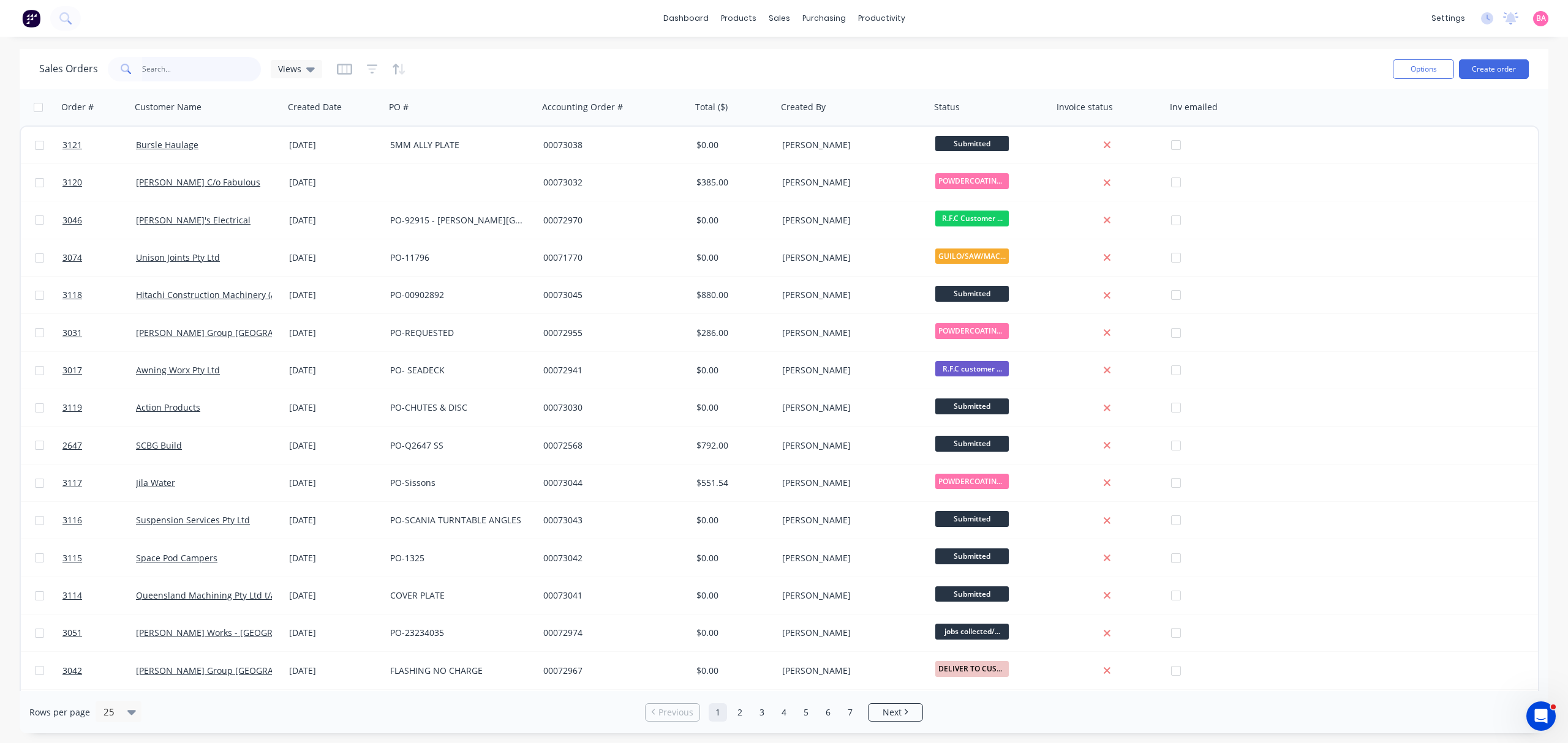
click at [181, 64] on input "text" at bounding box center [202, 69] width 120 height 24
type input "3016"
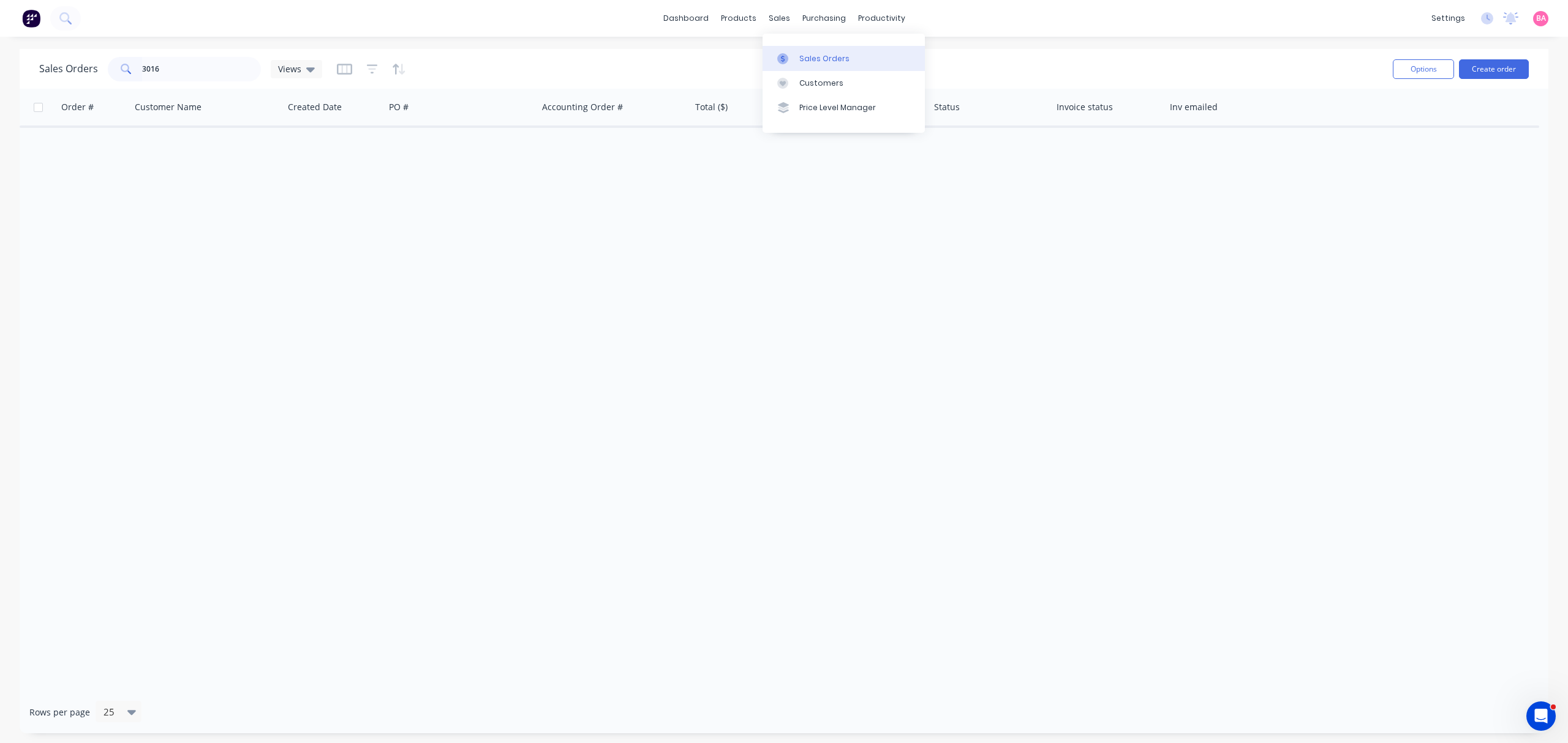
click at [820, 57] on div "Sales Orders" at bounding box center [825, 59] width 50 height 11
click at [373, 66] on icon "button" at bounding box center [372, 69] width 11 height 13
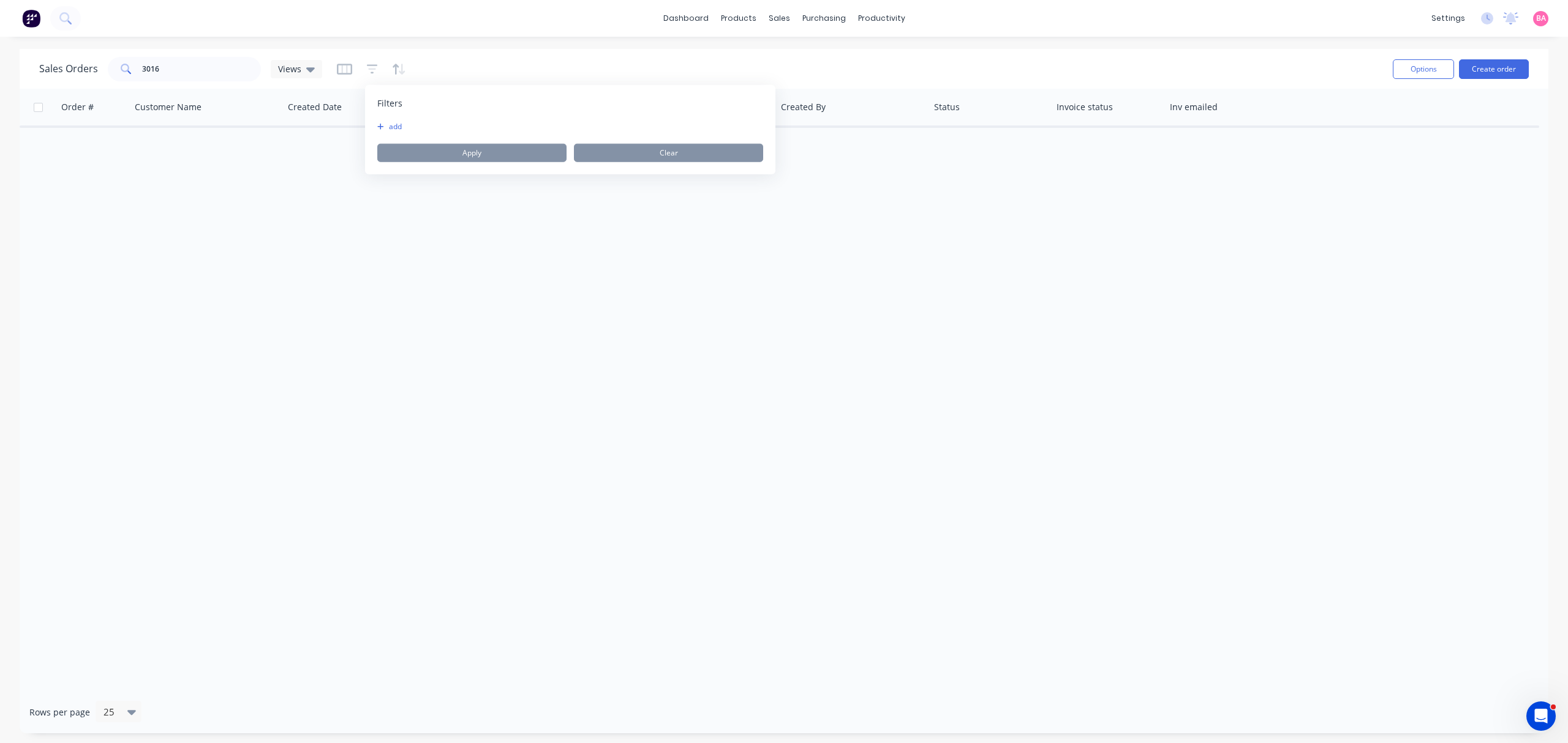
click at [398, 126] on button "add" at bounding box center [393, 127] width 31 height 10
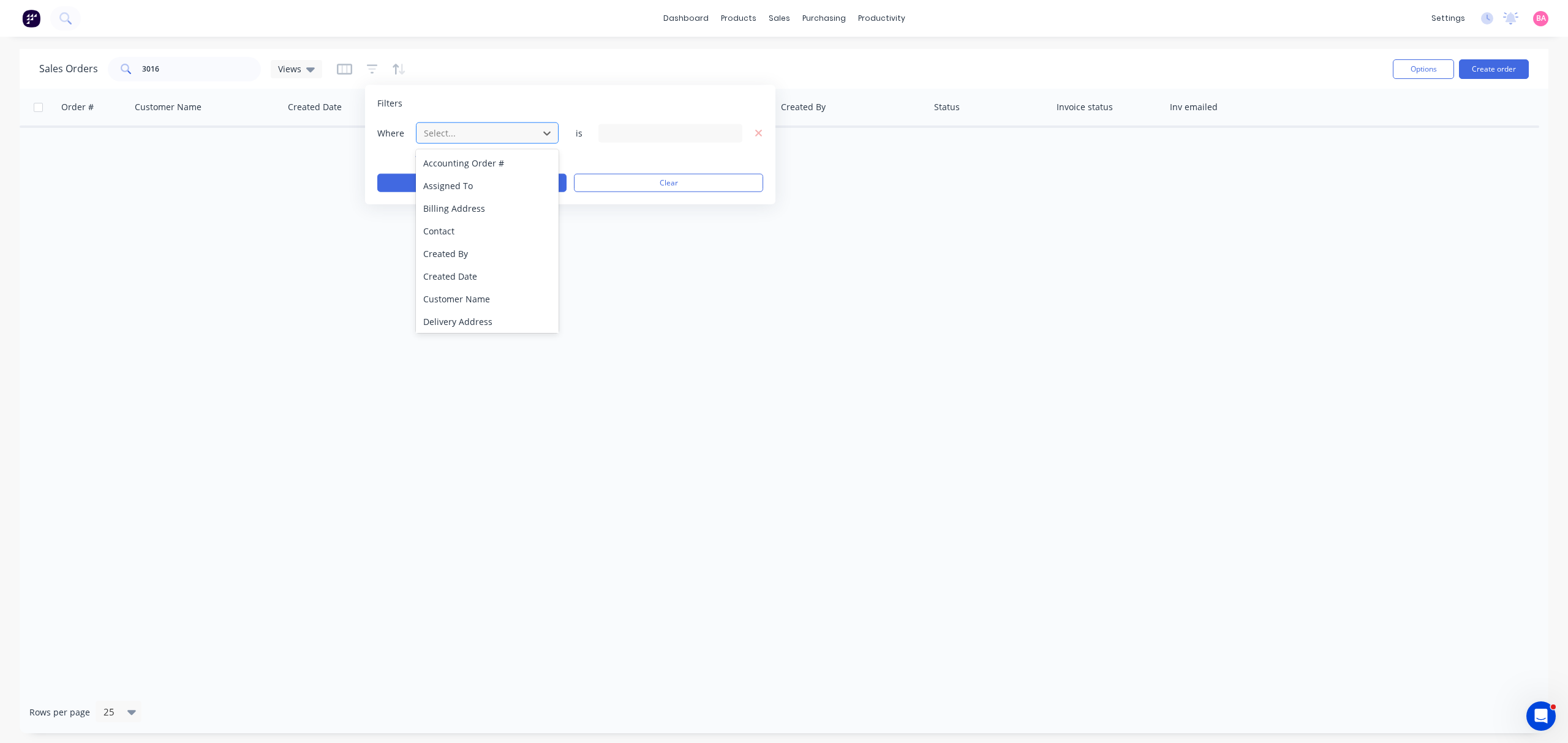
click at [454, 135] on div at bounding box center [477, 133] width 110 height 15
click at [447, 316] on div "Status" at bounding box center [486, 320] width 142 height 22
click at [734, 131] on icon at bounding box center [731, 132] width 8 height 13
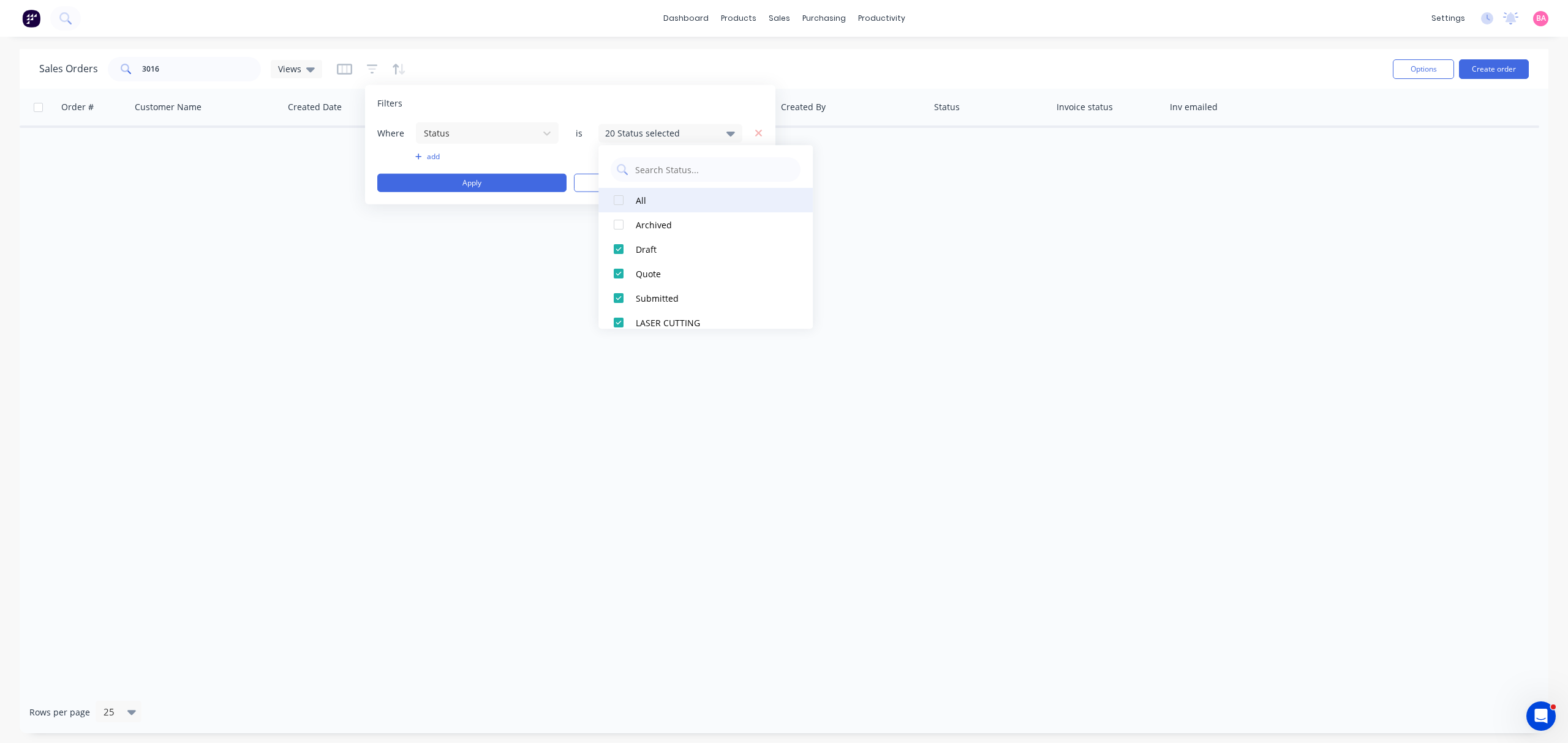
click at [623, 199] on div at bounding box center [618, 200] width 24 height 24
click at [493, 182] on button "Apply" at bounding box center [472, 183] width 189 height 18
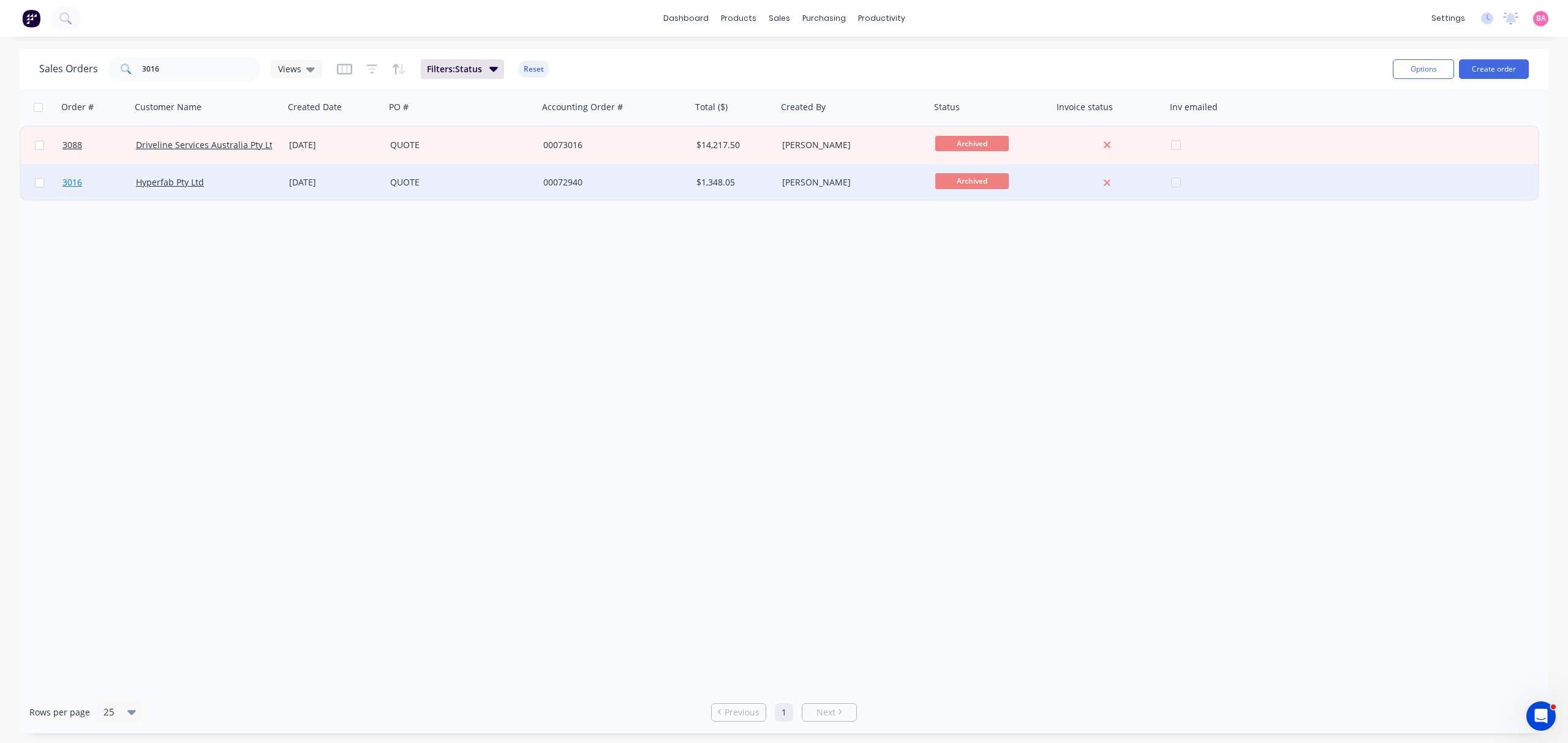
click at [69, 177] on span "3016" at bounding box center [72, 183] width 20 height 13
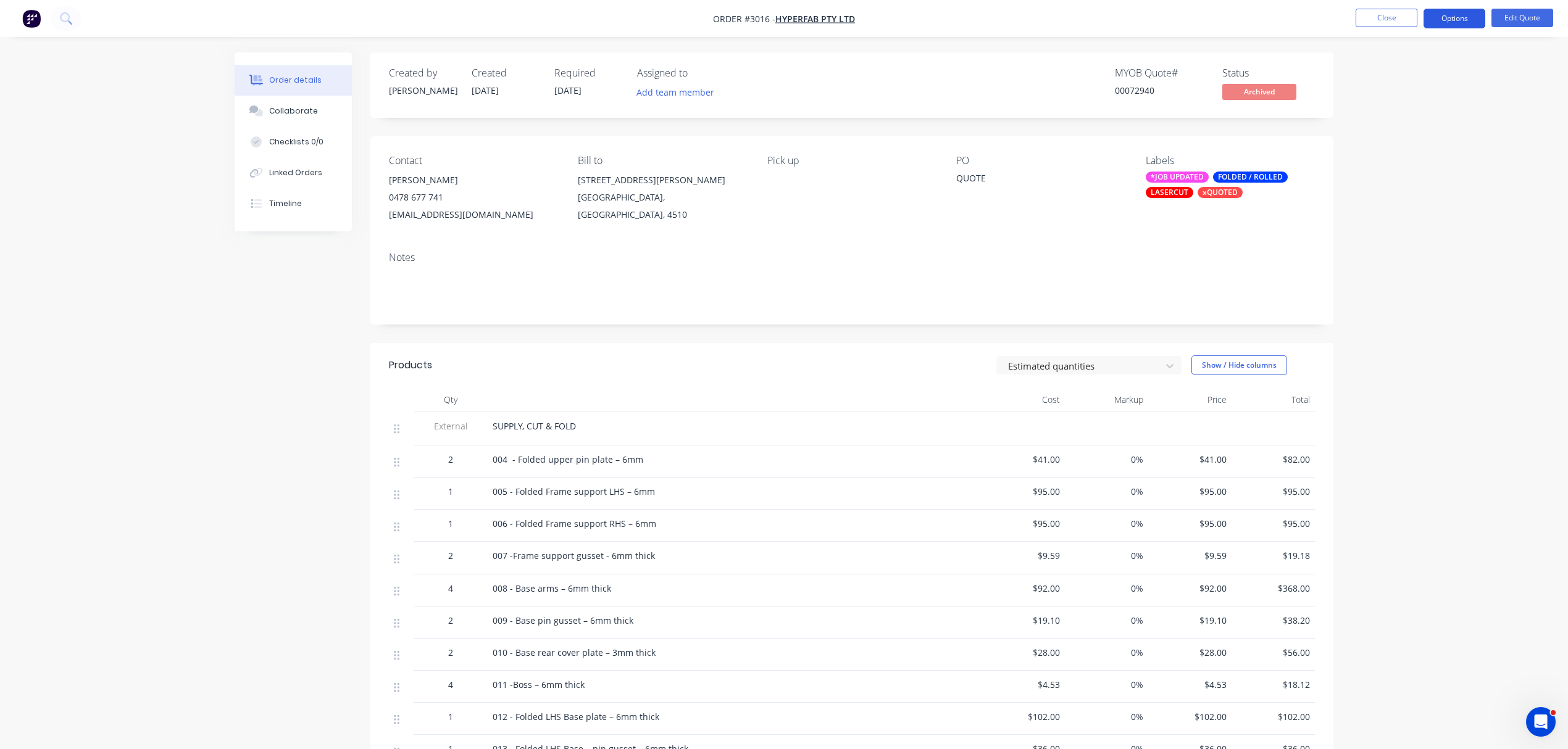
click at [1445, 18] on button "Options" at bounding box center [1454, 18] width 62 height 20
click at [1372, 69] on div "Quote" at bounding box center [1417, 75] width 114 height 18
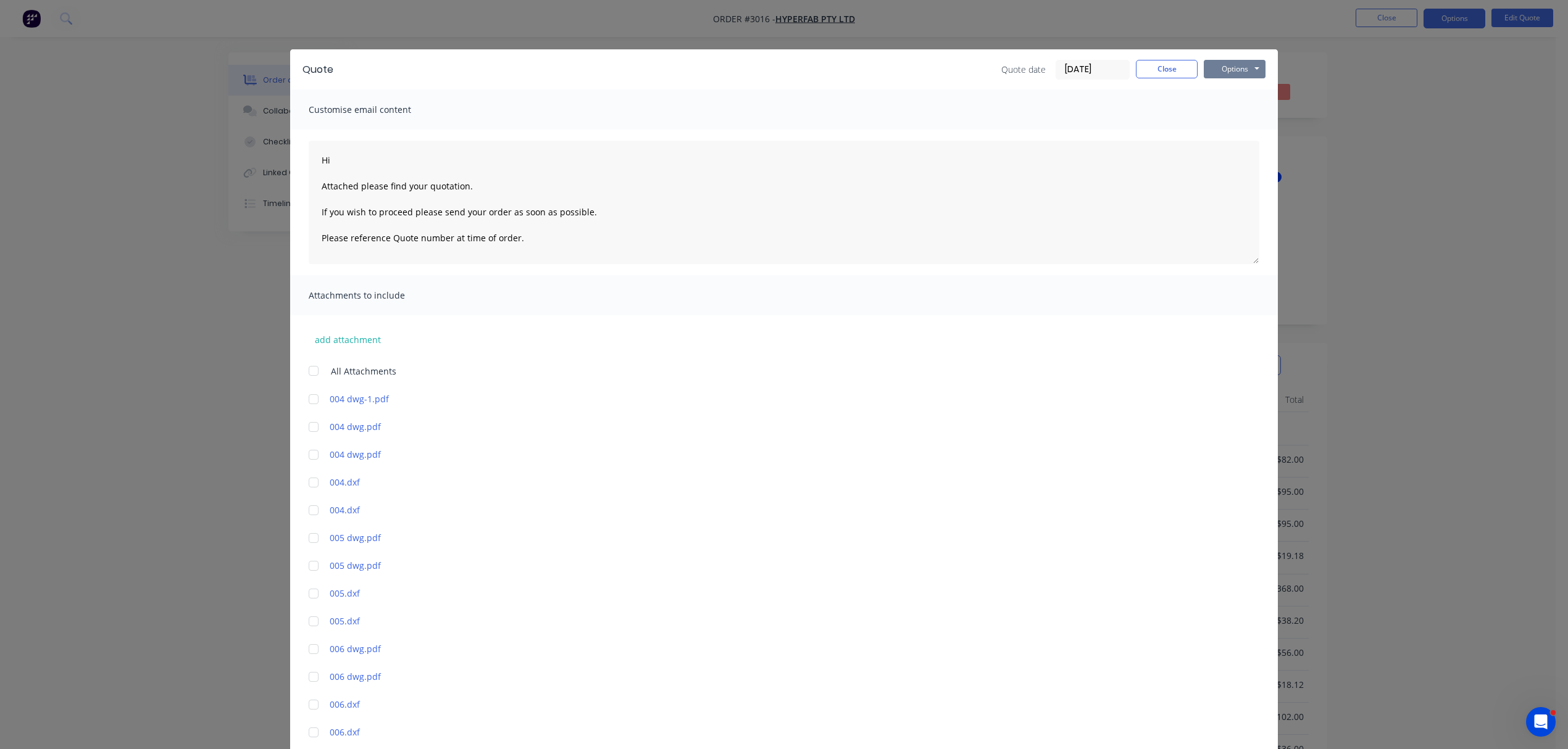
click at [1226, 67] on button "Options" at bounding box center [1235, 69] width 62 height 18
click at [1234, 112] on button "Print" at bounding box center [1244, 111] width 79 height 20
type textarea "Hi Attached please find your quotation. If you wish to proceed please send your…"
click at [1161, 69] on button "Close" at bounding box center [1167, 69] width 62 height 18
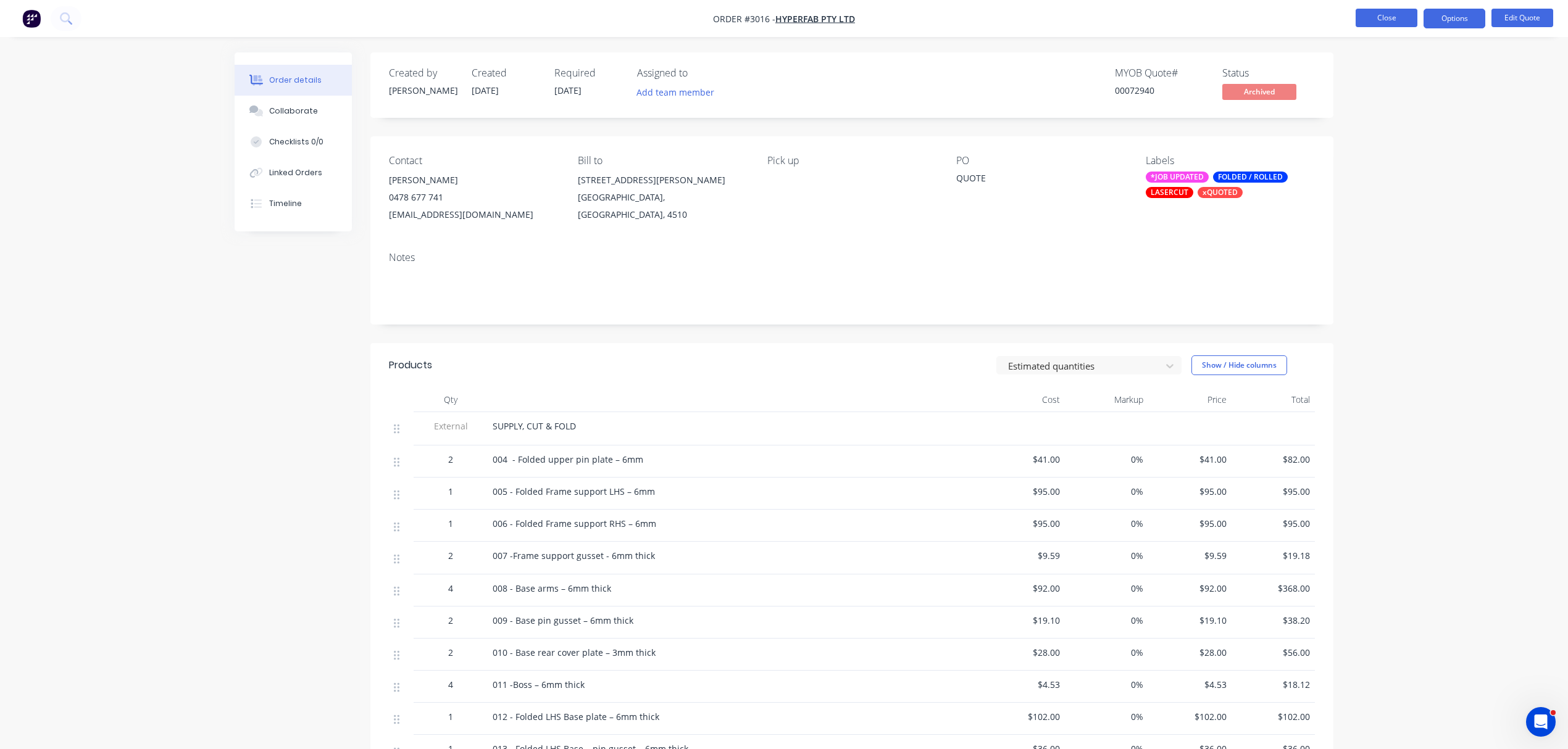
click at [1393, 11] on button "Close" at bounding box center [1387, 18] width 62 height 18
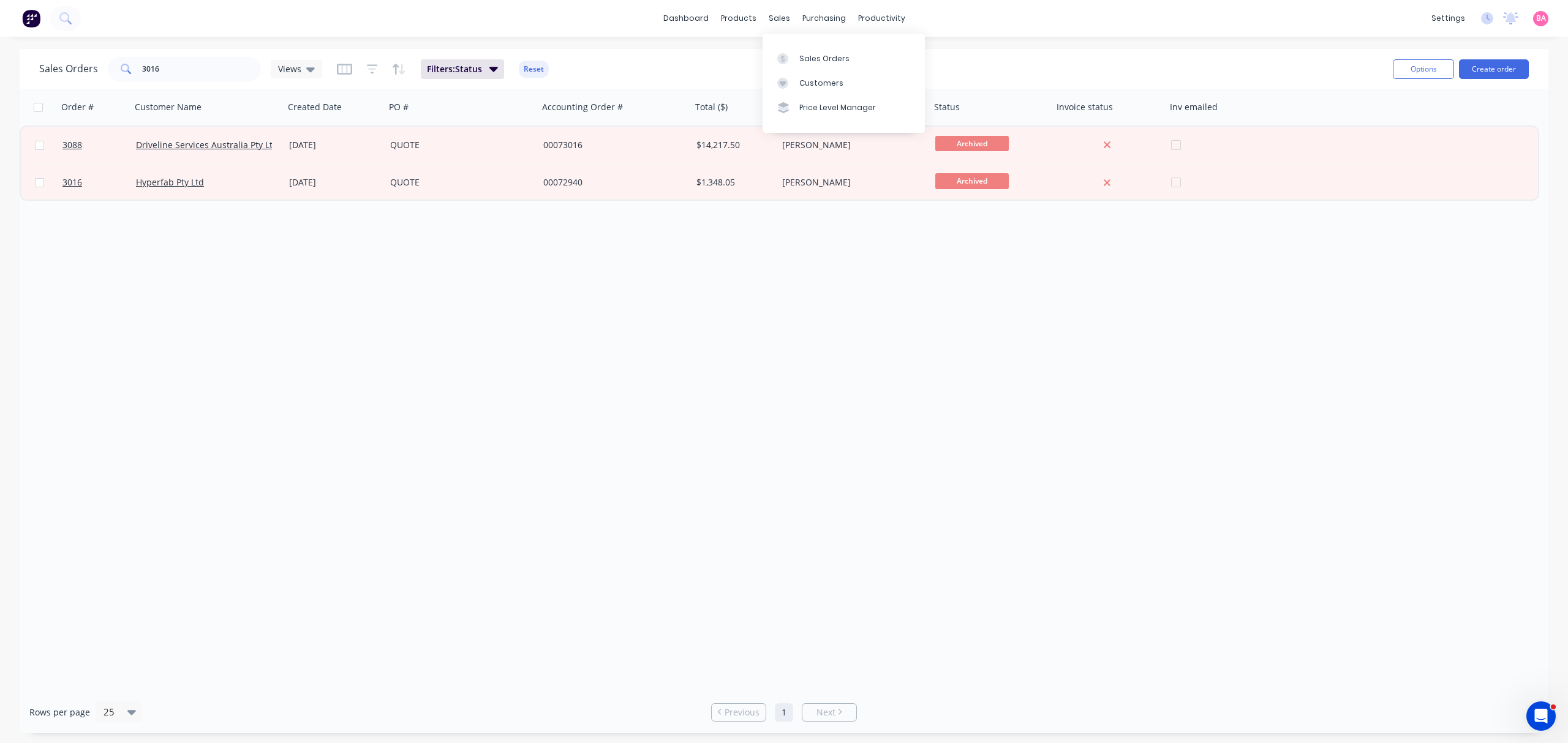
click at [812, 55] on div "Sales Orders" at bounding box center [825, 59] width 50 height 11
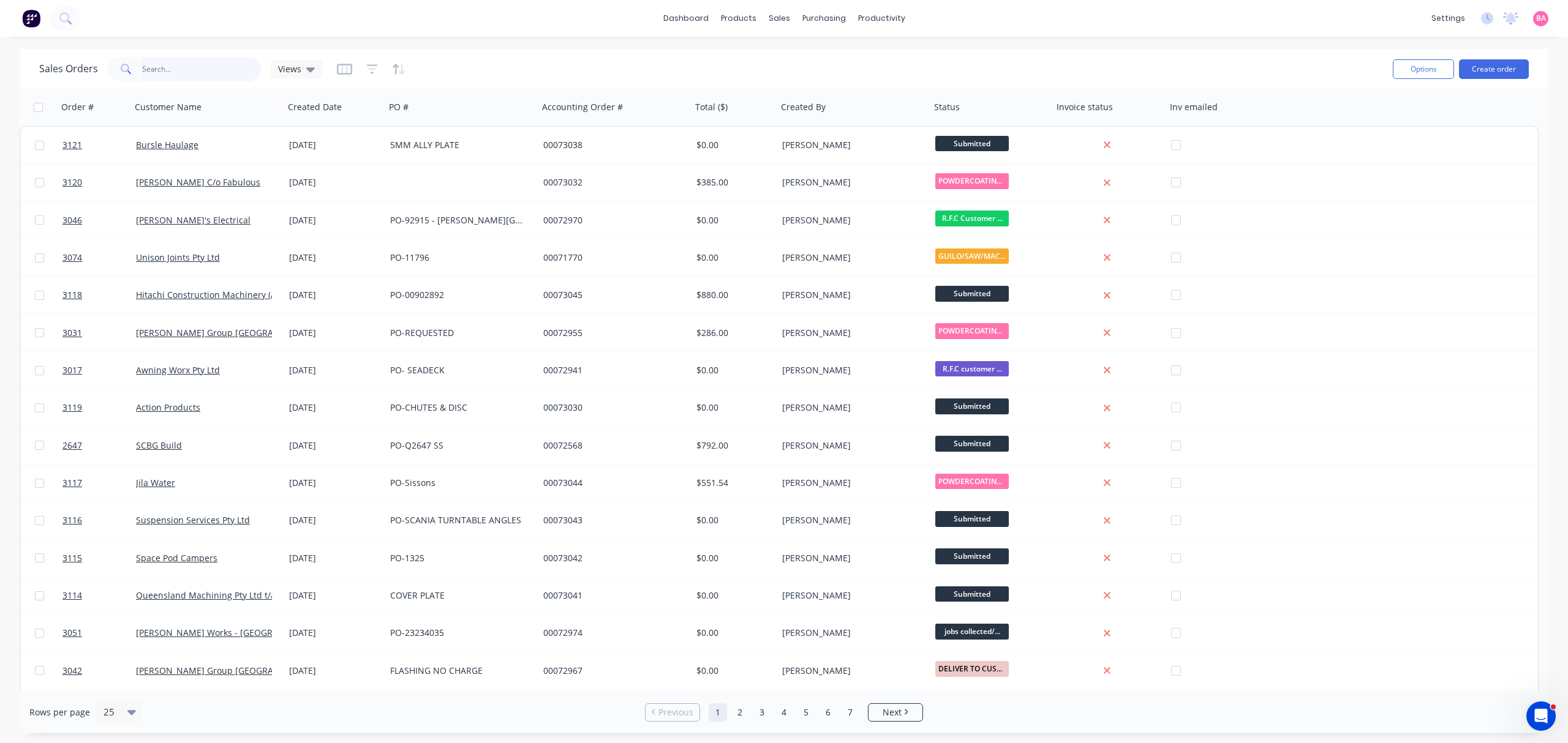
click at [185, 76] on input "text" at bounding box center [202, 69] width 120 height 24
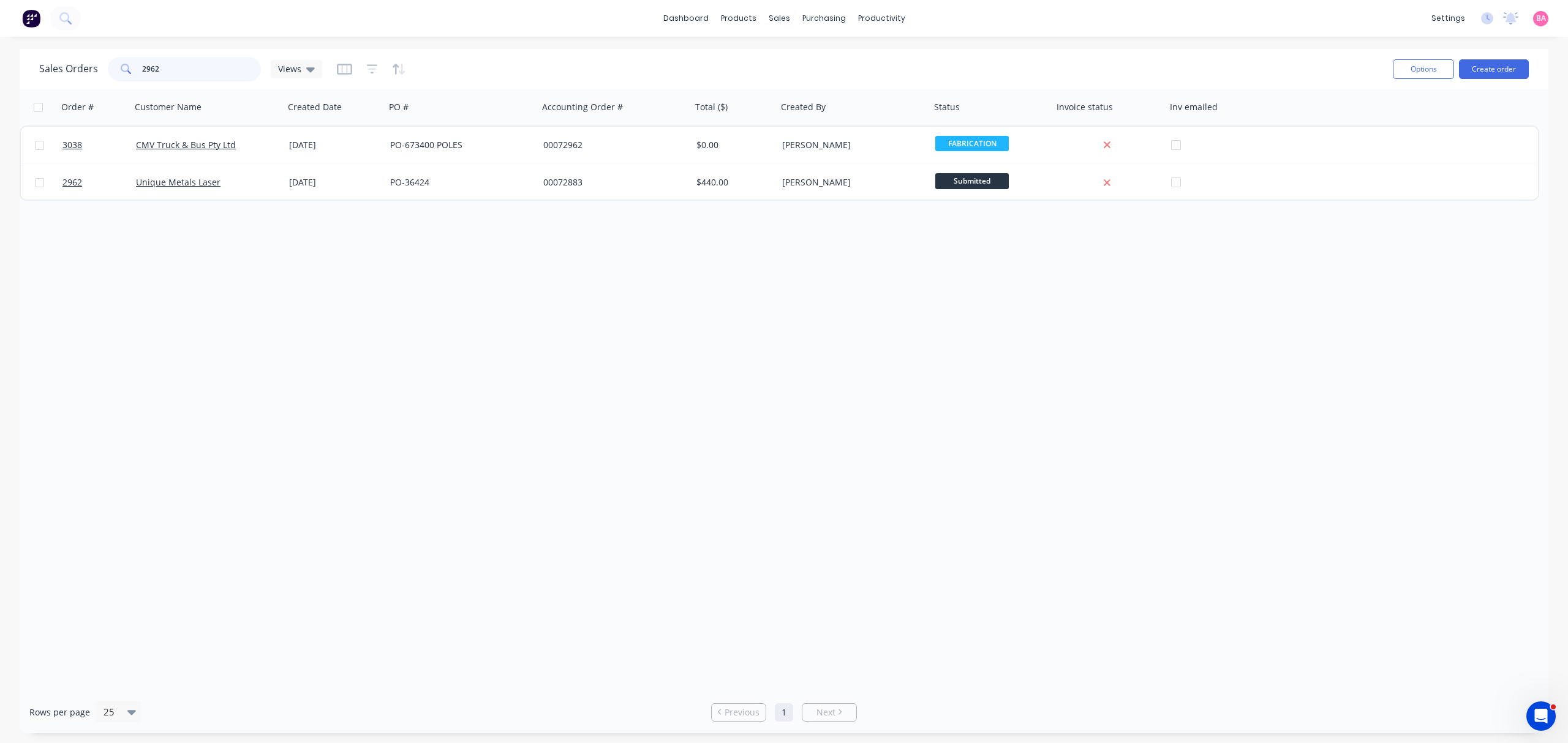
click at [32, 57] on div "Sales Orders 2962 Views Options Create order" at bounding box center [784, 69] width 1529 height 40
drag, startPoint x: 162, startPoint y: 54, endPoint x: 152, endPoint y: 64, distance: 14.1
click at [152, 64] on div "Sales Orders 3067 Views" at bounding box center [711, 69] width 1344 height 30
drag, startPoint x: 164, startPoint y: 67, endPoint x: 79, endPoint y: 69, distance: 85.0
click at [81, 69] on div "Sales Orders 3067 Views" at bounding box center [181, 69] width 283 height 24
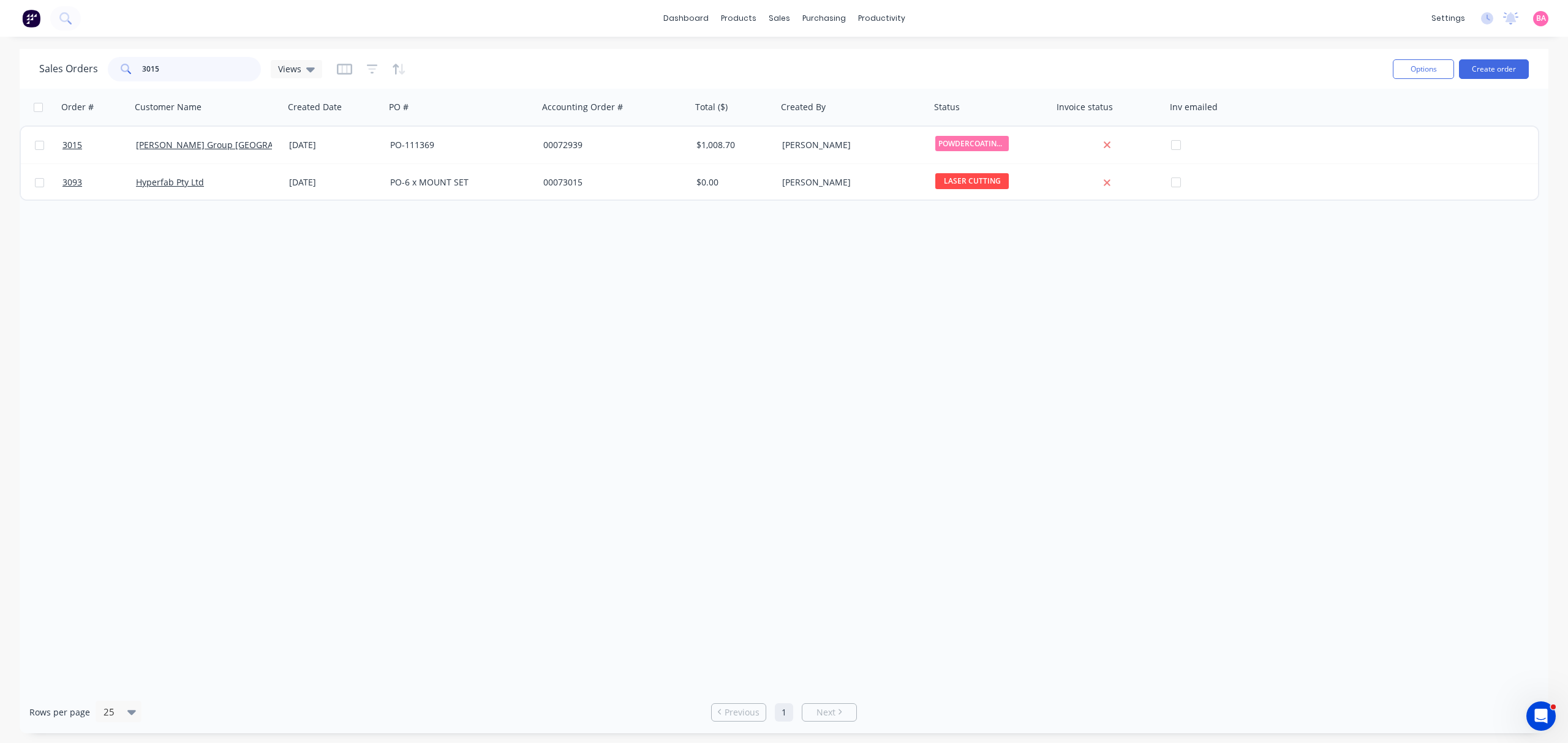
drag, startPoint x: 176, startPoint y: 69, endPoint x: -44, endPoint y: 54, distance: 220.5
click at [0, 54] on html "dashboard products sales purchasing productivity dashboard products Product Cat…" at bounding box center [784, 372] width 1568 height 743
type input "3046"
